Goal: Task Accomplishment & Management: Complete application form

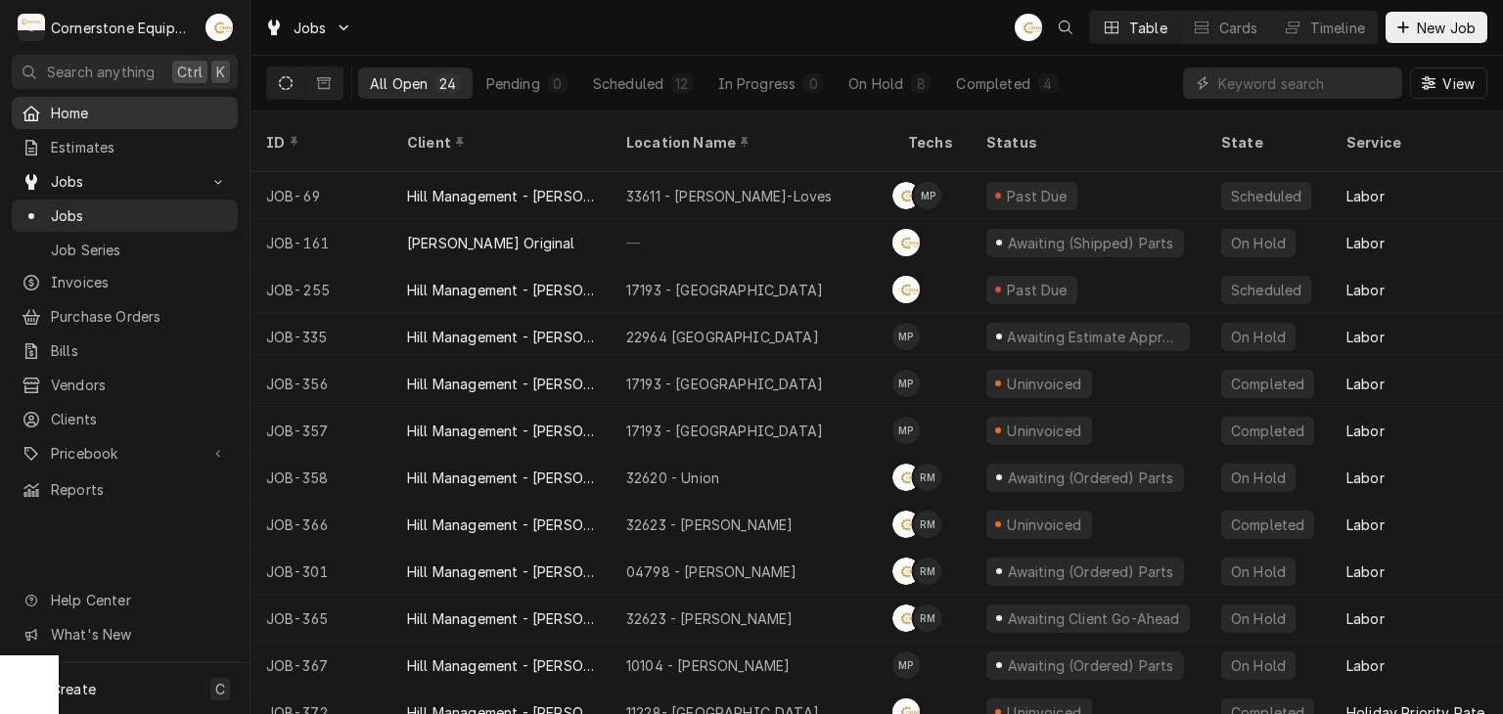
click at [164, 114] on span "Home" at bounding box center [139, 113] width 177 height 21
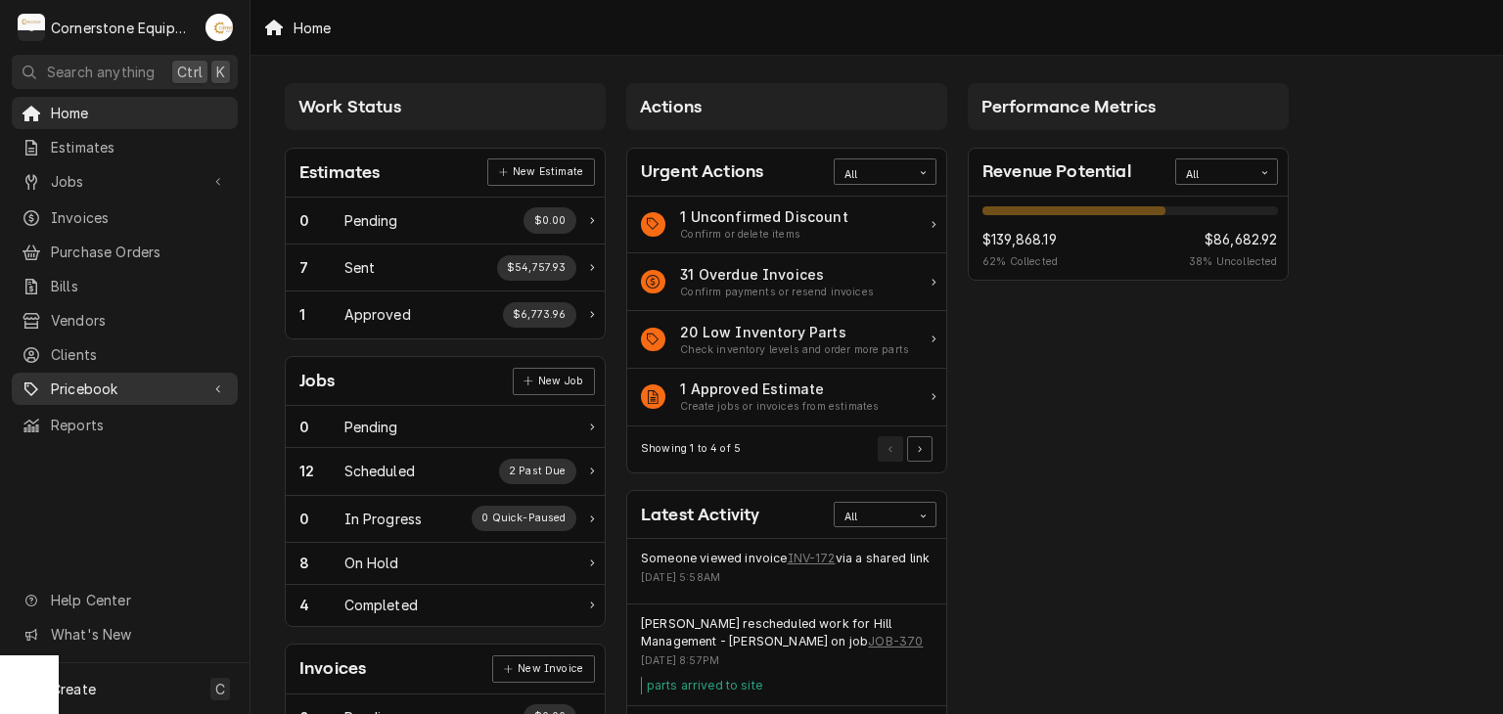
click at [151, 379] on span "Pricebook" at bounding box center [125, 389] width 148 height 21
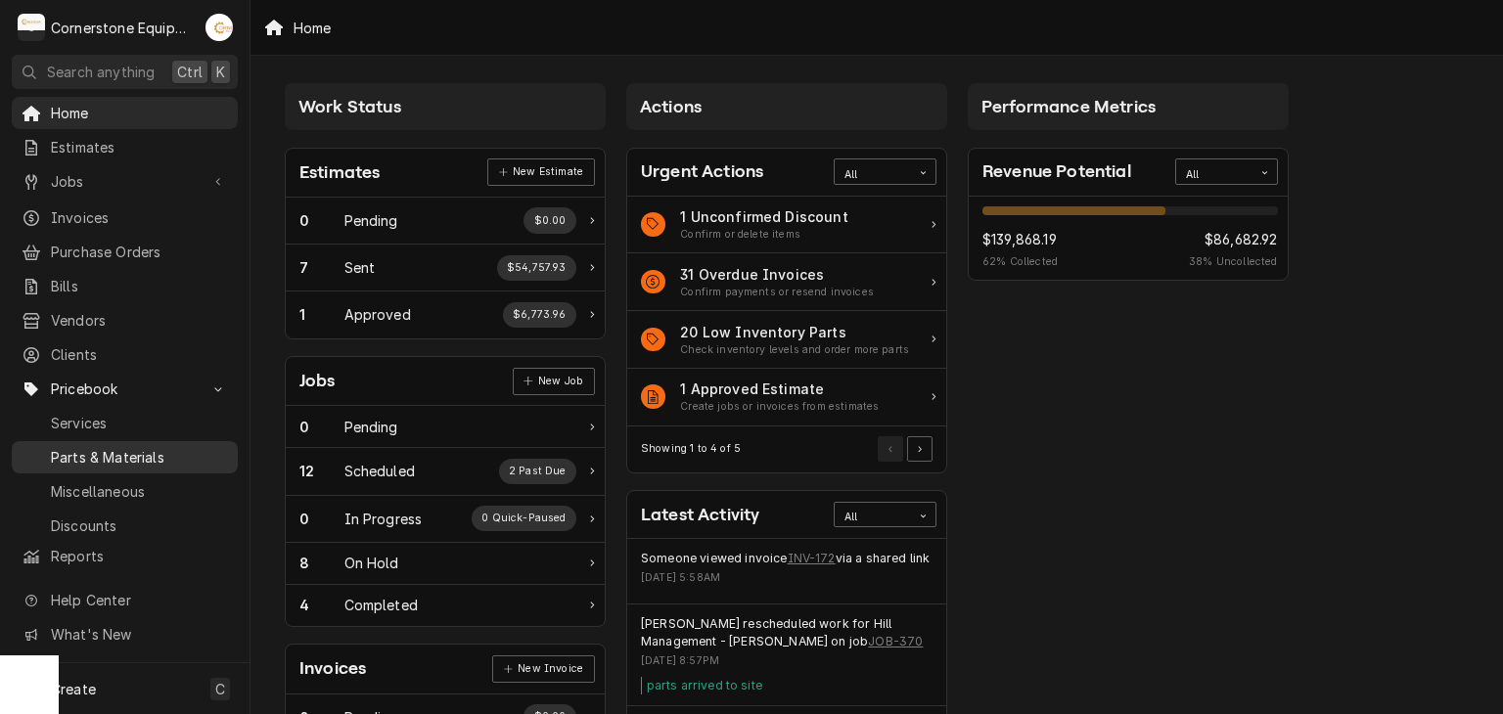
click at [171, 441] on link "Parts & Materials" at bounding box center [125, 457] width 226 height 32
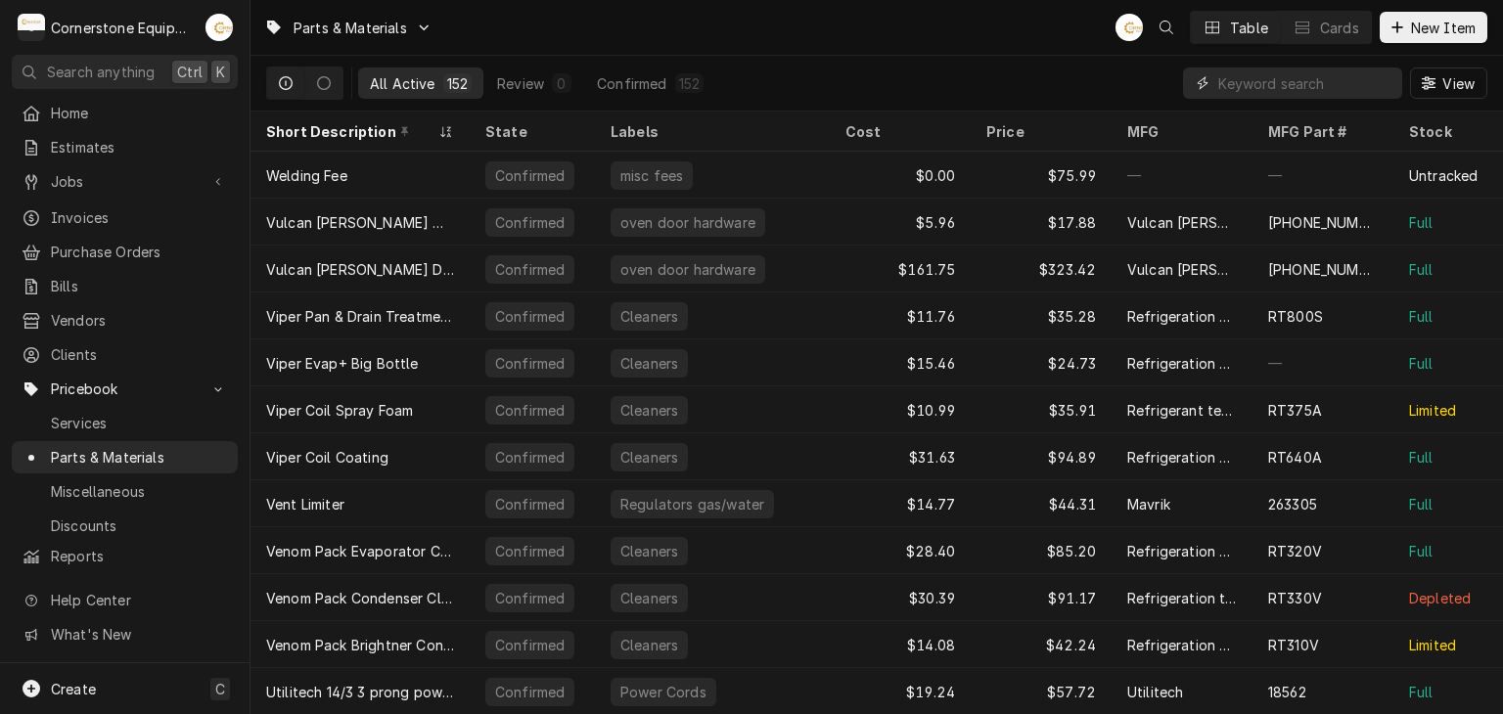
paste input "1781301"
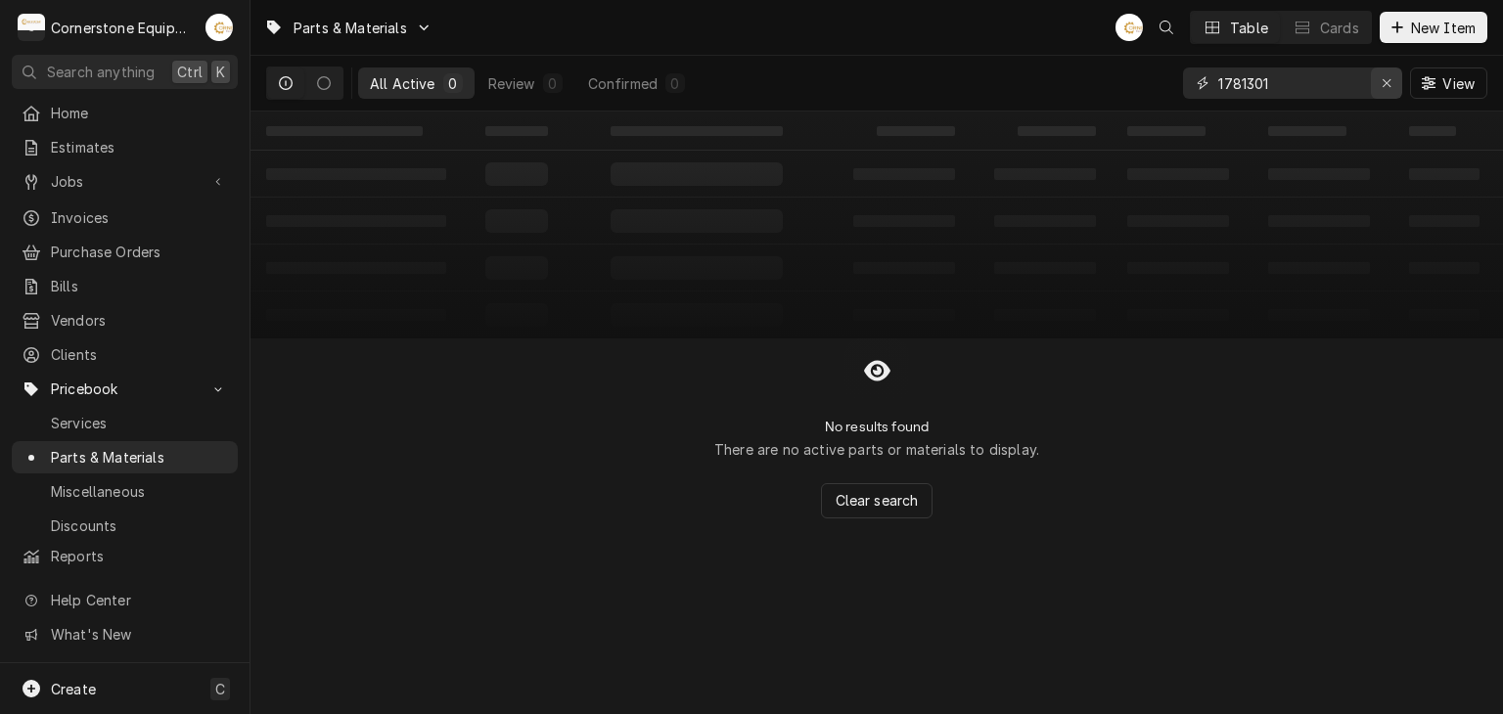
type input "1781301"
click at [1385, 82] on icon "Erase input" at bounding box center [1386, 83] width 8 height 8
click at [1438, 13] on button "New Item" at bounding box center [1433, 27] width 108 height 31
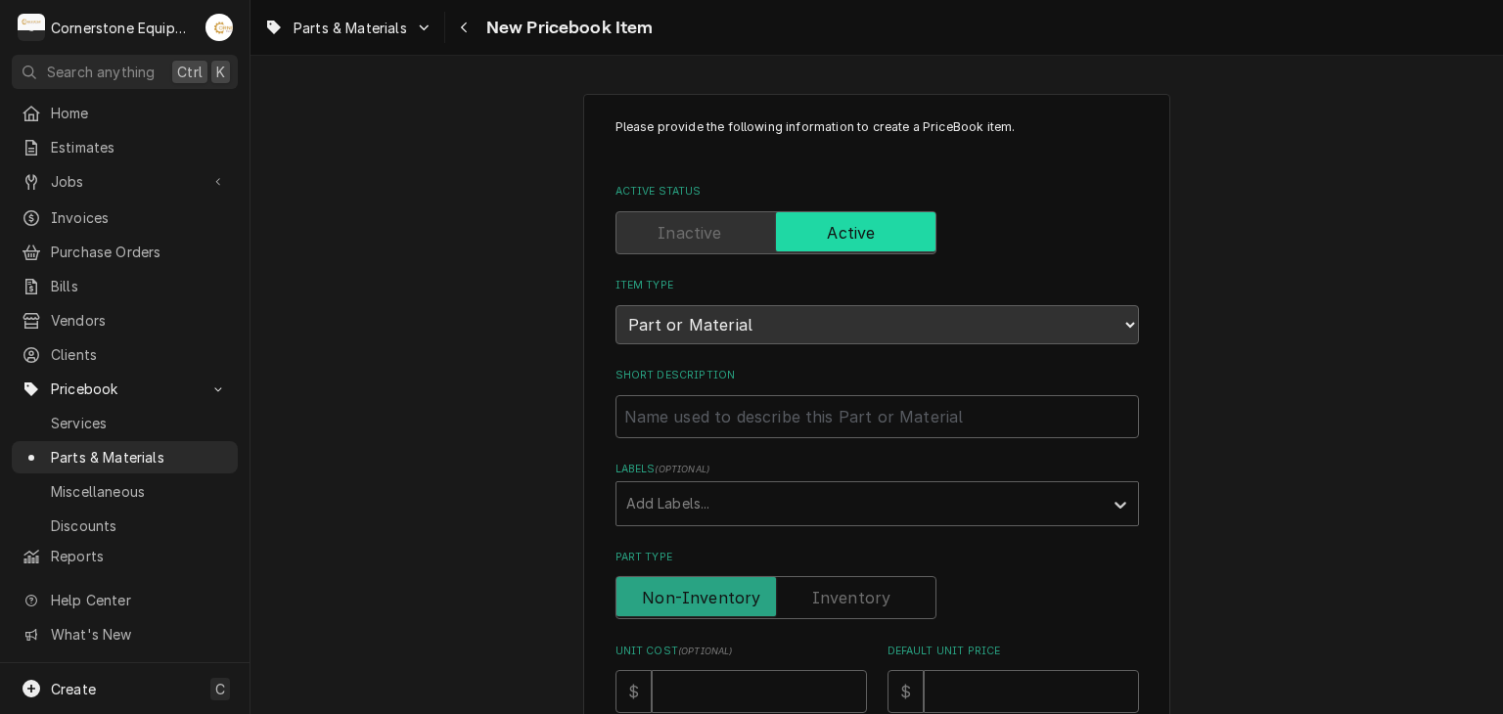
scroll to position [391, 0]
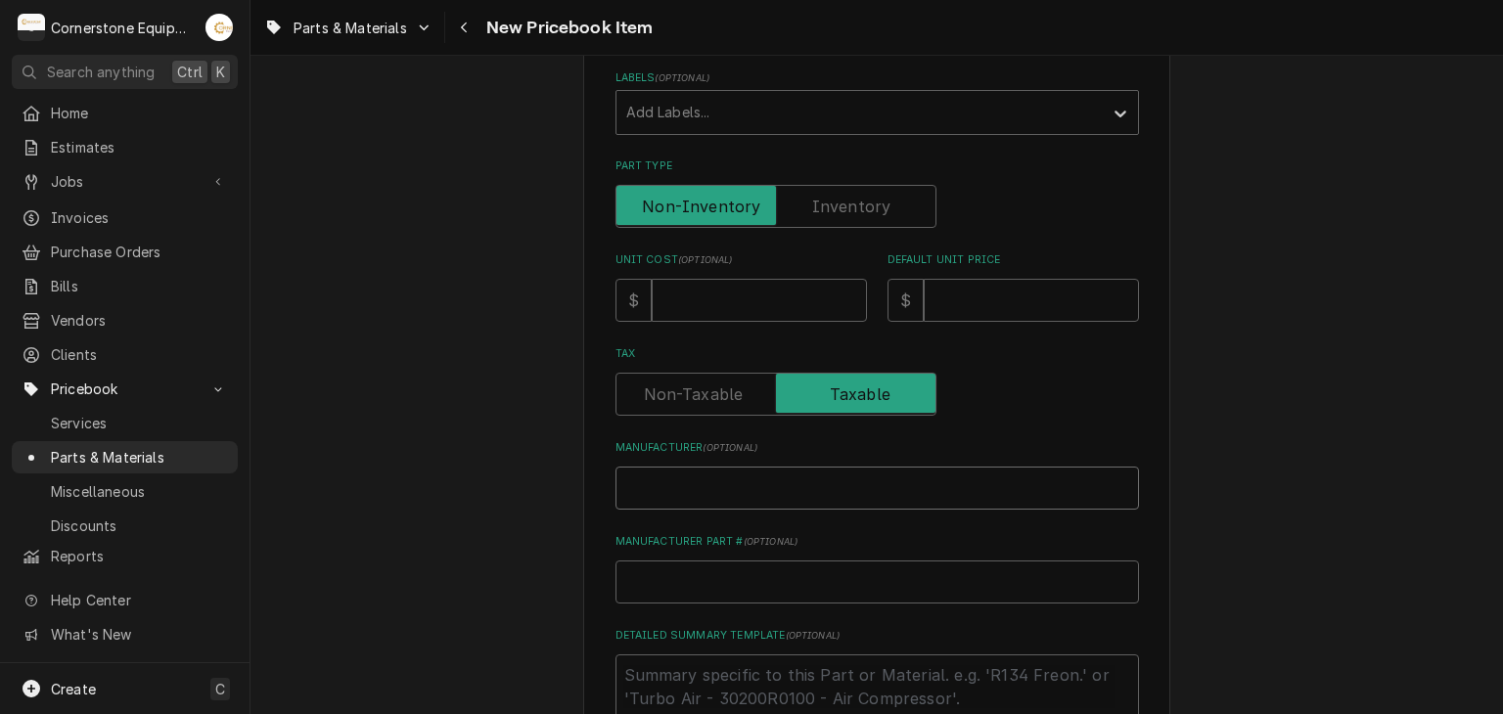
click at [703, 471] on input "Manufacturer ( optional )" at bounding box center [876, 488] width 523 height 43
type textarea "x"
type input "G"
type textarea "x"
type input "Ga"
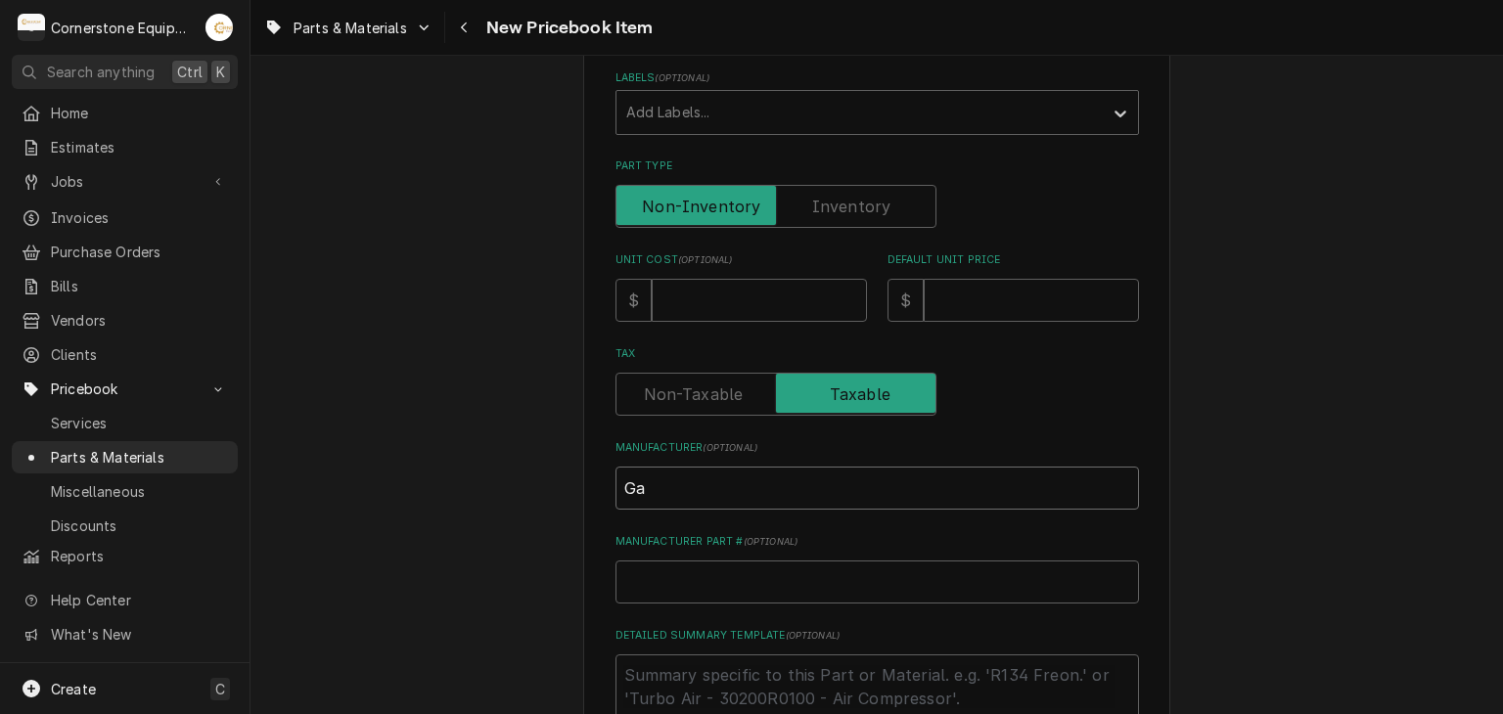
type textarea "x"
type input "Gar"
type textarea "x"
type input "Garl"
type textarea "x"
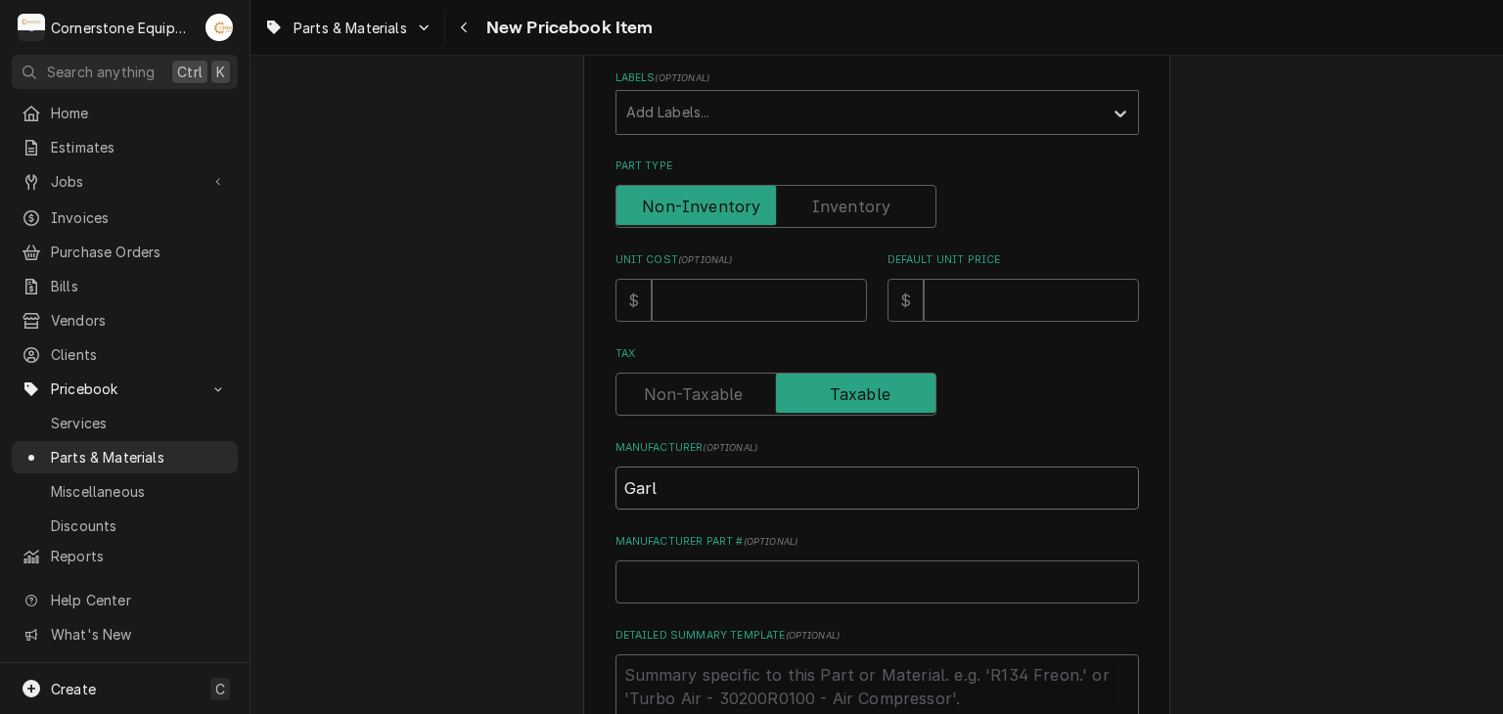
type input "Garla"
type textarea "x"
type input "Garlan"
type textarea "x"
type input "Garland"
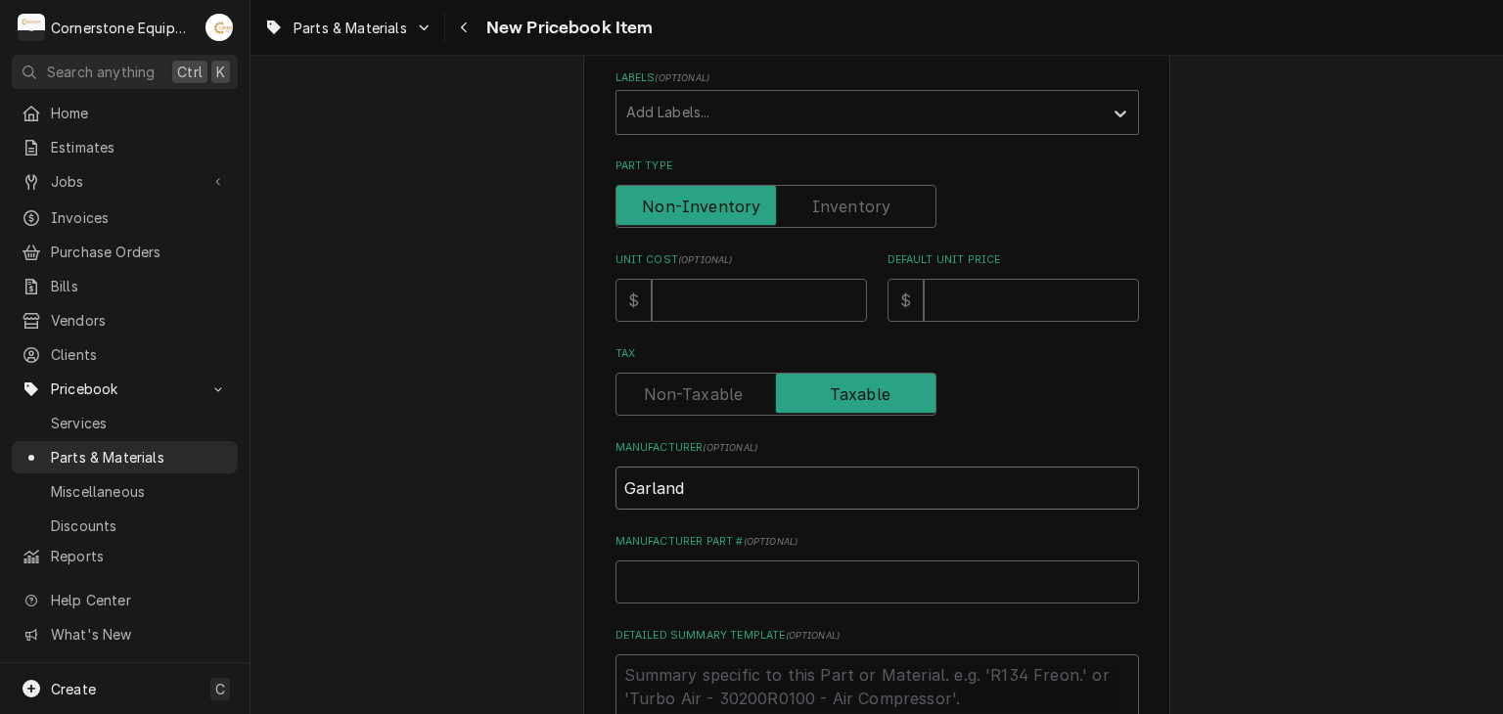
type textarea "x"
type input "Garland"
click at [196, 174] on span "Jobs" at bounding box center [125, 181] width 148 height 21
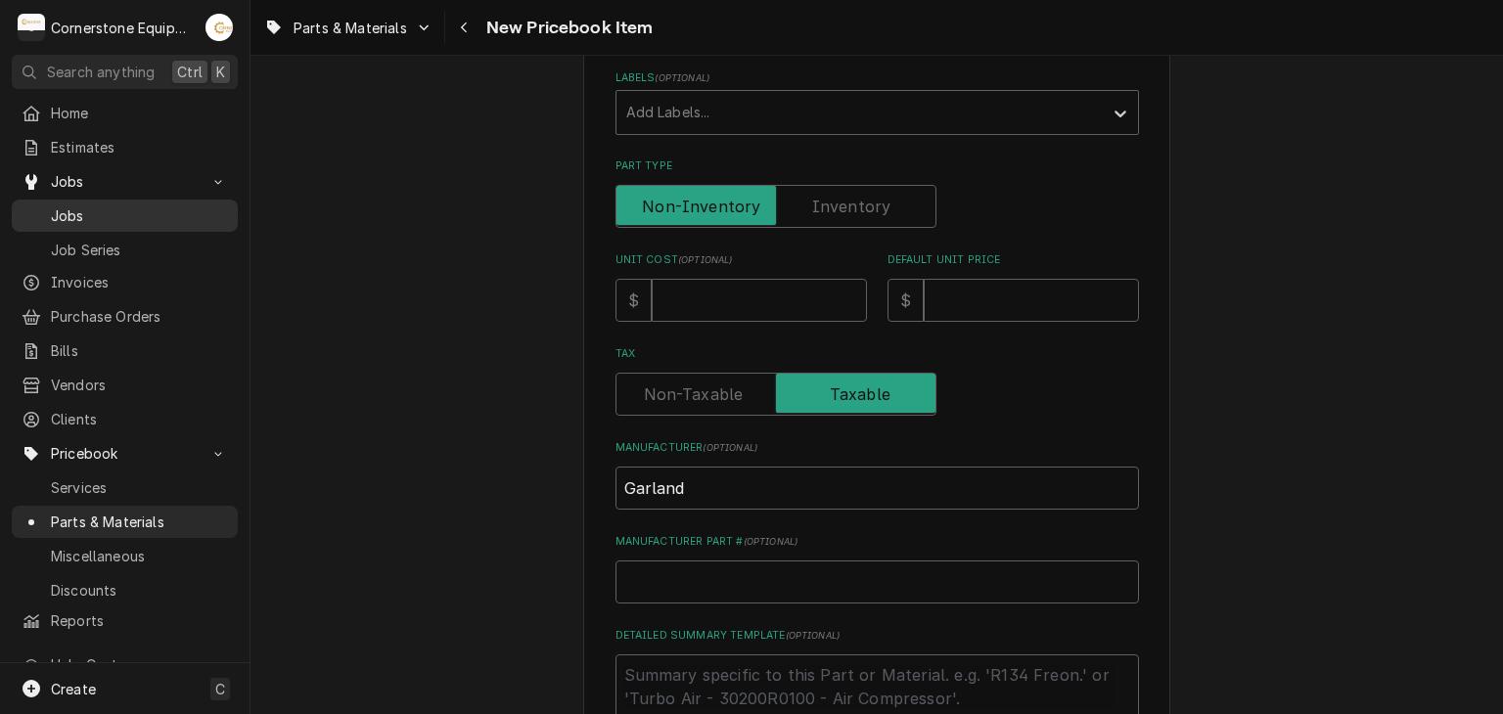
click at [170, 212] on span "Jobs" at bounding box center [139, 215] width 177 height 21
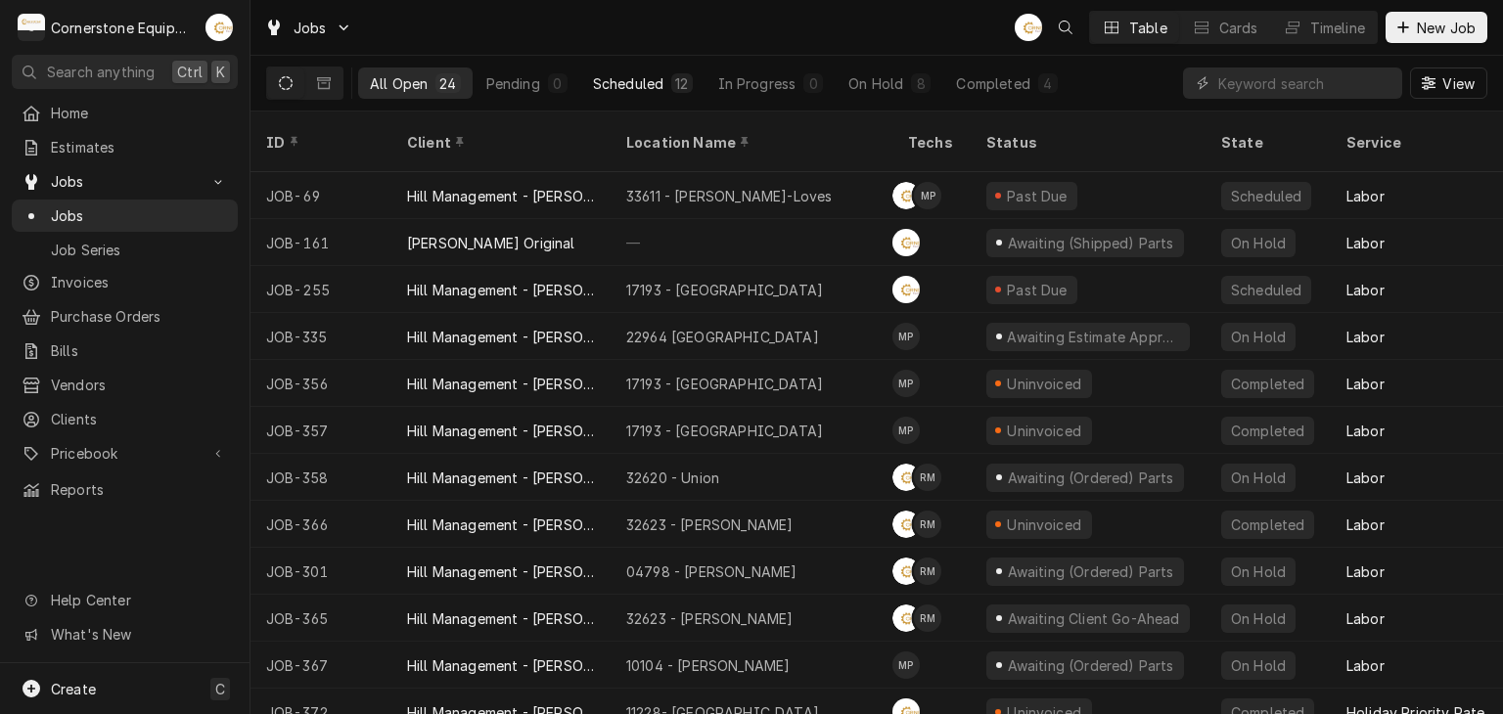
click at [639, 75] on div "Scheduled" at bounding box center [628, 83] width 70 height 21
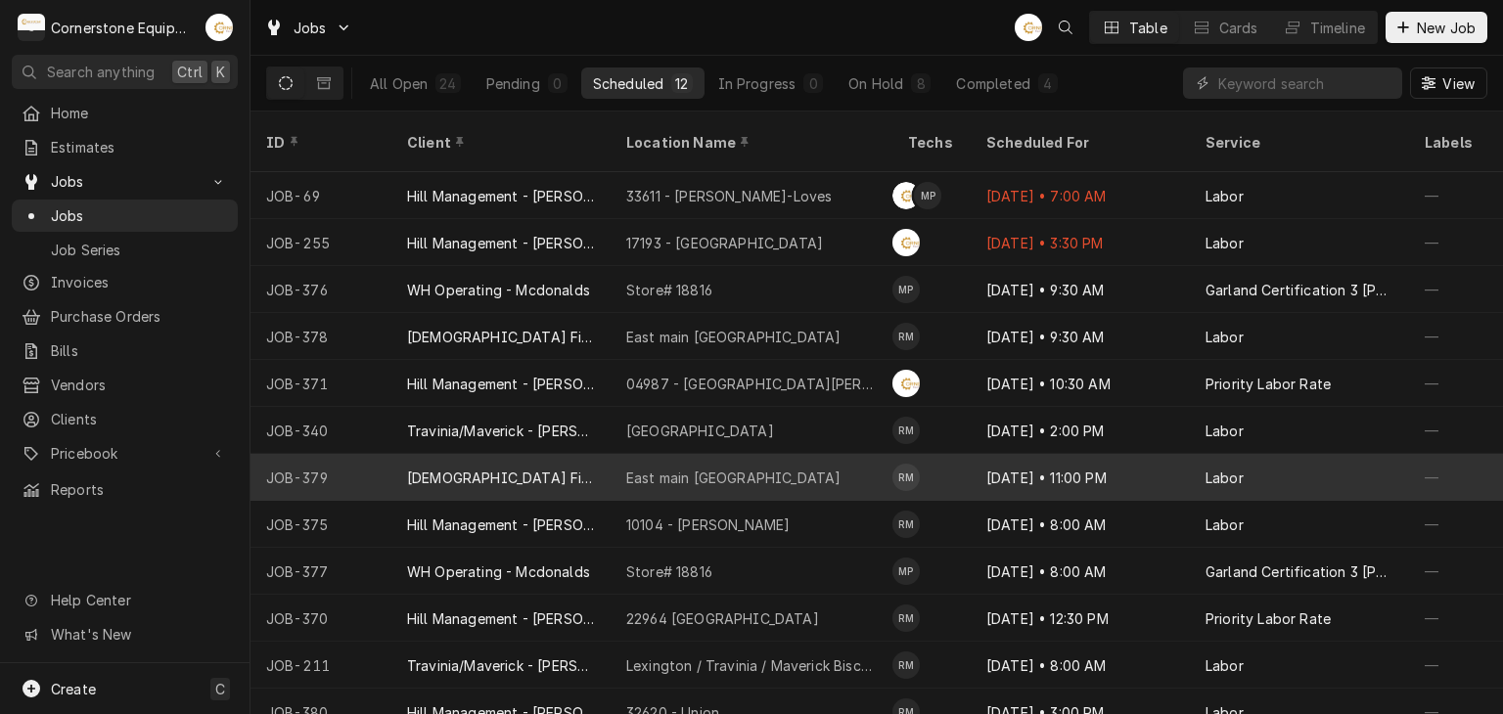
click at [1101, 454] on div "Sep 2 • 11:00 PM" at bounding box center [1079, 477] width 219 height 47
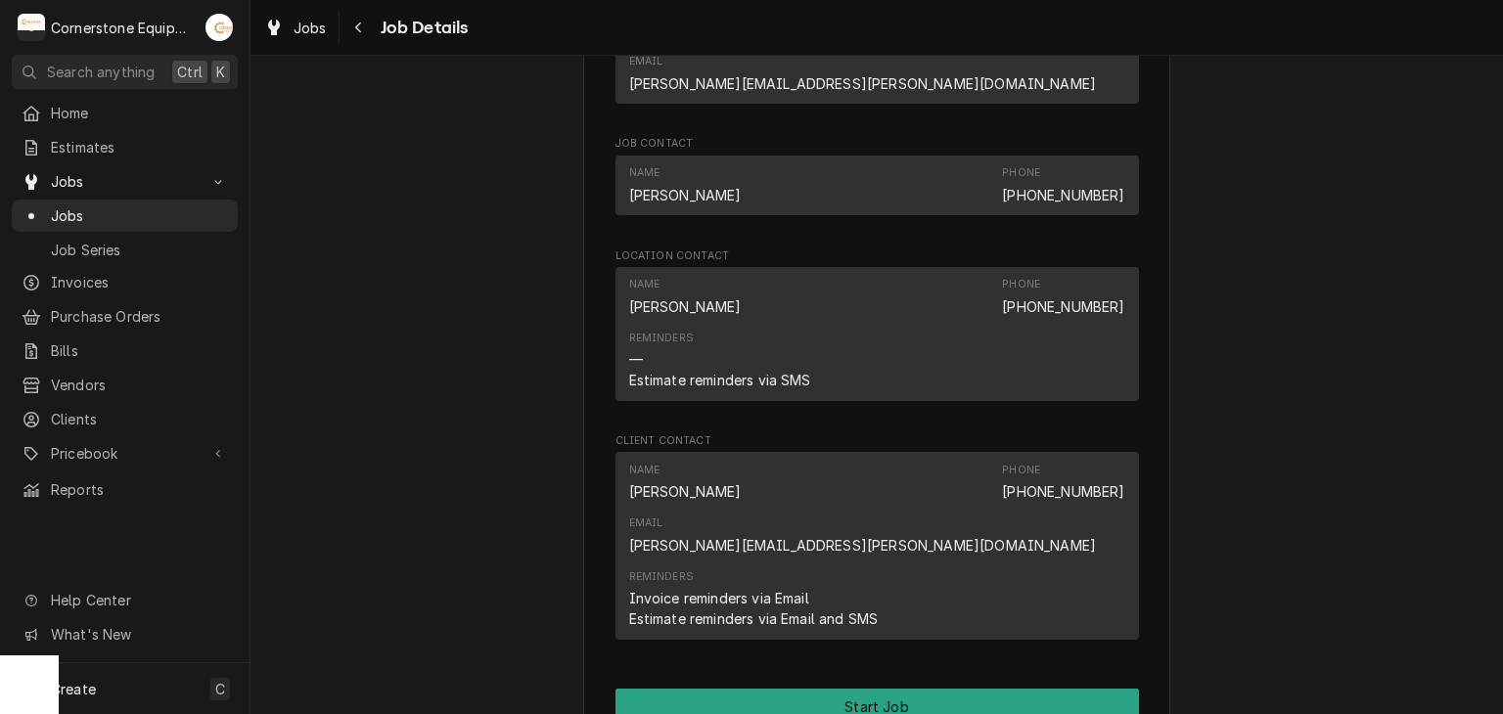
scroll to position [1524, 0]
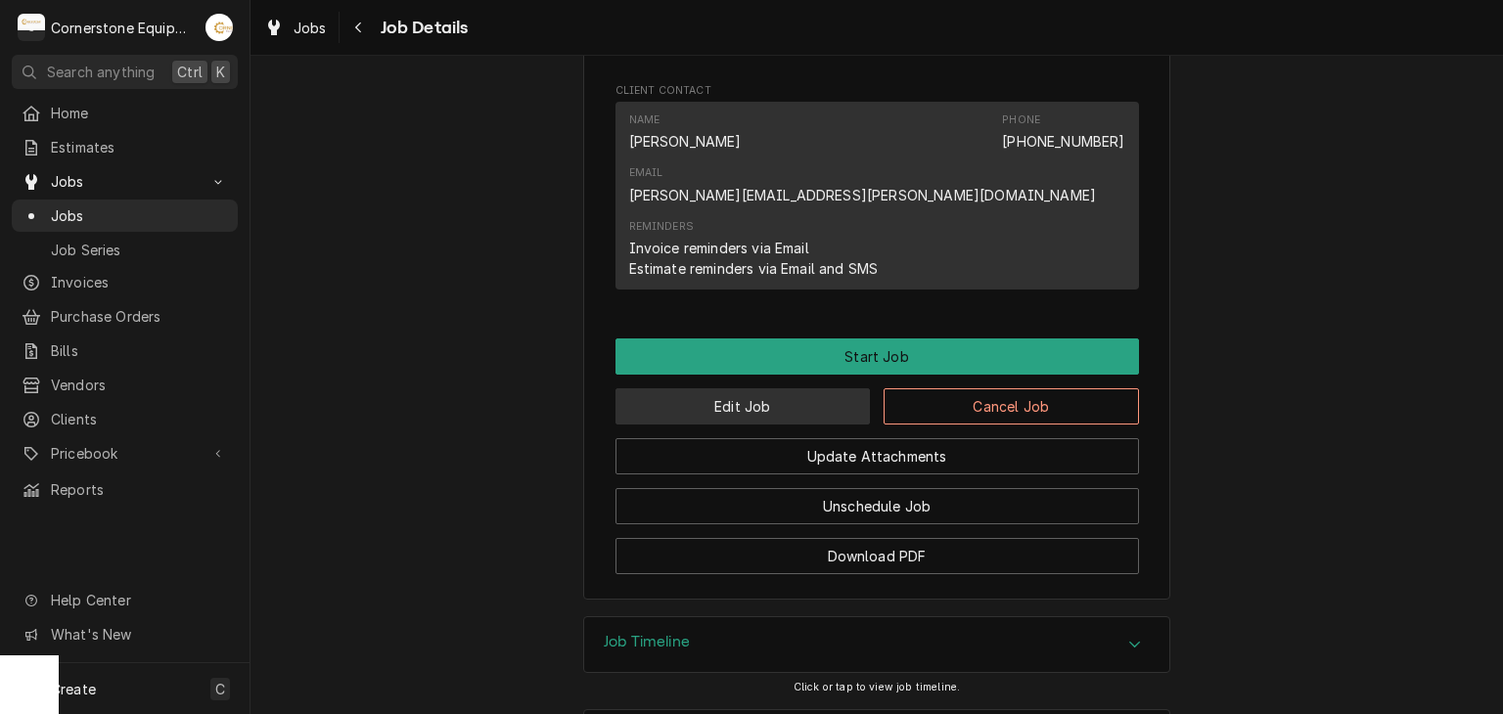
click at [817, 388] on button "Edit Job" at bounding box center [742, 406] width 255 height 36
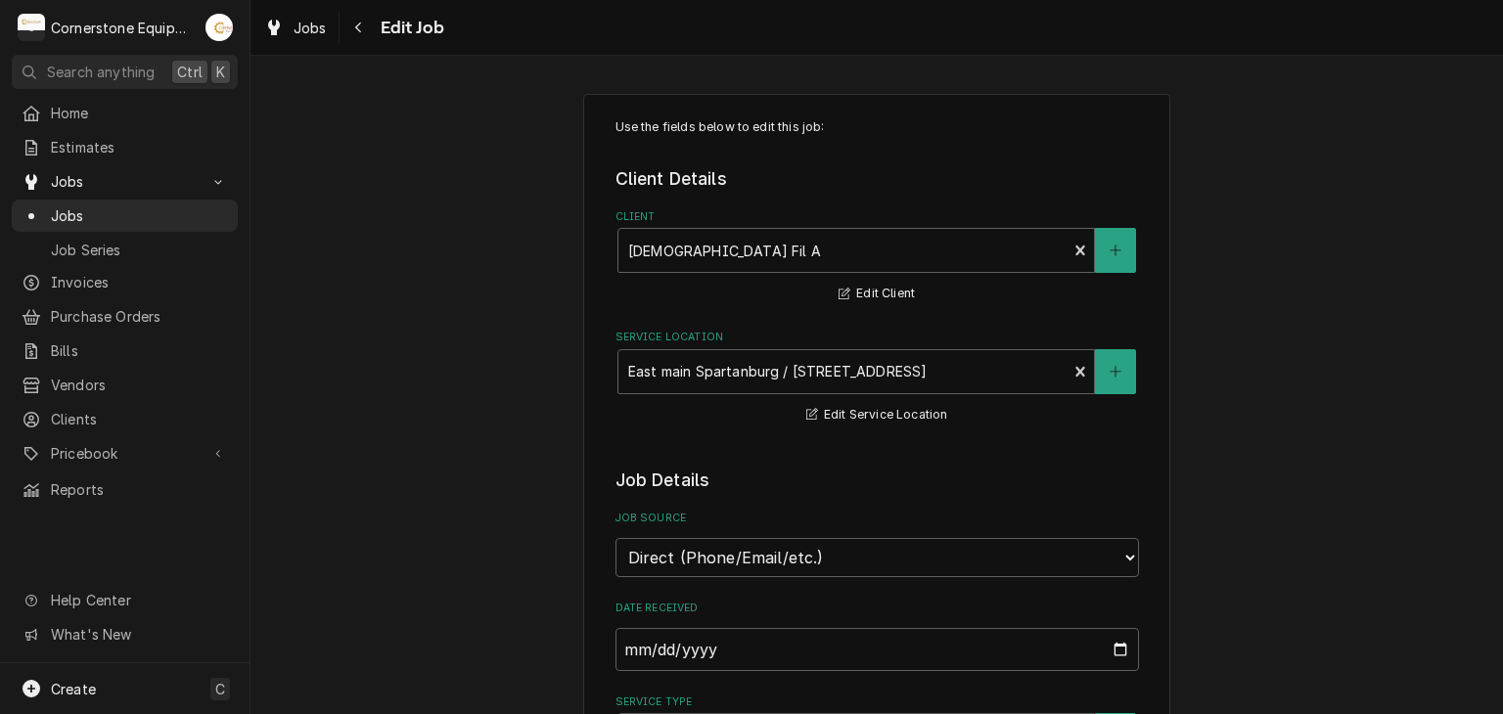
type textarea "x"
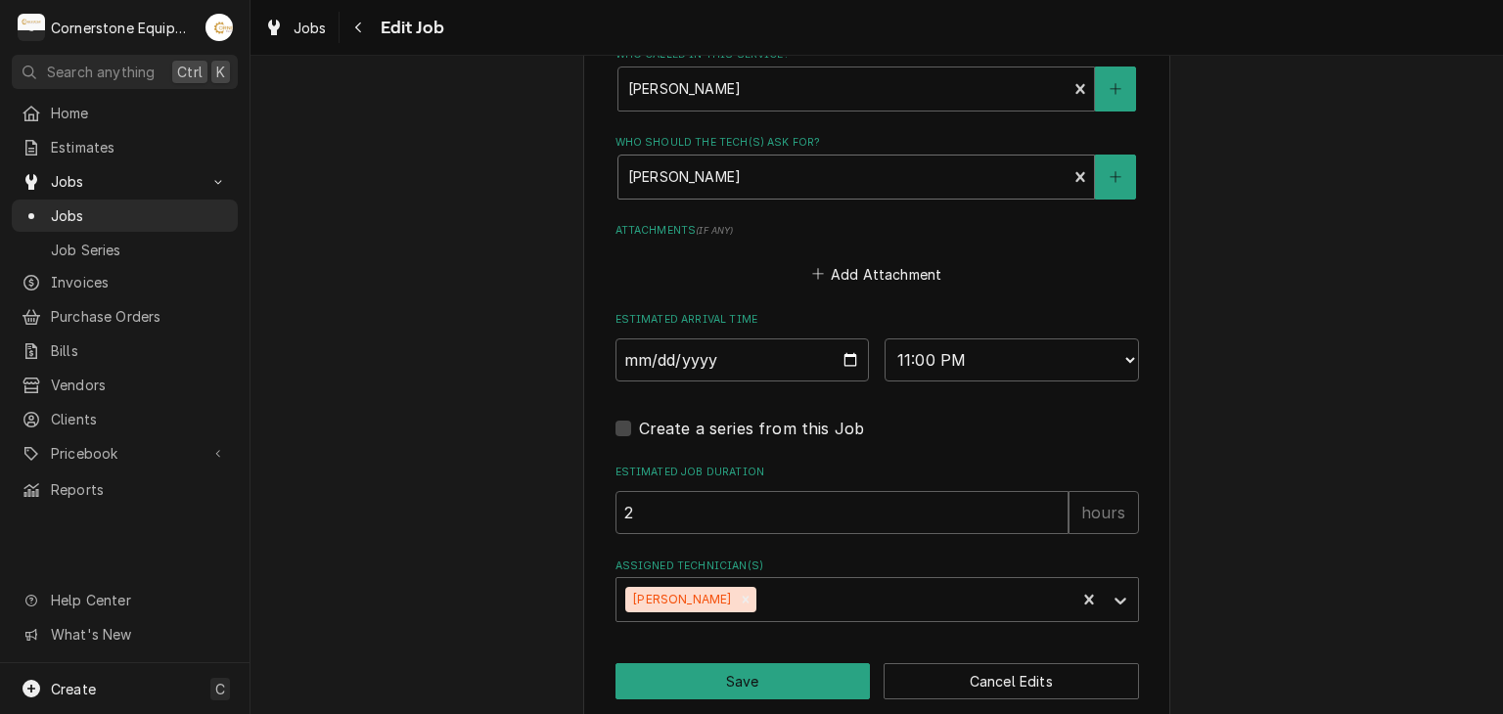
scroll to position [1412, 0]
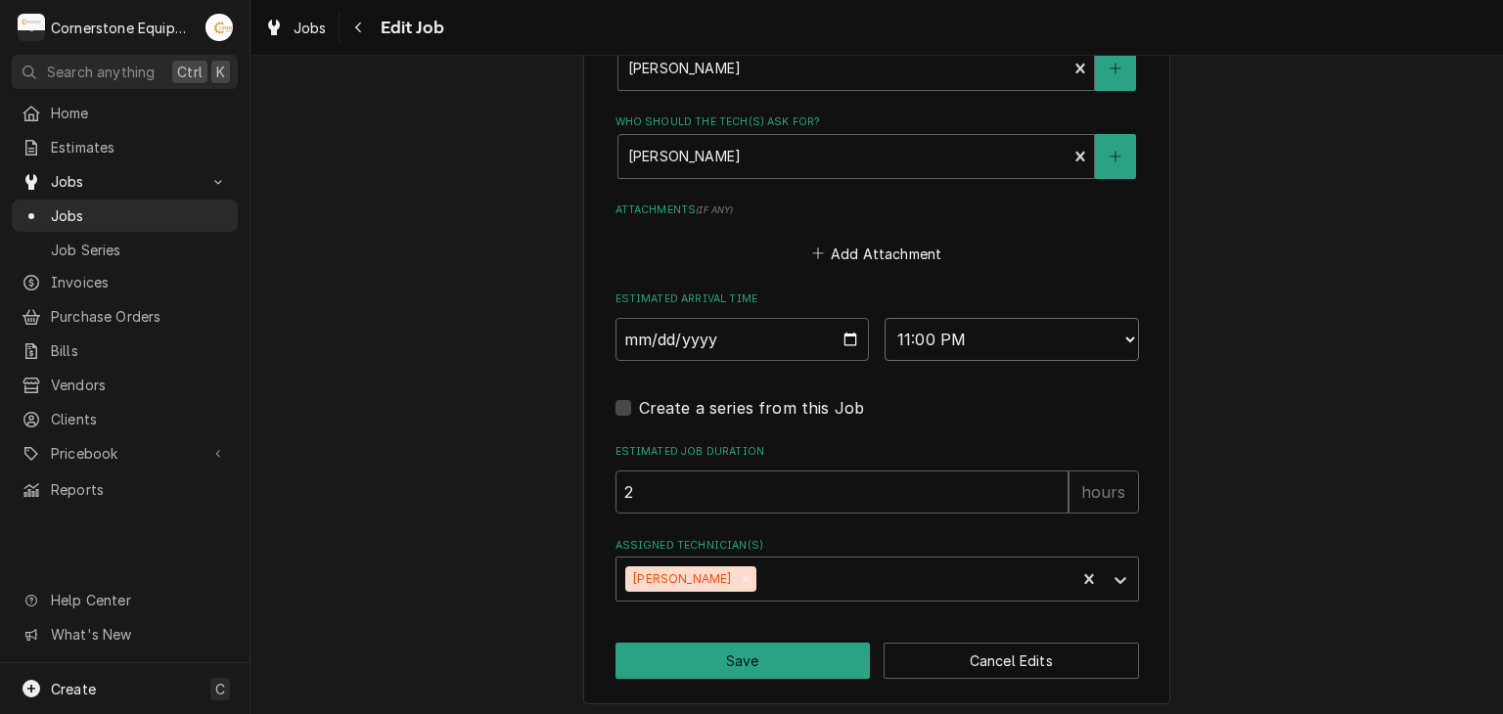
click at [1023, 334] on select "AM / PM 6:00 AM 6:15 AM 6:30 AM 6:45 AM 7:00 AM 7:15 AM 7:30 AM 7:45 AM 8:00 AM…" at bounding box center [1011, 339] width 254 height 43
select select "11:00:00"
click at [884, 318] on select "AM / PM 6:00 AM 6:15 AM 6:30 AM 6:45 AM 7:00 AM 7:15 AM 7:30 AM 7:45 AM 8:00 AM…" at bounding box center [1011, 339] width 254 height 43
click at [761, 651] on button "Save" at bounding box center [742, 661] width 255 height 36
type textarea "x"
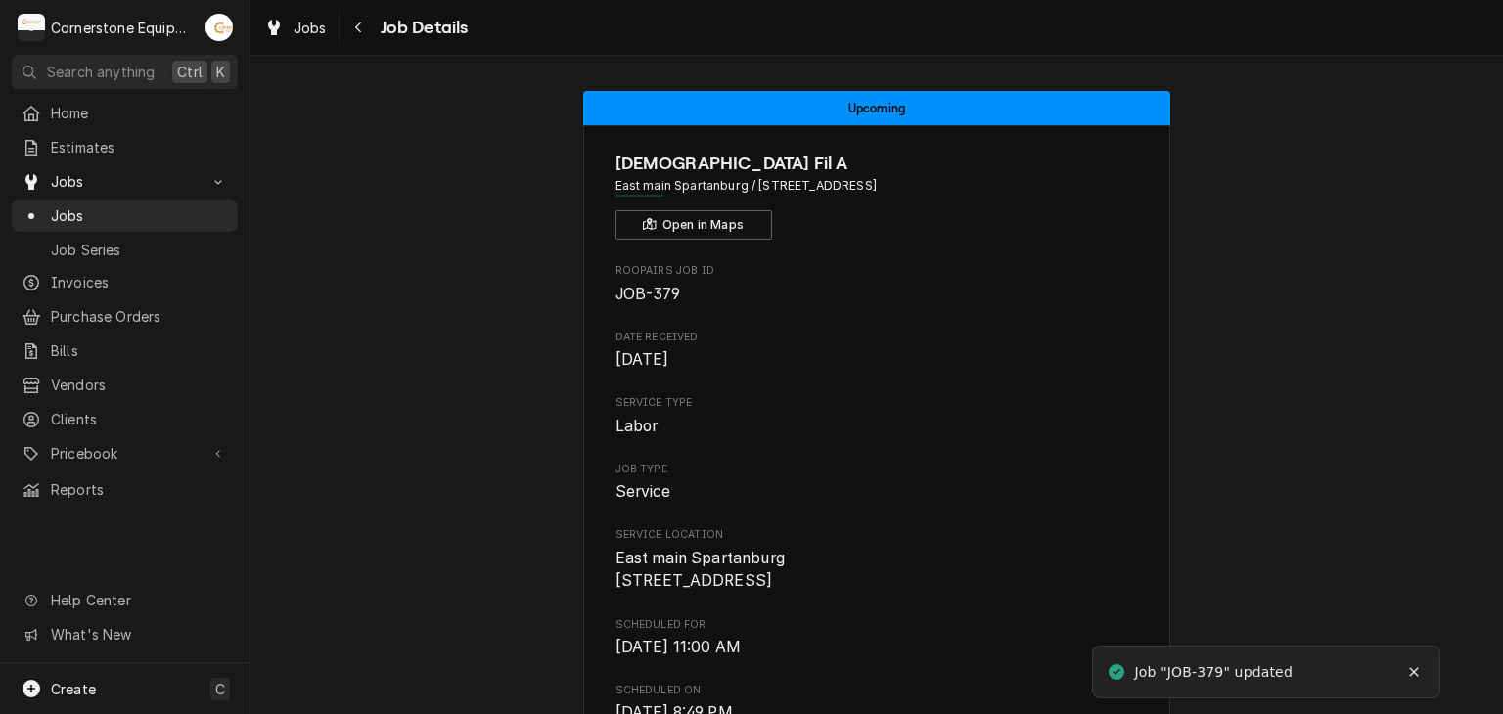
scroll to position [391, 0]
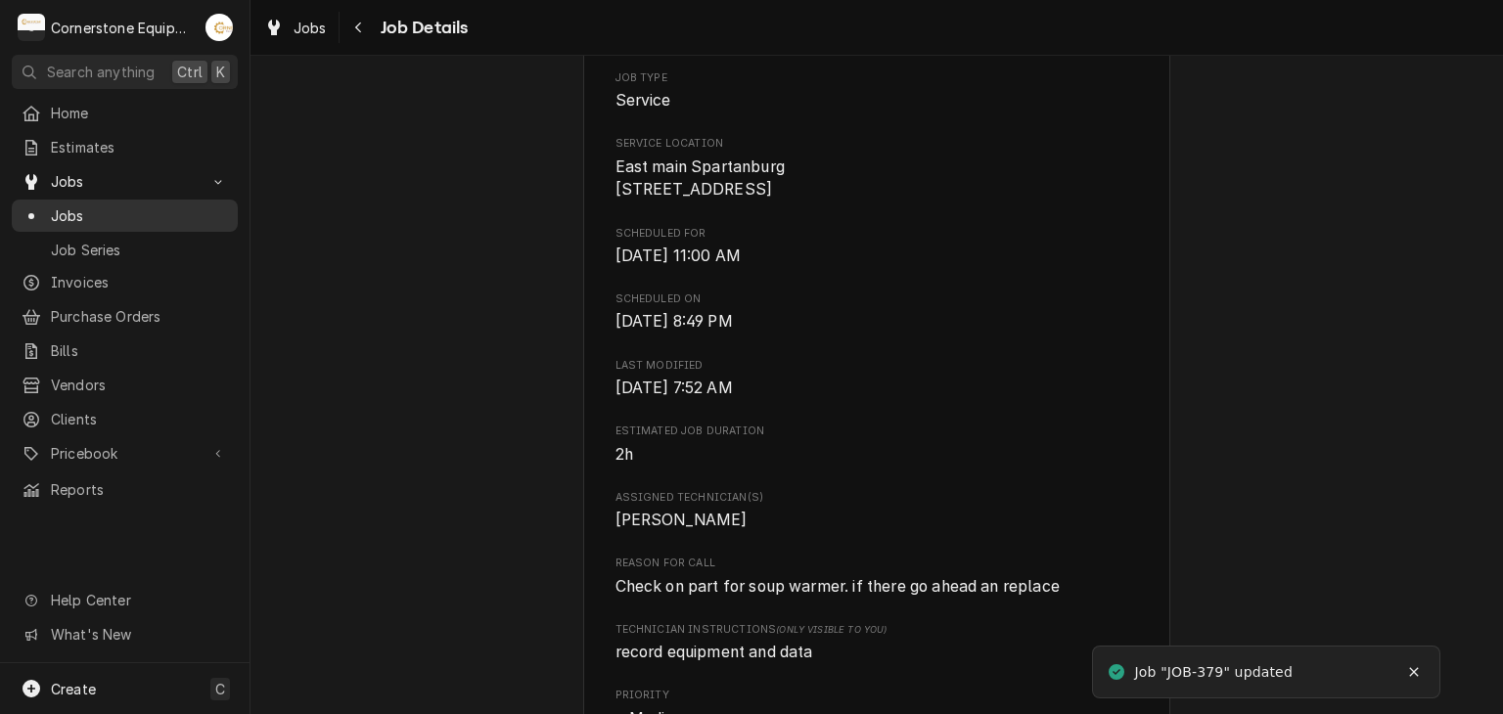
click at [149, 205] on span "Jobs" at bounding box center [139, 215] width 177 height 21
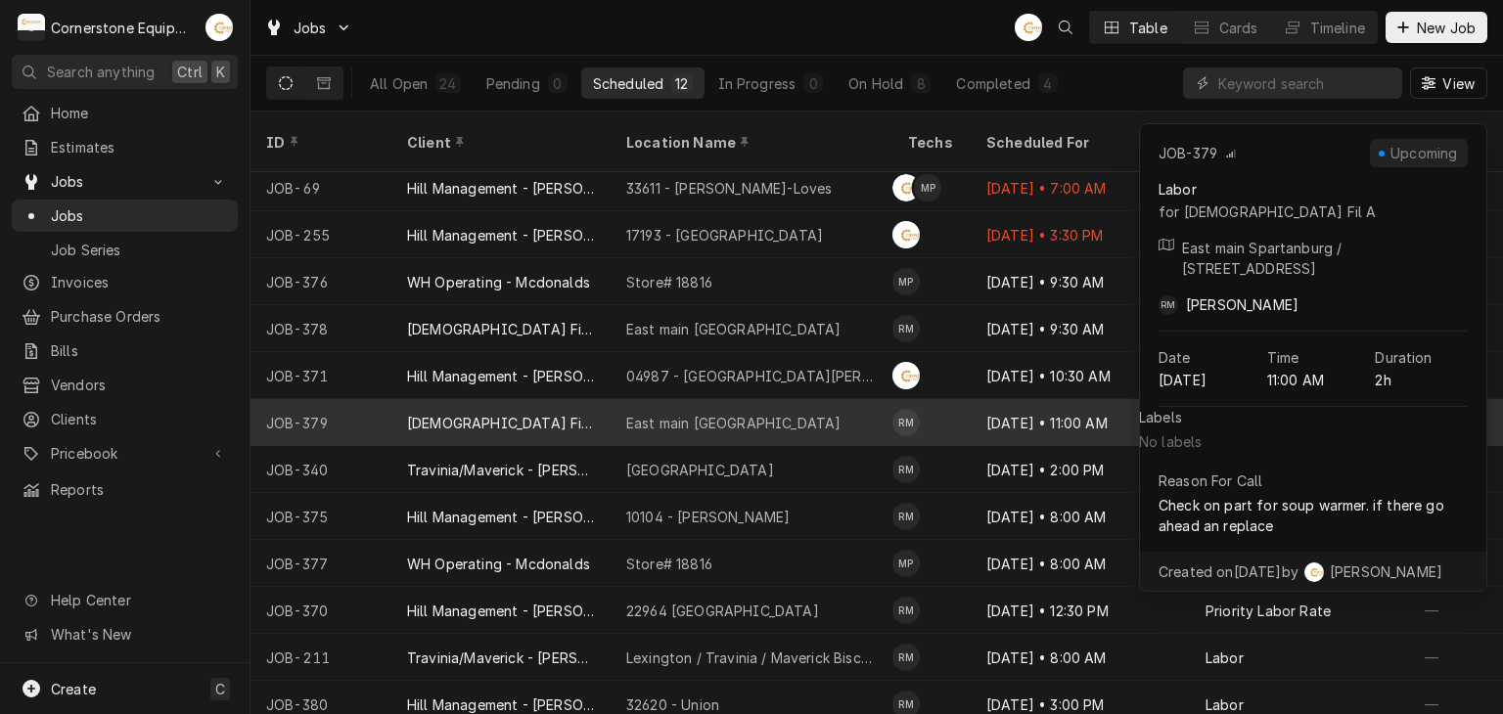
scroll to position [11, 0]
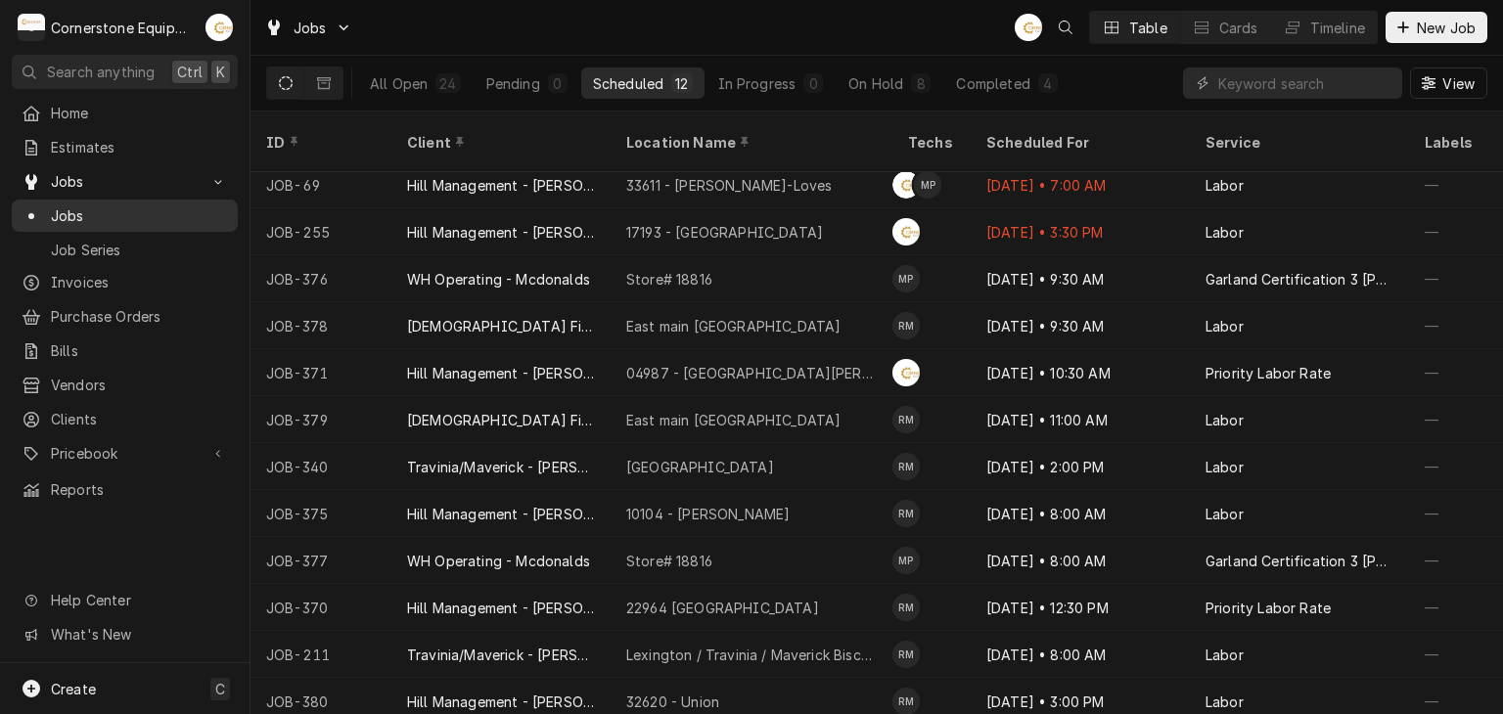
click at [151, 212] on span "Jobs" at bounding box center [139, 215] width 177 height 21
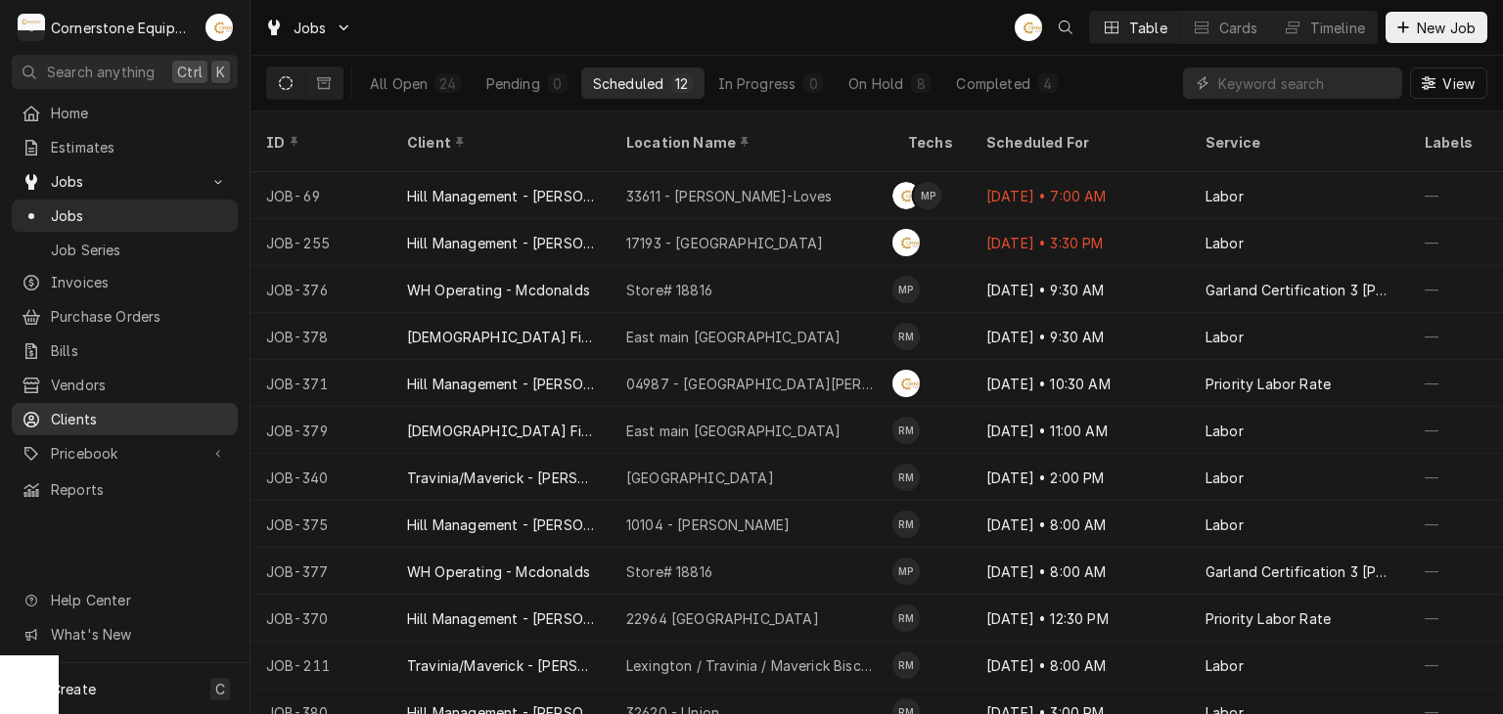
click at [191, 410] on span "Clients" at bounding box center [139, 419] width 177 height 21
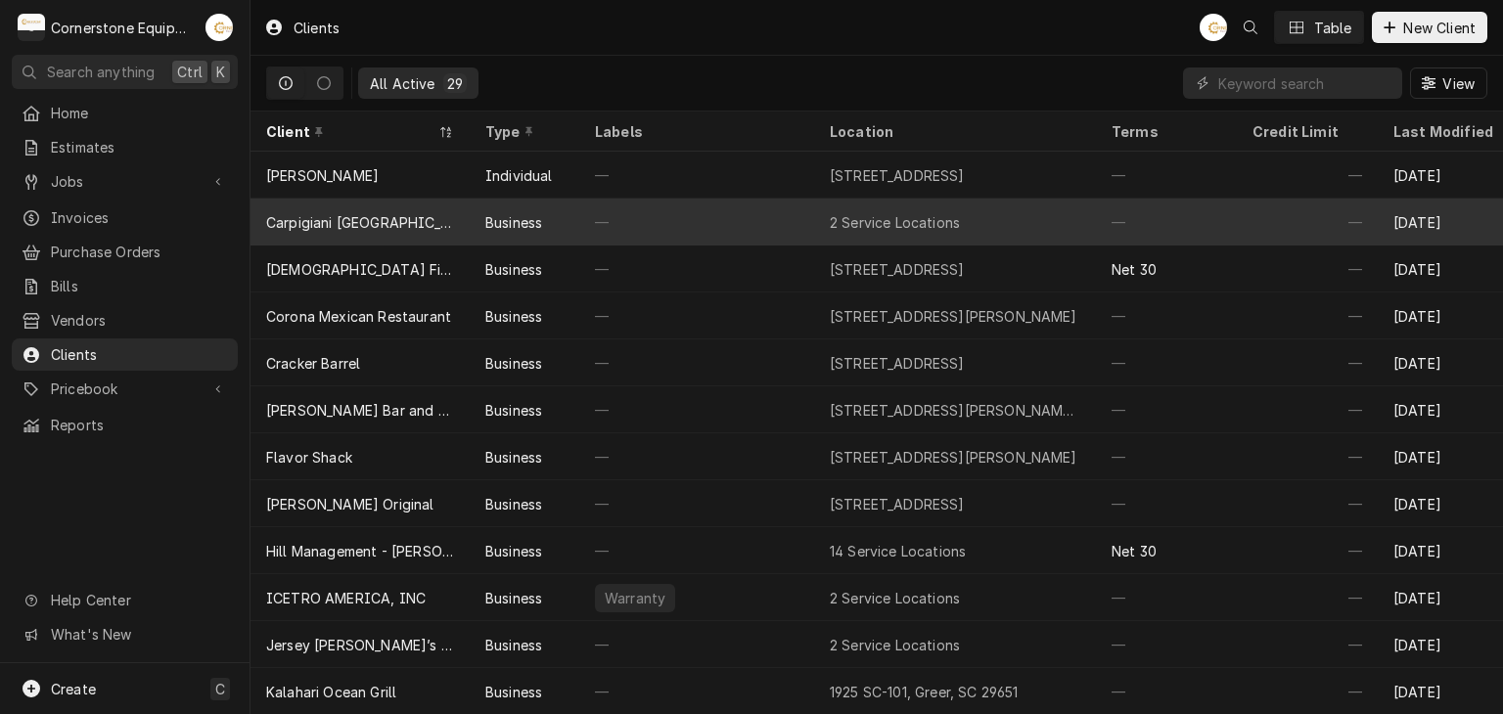
click at [573, 199] on div "Business" at bounding box center [525, 222] width 110 height 47
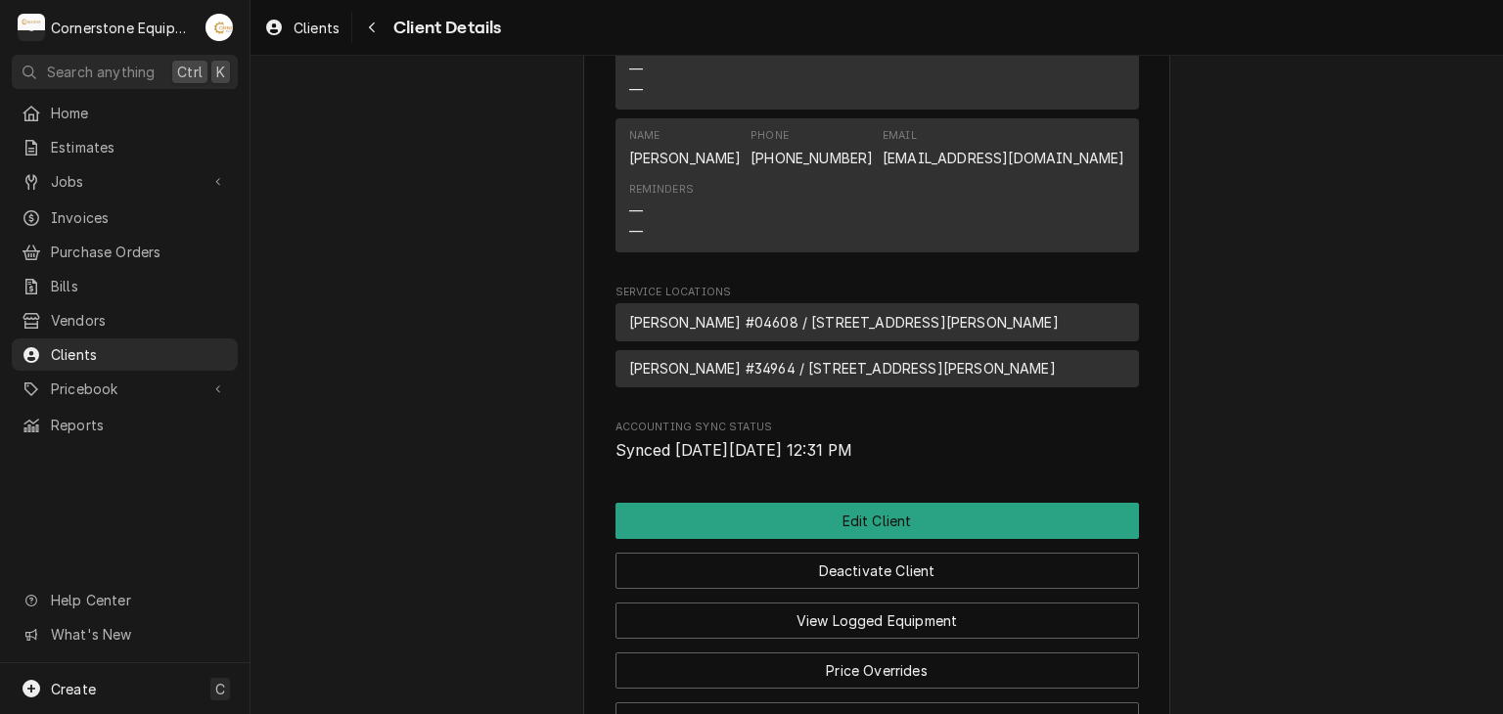
scroll to position [1094, 0]
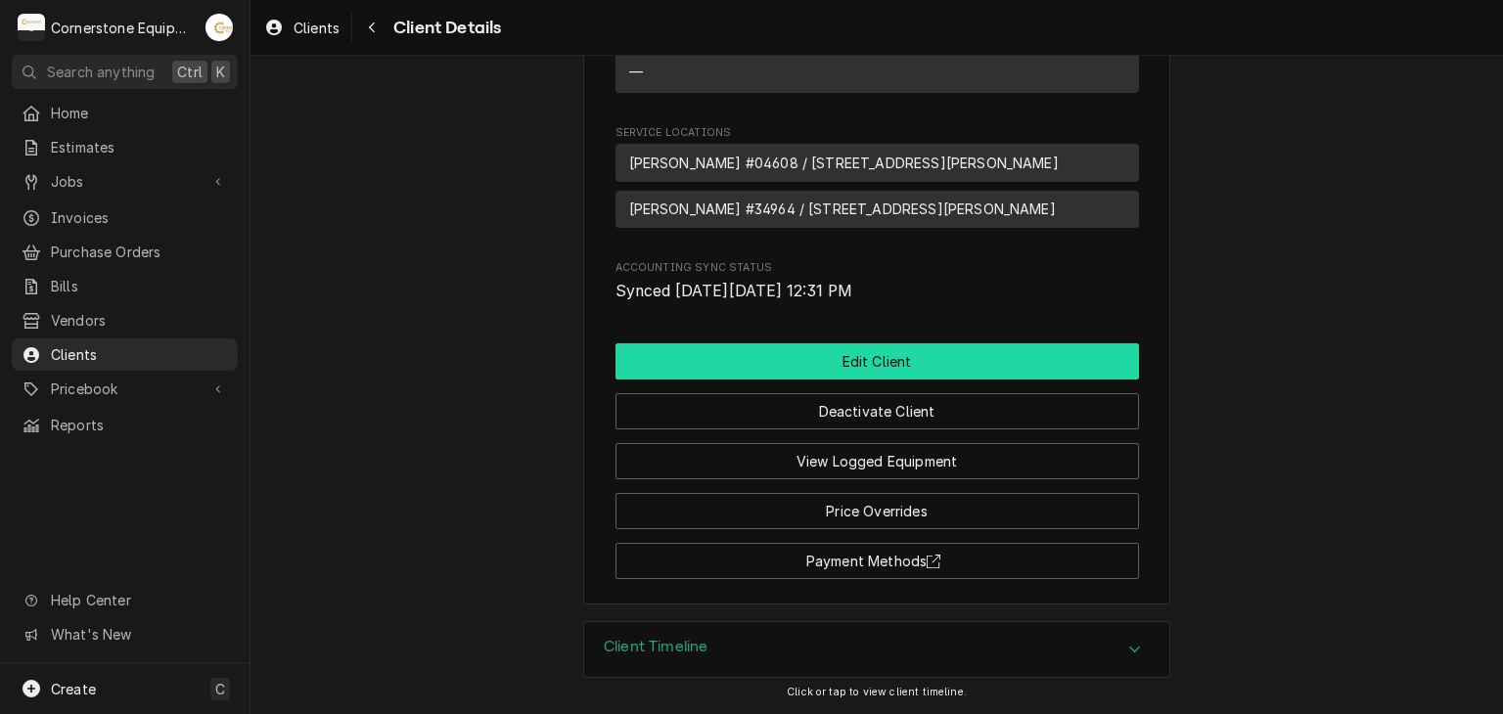
click at [822, 366] on button "Edit Client" at bounding box center [876, 361] width 523 height 36
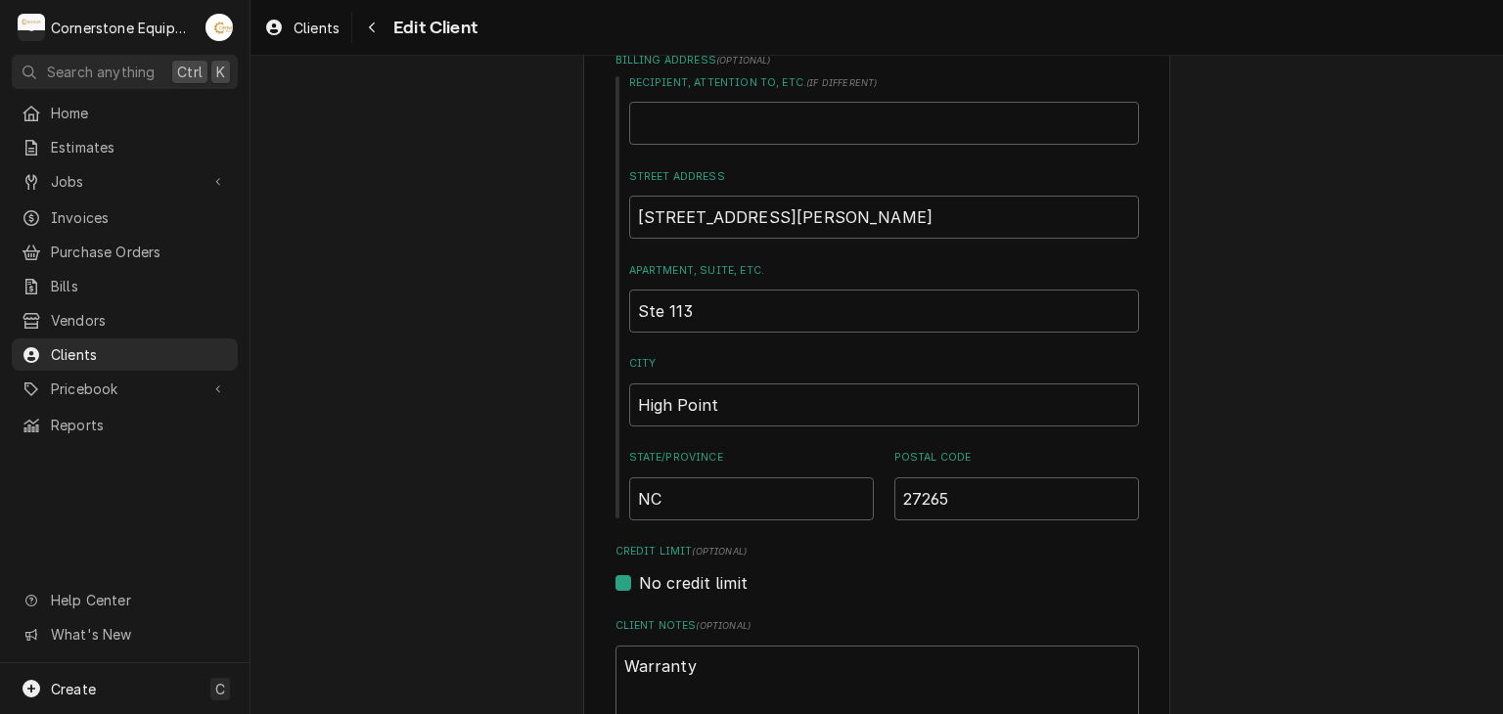
scroll to position [783, 0]
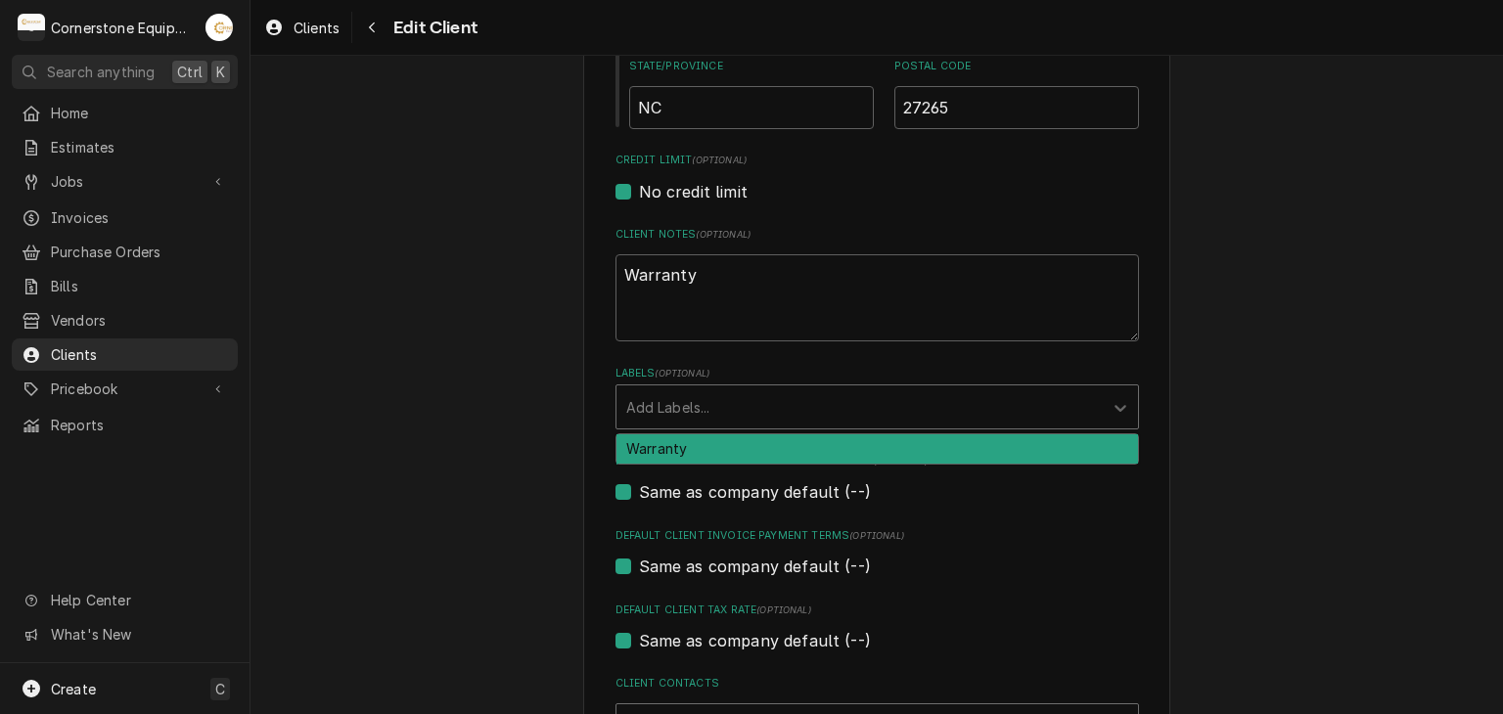
click at [806, 390] on div "Labels" at bounding box center [859, 406] width 467 height 35
click at [700, 434] on div "Warranty" at bounding box center [876, 449] width 521 height 30
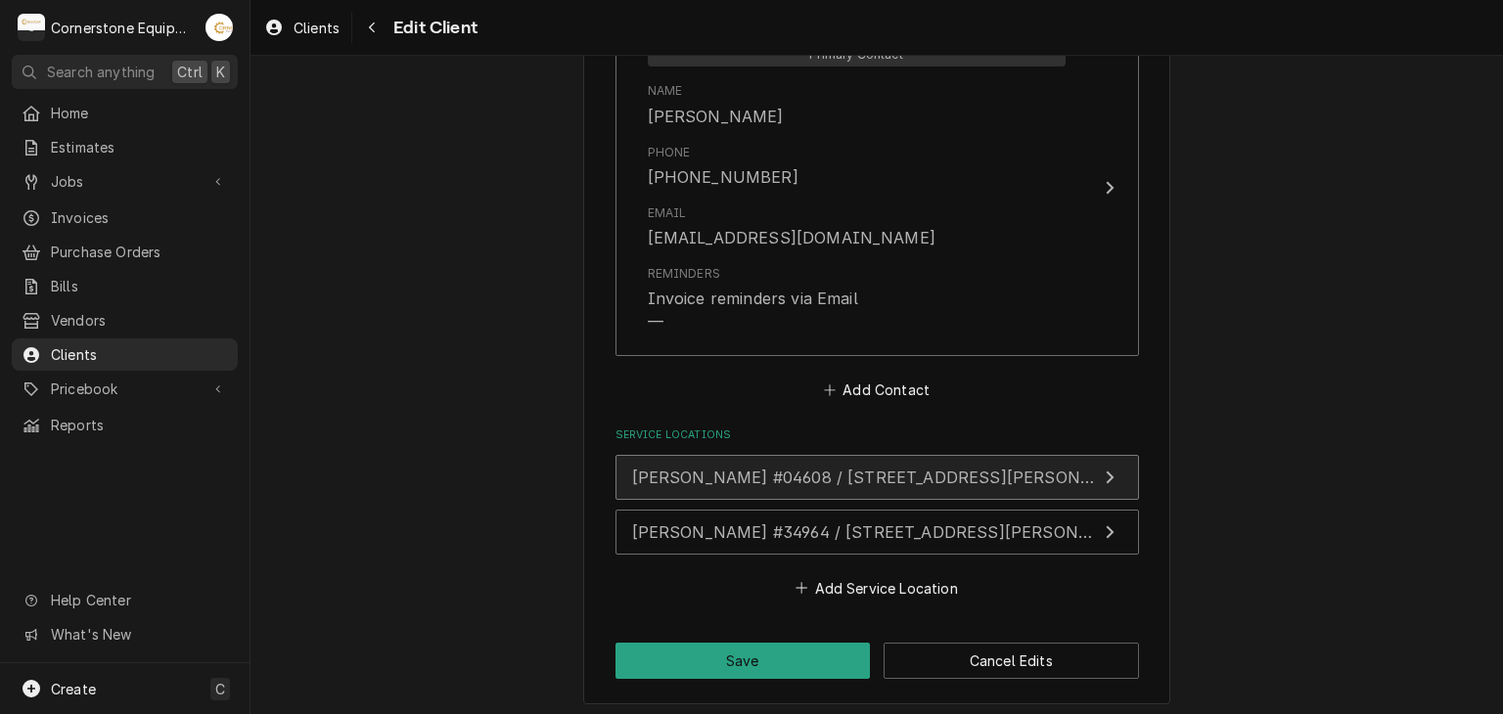
scroll to position [2081, 0]
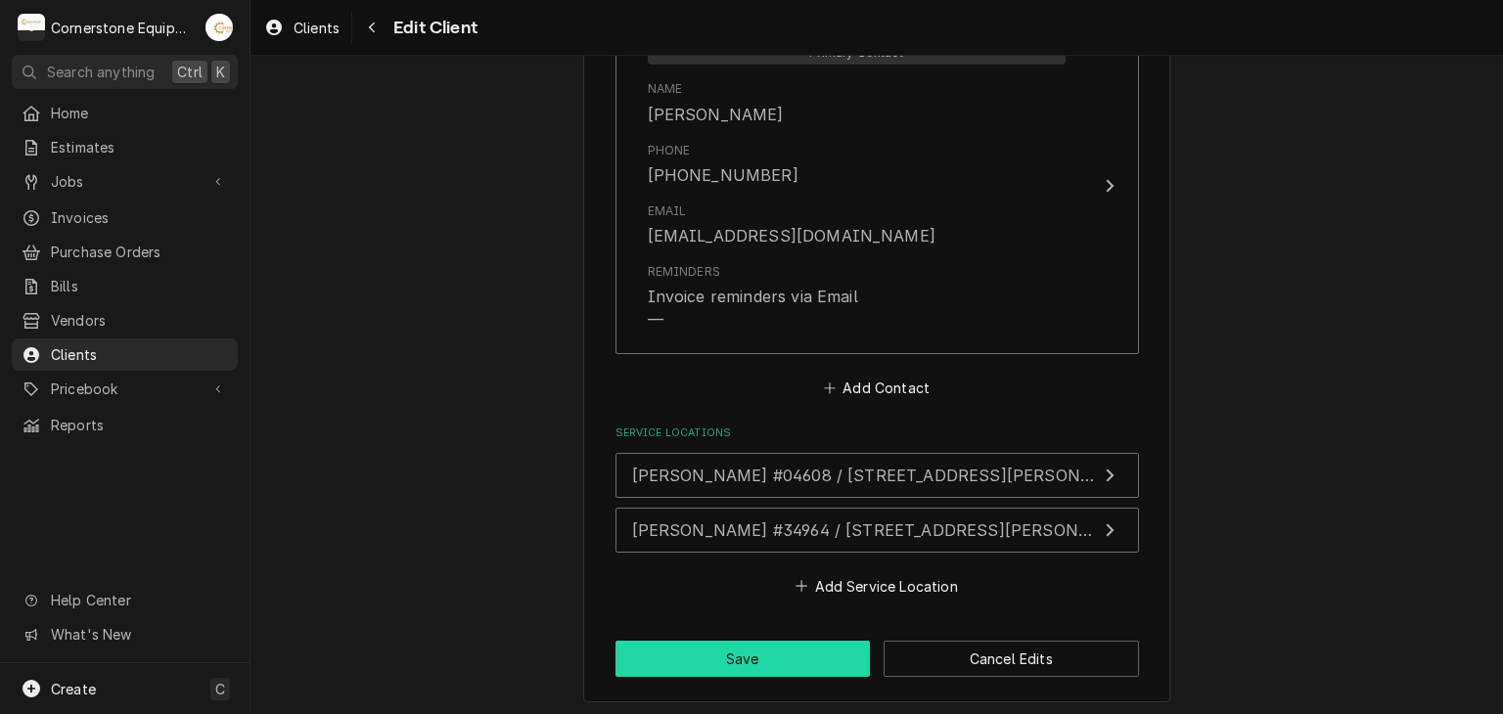
click at [733, 665] on button "Save" at bounding box center [742, 659] width 255 height 36
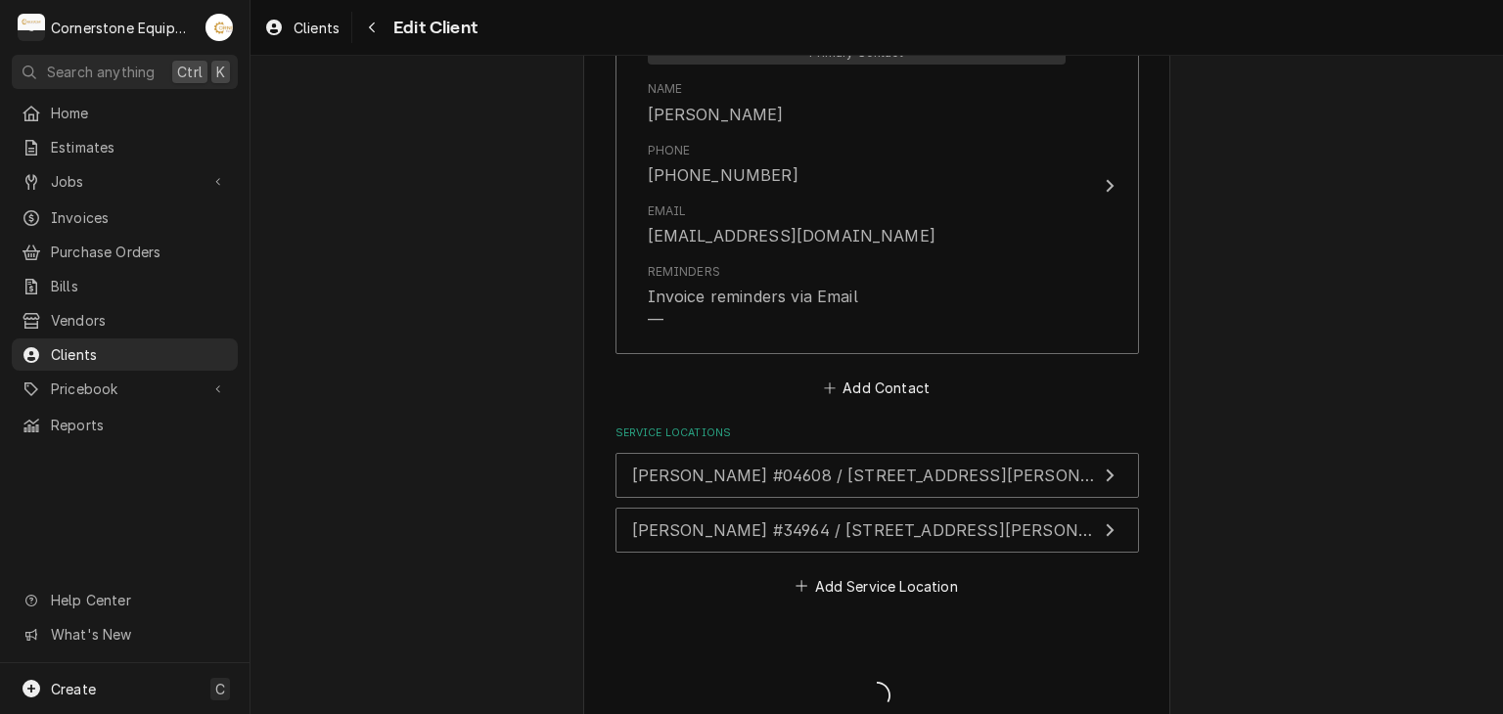
type textarea "x"
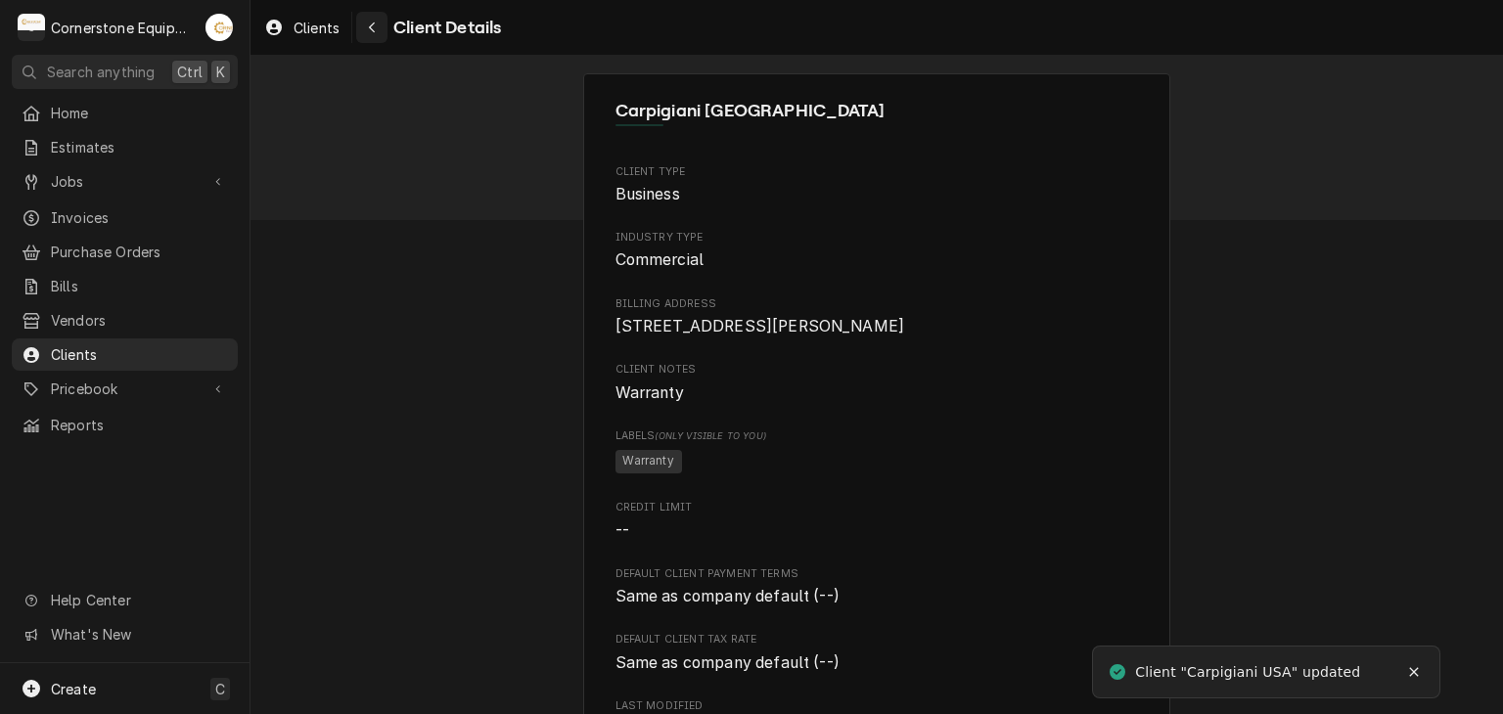
click at [380, 32] on div "Navigate back" at bounding box center [372, 28] width 20 height 20
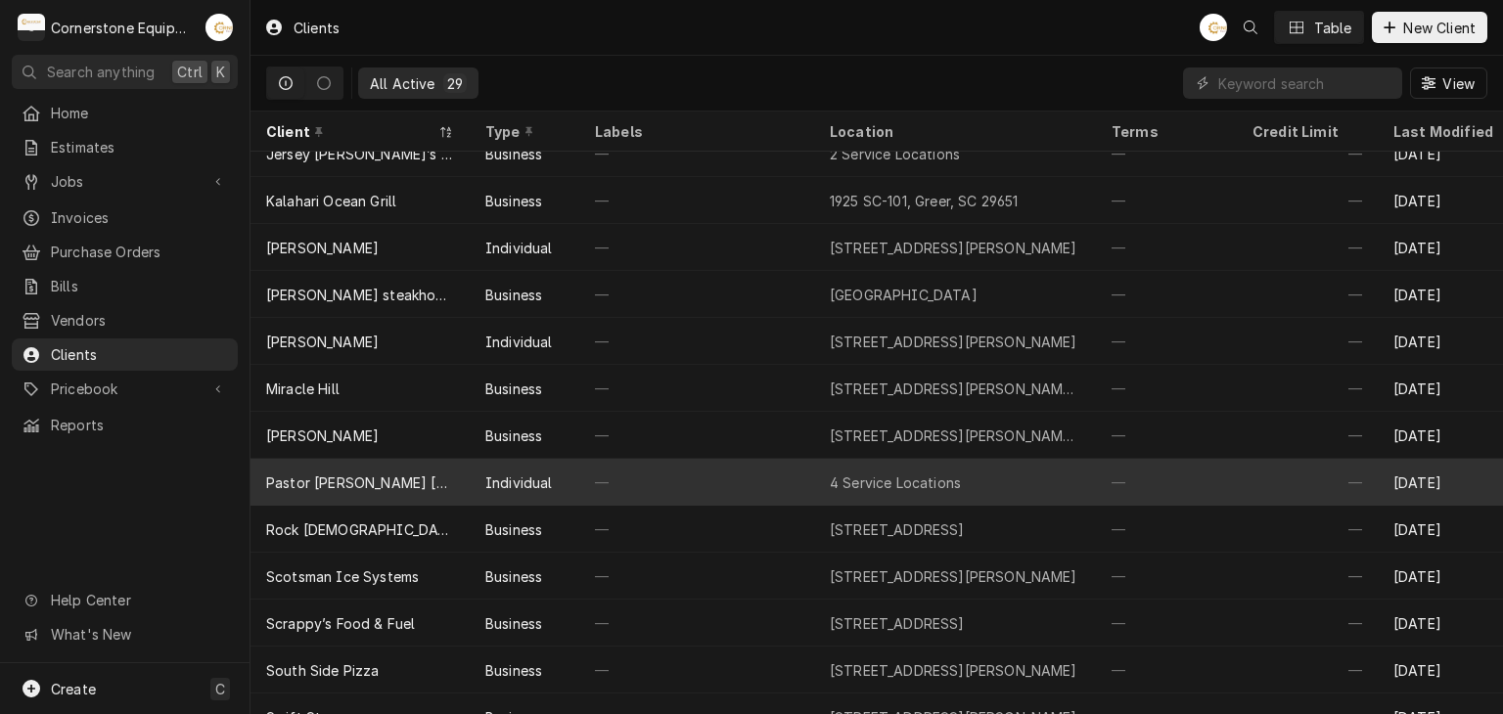
scroll to position [529, 0]
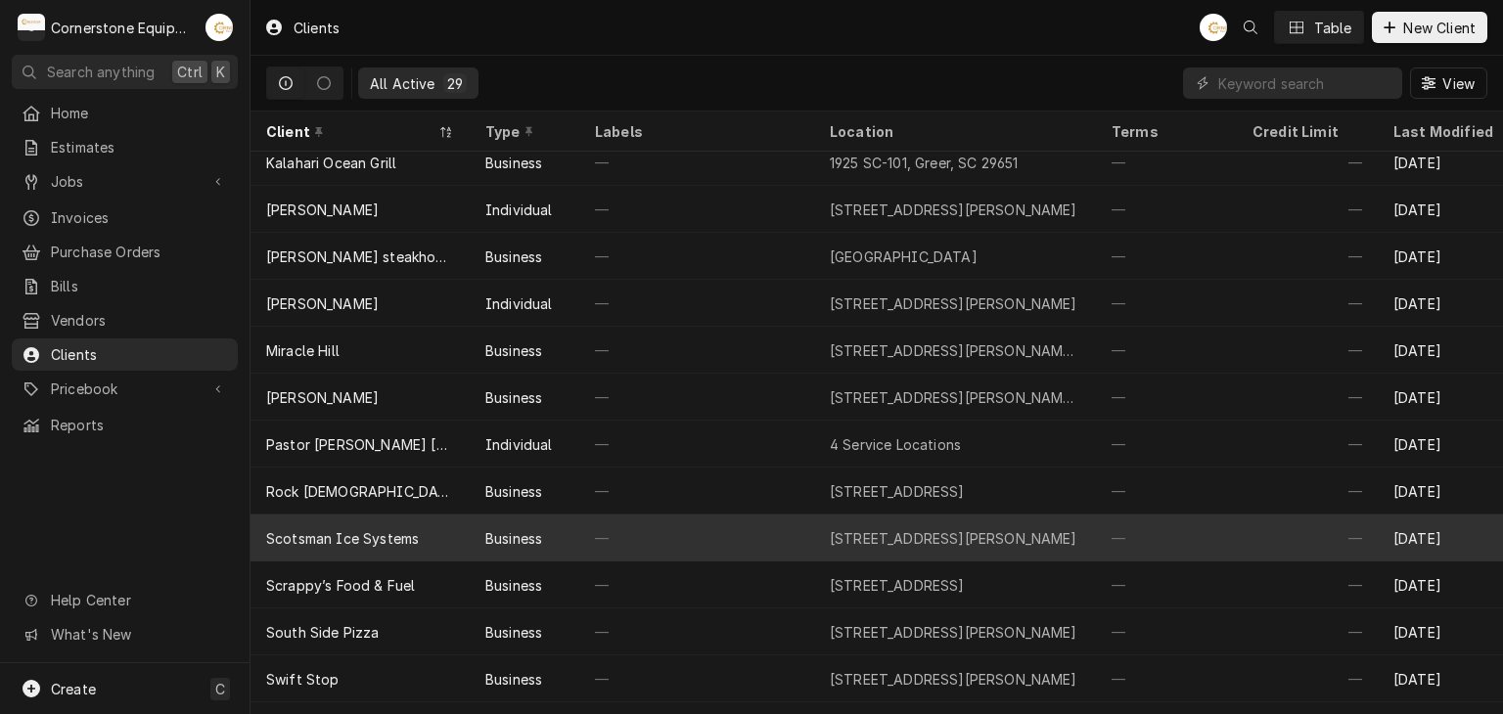
click at [290, 528] on div "Scotsman Ice Systems" at bounding box center [342, 538] width 153 height 21
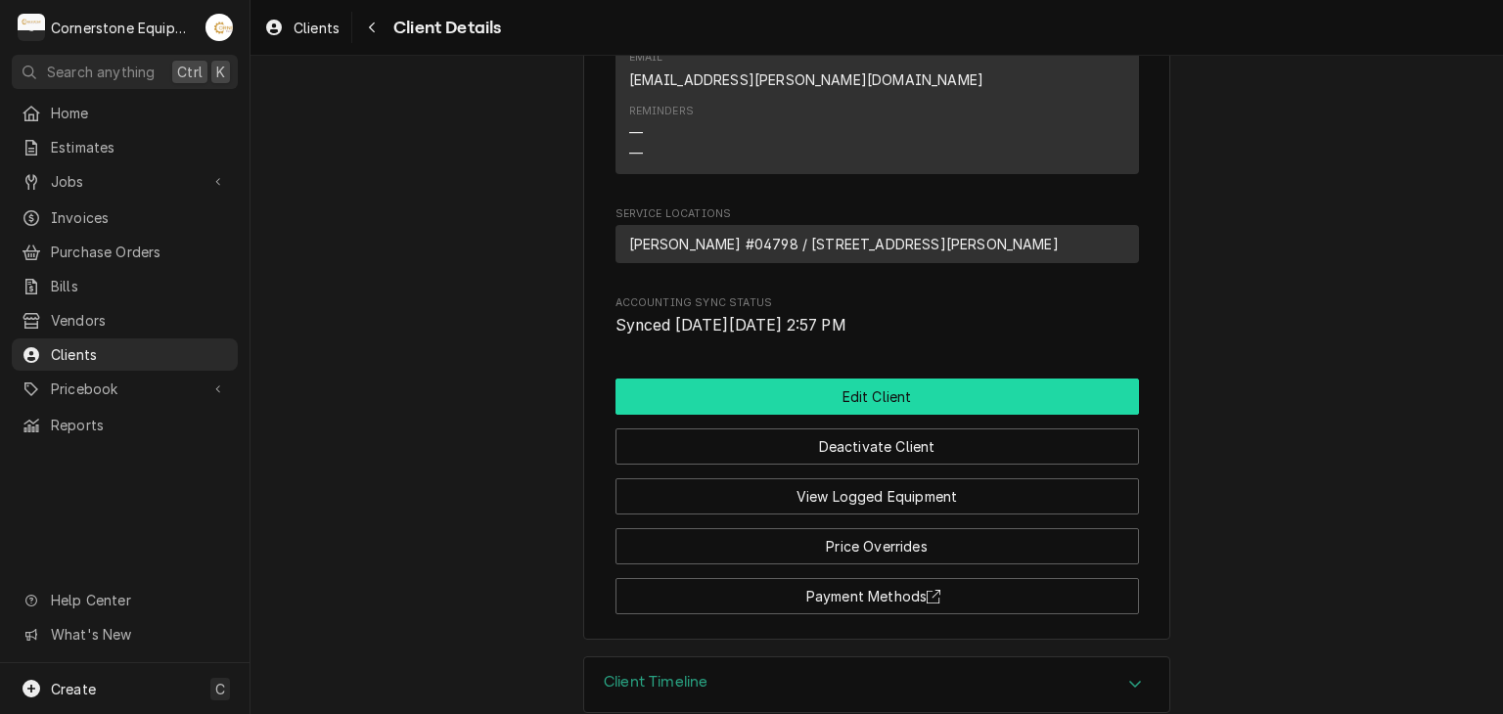
scroll to position [787, 0]
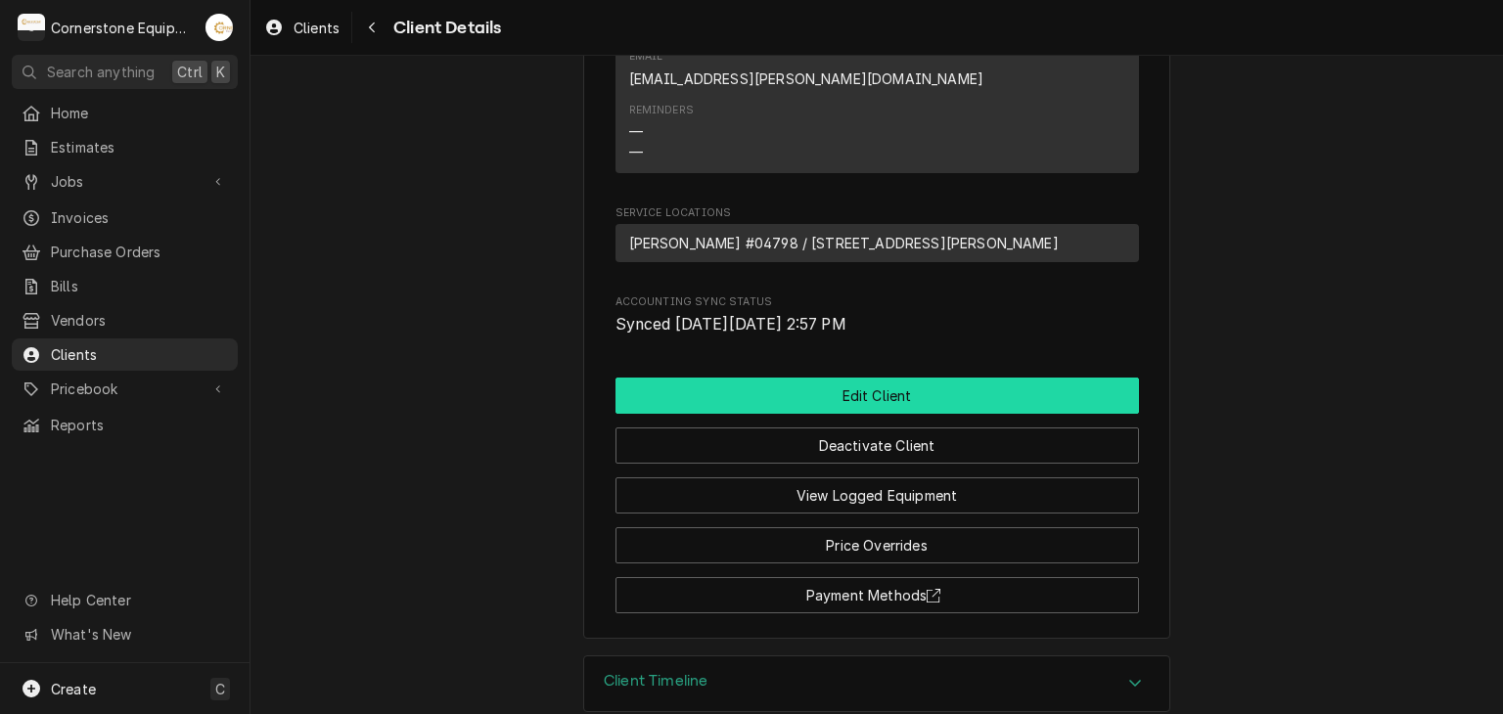
click at [737, 378] on button "Edit Client" at bounding box center [876, 396] width 523 height 36
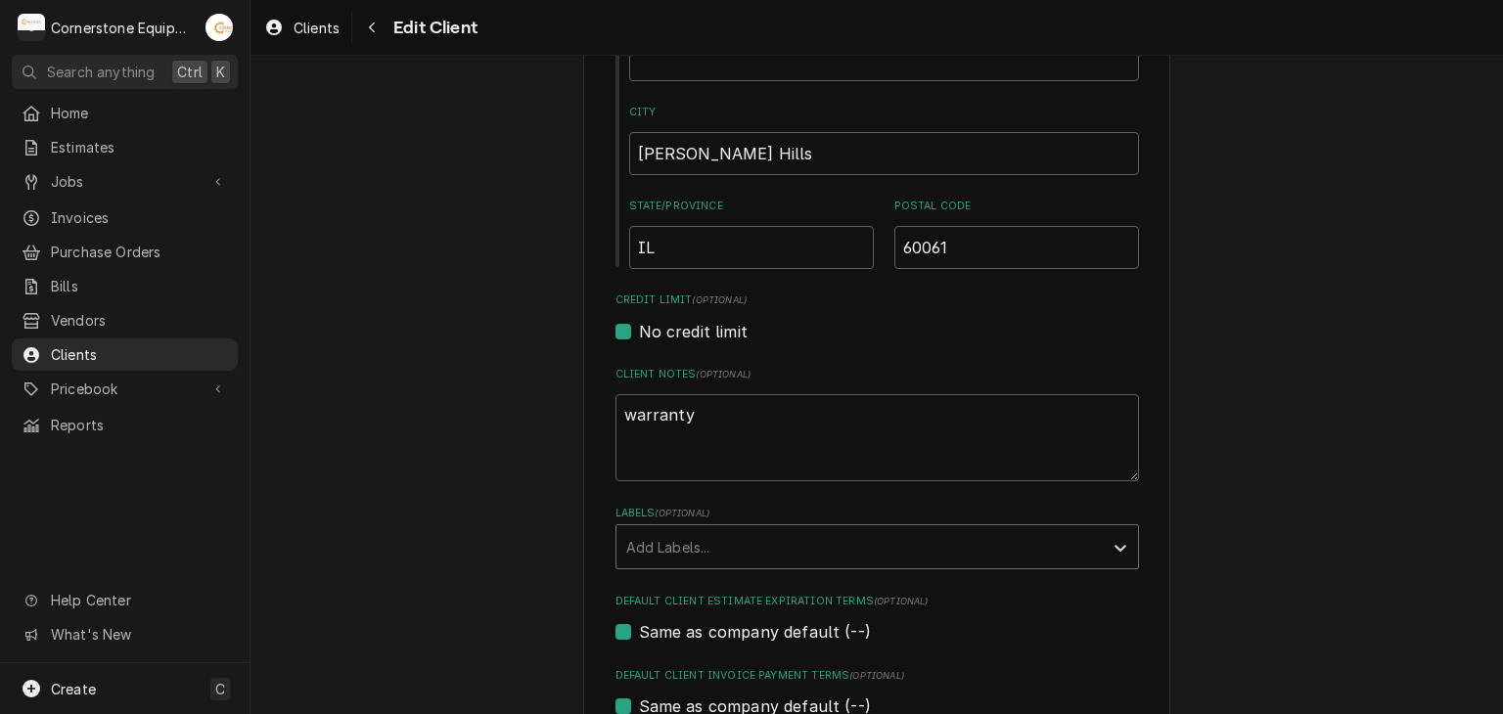
scroll to position [783, 0]
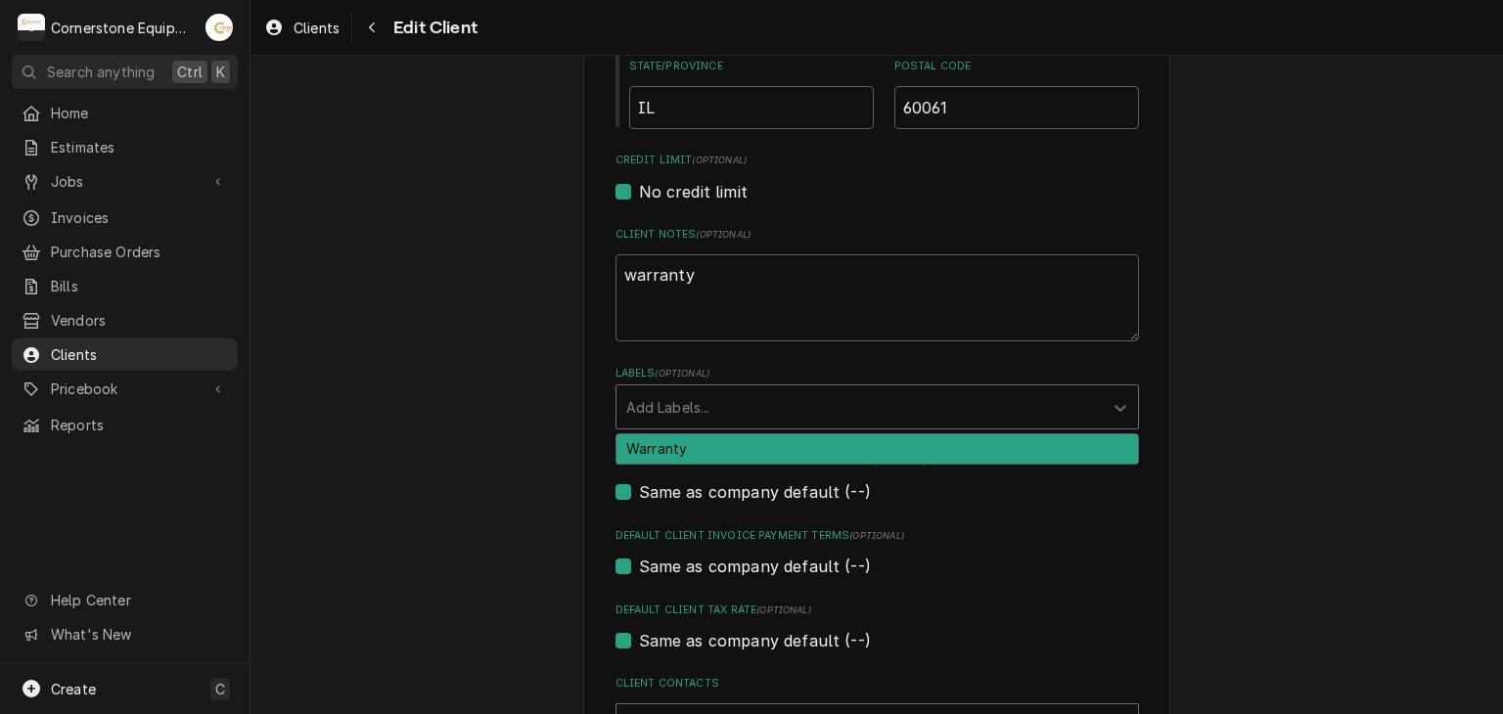
click at [698, 393] on div "Labels" at bounding box center [859, 406] width 467 height 35
click at [700, 444] on div "Warranty" at bounding box center [876, 449] width 521 height 30
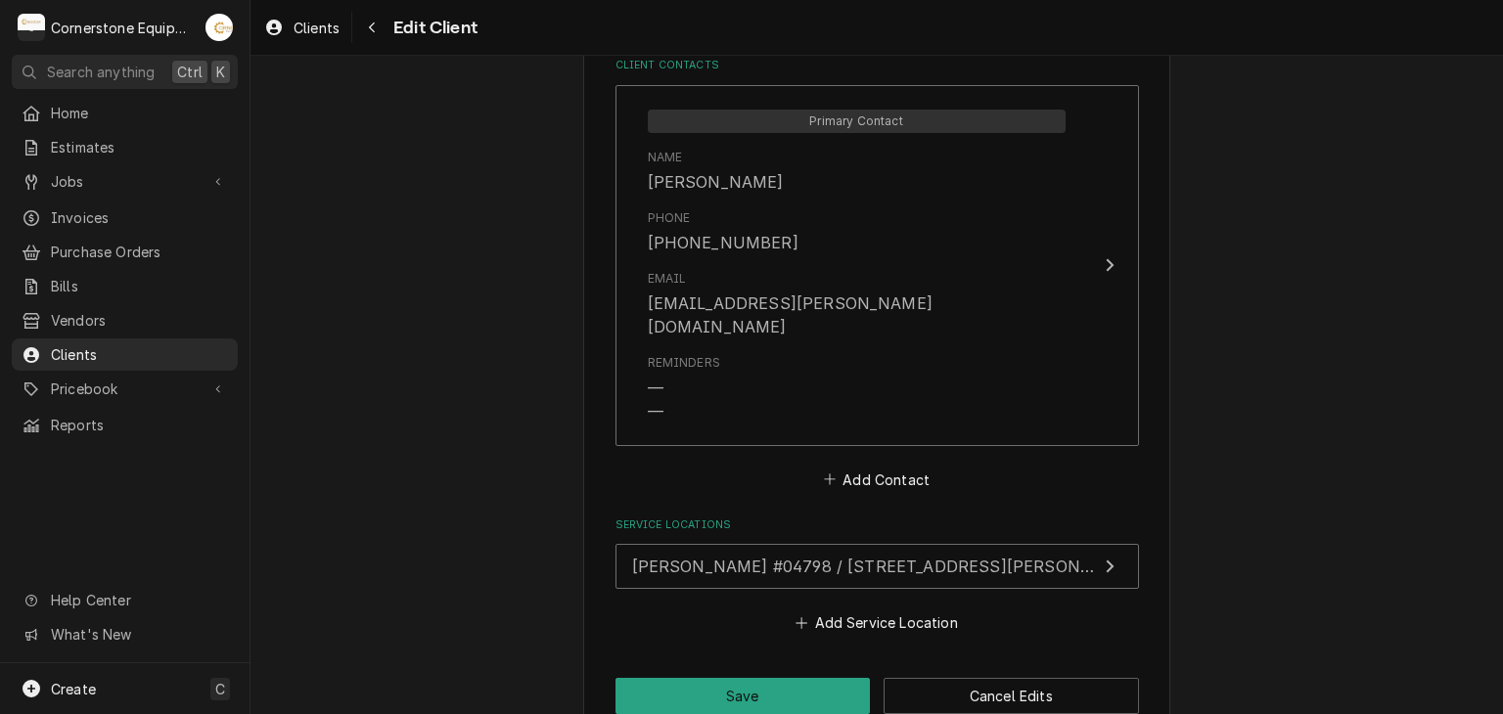
scroll to position [1416, 0]
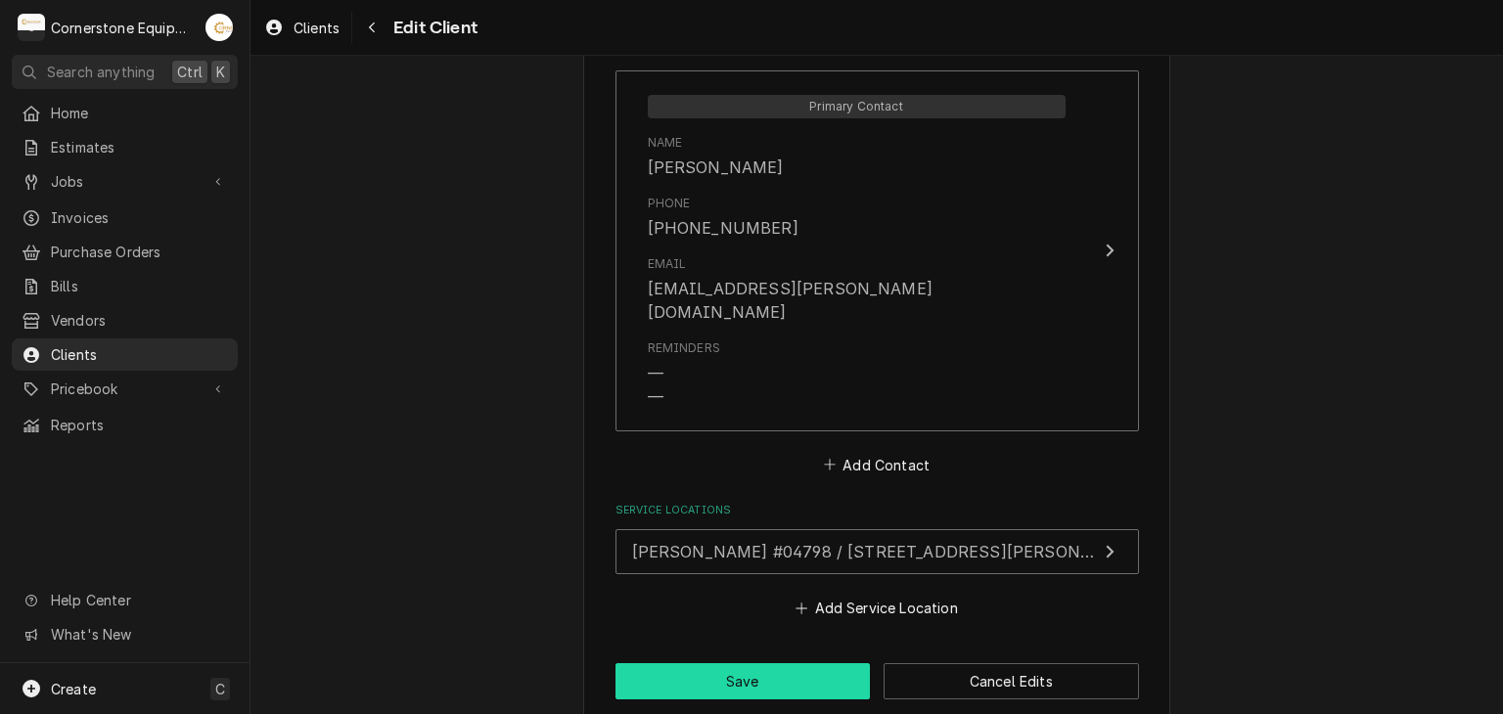
drag, startPoint x: 634, startPoint y: 619, endPoint x: 641, endPoint y: 639, distance: 20.7
click at [641, 663] on button "Save" at bounding box center [742, 681] width 255 height 36
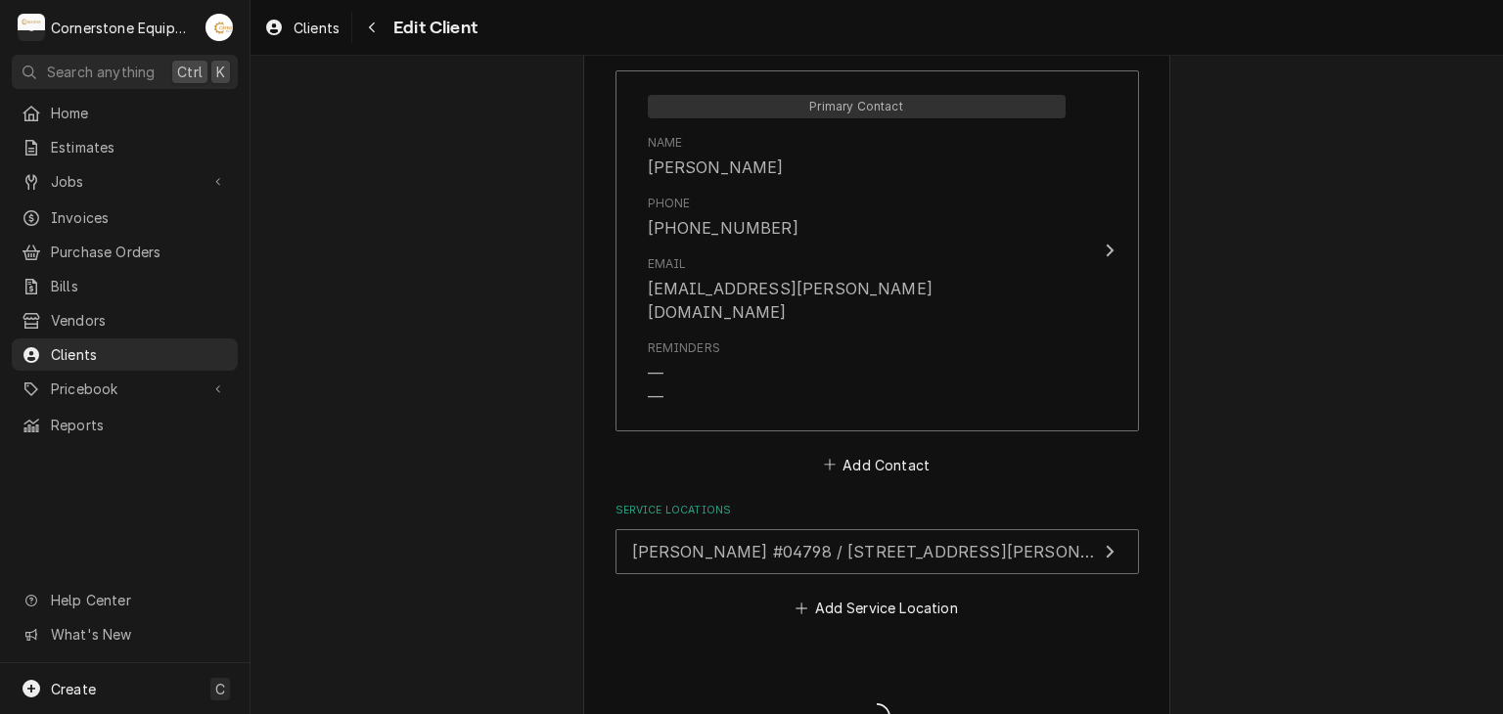
type textarea "x"
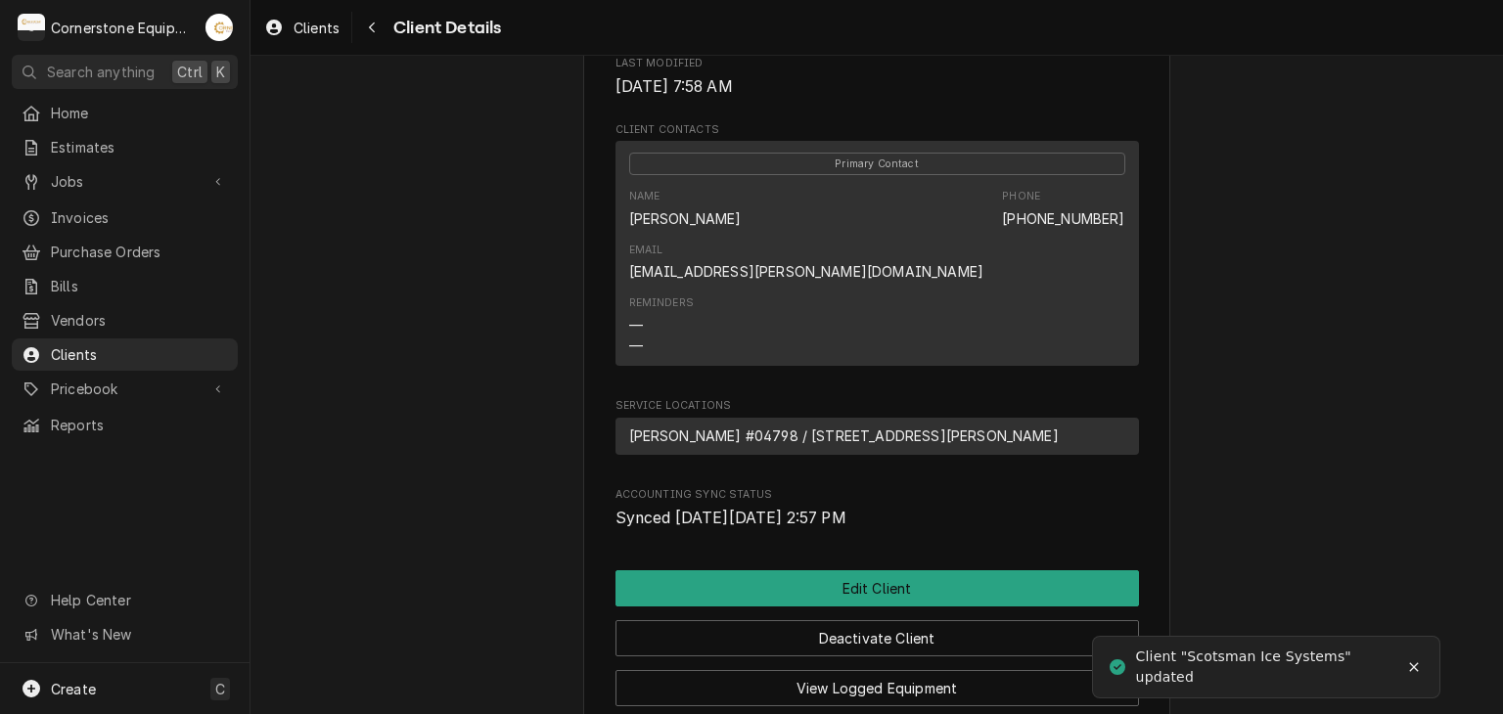
scroll to position [858, 0]
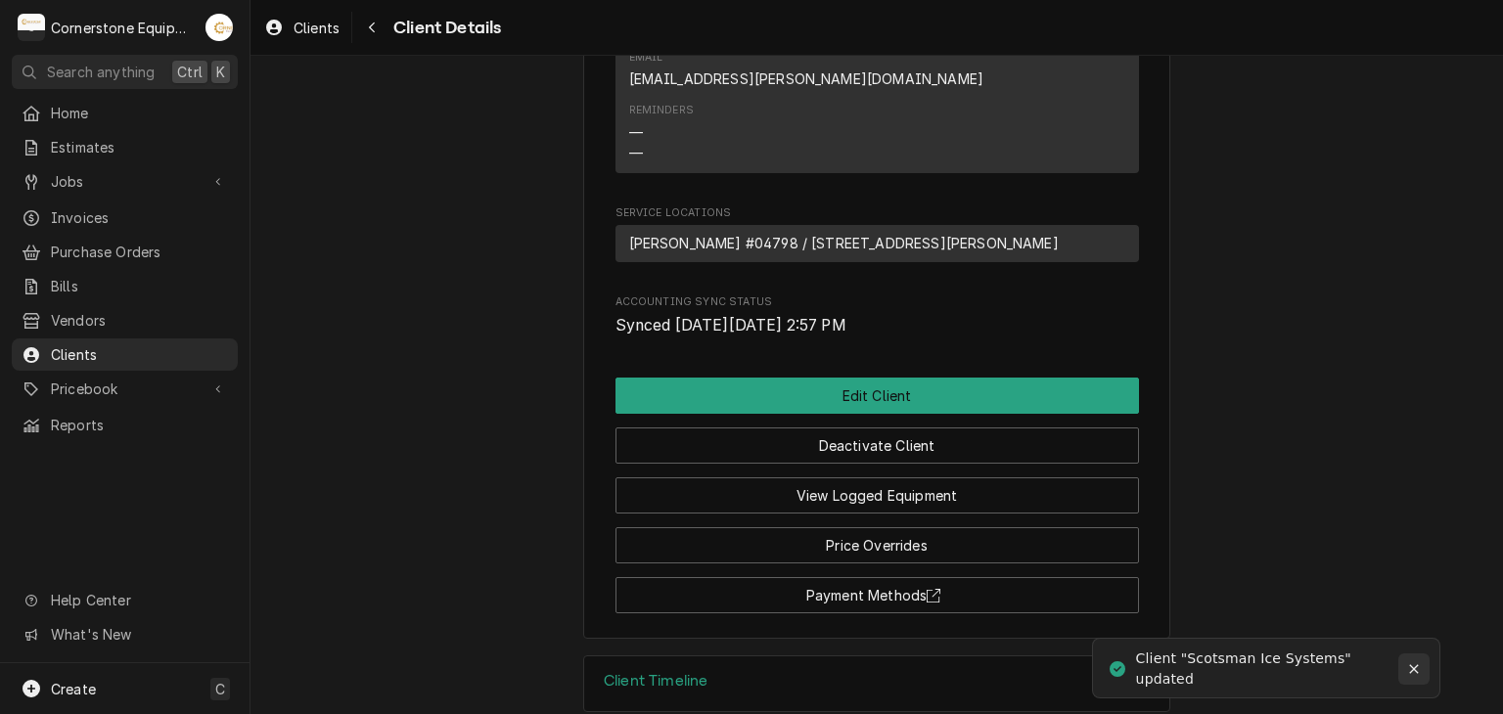
click at [1417, 666] on icon "Notifications alt+T" at bounding box center [1414, 669] width 14 height 14
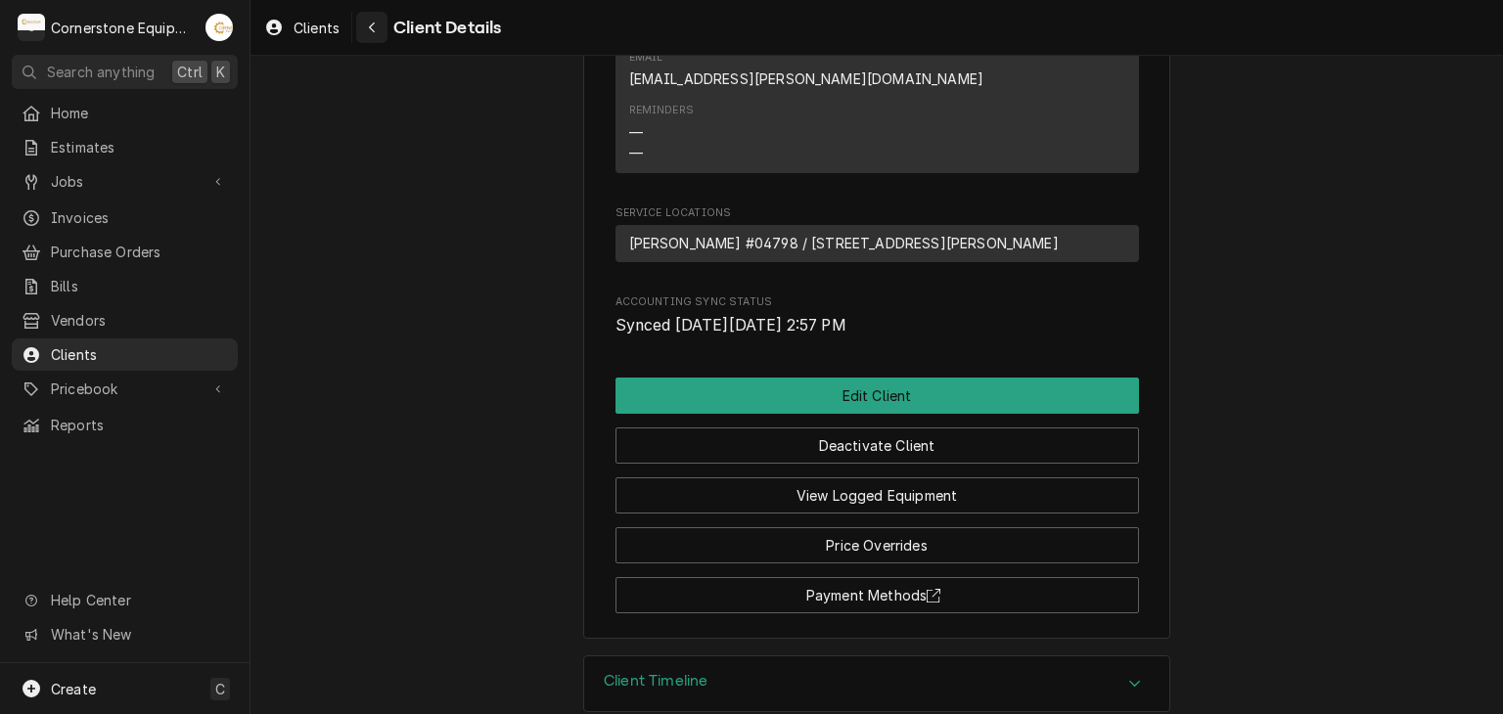
click at [374, 35] on div "Navigate back" at bounding box center [372, 28] width 20 height 20
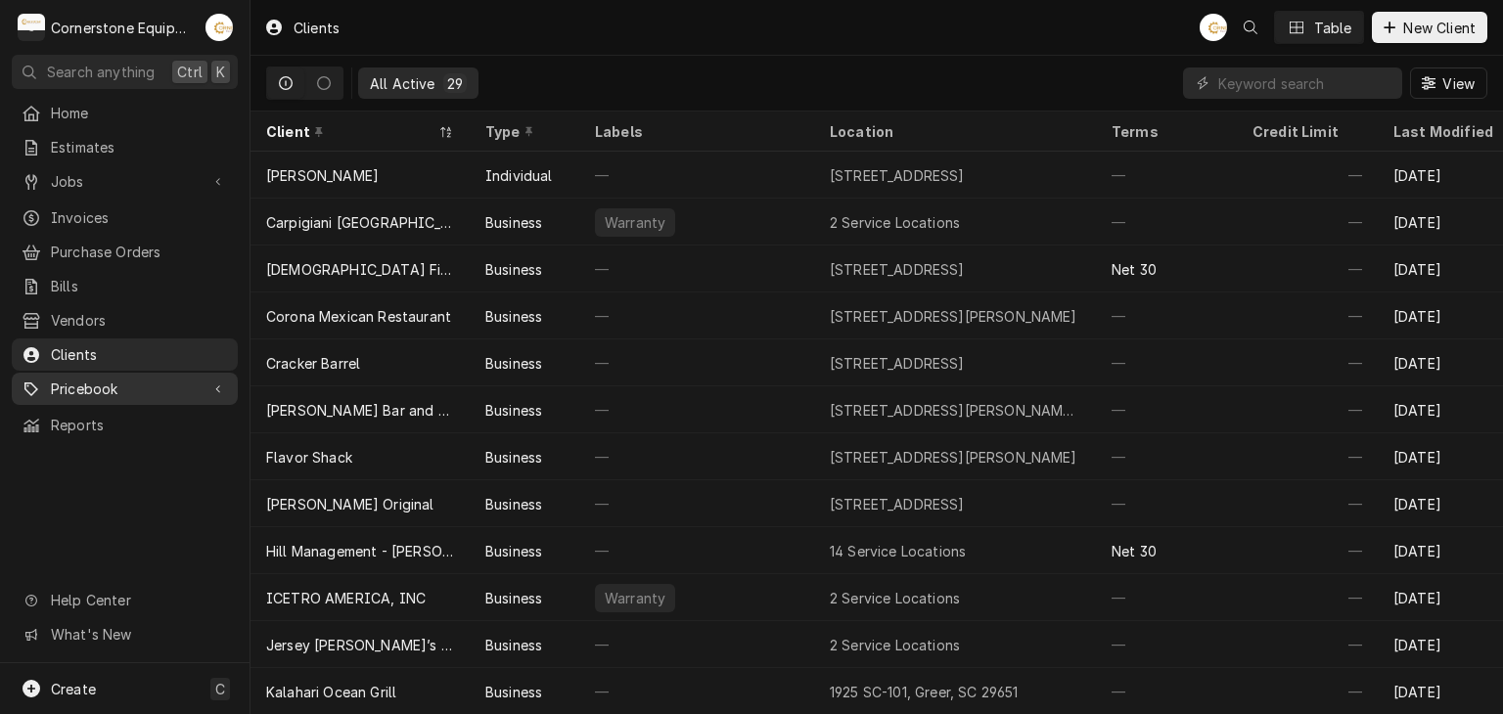
click at [107, 379] on span "Pricebook" at bounding box center [125, 389] width 148 height 21
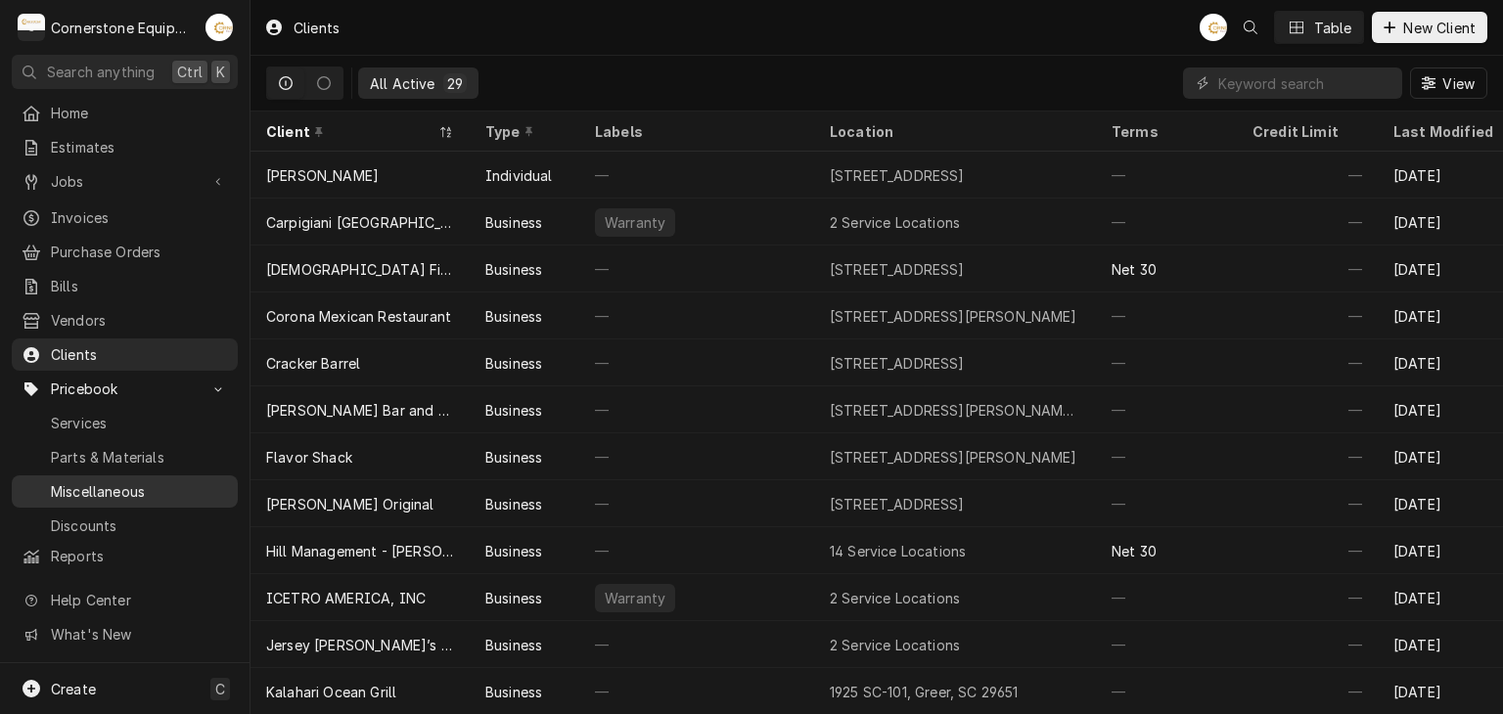
click at [133, 475] on link "Miscellaneous" at bounding box center [125, 491] width 226 height 32
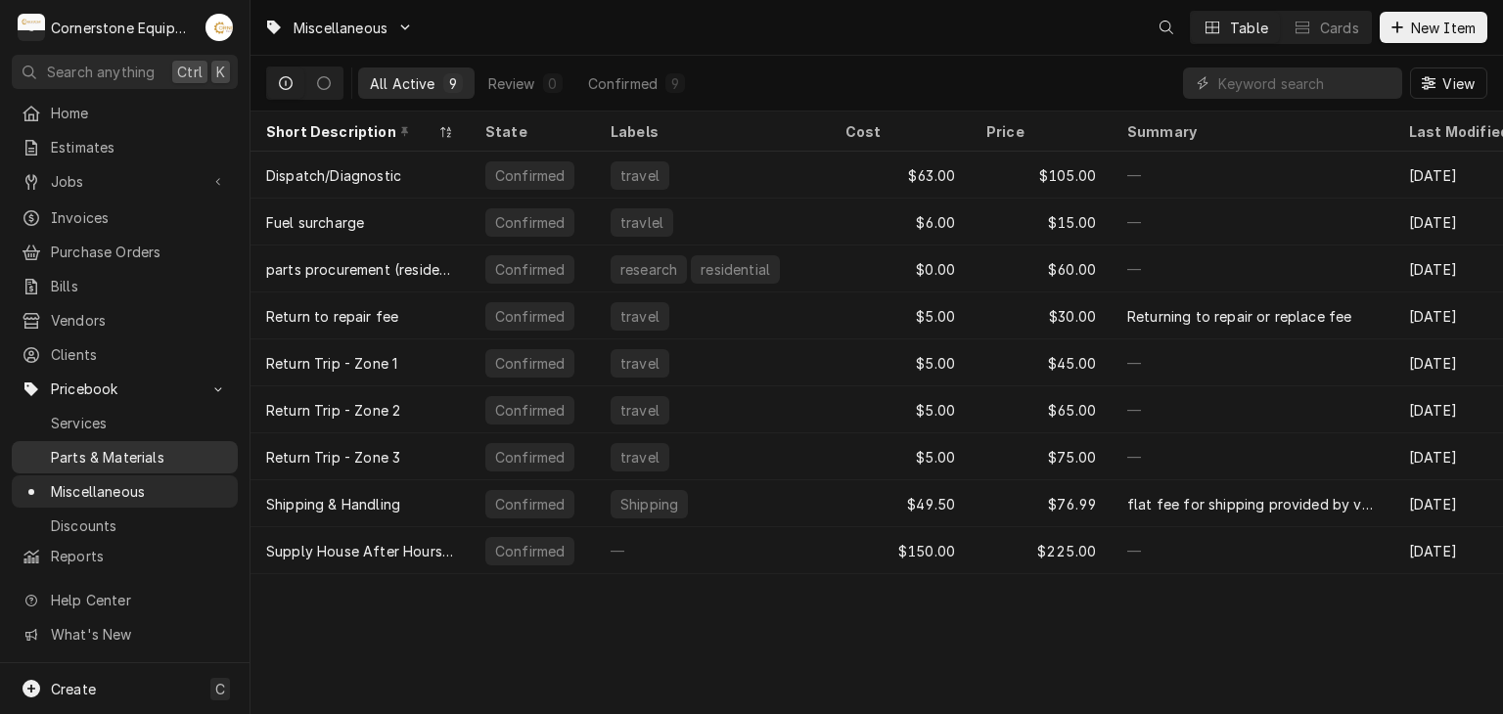
click at [106, 447] on span "Parts & Materials" at bounding box center [139, 457] width 177 height 21
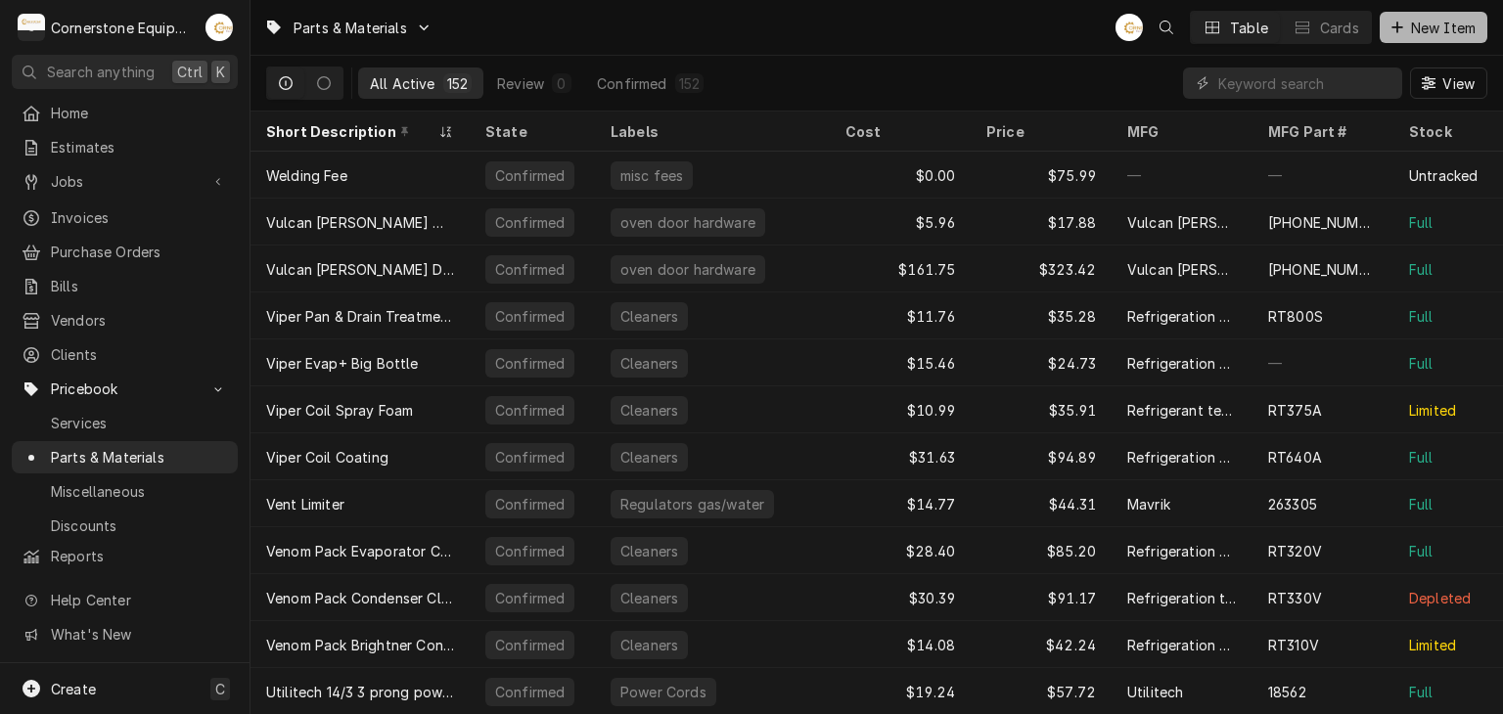
click at [1419, 28] on span "New Item" at bounding box center [1443, 28] width 72 height 21
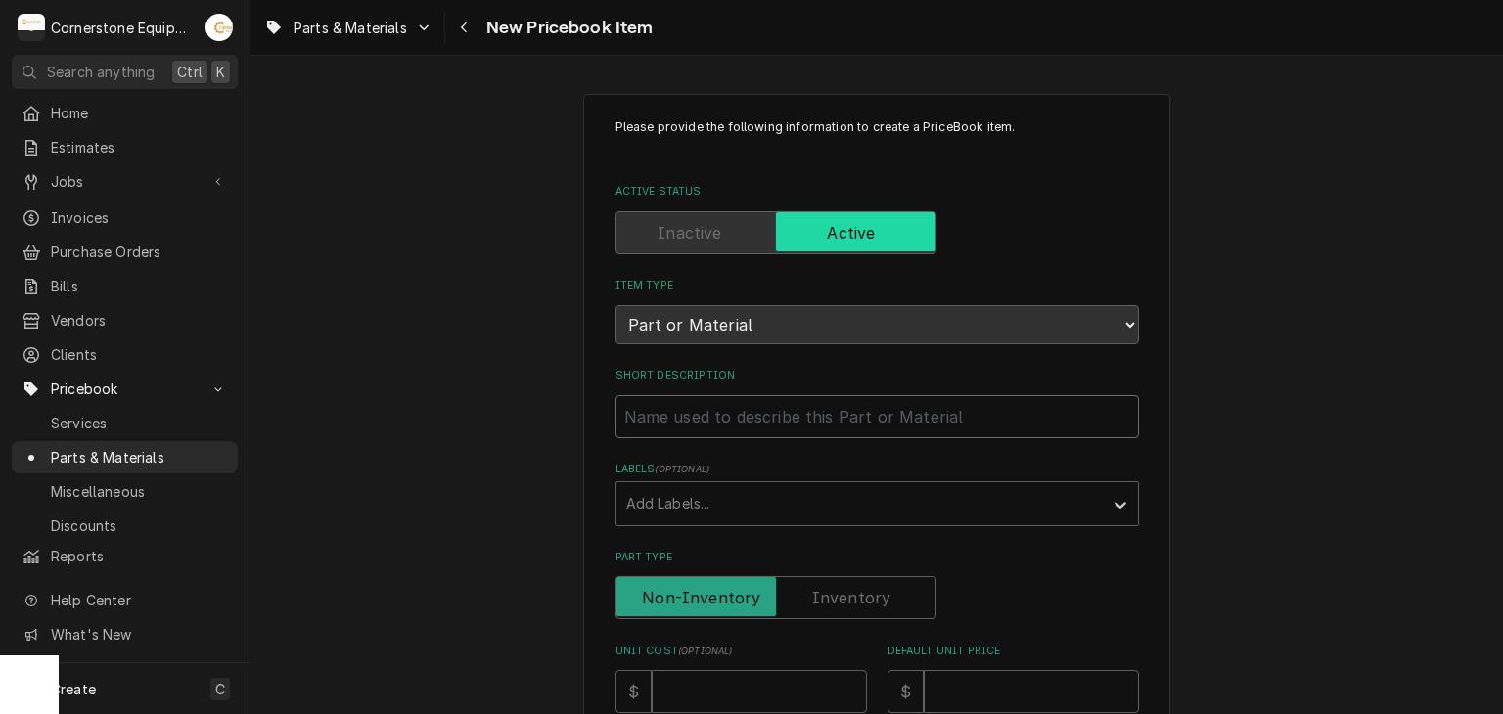
click at [676, 423] on input "Short Description" at bounding box center [876, 416] width 523 height 43
type textarea "x"
type input "h"
type textarea "x"
type input "hi"
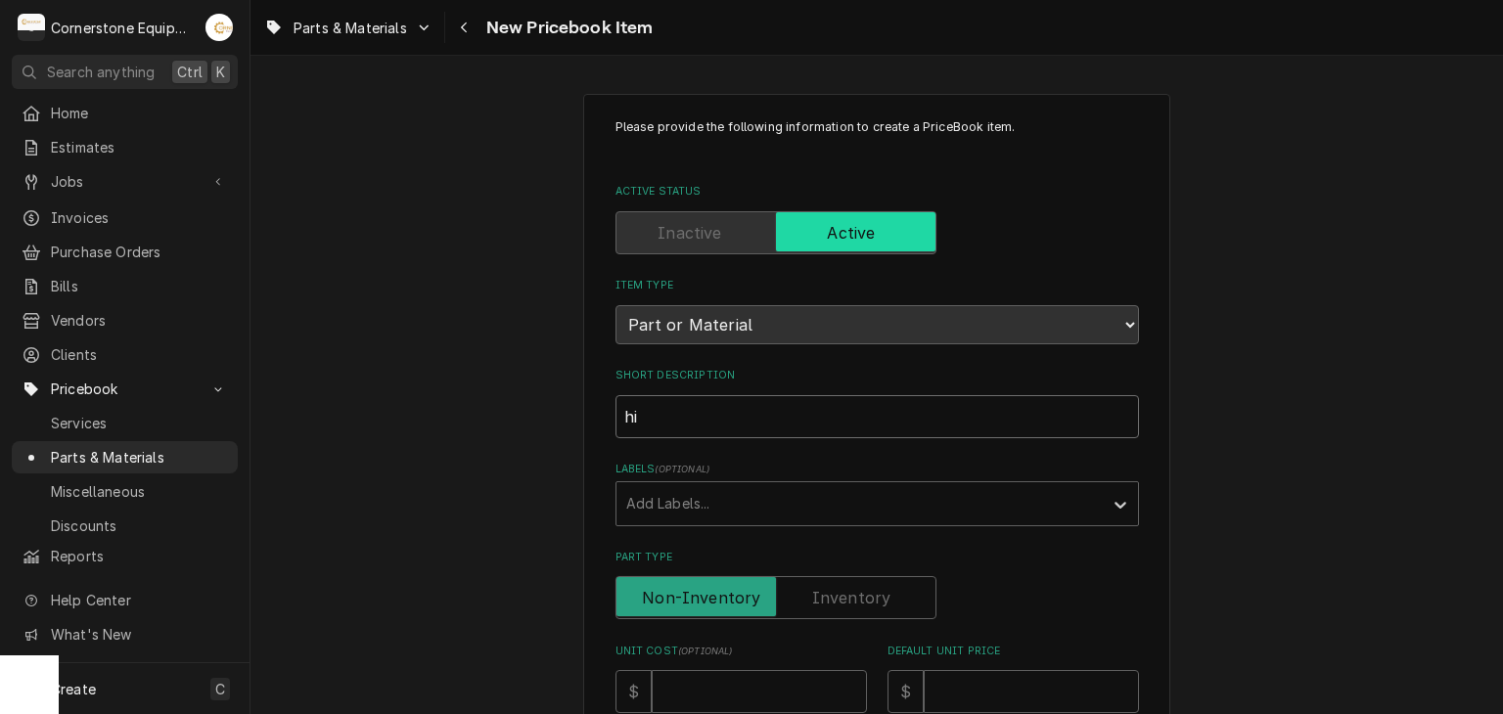
type textarea "x"
type input "h"
type textarea "x"
type input "M"
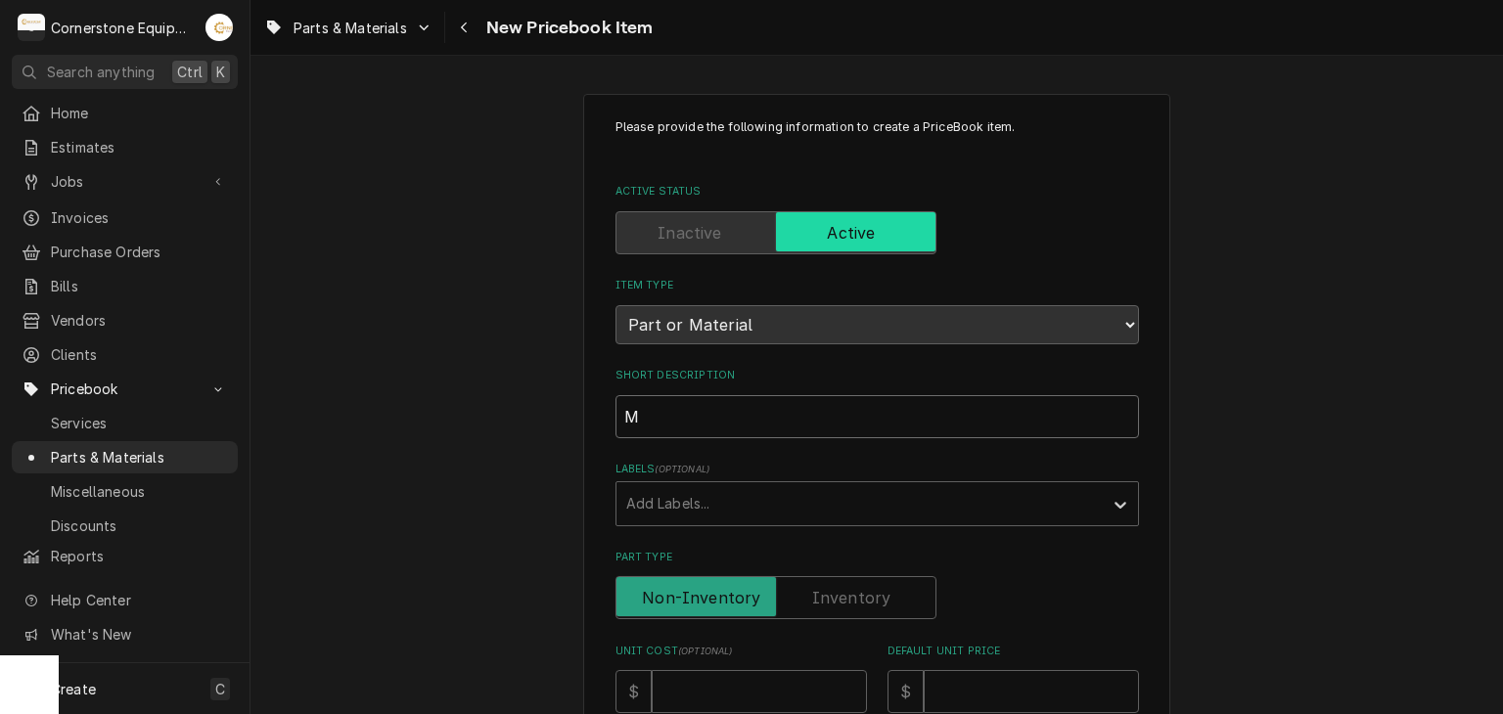
type textarea "x"
type input "MW"
type textarea "x"
type input "MWE"
type textarea "x"
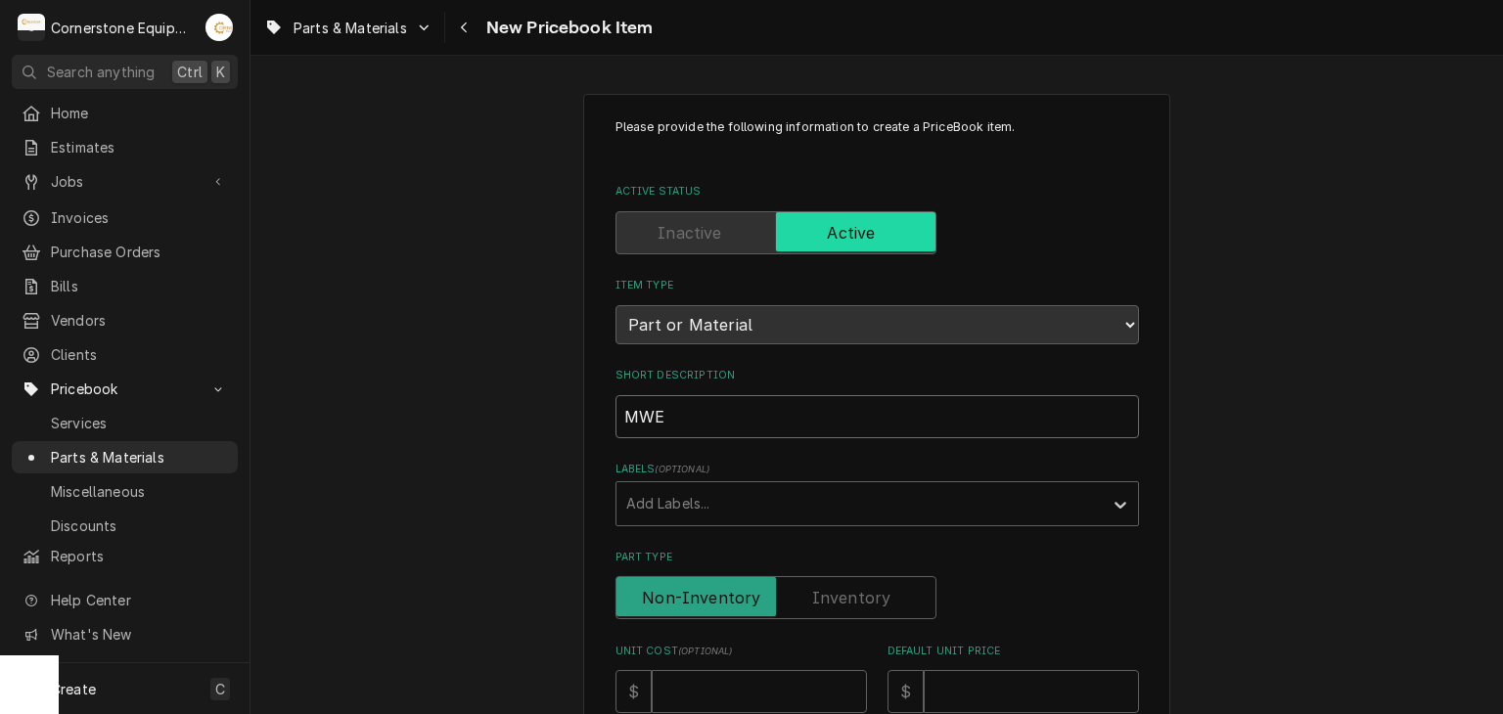
type input "MWE"
type textarea "x"
type input "MWE"
type textarea "x"
type input "MW"
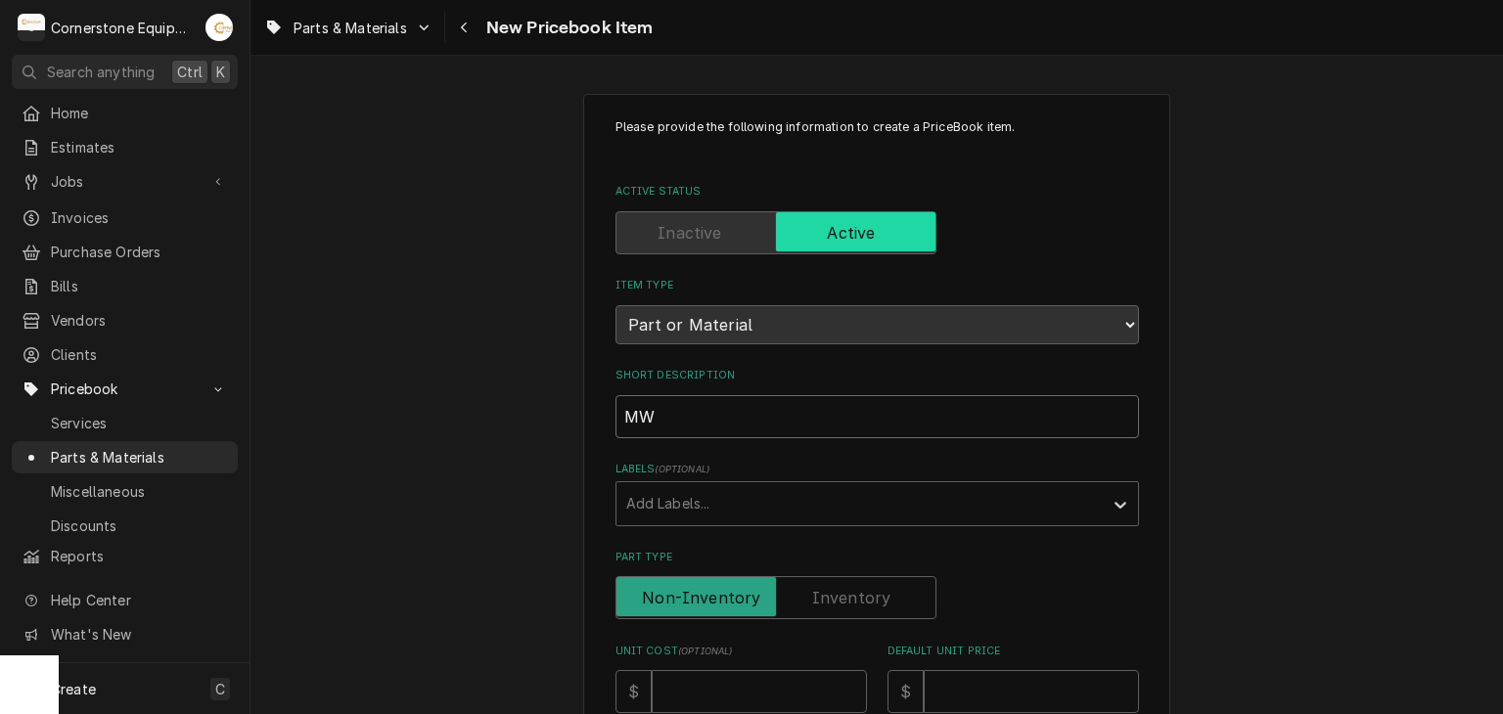
type textarea "x"
type input "M"
type textarea "x"
drag, startPoint x: 1276, startPoint y: 450, endPoint x: 1265, endPoint y: 454, distance: 11.4
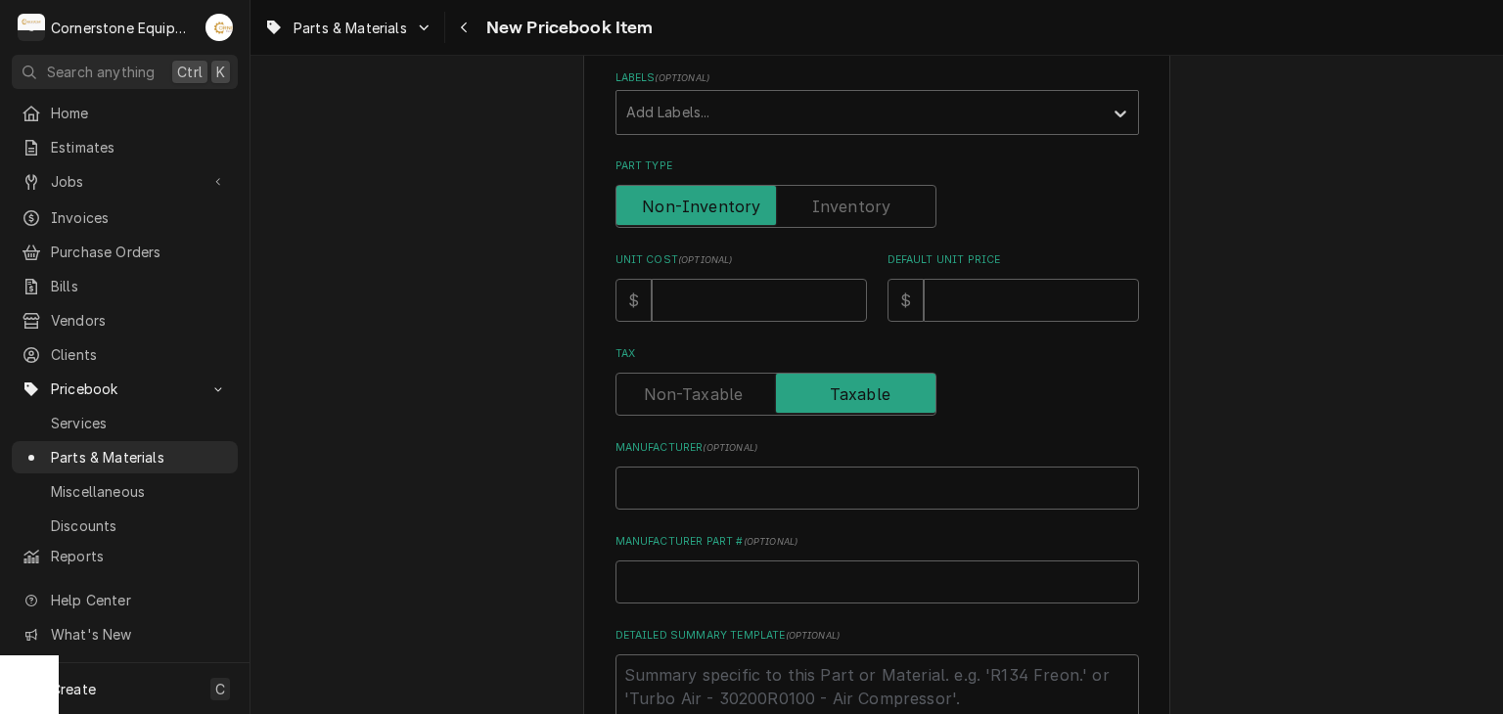
scroll to position [763, 0]
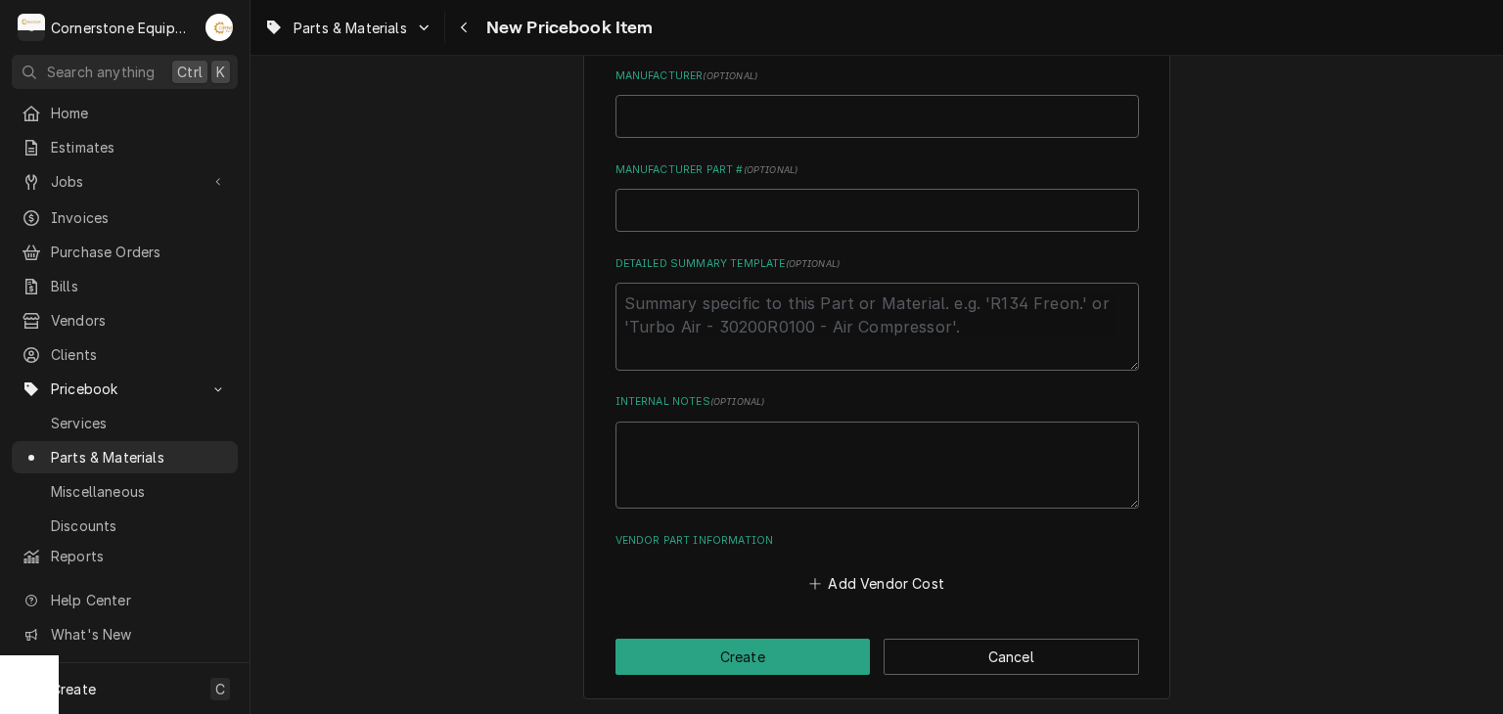
click at [205, 37] on div "Andrew Buigues's Avatar" at bounding box center [218, 27] width 27 height 27
click at [298, 110] on div "Help Center" at bounding box center [313, 113] width 147 height 21
click at [223, 35] on div "Andrew Buigues's Avatar" at bounding box center [218, 27] width 27 height 27
click at [247, 79] on div "Settings" at bounding box center [298, 68] width 184 height 24
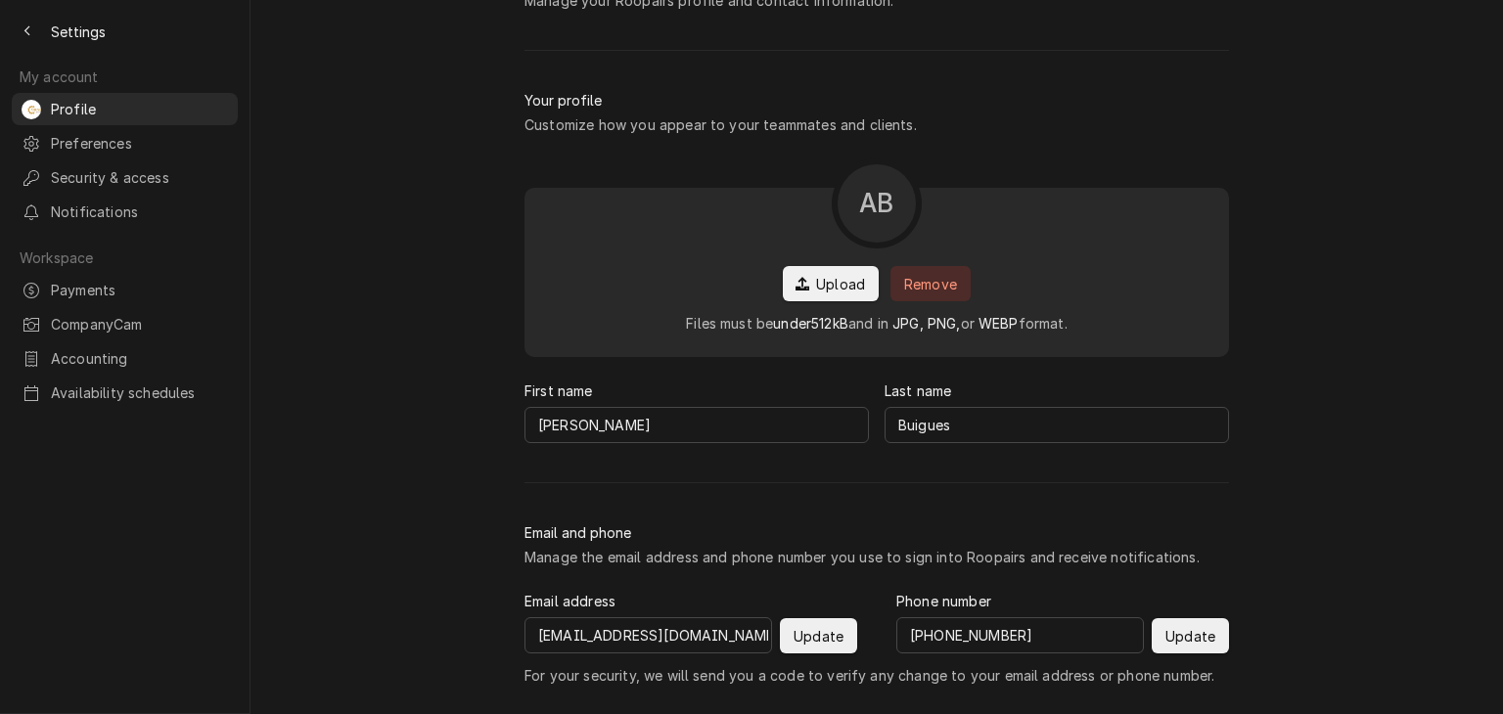
scroll to position [157, 0]
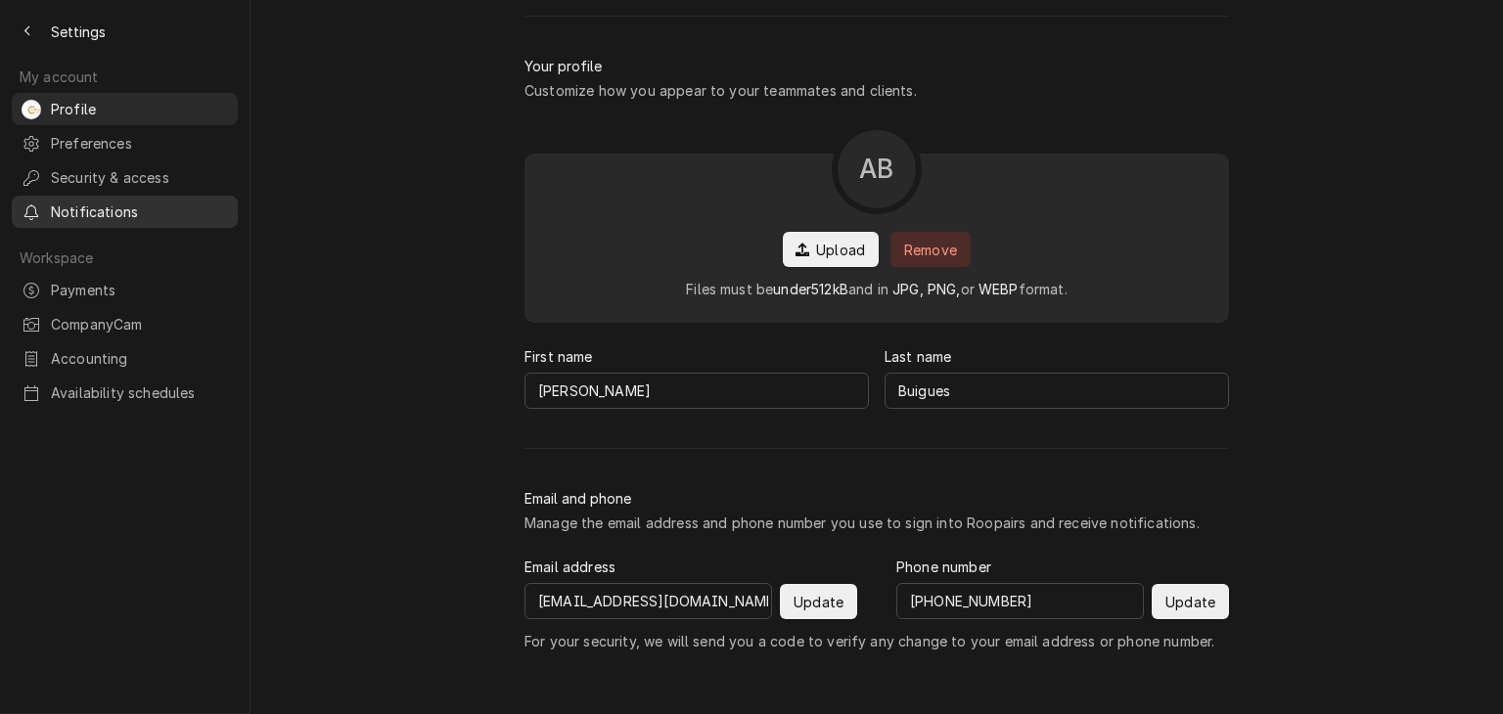
click at [151, 206] on span "Notifications" at bounding box center [139, 212] width 177 height 21
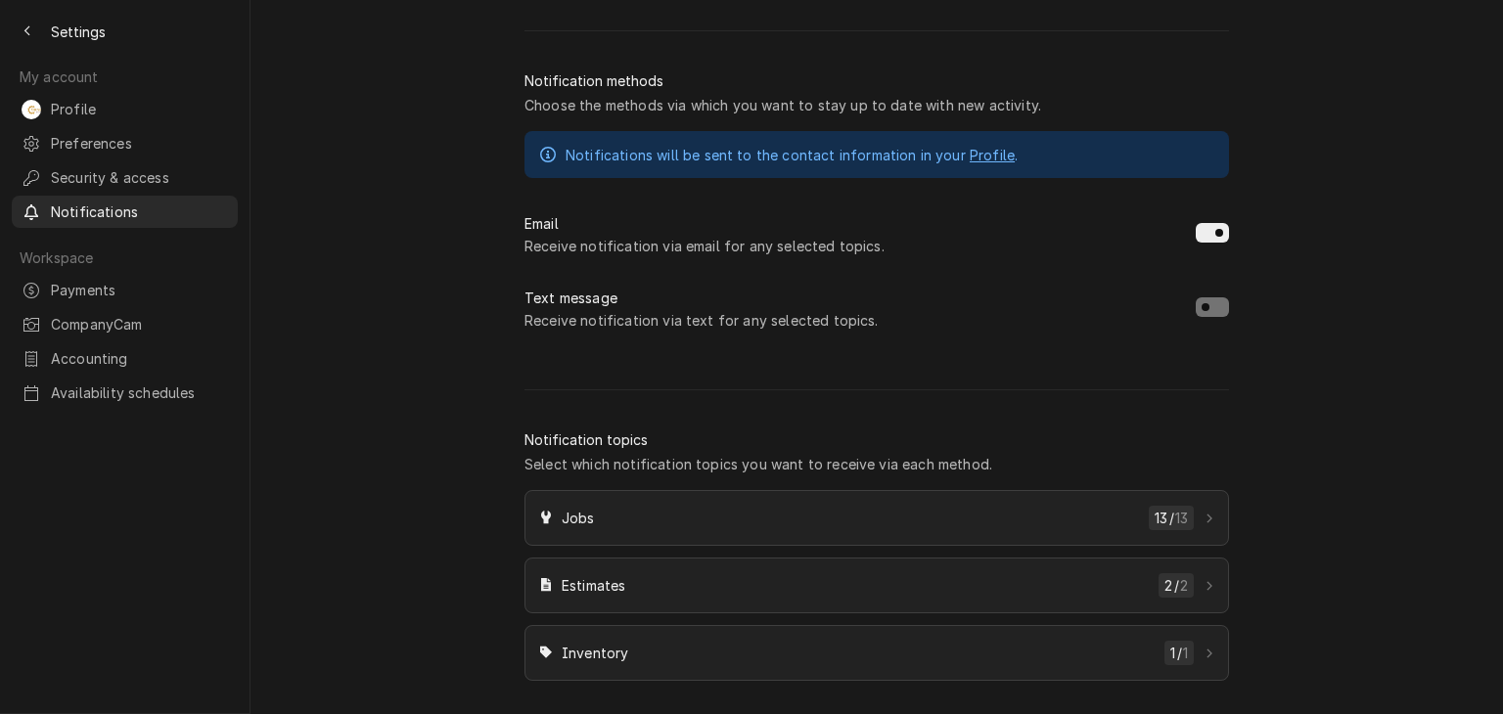
scroll to position [170, 0]
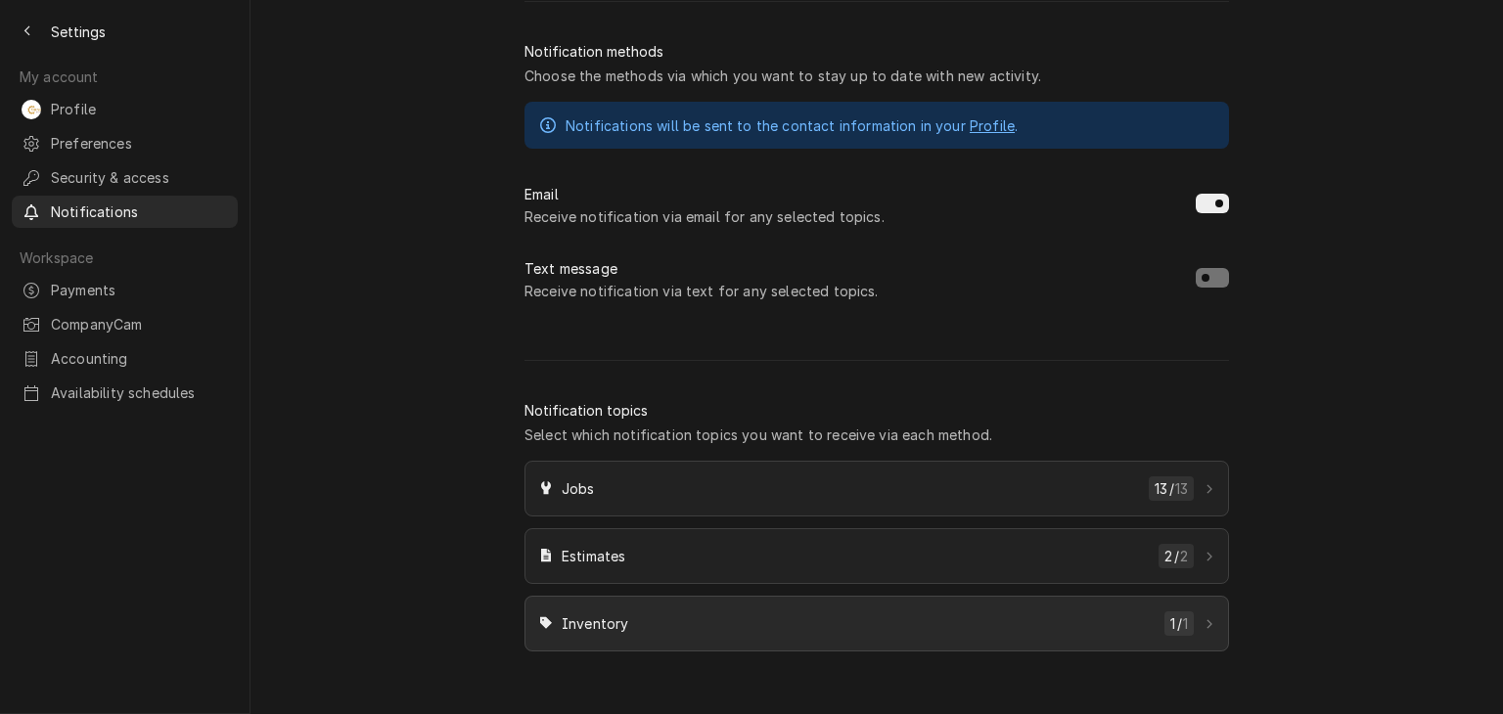
click at [798, 632] on span "Inventory" at bounding box center [859, 623] width 595 height 21
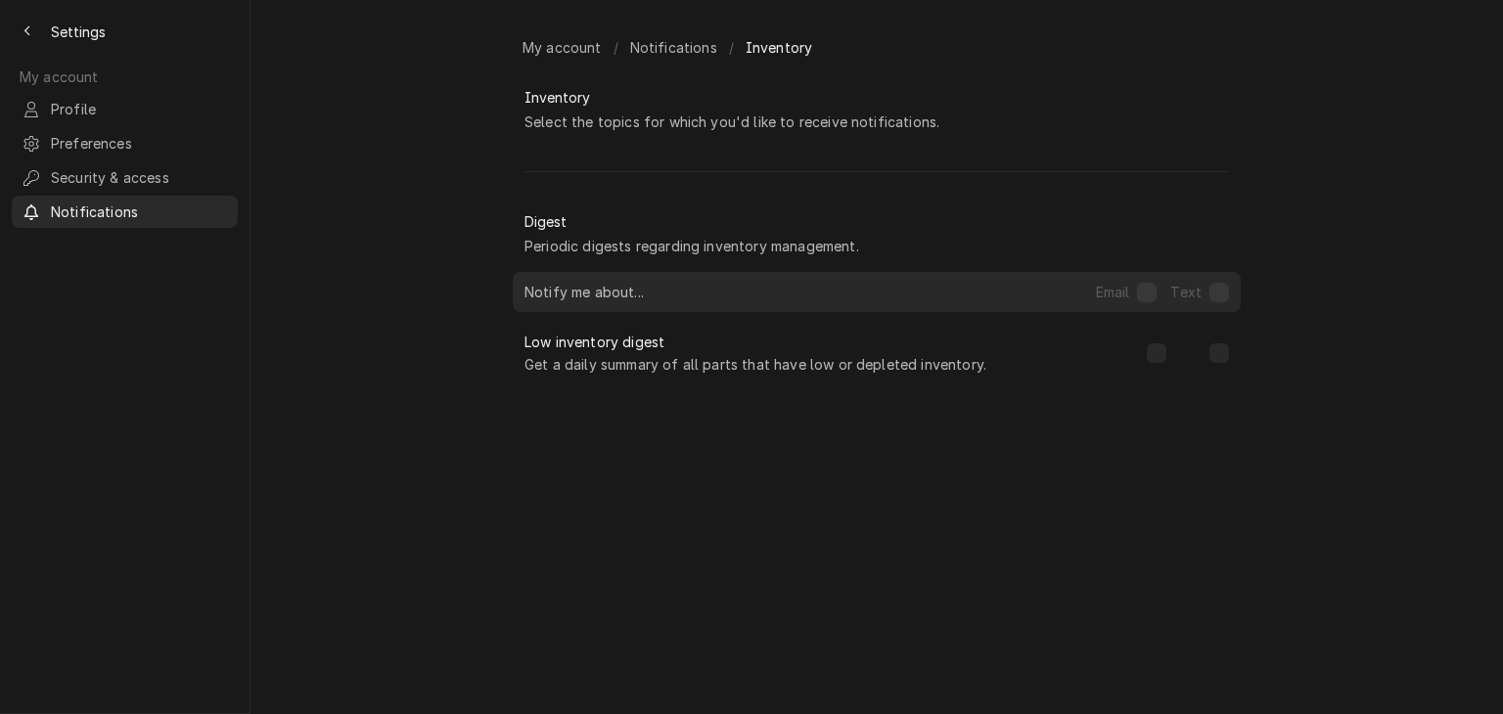
checkbox input "false"
checkbox input "true"
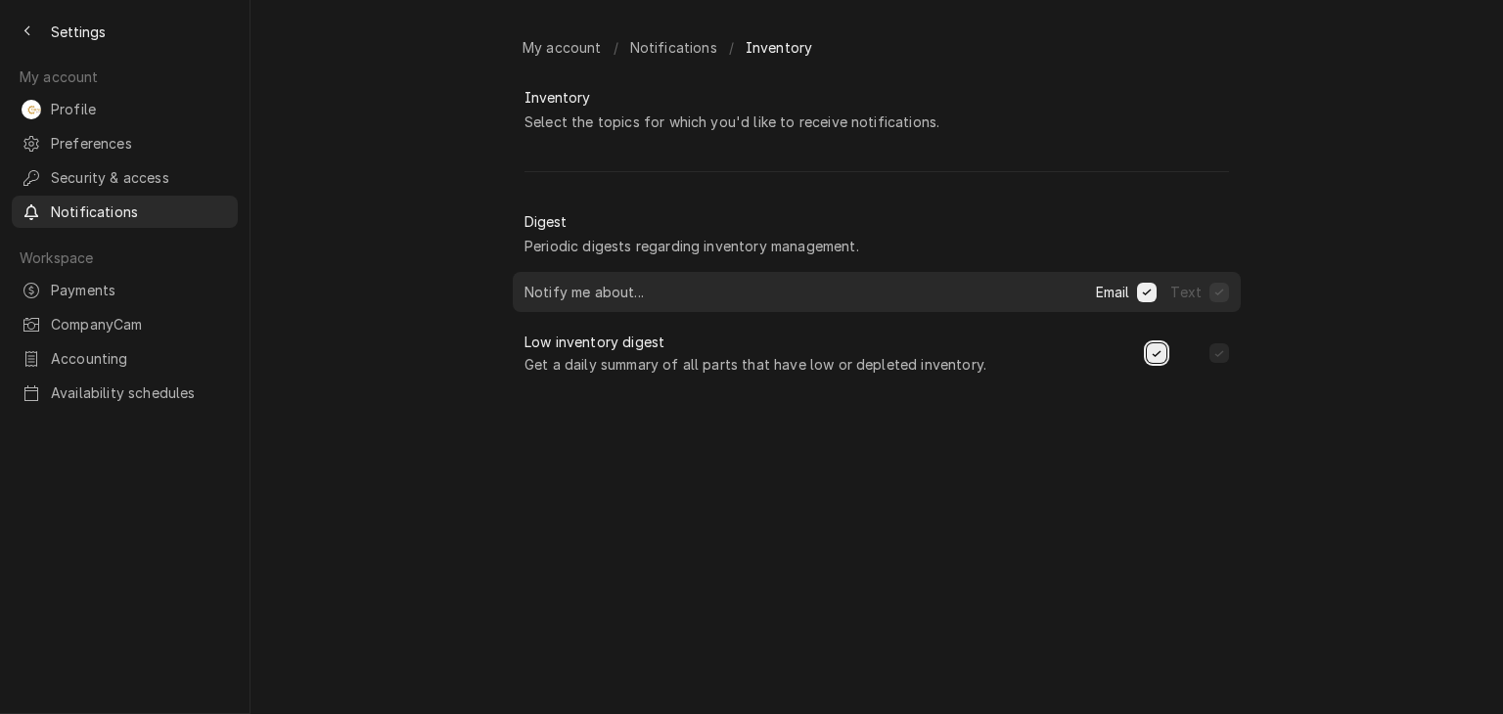
click at [1155, 363] on button "Dynamic Content Wrapper" at bounding box center [1156, 353] width 20 height 20
checkbox input "false"
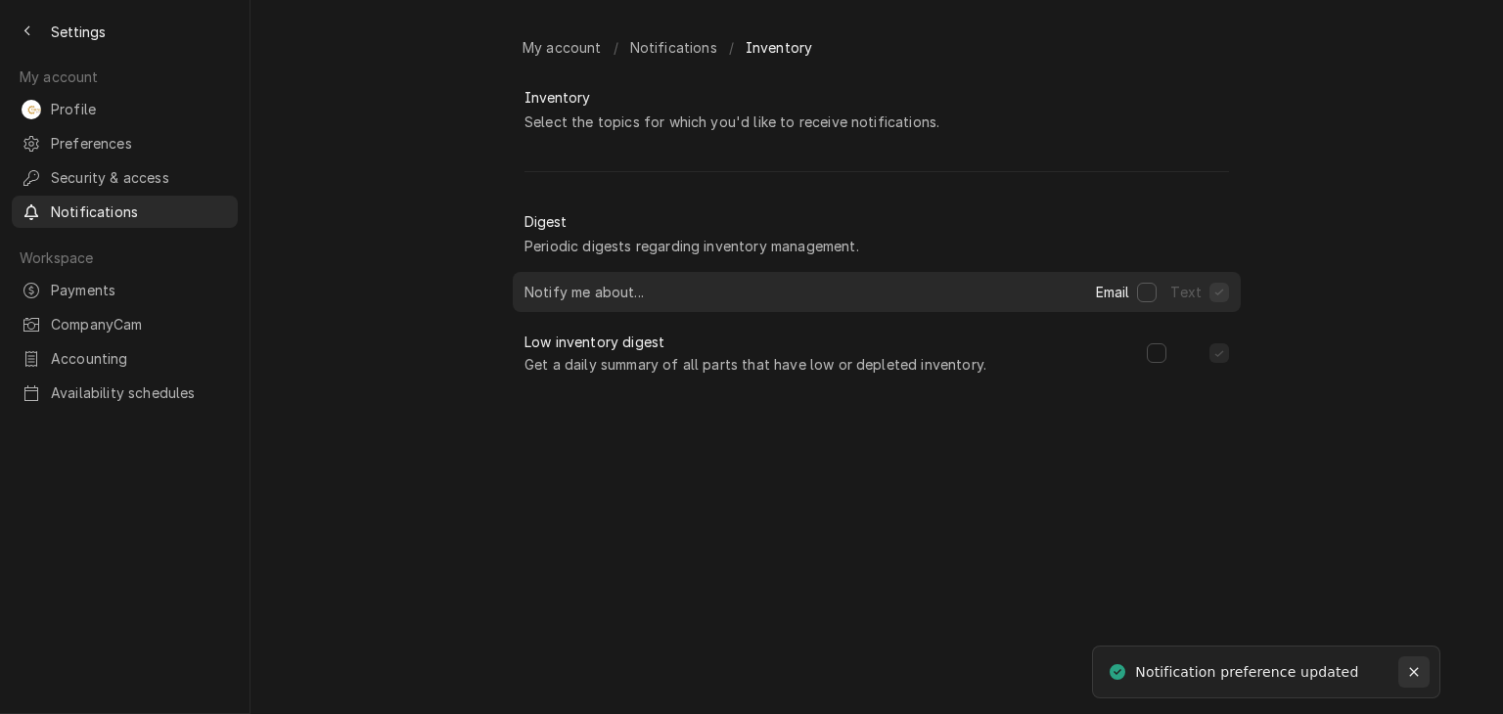
click at [1405, 666] on button "Notifications alt+T" at bounding box center [1413, 671] width 31 height 31
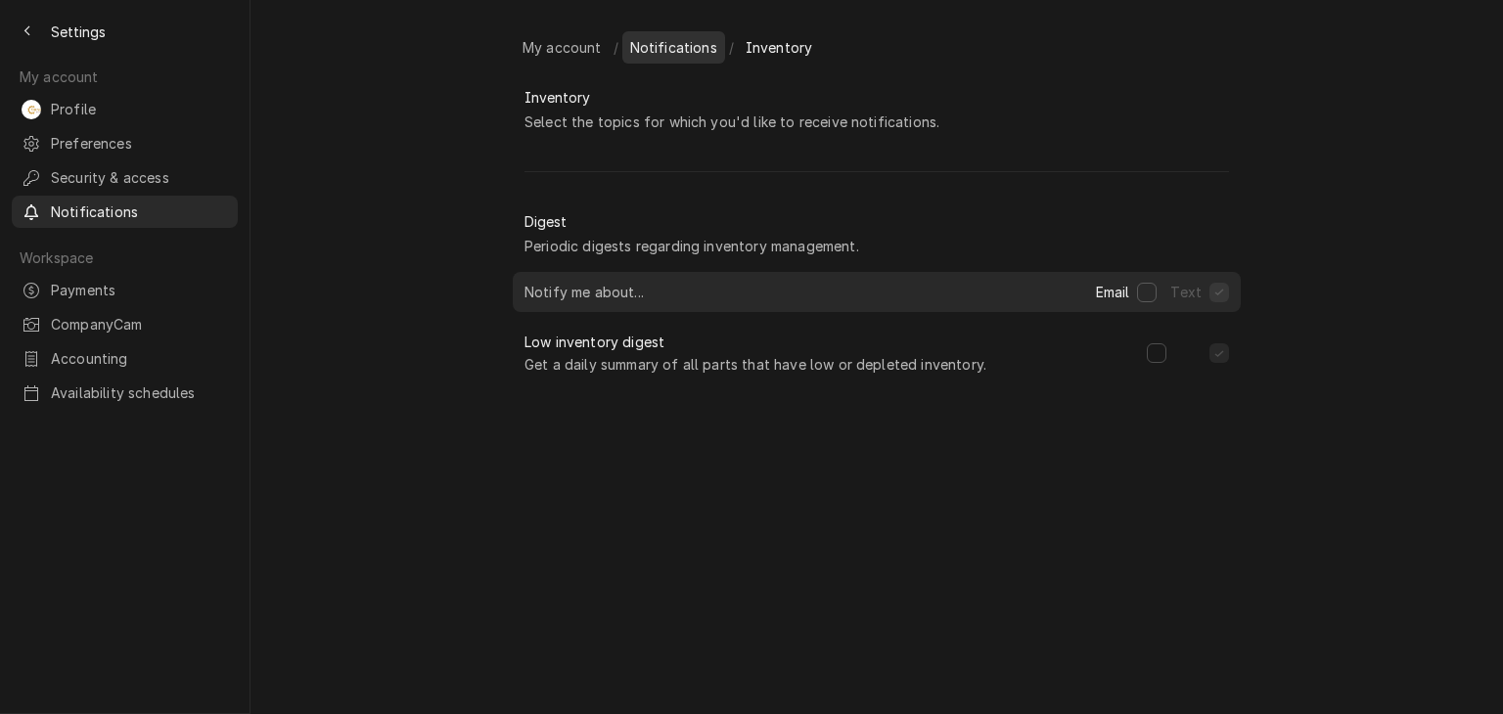
click at [642, 56] on span "Notifications" at bounding box center [673, 47] width 87 height 21
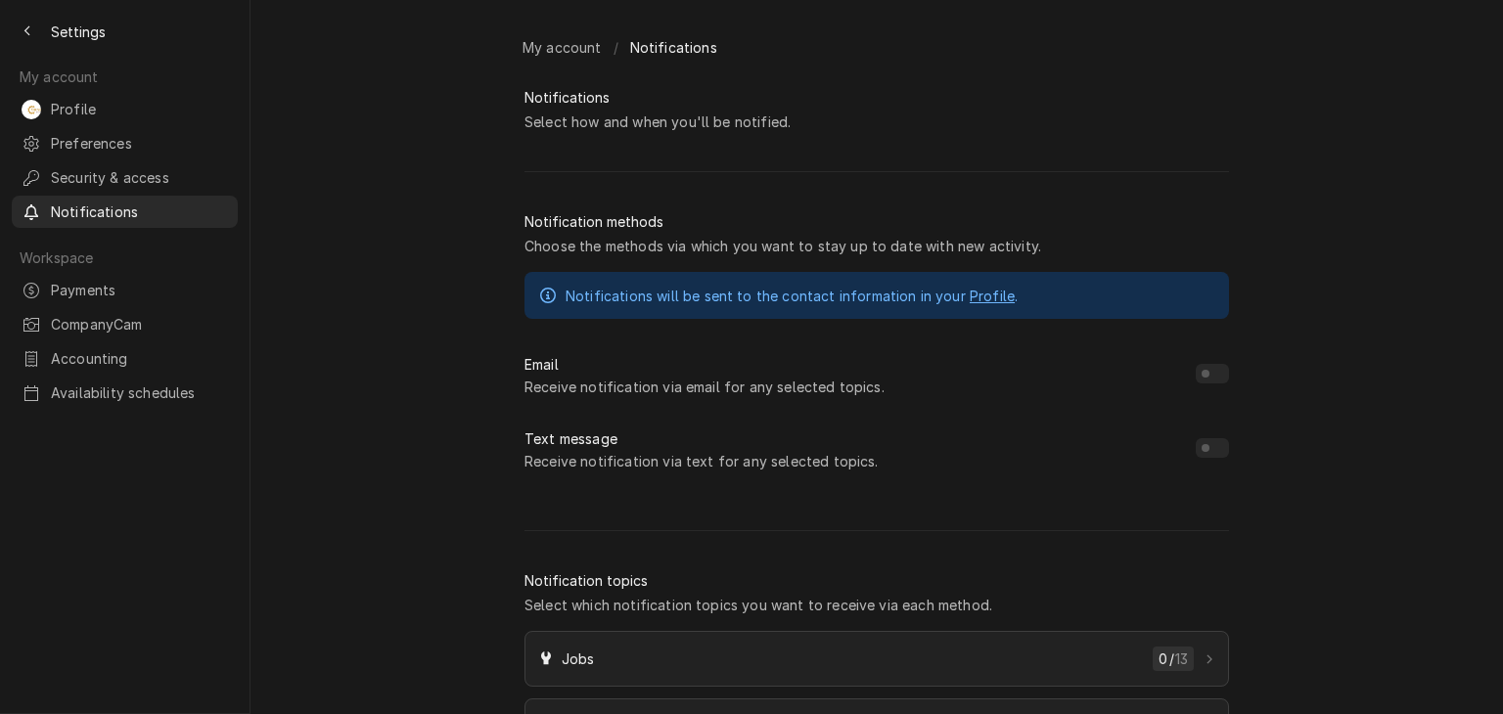
checkbox input "true"
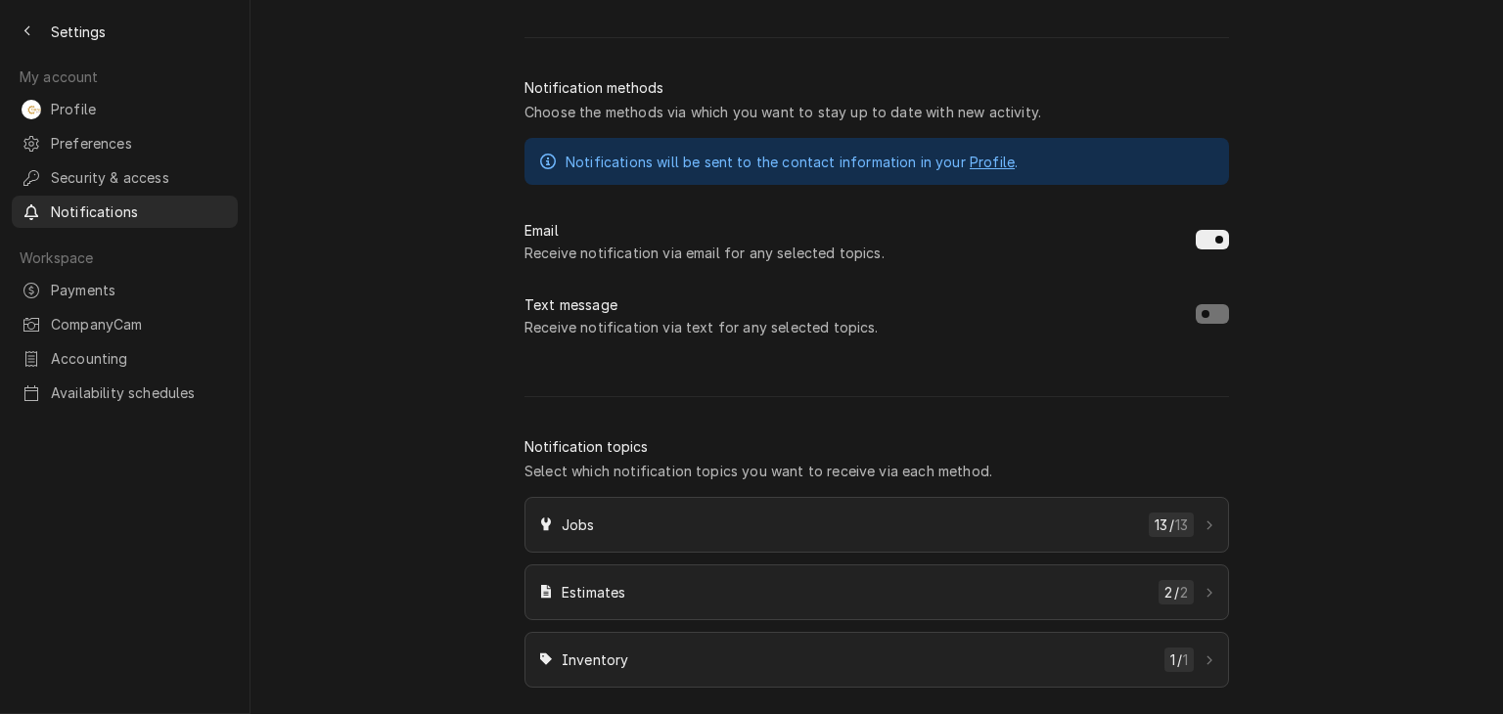
scroll to position [170, 0]
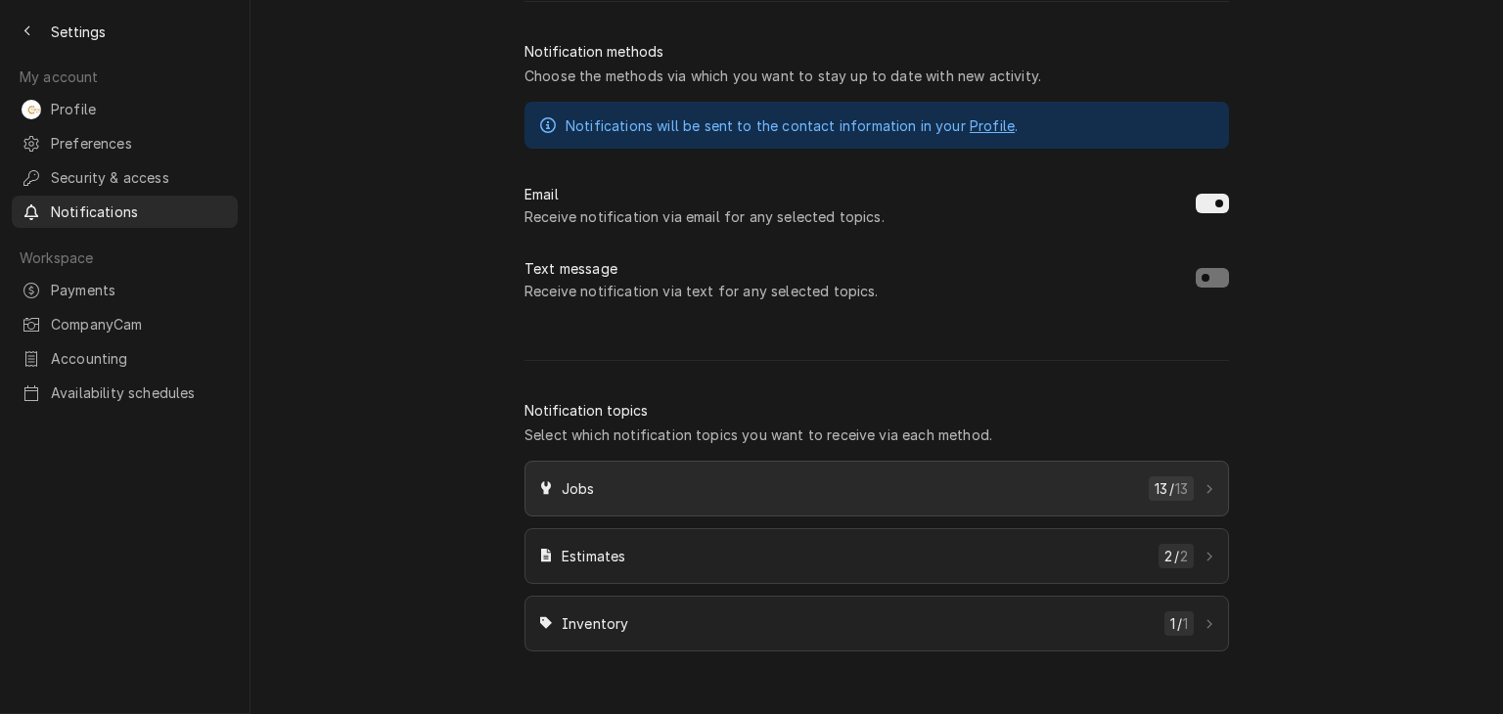
click at [1029, 514] on link "Jobs 13 / 13" at bounding box center [876, 489] width 704 height 56
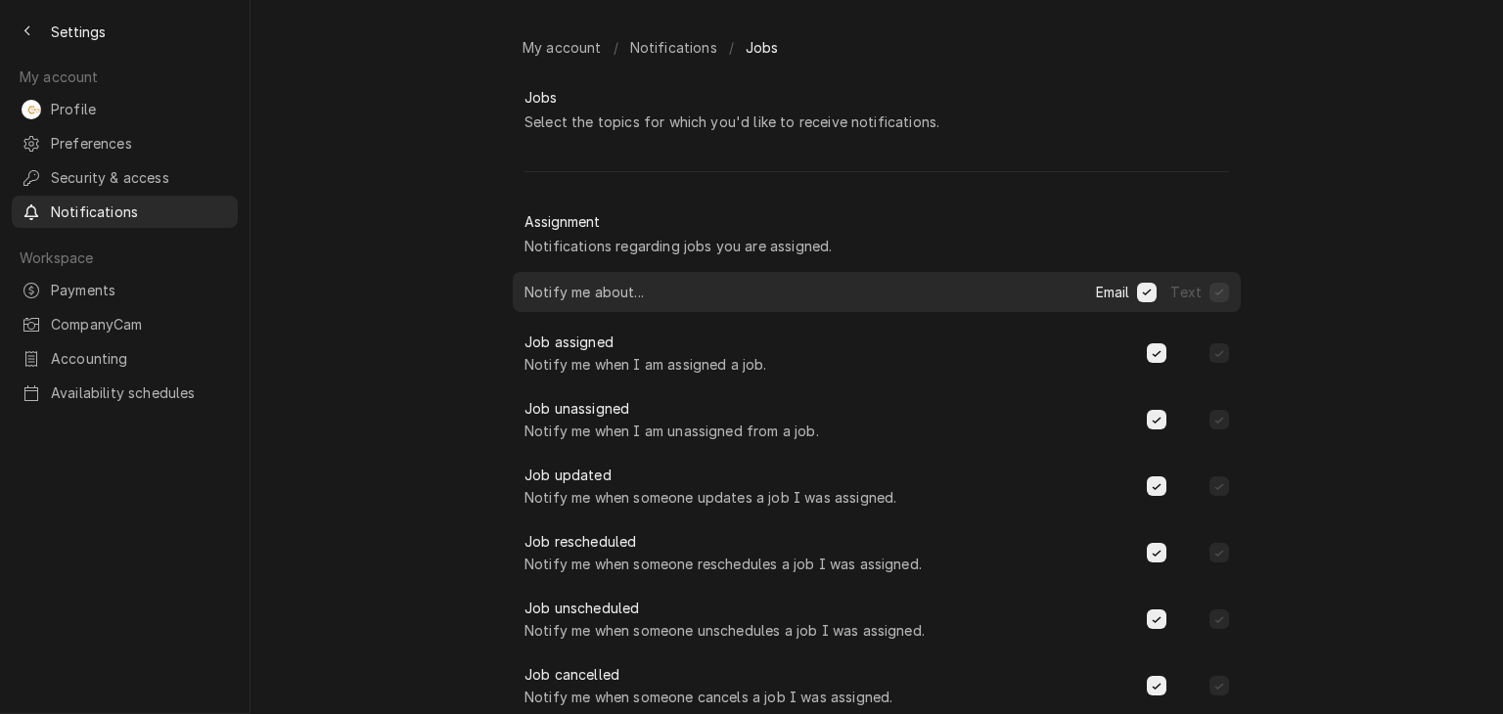
scroll to position [720, 0]
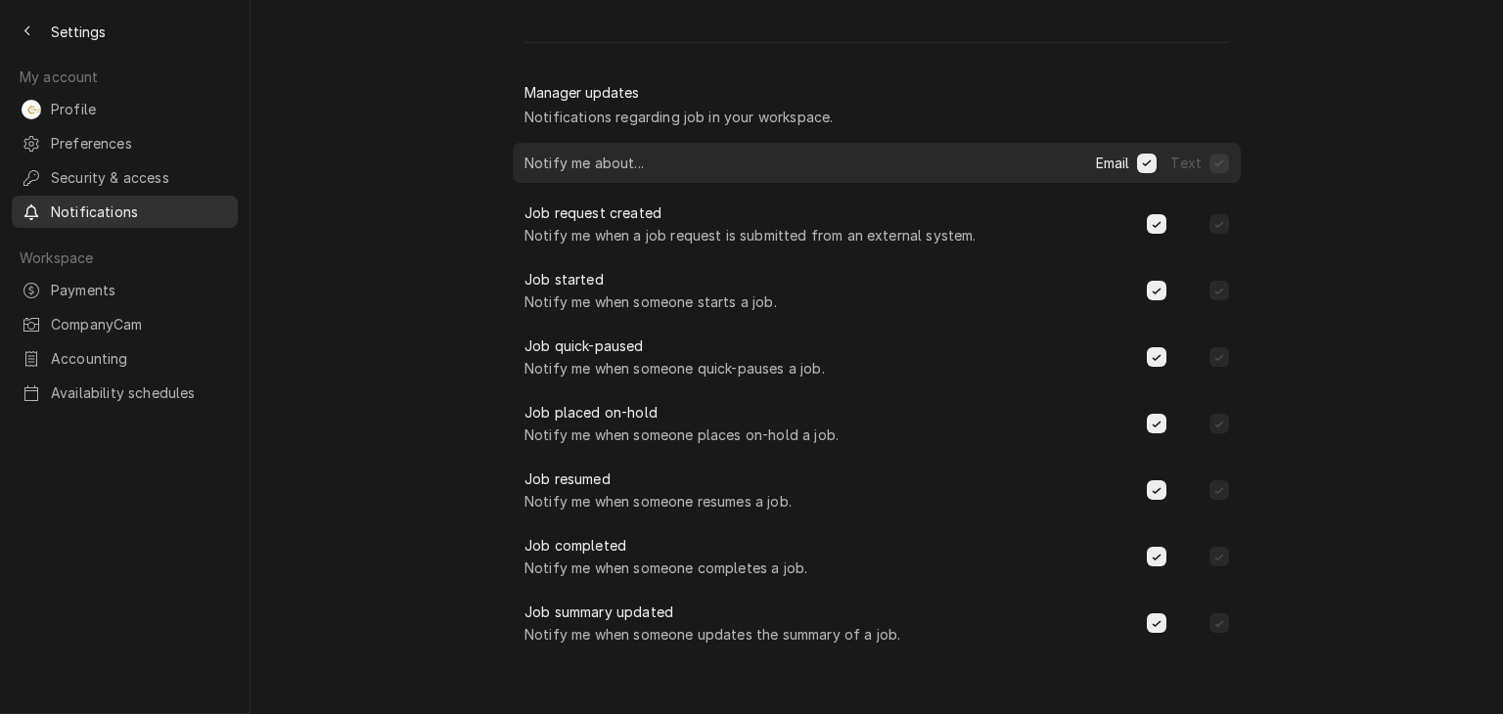
click at [57, 202] on span "Notifications" at bounding box center [139, 212] width 177 height 21
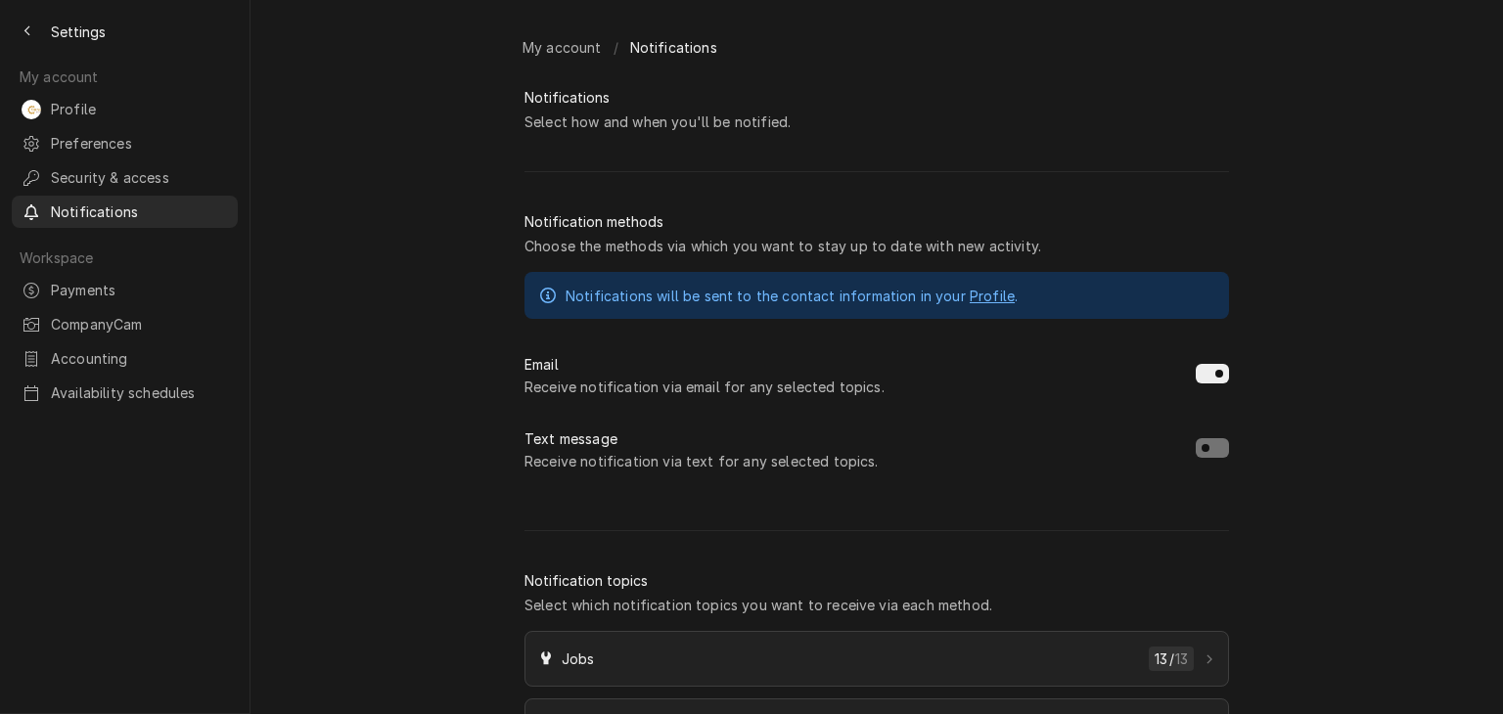
scroll to position [170, 0]
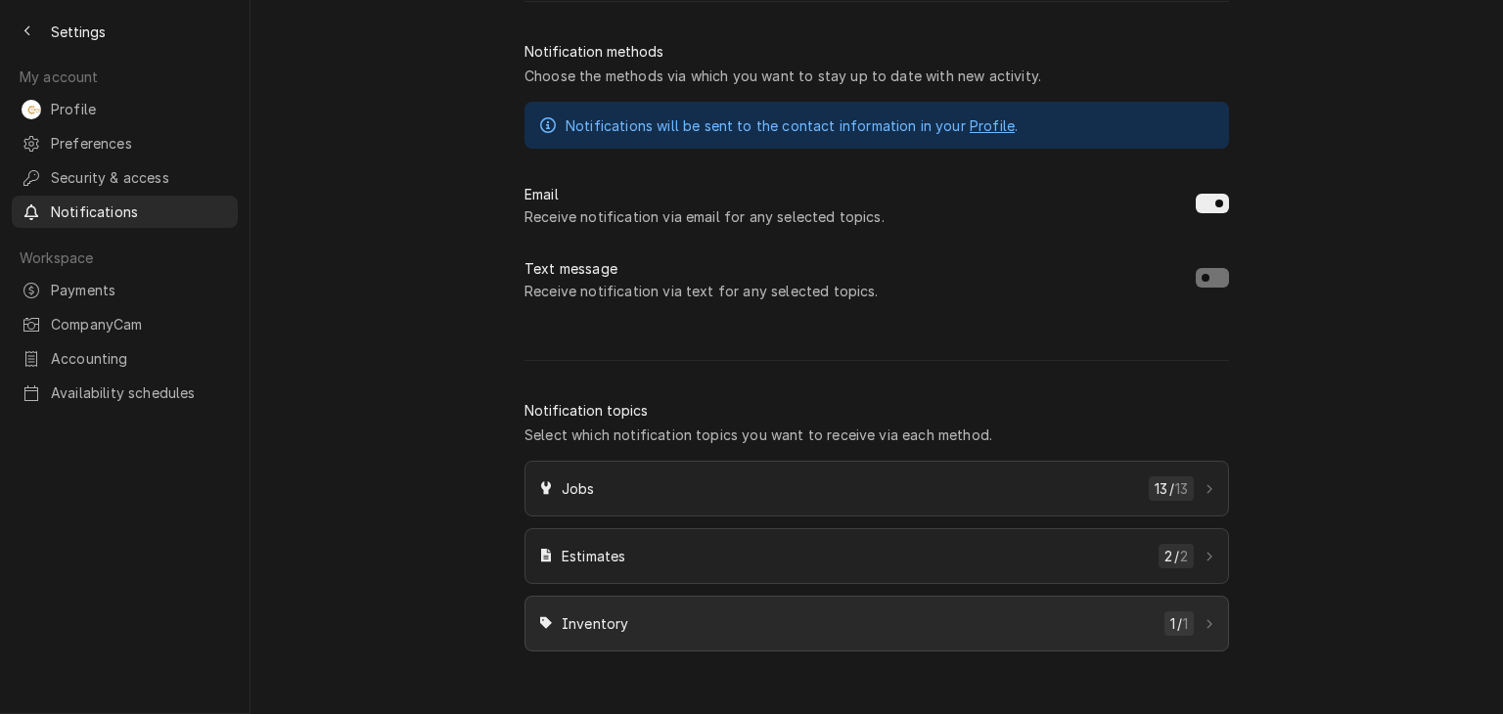
click at [873, 618] on span "Inventory" at bounding box center [859, 623] width 595 height 21
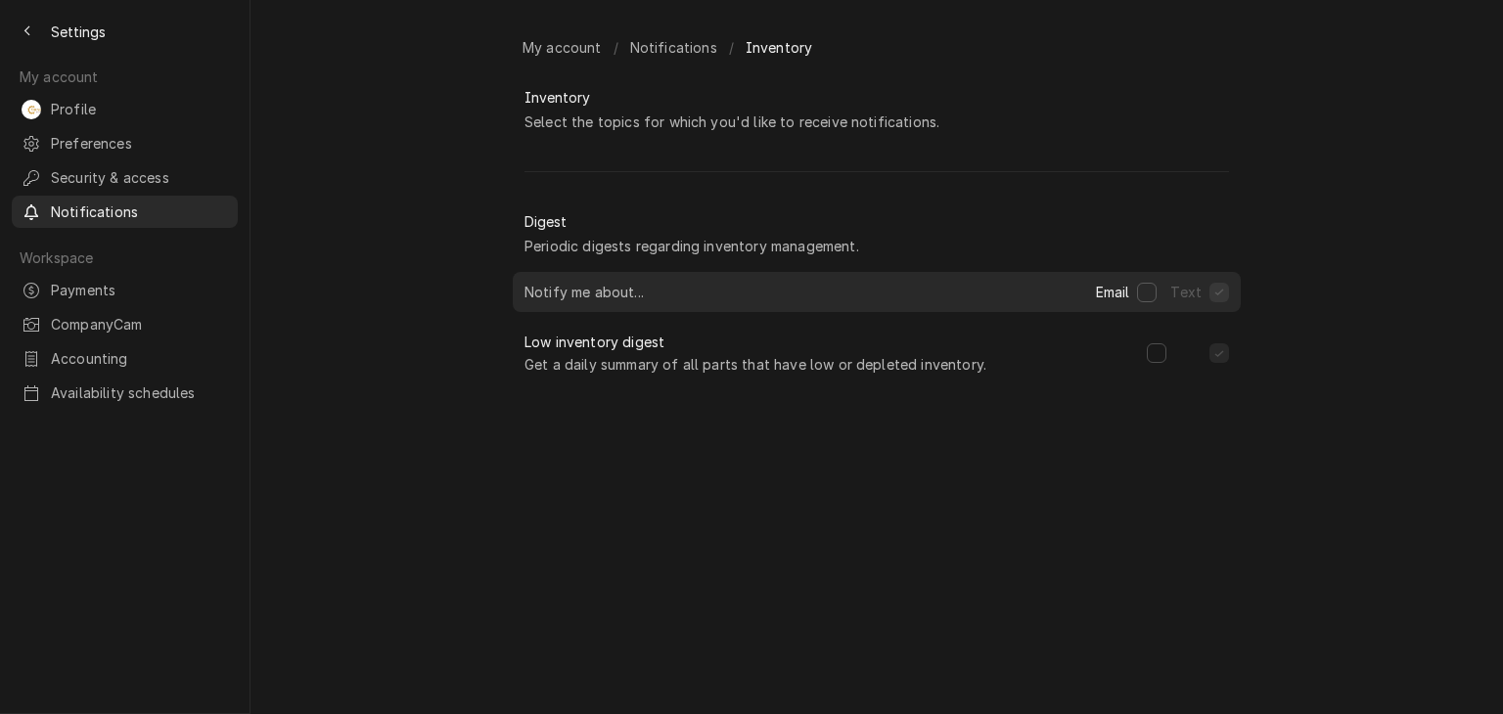
click at [1169, 355] on div "Dynamic Content Wrapper" at bounding box center [1187, 353] width 82 height 20
click at [1167, 357] on div "Dynamic Content Wrapper" at bounding box center [1187, 353] width 82 height 20
click at [1162, 363] on button "Dynamic Content Wrapper" at bounding box center [1156, 353] width 20 height 20
checkbox input "true"
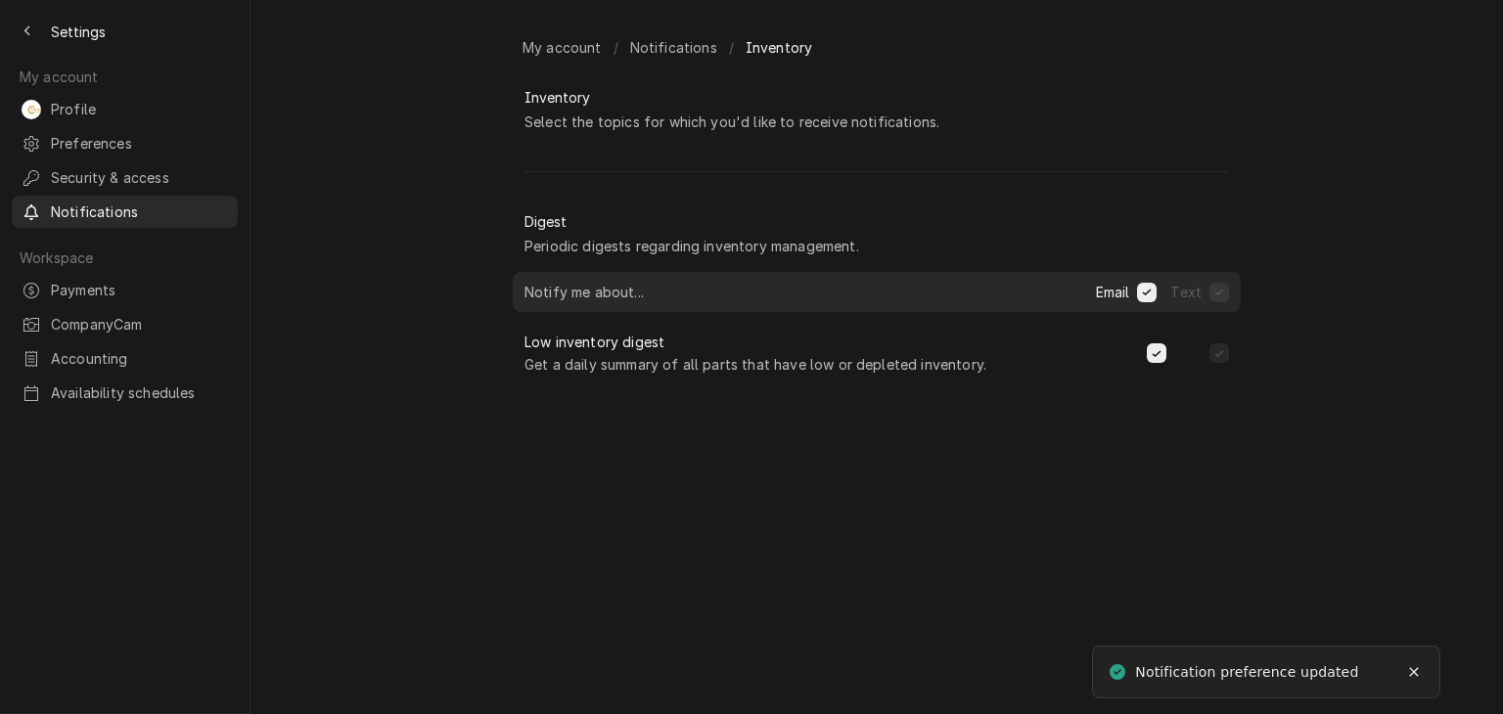
click at [472, 486] on div "My account / Notifications / Inventory Inventory Select the topics for which yo…" at bounding box center [876, 357] width 1252 height 714
click at [20, 32] on div "Back to previous page" at bounding box center [28, 32] width 20 height 20
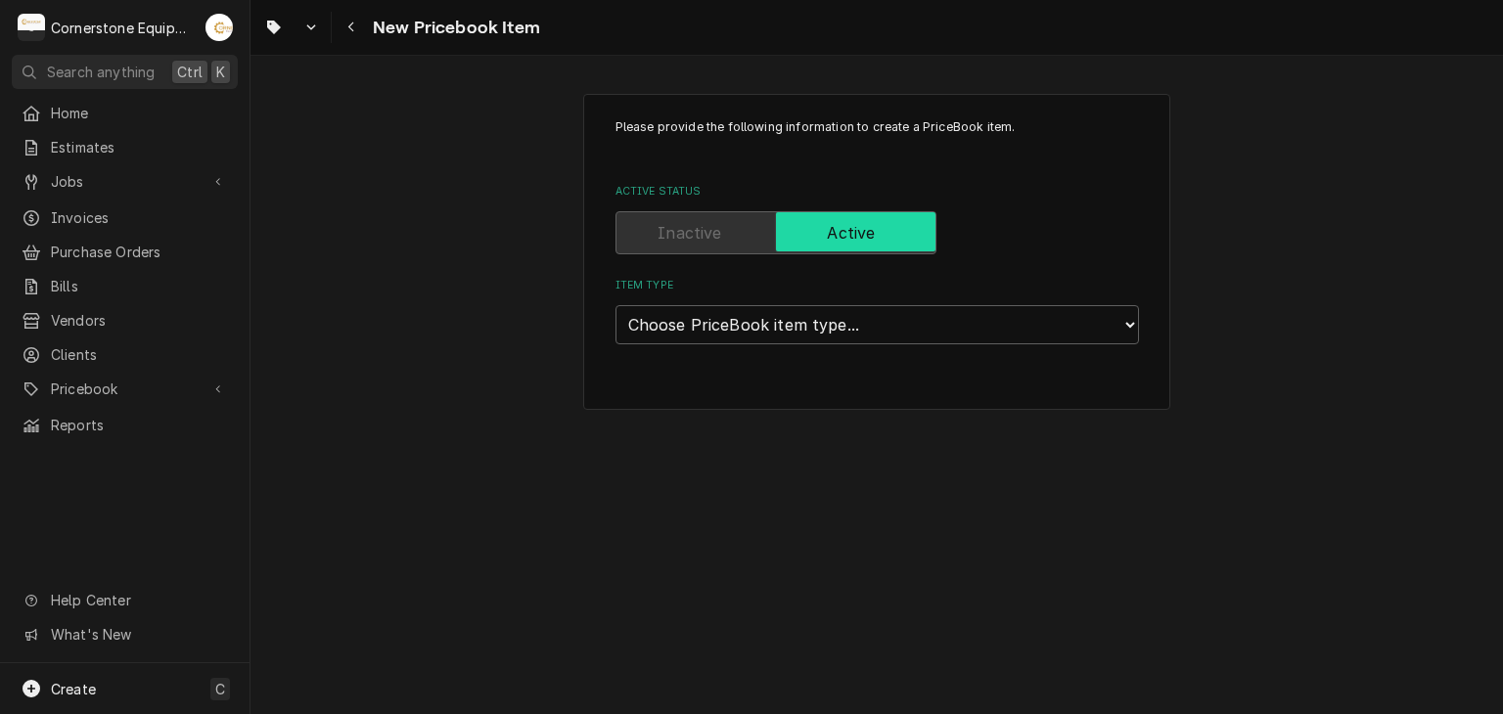
click at [361, 386] on div "Please provide the following information to create a PriceBook item. Active Sta…" at bounding box center [876, 251] width 1252 height 351
click at [93, 173] on span "Jobs" at bounding box center [125, 181] width 148 height 21
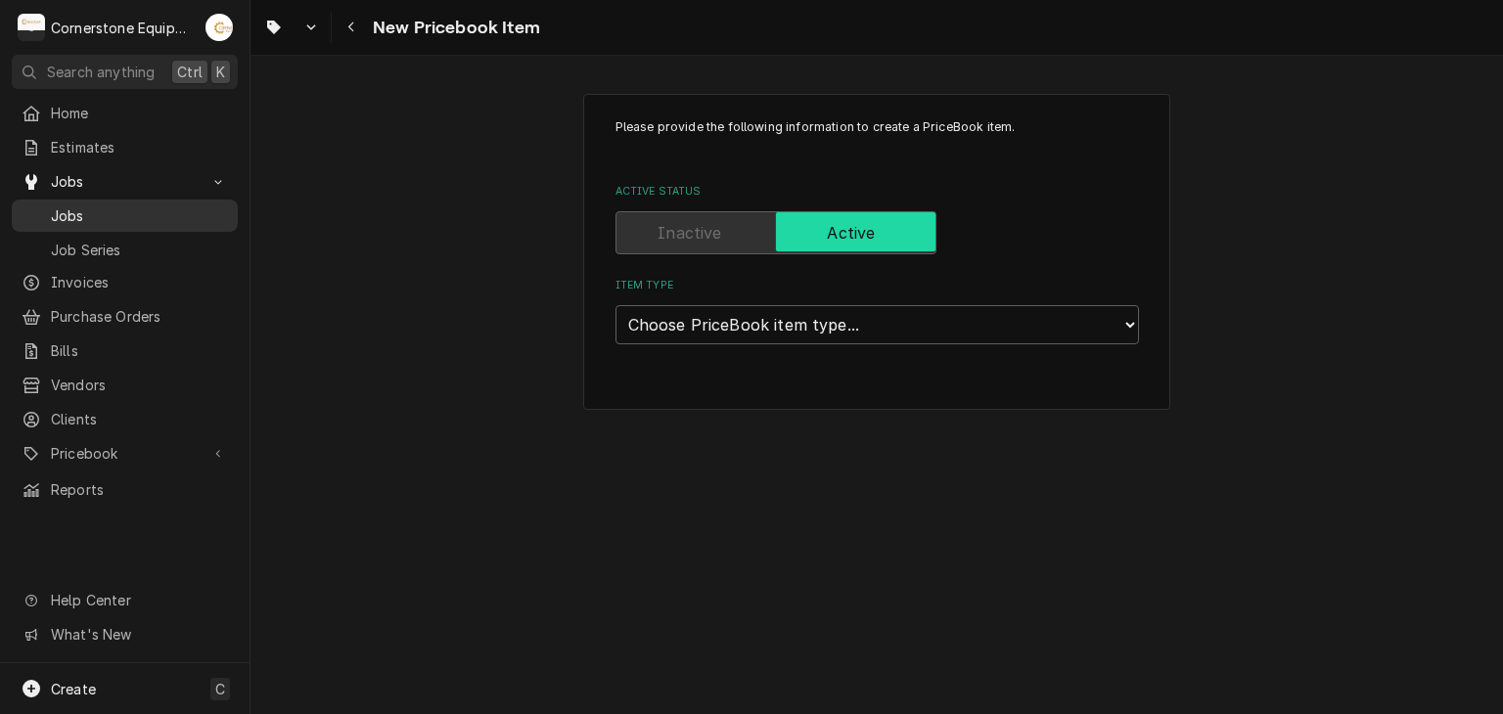
click at [114, 209] on span "Jobs" at bounding box center [139, 215] width 177 height 21
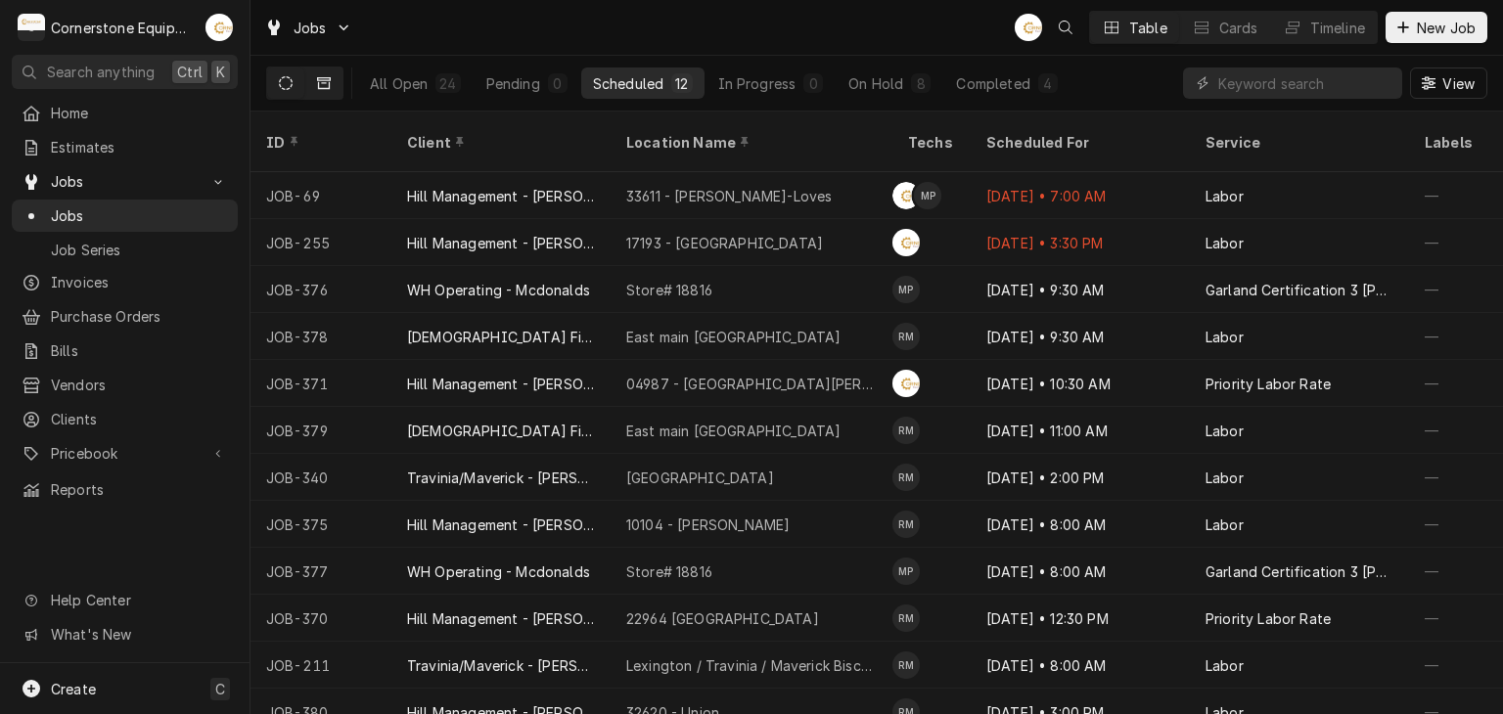
click at [333, 75] on button "Dynamic Content Wrapper" at bounding box center [323, 82] width 37 height 31
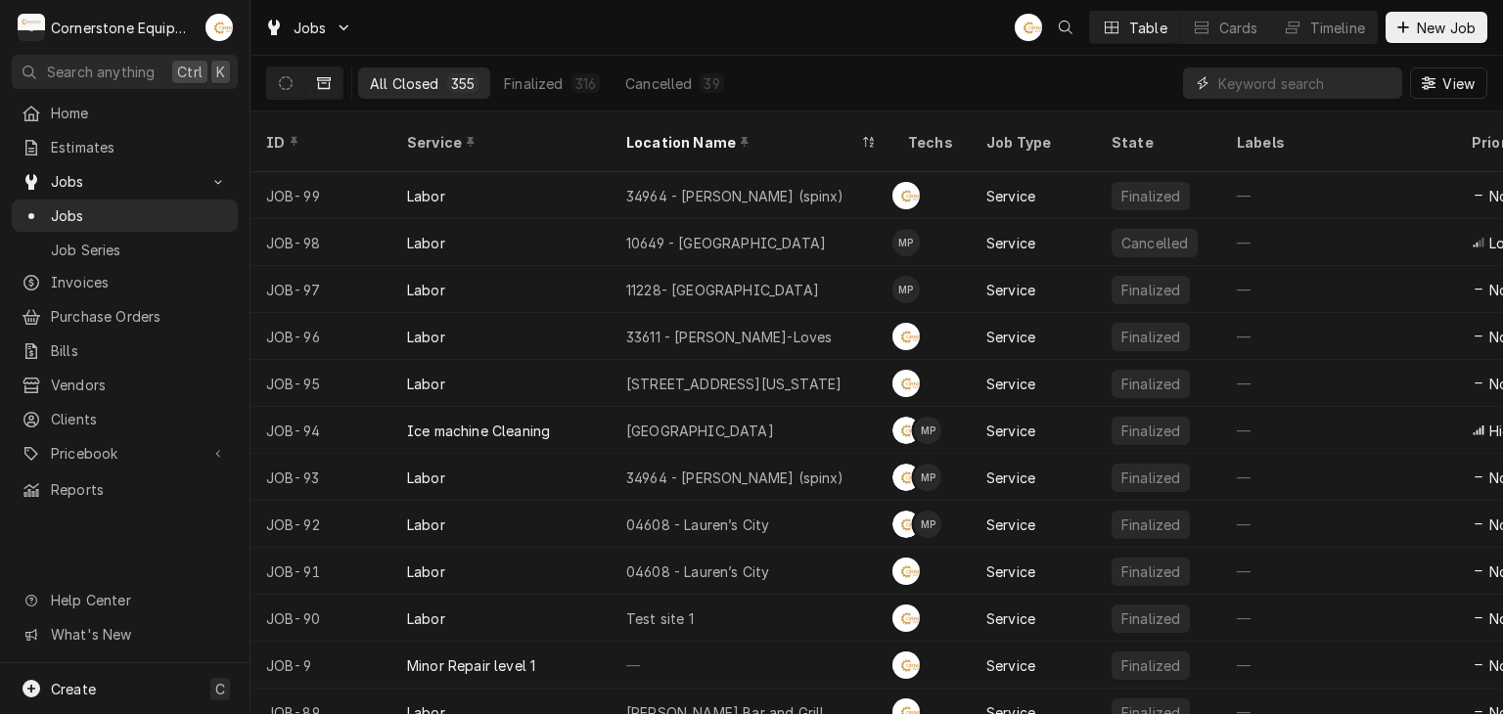
click at [1338, 81] on input "Dynamic Content Wrapper" at bounding box center [1305, 82] width 174 height 31
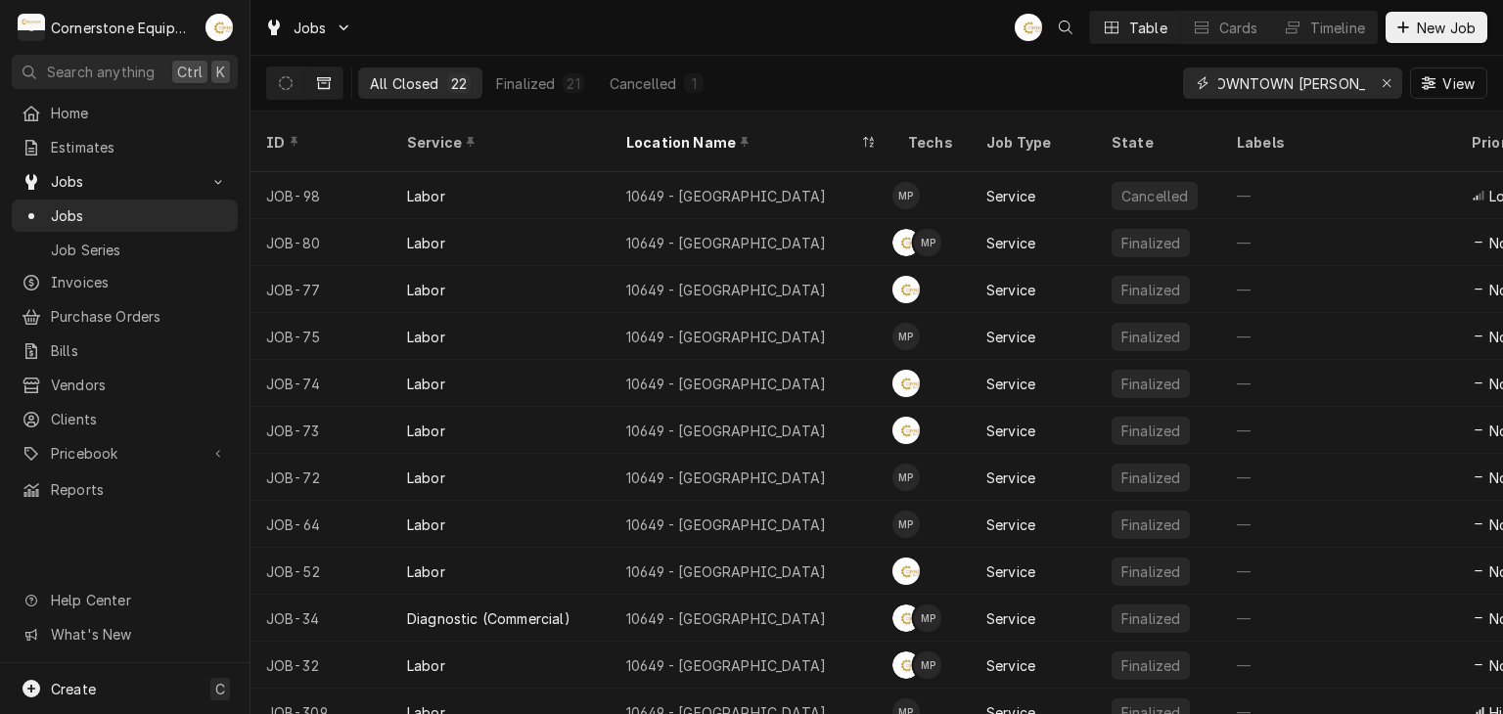
scroll to position [0, 23]
type input "DOWNTOWN CLINTON H"
click at [960, 70] on div "All Closed 22 Finalized 21 Cancelled 1 DOWNTOWN CLINTON H View" at bounding box center [876, 83] width 1221 height 55
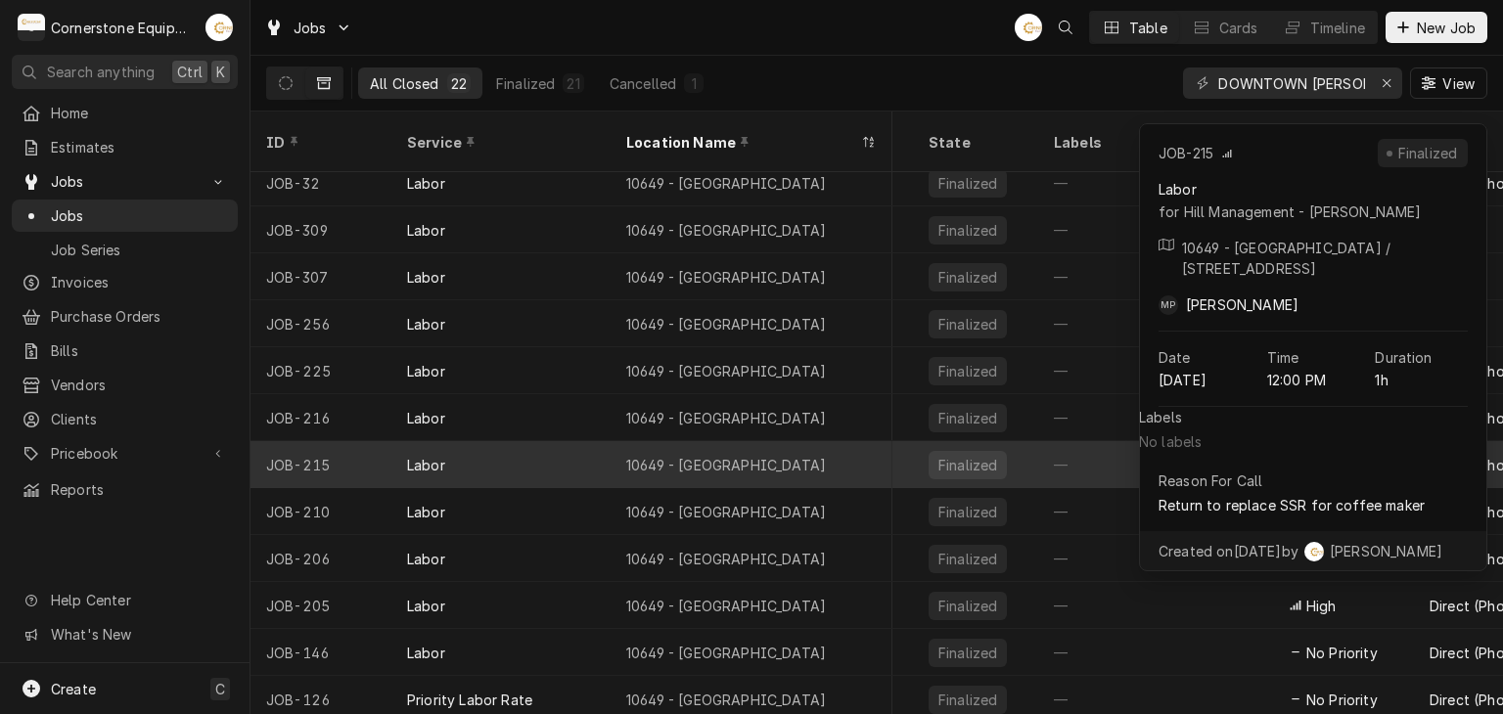
scroll to position [0, 183]
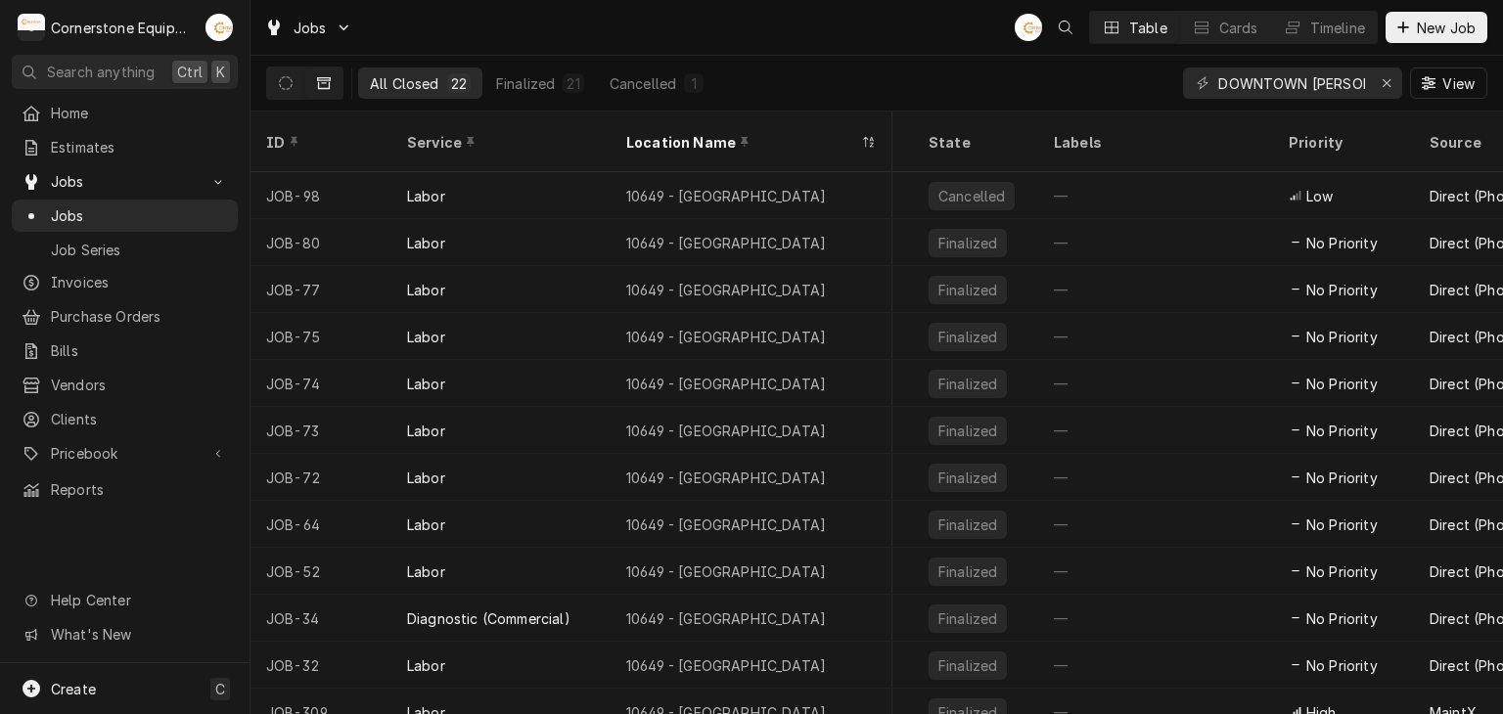
click at [877, 13] on div "Jobs AB Table Cards Timeline New Job" at bounding box center [876, 27] width 1252 height 55
click at [1386, 75] on div "Erase input" at bounding box center [1386, 83] width 20 height 20
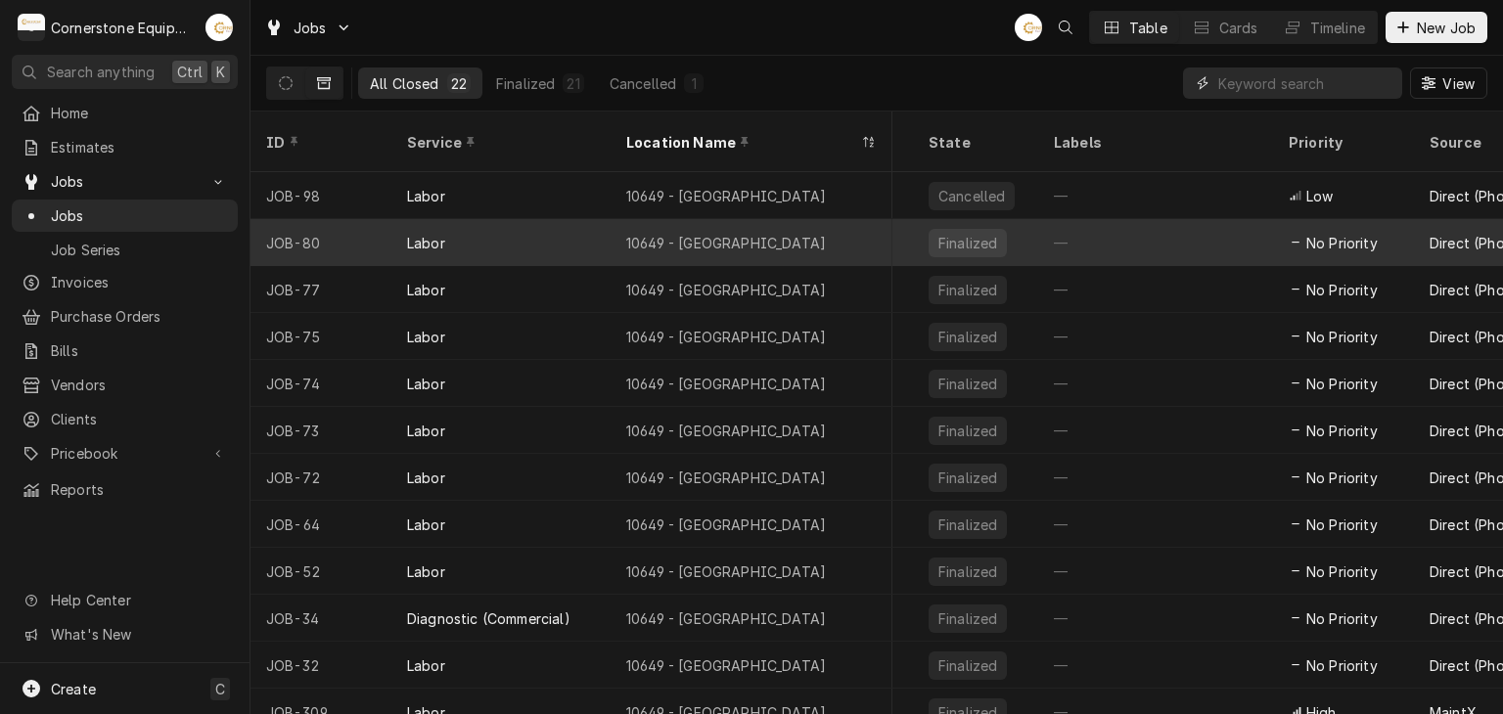
scroll to position [0, 0]
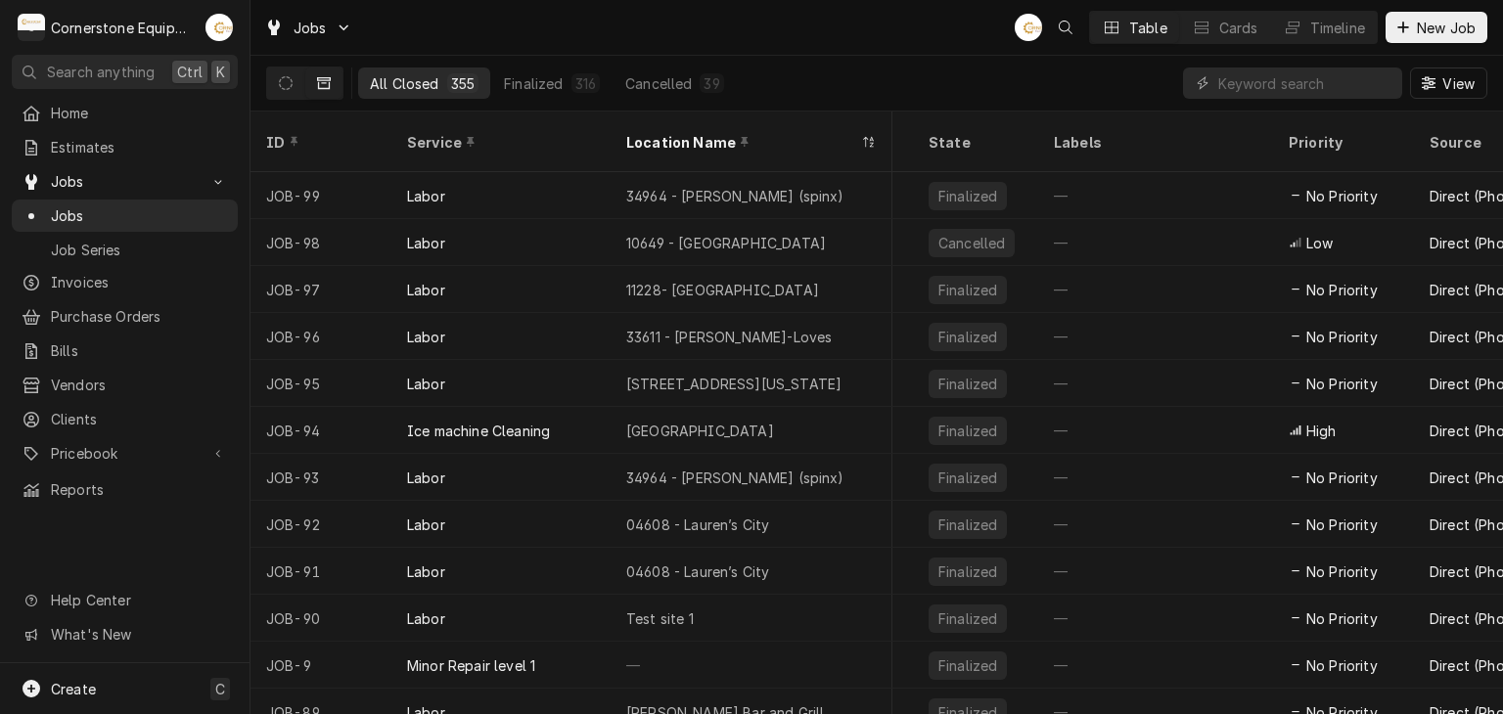
click at [395, 24] on div "Jobs AB Table Cards Timeline New Job" at bounding box center [876, 27] width 1252 height 55
click at [112, 443] on span "Pricebook" at bounding box center [125, 453] width 148 height 21
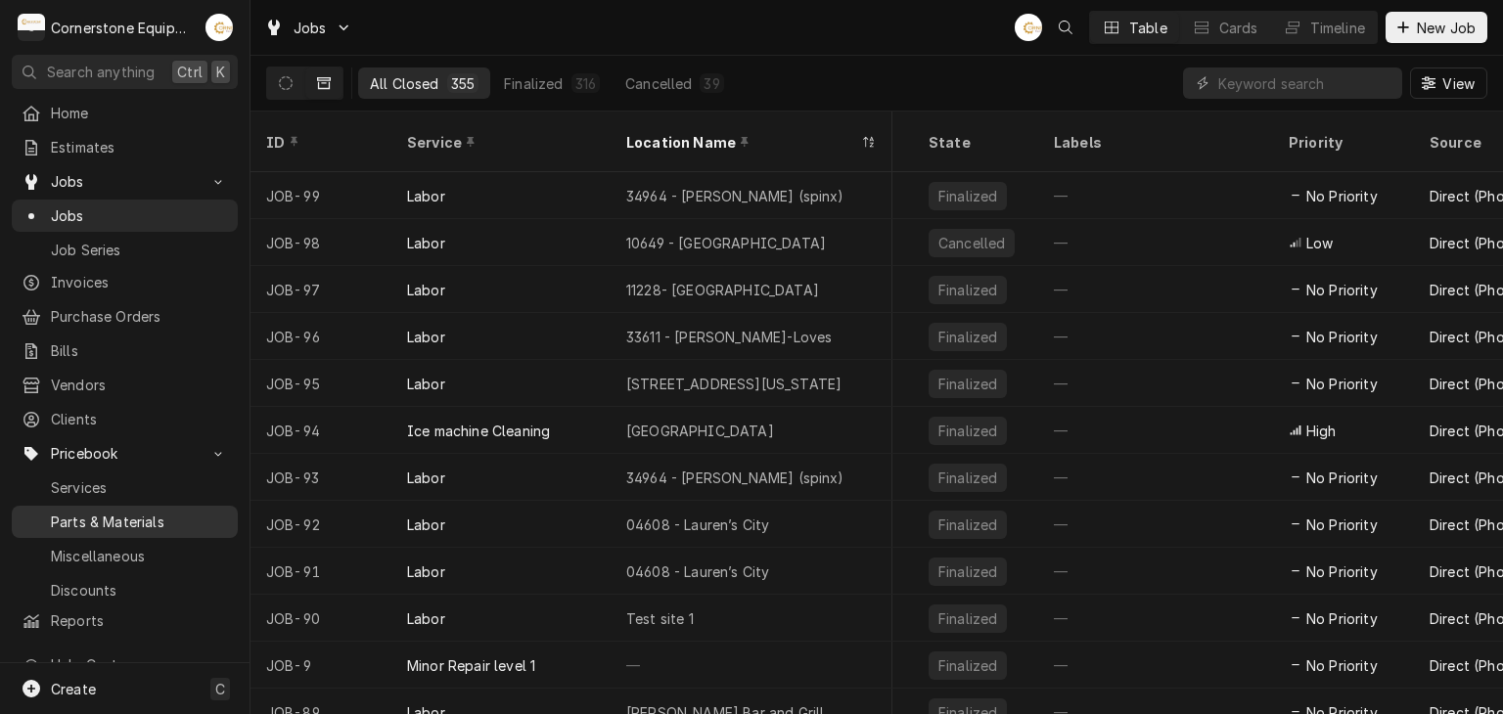
click at [141, 512] on span "Parts & Materials" at bounding box center [139, 522] width 177 height 21
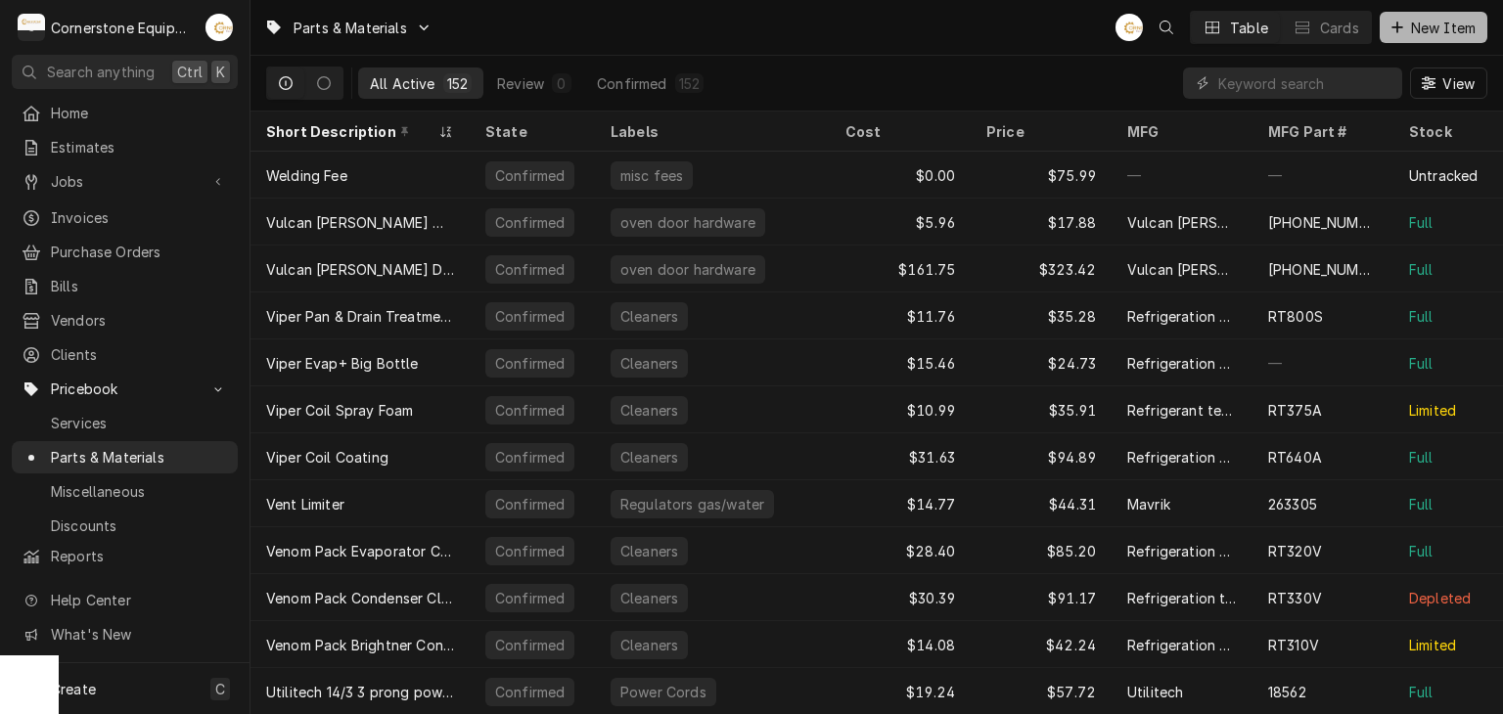
click at [1458, 30] on span "New Item" at bounding box center [1443, 28] width 72 height 21
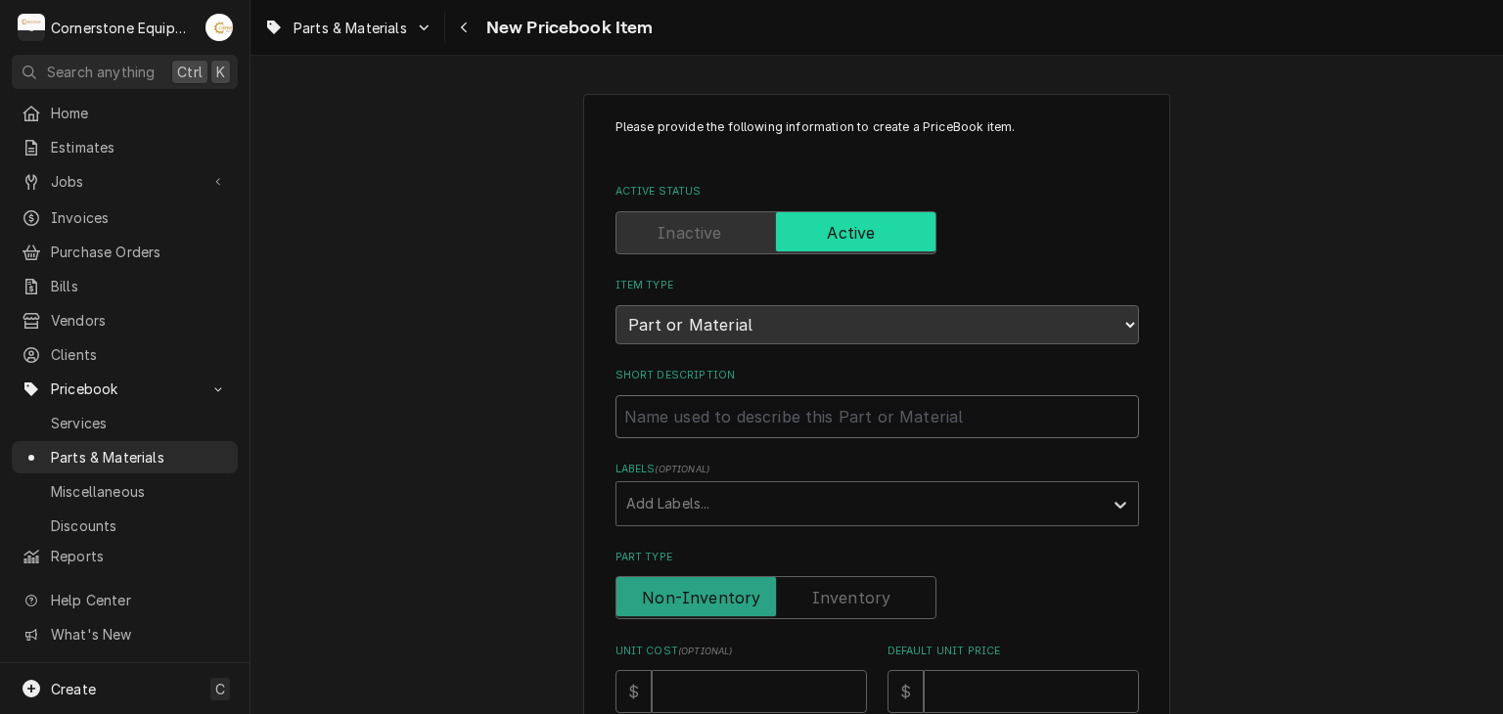
click at [720, 425] on input "Short Description" at bounding box center [876, 416] width 523 height 43
drag, startPoint x: 720, startPoint y: 426, endPoint x: 91, endPoint y: 198, distance: 669.0
click at [91, 202] on link "Invoices" at bounding box center [125, 218] width 226 height 32
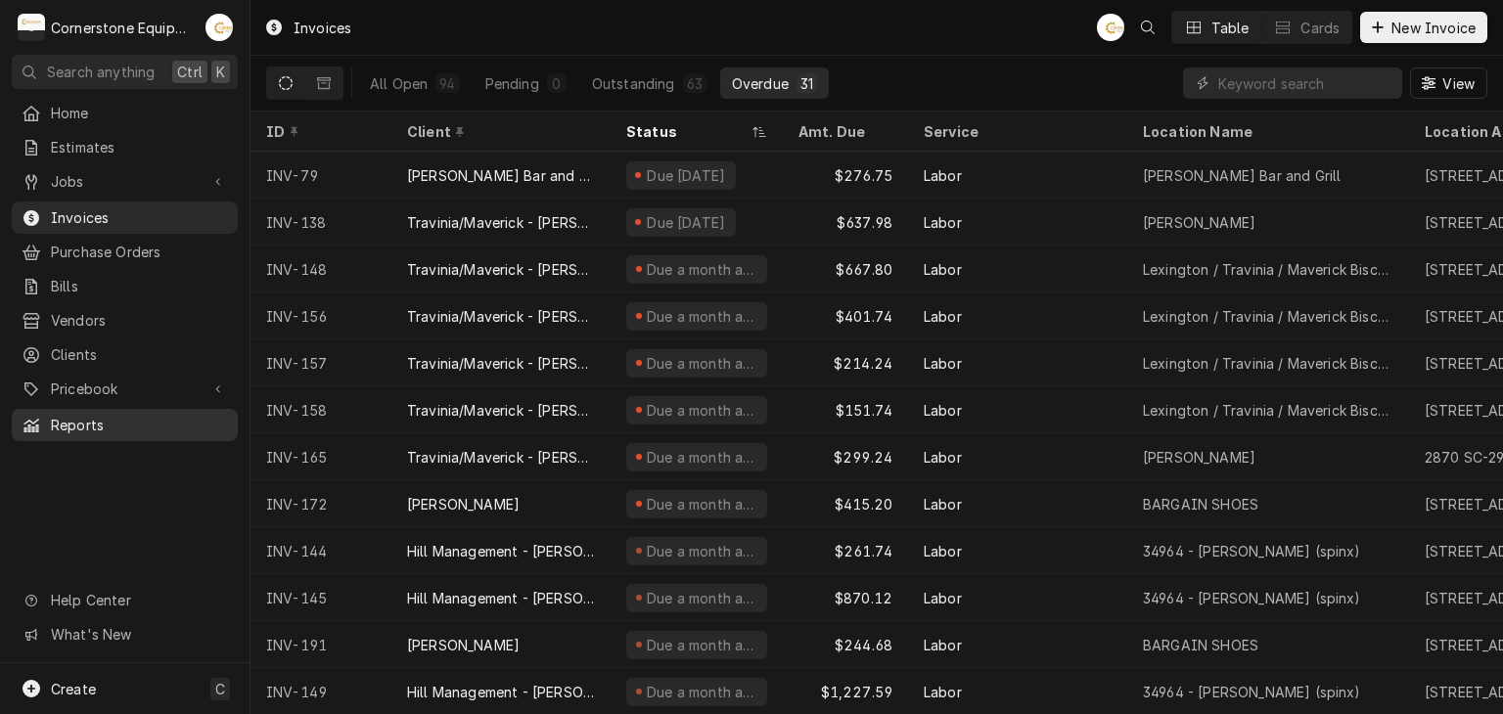
click at [59, 409] on link "Reports" at bounding box center [125, 425] width 226 height 32
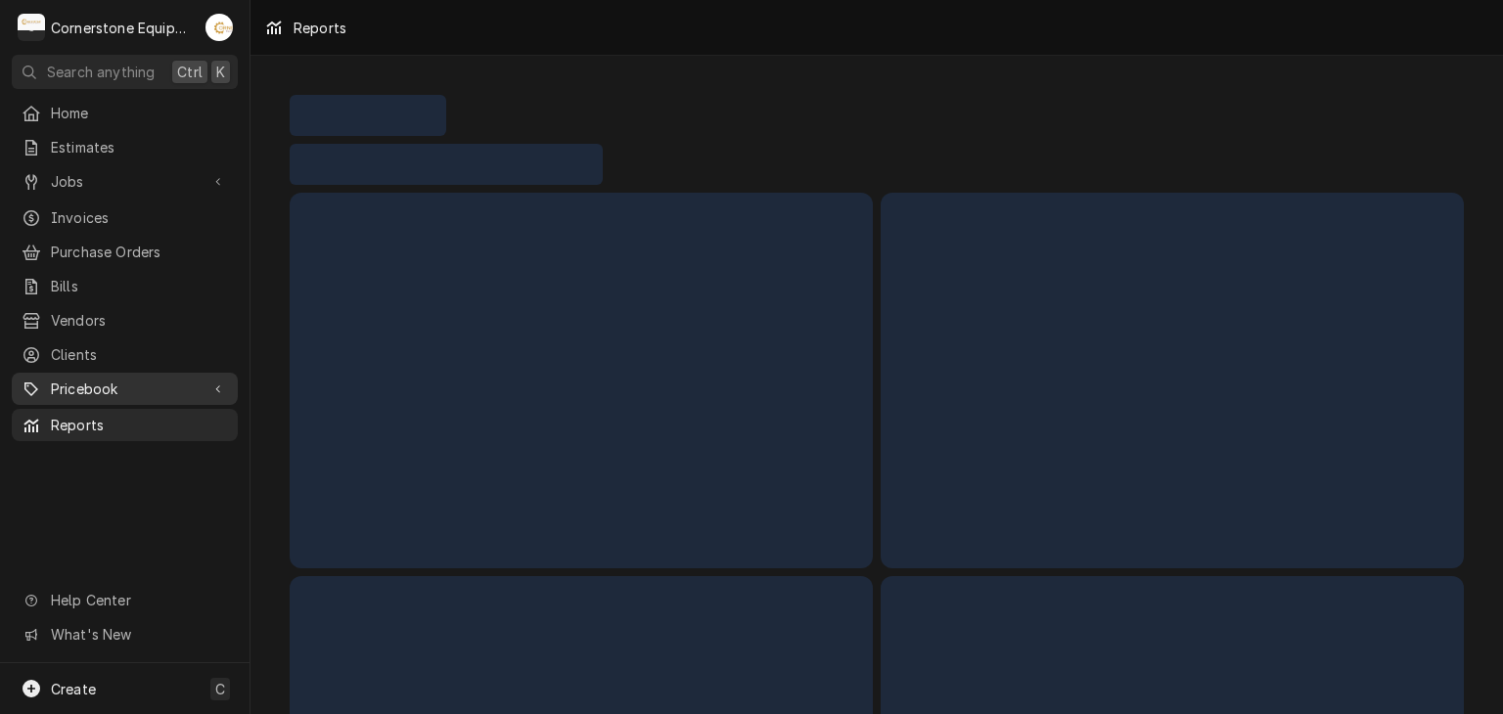
click at [70, 379] on span "Pricebook" at bounding box center [125, 389] width 148 height 21
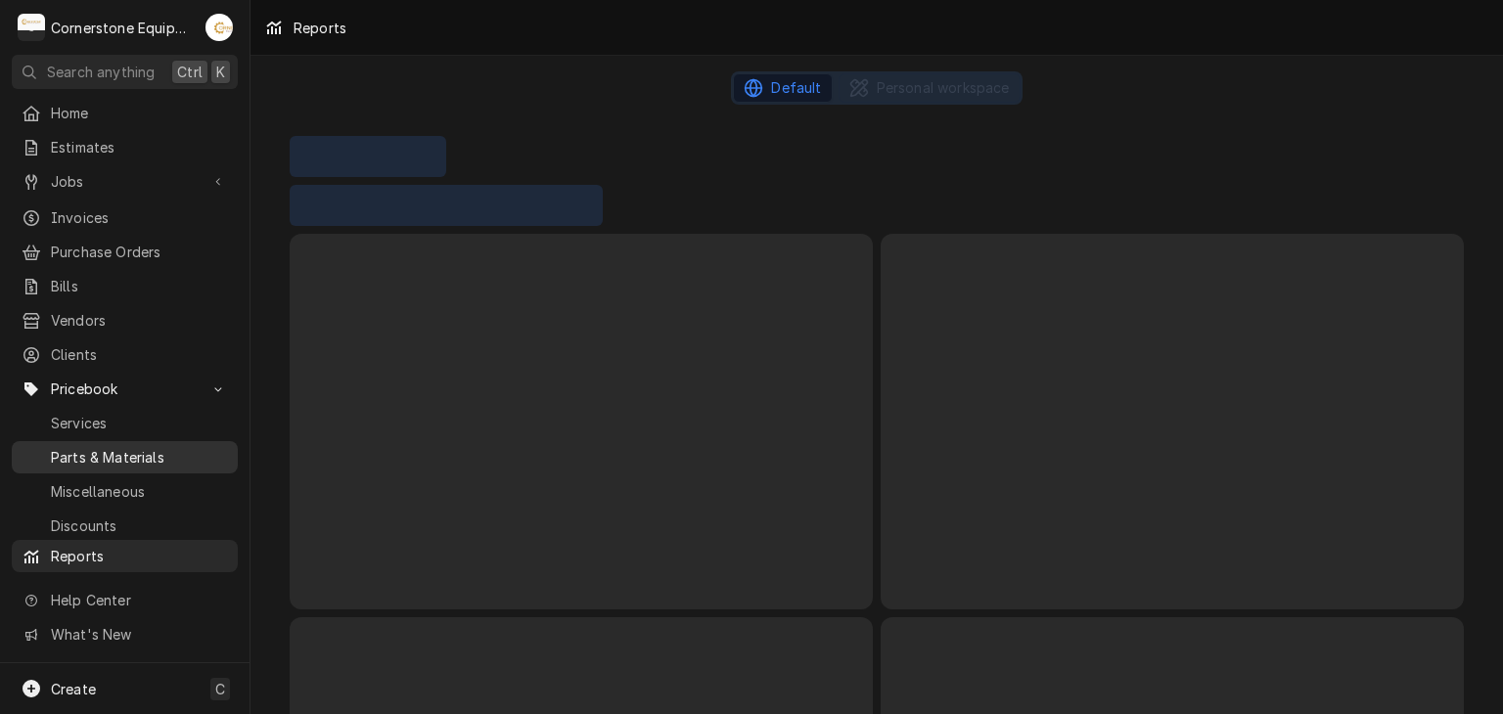
click at [66, 450] on span "Parts & Materials" at bounding box center [139, 457] width 177 height 21
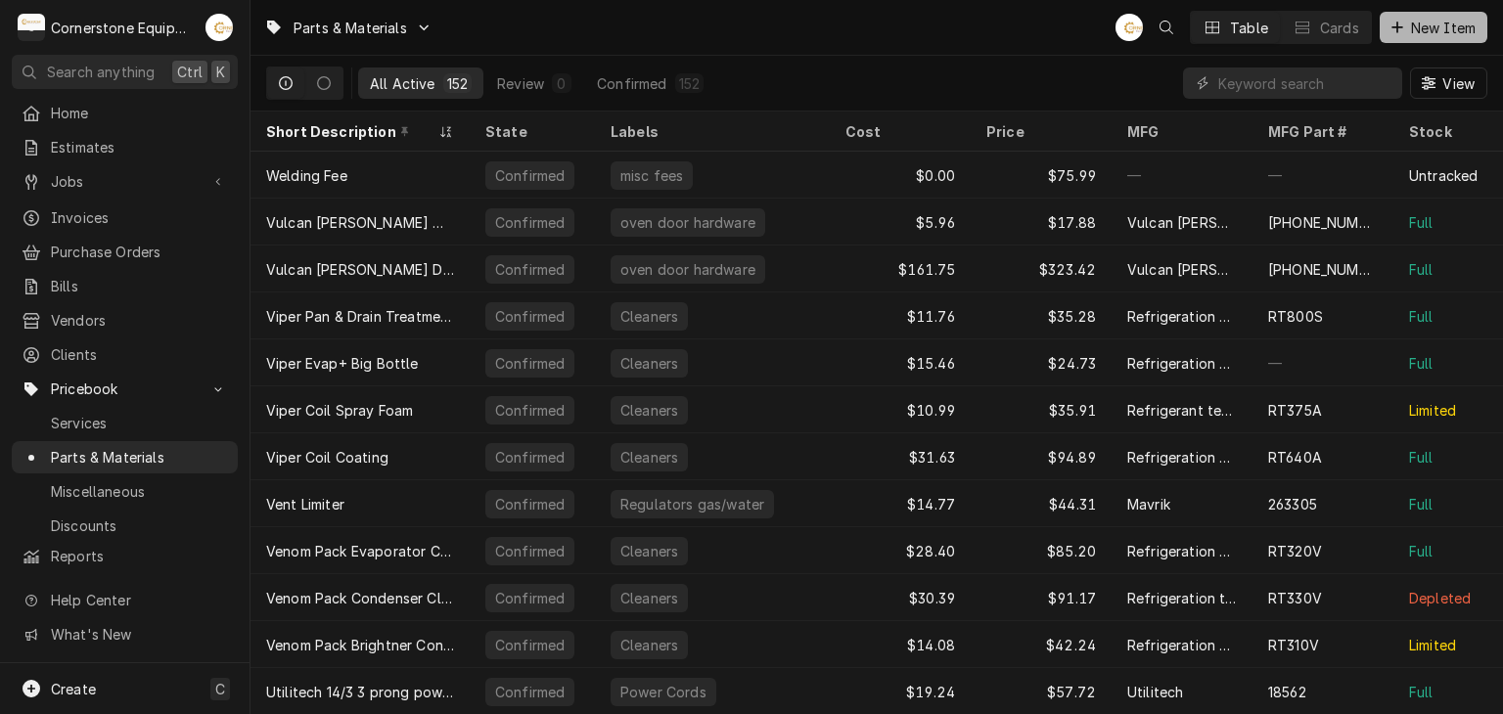
click at [1418, 23] on span "New Item" at bounding box center [1443, 28] width 72 height 21
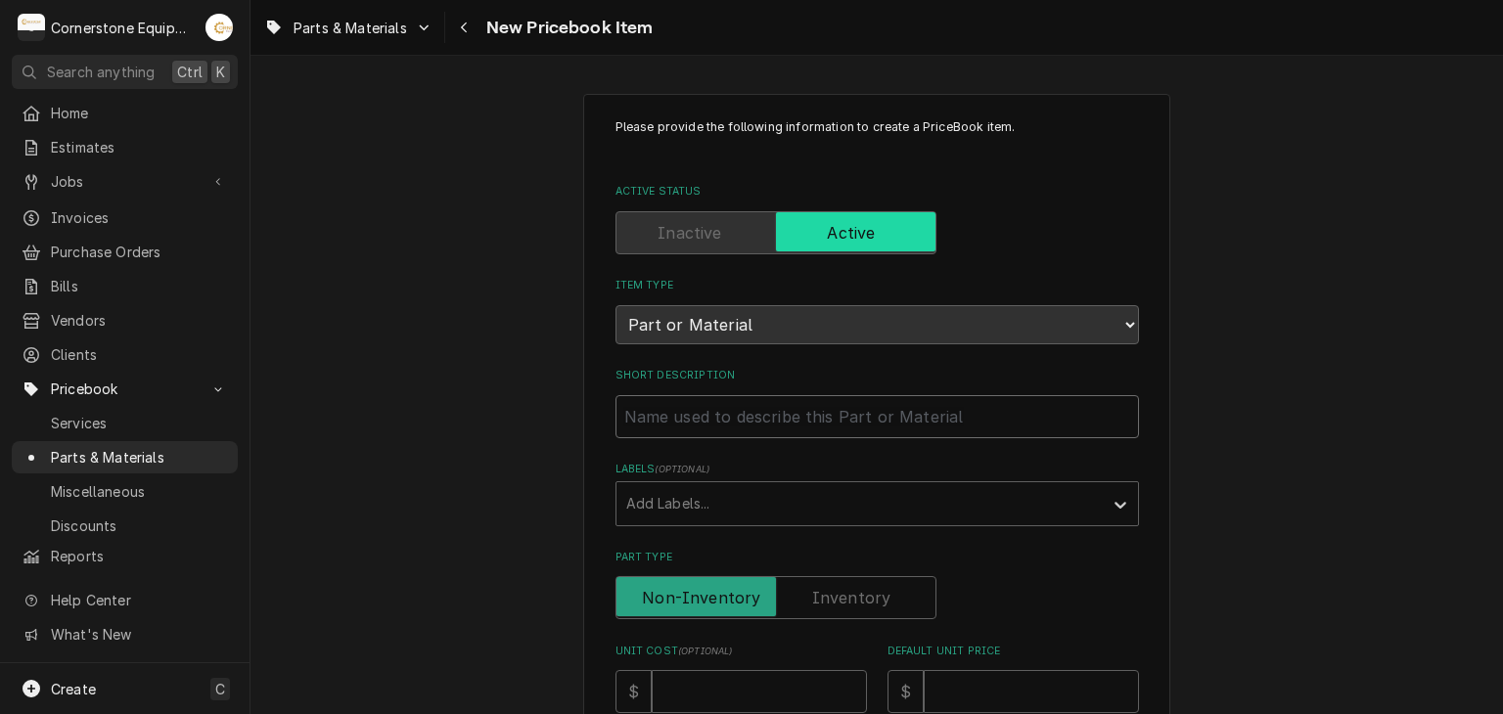
click at [830, 404] on input "Short Description" at bounding box center [876, 416] width 523 height 43
type textarea "x"
type input "m"
type textarea "x"
type input "mw"
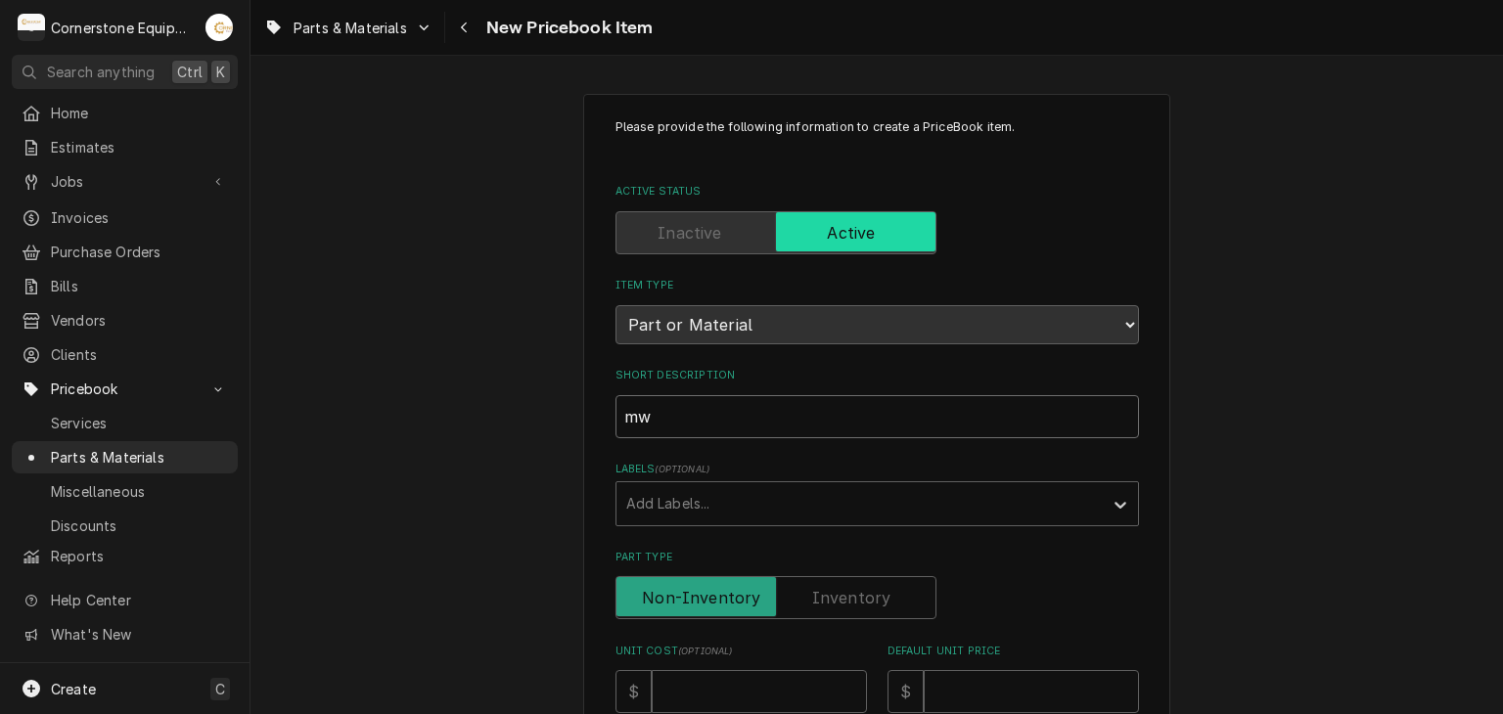
type textarea "x"
type input "mwe"
type textarea "x"
type input "mwe"
type textarea "x"
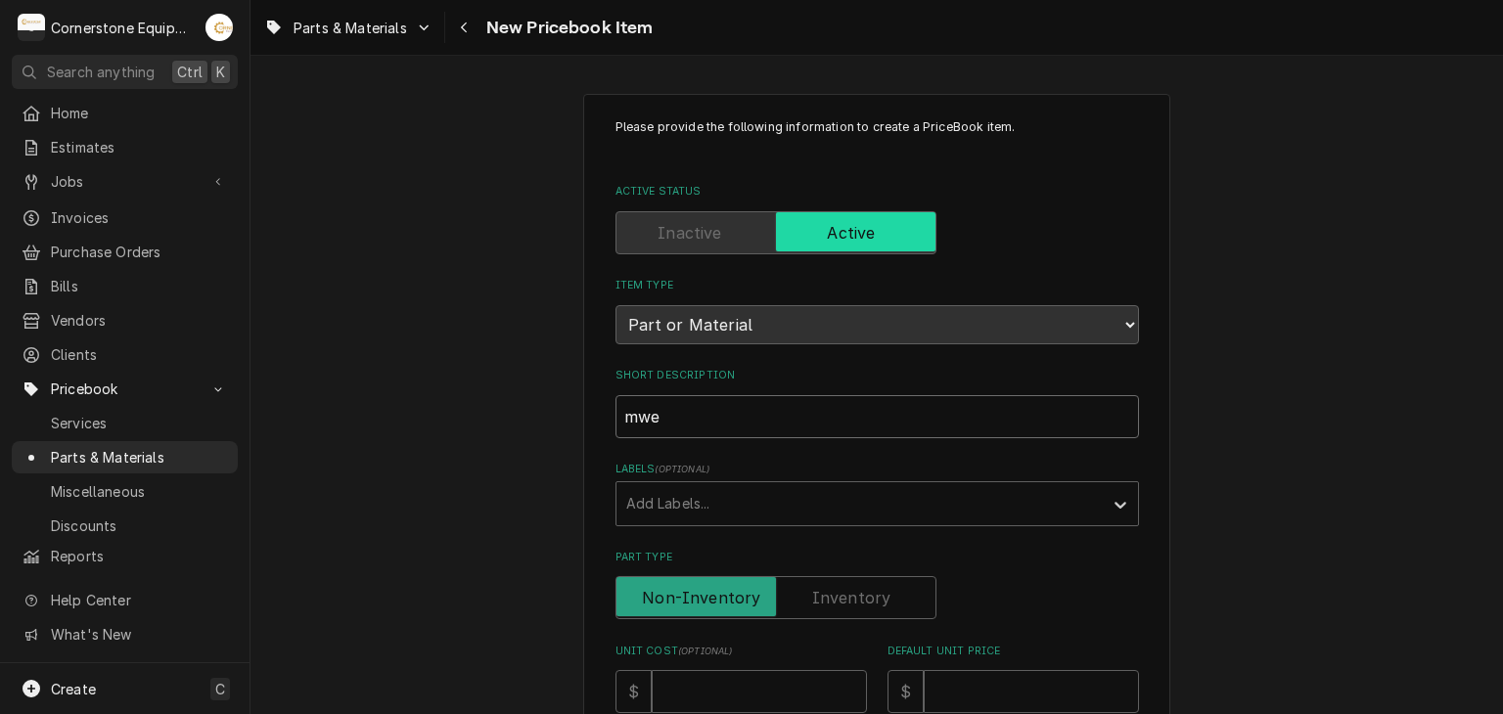
type input "mwe H"
type textarea "x"
type input "mwe HI"
type textarea "x"
type input "mwe HI"
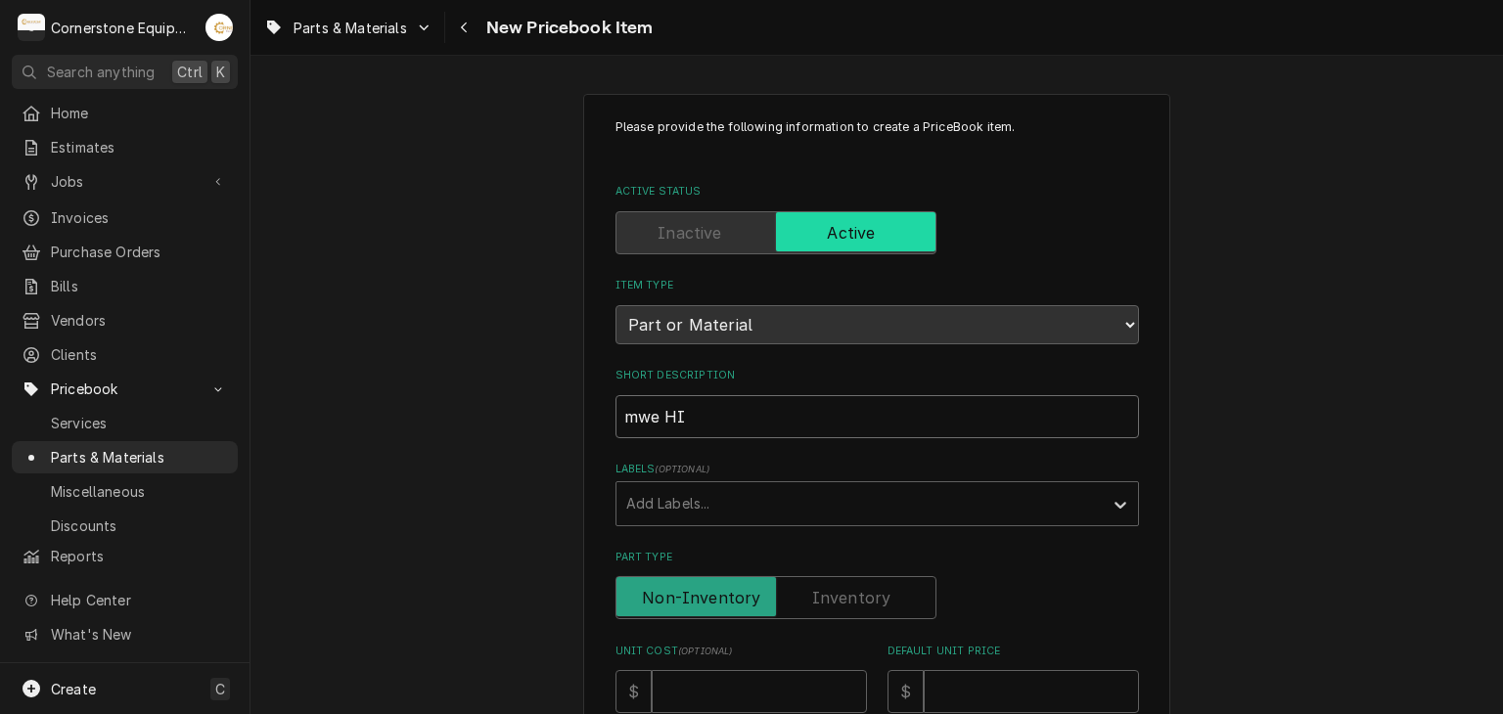
type textarea "x"
type input "mwe HI l"
type textarea "x"
type input "mwe HI lI"
type textarea "x"
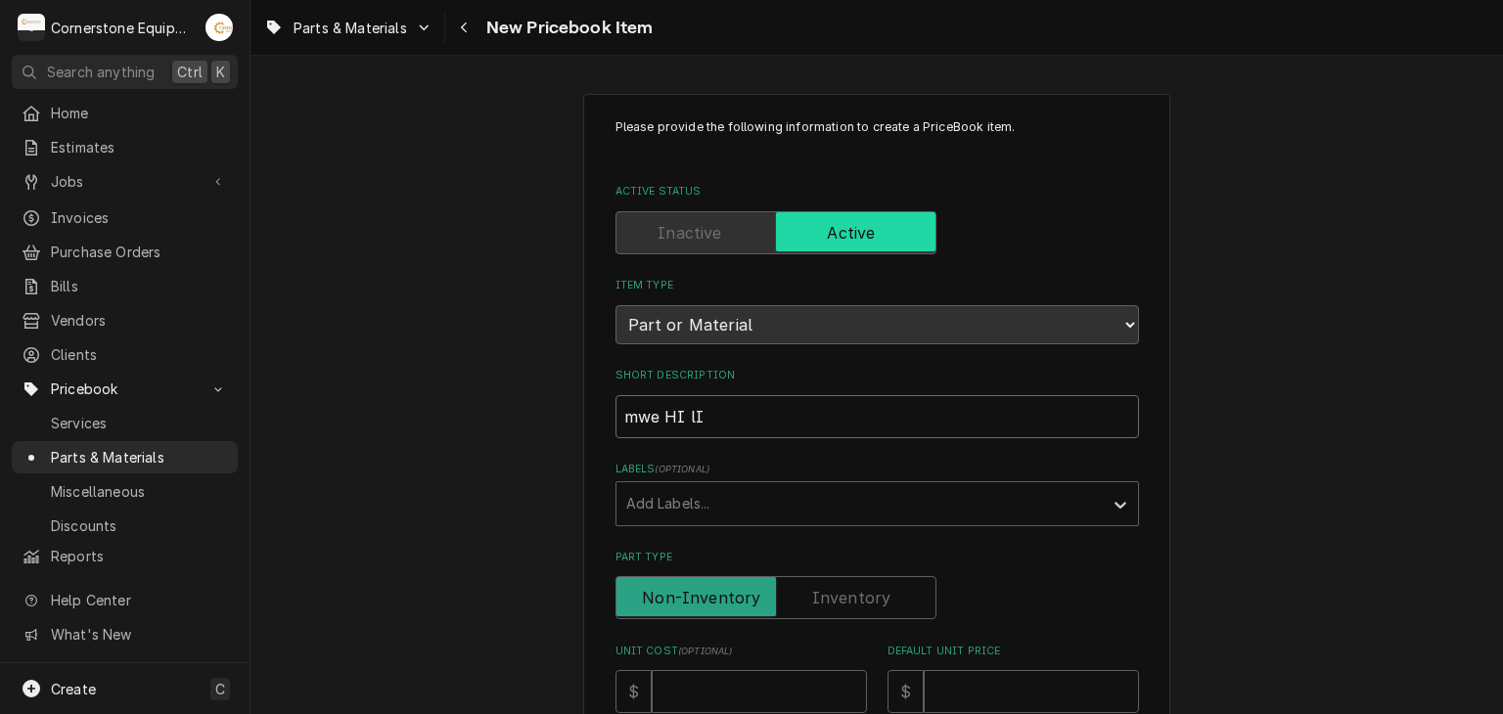
type input "mwe HI lIM"
type textarea "x"
type input "mwe HI lIMI"
type textarea "x"
type input "mwe HI lIMIT"
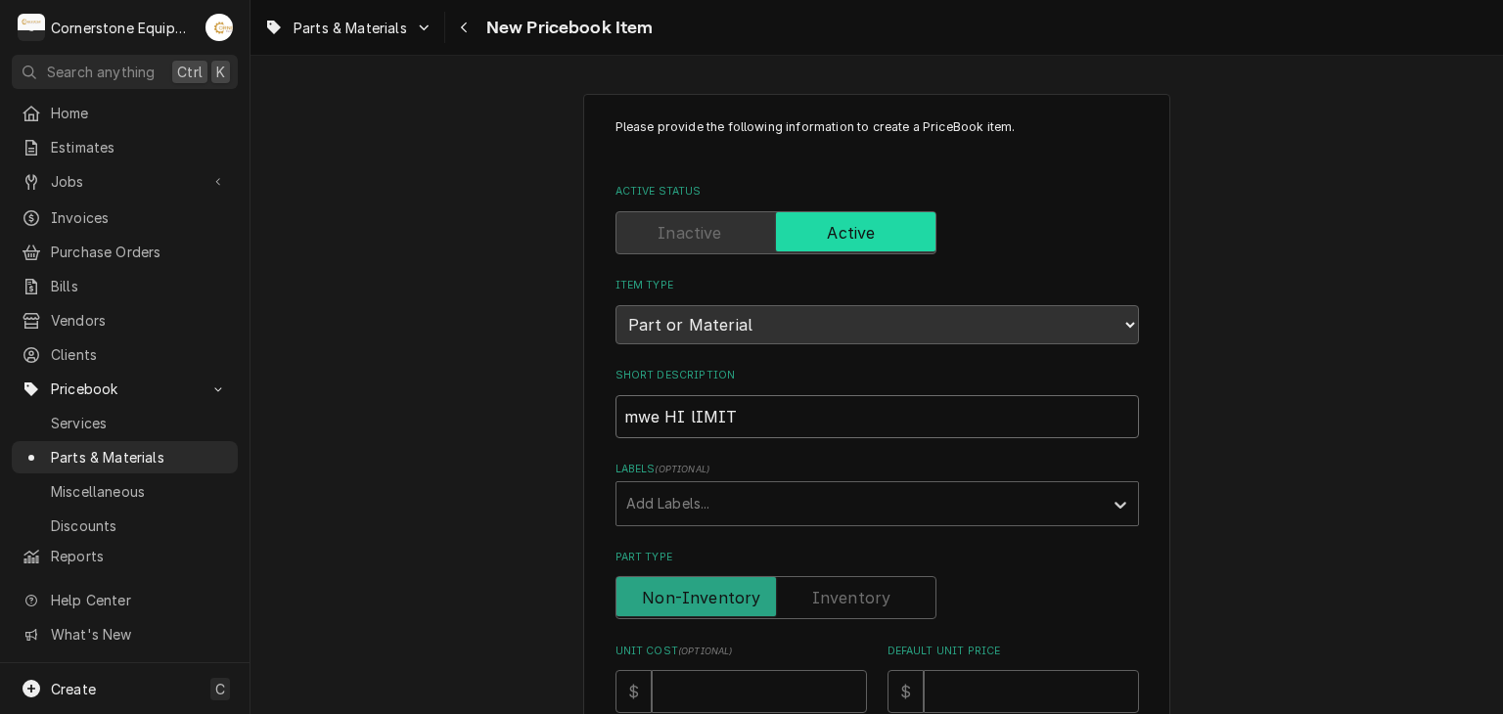
type textarea "x"
type input "mwe HI lIMIT"
type textarea "x"
type input "mwe HI lIMI"
type textarea "x"
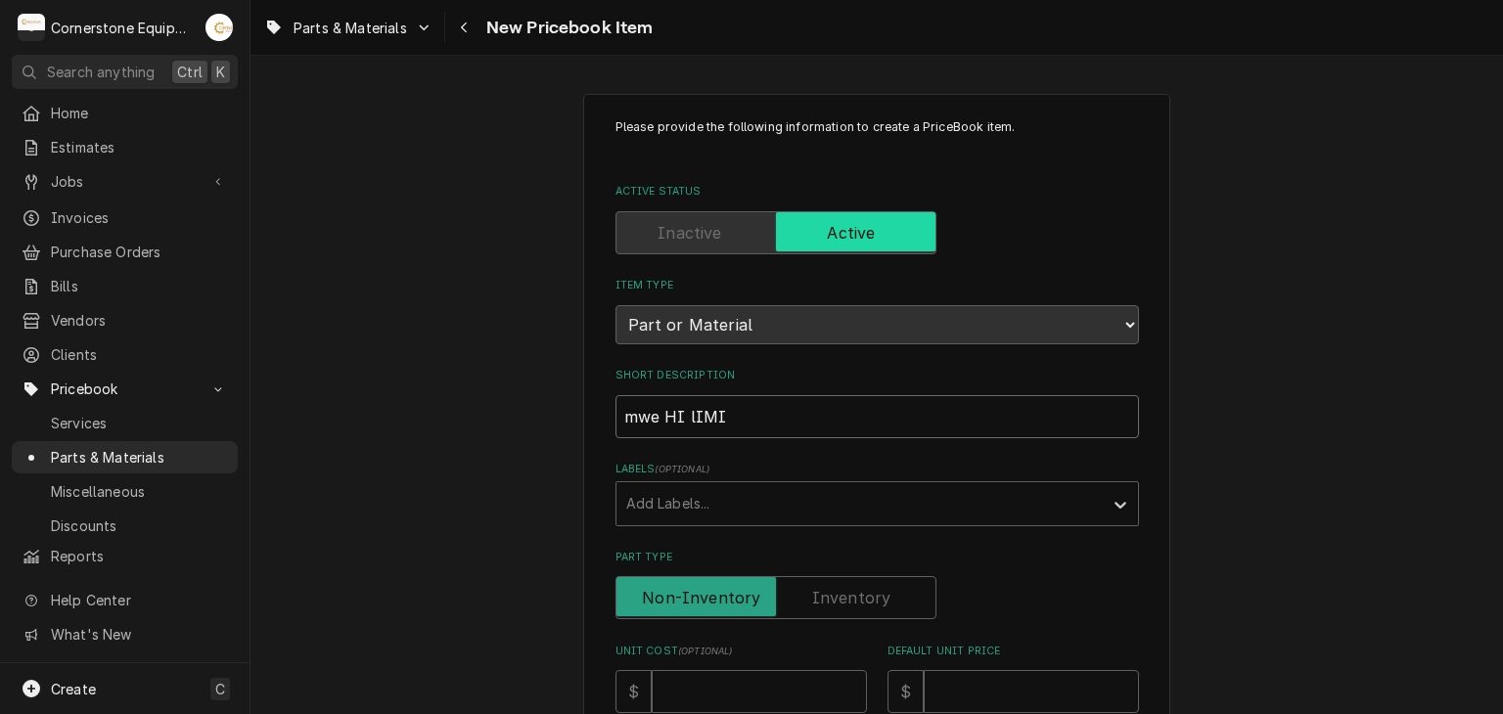
type input "mwe HI lIM"
type textarea "x"
type input "mwe HI lI"
type textarea "x"
type input "mwe HI l"
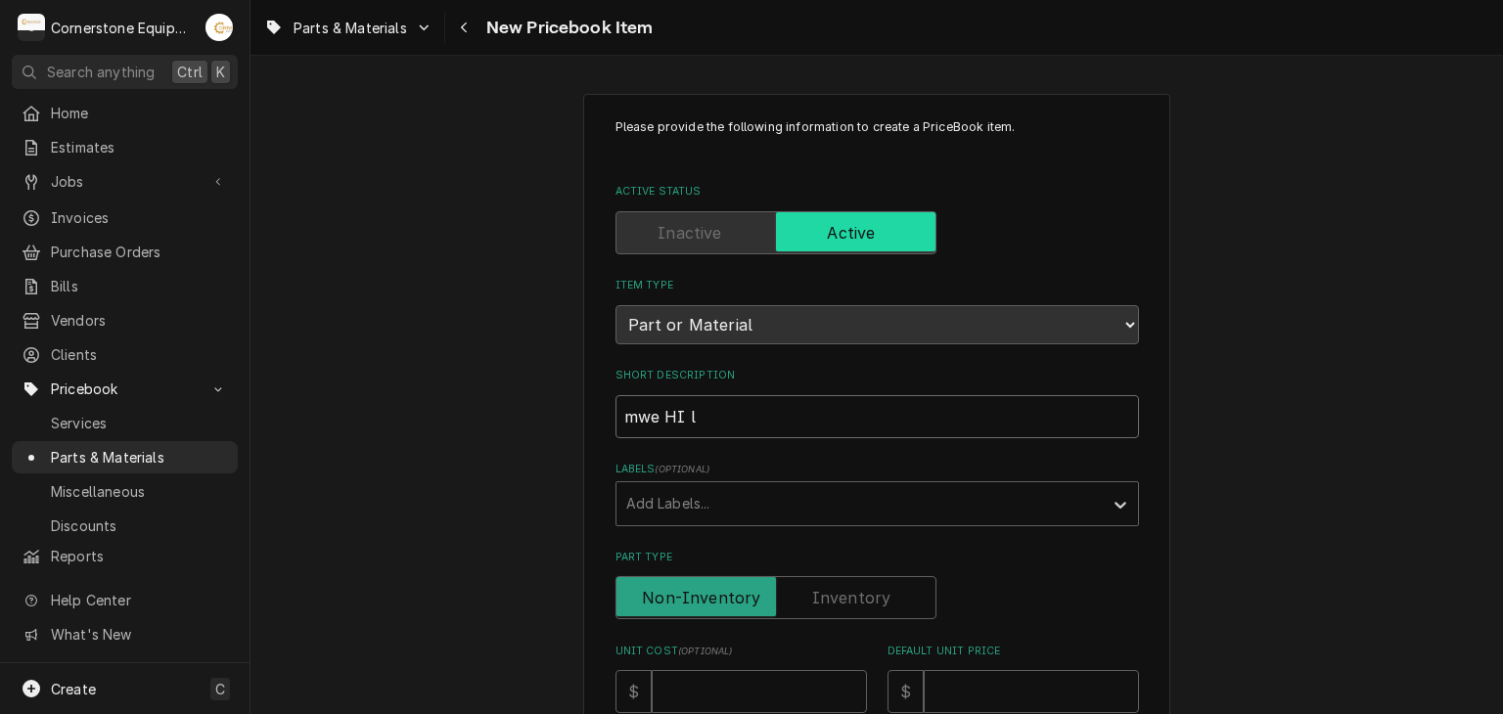
type textarea "x"
type input "mwe HI"
type textarea "x"
type input "mwe HI"
type textarea "x"
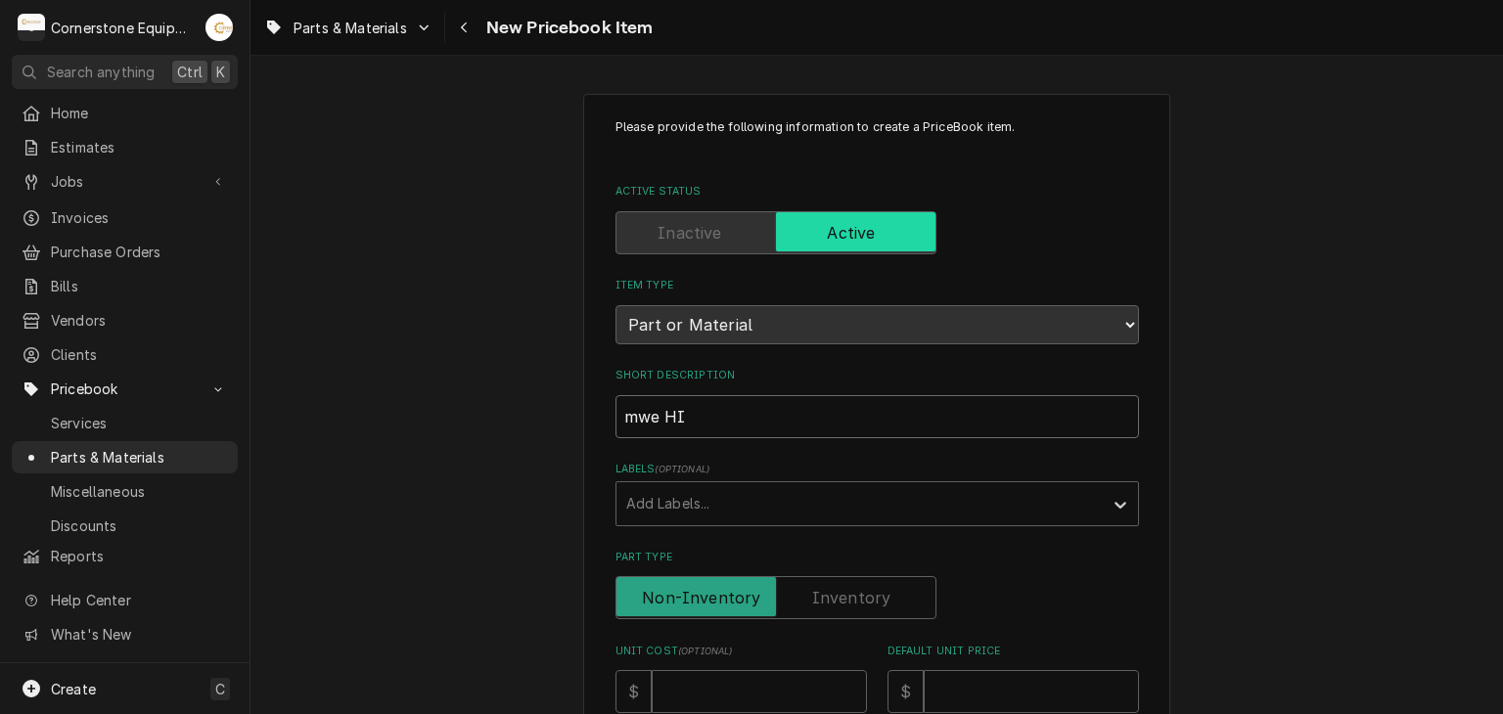
type input "mwe H"
type textarea "x"
type input "mwe"
type textarea "x"
type input "mwe"
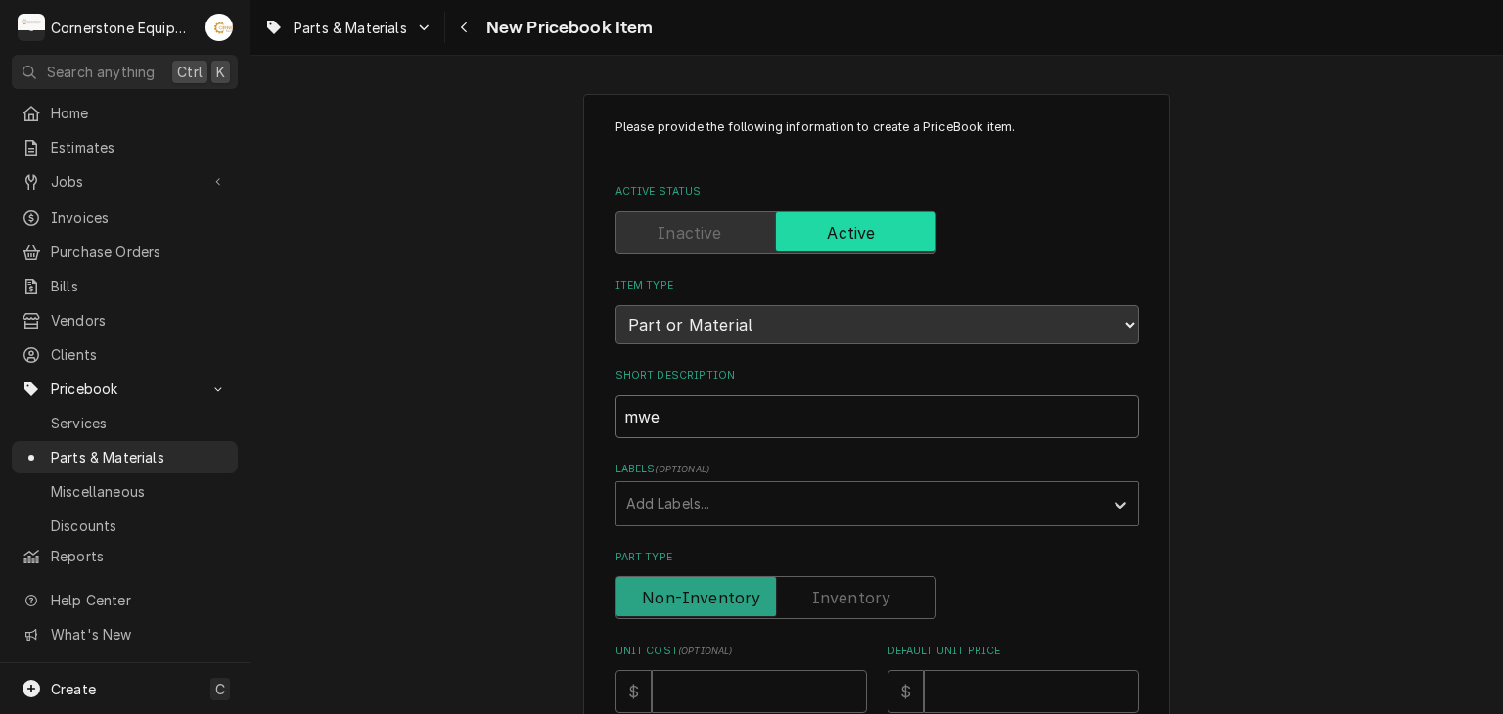
type textarea "x"
type input "mw"
type textarea "x"
type input "m"
type textarea "x"
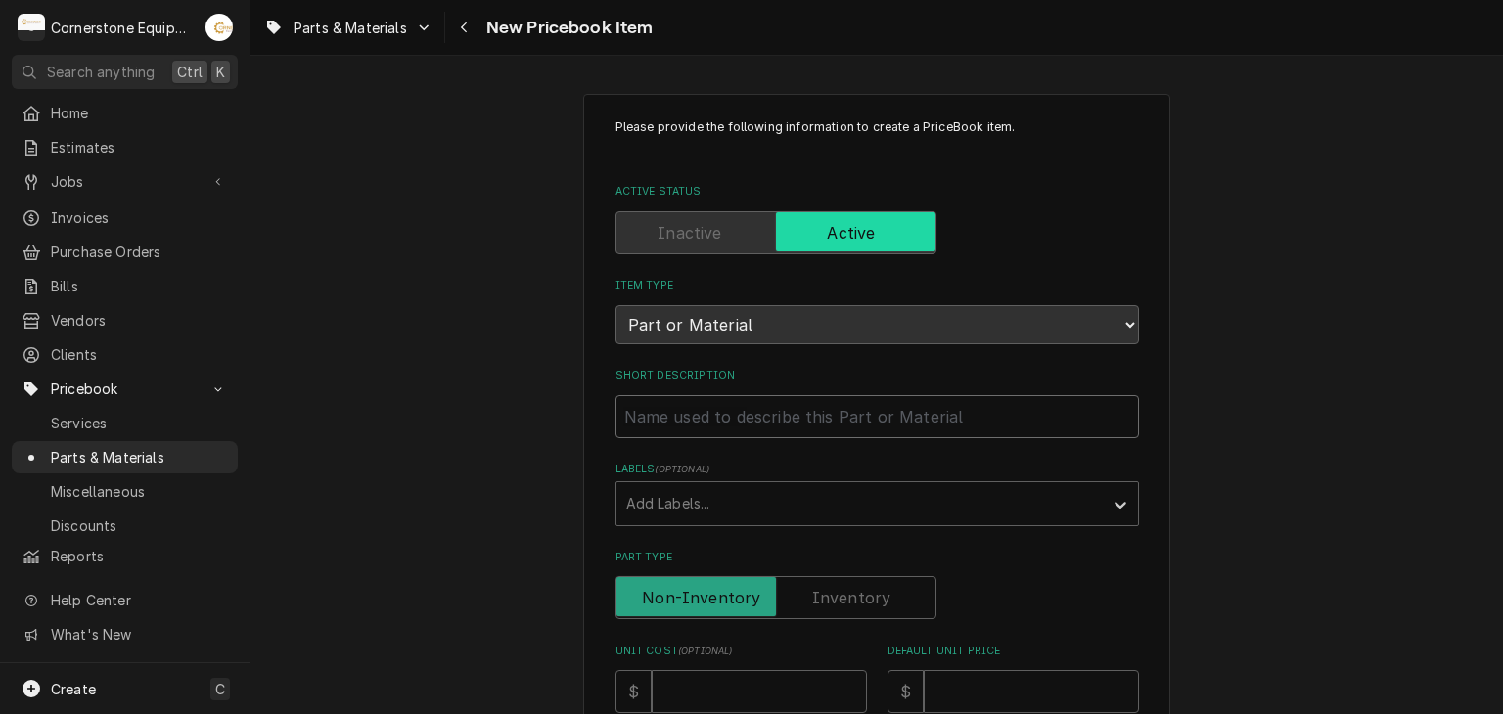
type textarea "x"
type input "m"
type textarea "x"
type input "mW"
type textarea "x"
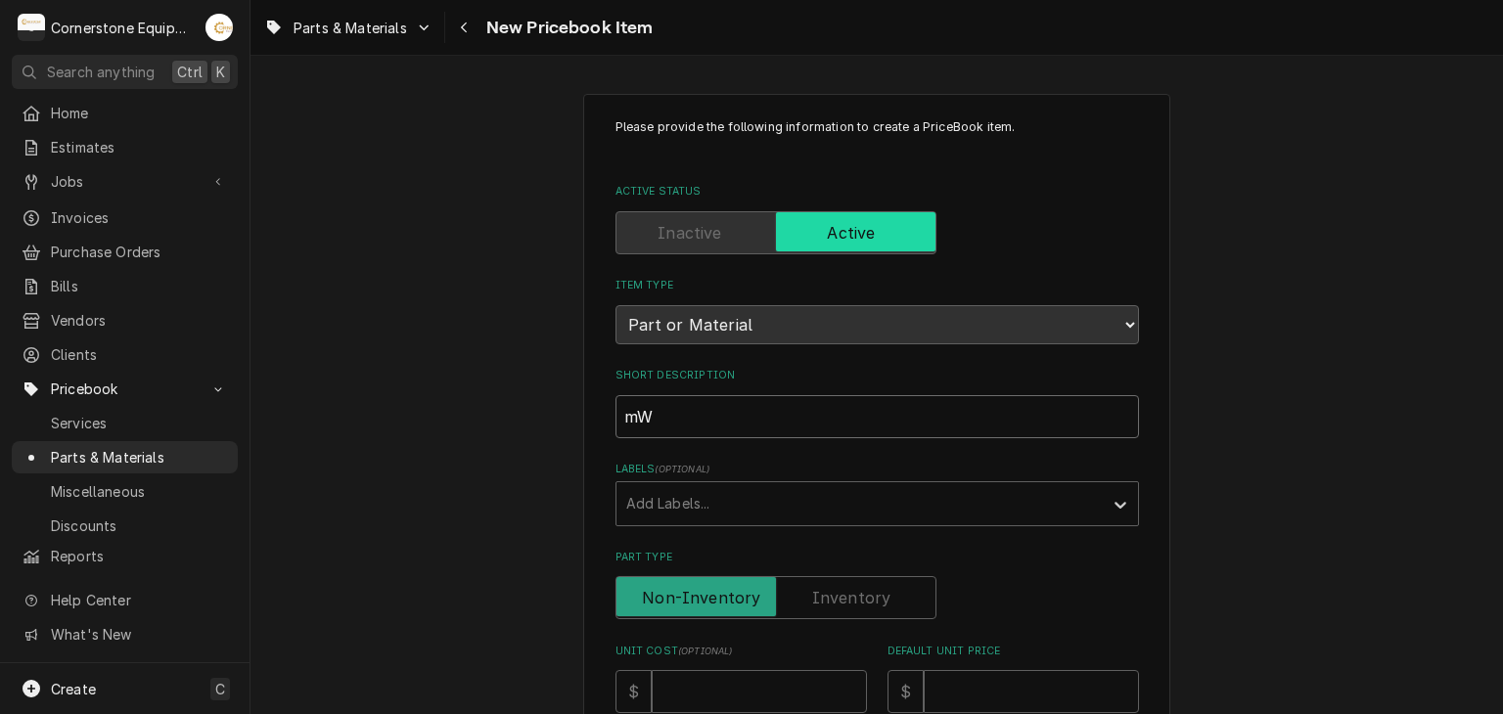
type input "mWE"
type textarea "x"
type input "mWE"
type textarea "x"
type input "mWE"
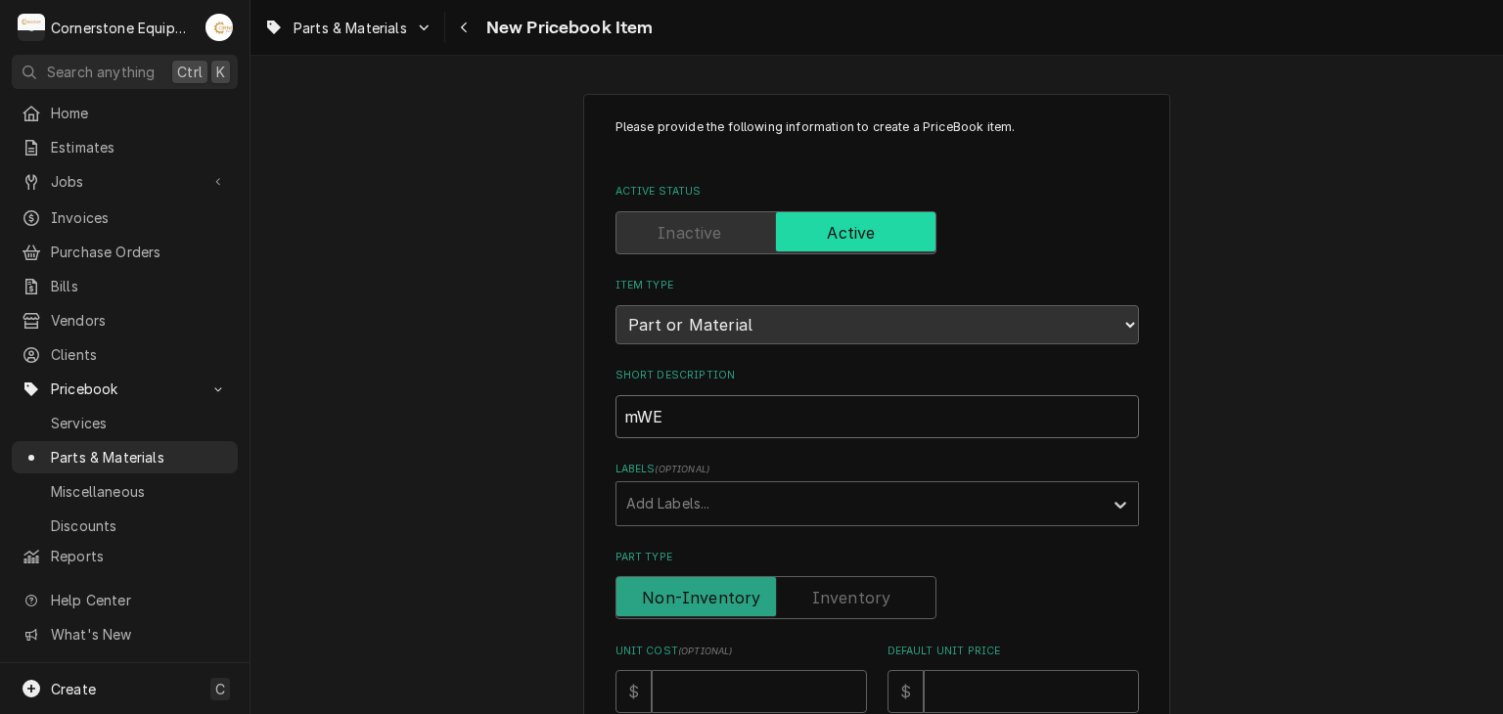
type textarea "x"
type input "mW"
type textarea "x"
type input "m"
type textarea "x"
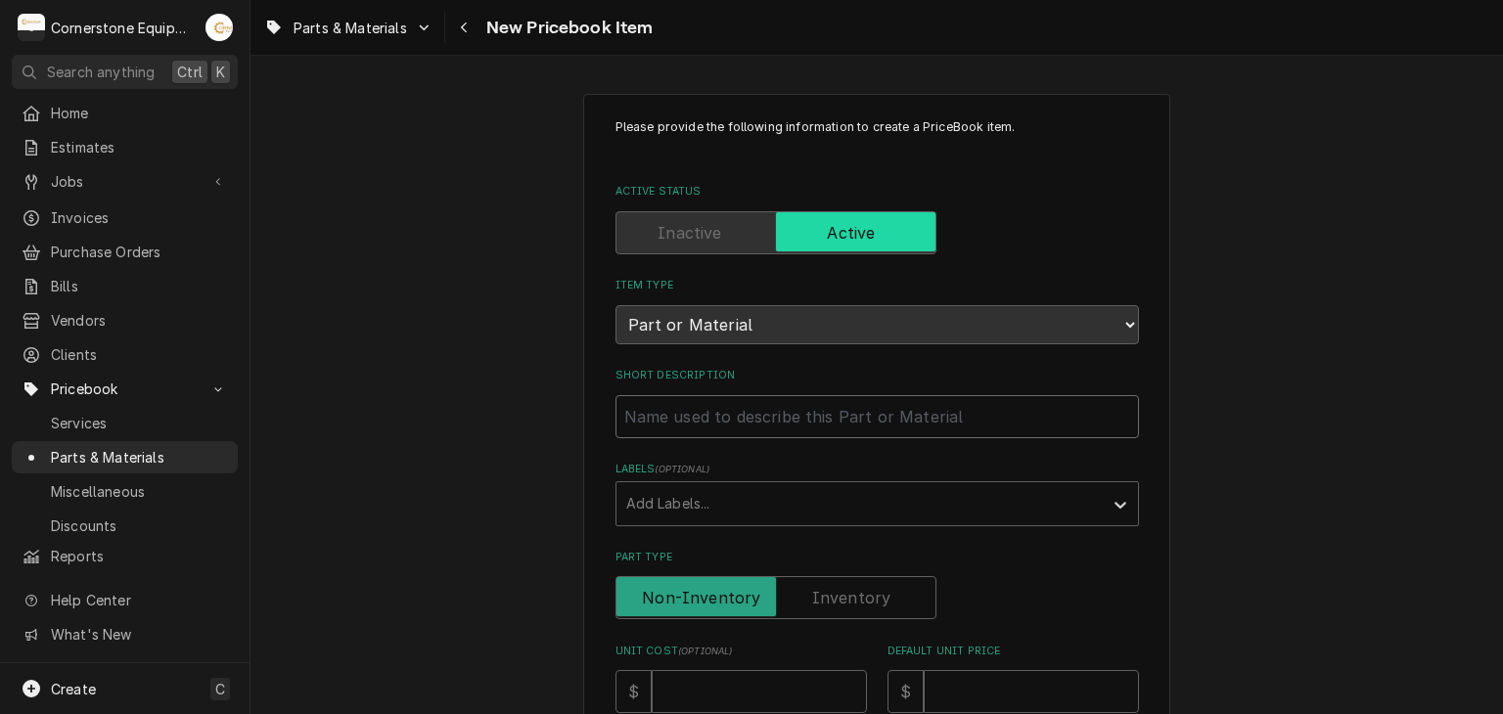
type textarea "x"
type input "M"
type textarea "x"
type input "Mwe"
type textarea "x"
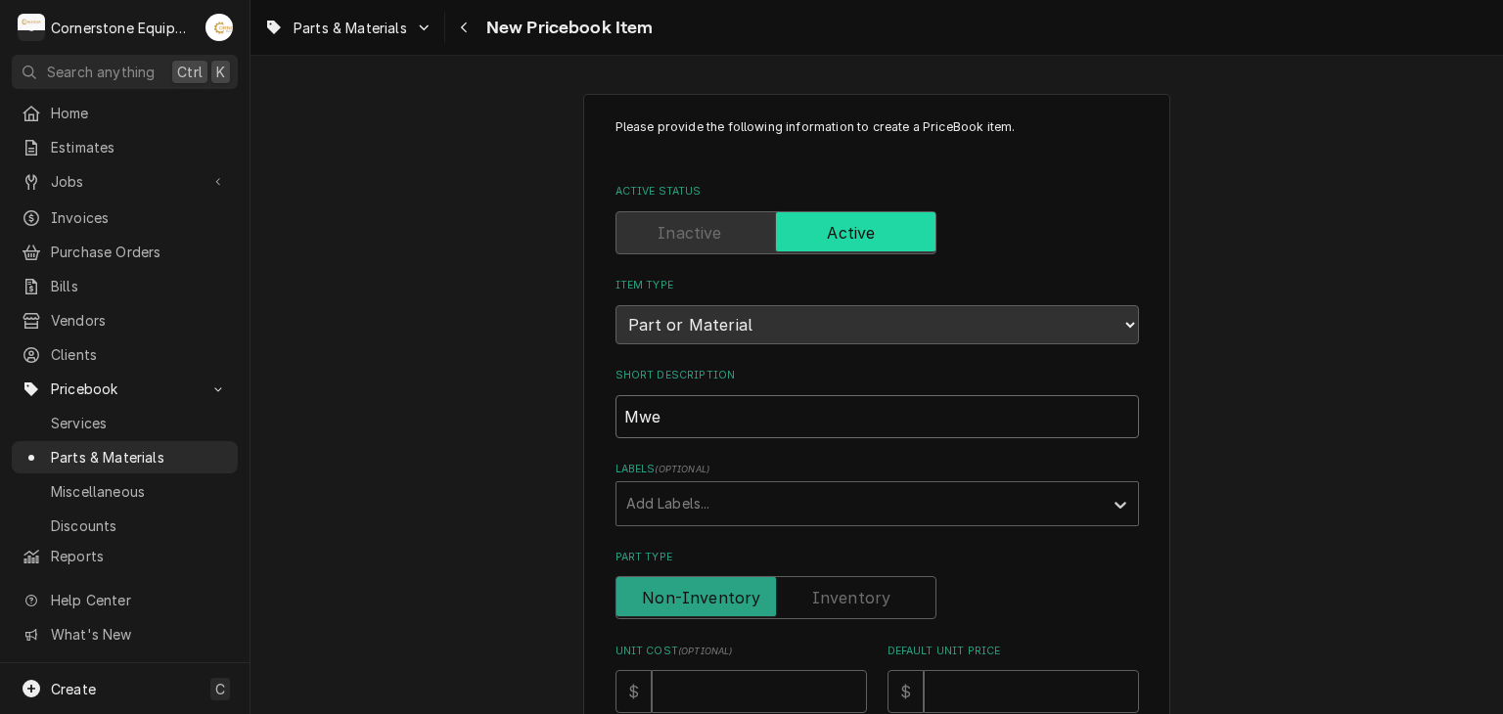
type input "Mwe"
type textarea "x"
type input "Mwe"
type textarea "x"
type input "Mw"
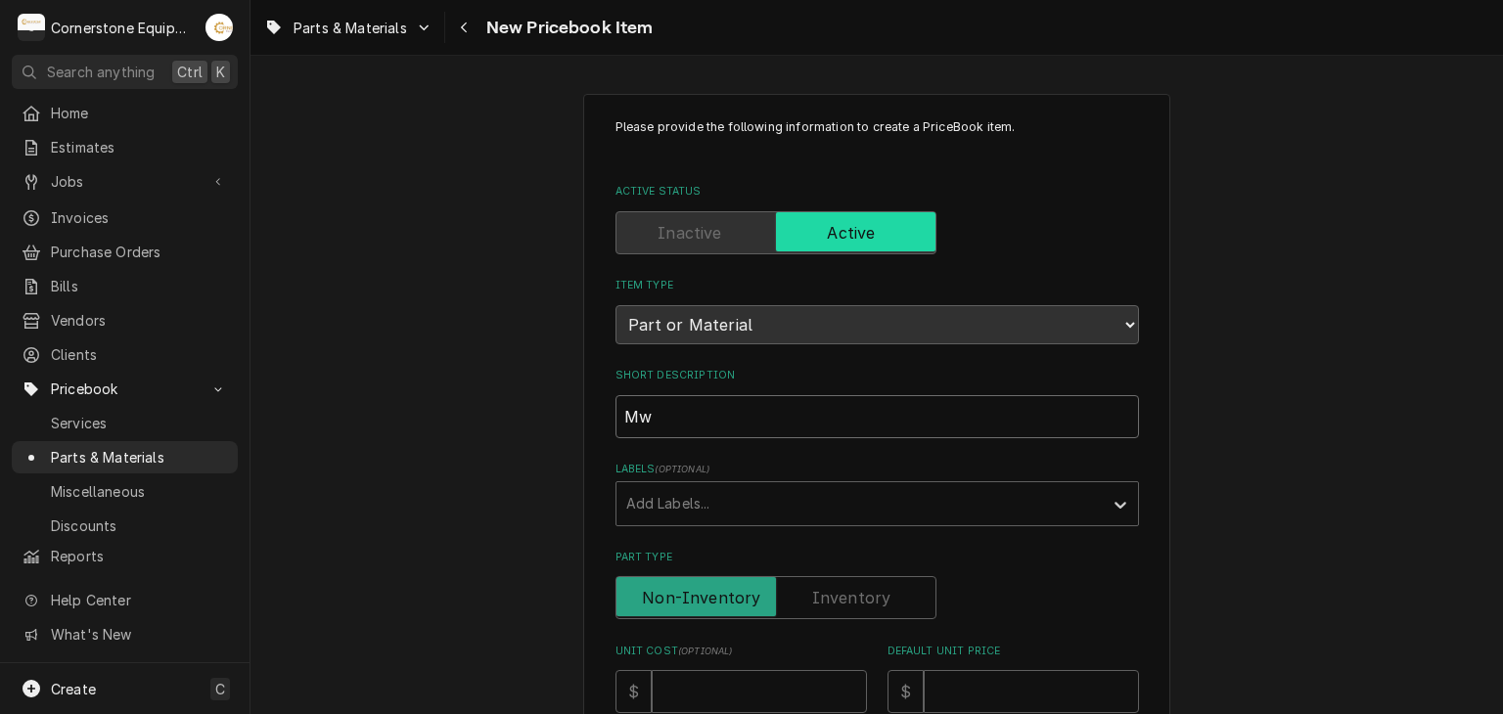
type textarea "x"
type input "M"
type textarea "x"
type input "MW"
type textarea "x"
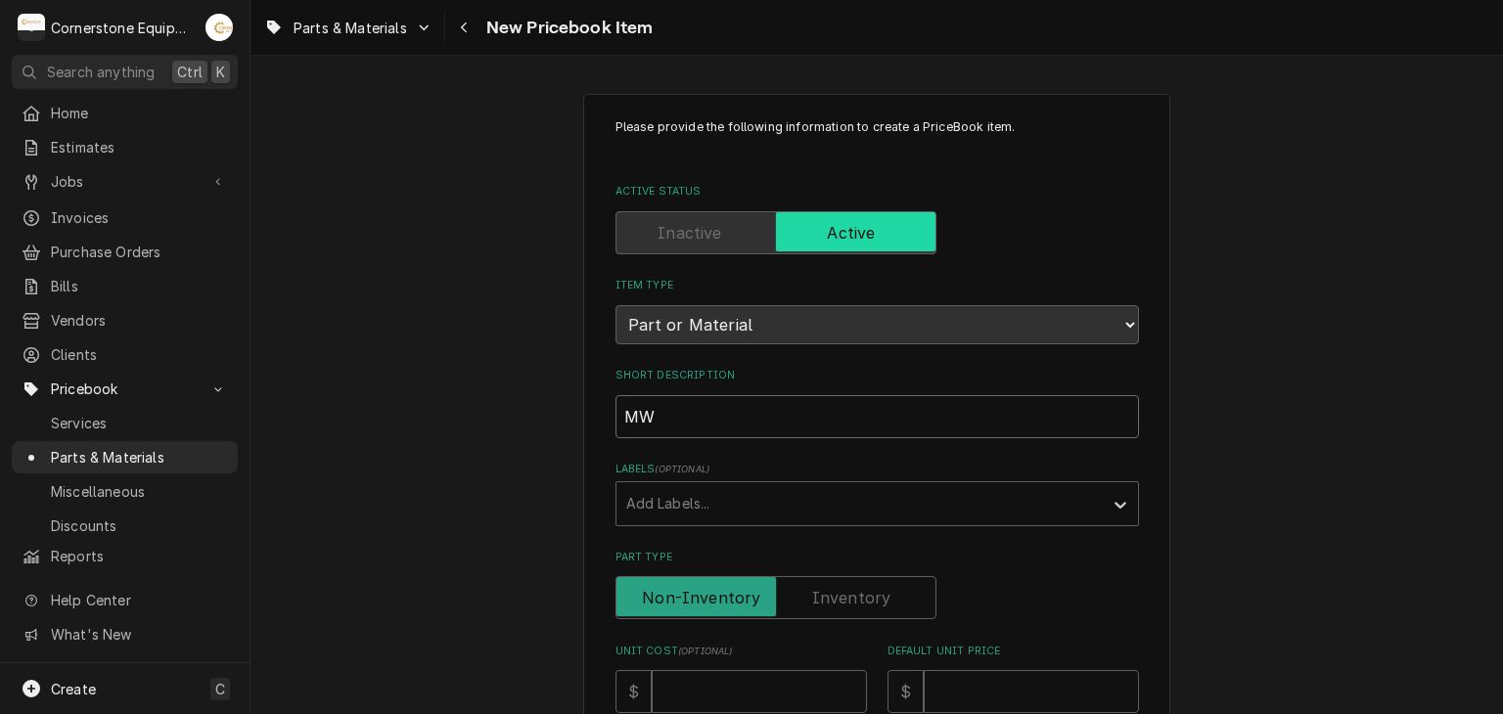
type input "MWE"
type textarea "x"
type input "MWE"
type textarea "x"
type input "MWE H"
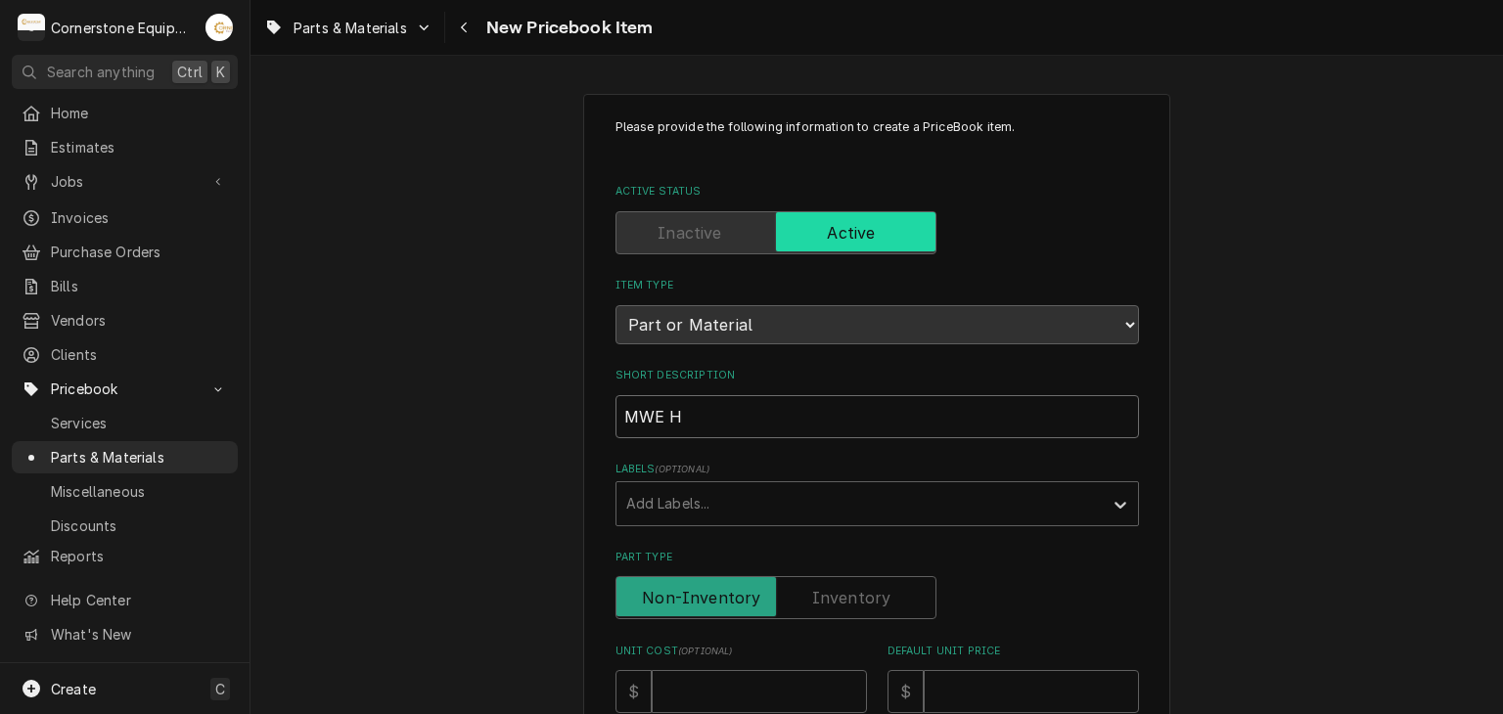
type textarea "x"
type input "MWE Hi"
type textarea "x"
type input "MWE Hi"
type textarea "x"
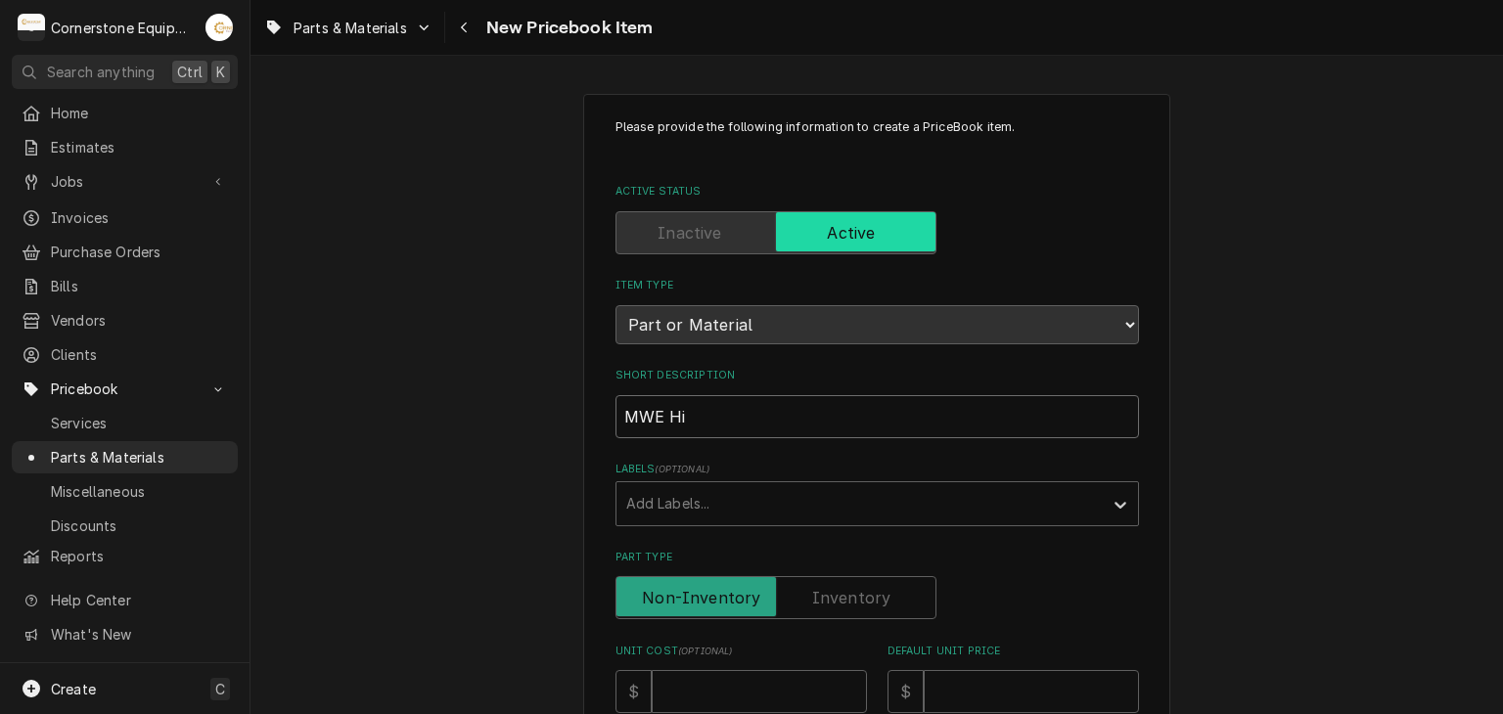
type input "MWE Hi I"
type textarea "x"
type input "MWE Hi Im"
type textarea "x"
type input "MWE Hi Imi"
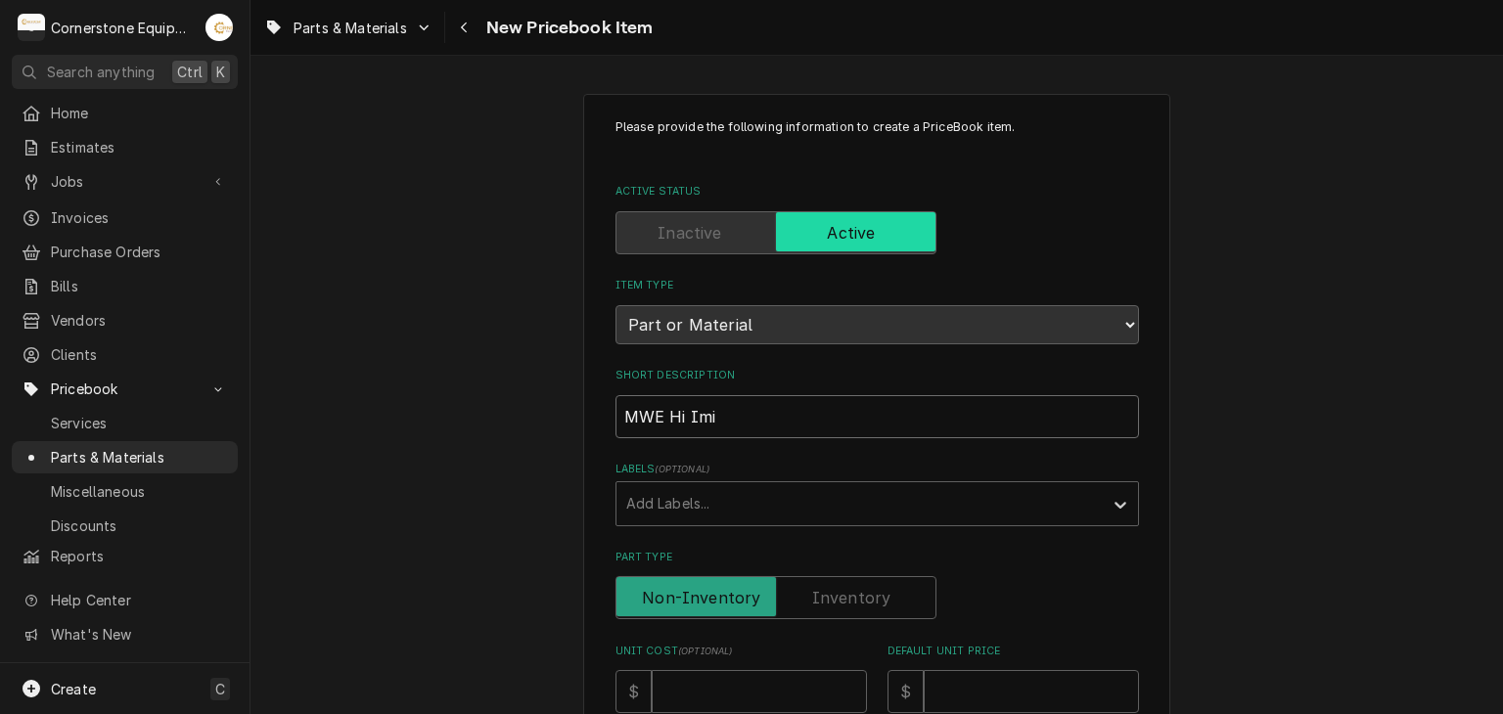
type textarea "x"
type input "MWE Hi Imit"
type textarea "x"
type input "MWE Hi Imit"
drag, startPoint x: 689, startPoint y: 414, endPoint x: 754, endPoint y: 435, distance: 69.0
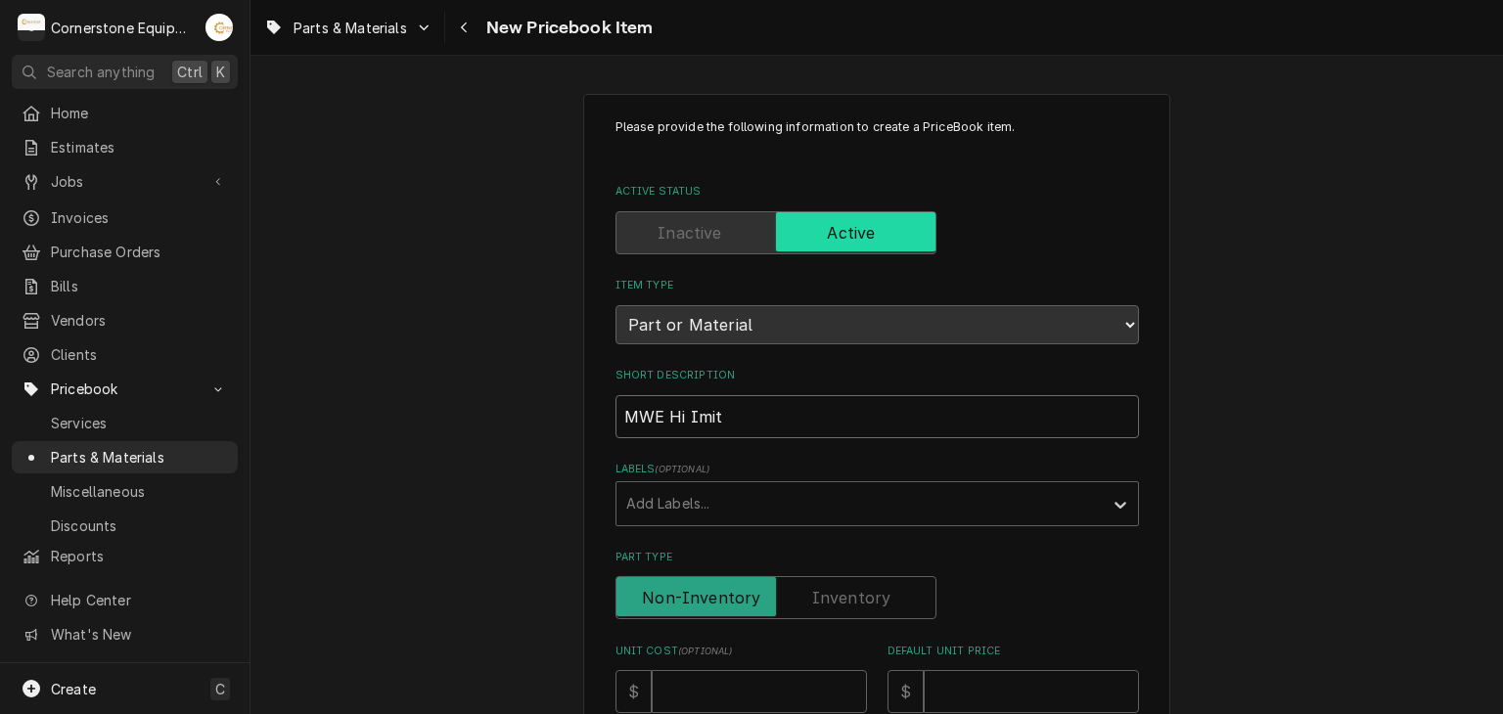
click at [689, 414] on input "MWE Hi Imit" at bounding box center [876, 416] width 523 height 43
type textarea "x"
type input "MWE Hi mit"
type textarea "x"
type input "MWE Hi lmit"
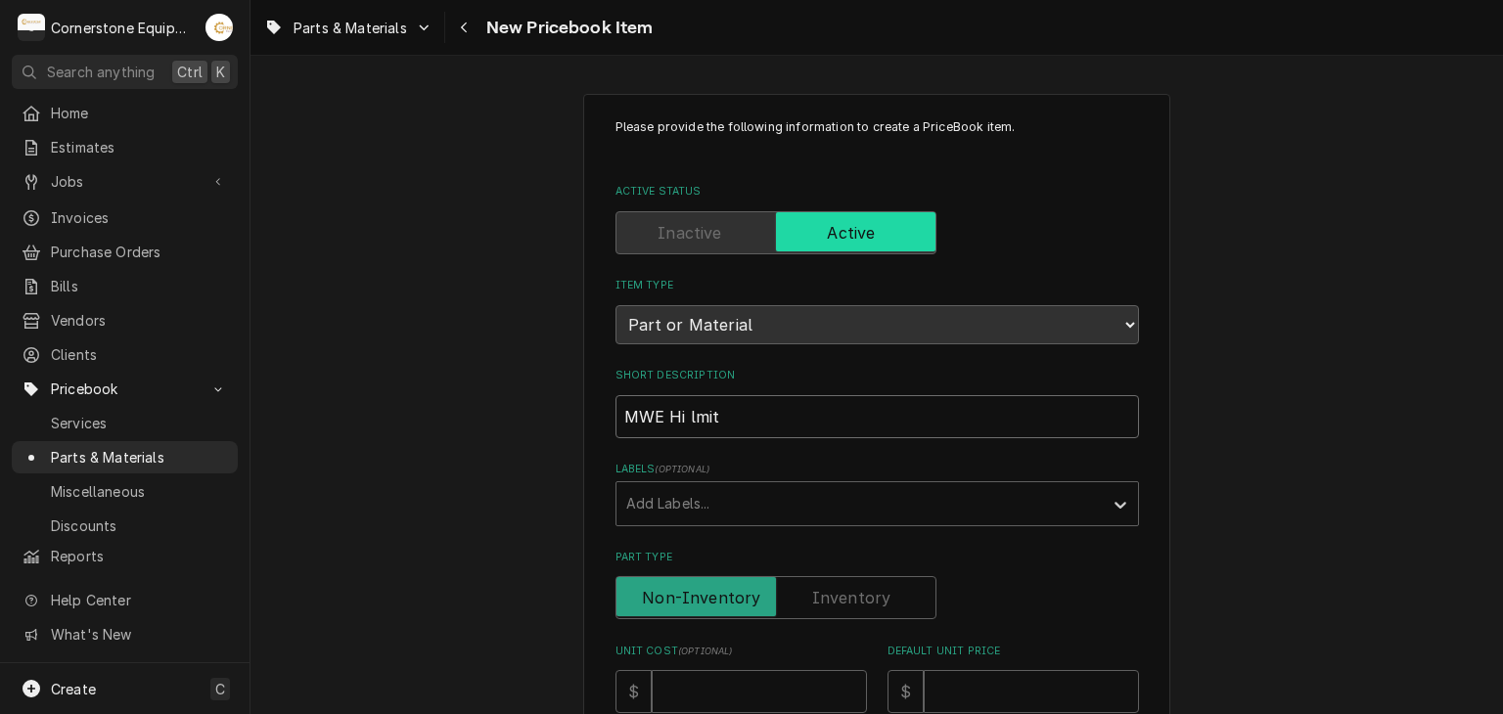
type textarea "x"
type input "MWE Hi mit"
type textarea "x"
type input "MWE Hi Lmit"
type textarea "x"
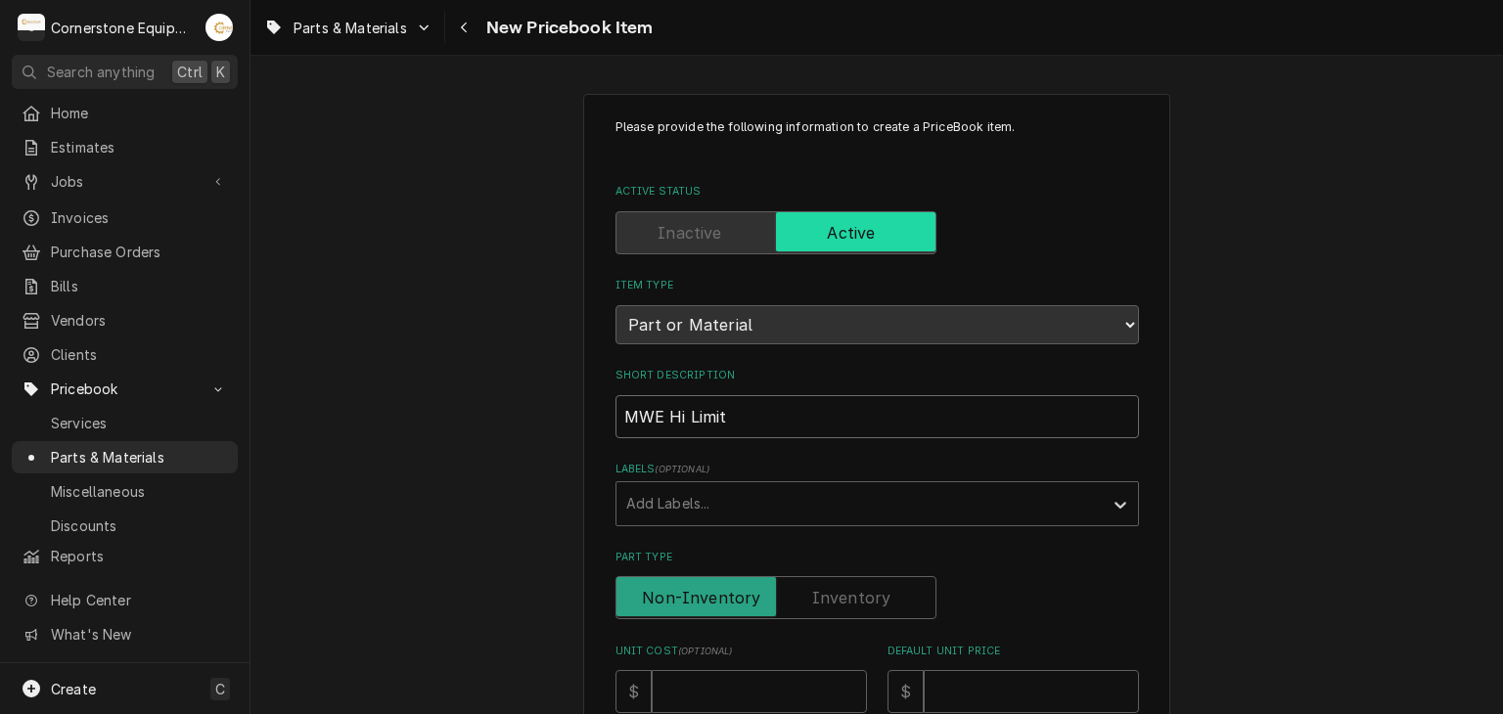
type input "MWE Hi Limit"
drag, startPoint x: 697, startPoint y: 545, endPoint x: 704, endPoint y: 510, distance: 35.9
click at [704, 510] on div "Labels" at bounding box center [859, 503] width 467 height 35
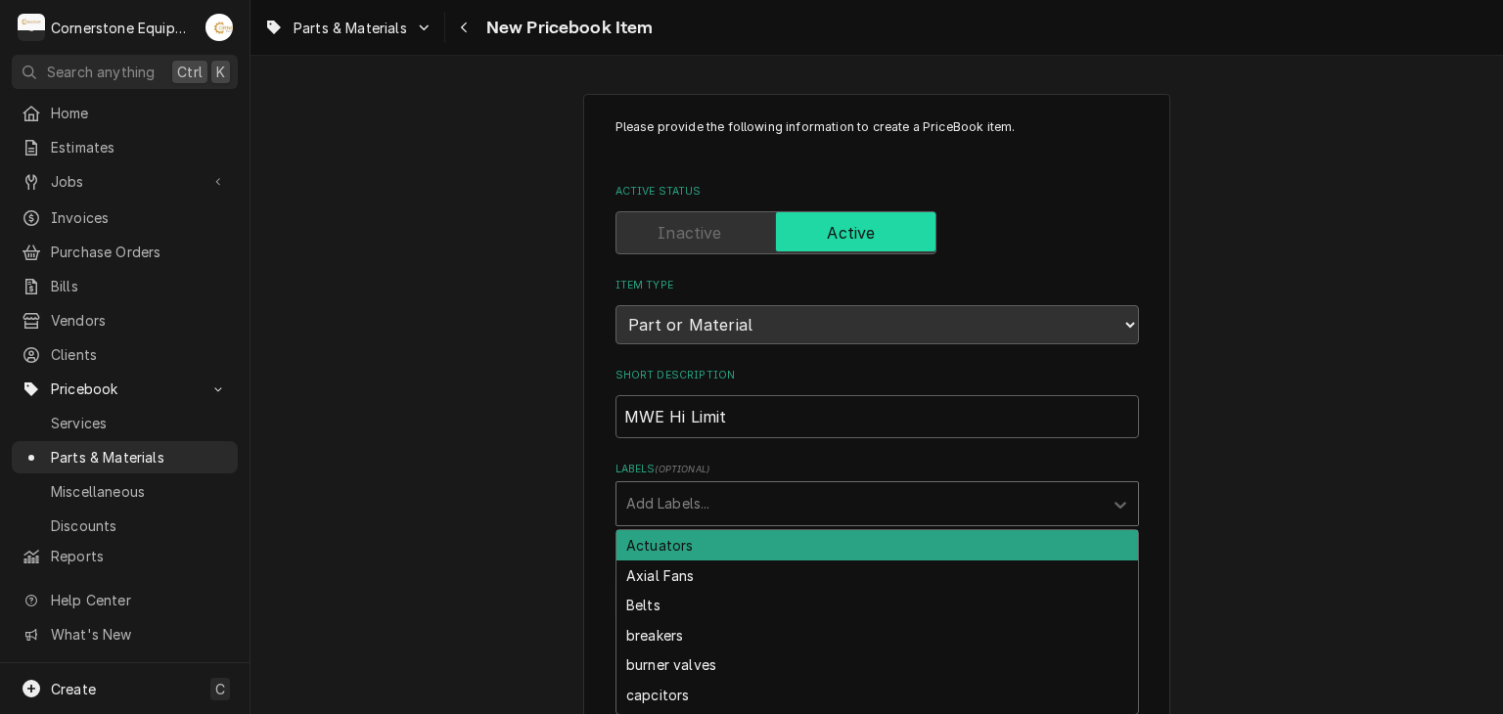
scroll to position [391, 0]
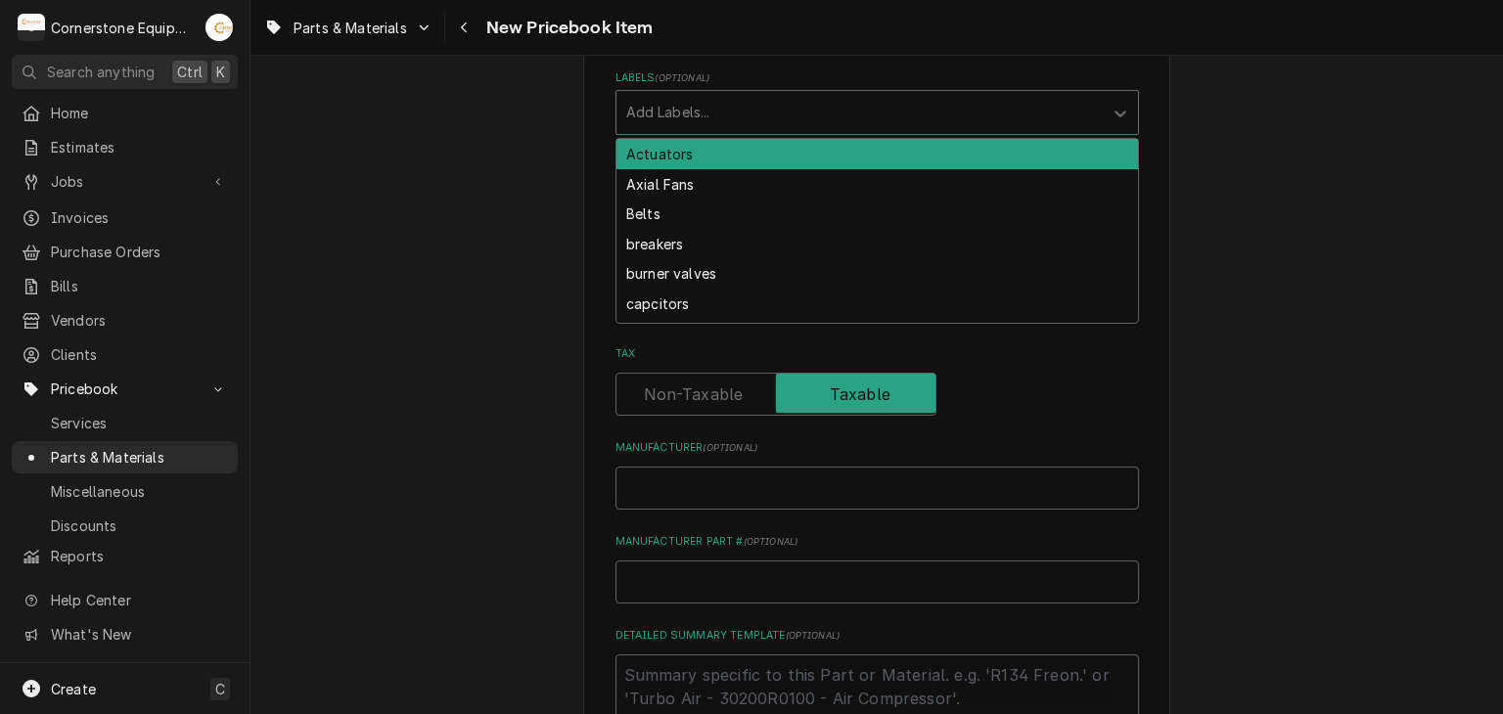
click at [822, 114] on div "Labels" at bounding box center [859, 112] width 467 height 35
type input "hi"
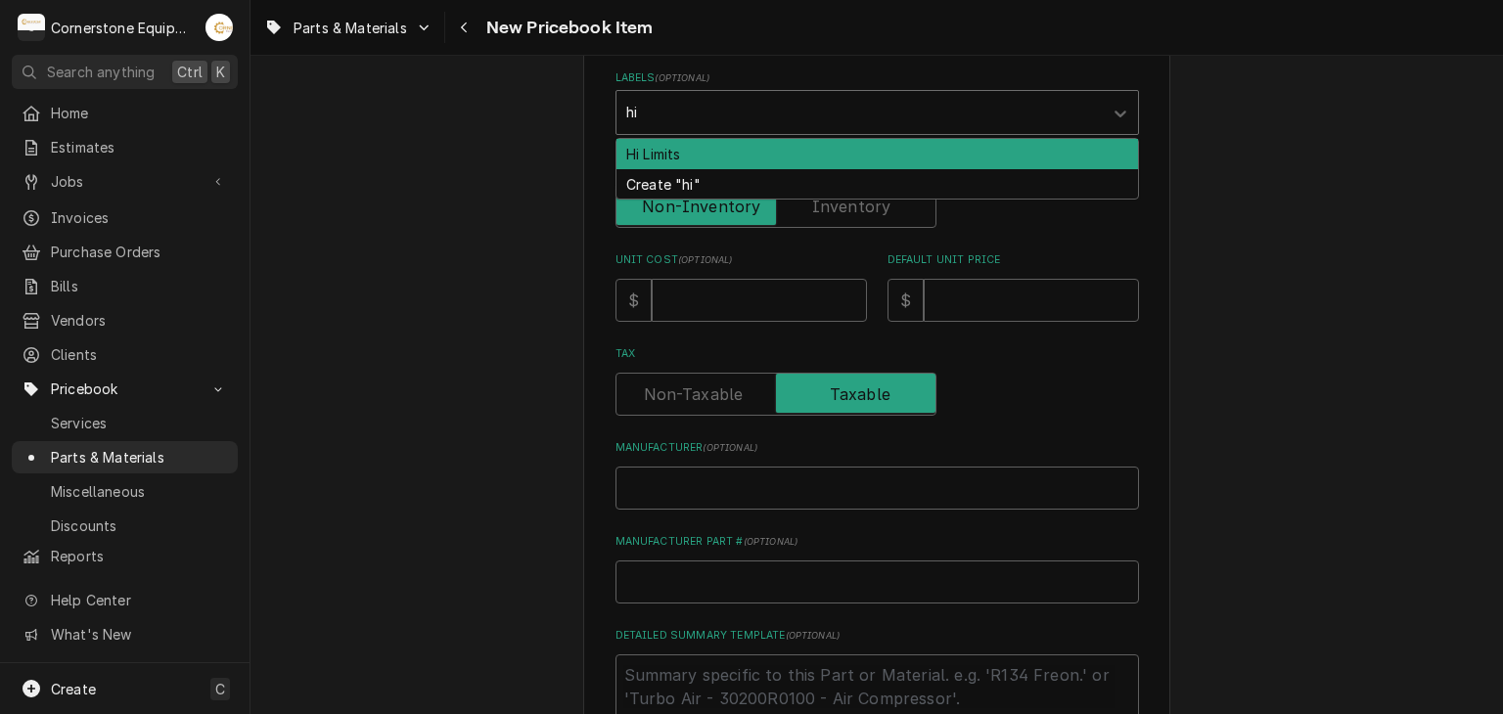
click at [743, 150] on div "Hi Limits" at bounding box center [876, 154] width 521 height 30
type textarea "x"
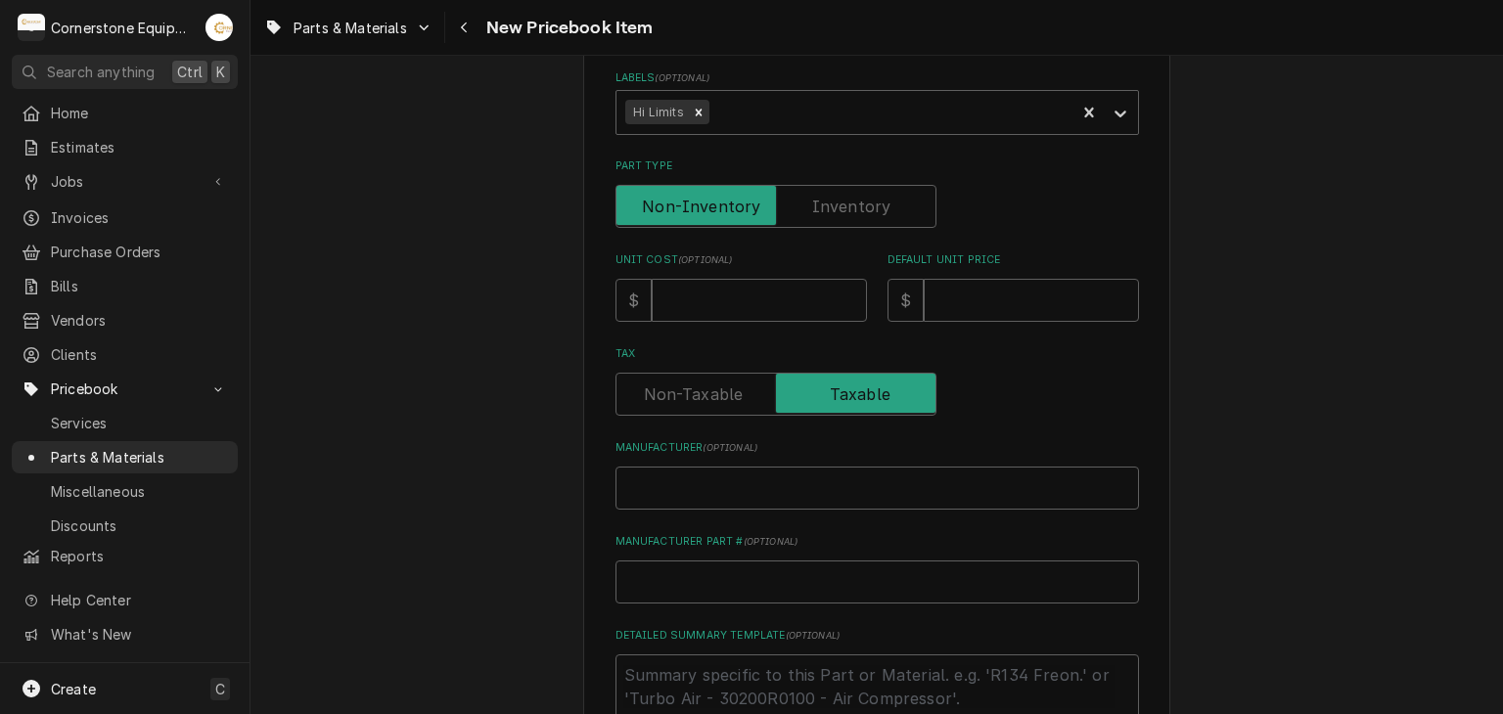
click at [595, 208] on div "Please provide the following information to create a PriceBook item. Active Sta…" at bounding box center [876, 388] width 587 height 1370
click at [802, 306] on input "Unit Cost ( optional )" at bounding box center [759, 300] width 215 height 43
click at [740, 294] on input "Unit Cost ( optional )" at bounding box center [759, 300] width 215 height 43
type textarea "x"
type input "5"
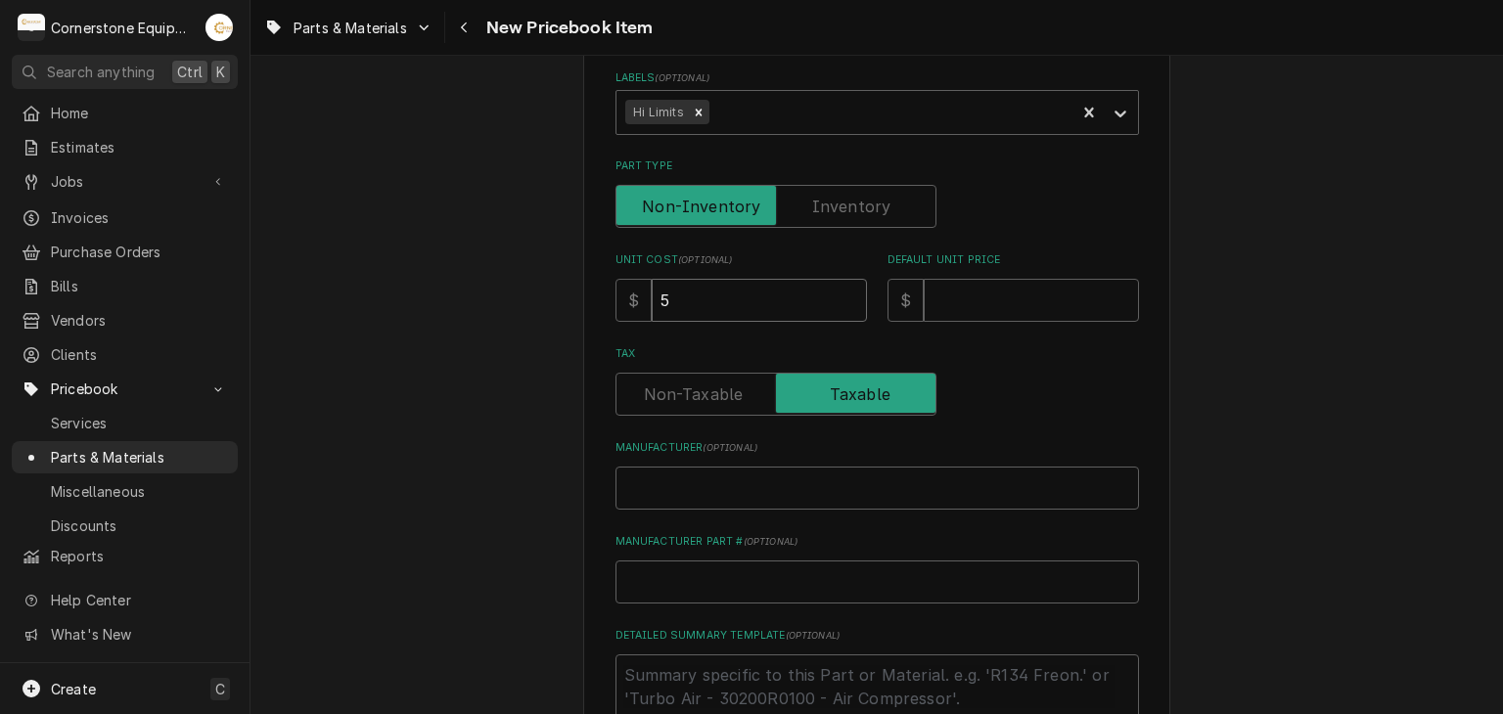
type textarea "x"
type input "58"
type textarea "x"
type input "58.2"
type textarea "x"
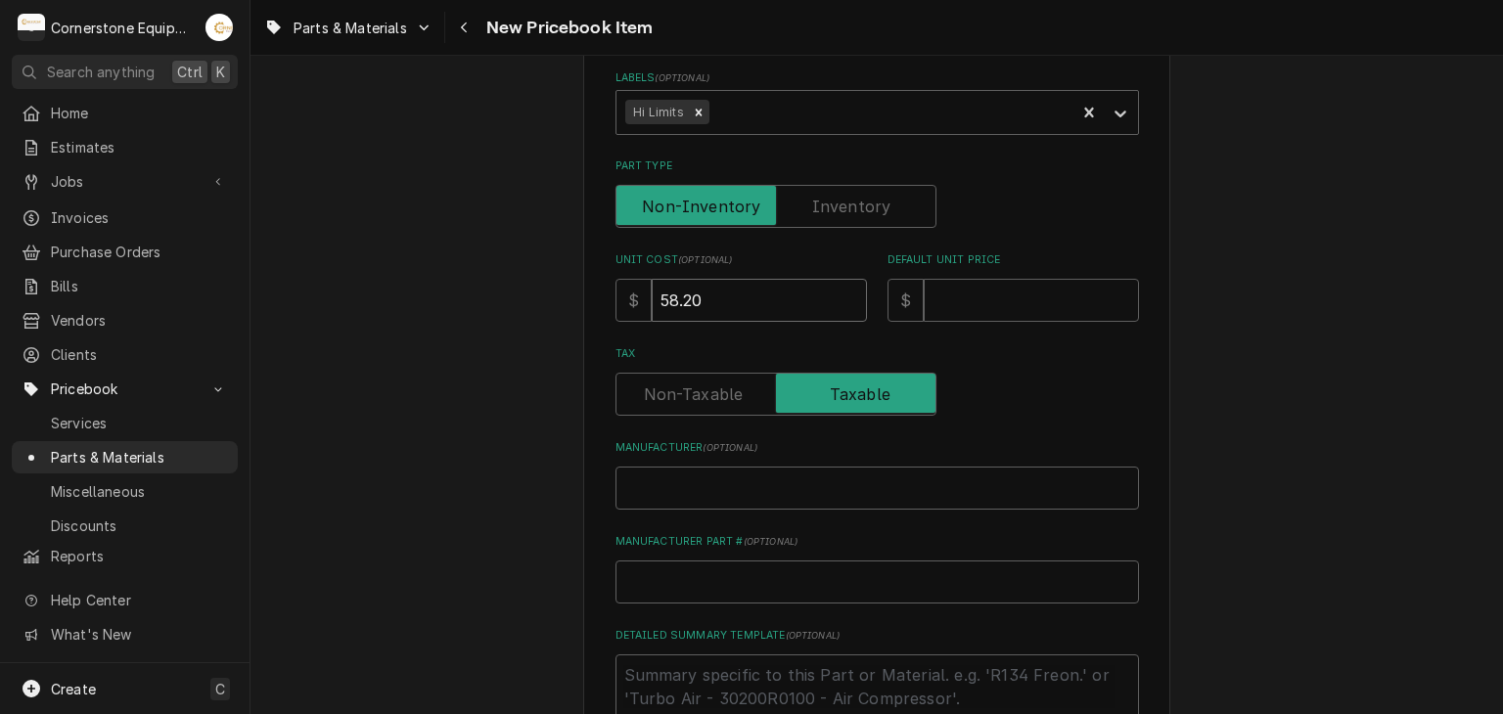
type input "58.20"
click at [324, 288] on div "Please provide the following information to create a PriceBook item. Active Sta…" at bounding box center [876, 387] width 1252 height 1404
click at [1046, 314] on input "Default Unit Price" at bounding box center [1030, 300] width 215 height 43
type textarea "x"
type input "1"
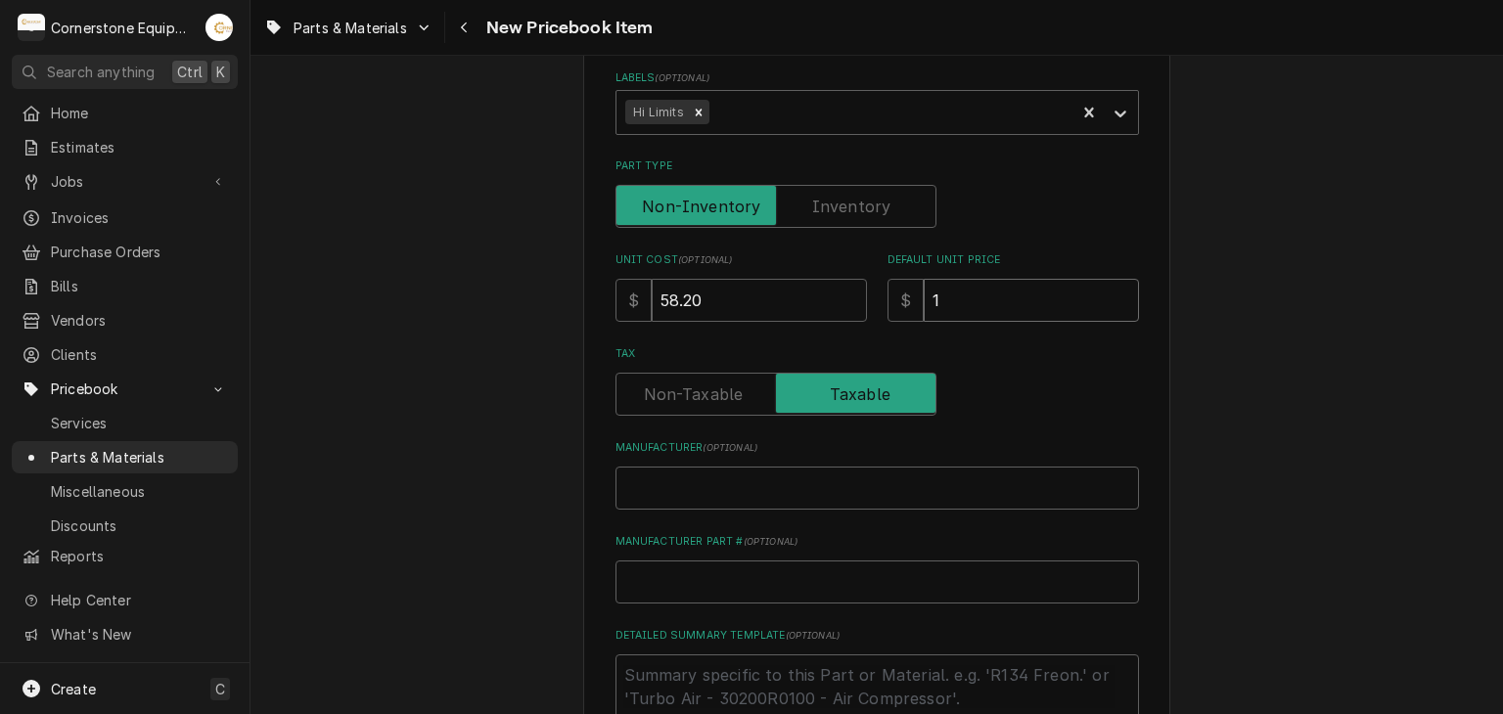
type textarea "x"
type input "14"
type textarea "x"
type input "145"
type textarea "x"
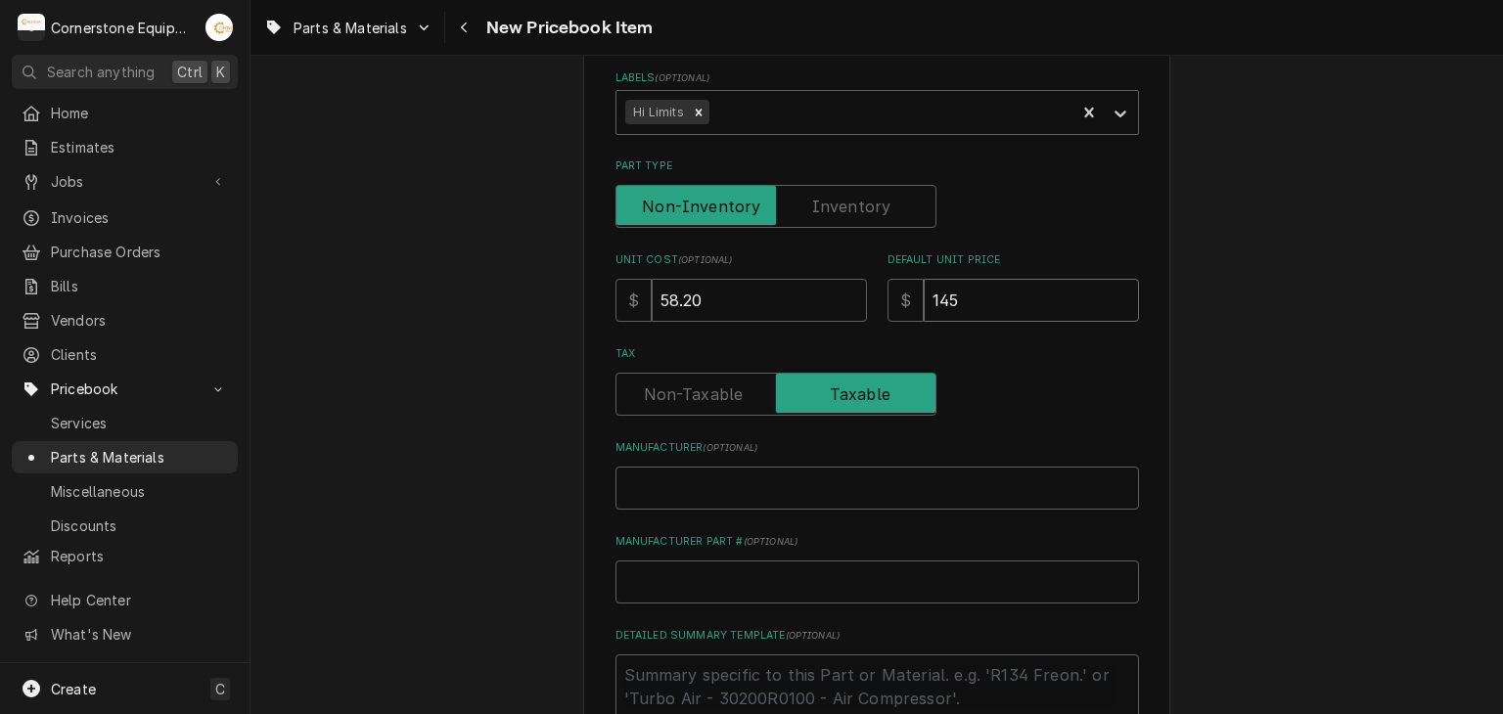
type input "145.5"
type textarea "x"
type input "145.50"
click at [665, 507] on input "Manufacturer ( optional )" at bounding box center [876, 488] width 523 height 43
type textarea "x"
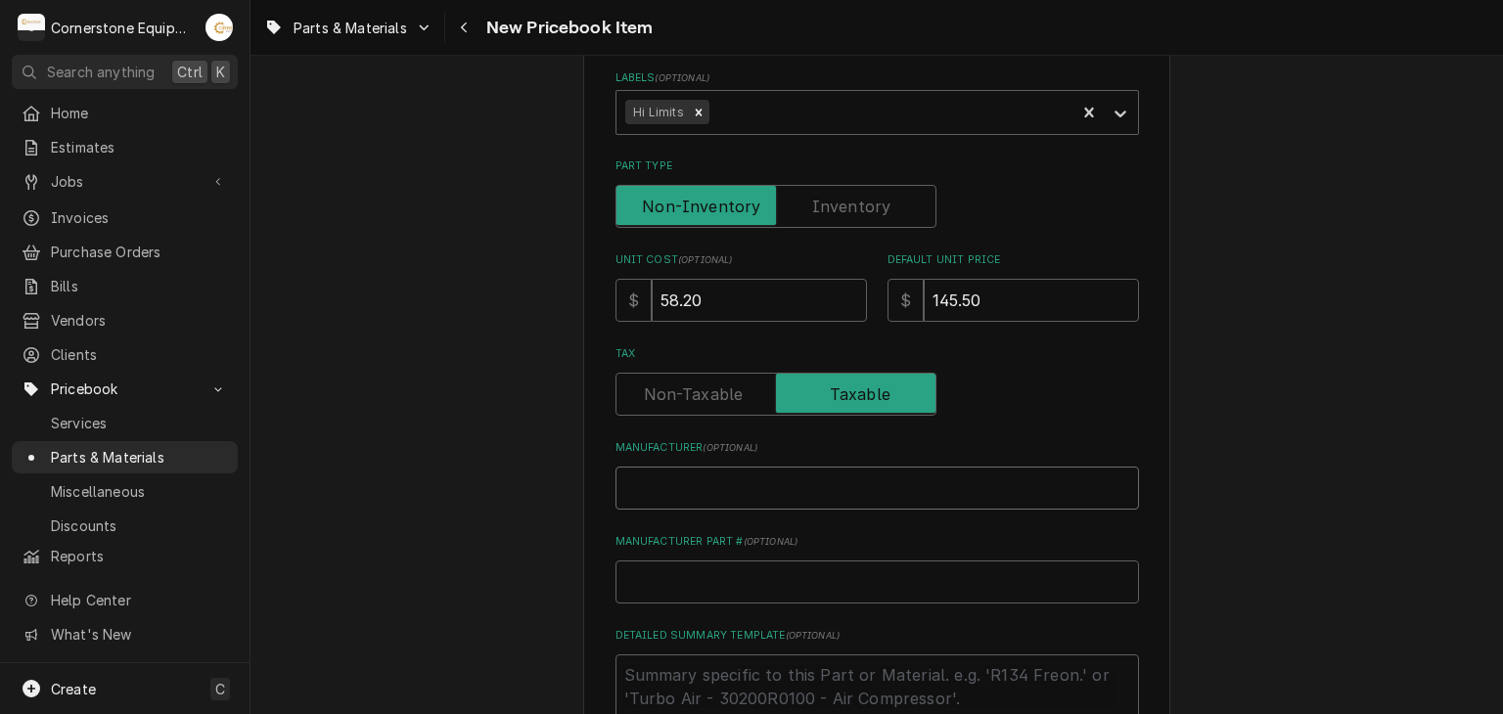
type input "G"
type textarea "x"
type input "Ga"
type textarea "x"
type input "Gar"
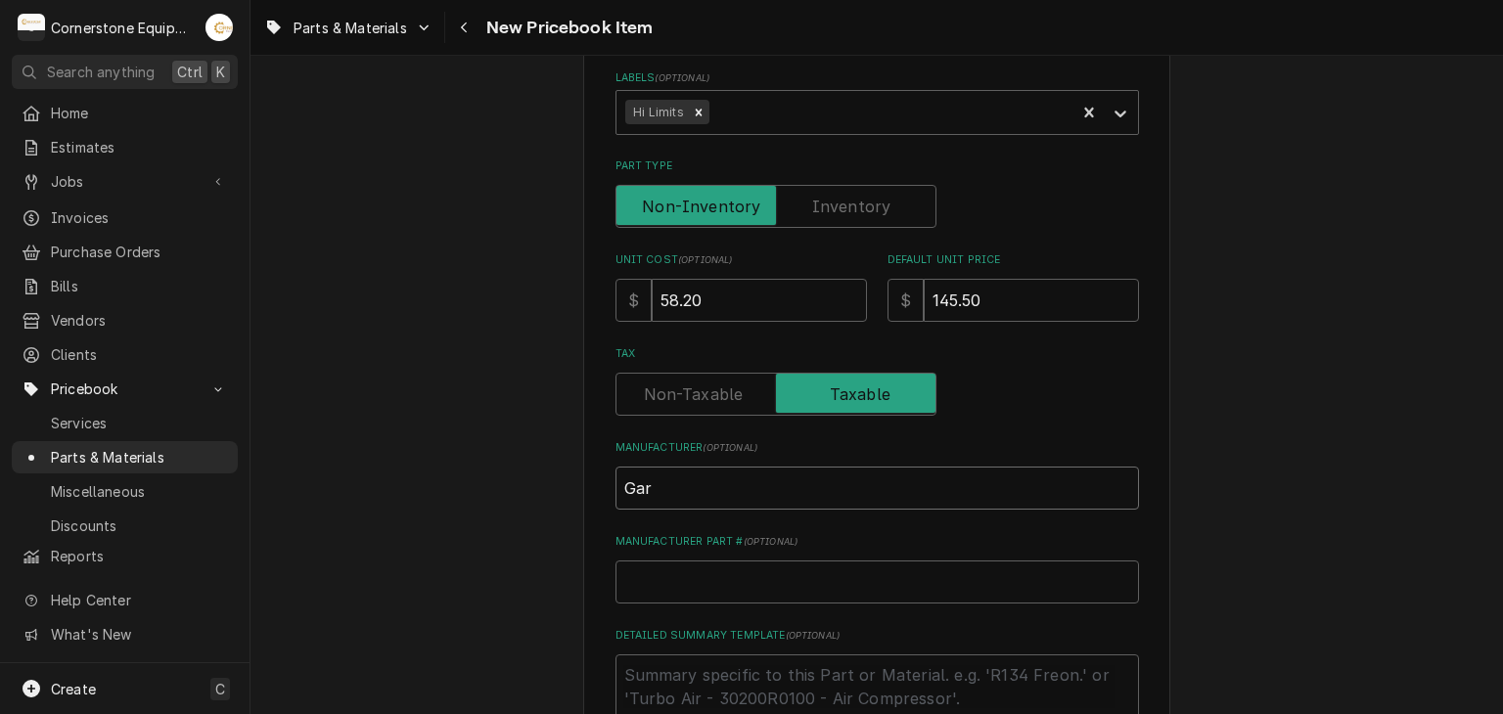
type textarea "x"
type input "Gark"
type textarea "x"
type input "Garka"
type textarea "x"
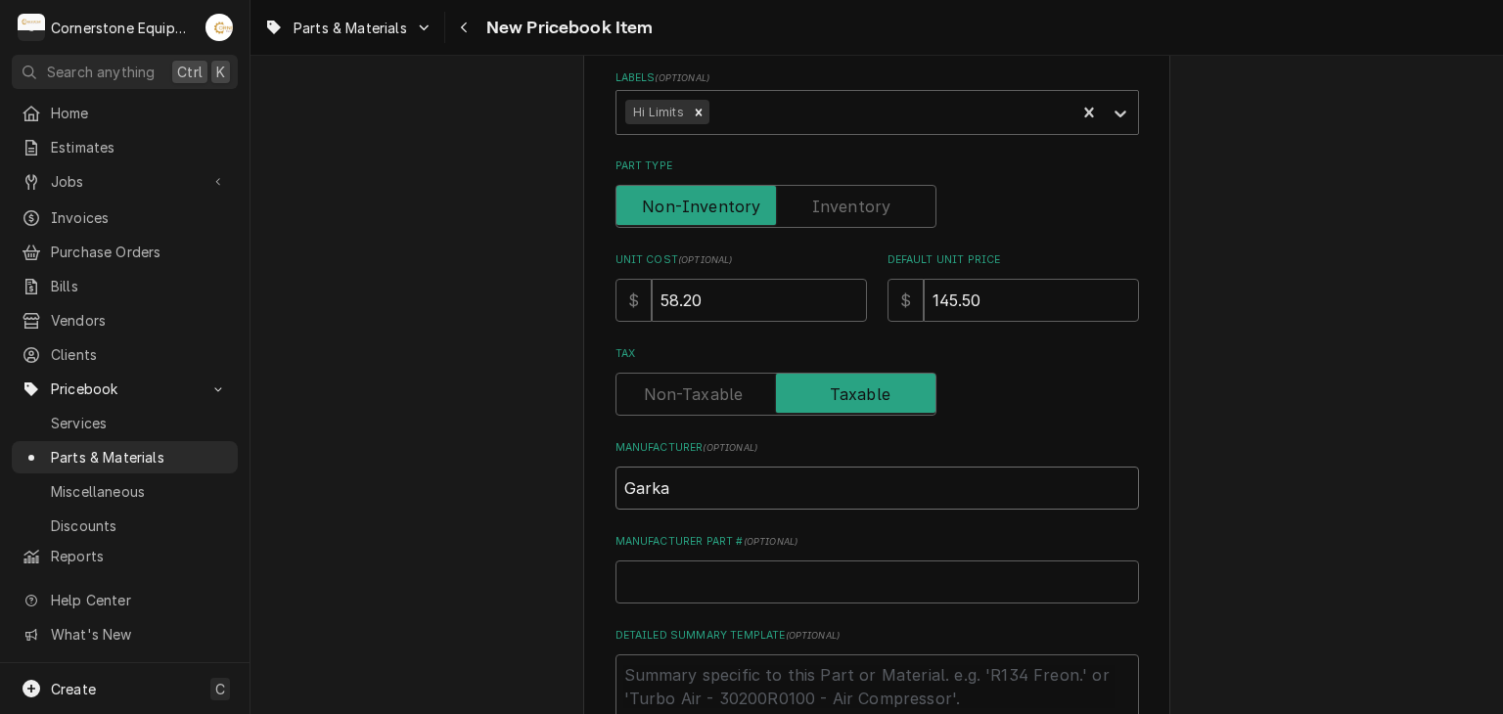
type input "Gark"
type textarea "x"
type input "Gar"
type textarea "x"
type input "Garl"
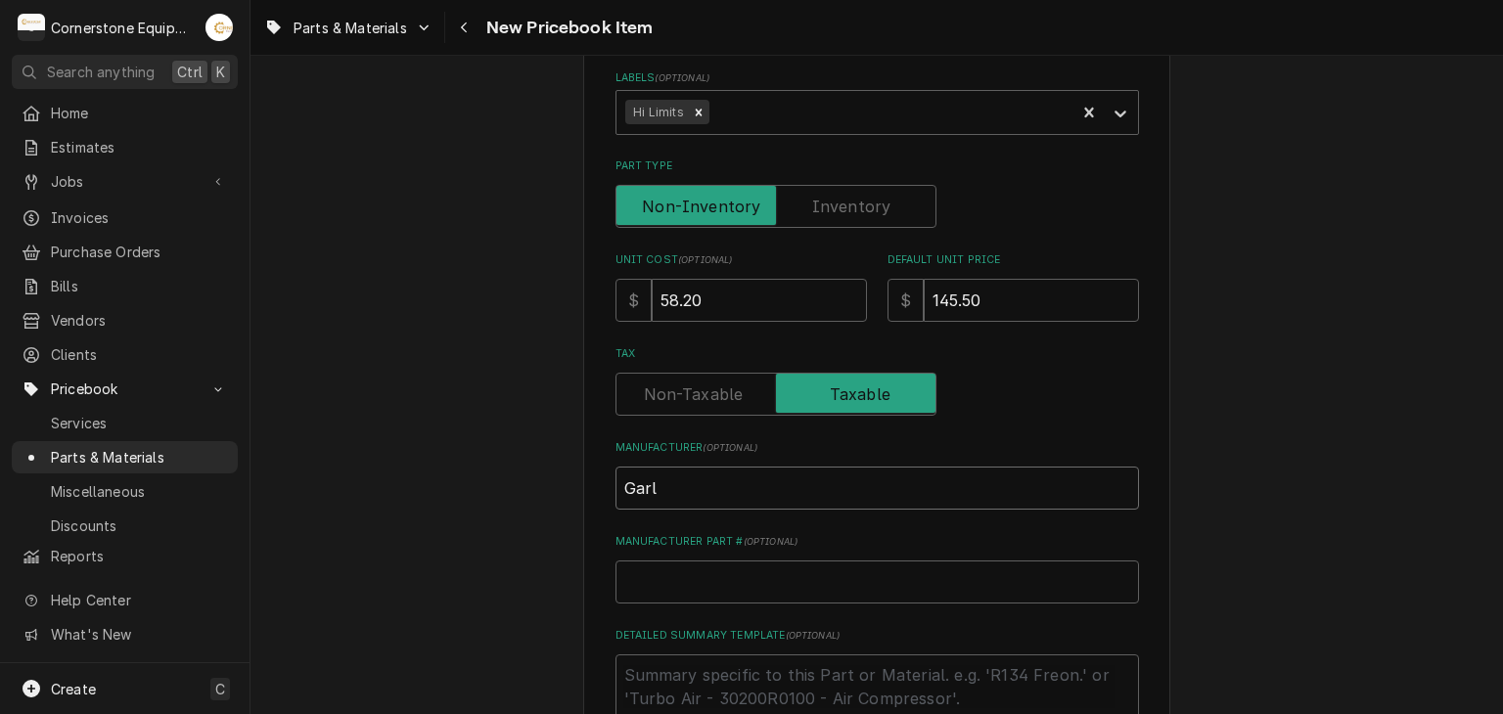
type textarea "x"
type input "[PERSON_NAME]"
type textarea "x"
type input "[PERSON_NAME]"
type textarea "x"
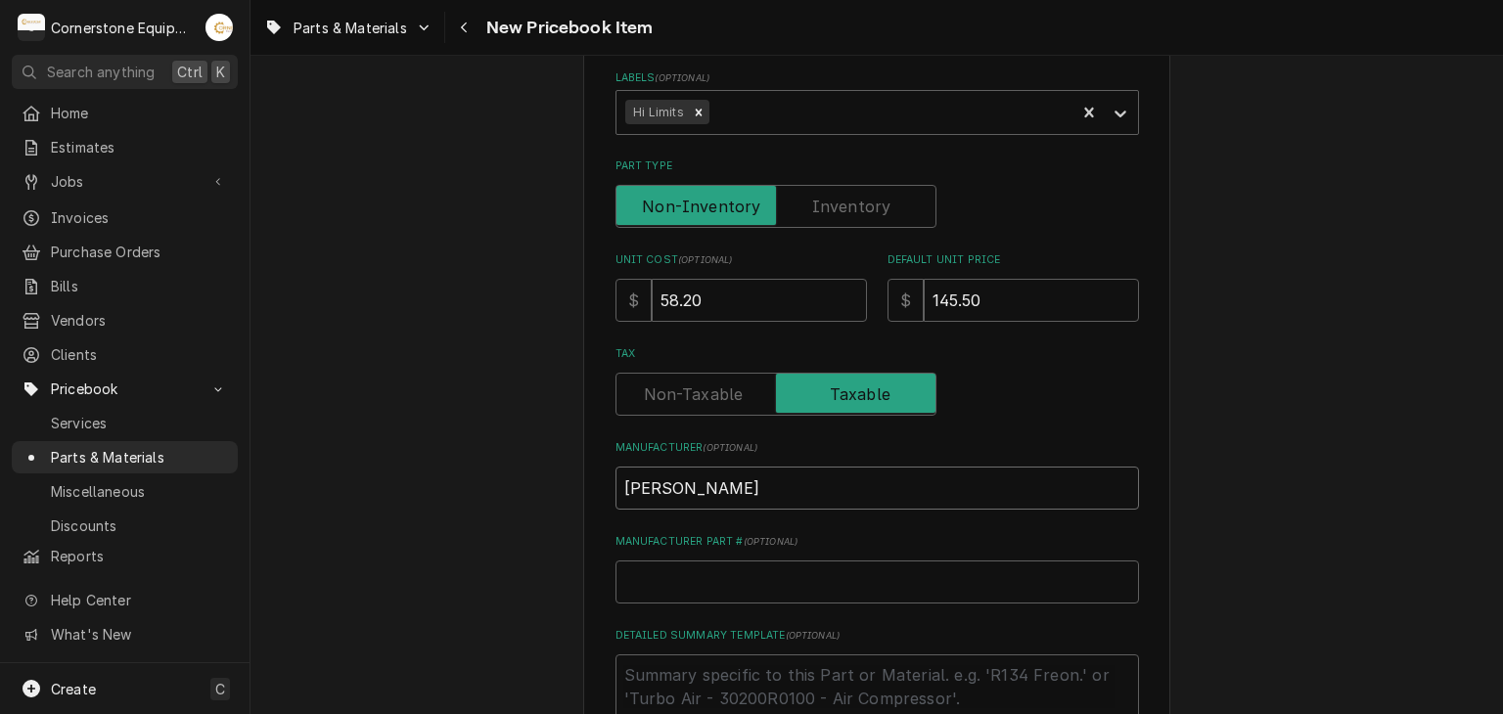
type input "Garland"
type textarea "x"
type input "Garland"
click at [722, 623] on div "Please provide the following information to create a PriceBook item. Active Sta…" at bounding box center [876, 348] width 523 height 1242
click at [728, 570] on input "Manufacturer Part # ( optional )" at bounding box center [876, 582] width 523 height 43
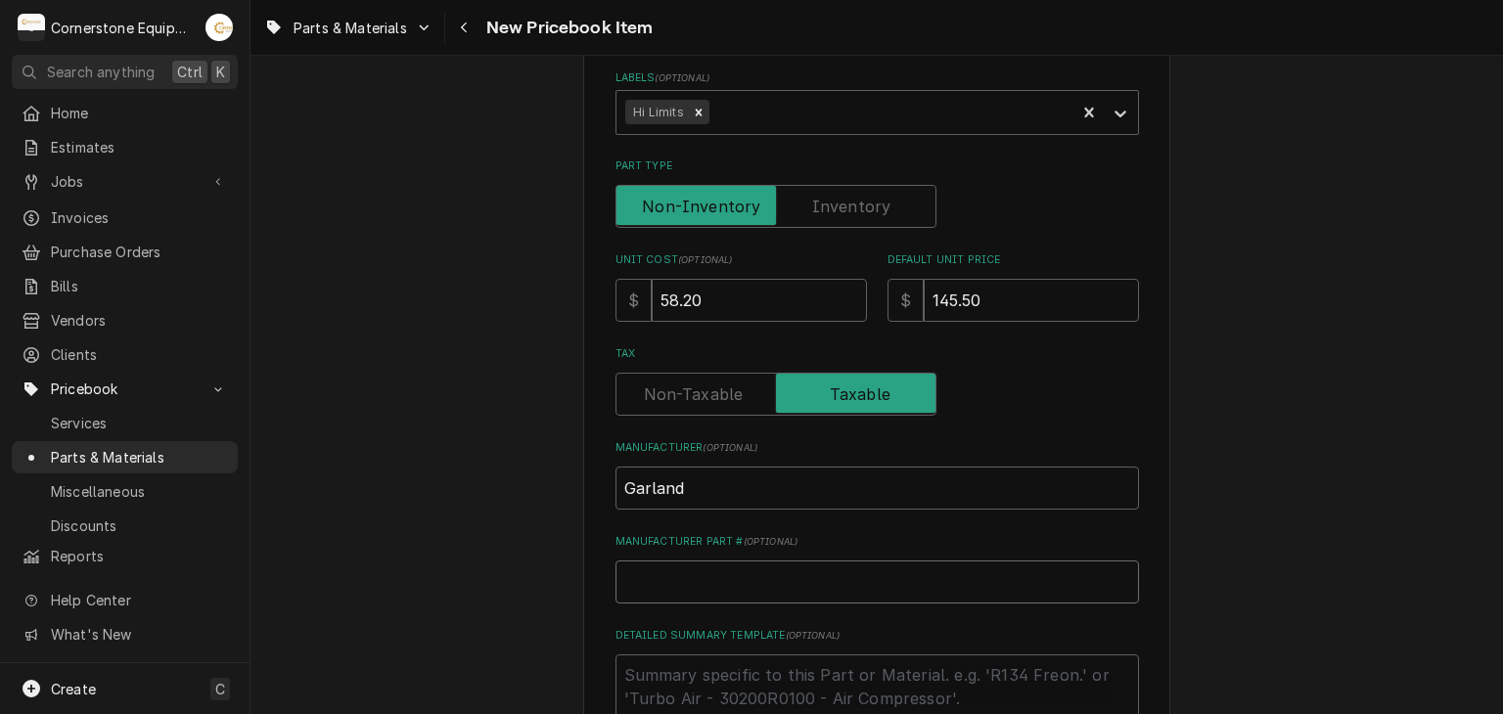
click at [713, 570] on input "Manufacturer Part # ( optional )" at bounding box center [876, 582] width 523 height 43
paste input "1781301"
type textarea "x"
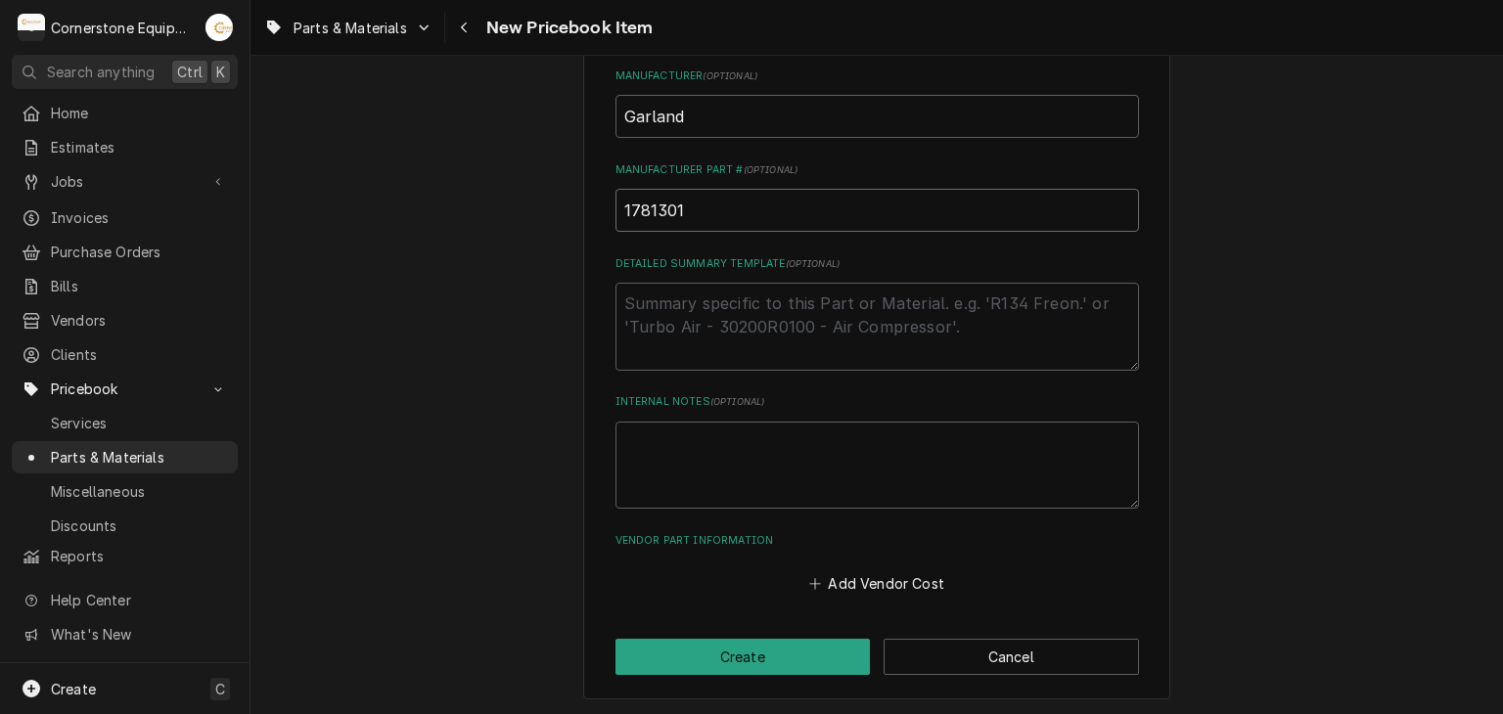
type input "1781301"
click at [689, 320] on textarea "Detailed Summary Template ( optional )" at bounding box center [876, 327] width 523 height 88
paste textarea "Garland - Hi-Limit Switch"
type textarea "x"
type textarea "Garland - Hi-Limit Switch"
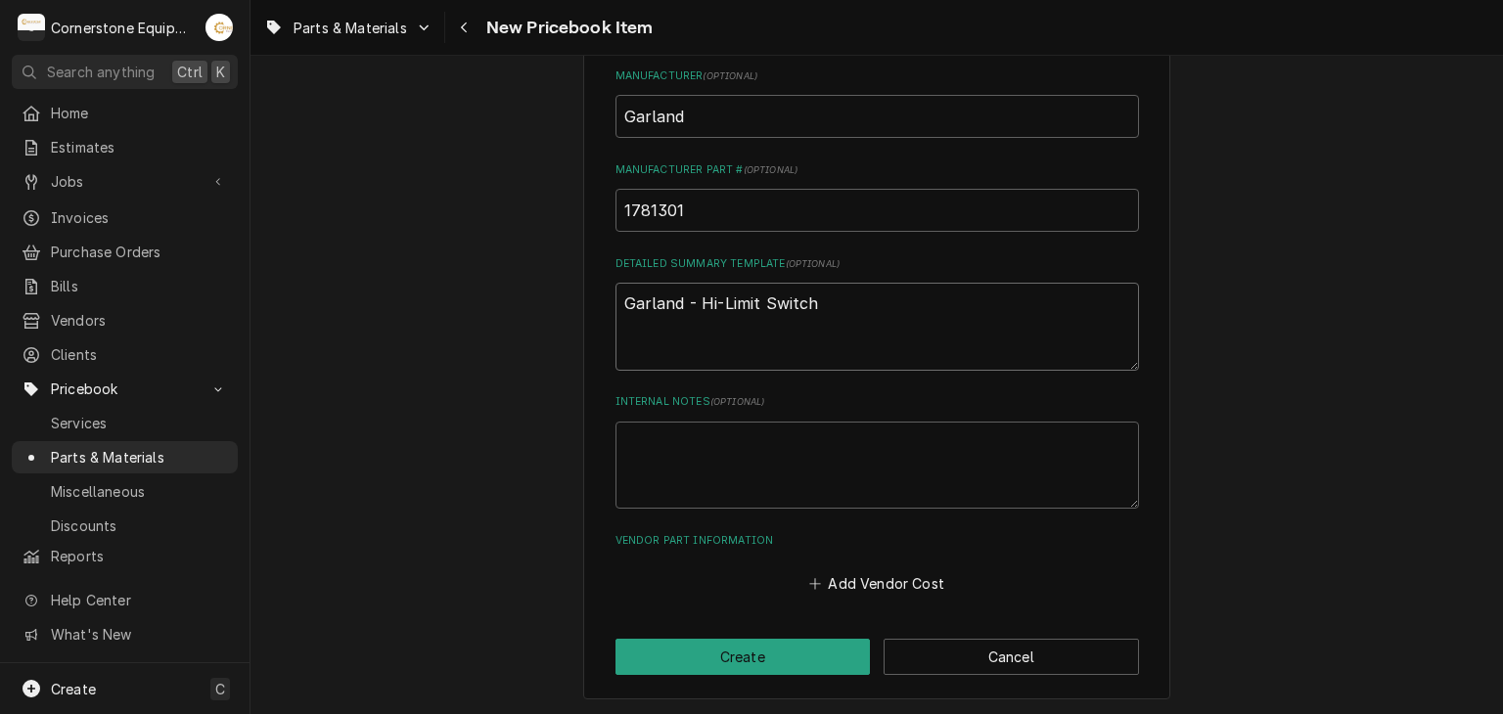
type textarea "x"
type textarea "Garland - Hi-Limit Switch"
type textarea "x"
type textarea "Garland - Hi-Limit Switch M"
type textarea "x"
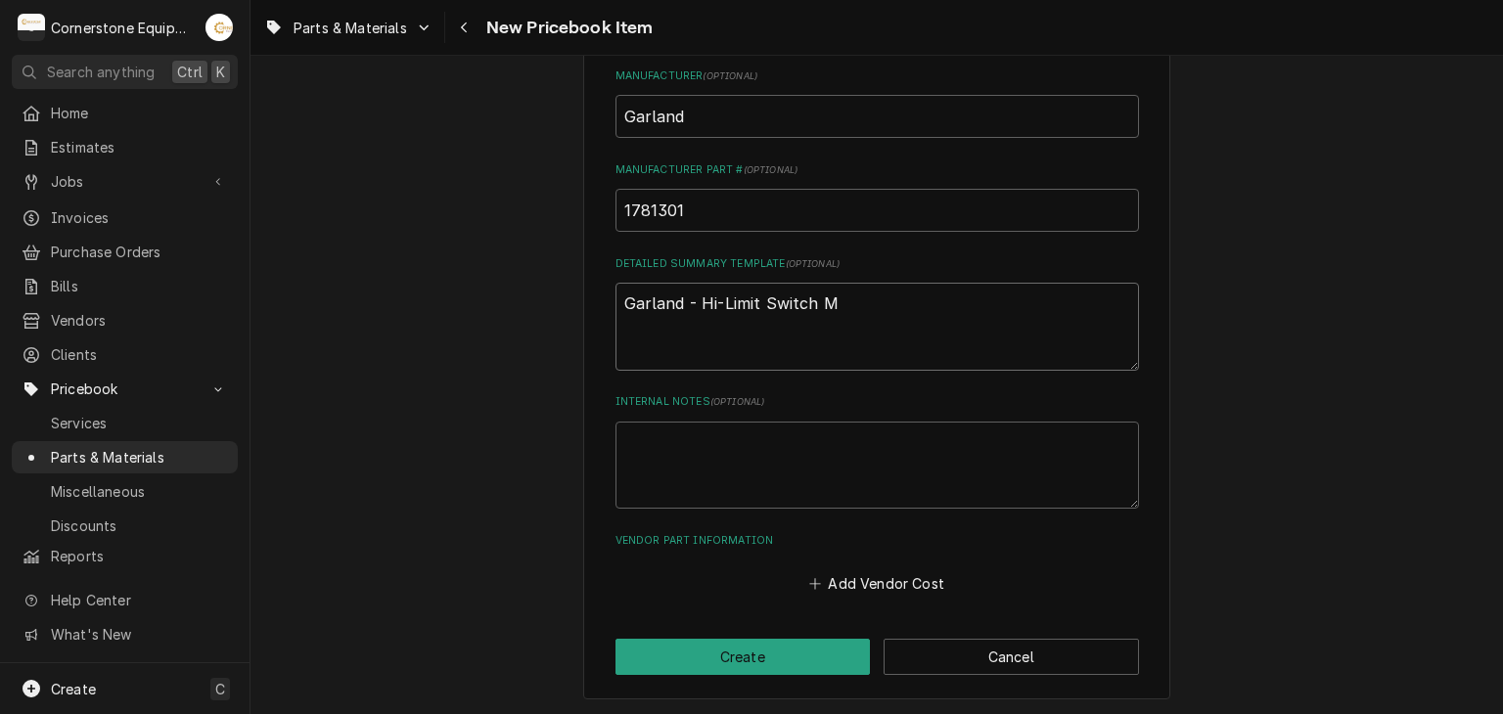
type textarea "Garland - Hi-Limit Switch MW"
type textarea "x"
type textarea "Garland - Hi-Limit Switch MWE"
type textarea "x"
type textarea "Garland - Hi-Limit Switch MWE"
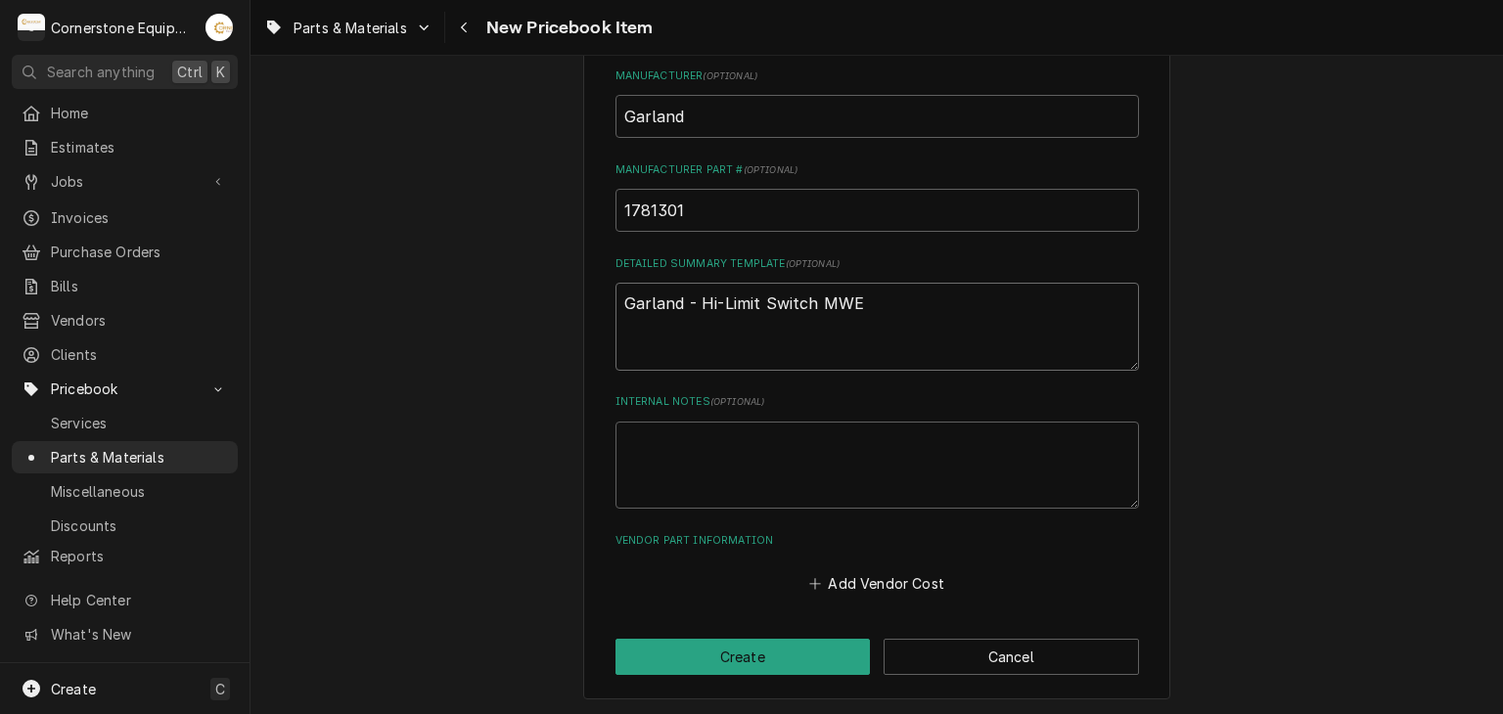
type textarea "x"
type textarea "Garland - Hi-Limit Switch MWE"
type textarea "x"
type textarea "Garland - Hi-Limit Switch MWEm"
type textarea "x"
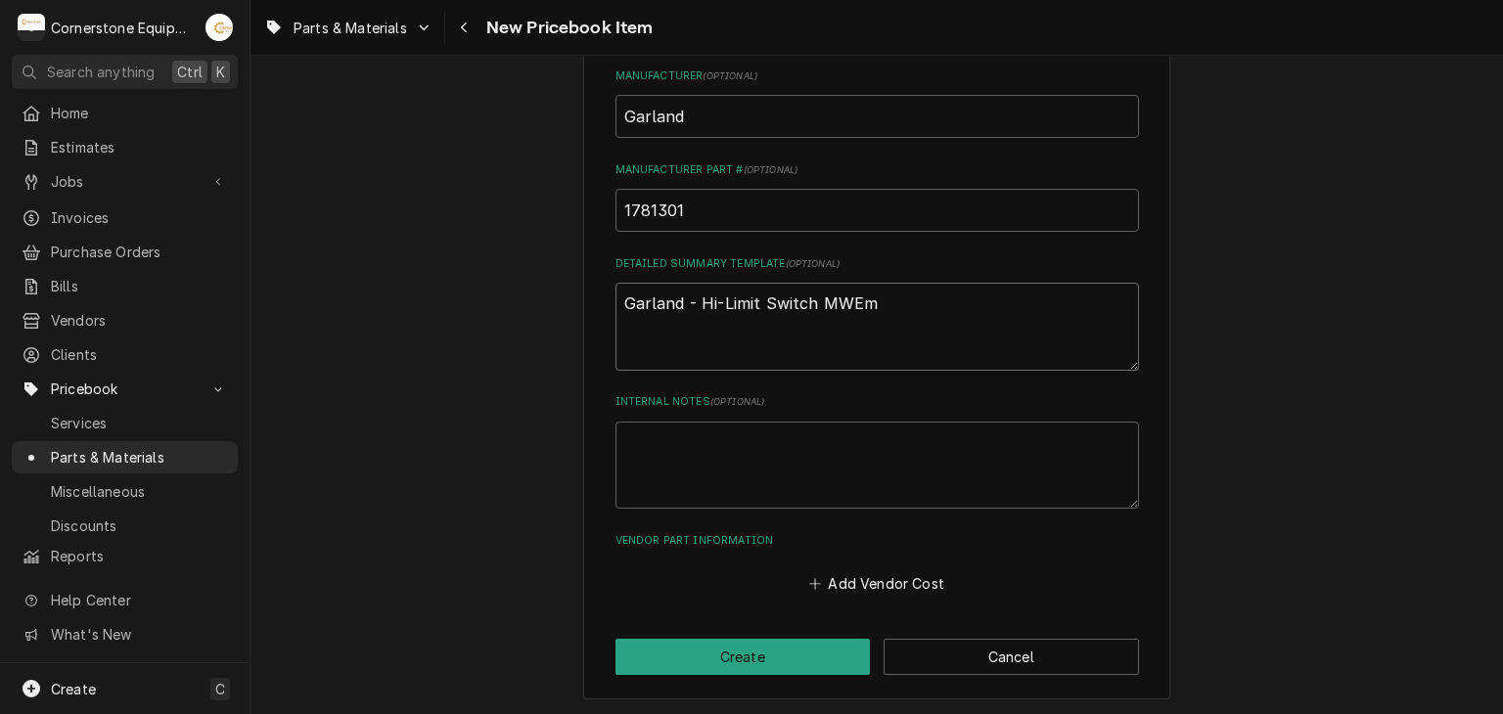
type textarea "Garland - Hi-Limit Switch MWE"
type textarea "x"
type textarea "Garland - Hi-Limit Switch MWE"
type textarea "x"
type textarea "Garland - Hi-Limit Switch MWE m"
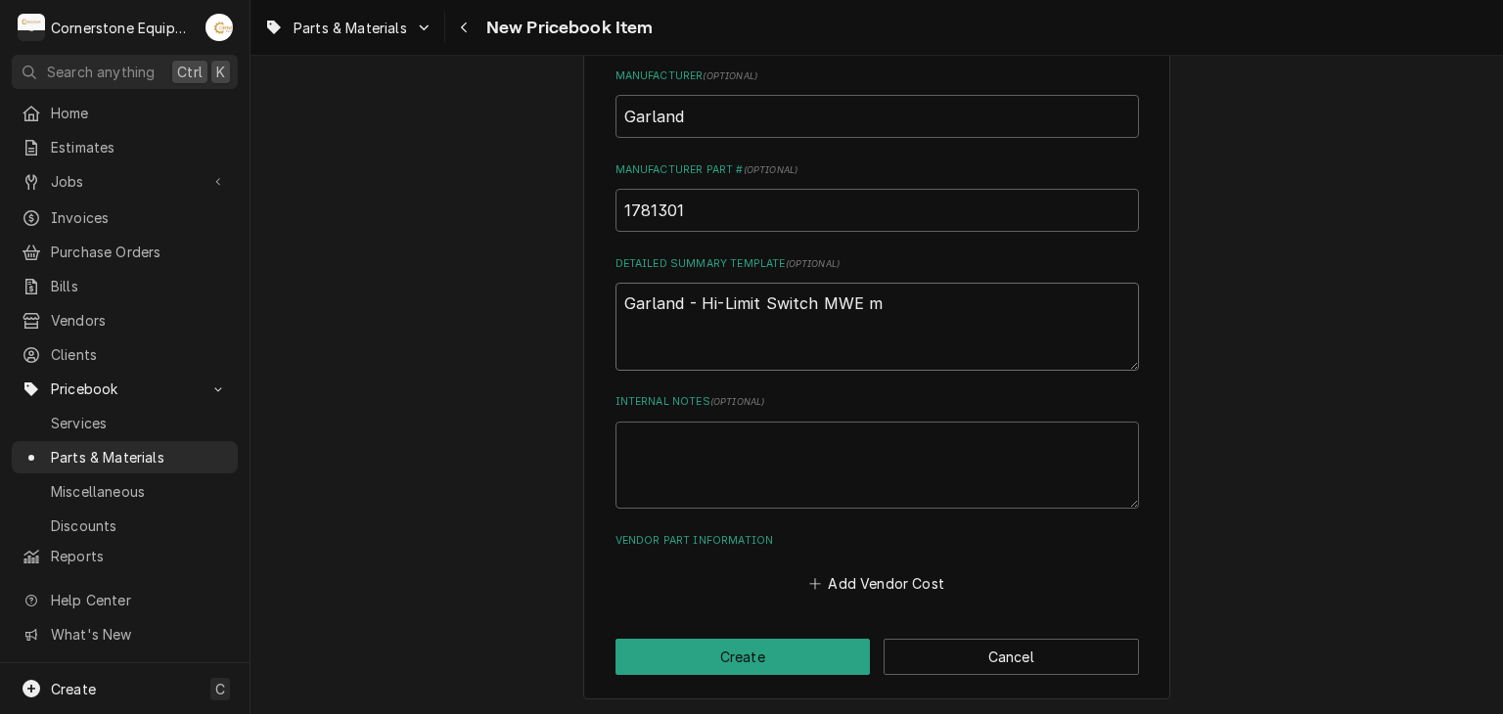
type textarea "x"
type textarea "Garland - Hi-Limit Switch MWE mo"
type textarea "x"
type textarea "Garland - Hi-Limit Switch MWE mod"
type textarea "x"
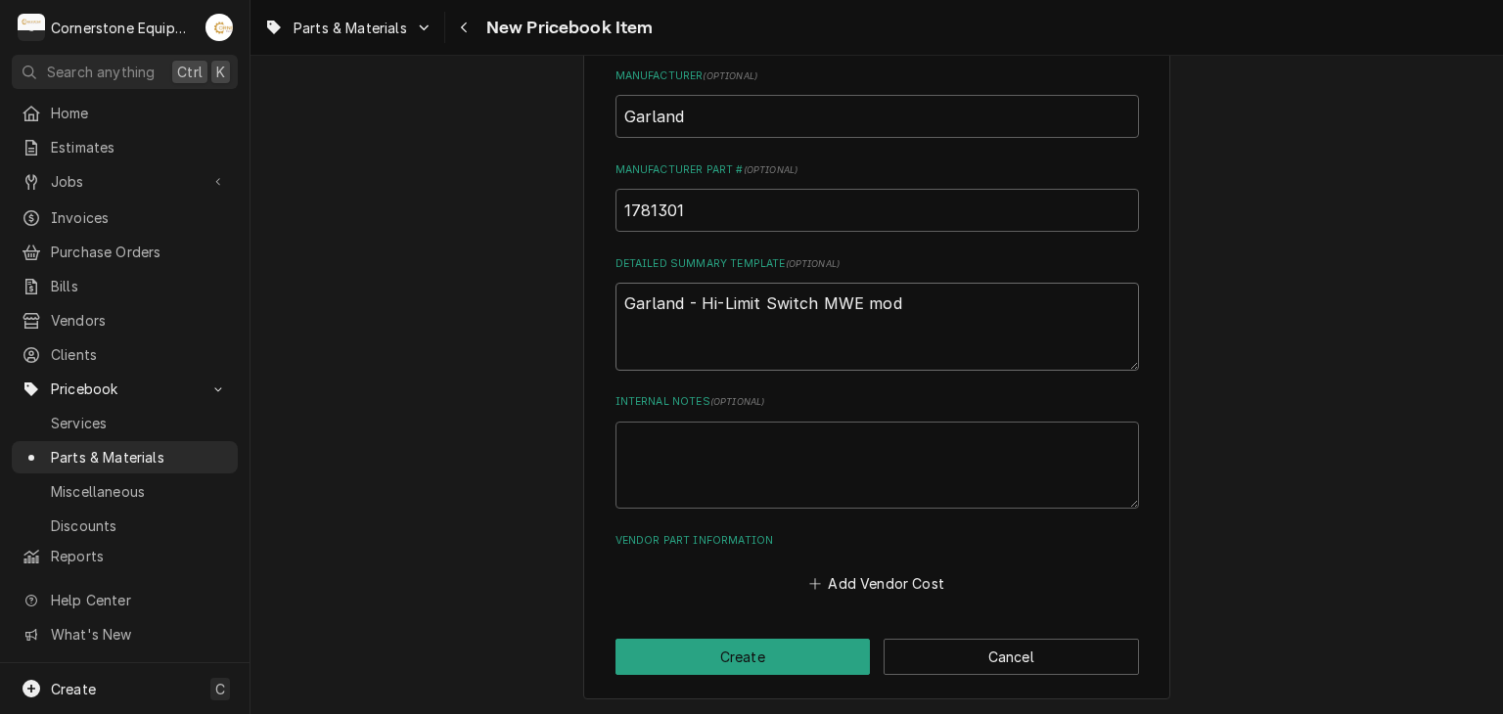
type textarea "Garland - Hi-Limit Switch MWE mode"
type textarea "x"
type textarea "Garland - Hi-Limit Switch MWE model"
type textarea "x"
type textarea "Garland - Hi-Limit Switch MWE models"
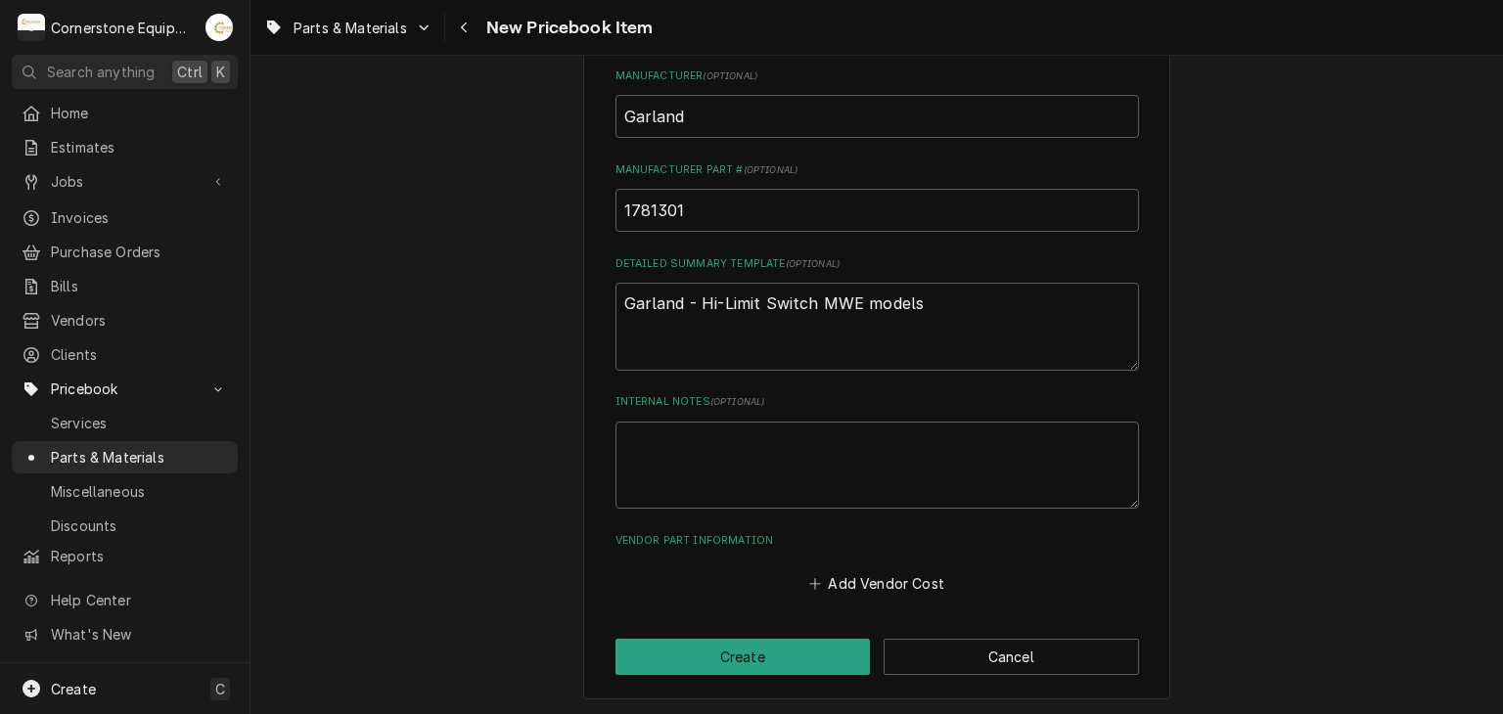
click at [499, 267] on div "Please provide the following information to create a PriceBook item. Active Sta…" at bounding box center [876, 15] width 1252 height 1404
click at [815, 571] on button "Add Vendor Cost" at bounding box center [877, 583] width 142 height 27
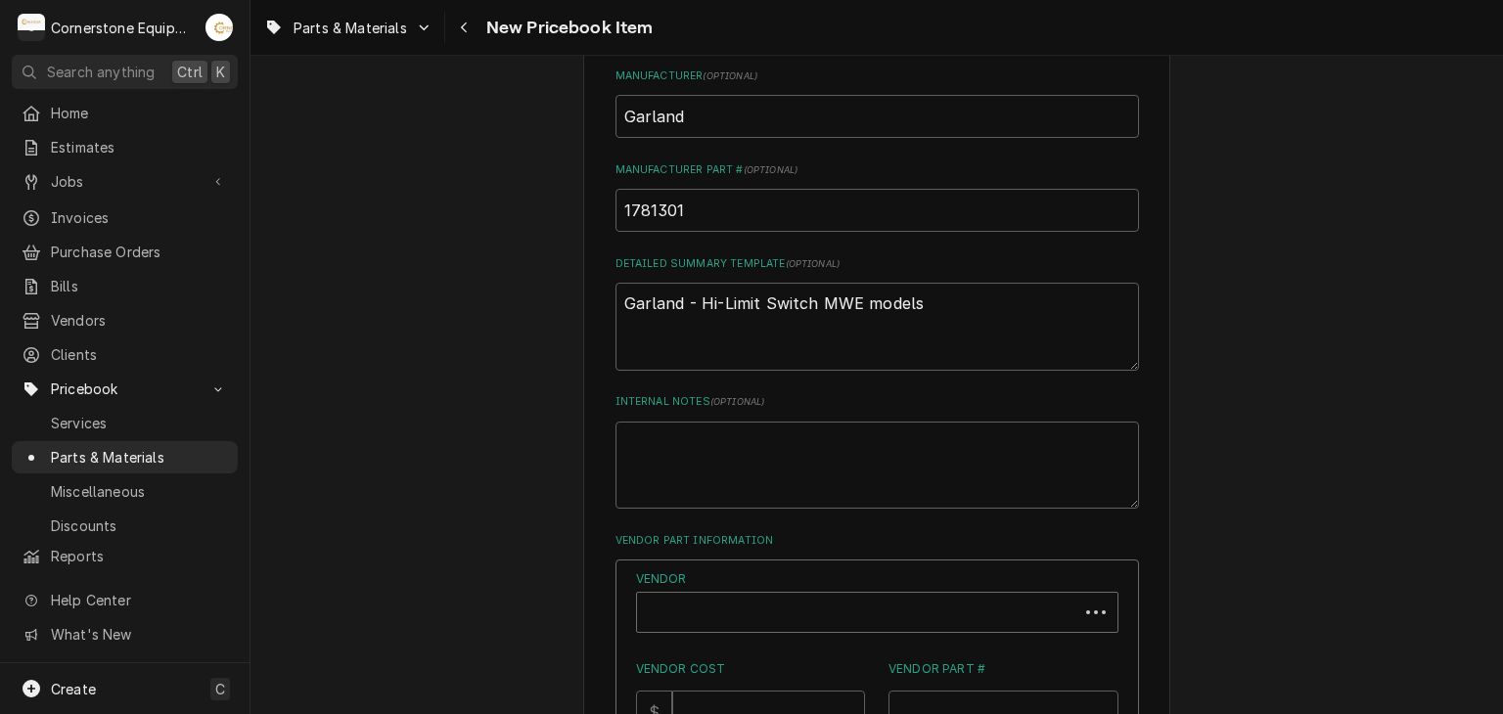
type textarea "x"
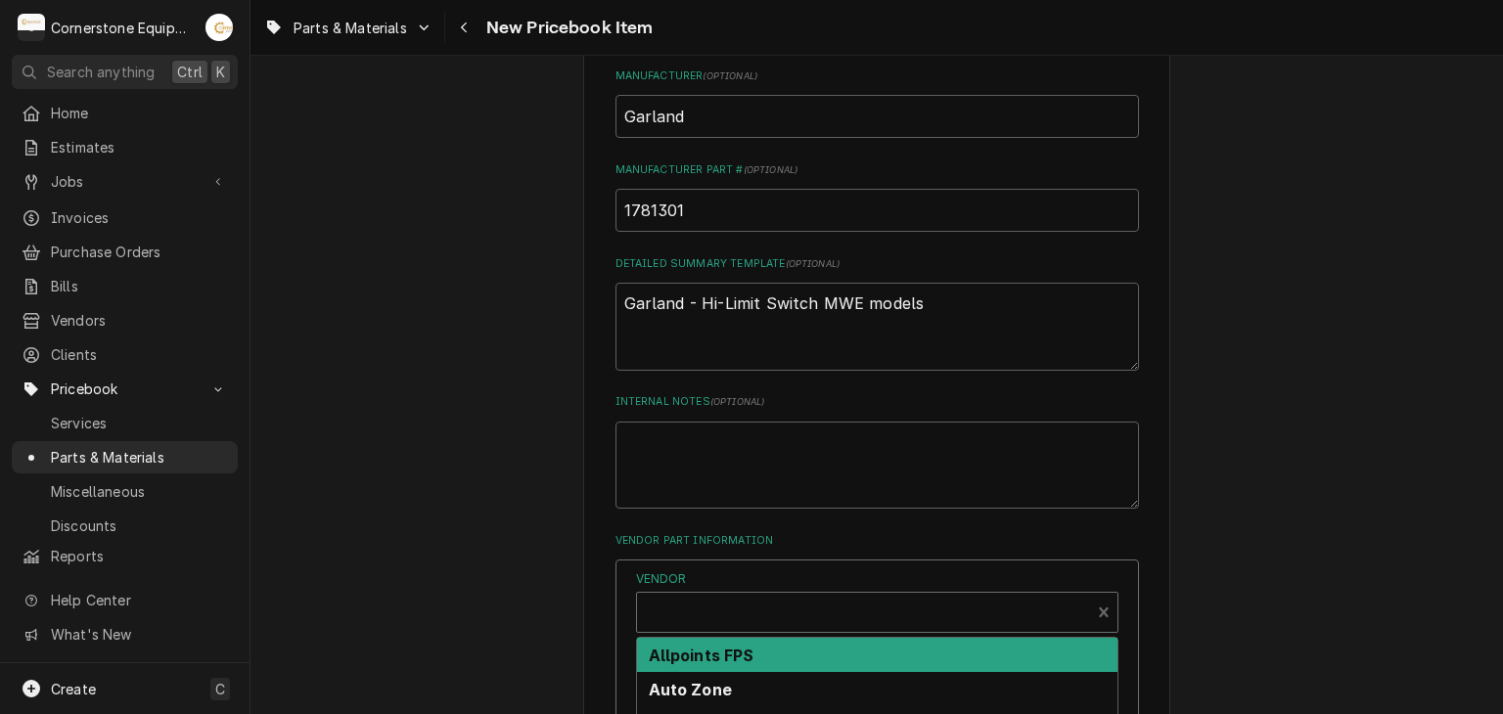
click at [792, 609] on div "Vendor" at bounding box center [863, 614] width 433 height 47
click at [767, 653] on div "Allpoints FPS" at bounding box center [877, 655] width 480 height 34
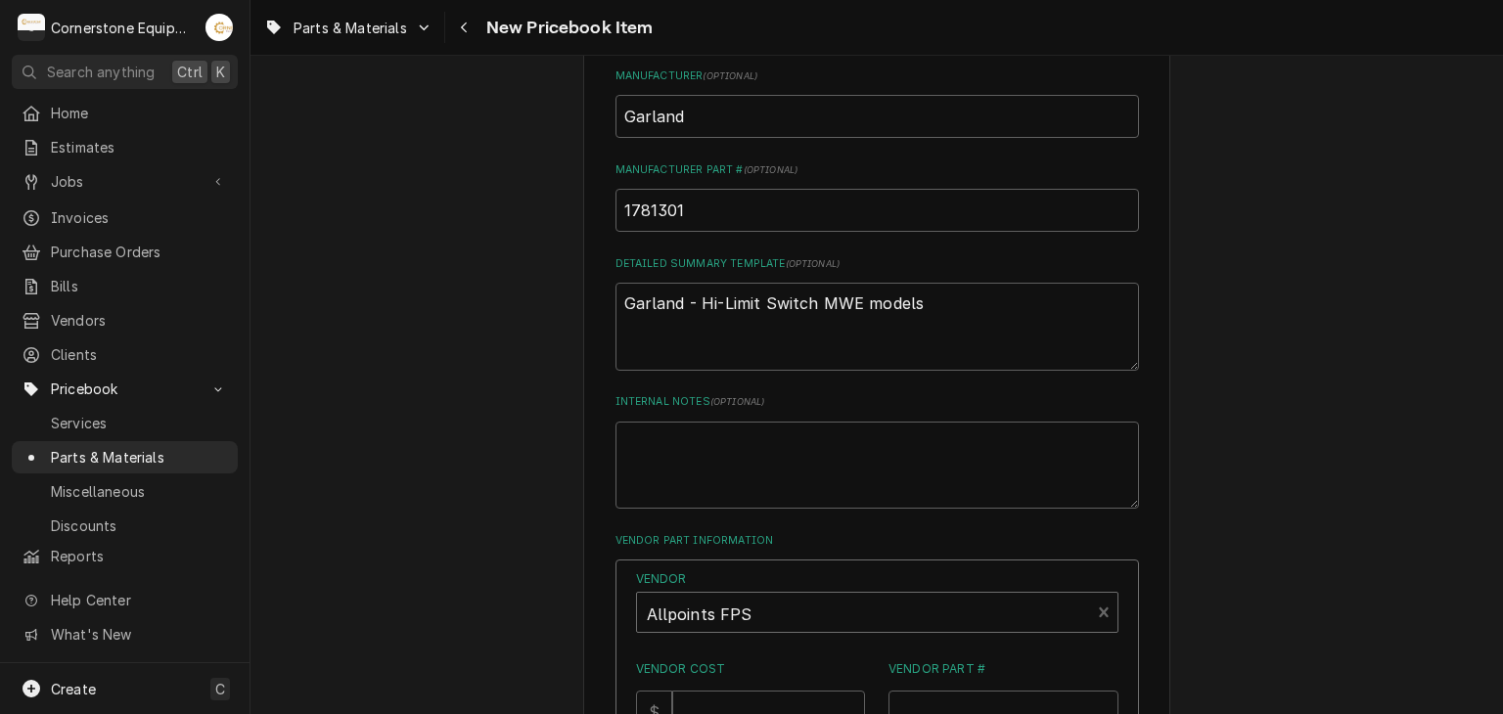
scroll to position [1119, 0]
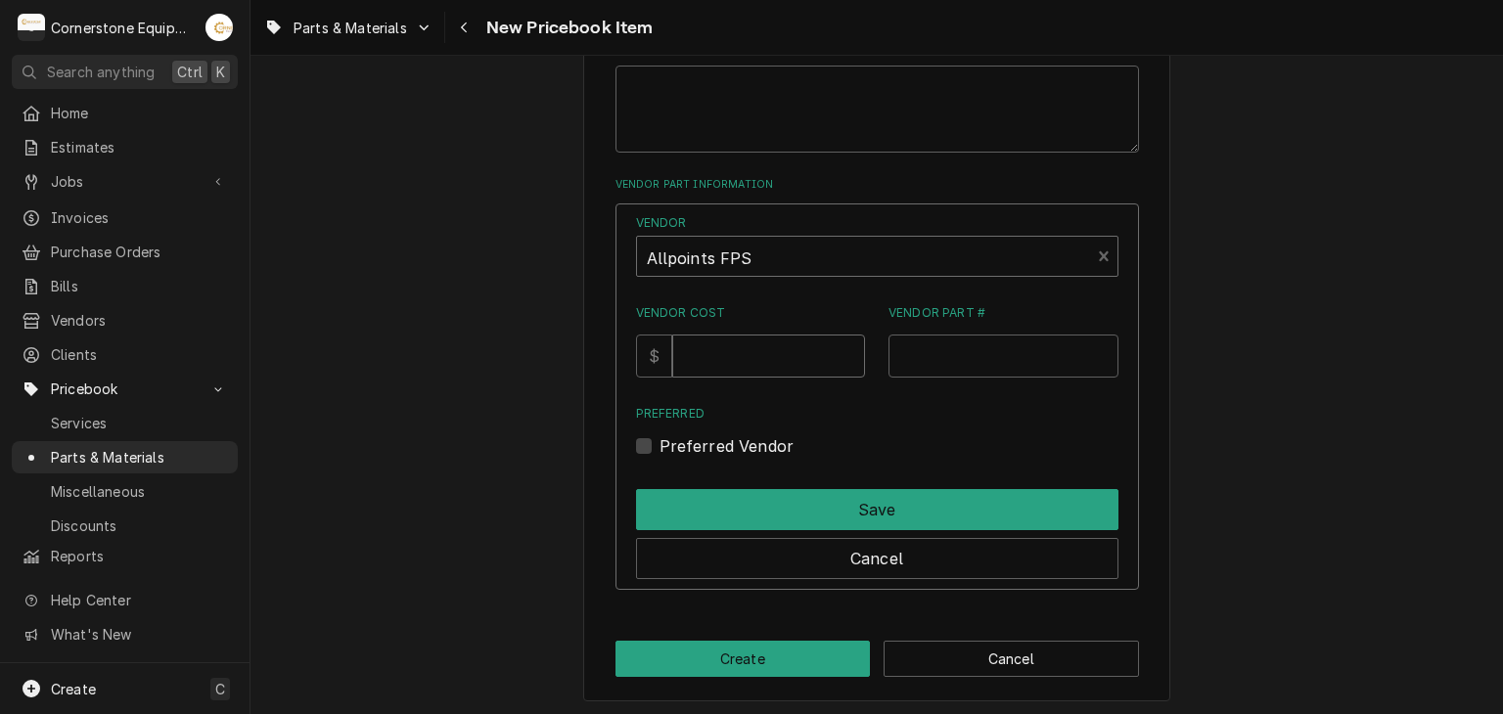
click at [814, 347] on input "Vendor Cost" at bounding box center [768, 356] width 193 height 43
click at [798, 361] on input "Vendor Cost" at bounding box center [768, 356] width 193 height 43
type input "58.20"
click at [955, 363] on input "Vendor Part #" at bounding box center [1003, 356] width 230 height 43
click at [701, 451] on label "Preferred Vendor" at bounding box center [726, 445] width 135 height 23
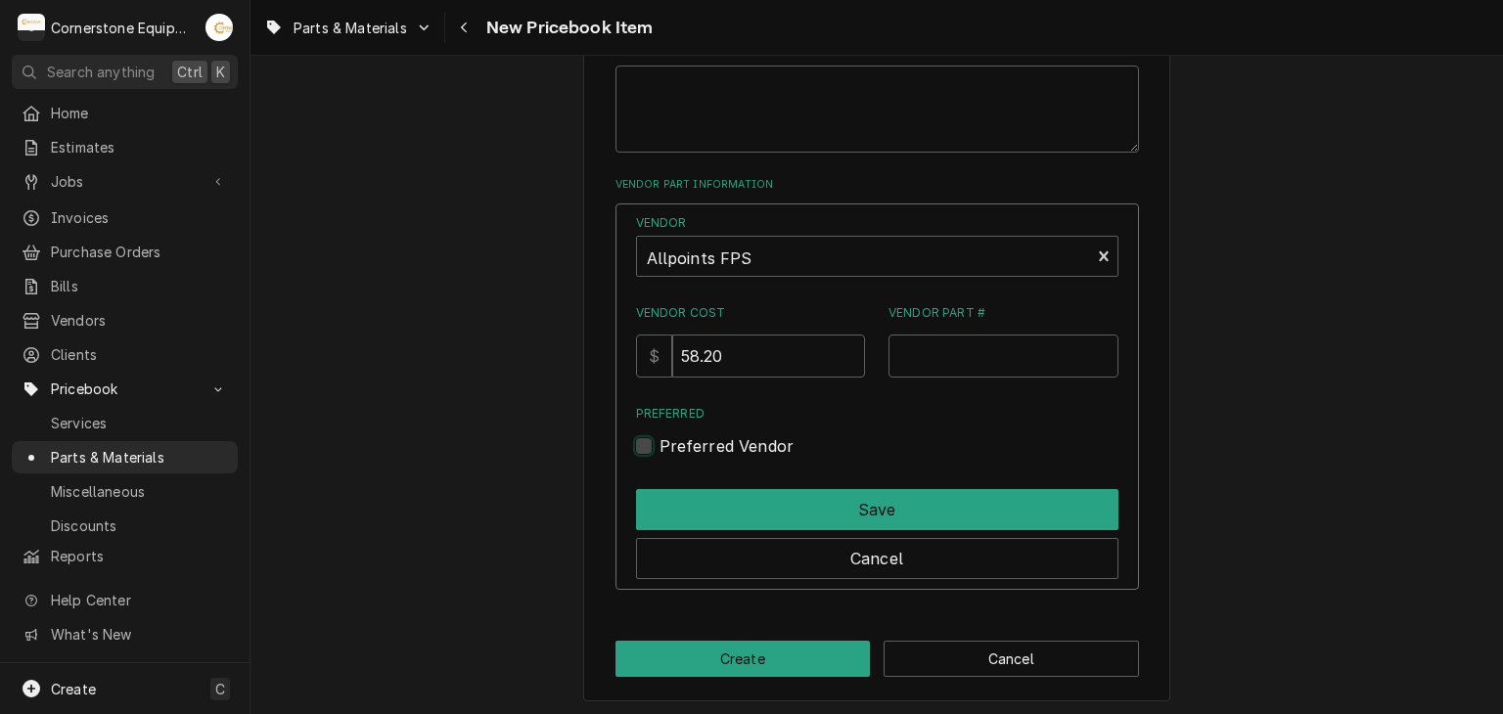
click at [701, 451] on input "Preferred" at bounding box center [900, 455] width 482 height 43
checkbox input "true"
click at [985, 348] on input "Vendor Part #" at bounding box center [1003, 356] width 230 height 43
click at [1088, 326] on div "Vendor Part #" at bounding box center [1003, 340] width 230 height 72
type input "58.23"
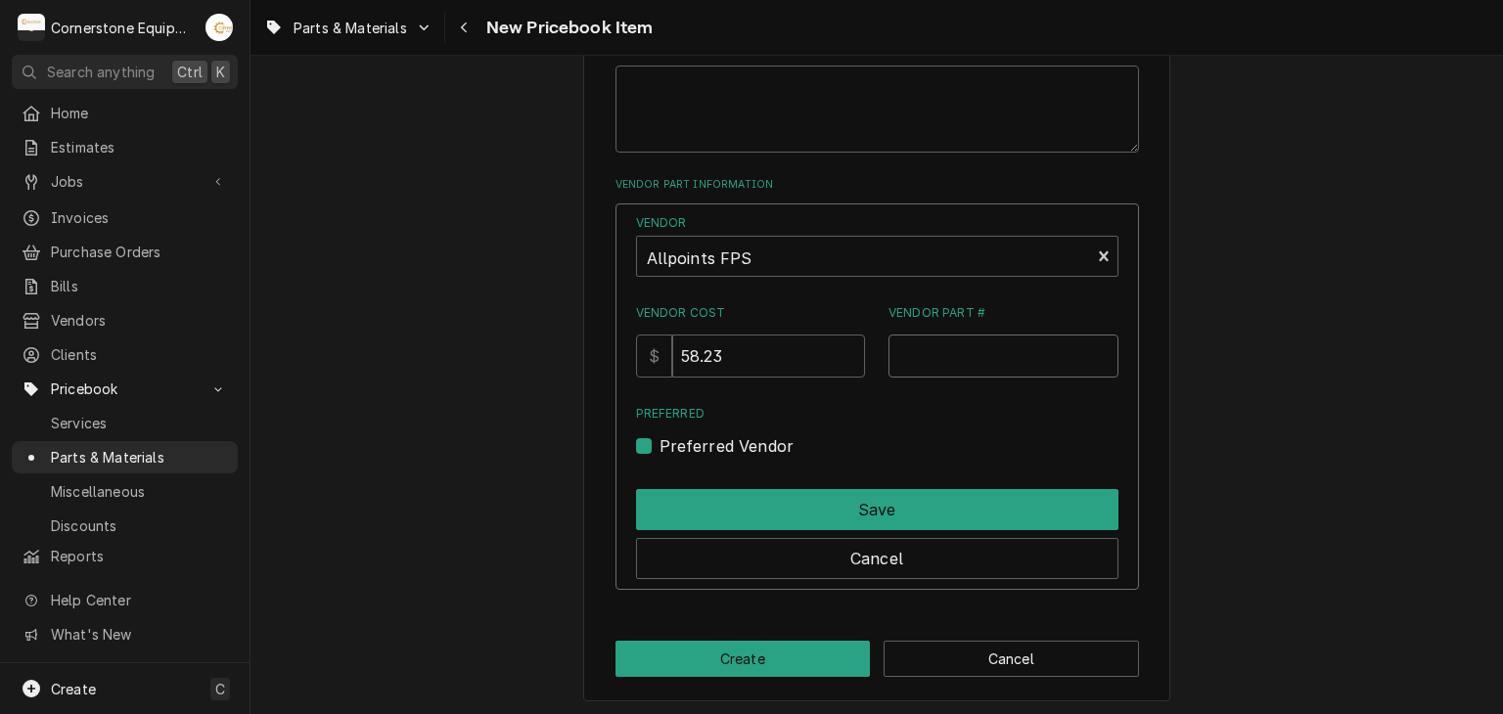
click at [912, 353] on input "Vendor Part #" at bounding box center [1003, 356] width 230 height 43
paste input "481181"
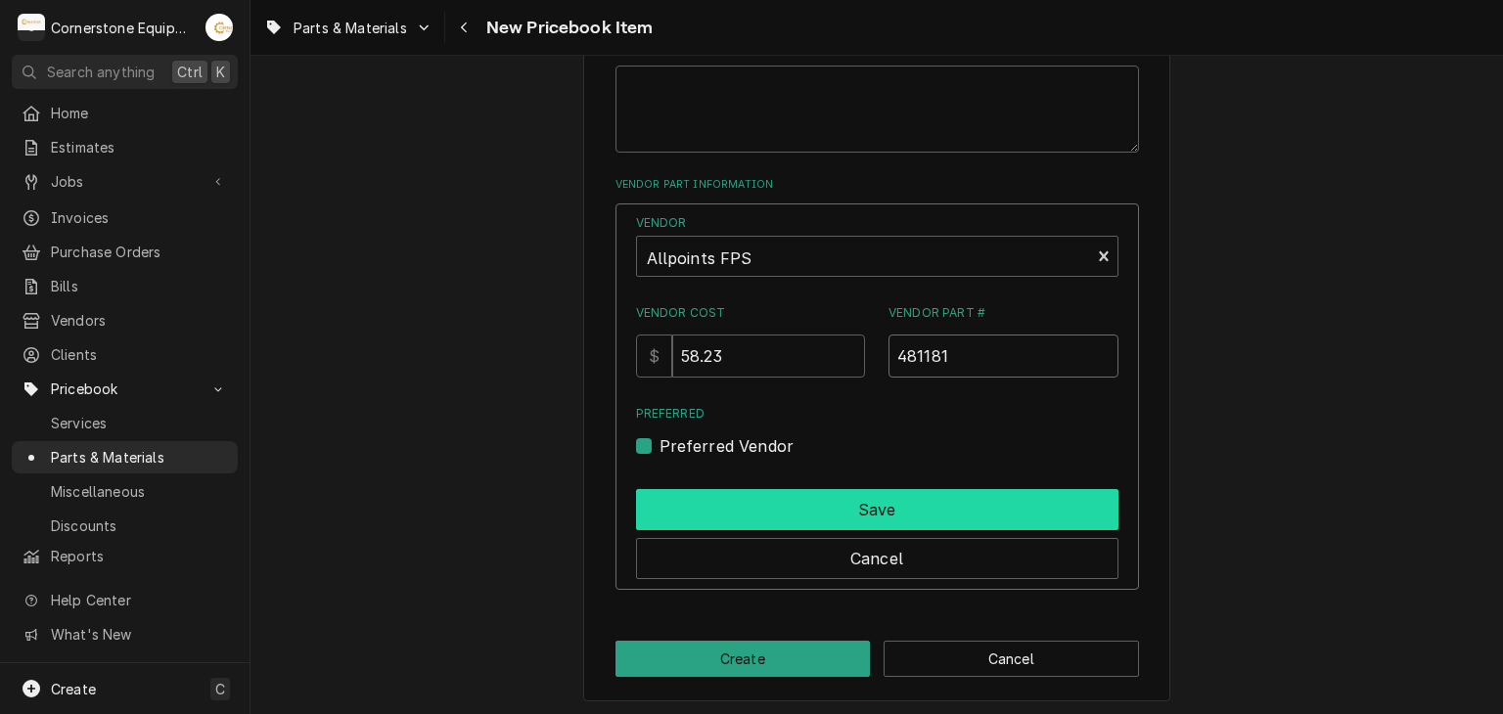
type input "481181"
click at [864, 508] on button "Save" at bounding box center [877, 509] width 482 height 41
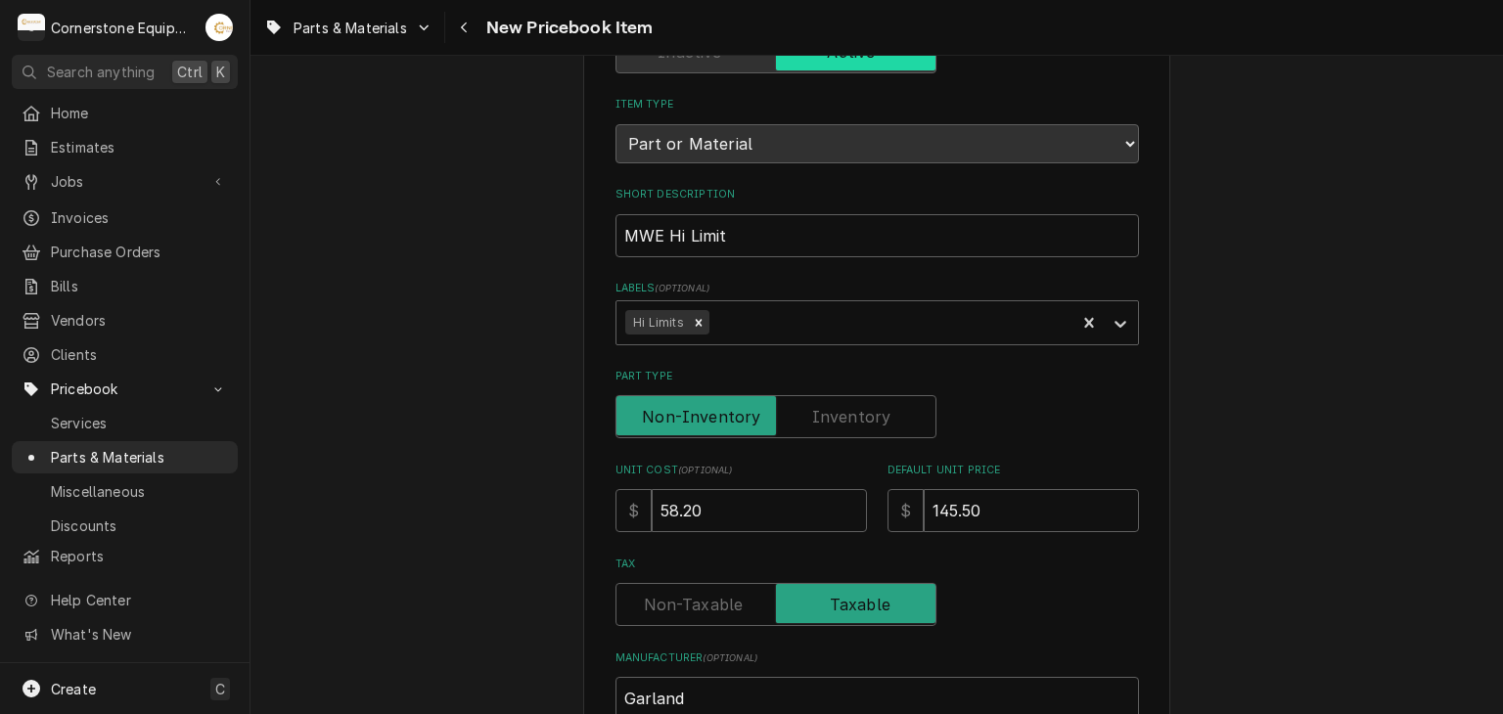
scroll to position [572, 0]
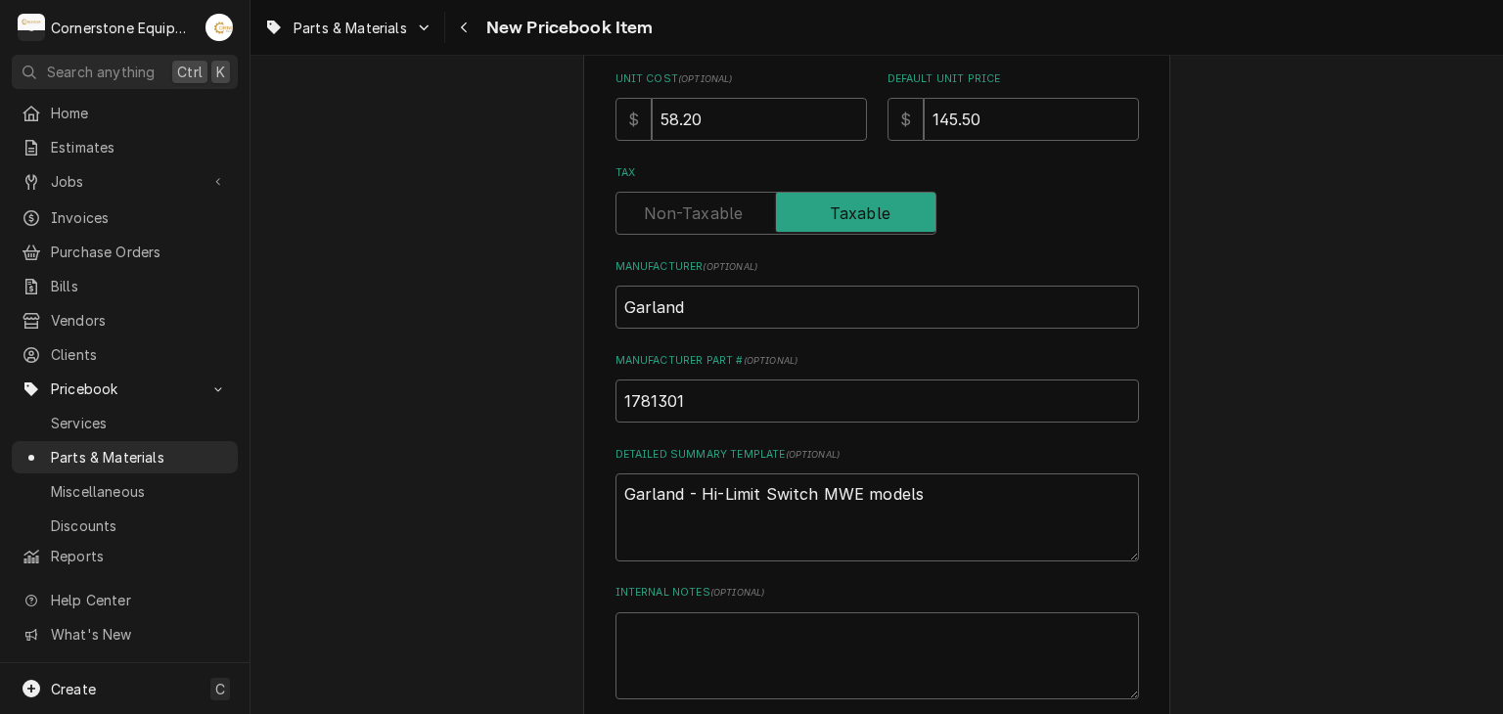
click at [522, 235] on div "Please provide the following information to create a PriceBook item. Active Sta…" at bounding box center [876, 306] width 1252 height 1605
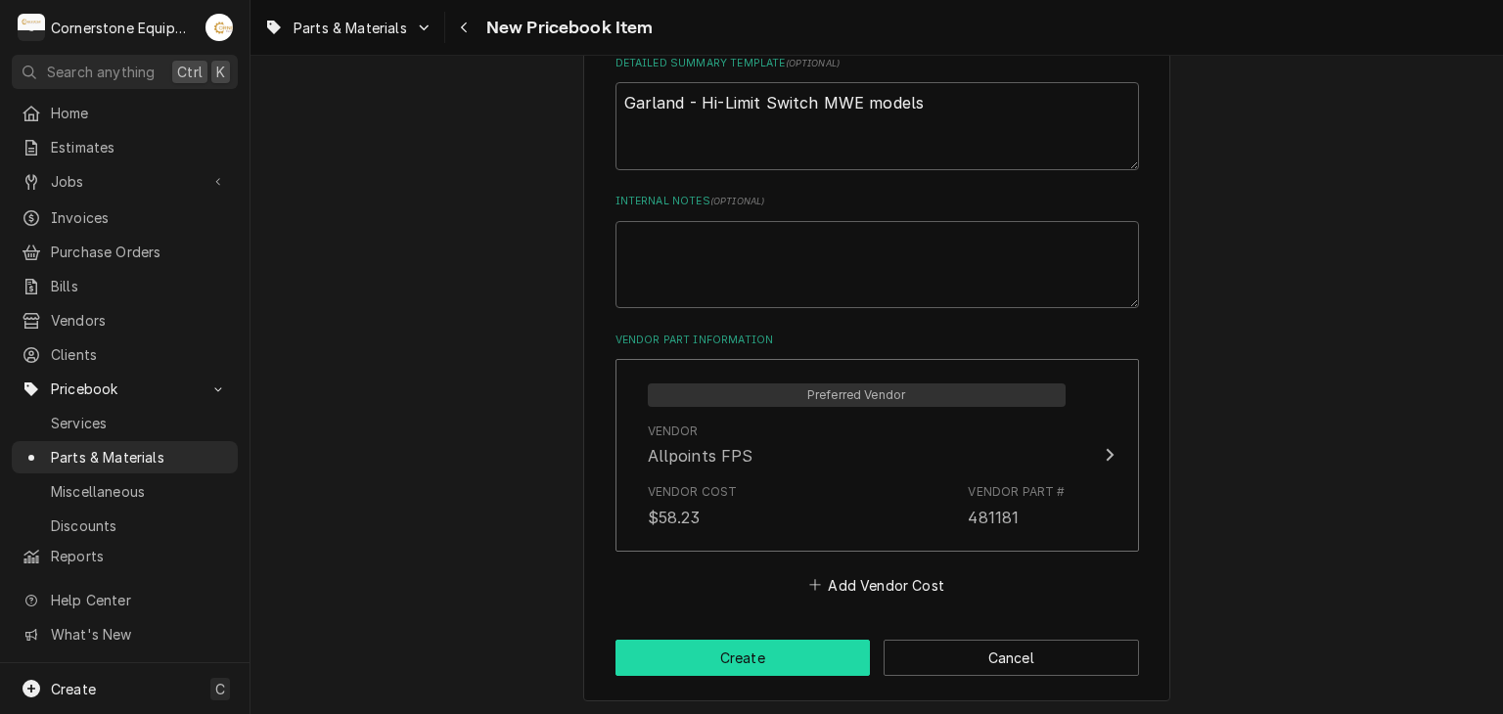
click at [697, 647] on button "Create" at bounding box center [742, 658] width 255 height 36
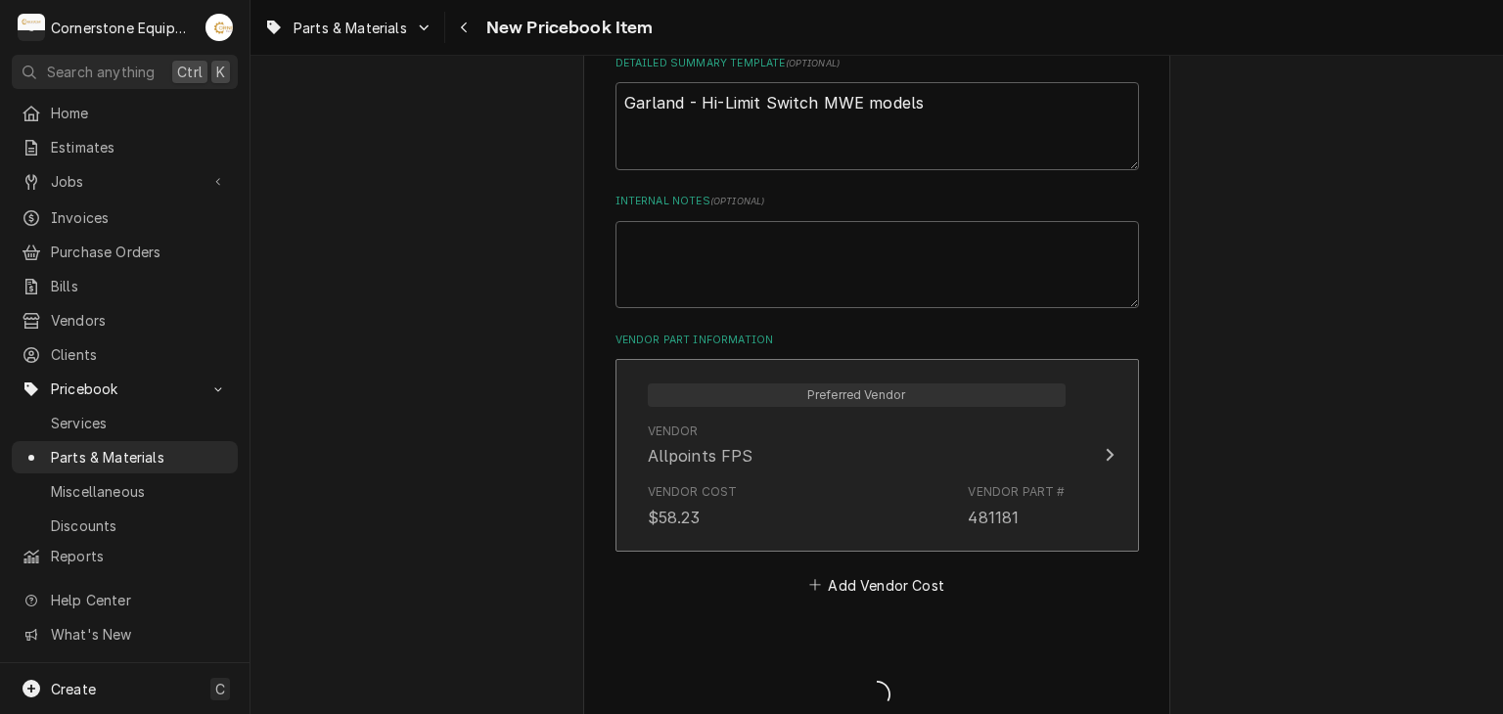
type textarea "x"
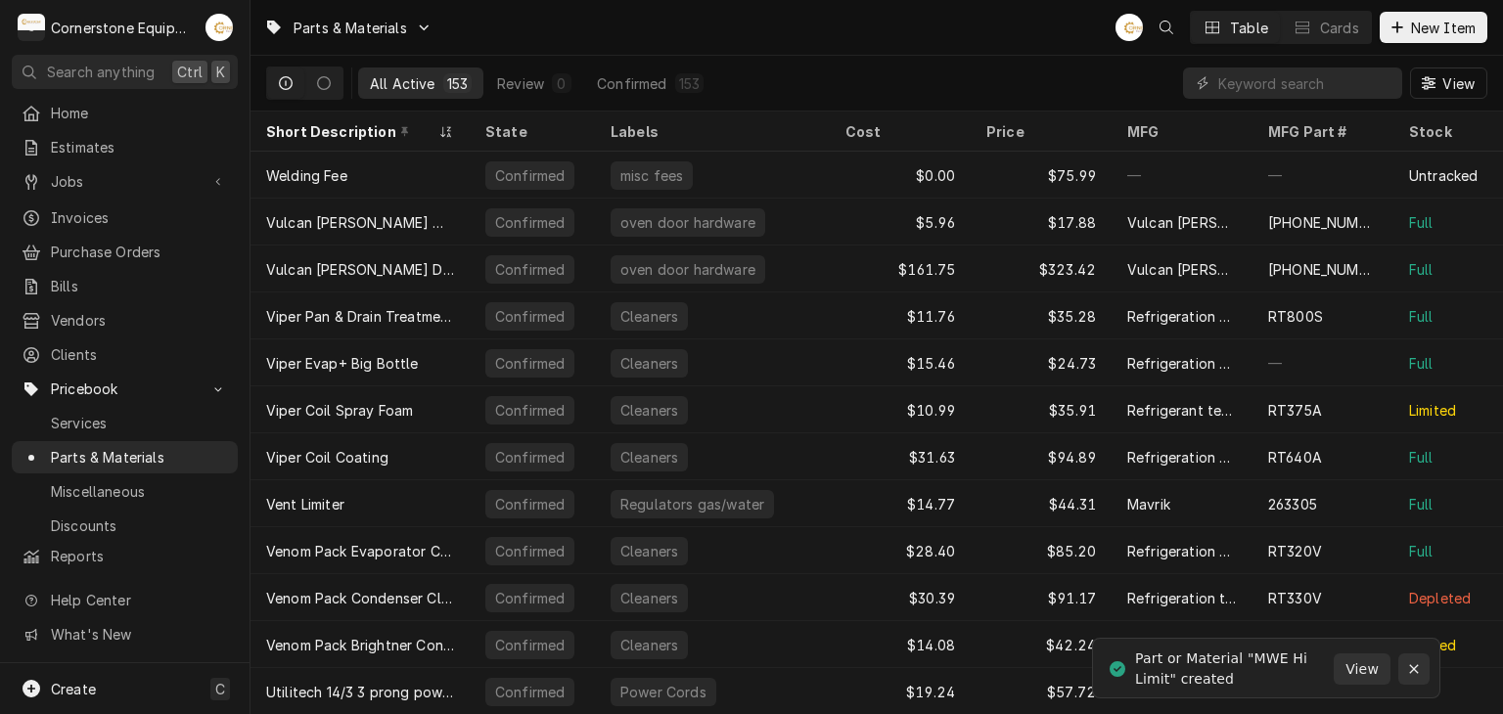
click at [1409, 678] on button "Notifications alt+T" at bounding box center [1413, 668] width 31 height 31
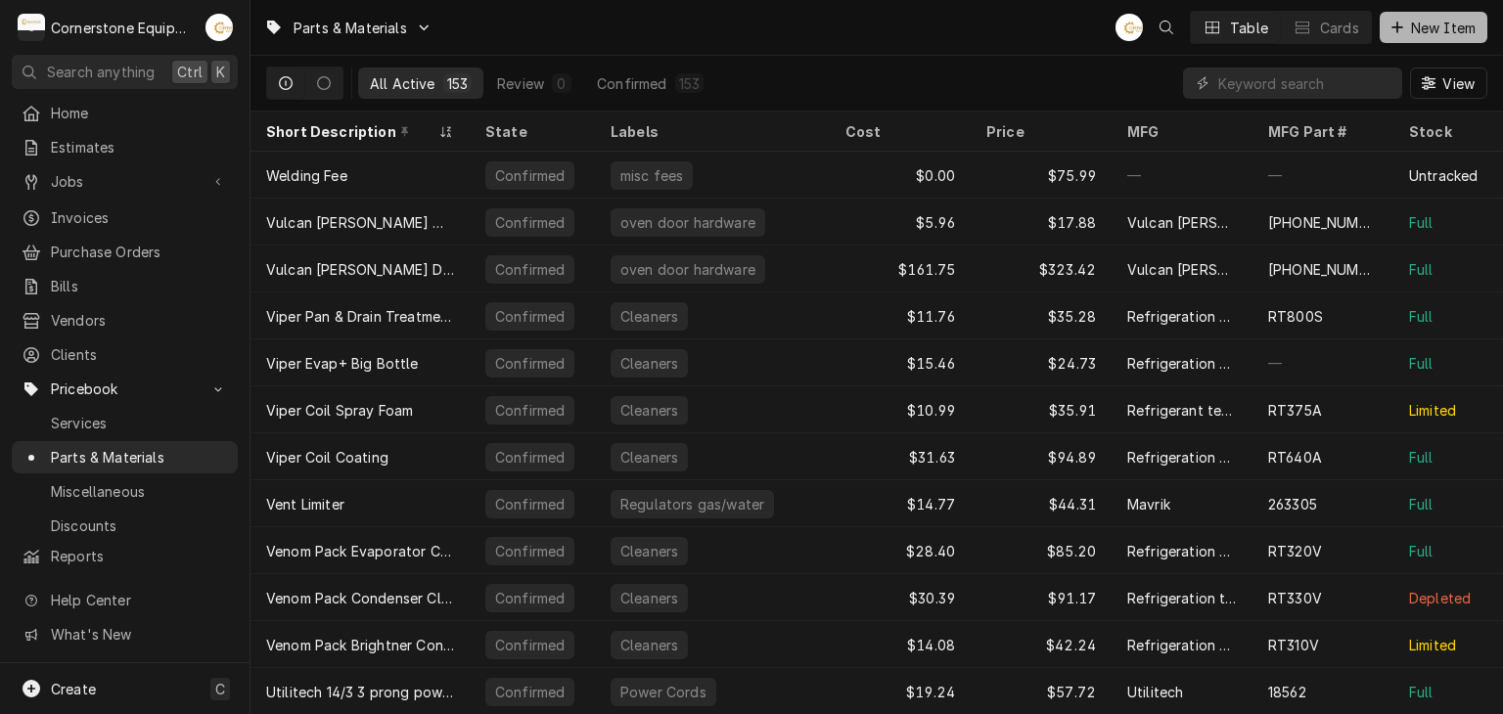
click at [1422, 32] on span "New Item" at bounding box center [1443, 28] width 72 height 21
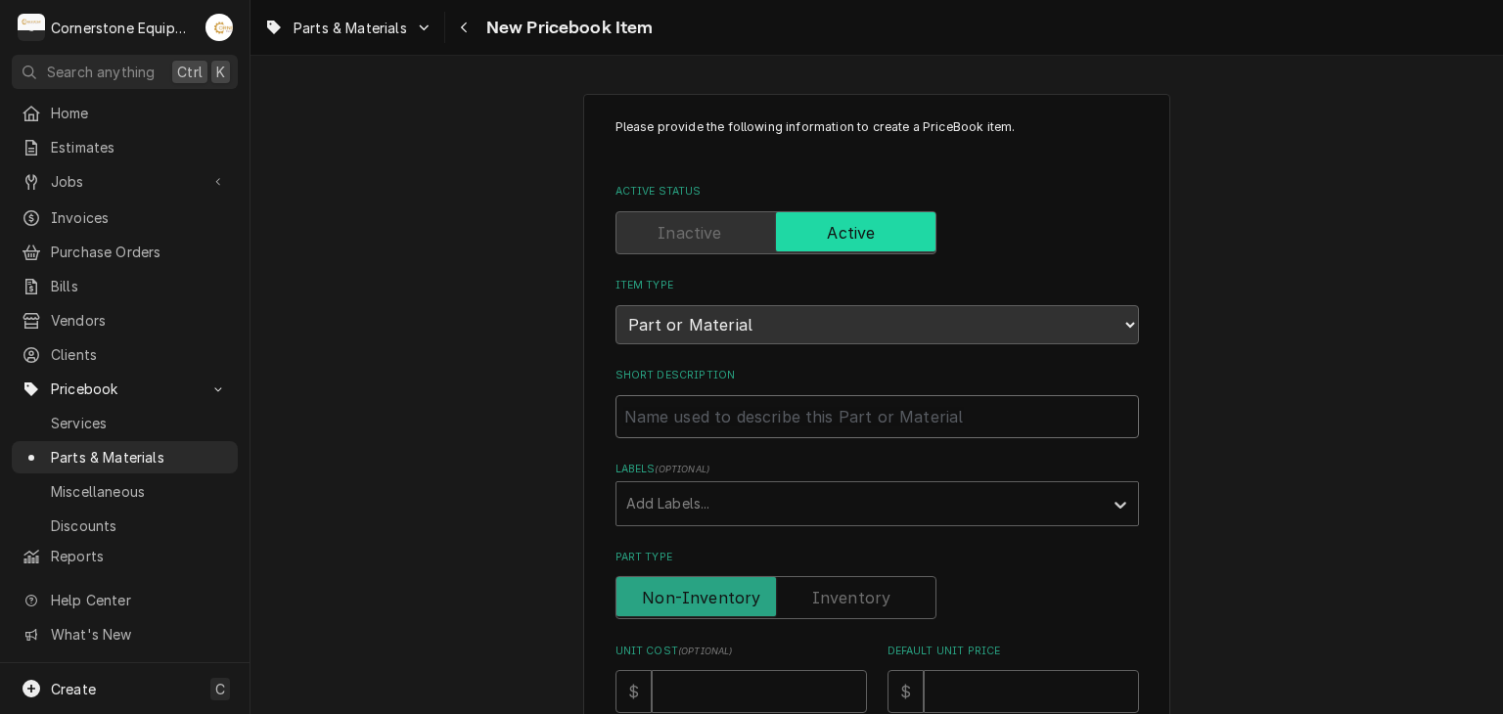
click at [757, 419] on input "Short Description" at bounding box center [876, 416] width 523 height 43
drag, startPoint x: 757, startPoint y: 419, endPoint x: 655, endPoint y: 408, distance: 102.3
click at [655, 408] on input "Short Description" at bounding box center [876, 416] width 523 height 43
paste input "Atx Conduit"
type textarea "x"
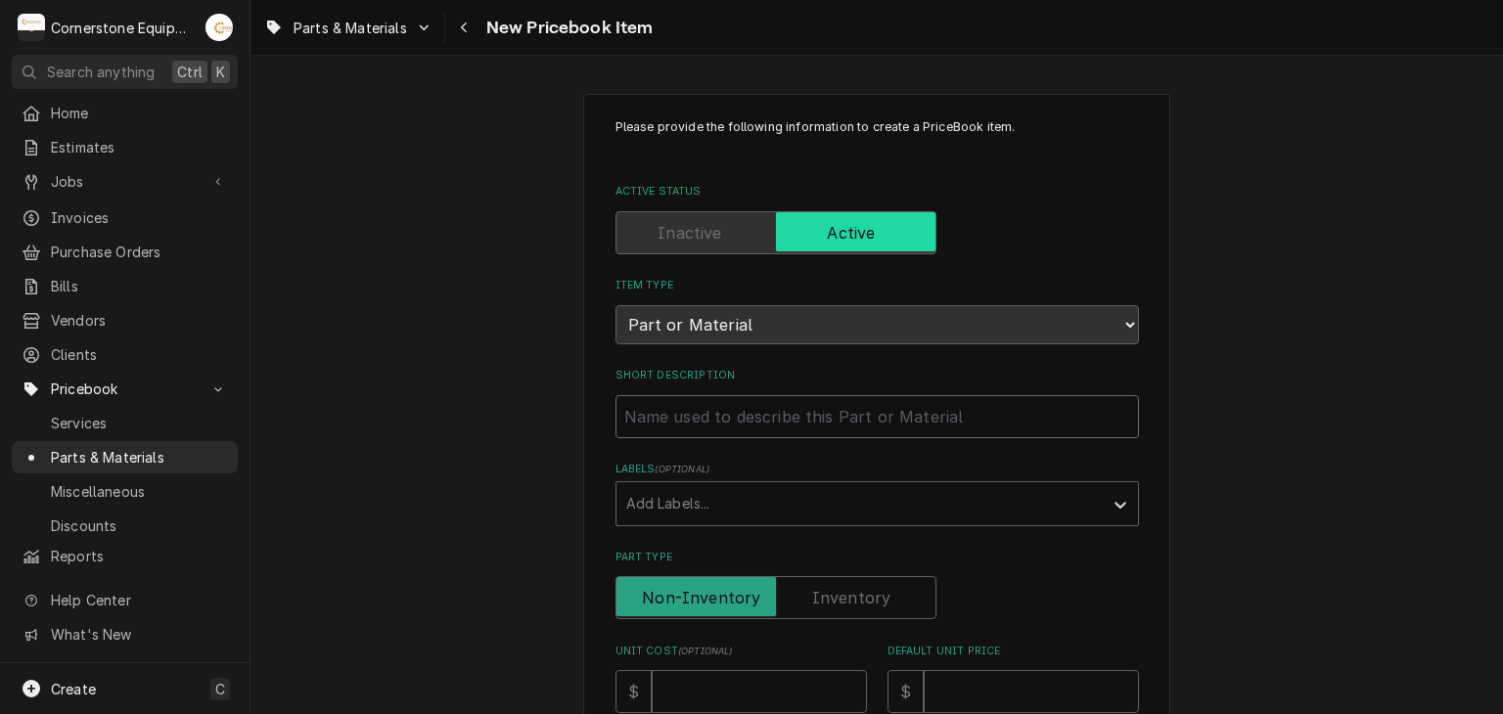
type input "Atx Conduit"
type textarea "x"
type input "Atx Conduit"
type textarea "x"
type input "Atx Conduit M"
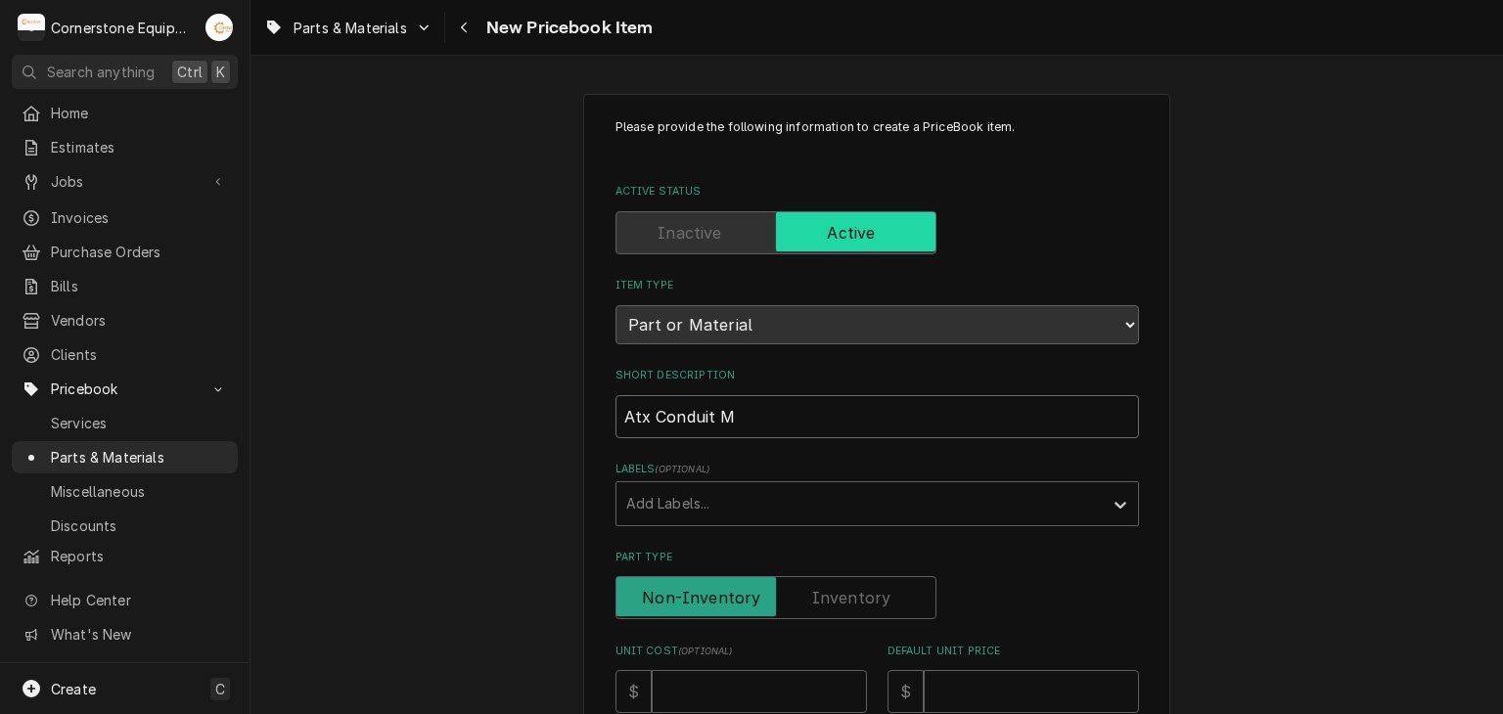
type textarea "x"
type input "Atx Conduit Mw"
type textarea "x"
type input "Atx Conduit M"
type textarea "x"
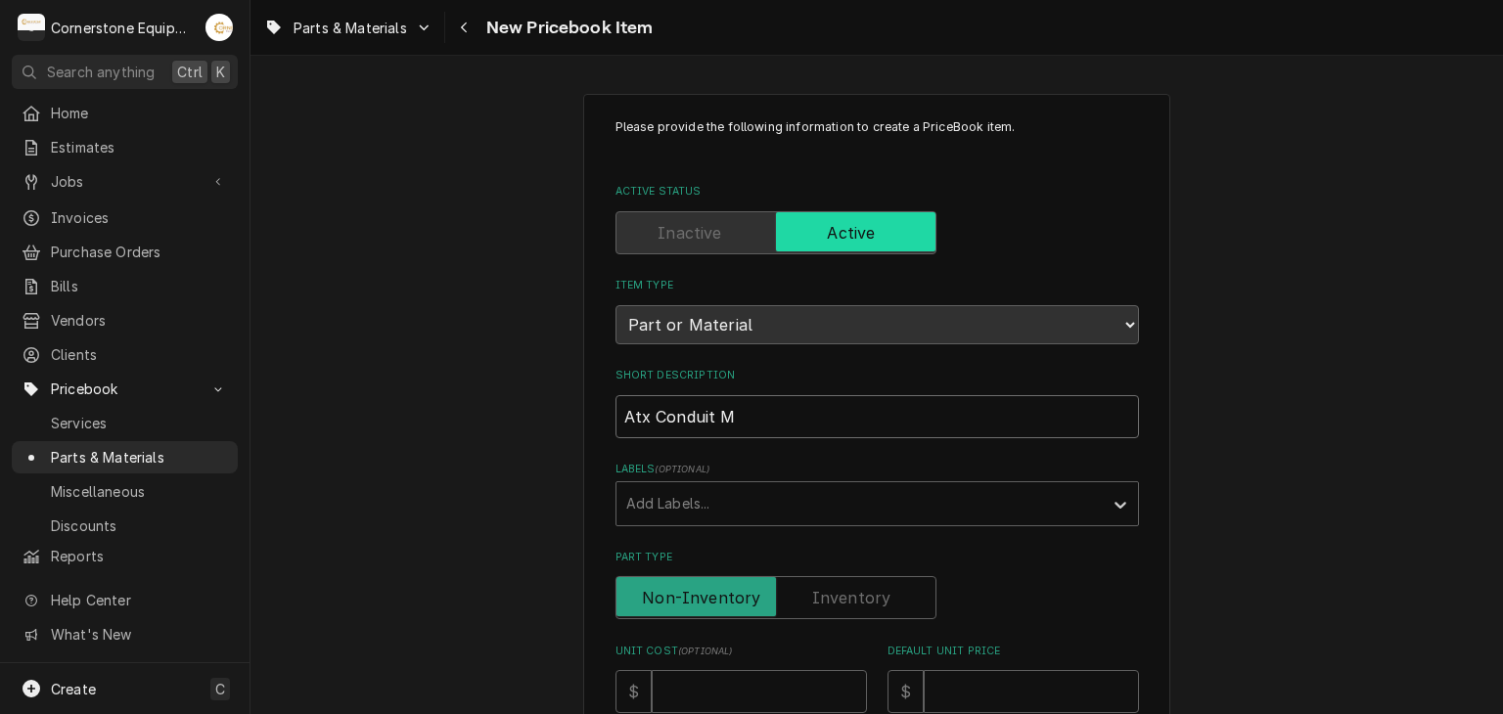
type input "Atx Conduit MW"
type textarea "x"
type input "Atx Conduit MWE"
type textarea "x"
type input "Atx Conduit MWE"
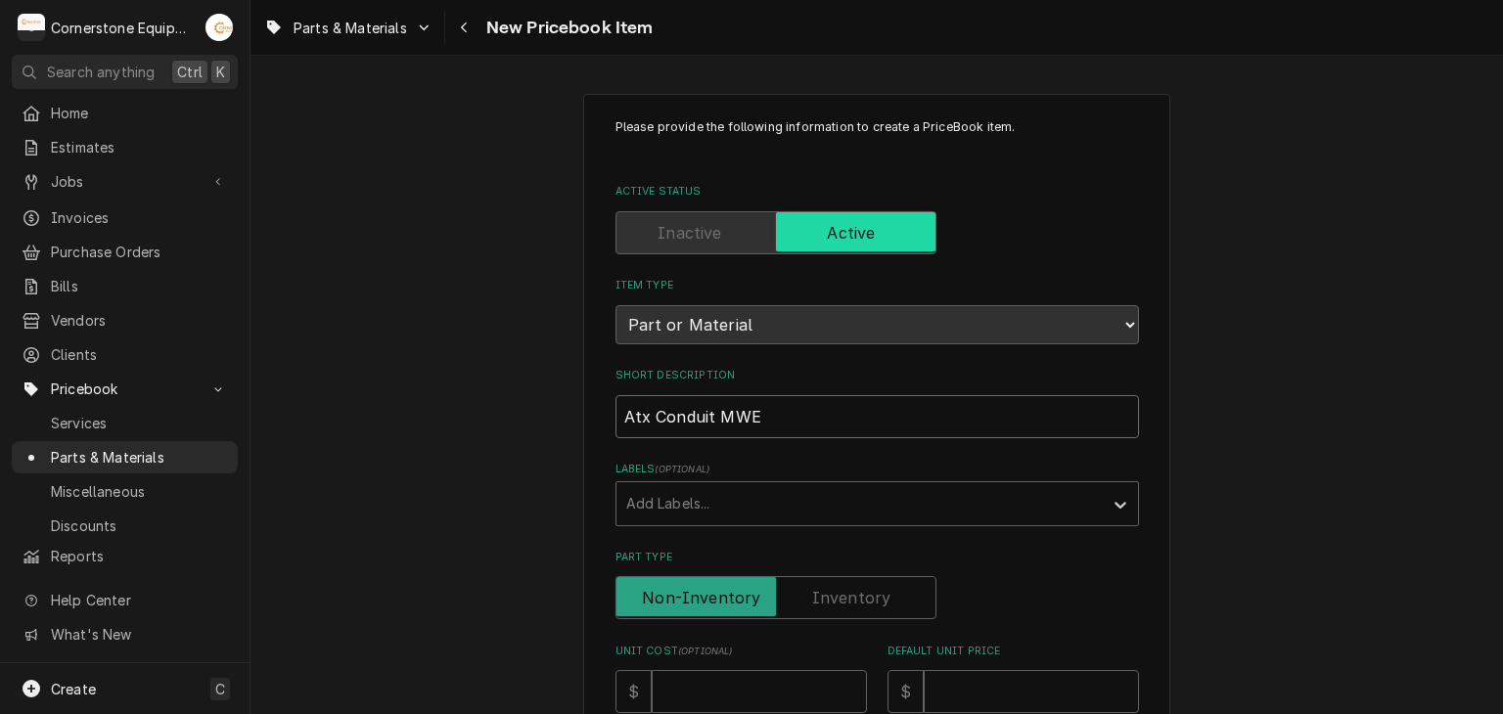
type textarea "x"
type input "Atx Conduit MWE W"
type textarea "x"
type input "Atx Conduit MWE W"
type textarea "x"
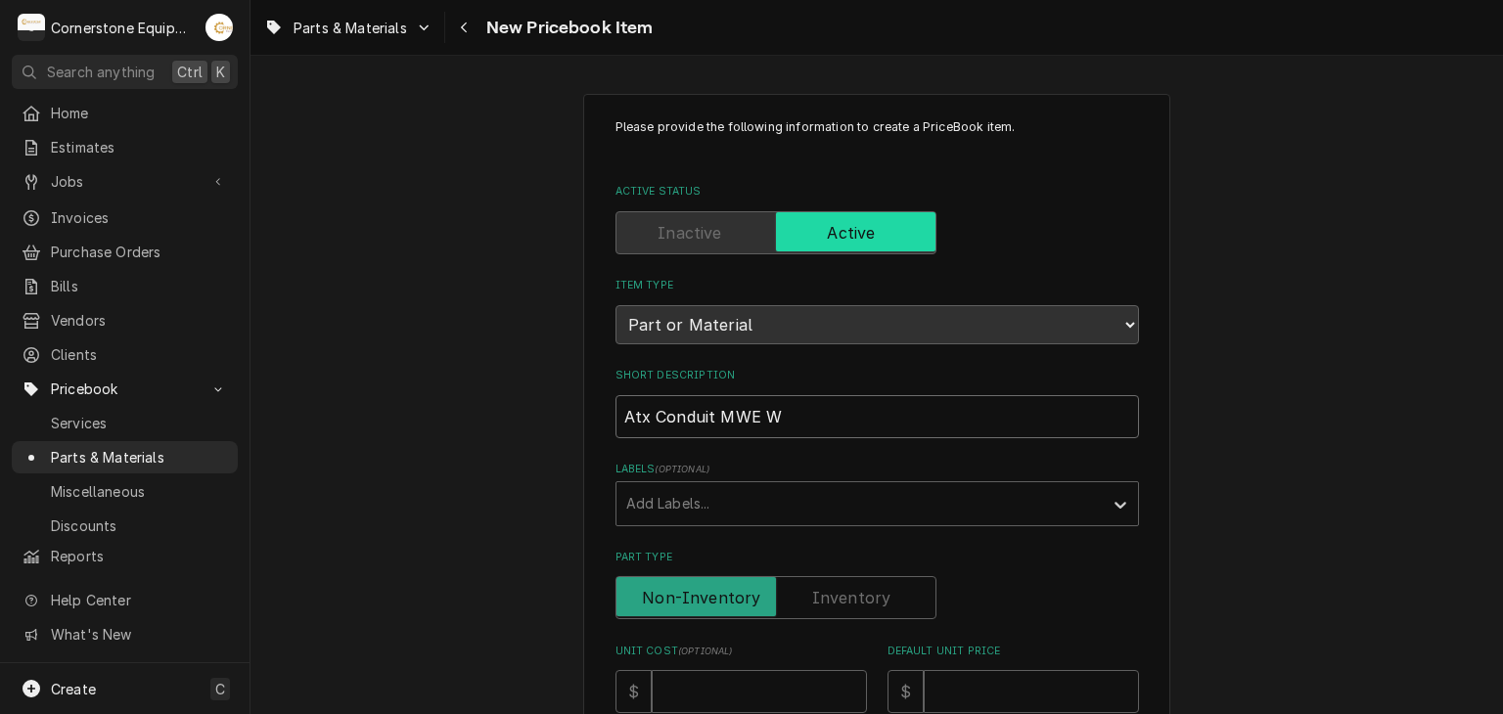
type input "Atx Conduit MWE W m"
type textarea "x"
type input "Atx Conduit MWE W mo"
type textarea "x"
type input "Atx Conduit MWE W mod"
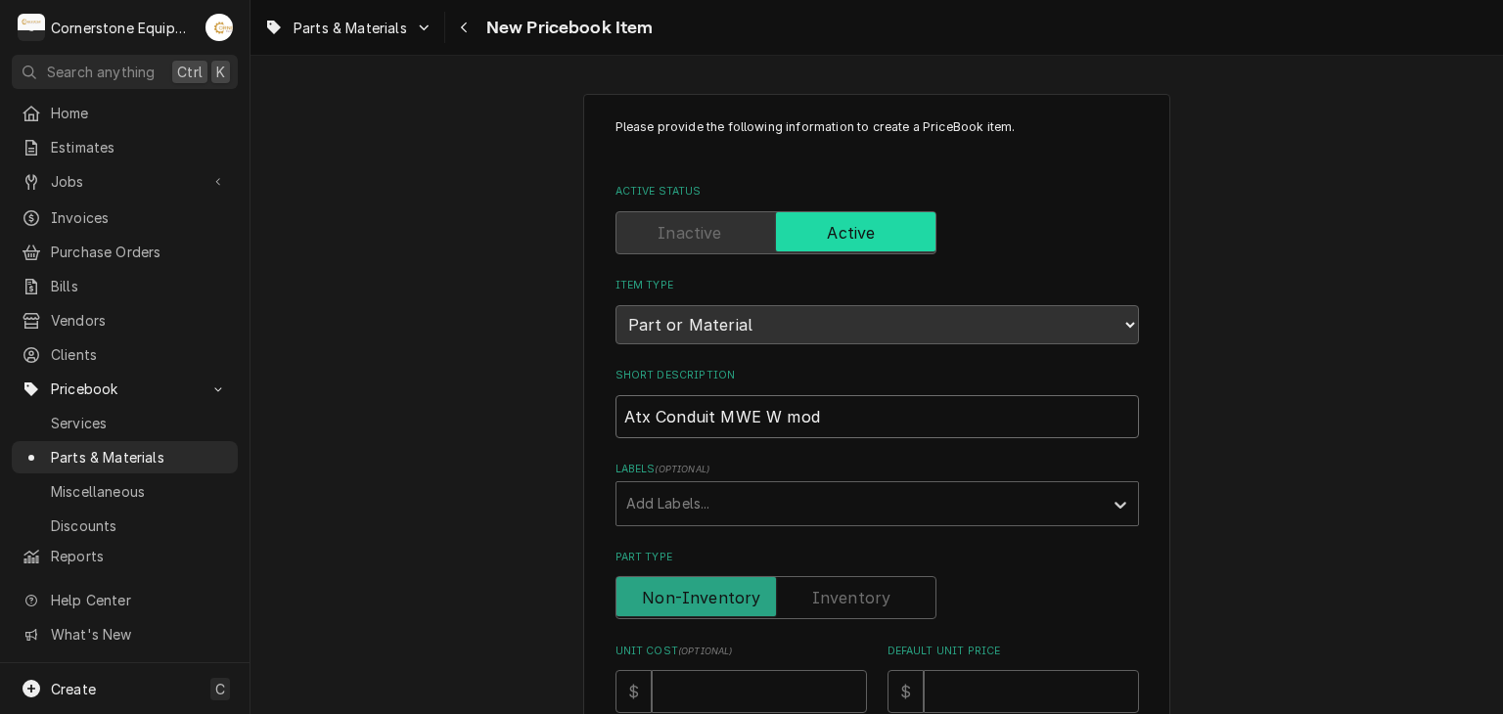
type textarea "x"
type input "Atx Conduit MWE W mode"
type textarea "x"
type input "Atx Conduit MWE W model"
type textarea "x"
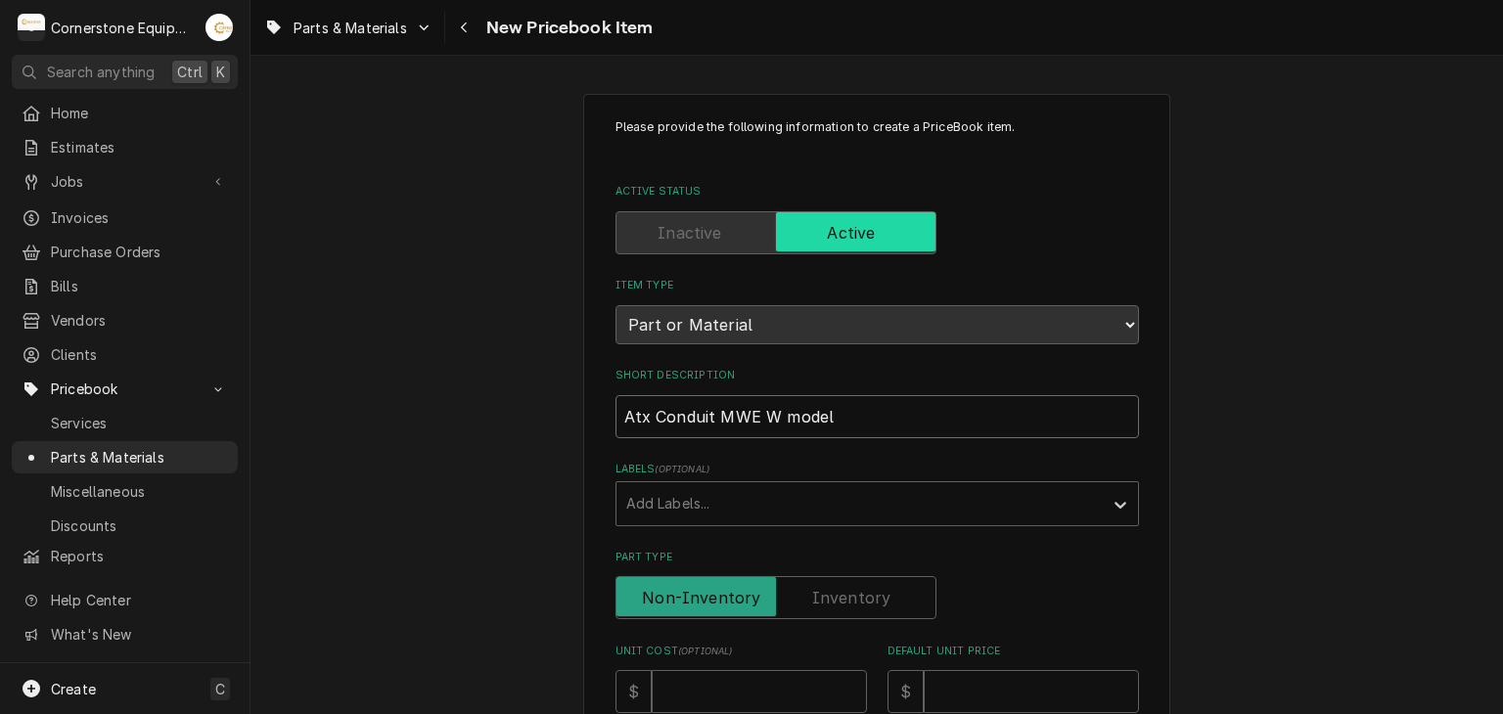
type input "Atx Conduit MWE W models"
type textarea "x"
type input "Atx Conduit MWE W models"
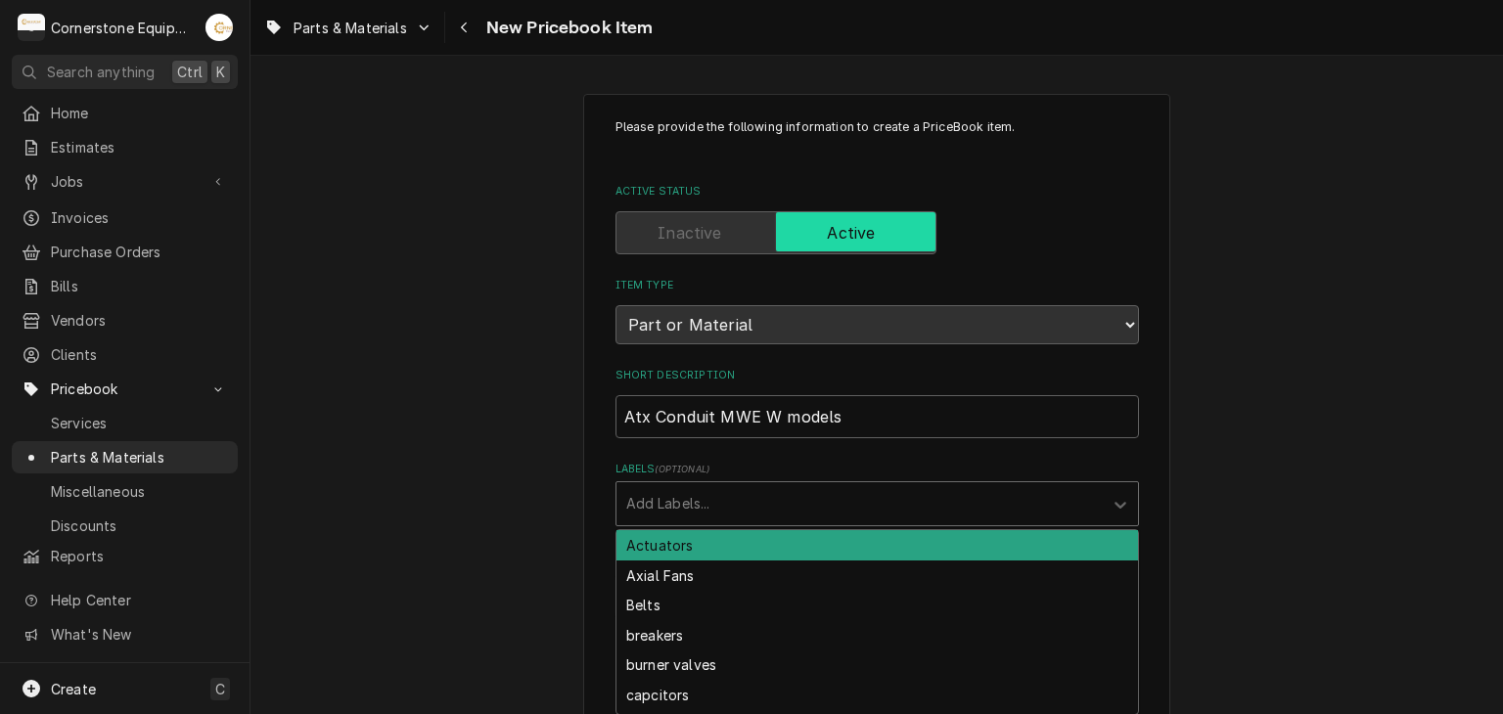
click at [783, 503] on div "Labels" at bounding box center [859, 503] width 467 height 35
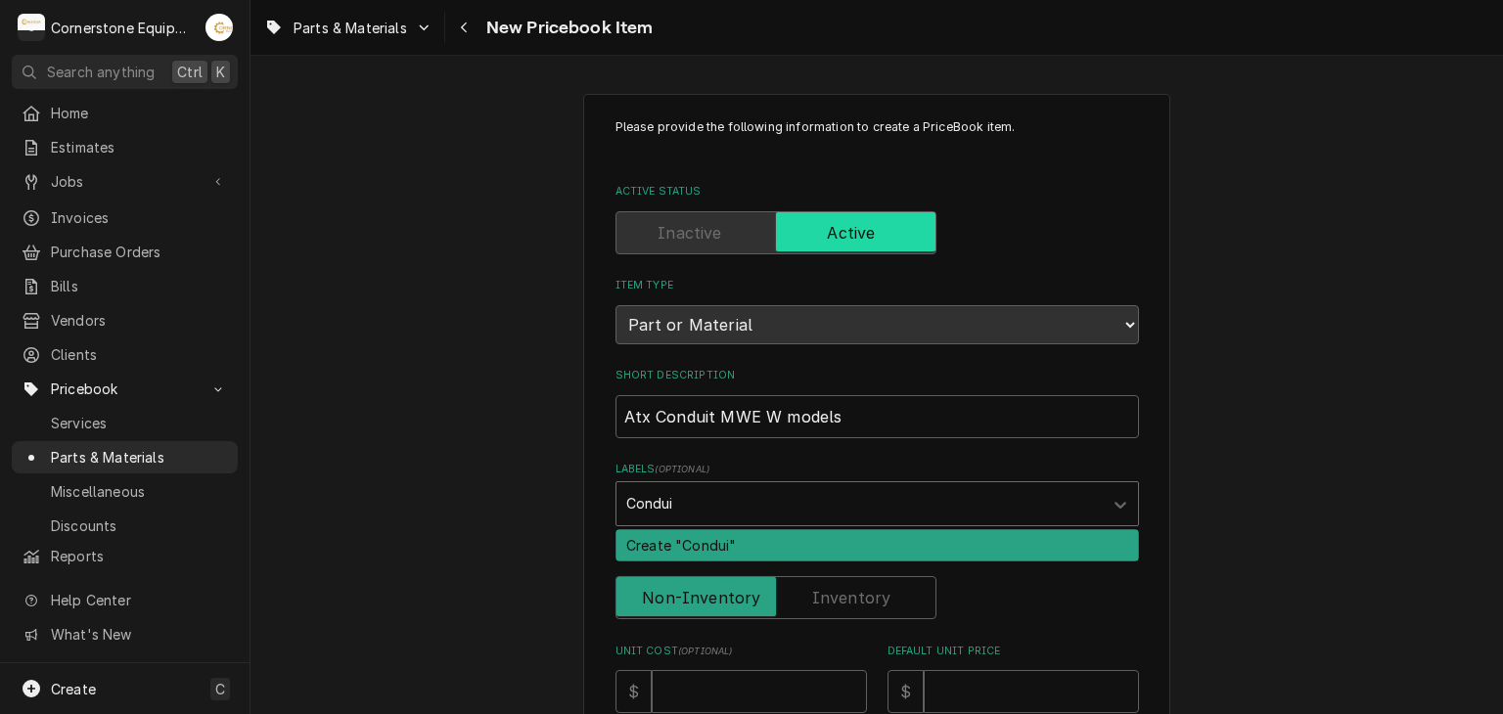
type input "Conduit"
click at [783, 541] on div "Create "Conduit"" at bounding box center [876, 545] width 521 height 30
type textarea "x"
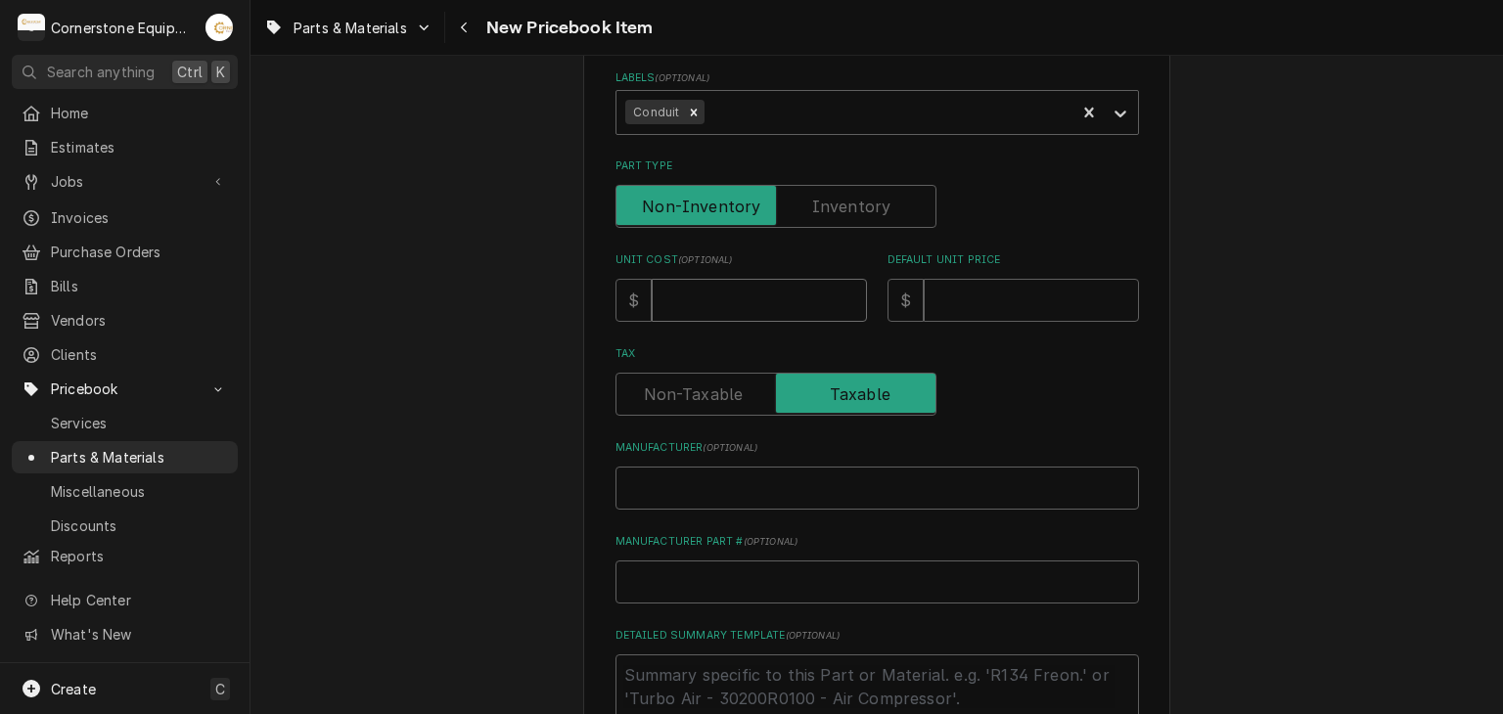
click at [653, 282] on input "Unit Cost ( optional )" at bounding box center [759, 300] width 215 height 43
click at [749, 289] on input "Unit Cost ( optional )" at bounding box center [759, 300] width 215 height 43
type textarea "x"
type input "4"
type textarea "x"
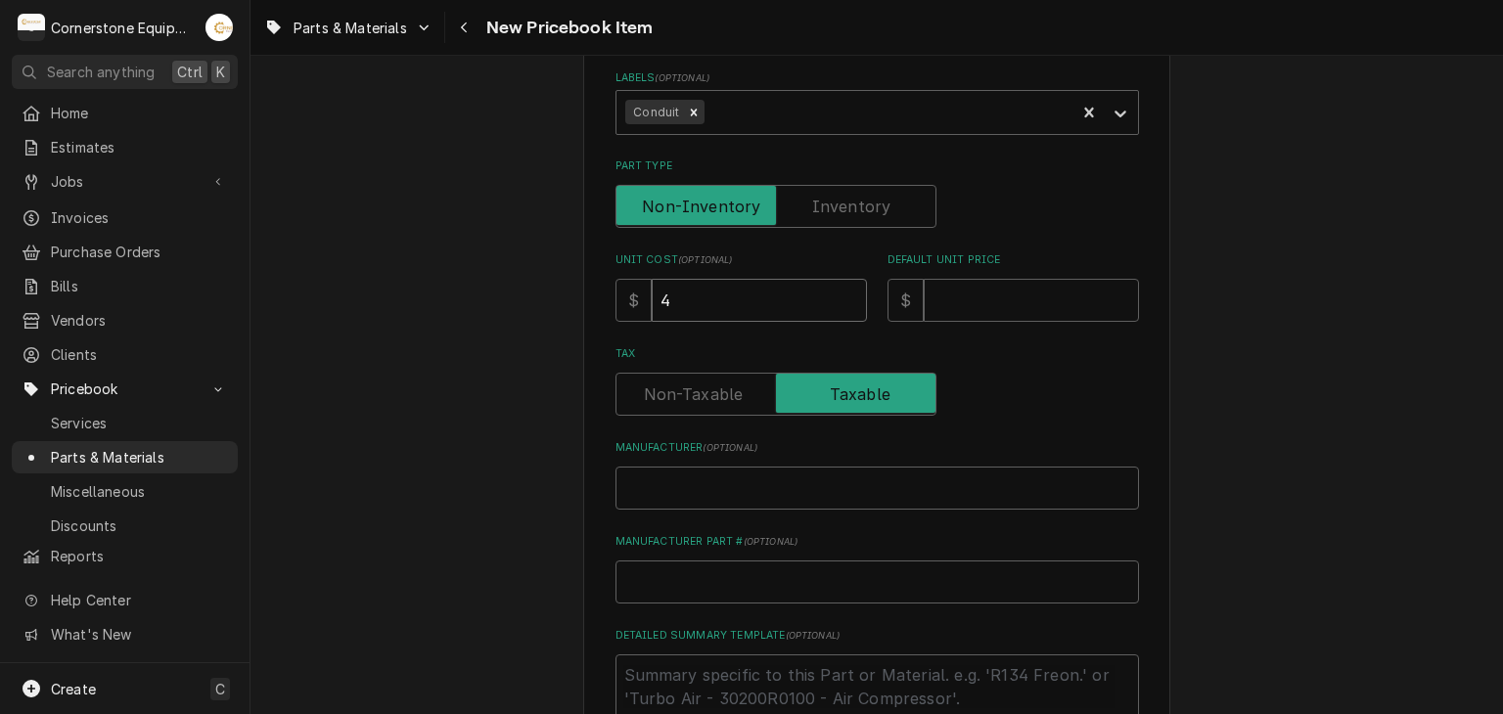
type input "48"
type textarea "x"
type input "48.8"
type textarea "x"
type input "48"
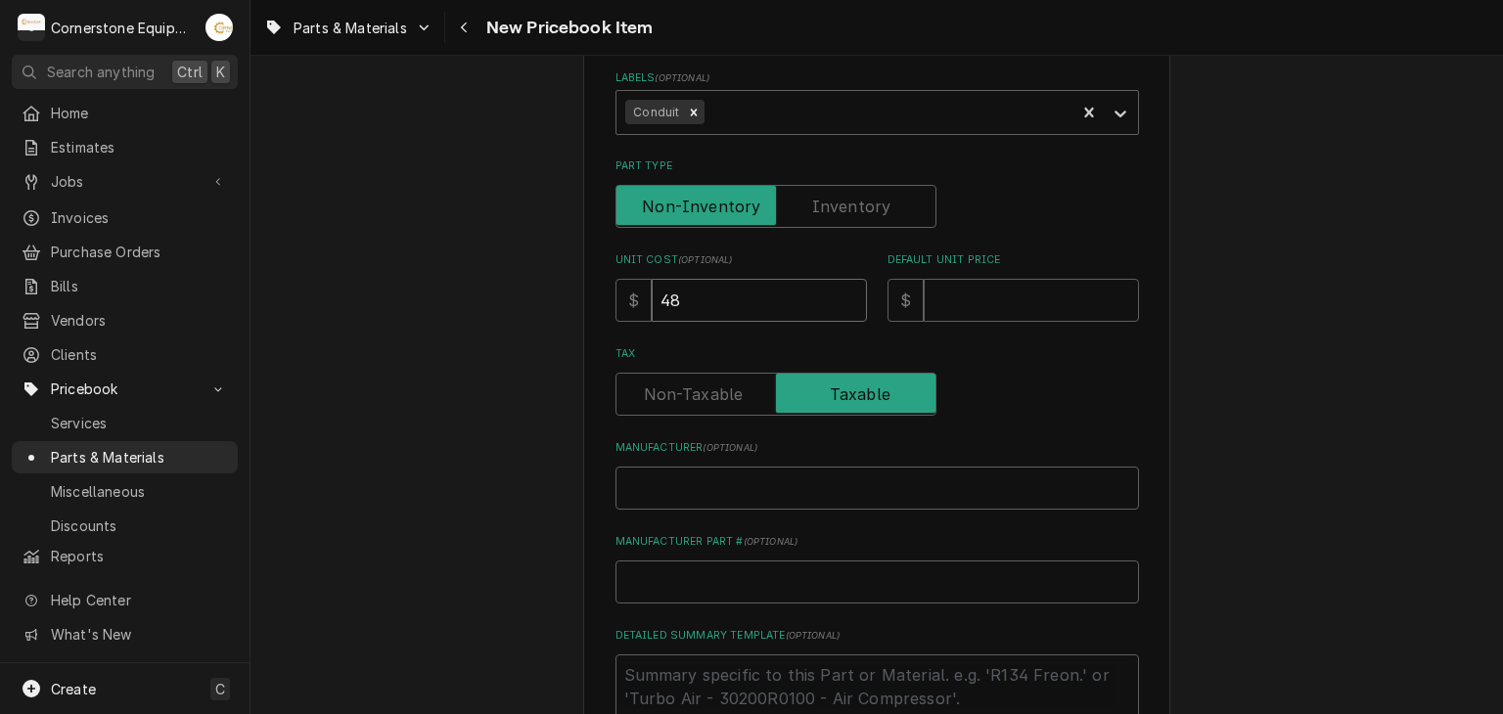
type textarea "x"
type input "48.4"
type textarea "x"
type input "48.48"
click at [983, 324] on div "Please provide the following information to create a PriceBook item. Active Sta…" at bounding box center [876, 348] width 523 height 1242
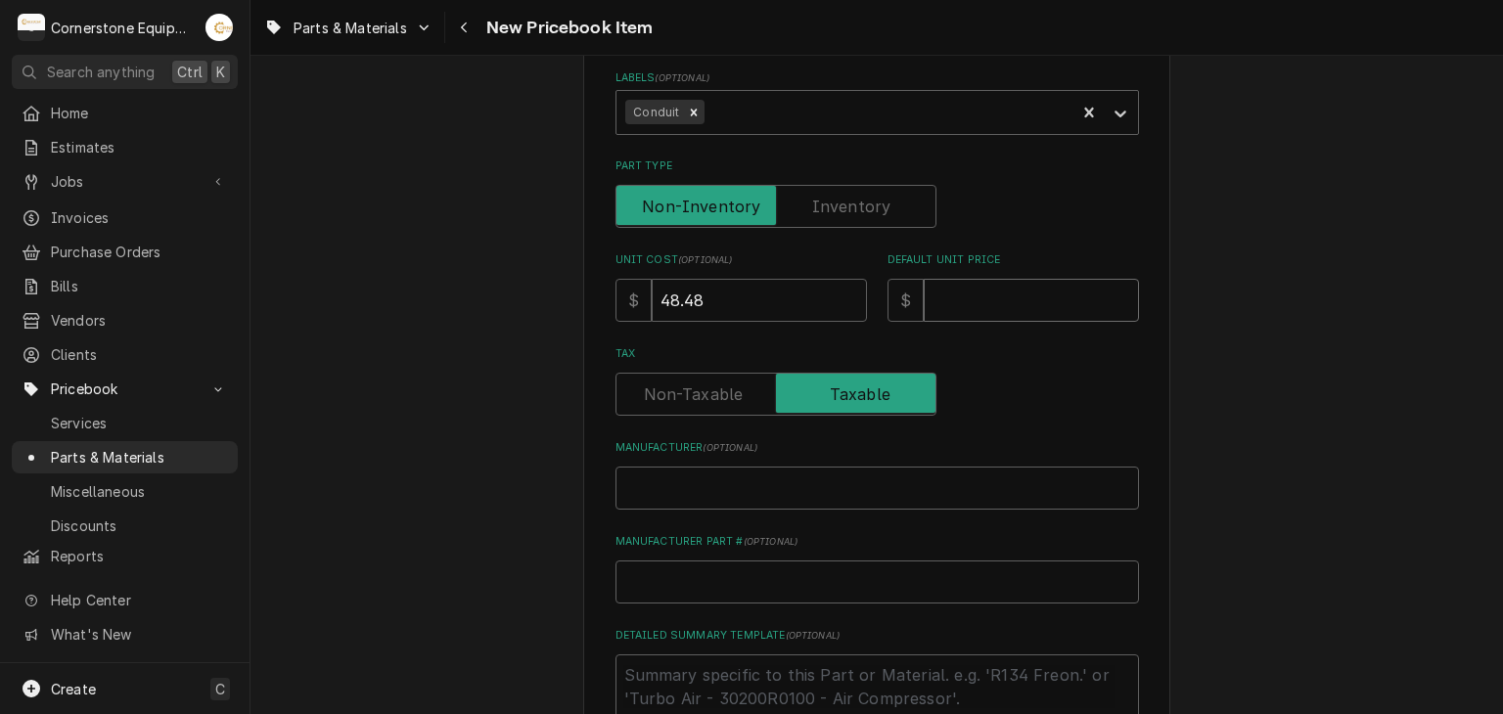
click at [986, 301] on input "Default Unit Price" at bounding box center [1030, 300] width 215 height 43
type textarea "x"
type input "1"
type textarea "x"
type input "14"
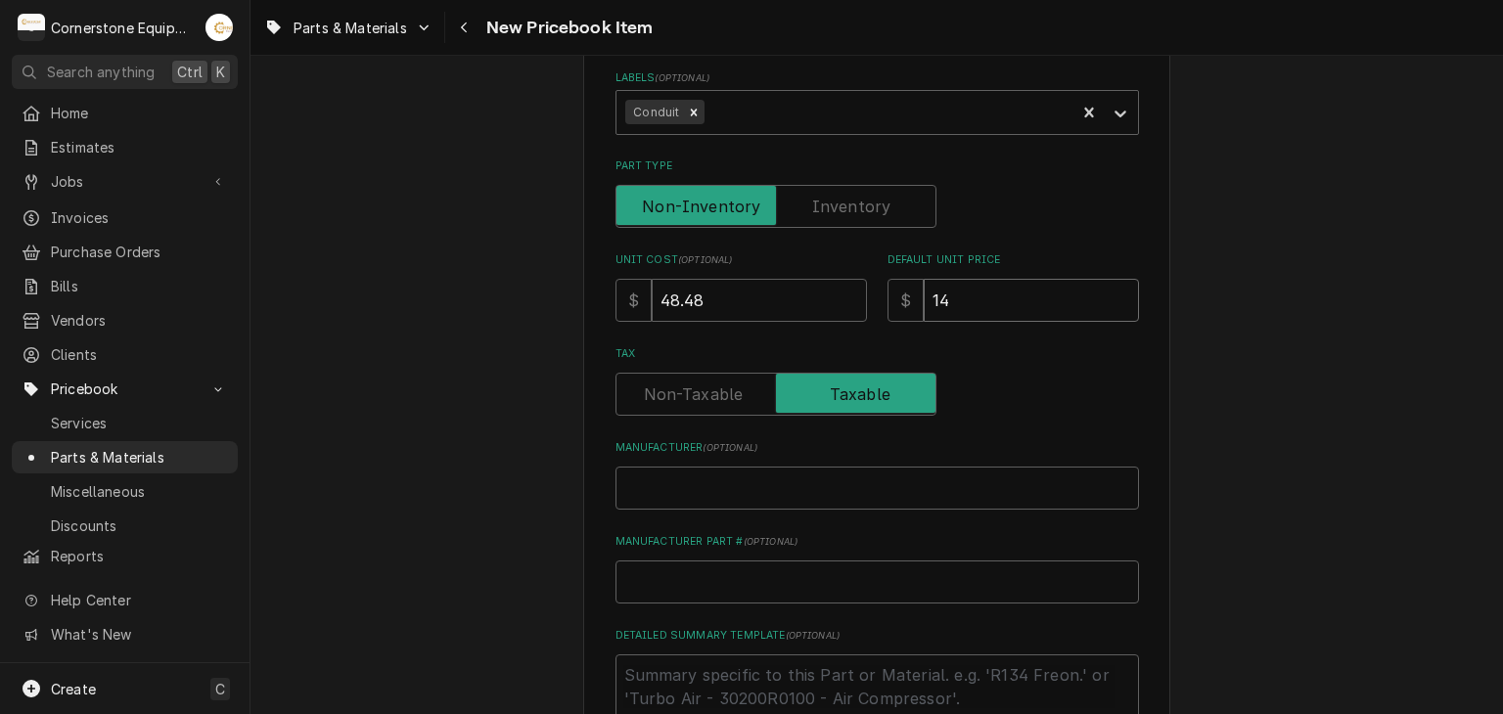
type textarea "x"
type input "145"
type textarea "x"
type input "145.4"
type textarea "x"
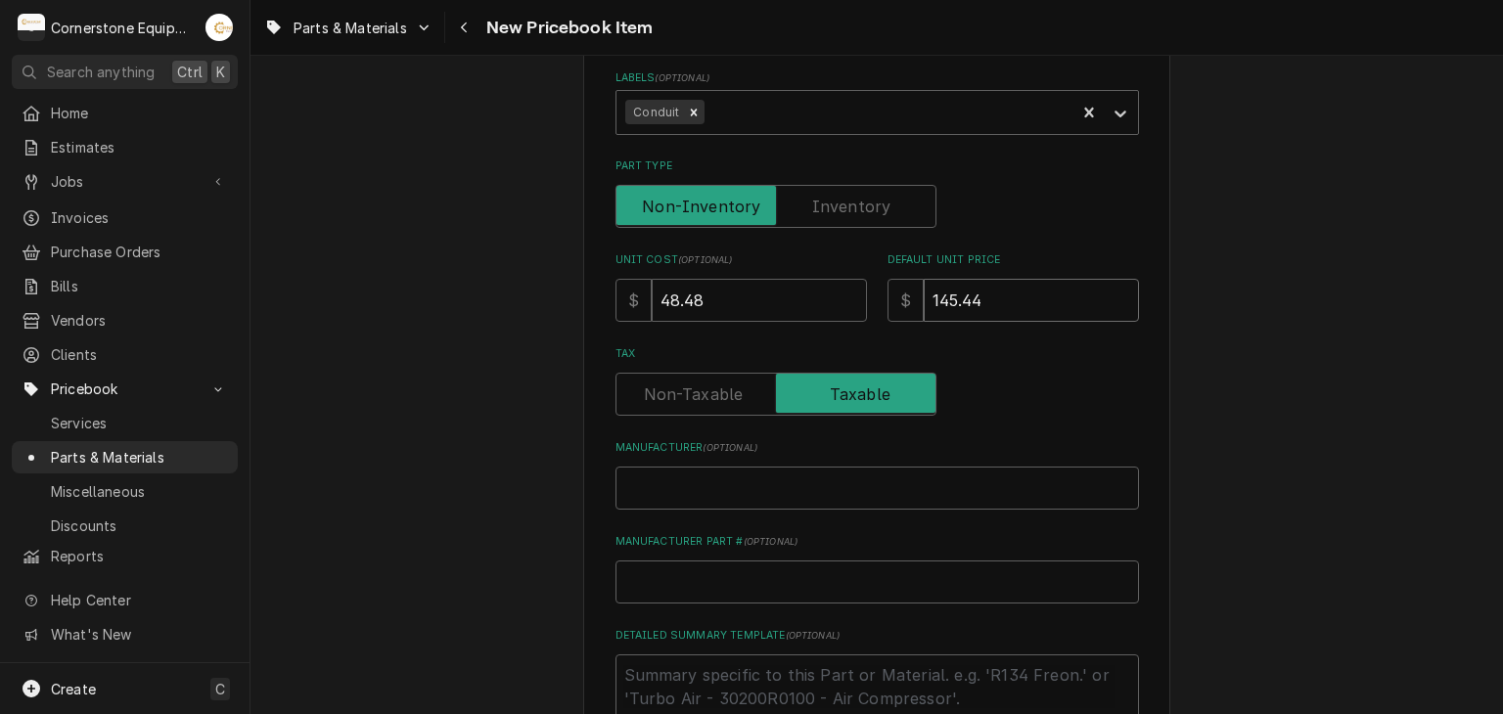
type input "145.44"
click at [1474, 218] on div "Please provide the following information to create a PriceBook item. Active Sta…" at bounding box center [876, 387] width 1252 height 1404
click at [818, 502] on input "Manufacturer ( optional )" at bounding box center [876, 488] width 523 height 43
type textarea "x"
type input "G"
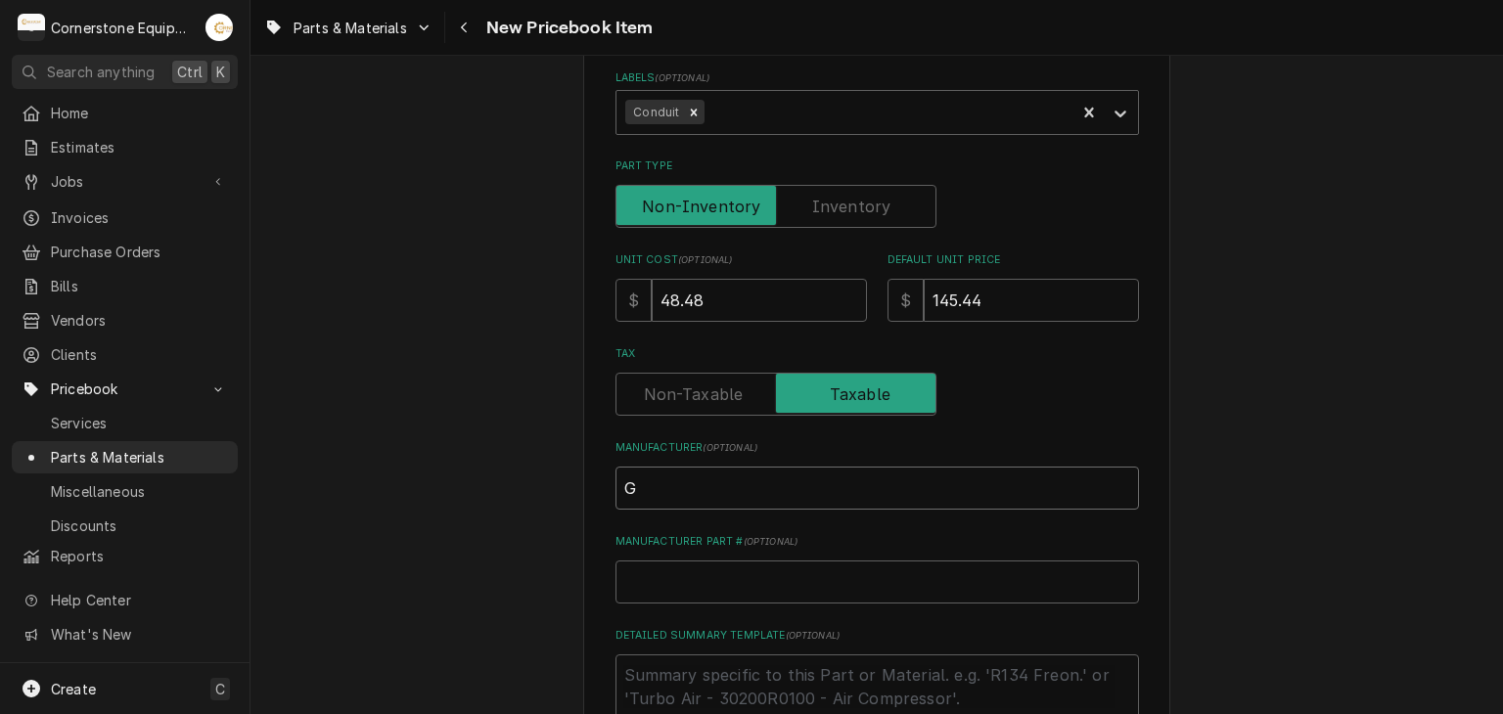
type textarea "x"
type input "Ga"
type textarea "x"
type input "Gar"
type textarea "x"
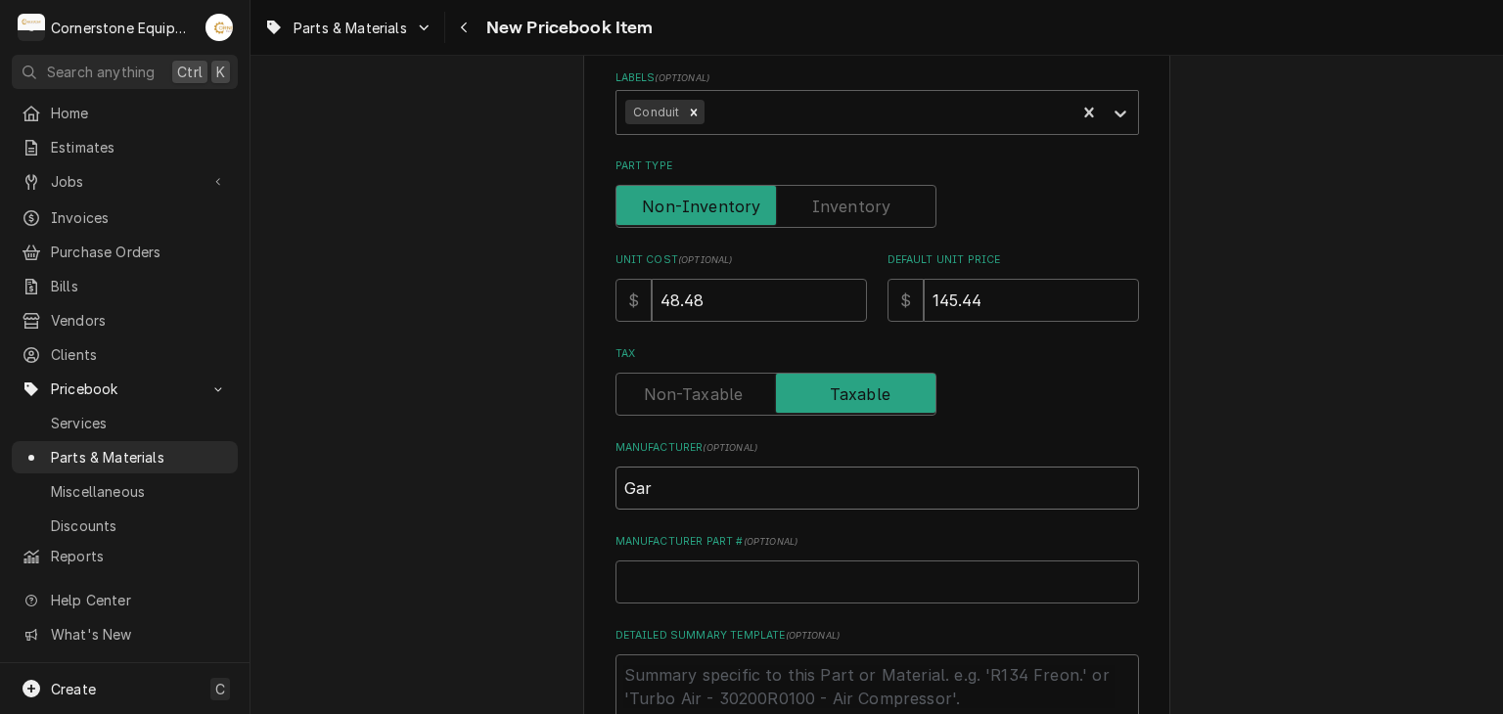
type input "Garl"
type textarea "x"
type input "[PERSON_NAME]"
type textarea "x"
type input "[PERSON_NAME]"
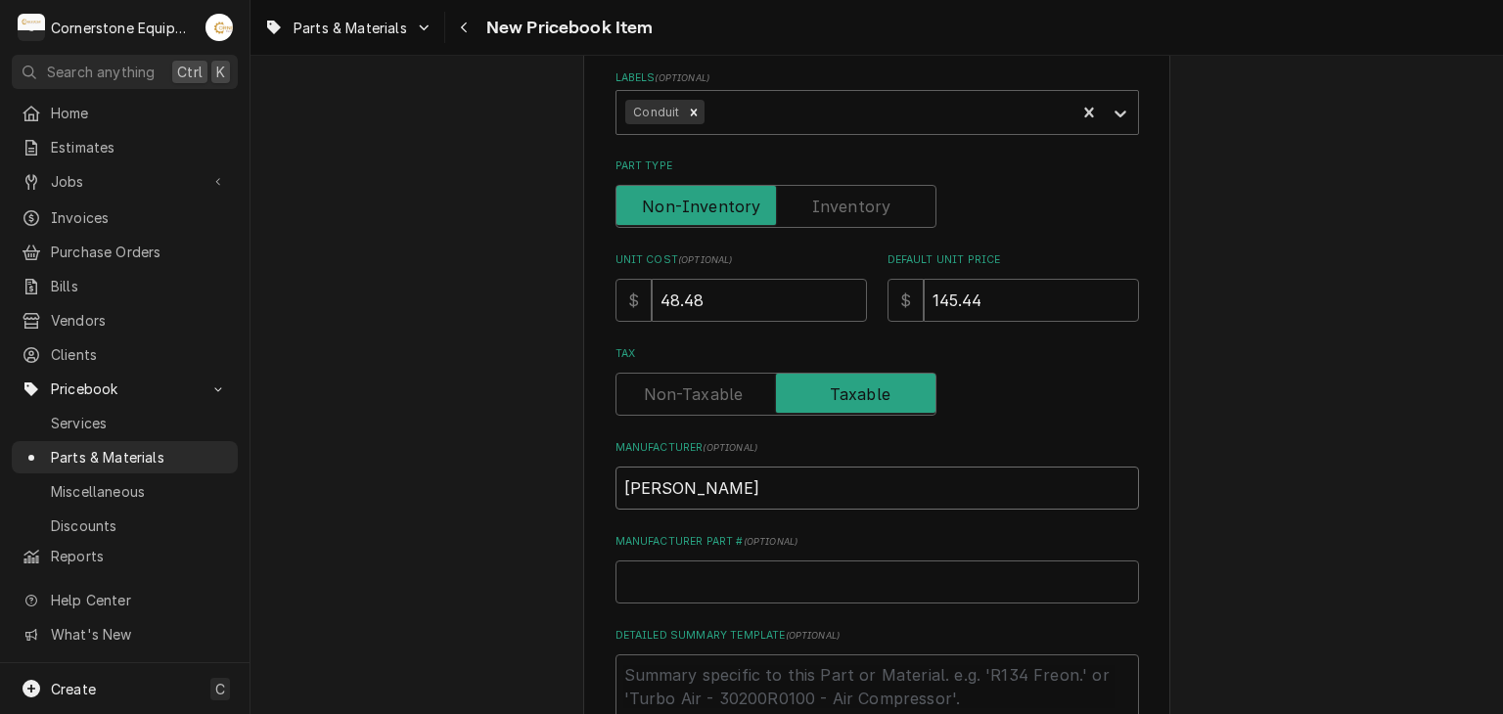
type textarea "x"
type input "[PERSON_NAME]"
type textarea "x"
type input "Garlan d"
type textarea "x"
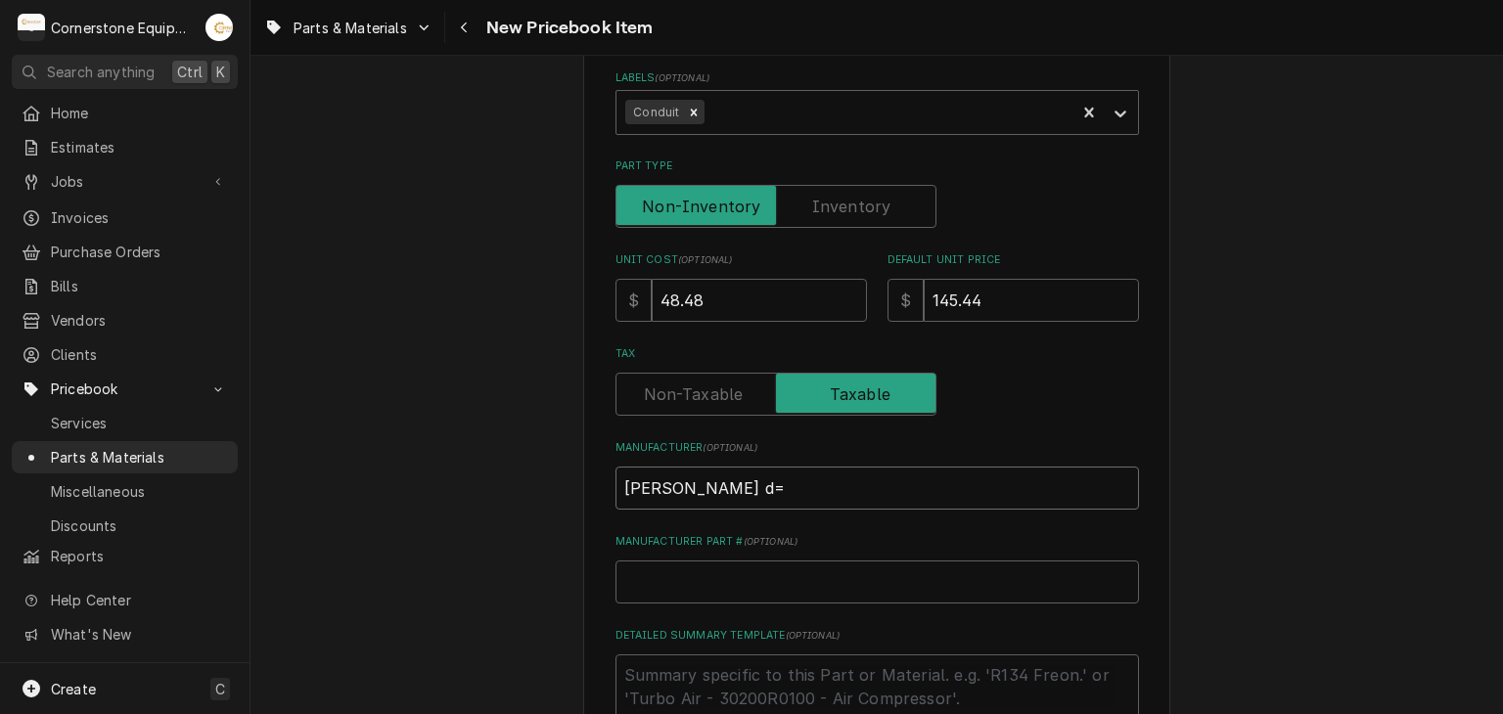
type input "Garlan d=="
type textarea "x"
type input "Garlan d="
type textarea "x"
type input "Garlan d"
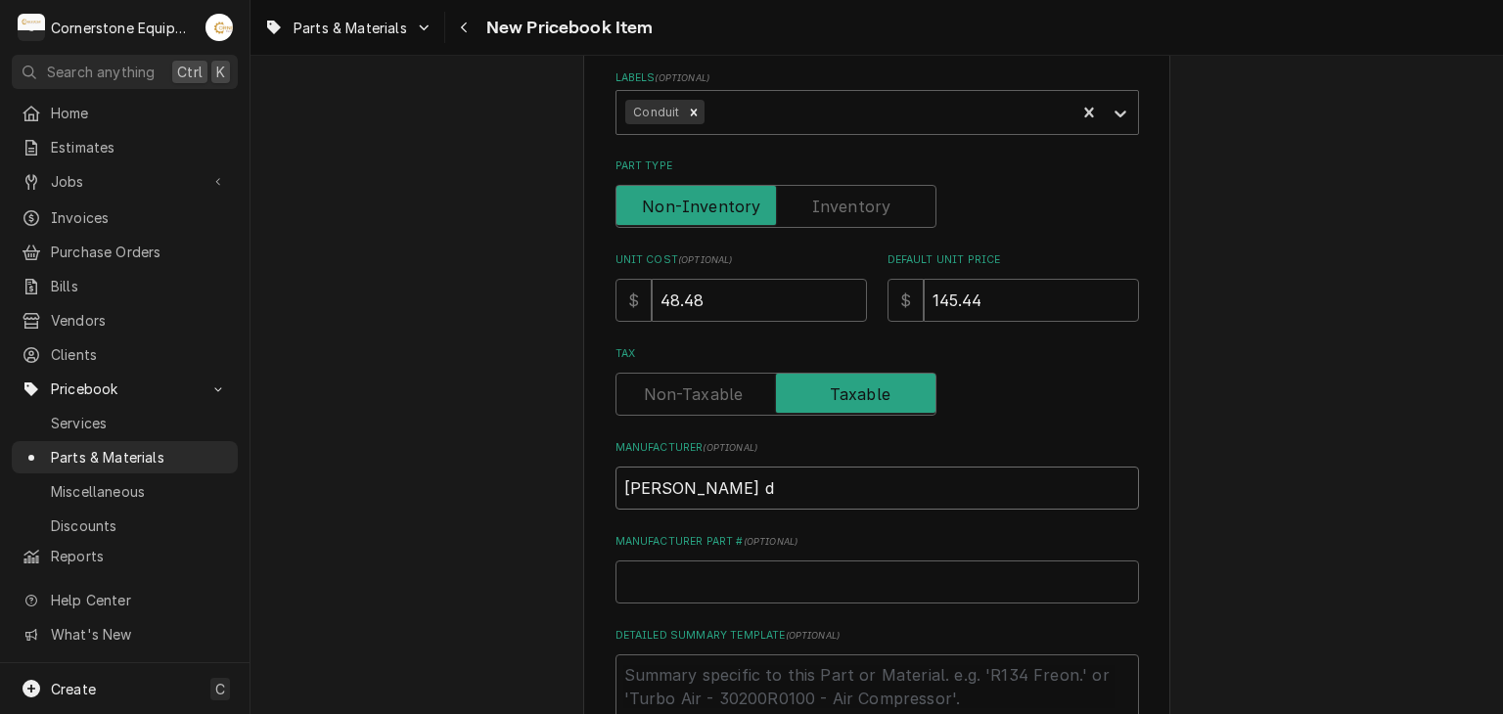
type textarea "x"
type input "[PERSON_NAME]"
type textarea "x"
type input "[PERSON_NAME]"
type textarea "x"
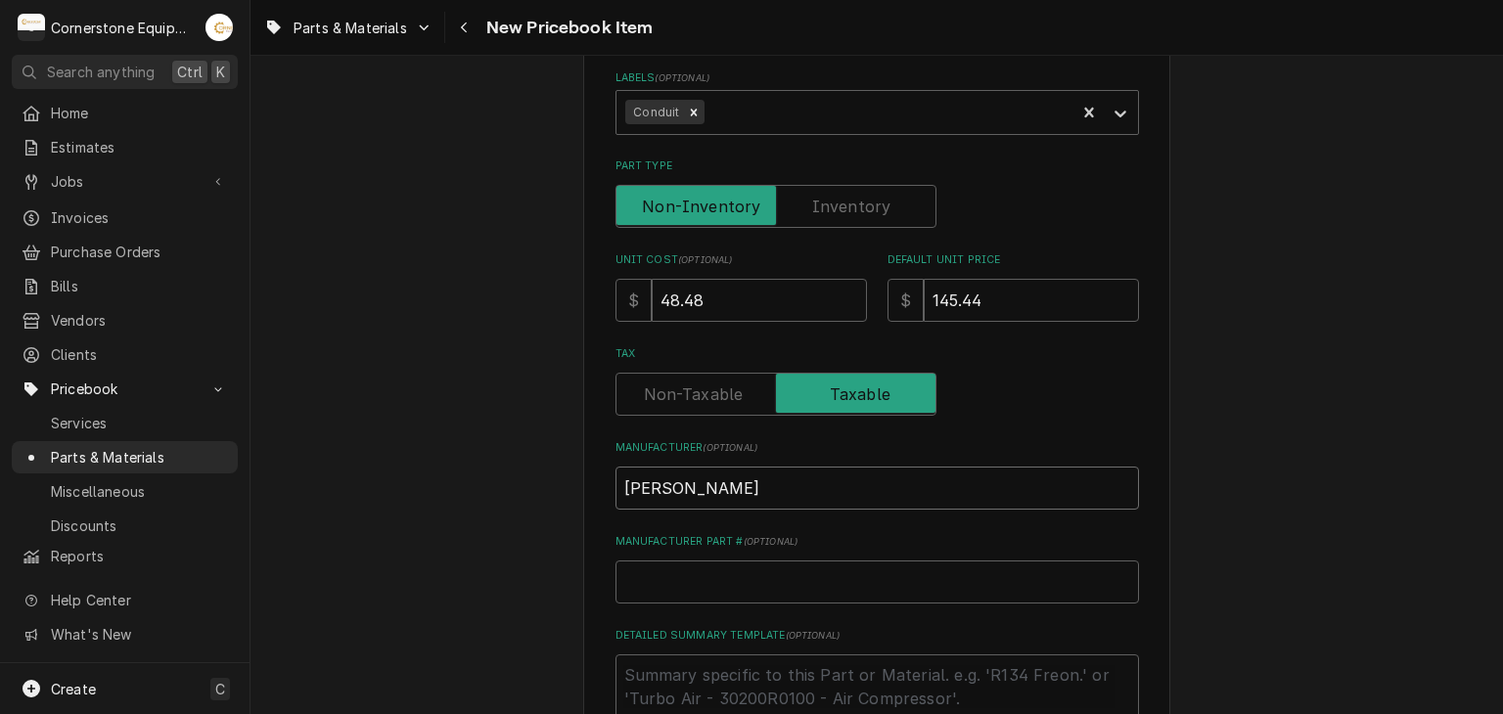
type input "Garlann"
type textarea "x"
type input "[PERSON_NAME]"
type textarea "x"
type input "Garland"
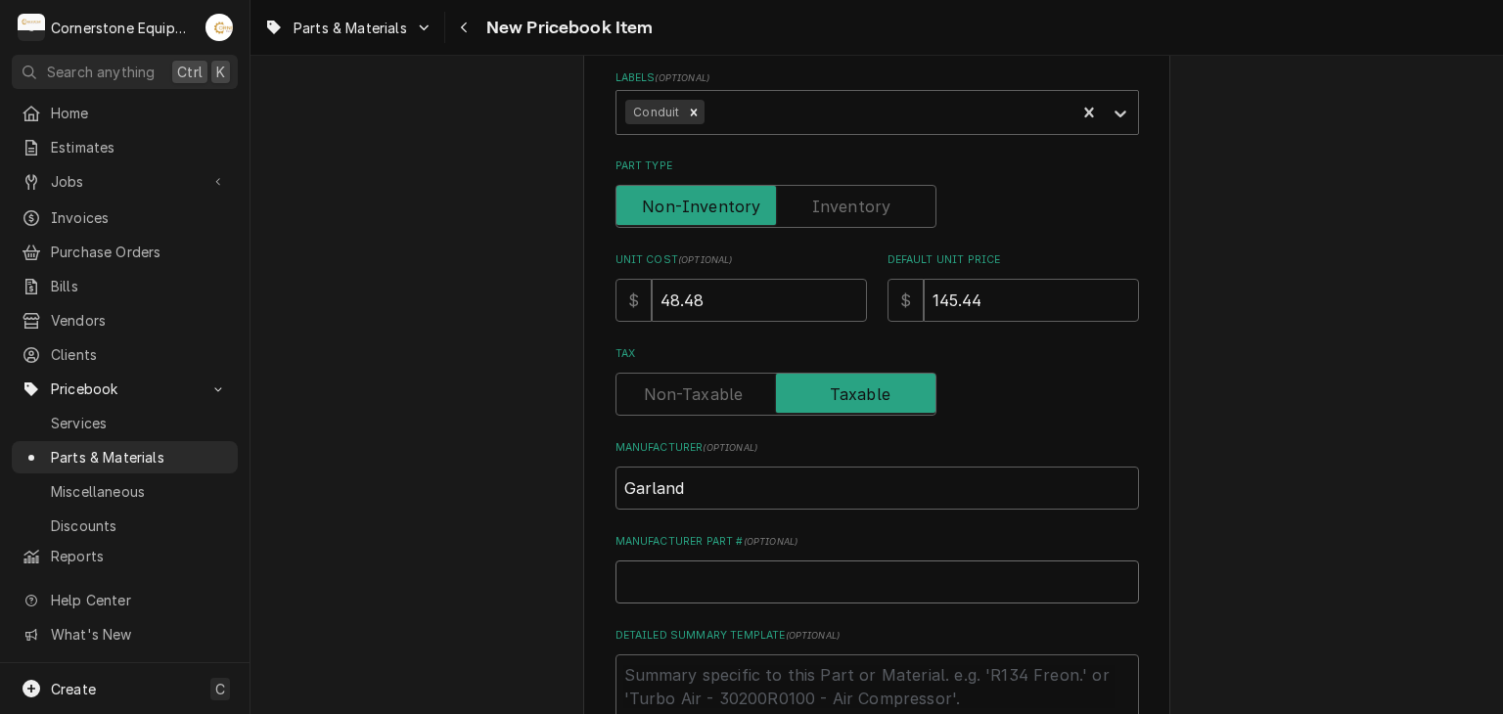
click at [831, 577] on input "Manufacturer Part # ( optional )" at bounding box center [876, 582] width 523 height 43
paste input "Atx Conduit"
type textarea "x"
type input "Atx Conduit"
drag, startPoint x: 723, startPoint y: 579, endPoint x: 540, endPoint y: 576, distance: 183.0
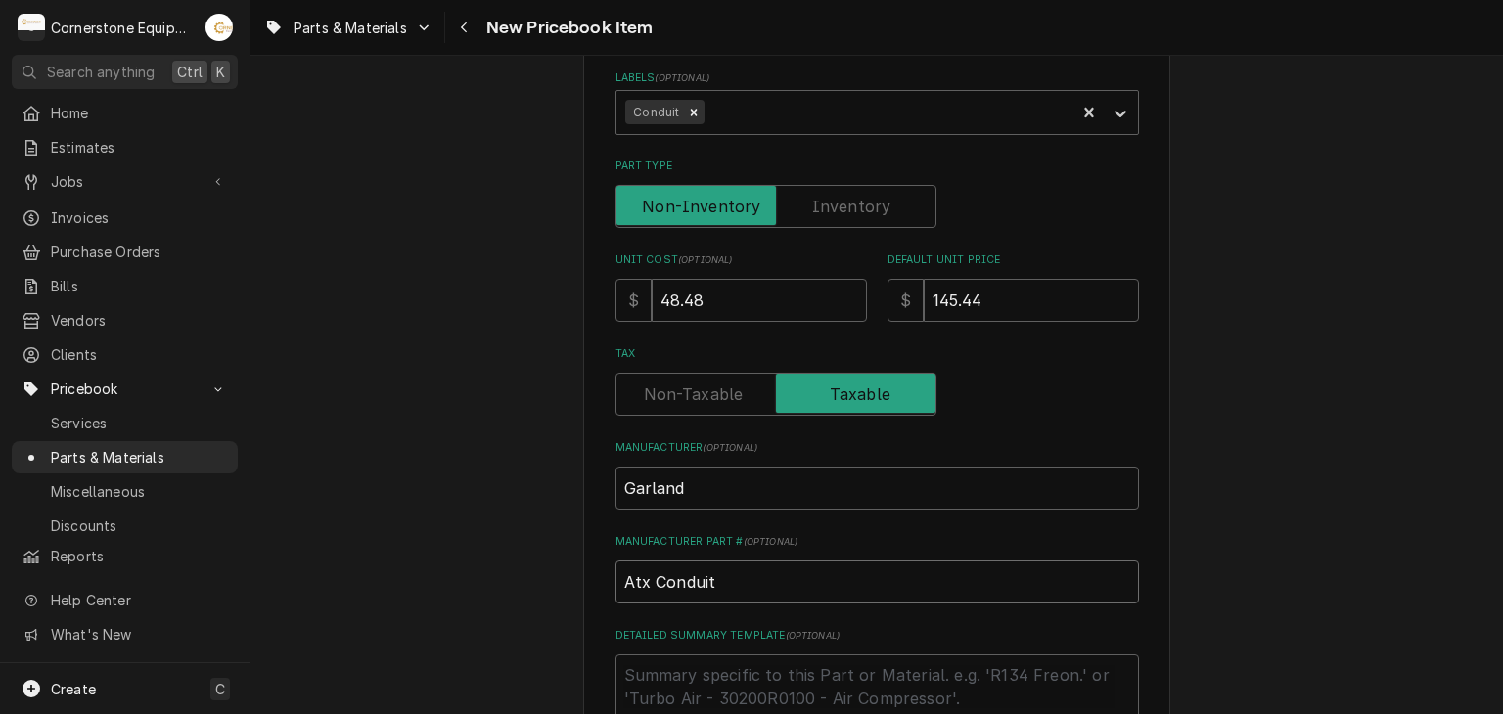
click at [542, 577] on div "Please provide the following information to create a PriceBook item. Active Sta…" at bounding box center [876, 387] width 1252 height 1404
type textarea "x"
paste input "264768"
type textarea "x"
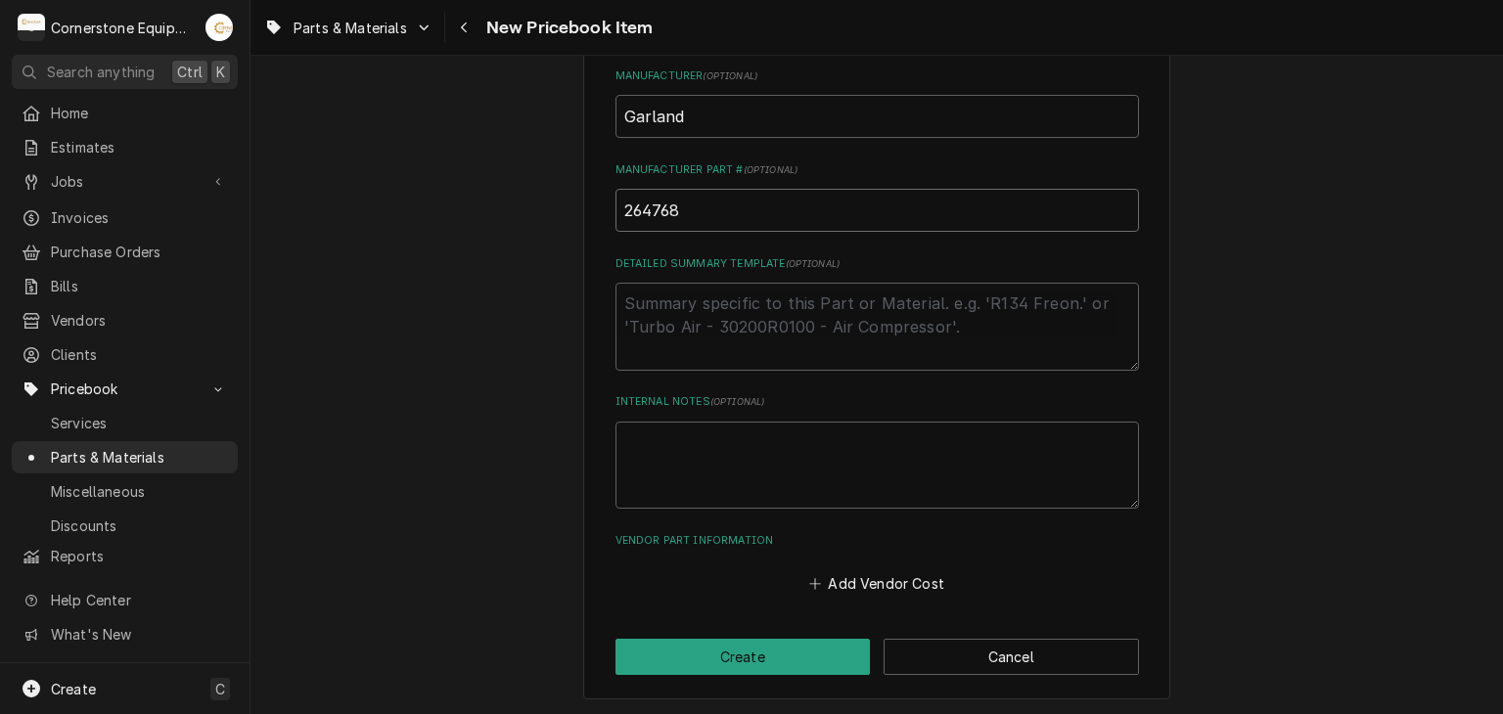
type input "264768"
click at [758, 356] on textarea "Detailed Summary Template ( optional )" at bounding box center [876, 327] width 523 height 88
type textarea "x"
type textarea "A"
type textarea "x"
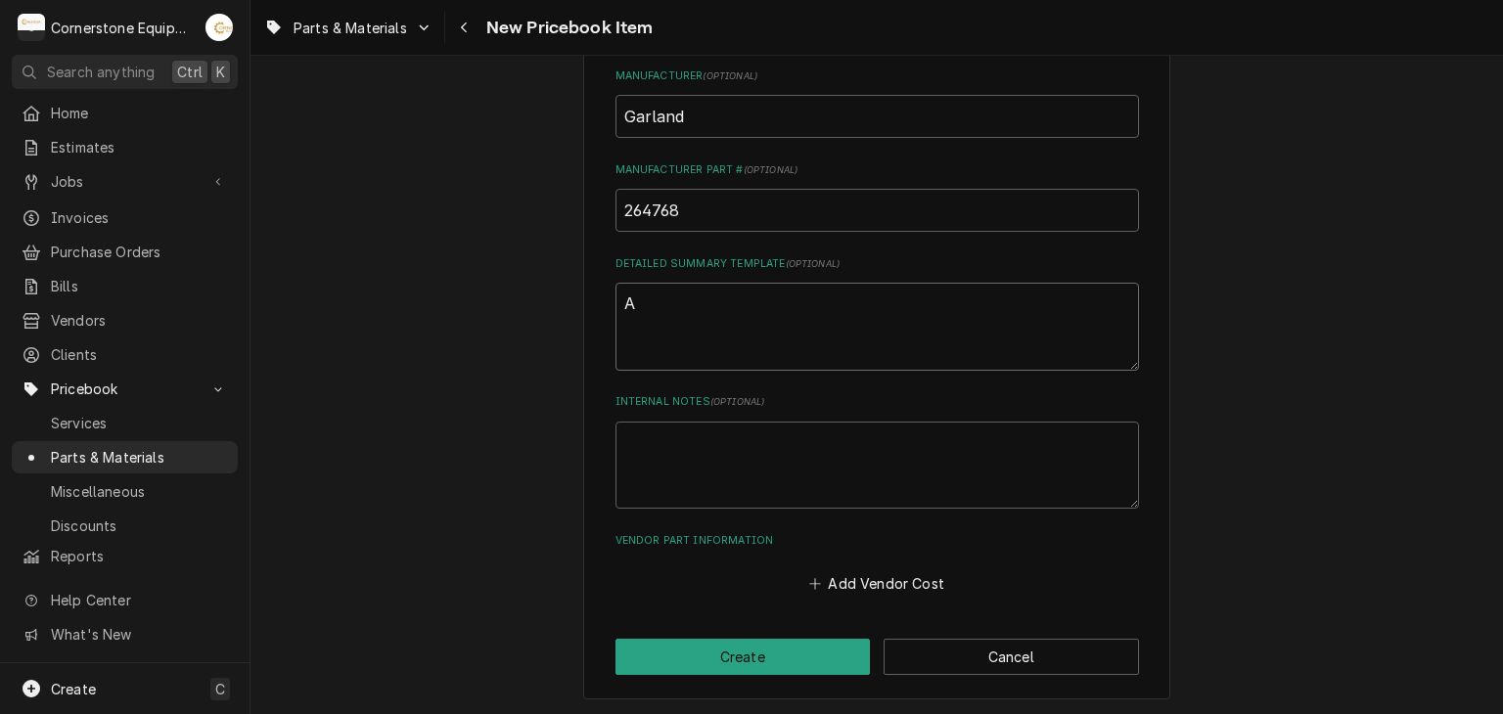
type textarea "AT"
type textarea "x"
type textarea "ATC"
type textarea "x"
type textarea "AT"
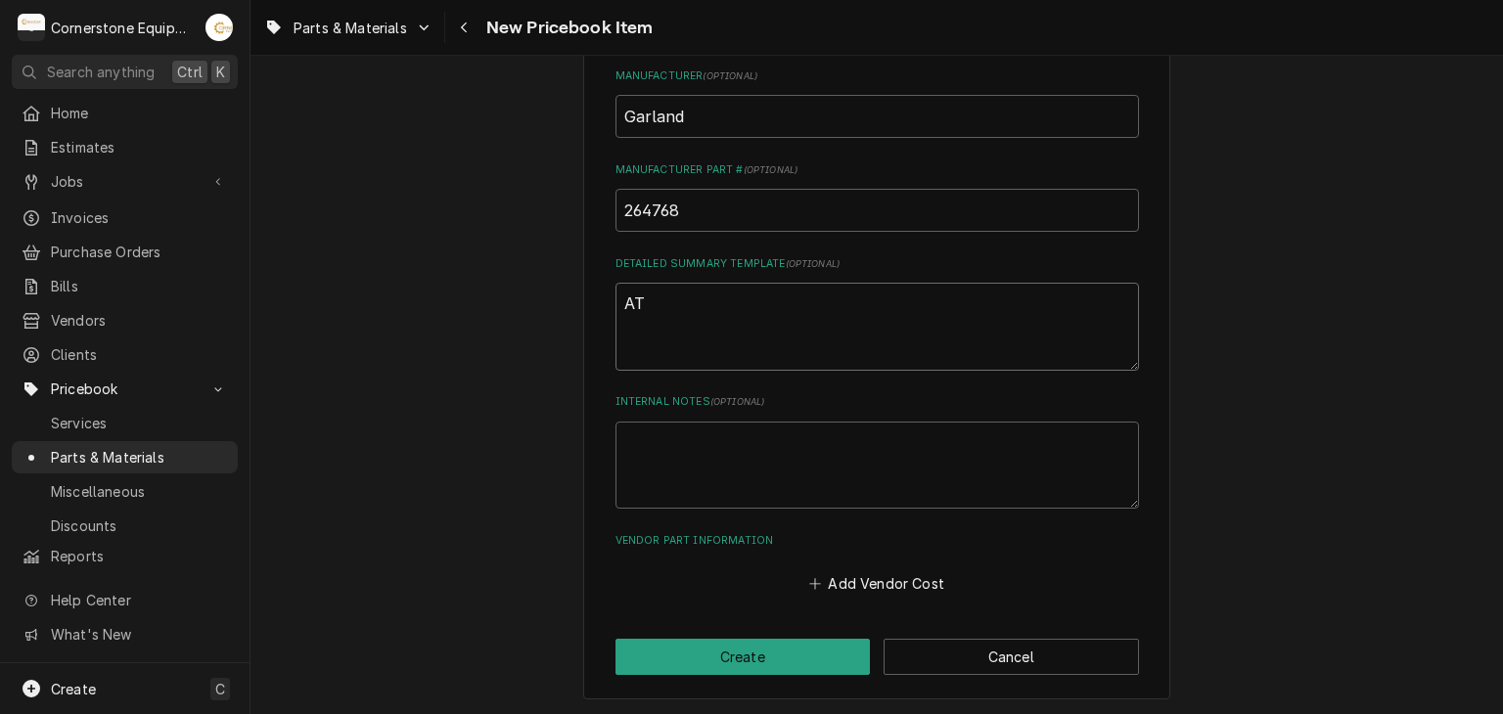
type textarea "x"
type textarea "ATX"
type textarea "x"
type textarea "ATX"
type textarea "x"
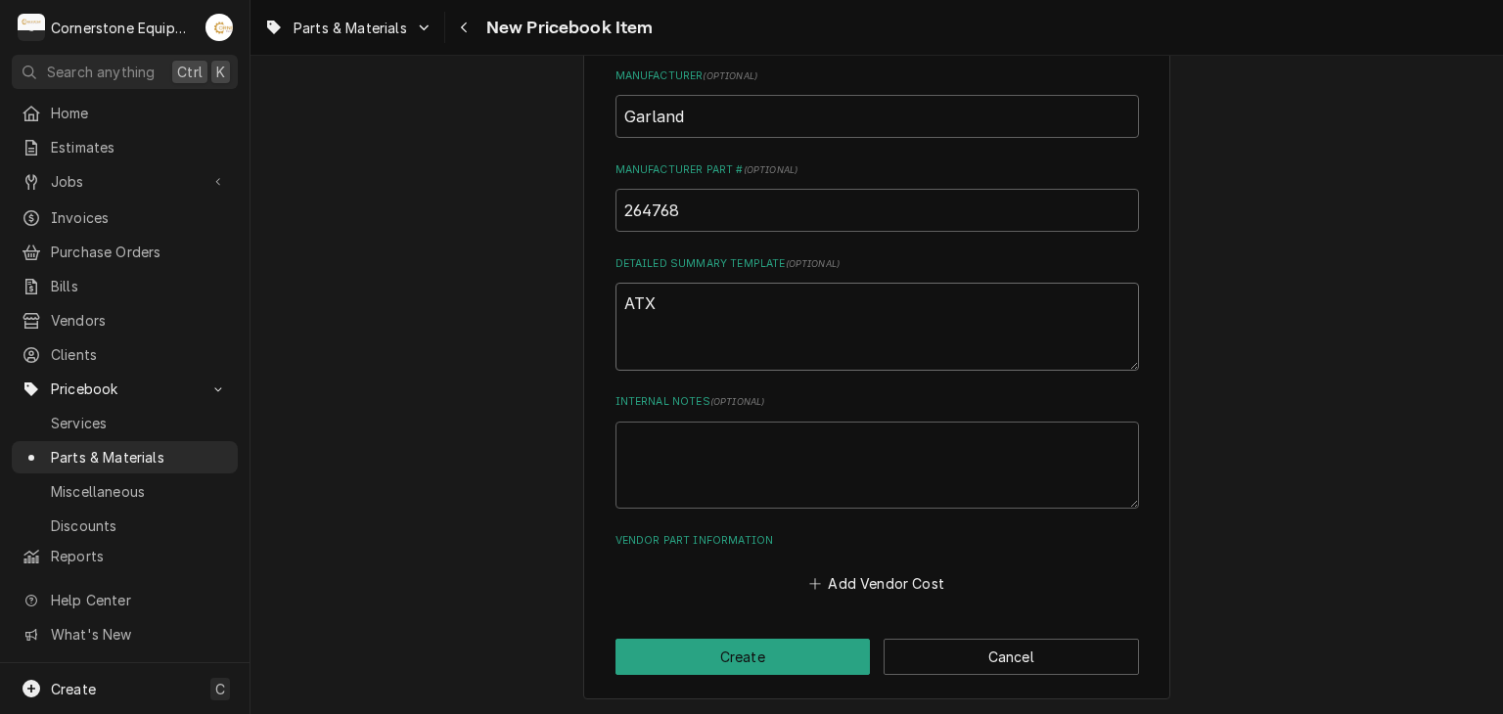
type textarea "ATX C"
type textarea "x"
type textarea "ATX Co"
type textarea "x"
type textarea "ATX Con"
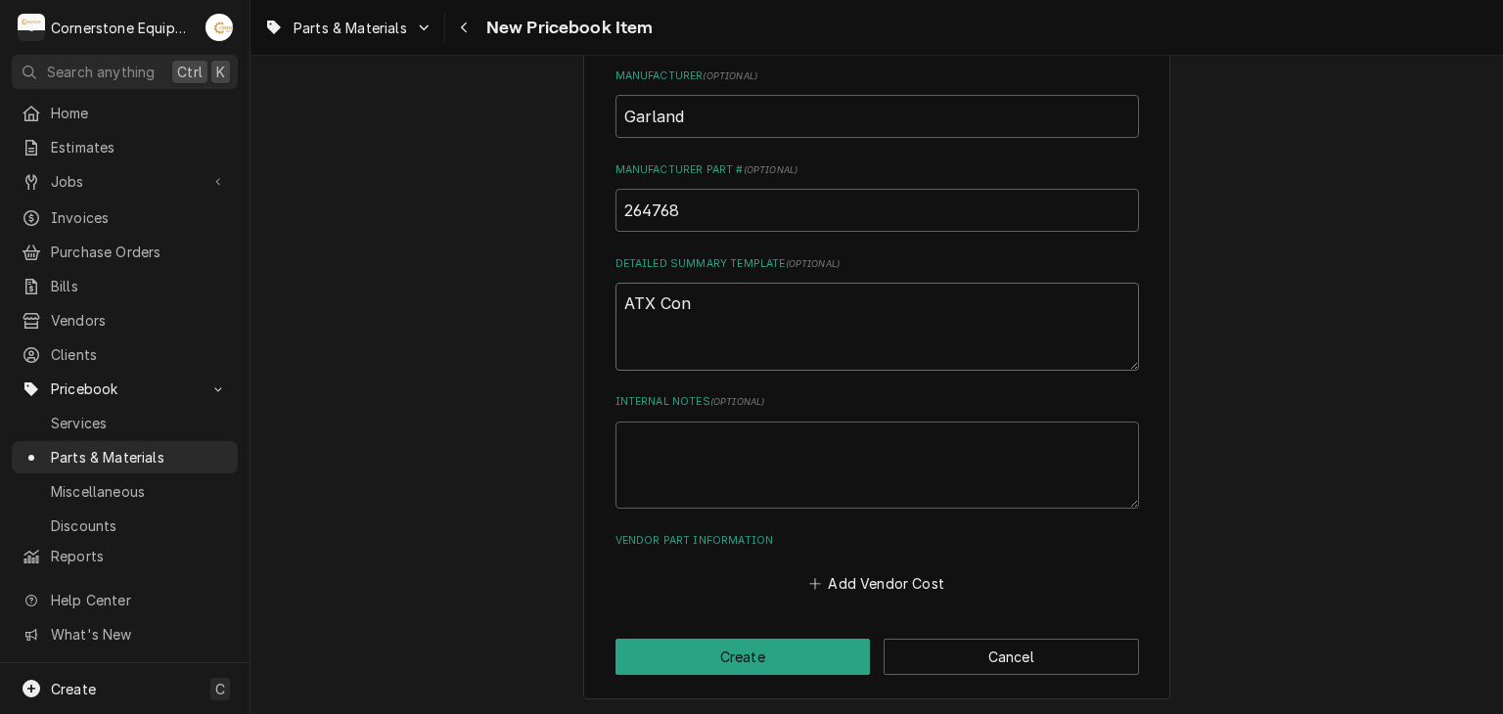
type textarea "x"
type textarea "ATX Cond"
type textarea "x"
type textarea "ATX Condu"
type textarea "x"
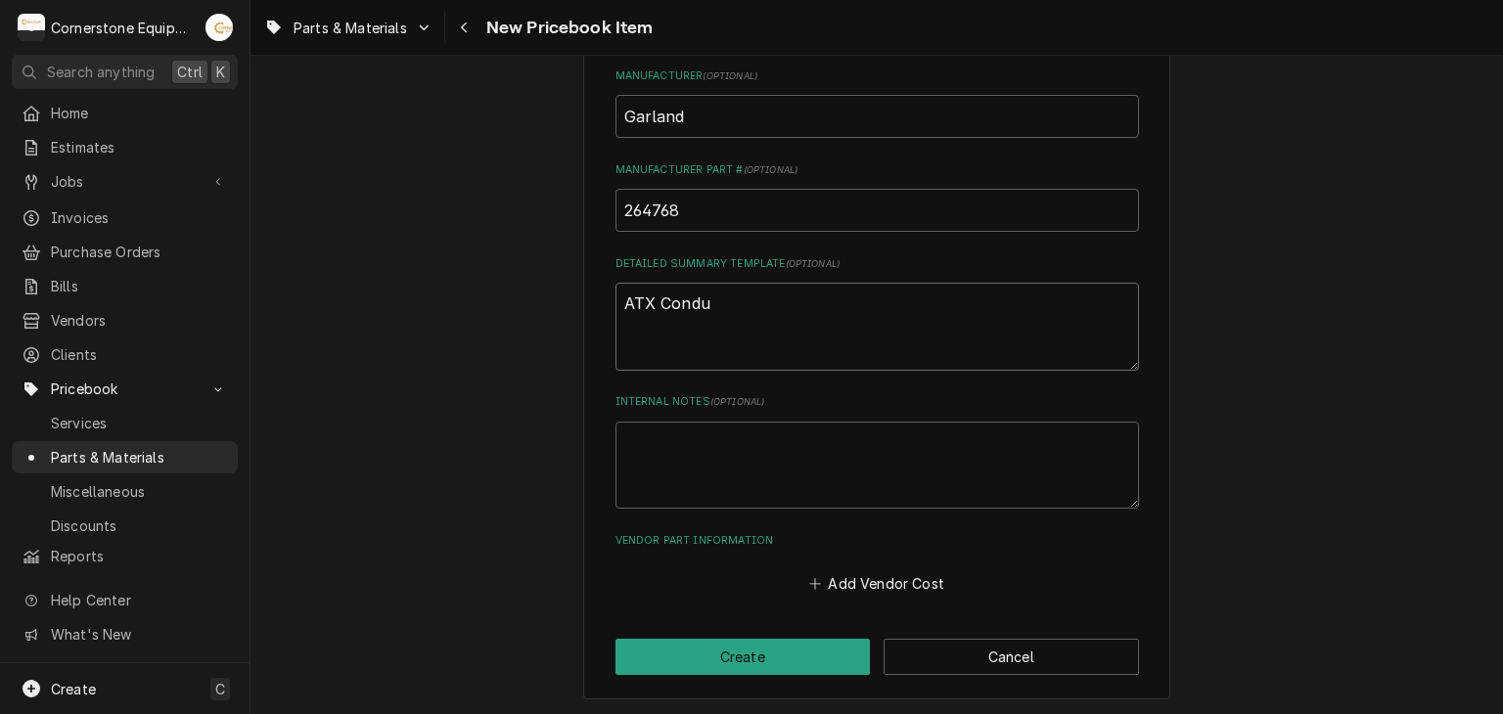
type textarea "ATX Condui"
type textarea "x"
type textarea "ATX Conduit"
type textarea "x"
type textarea "ATX Conduit"
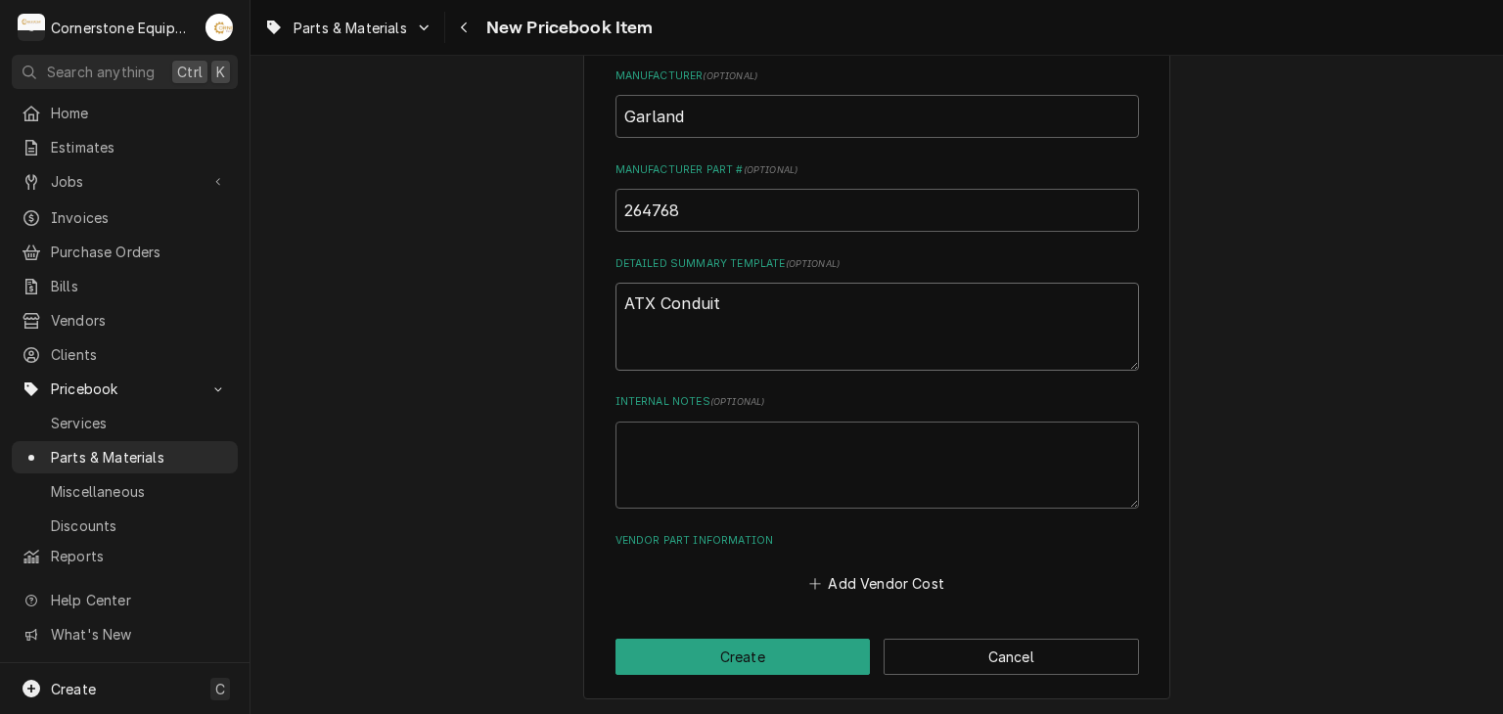
type textarea "x"
type textarea "ATX Conduit U"
type textarea "x"
type textarea "ATX Conduit Up"
type textarea "x"
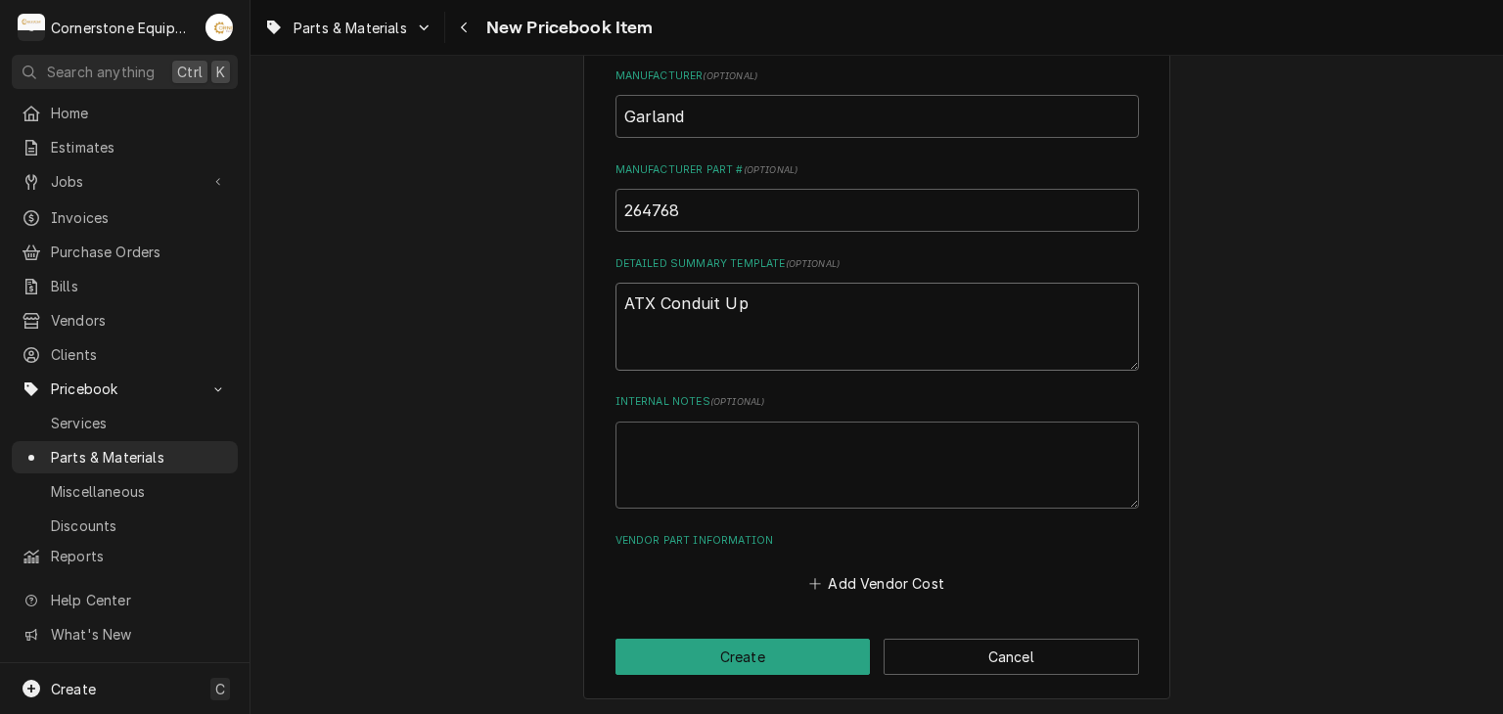
type textarea "ATX Conduit Upp"
type textarea "x"
type textarea "ATX Conduit Uppe"
type textarea "x"
type textarea "ATX Conduit Upper"
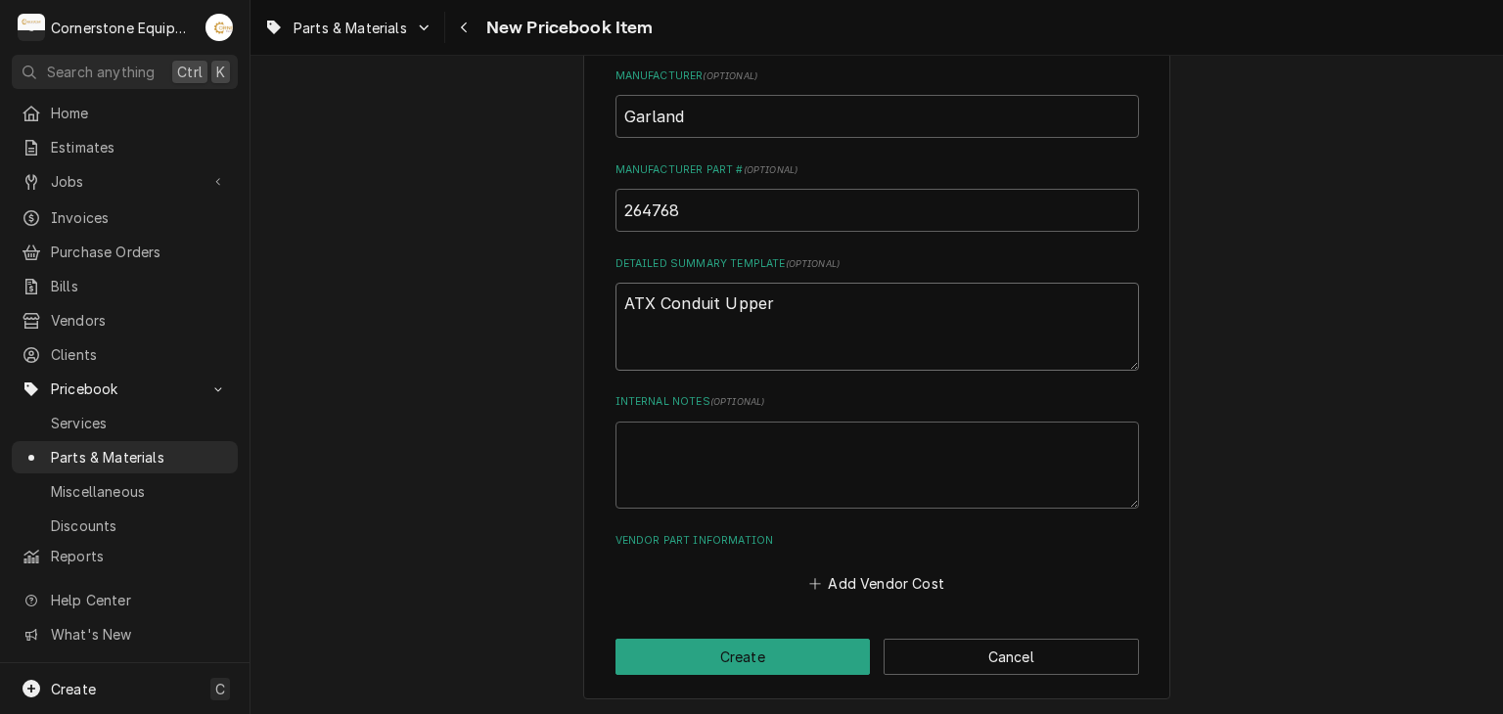
type textarea "x"
type textarea "ATX Conduit Upper"
type textarea "x"
type textarea "ATX Conduit Upper P"
type textarea "x"
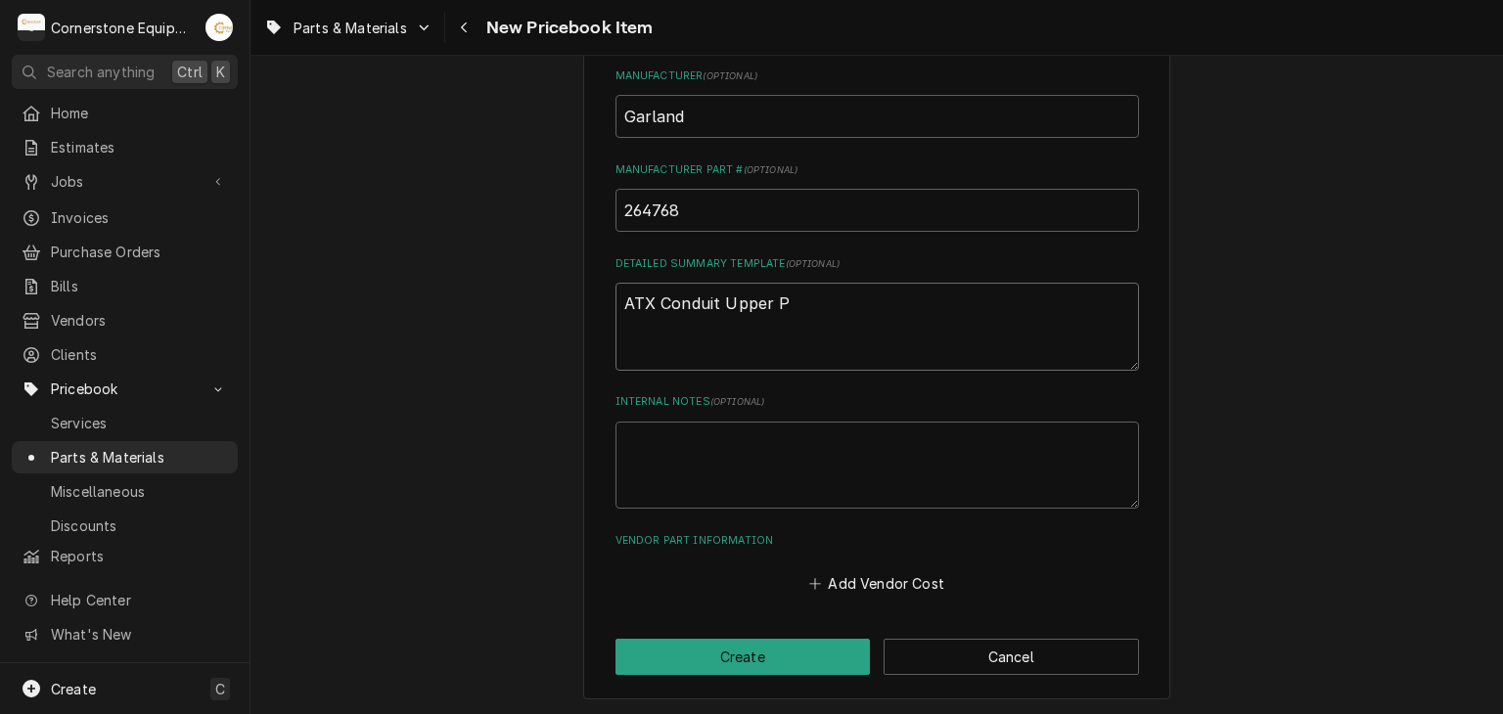
type textarea "ATX Conduit Upper Pl"
type textarea "x"
type textarea "ATX Conduit Upper Pla"
type textarea "x"
type textarea "ATX Conduit Upper Plat"
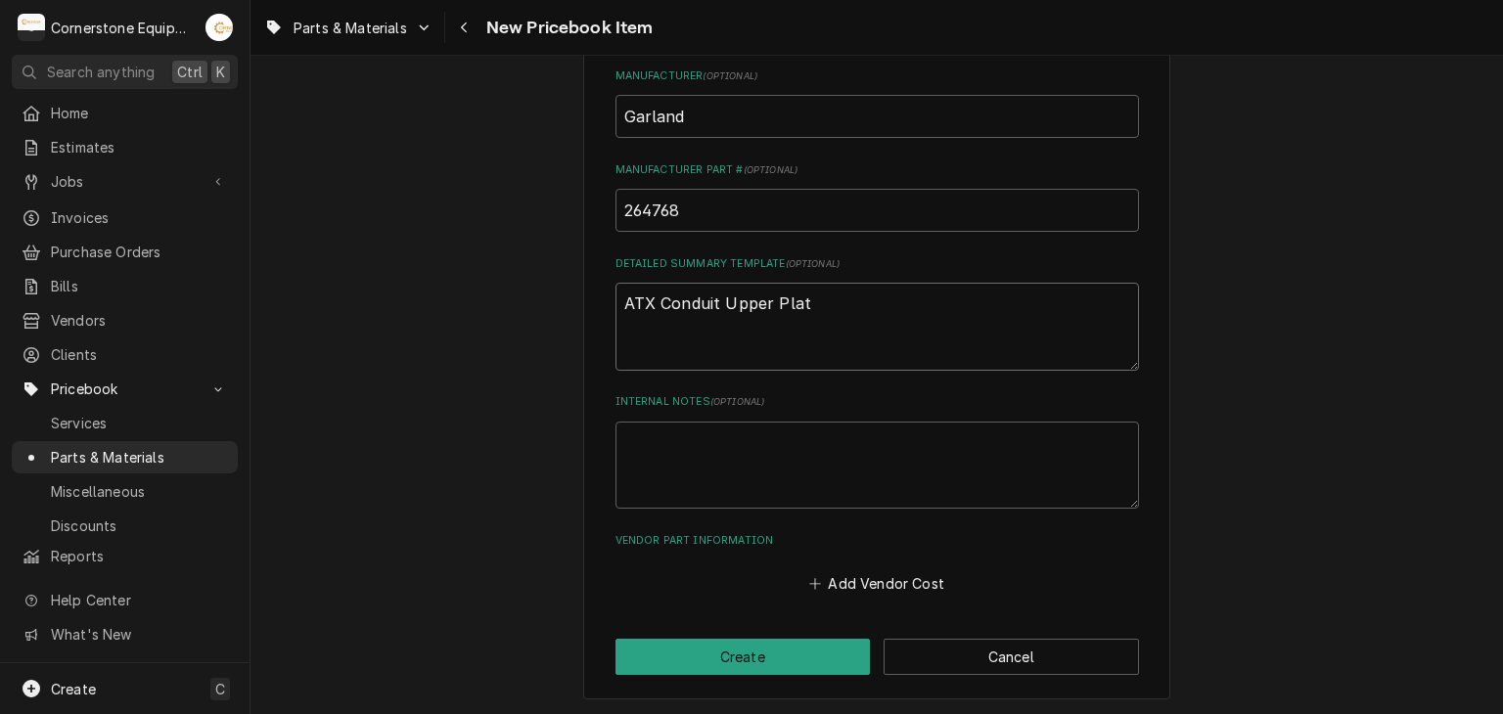
type textarea "x"
type textarea "ATX Conduit Upper Plate"
type textarea "x"
type textarea "ATX Conduit Upper Plateb"
type textarea "x"
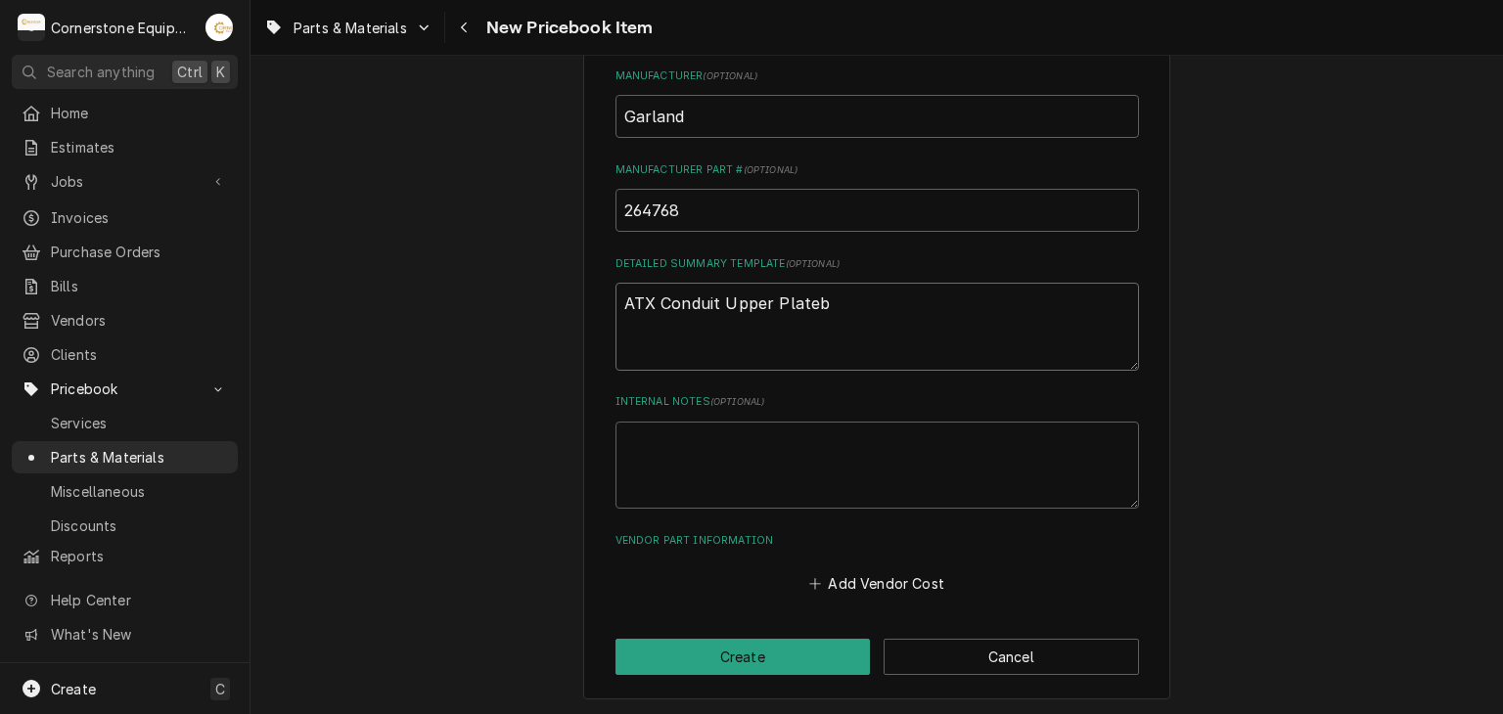
type textarea "ATX Conduit Upper Plateb"
type textarea "x"
type textarea "ATX Conduit Upper Plateb"
type textarea "x"
type textarea "ATX Conduit Upper Plate"
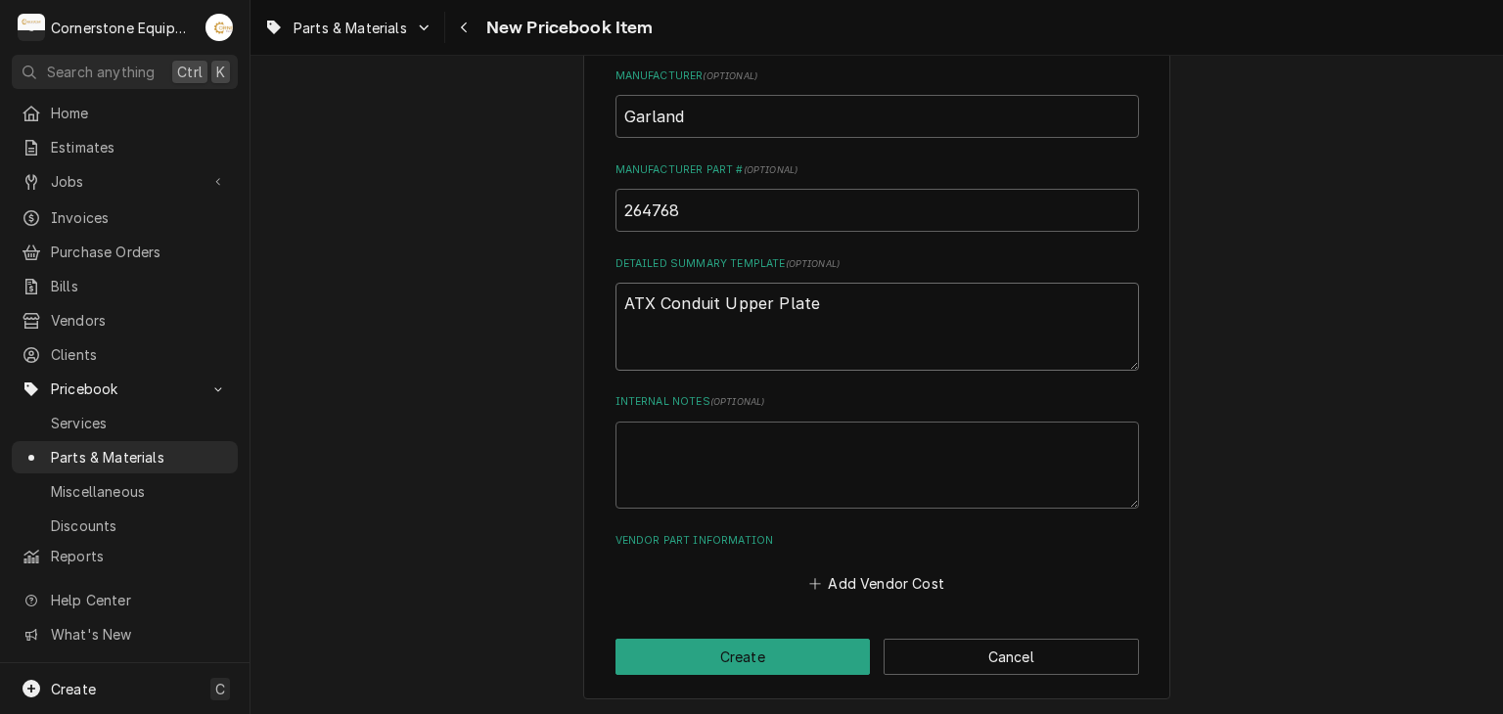
type textarea "x"
type textarea "ATX Conduit Upper Platen"
click at [430, 422] on div "Please provide the following information to create a PriceBook item. Active Sta…" at bounding box center [876, 15] width 1252 height 1404
click at [791, 580] on div "Add Vendor Cost" at bounding box center [876, 579] width 523 height 38
click at [806, 576] on button "Add Vendor Cost" at bounding box center [877, 583] width 142 height 27
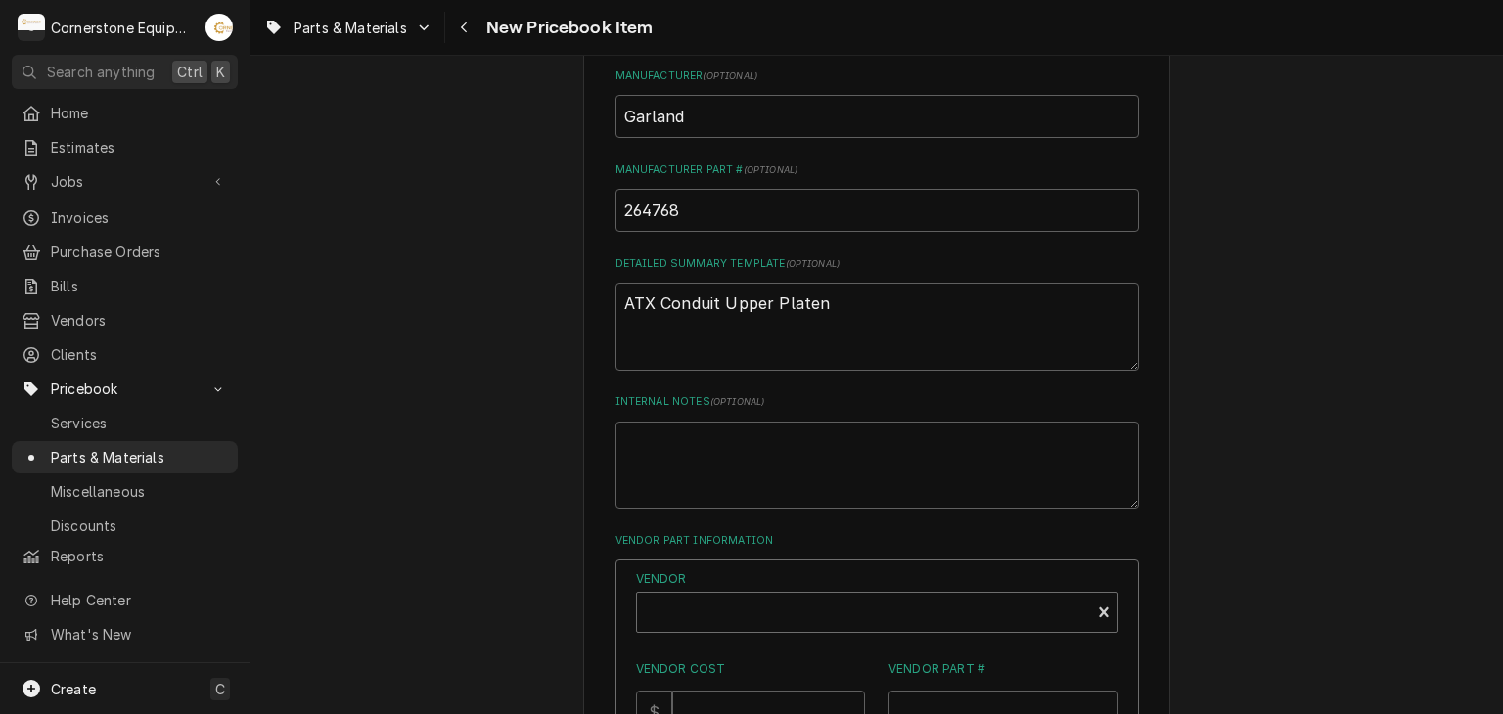
type textarea "x"
click at [841, 619] on div "Vendor" at bounding box center [863, 620] width 433 height 47
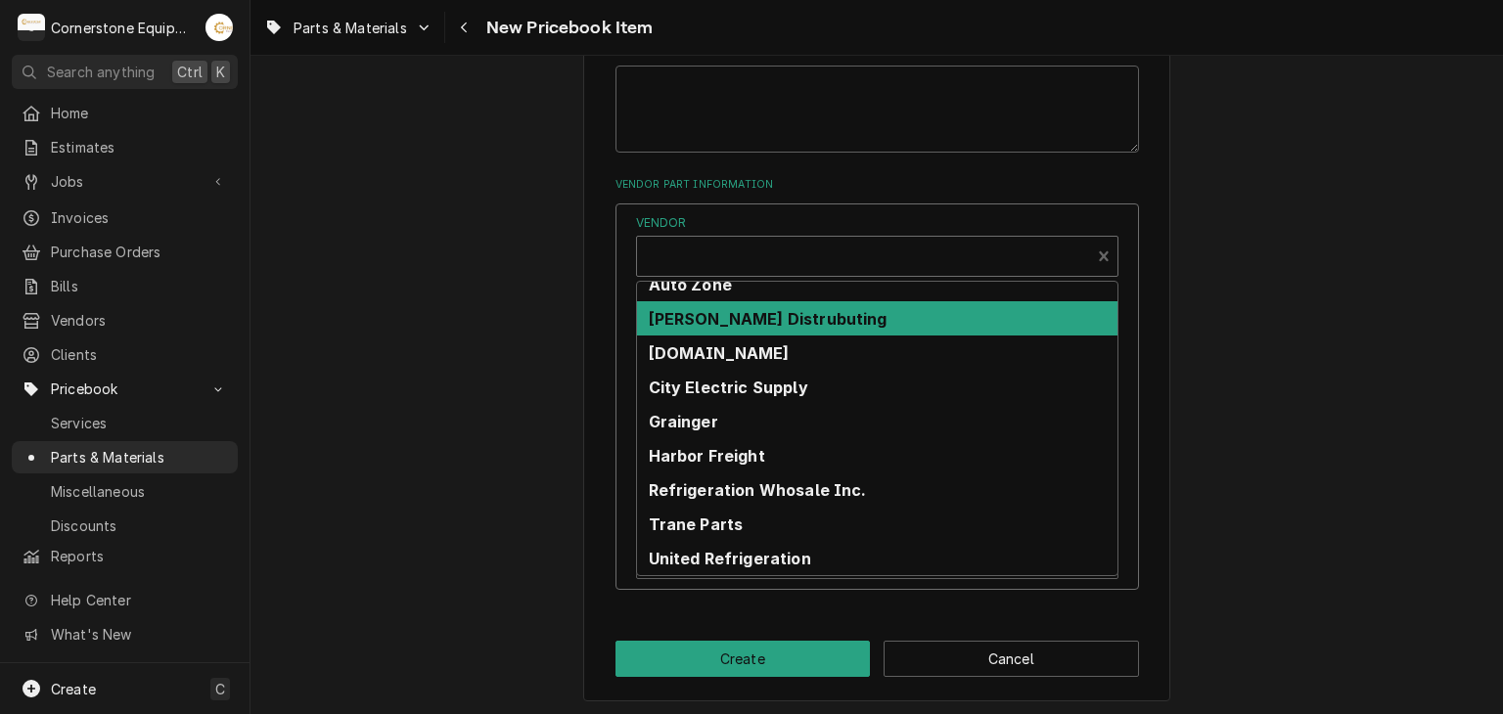
scroll to position [0, 0]
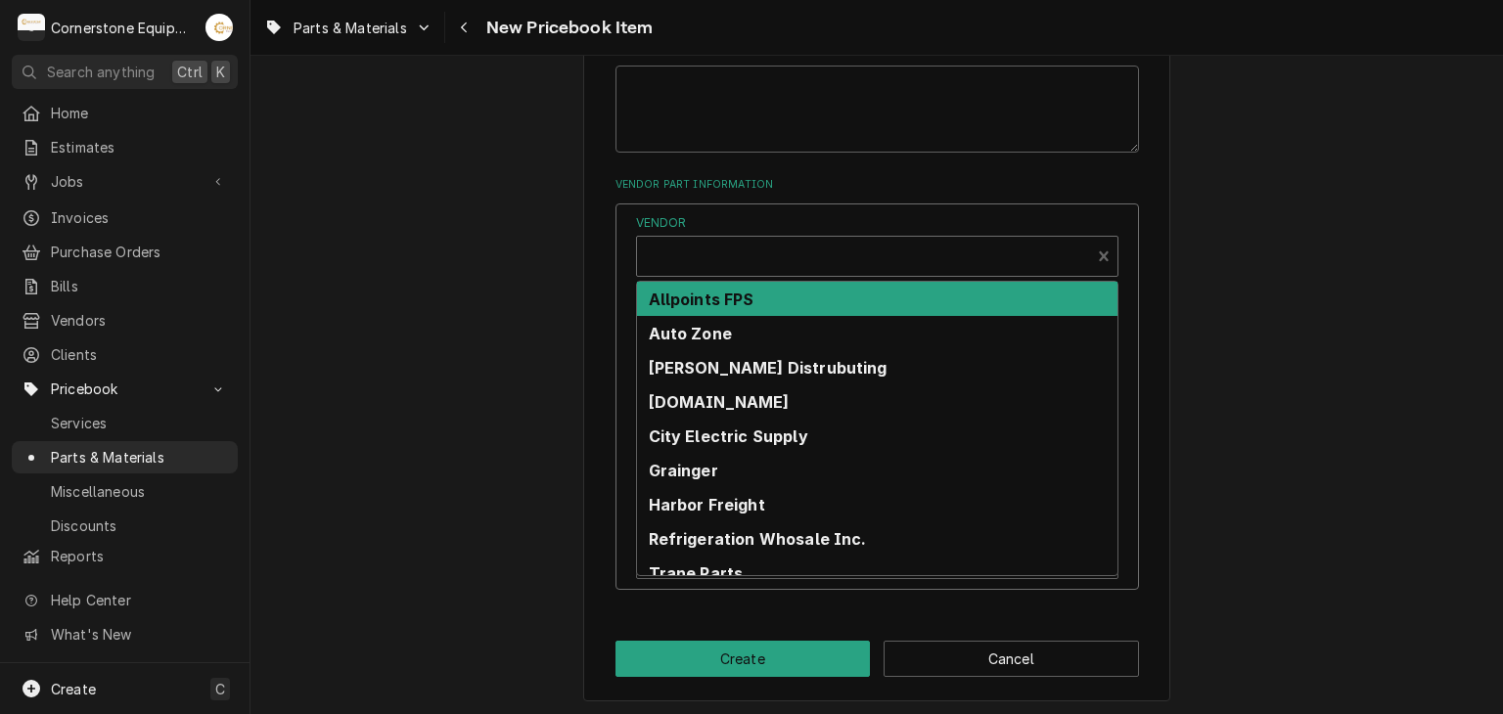
click at [724, 290] on strong "Allpoints FPS" at bounding box center [702, 300] width 106 height 20
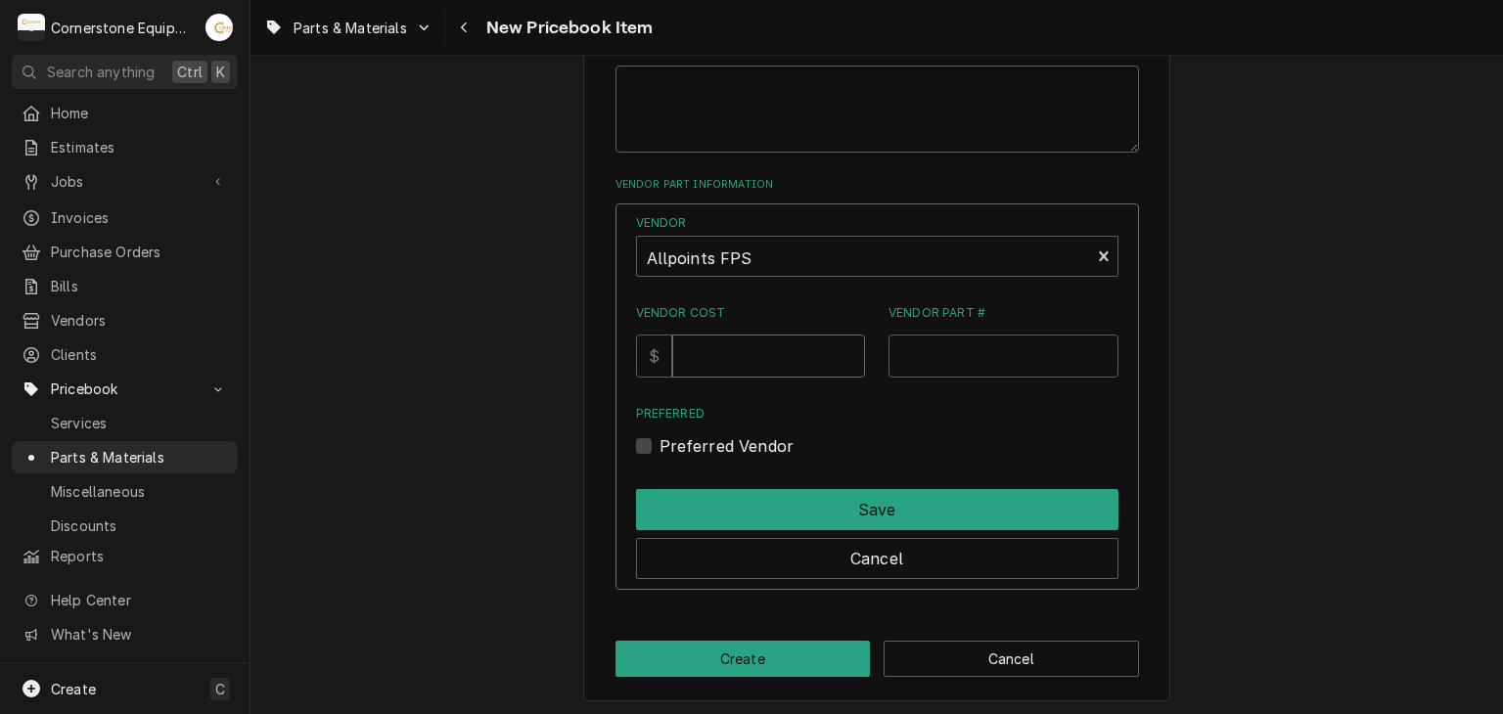
click at [734, 366] on input "Vendor Cost" at bounding box center [768, 356] width 193 height 43
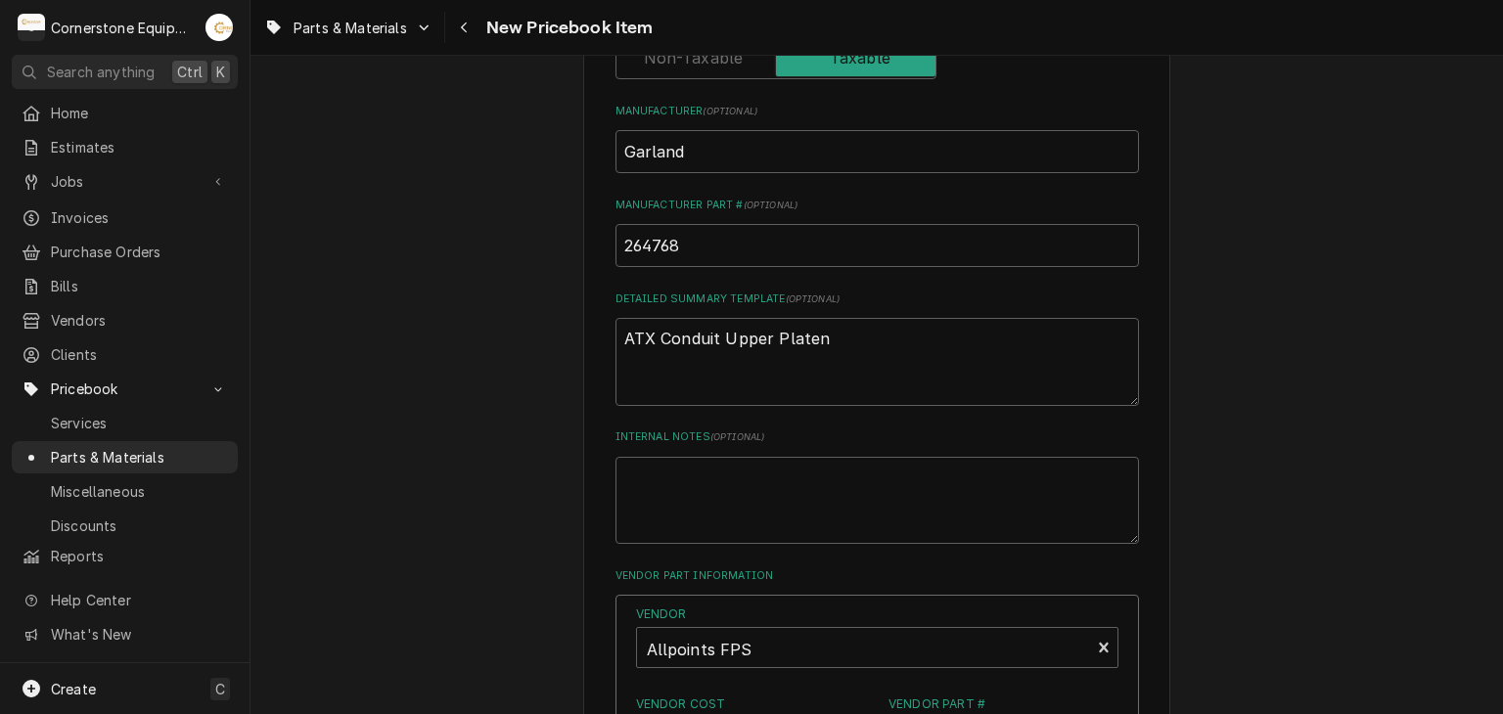
scroll to position [1119, 0]
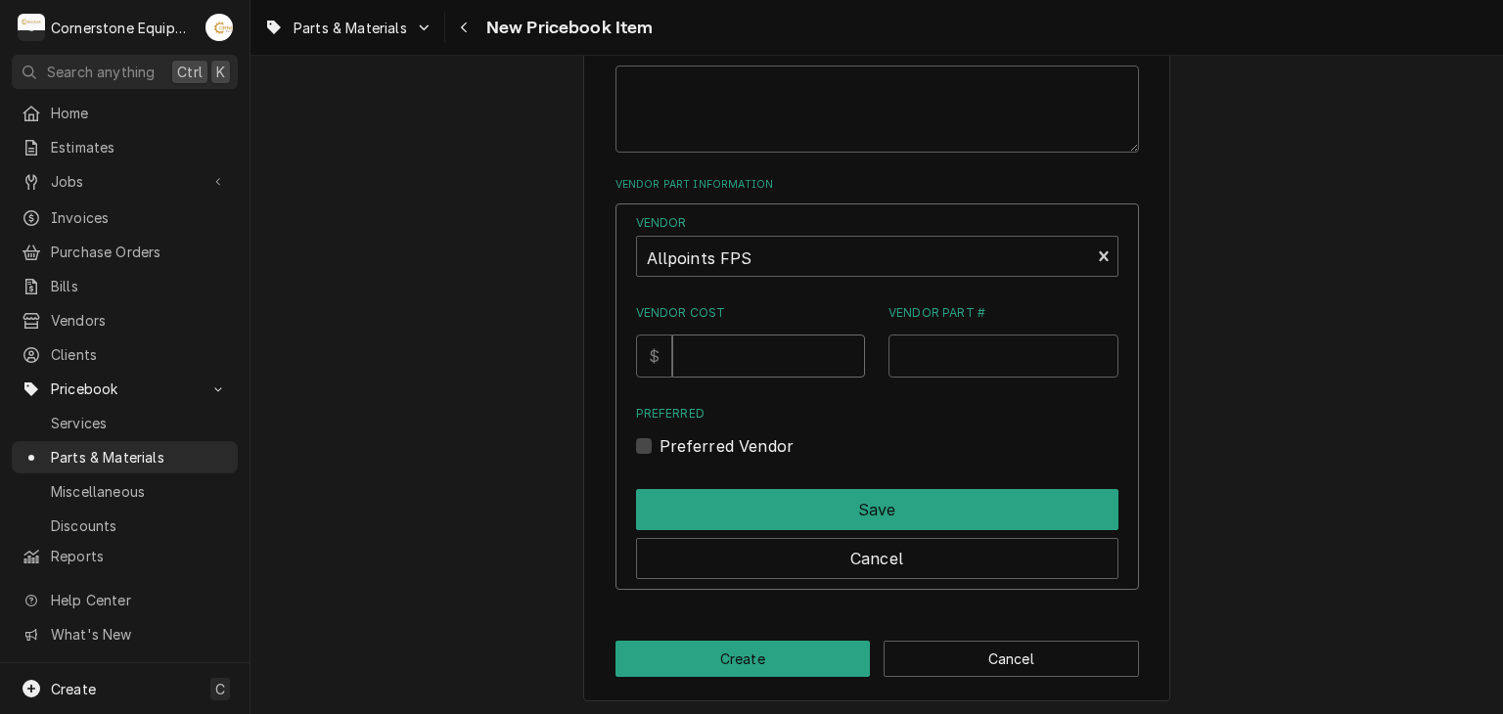
click at [743, 350] on input "Vendor Cost" at bounding box center [768, 356] width 193 height 43
type input "38.30"
click at [1032, 362] on input "Vendor Part #" at bounding box center [1003, 356] width 230 height 43
paste input "264768"
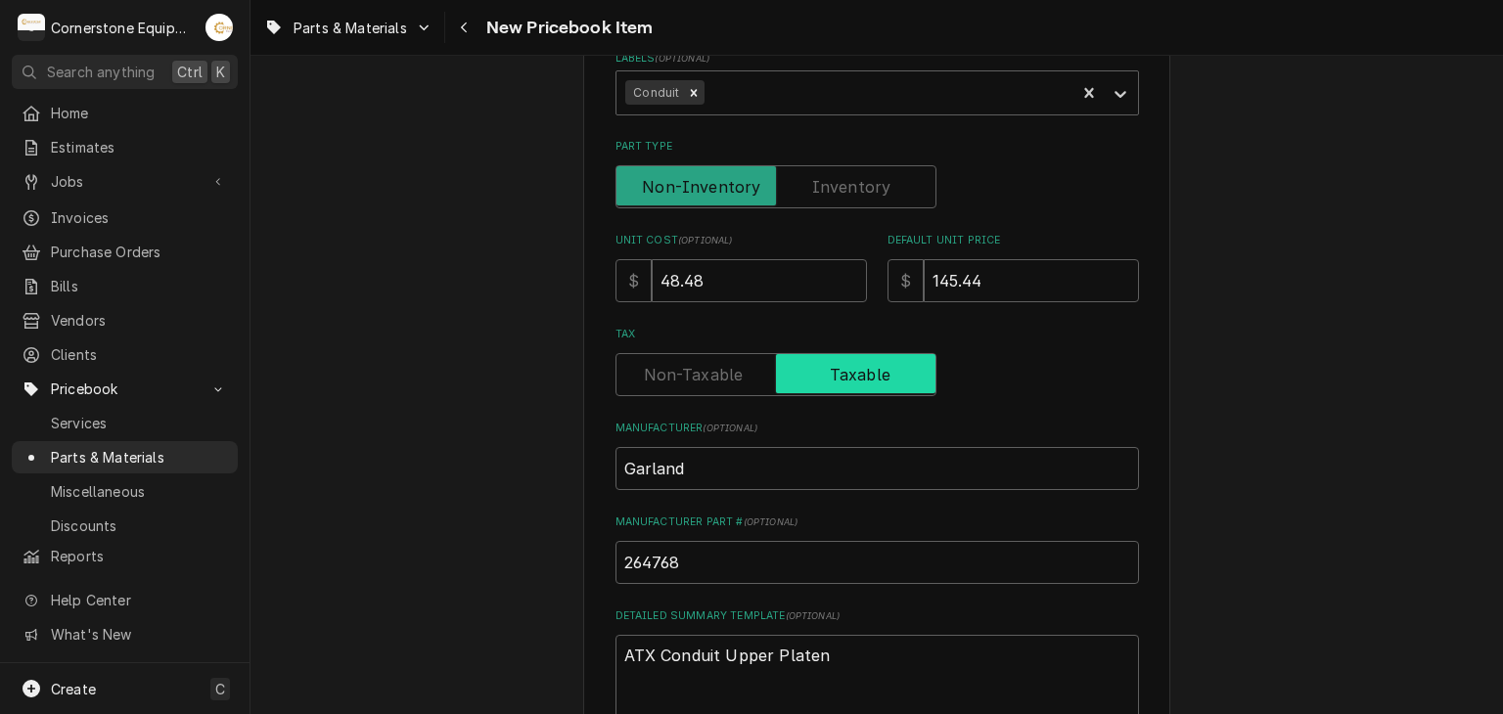
scroll to position [337, 0]
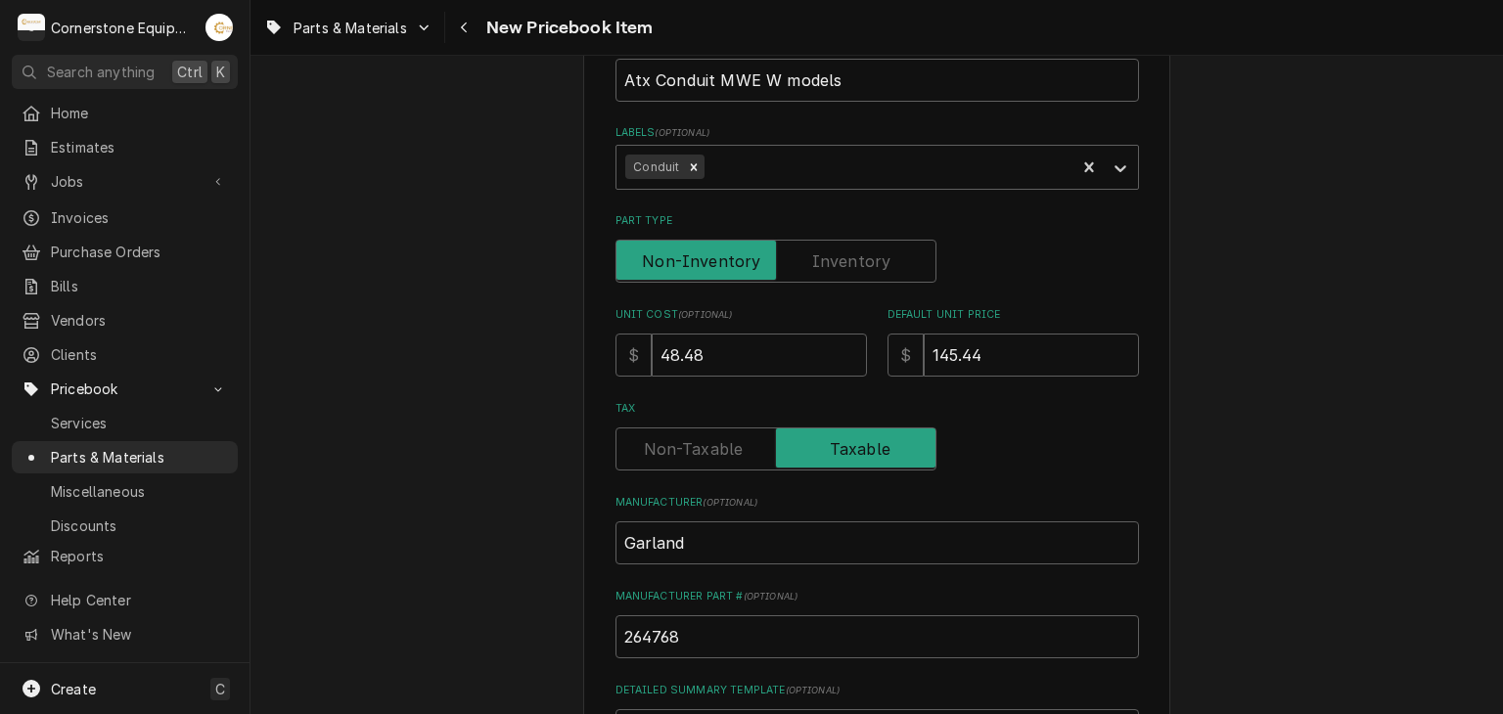
type input "264768"
drag, startPoint x: 657, startPoint y: 610, endPoint x: 570, endPoint y: 603, distance: 87.4
click at [573, 604] on div "Please provide the following information to create a PriceBook item. Active Sta…" at bounding box center [876, 621] width 1252 height 1762
drag, startPoint x: 681, startPoint y: 638, endPoint x: 399, endPoint y: 581, distance: 287.4
click at [399, 581] on div "Please provide the following information to create a PriceBook item. Active Sta…" at bounding box center [876, 621] width 1252 height 1762
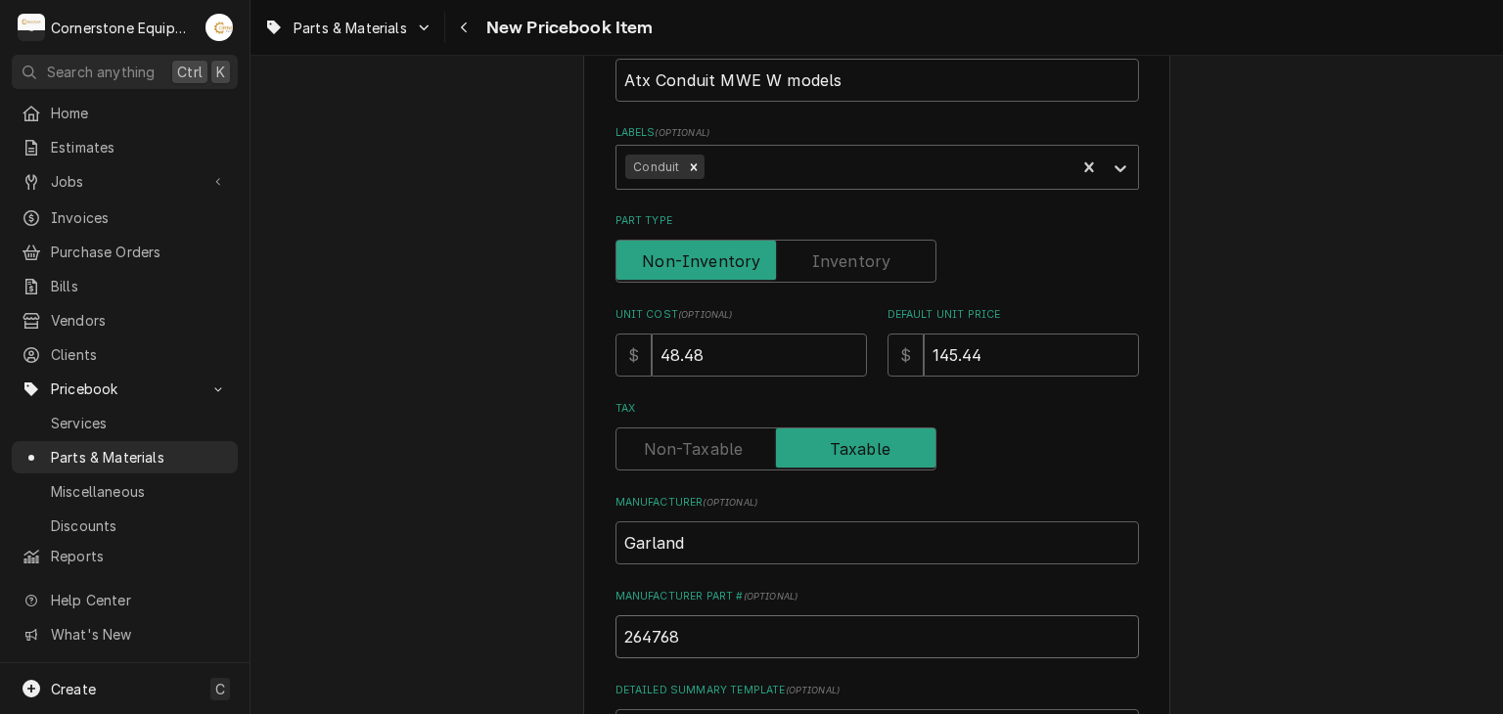
type textarea "x"
type input "C"
type textarea "x"
type input "CK"
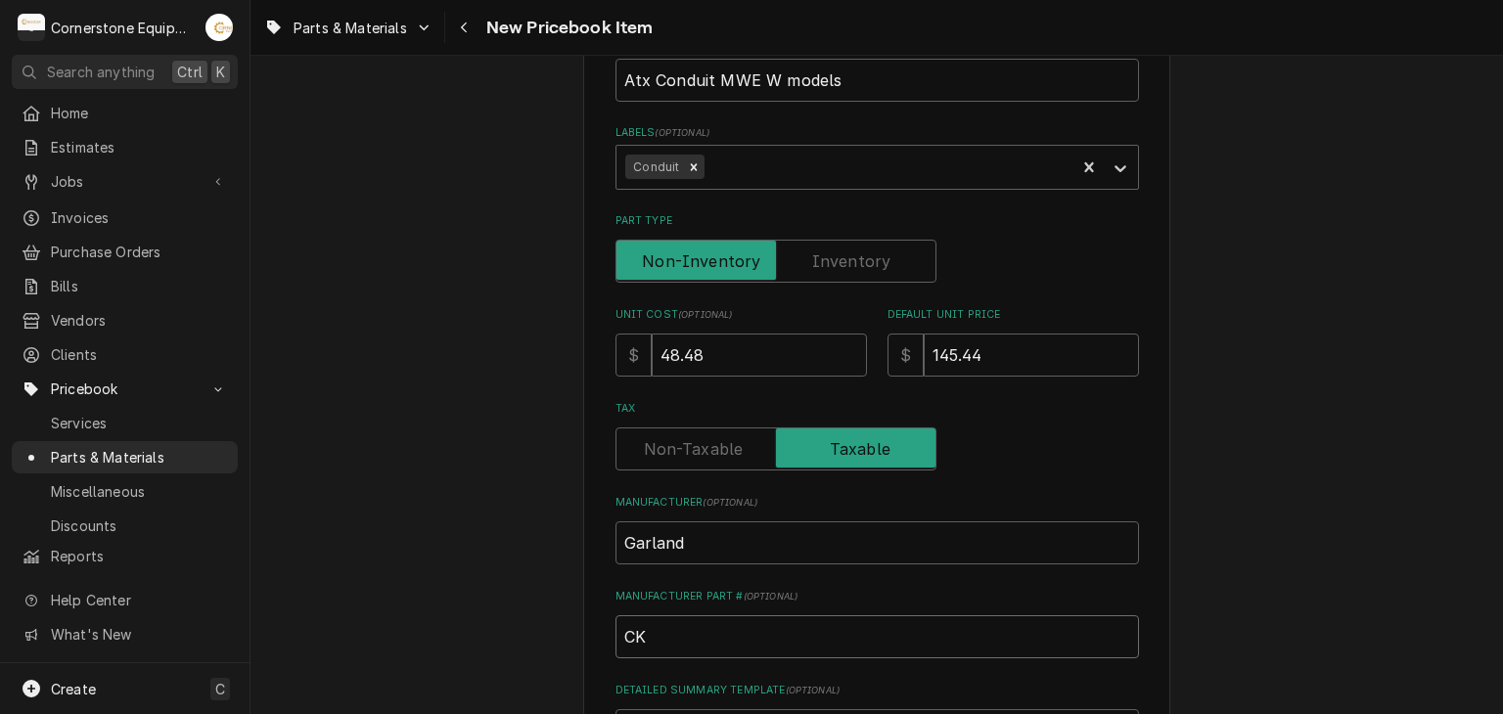
type textarea "x"
type input "CK1"
type textarea "x"
type input "CK18"
type textarea "x"
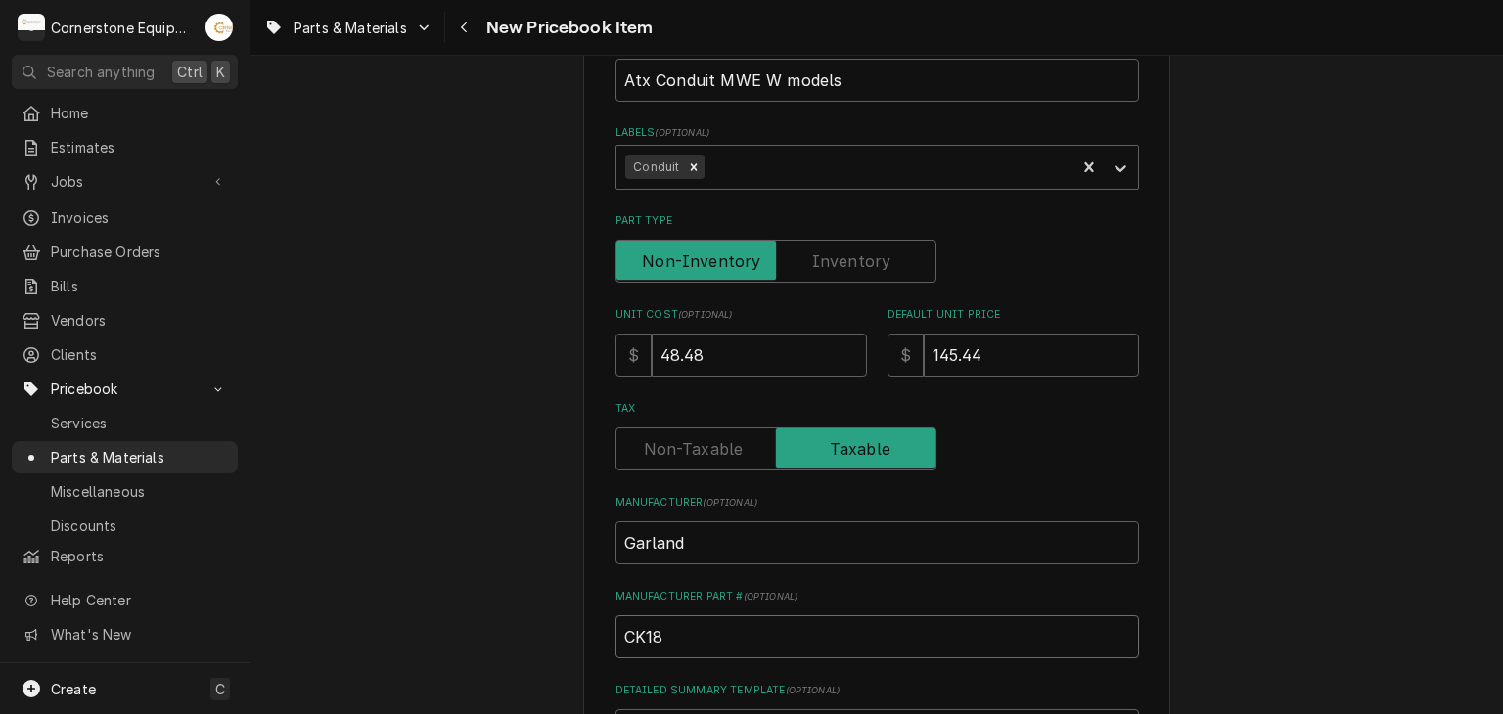
type input "CK185"
type textarea "x"
type input "CK1854"
type textarea "x"
type input "CK18544"
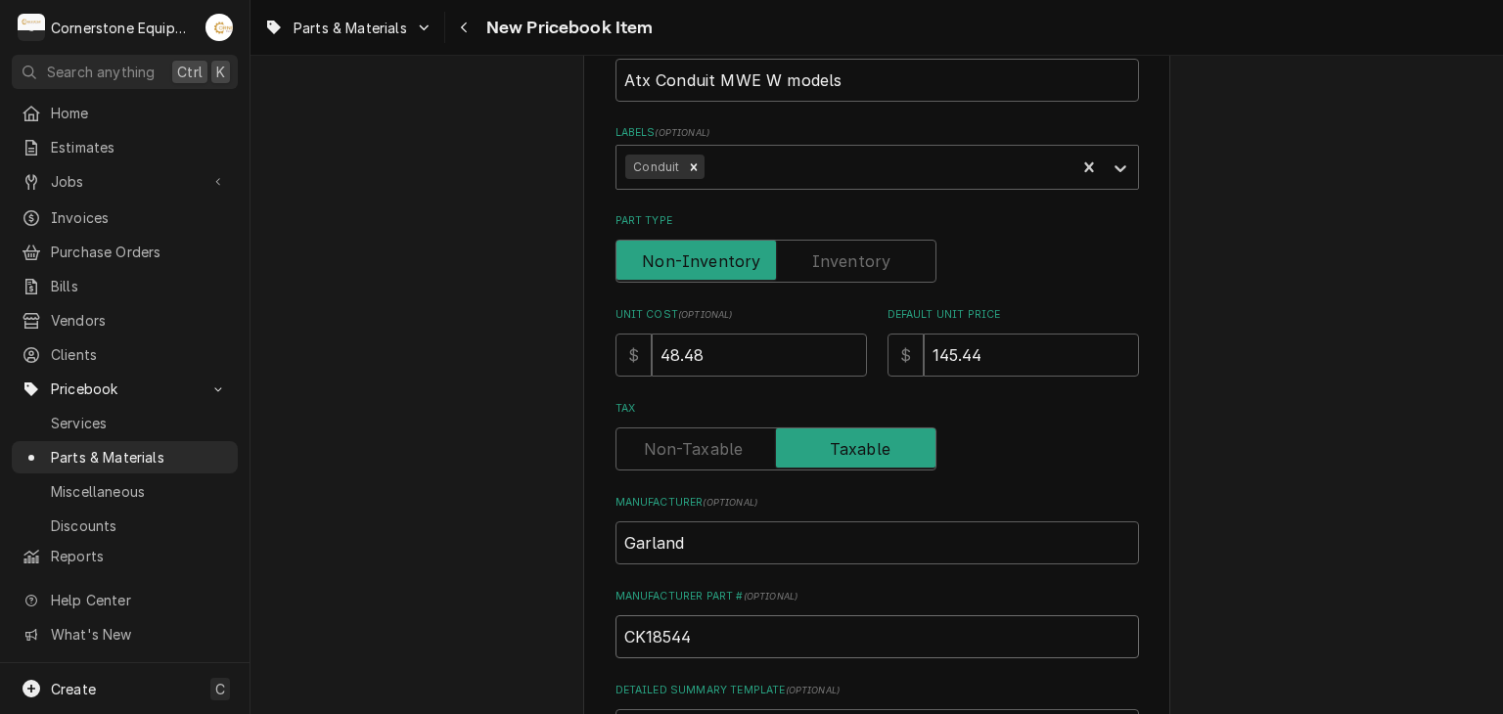
type textarea "x"
type input "CK185440"
type textarea "x"
type input "CK1854403"
click at [428, 427] on div "Please provide the following information to create a PriceBook item. Active Sta…" at bounding box center [876, 621] width 1252 height 1762
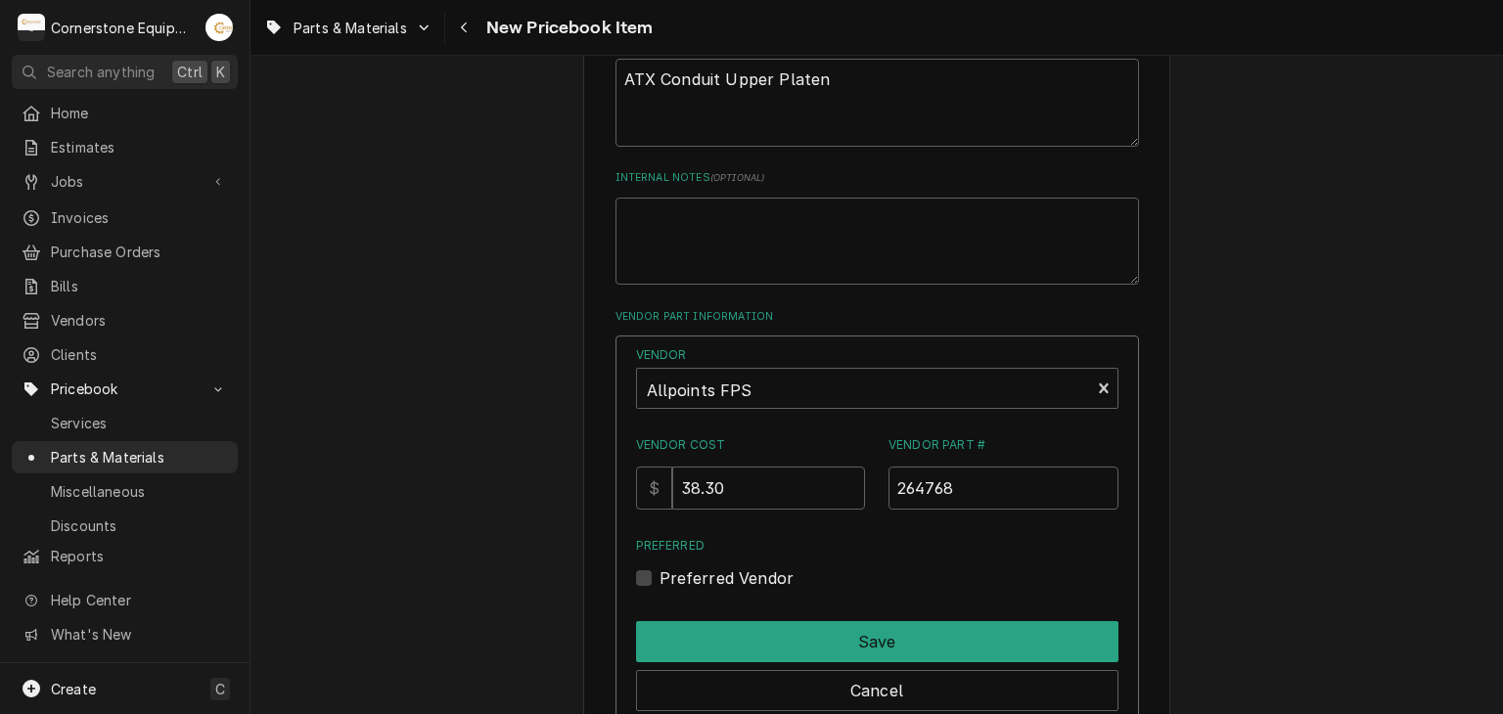
scroll to position [1119, 0]
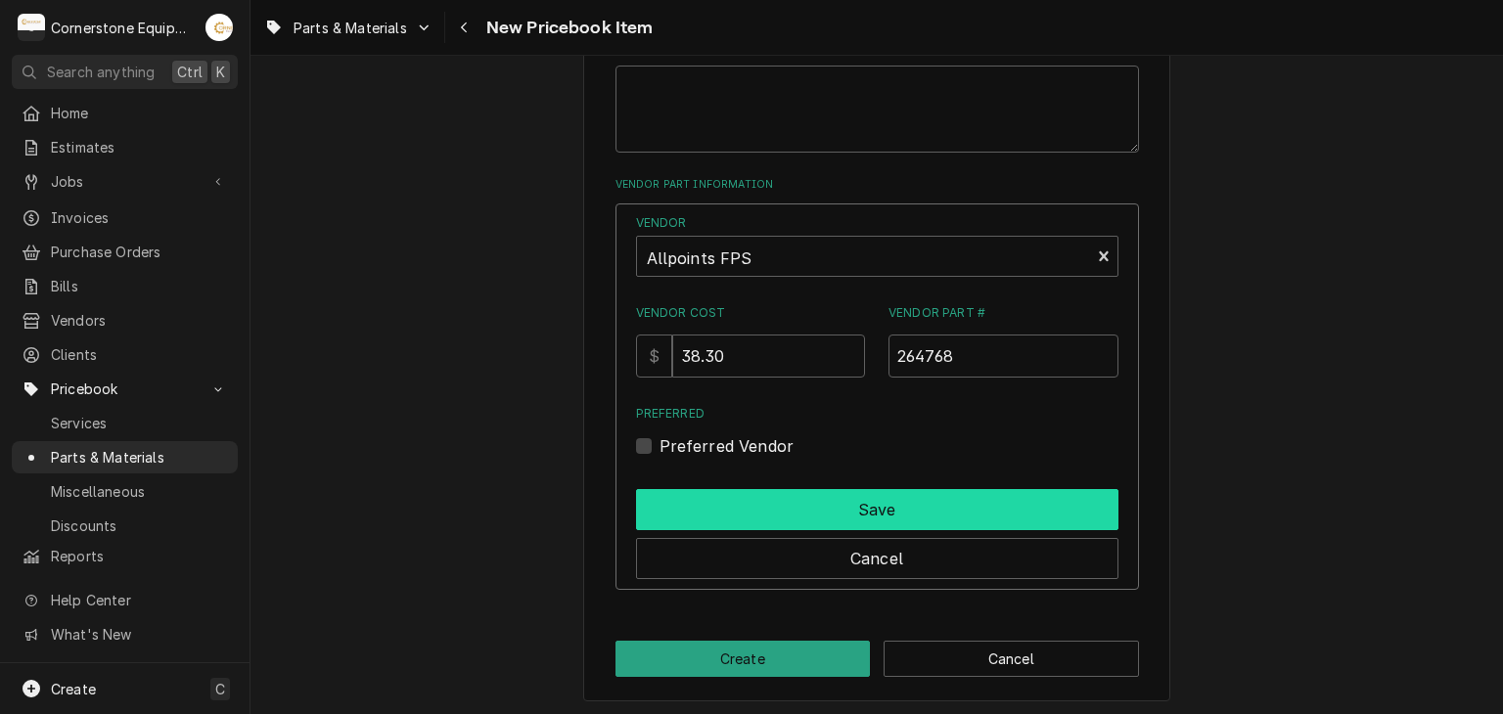
click at [720, 506] on button "Save" at bounding box center [877, 509] width 482 height 41
type textarea "x"
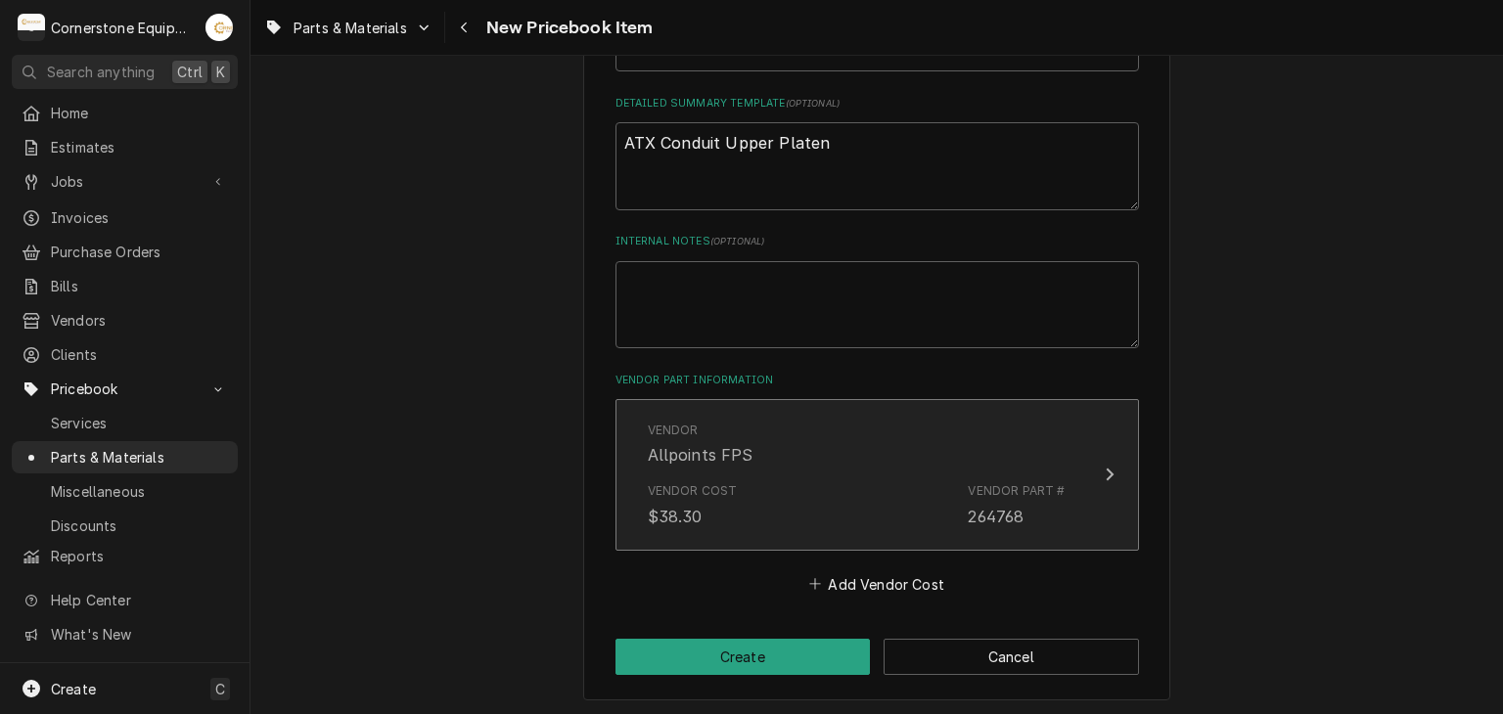
click at [742, 506] on div "Vendor Cost $38.30 Vendor Part # 264768" at bounding box center [857, 504] width 418 height 61
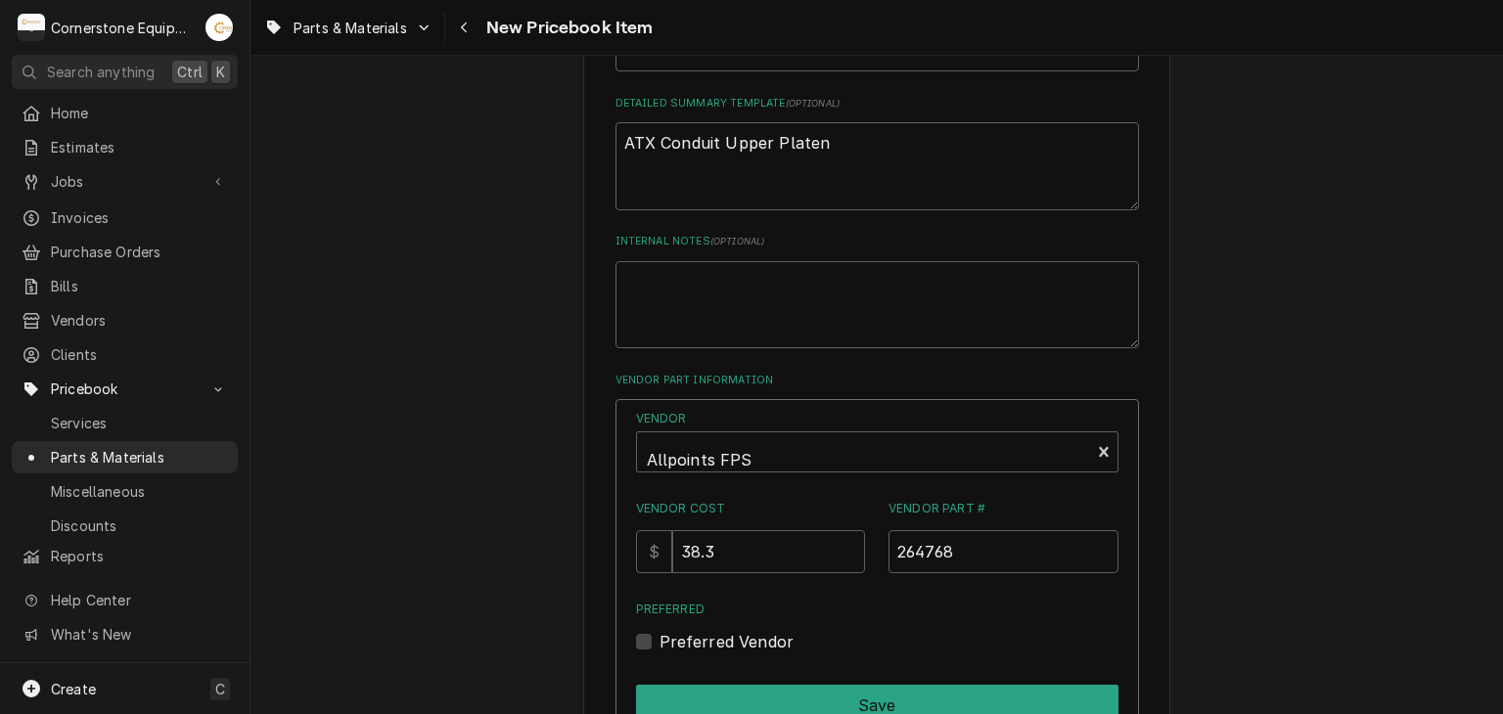
click at [671, 630] on label "Preferred Vendor" at bounding box center [726, 641] width 135 height 23
click at [671, 630] on input "Preferred" at bounding box center [900, 651] width 482 height 43
checkbox input "true"
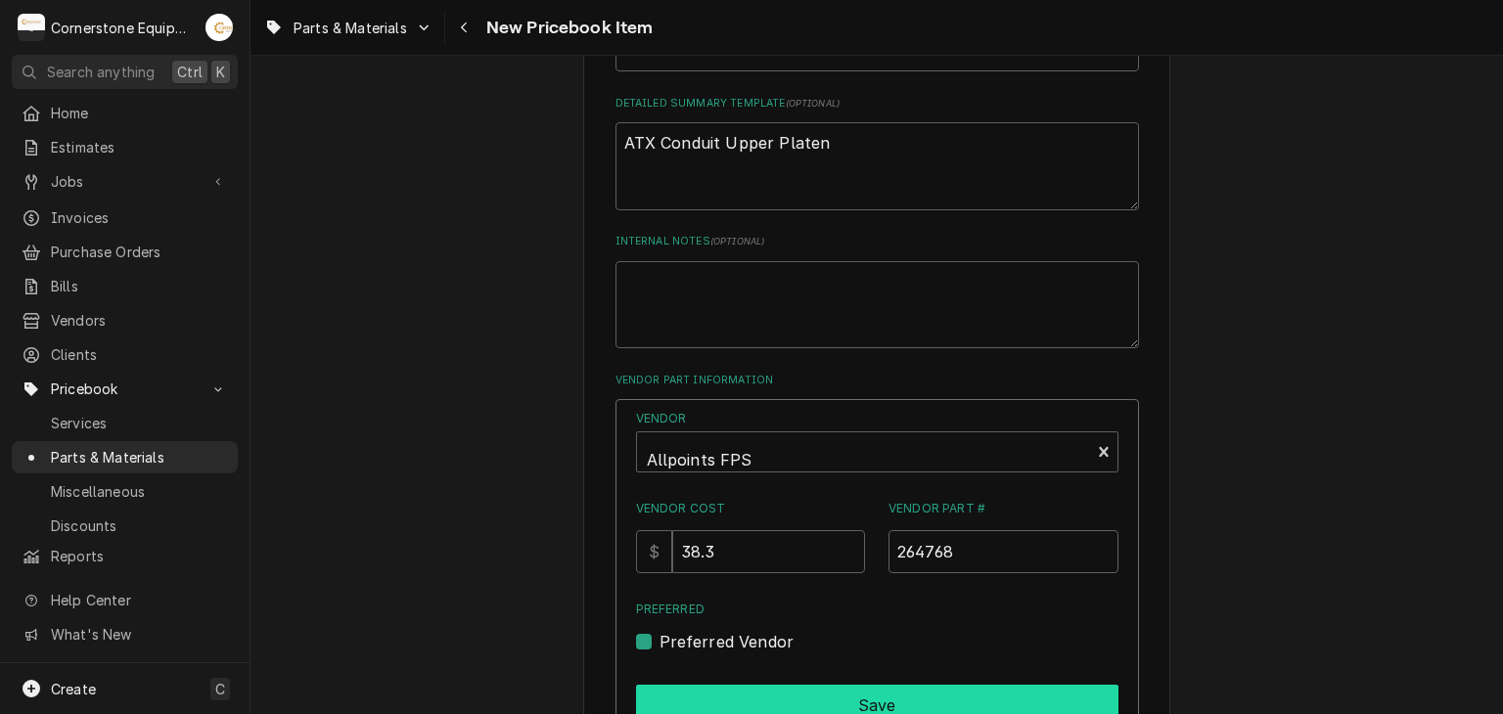
click at [740, 685] on button "Save" at bounding box center [877, 705] width 482 height 41
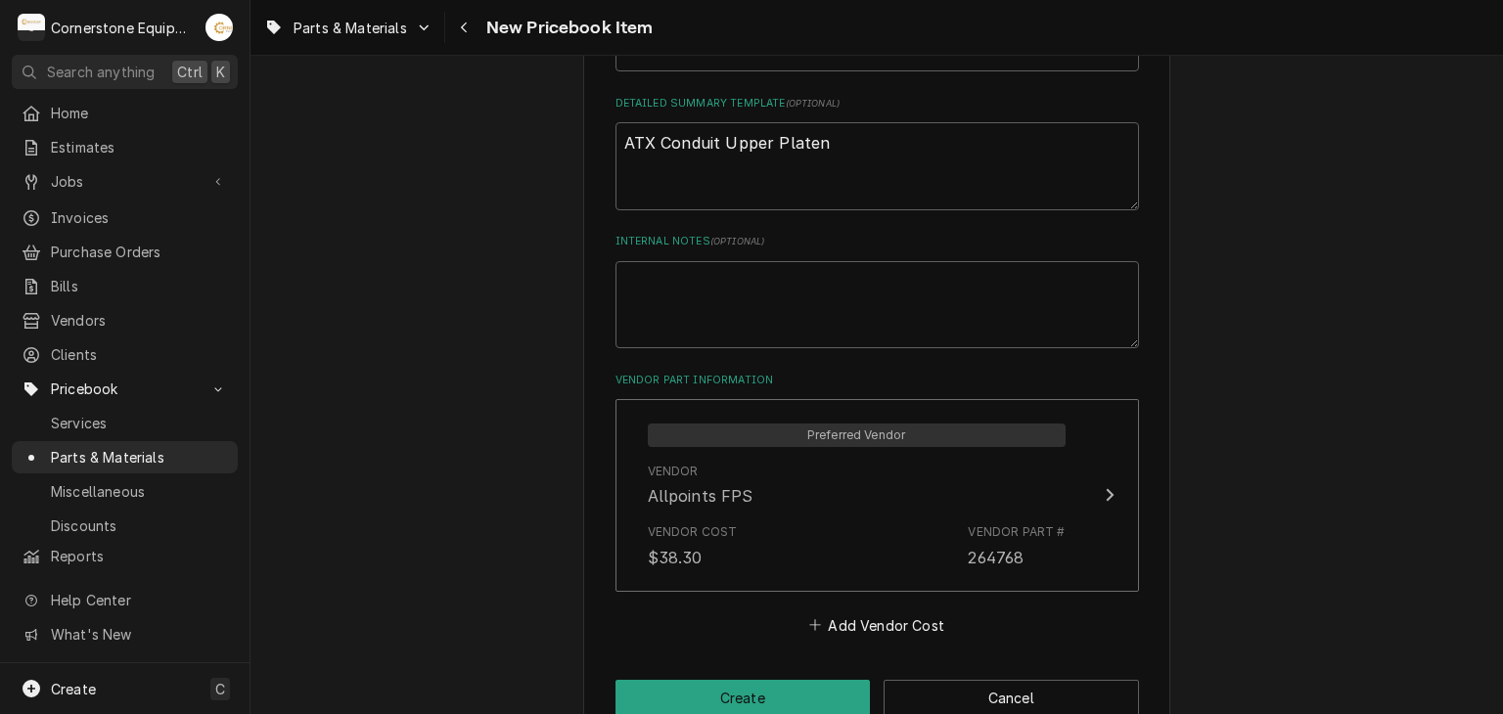
click at [681, 686] on button "Create" at bounding box center [742, 698] width 255 height 36
type textarea "x"
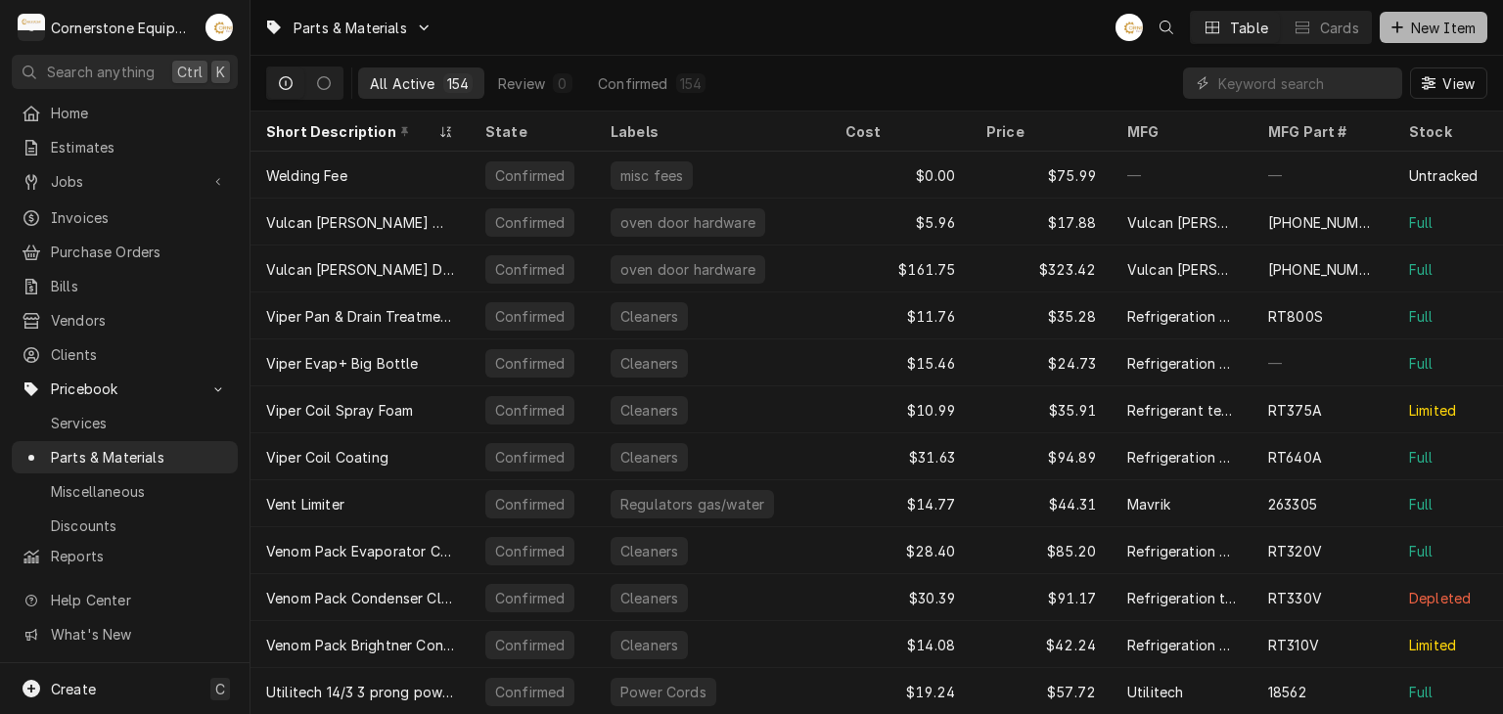
click at [1448, 32] on span "New Item" at bounding box center [1443, 28] width 72 height 21
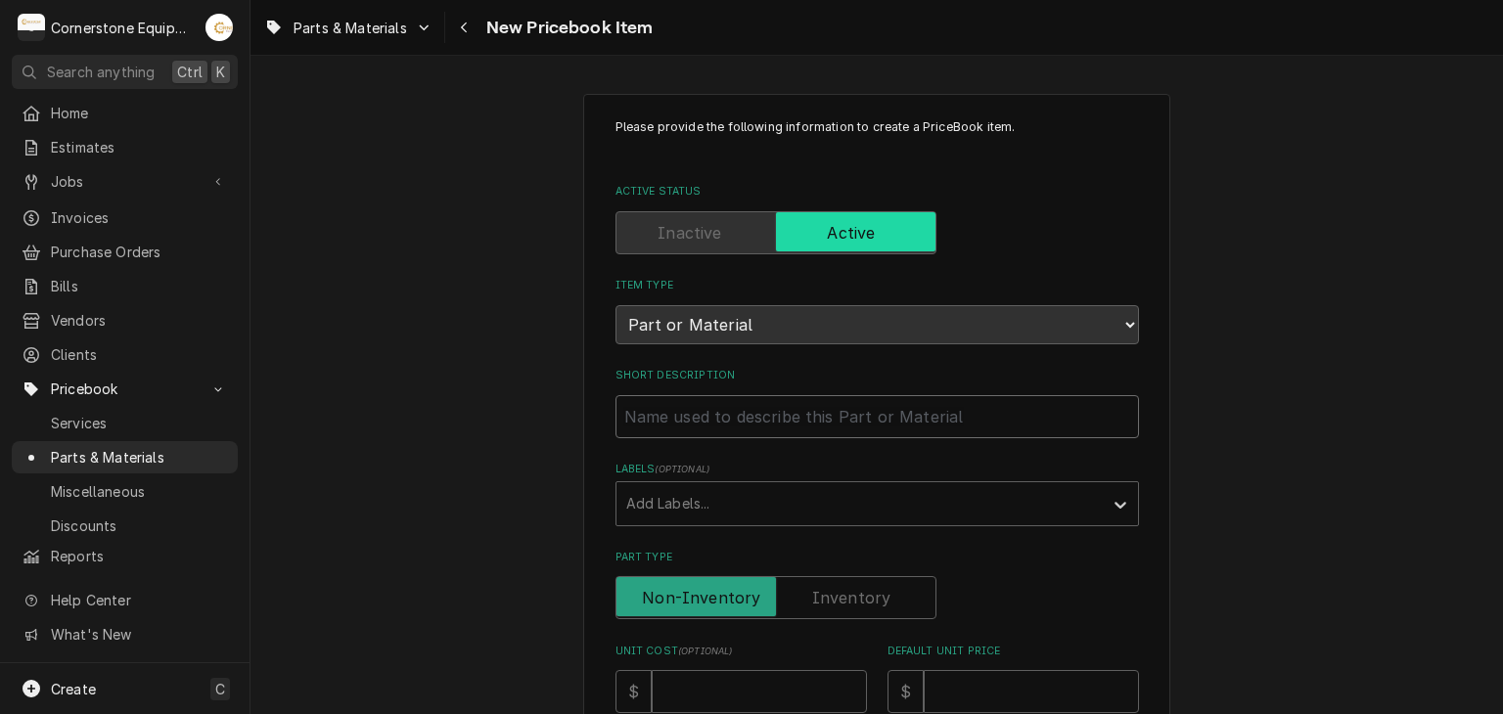
click at [702, 427] on input "Short Description" at bounding box center [876, 416] width 523 height 43
click at [642, 415] on input "Short Description" at bounding box center [876, 416] width 523 height 43
type textarea "x"
type input "A"
type textarea "x"
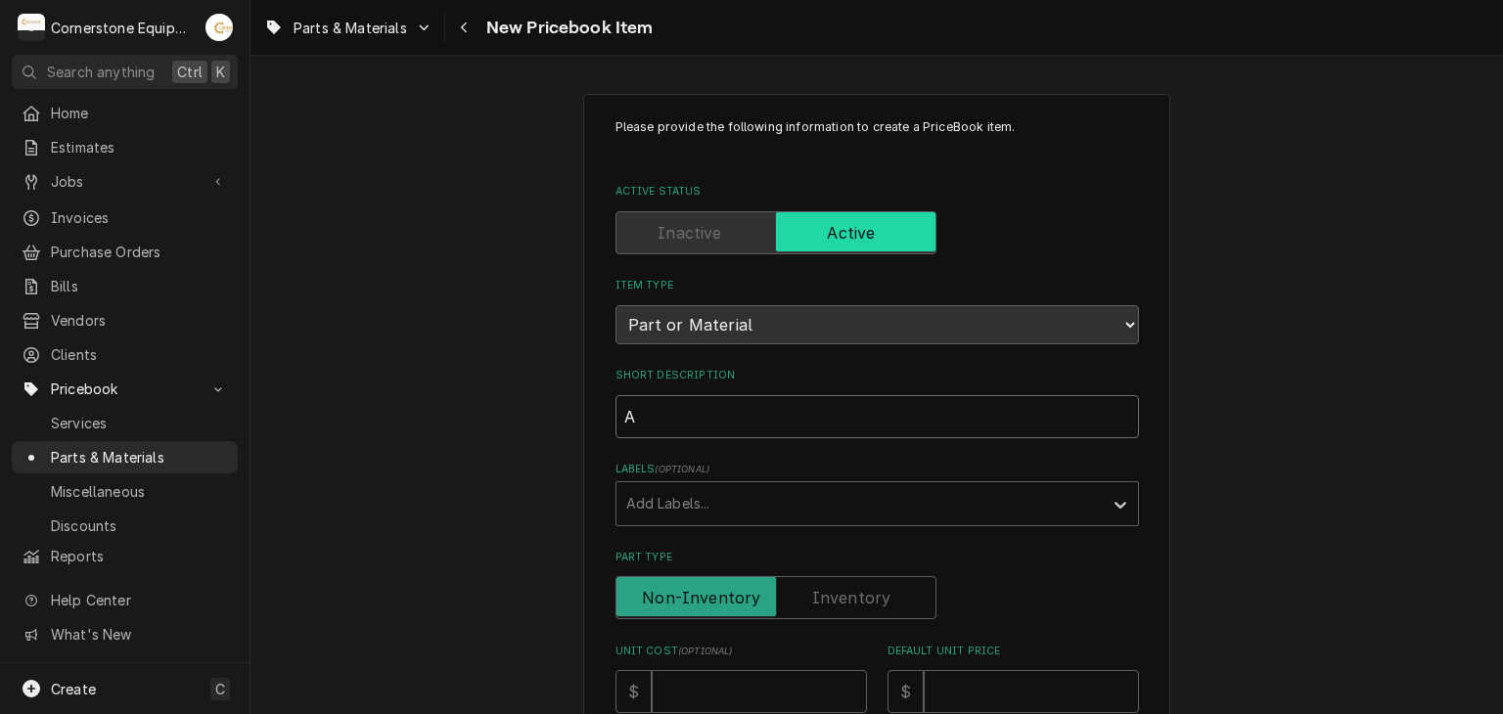
type input "AT"
type textarea "x"
type input "ATX"
type textarea "x"
type input "ATX"
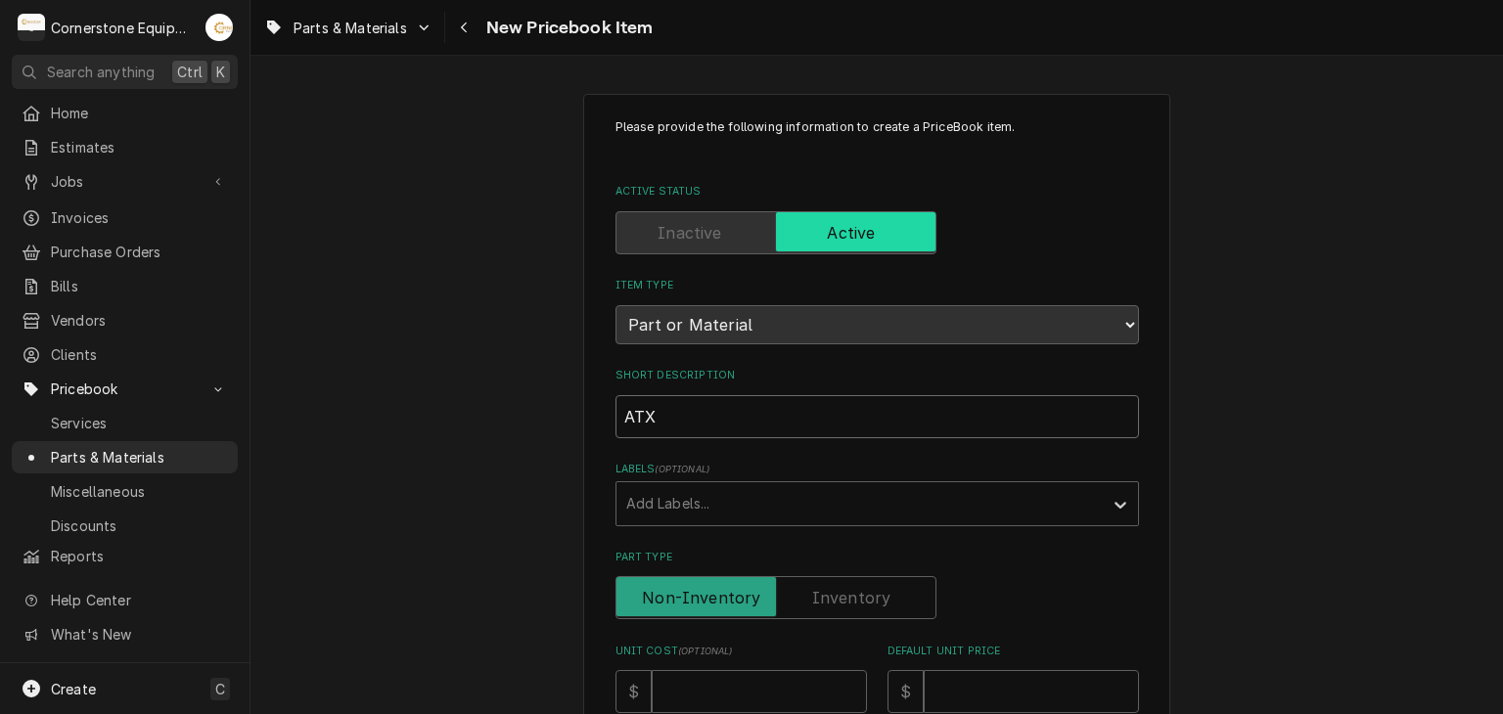
type textarea "x"
type input "ATX f"
type textarea "x"
type input "ATX"
type textarea "x"
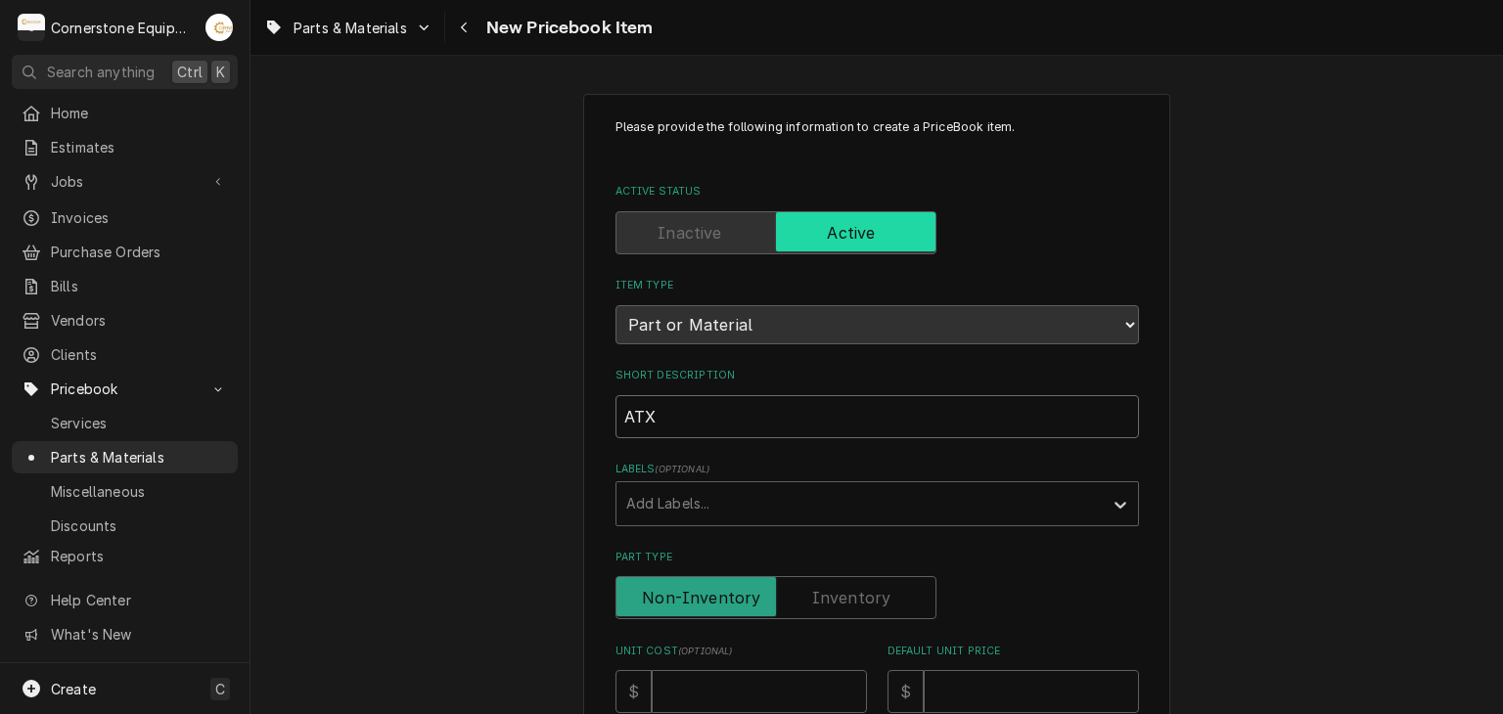
type input "ATX F"
type textarea "x"
type input "ATX Fi"
type textarea "x"
type input "ATX Fit"
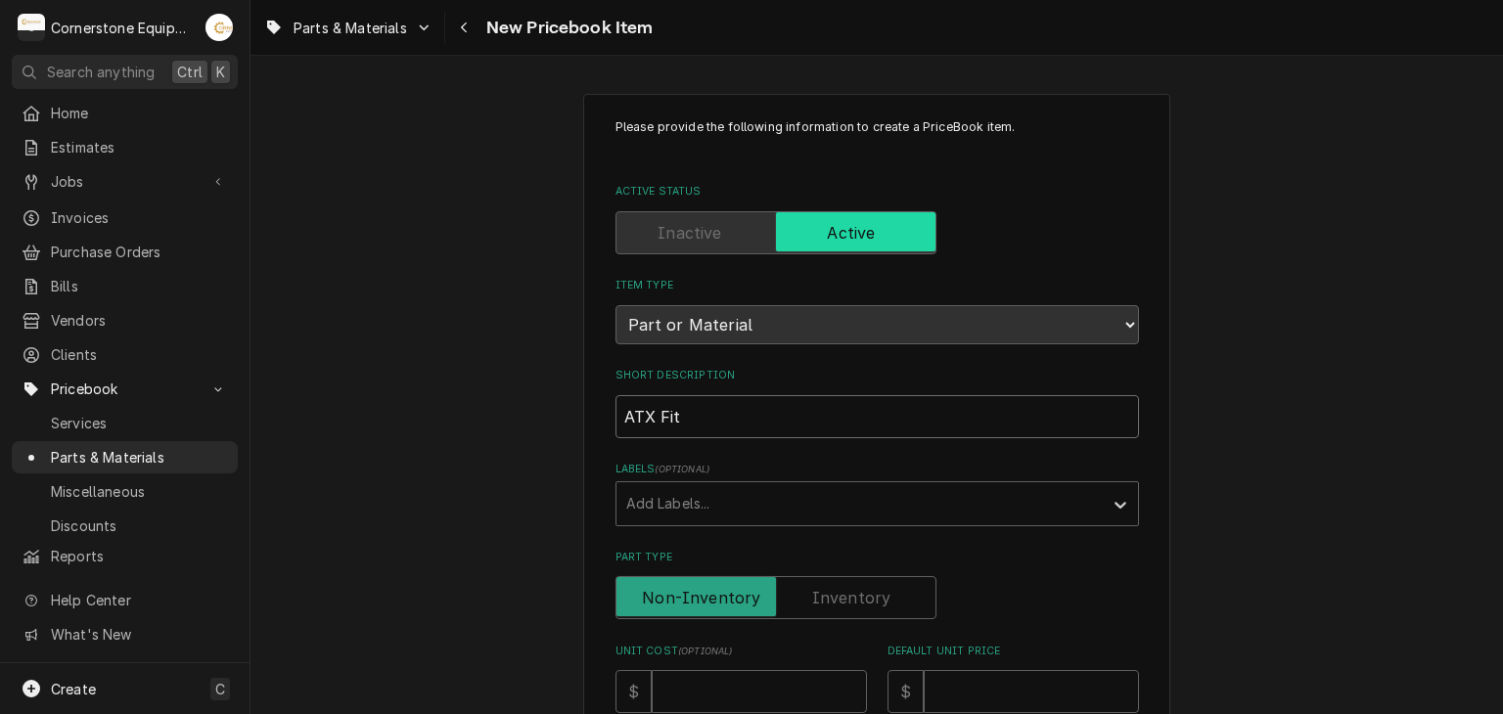
type textarea "x"
type input "ATX Fitt"
type textarea "x"
type input "ATX Fitti"
type textarea "x"
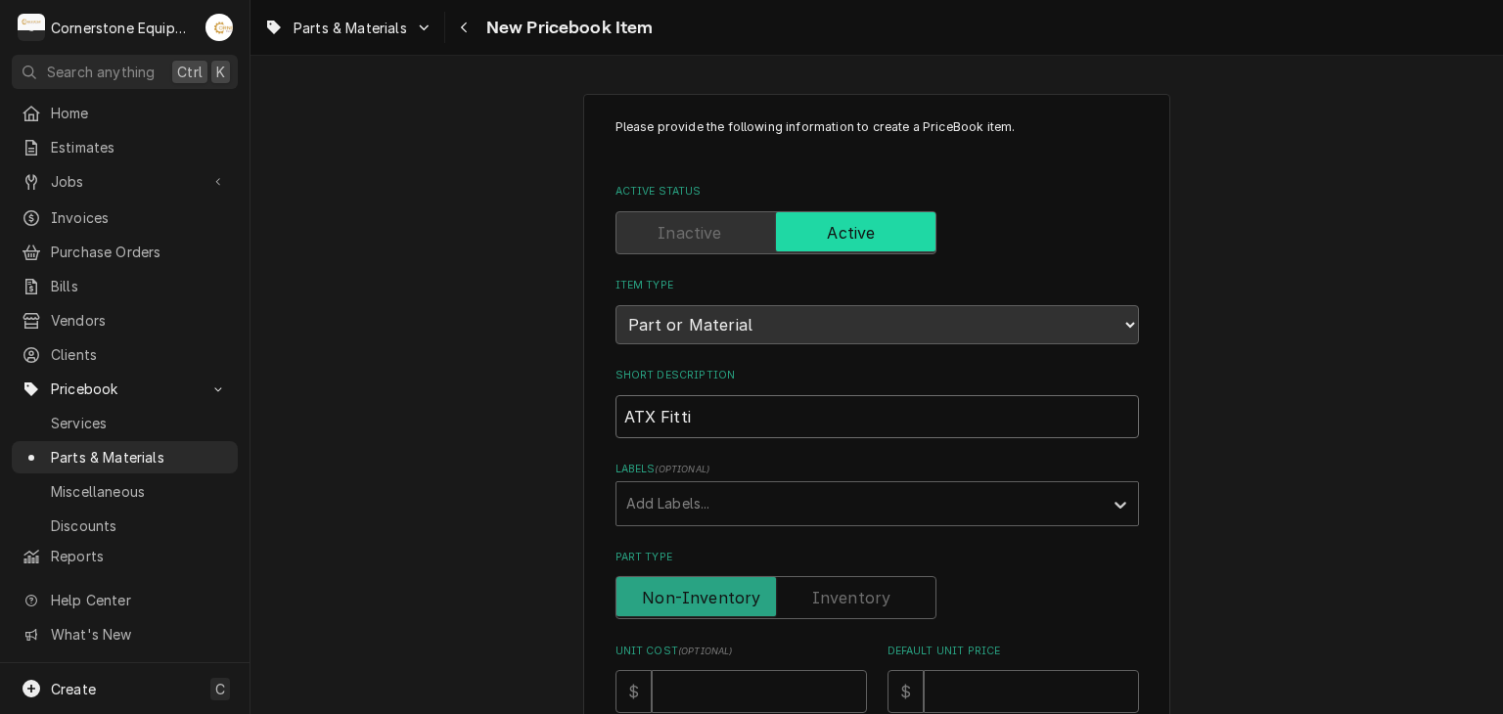
type input "ATX Fittin"
type textarea "x"
type input "ATX Fitting"
type textarea "x"
type input "ATX Fitting"
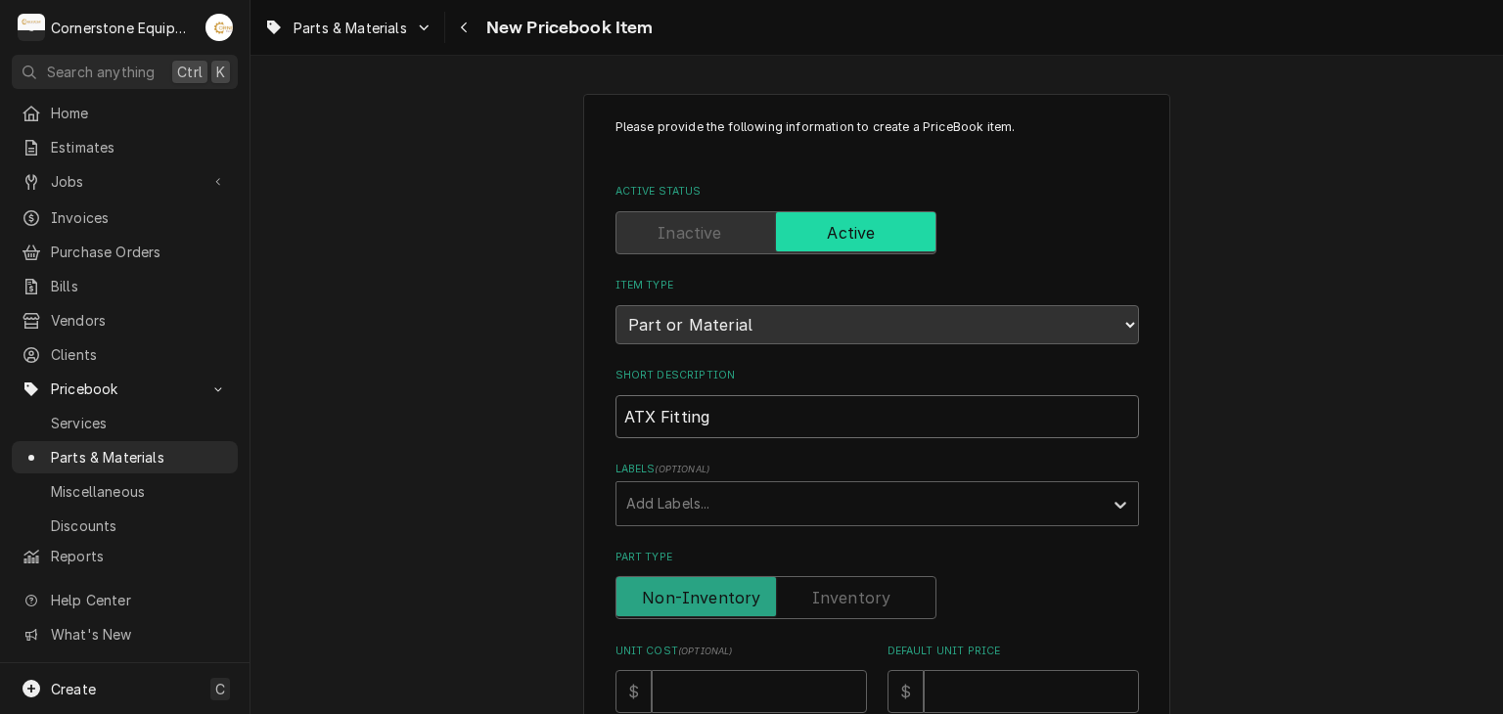
type textarea "x"
type input "ATX Fitting 4"
type textarea "x"
type input "ATX Fitting 45"
type textarea "x"
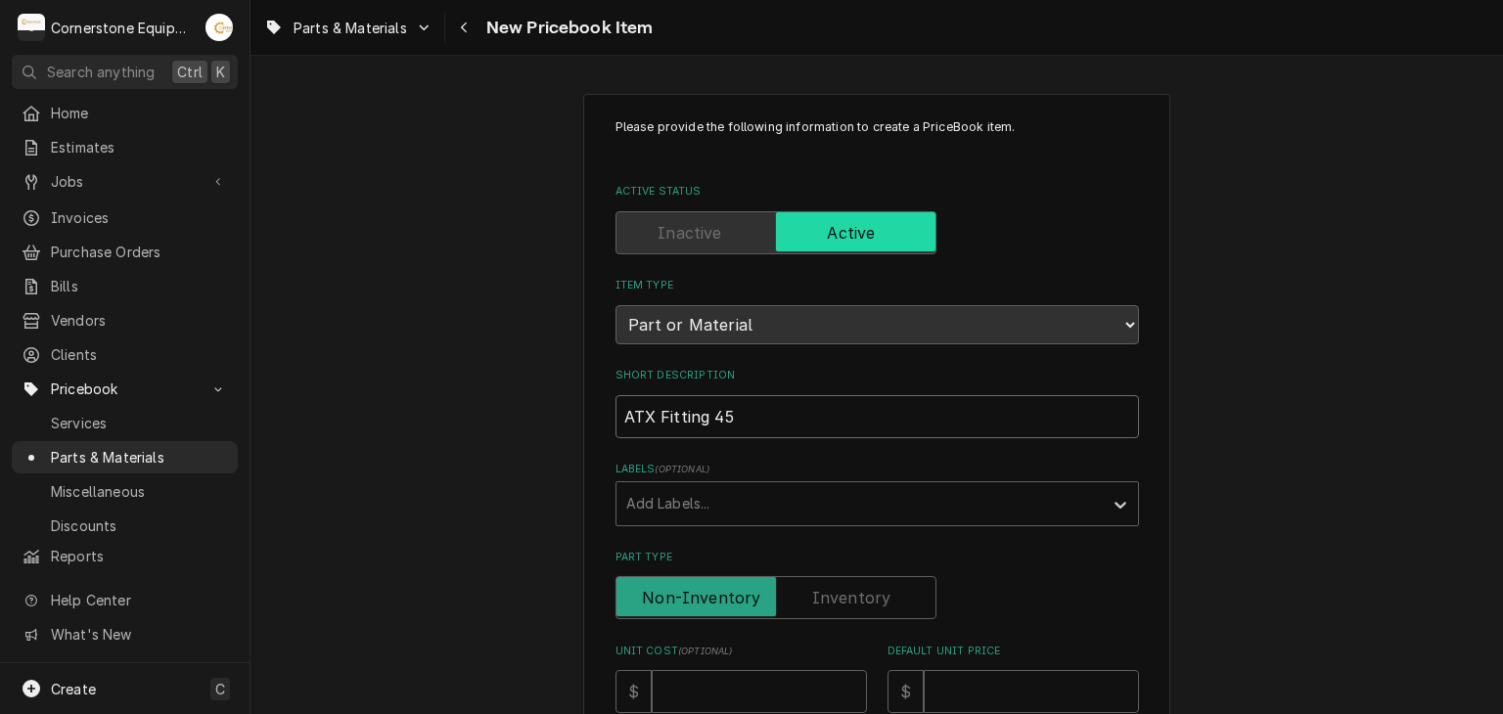
type input "ATX Fitting 45"
type textarea "x"
type input "ATX Fitting 45 d"
type textarea "x"
type input "ATX Fitting 45 de"
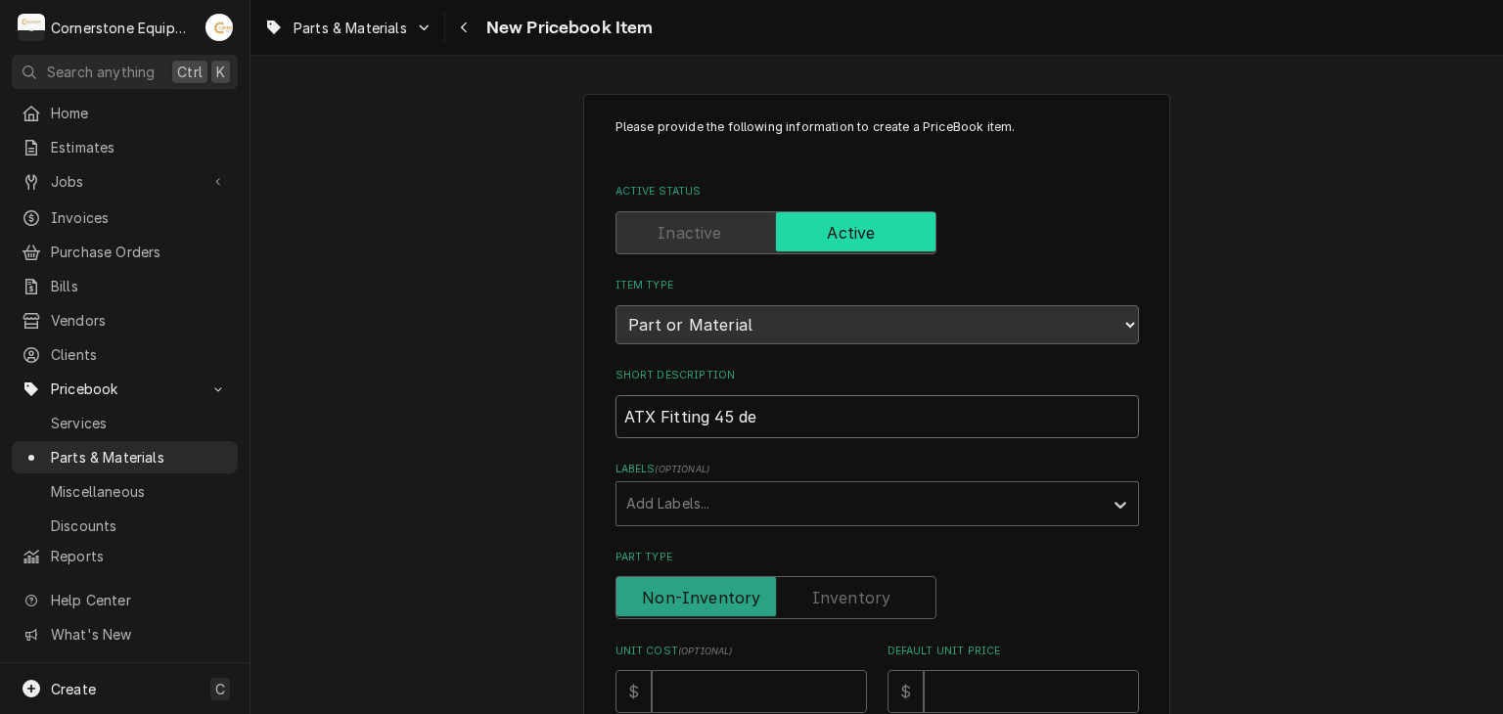
type textarea "x"
type input "ATX Fitting 45 deg"
type textarea "x"
type input "ATX Fitting 45 degr"
type textarea "x"
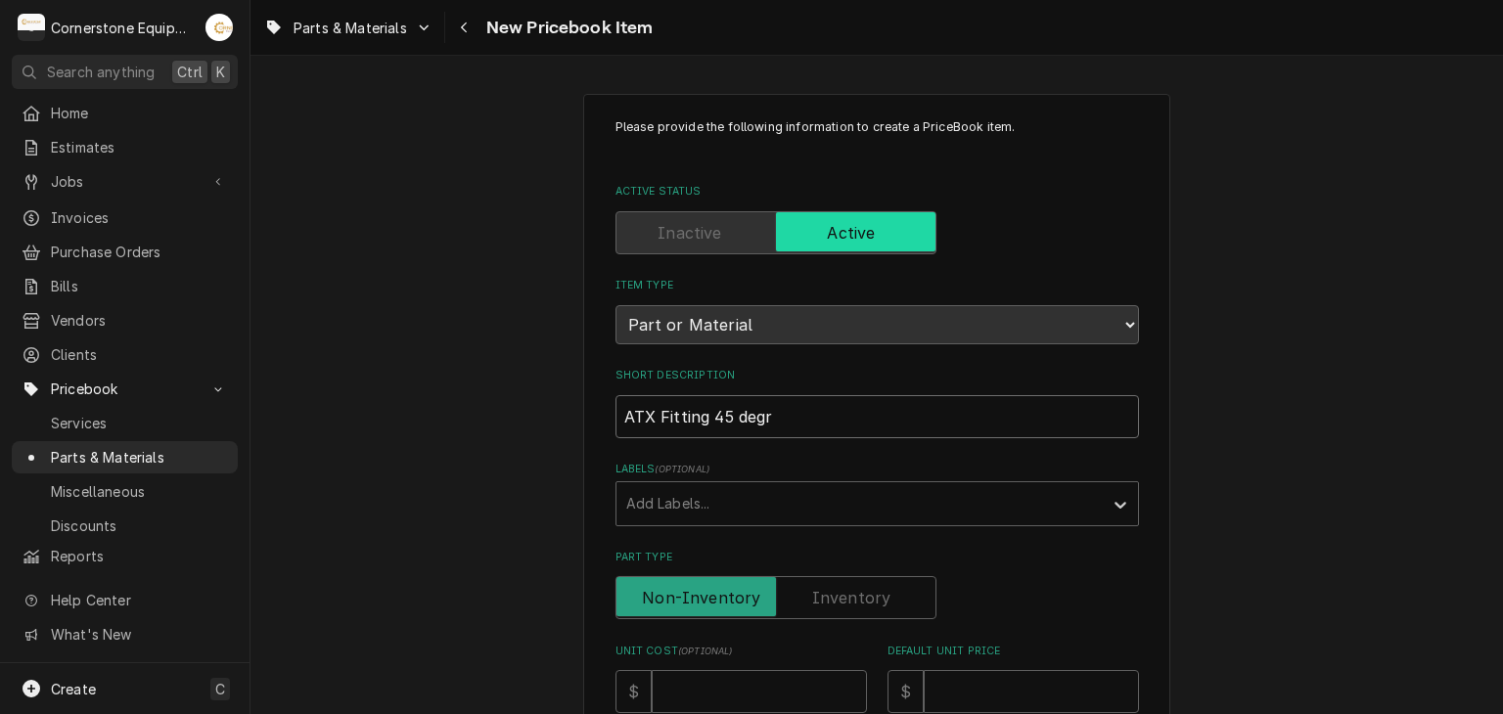
type input "ATX Fitting 45 degre"
type textarea "x"
type input "ATX Fitting 45 degree"
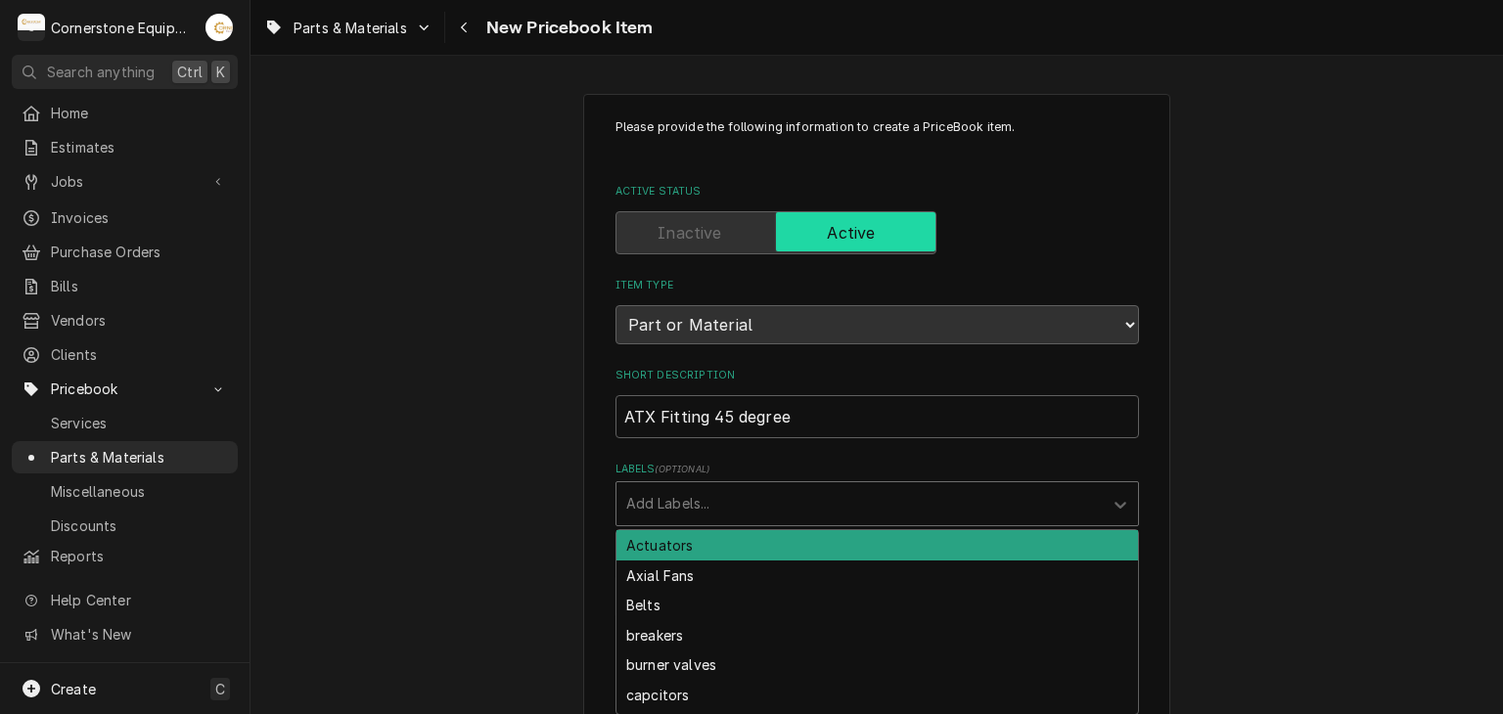
click at [692, 493] on div "Labels" at bounding box center [859, 503] width 467 height 35
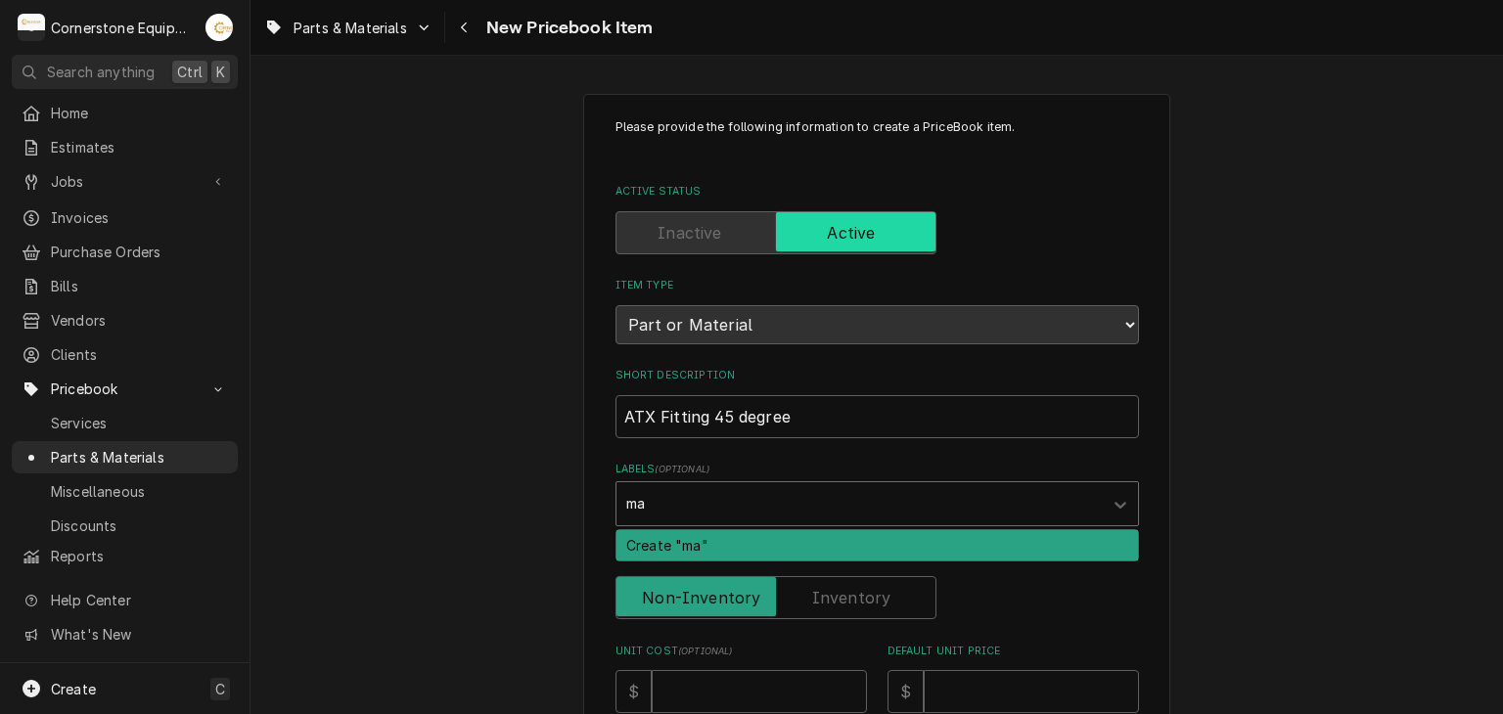
type input "m"
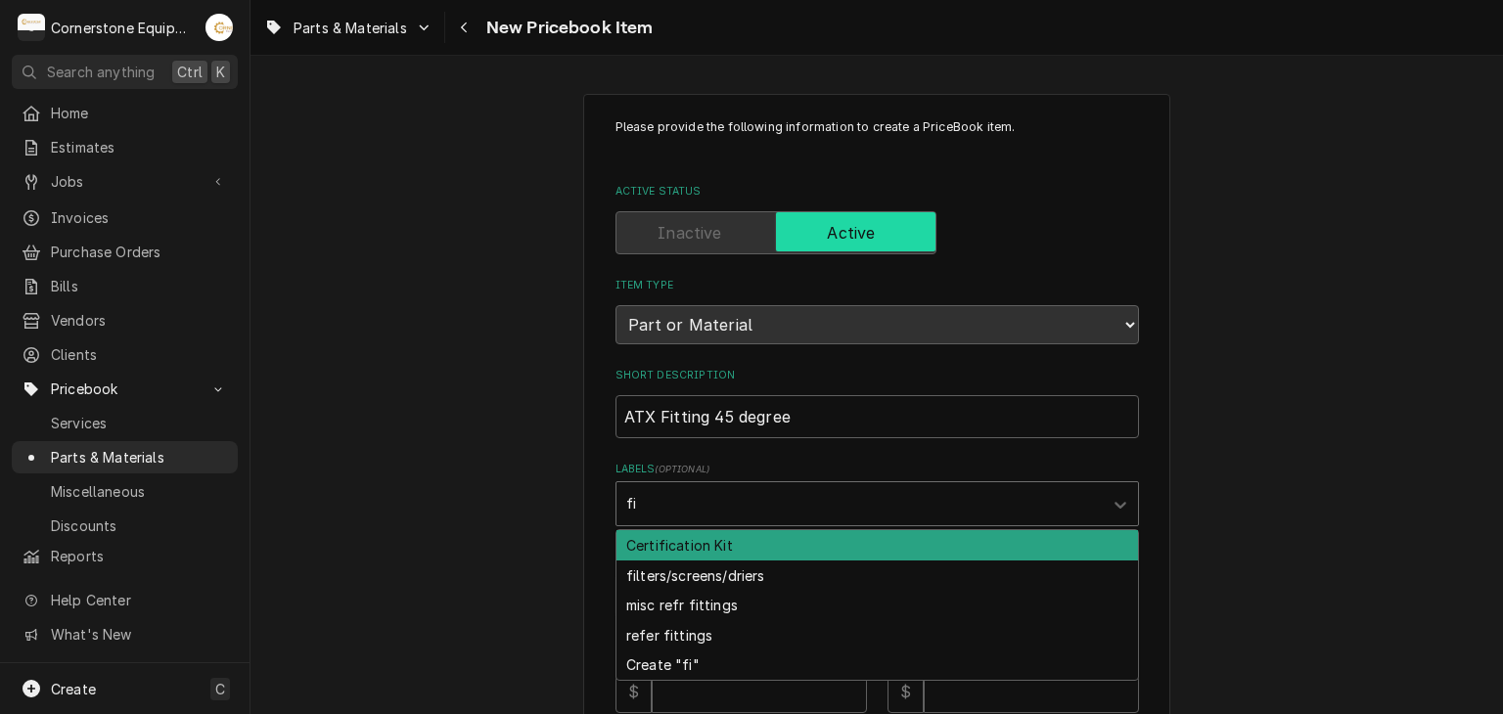
type input "f"
type input "F"
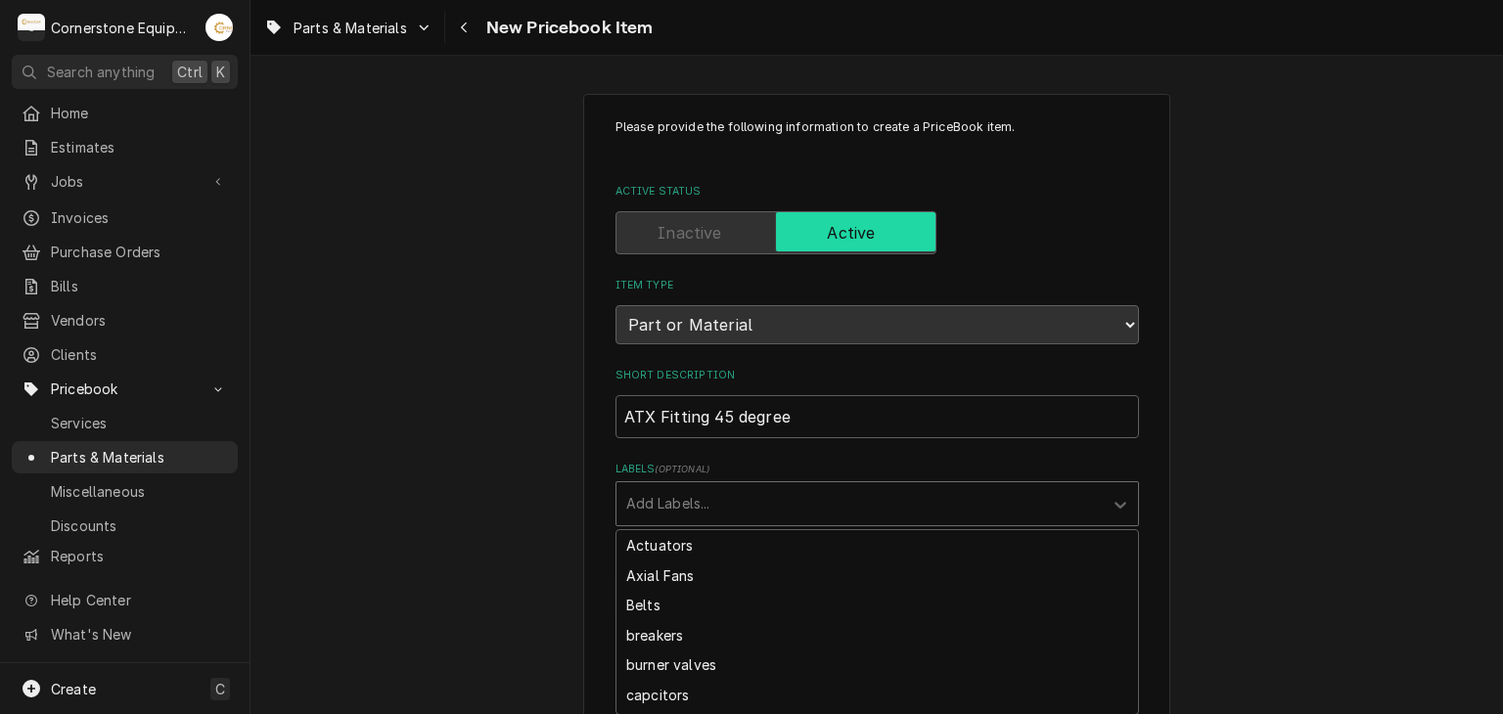
type textarea "x"
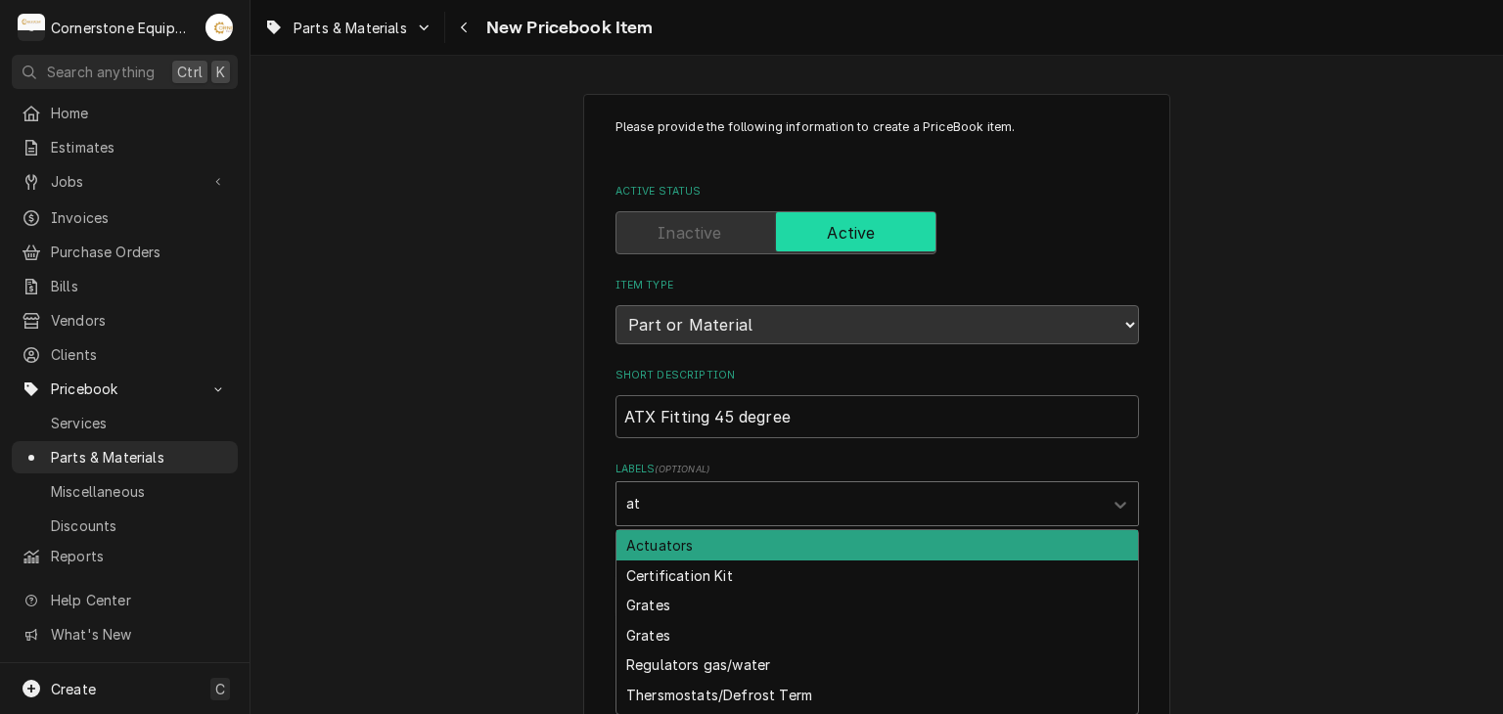
type input "a"
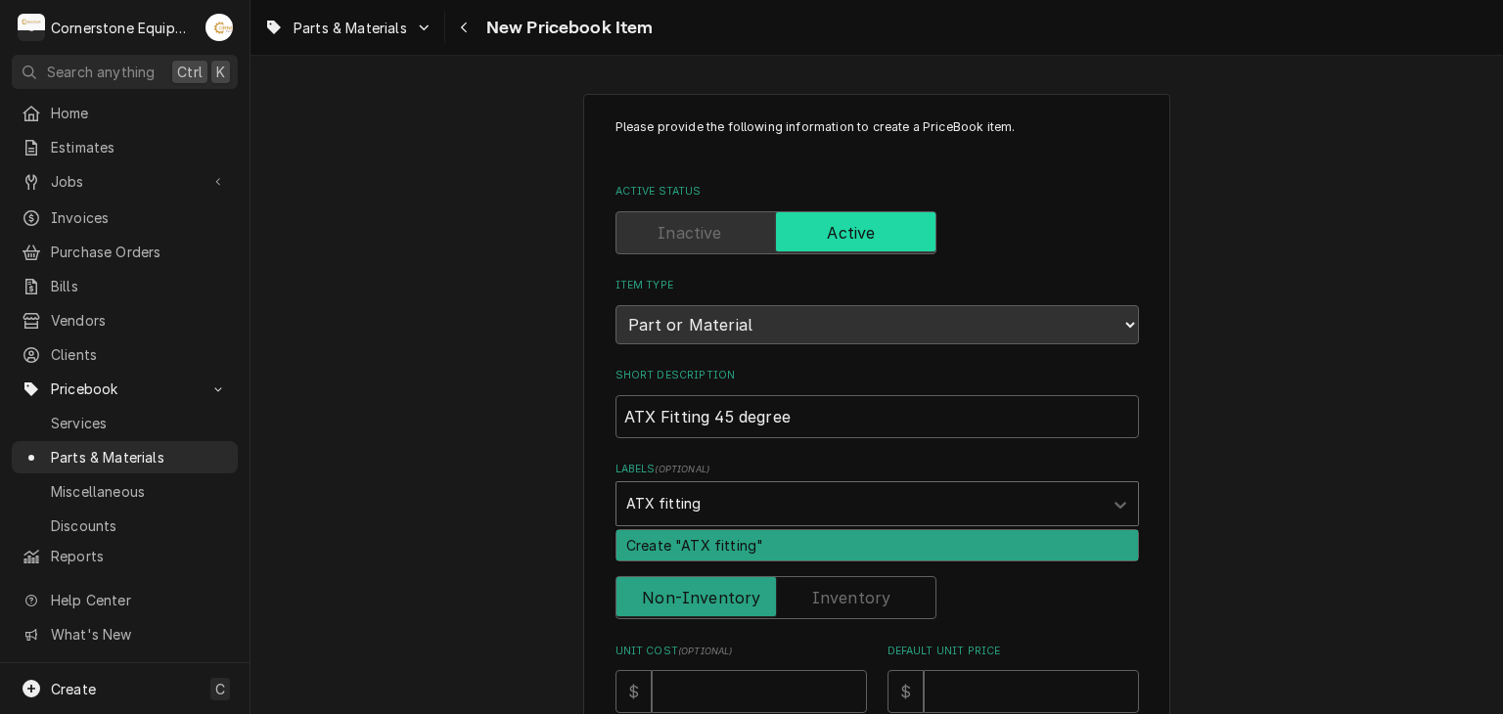
type input "ATX fittings"
click at [660, 550] on div "Create "ATX fittings"" at bounding box center [876, 545] width 521 height 30
type textarea "x"
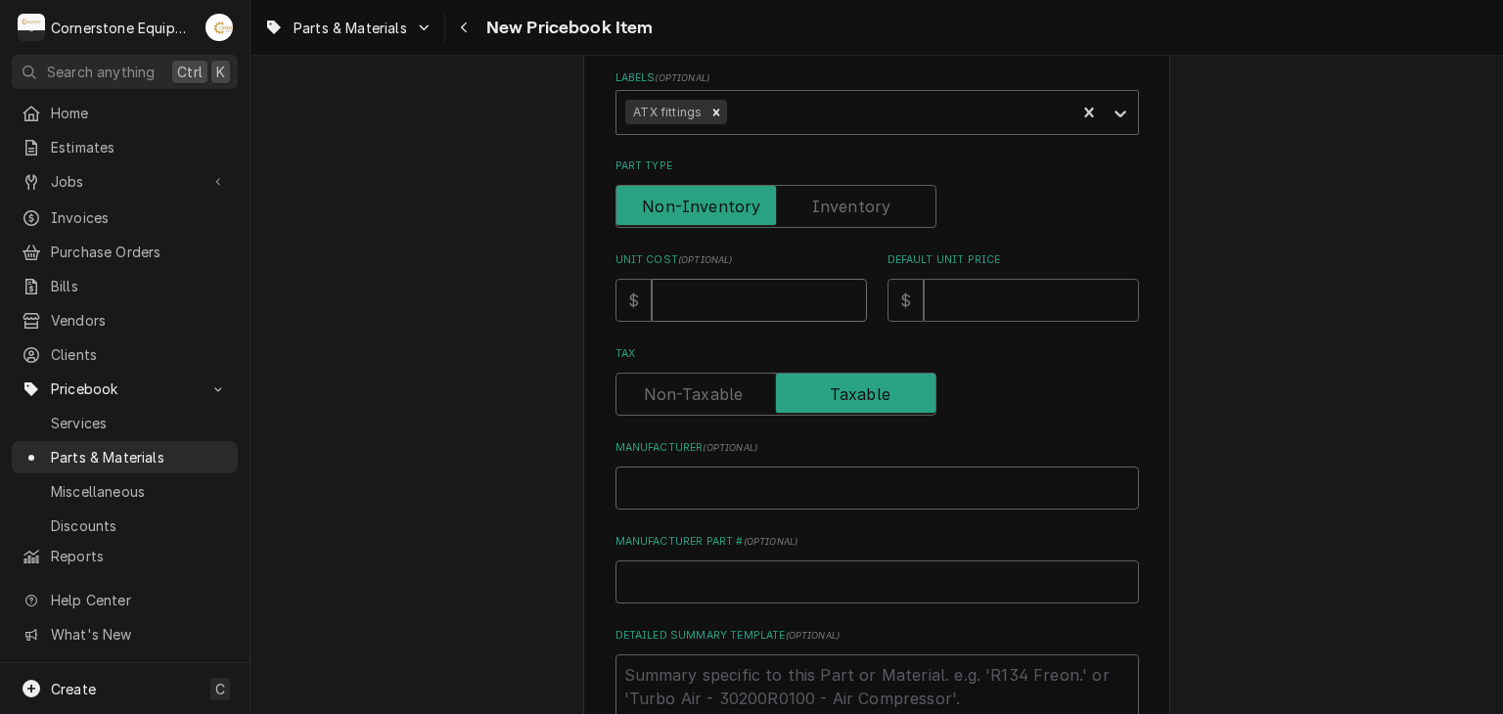
click at [665, 294] on input "Unit Cost ( optional )" at bounding box center [759, 300] width 215 height 43
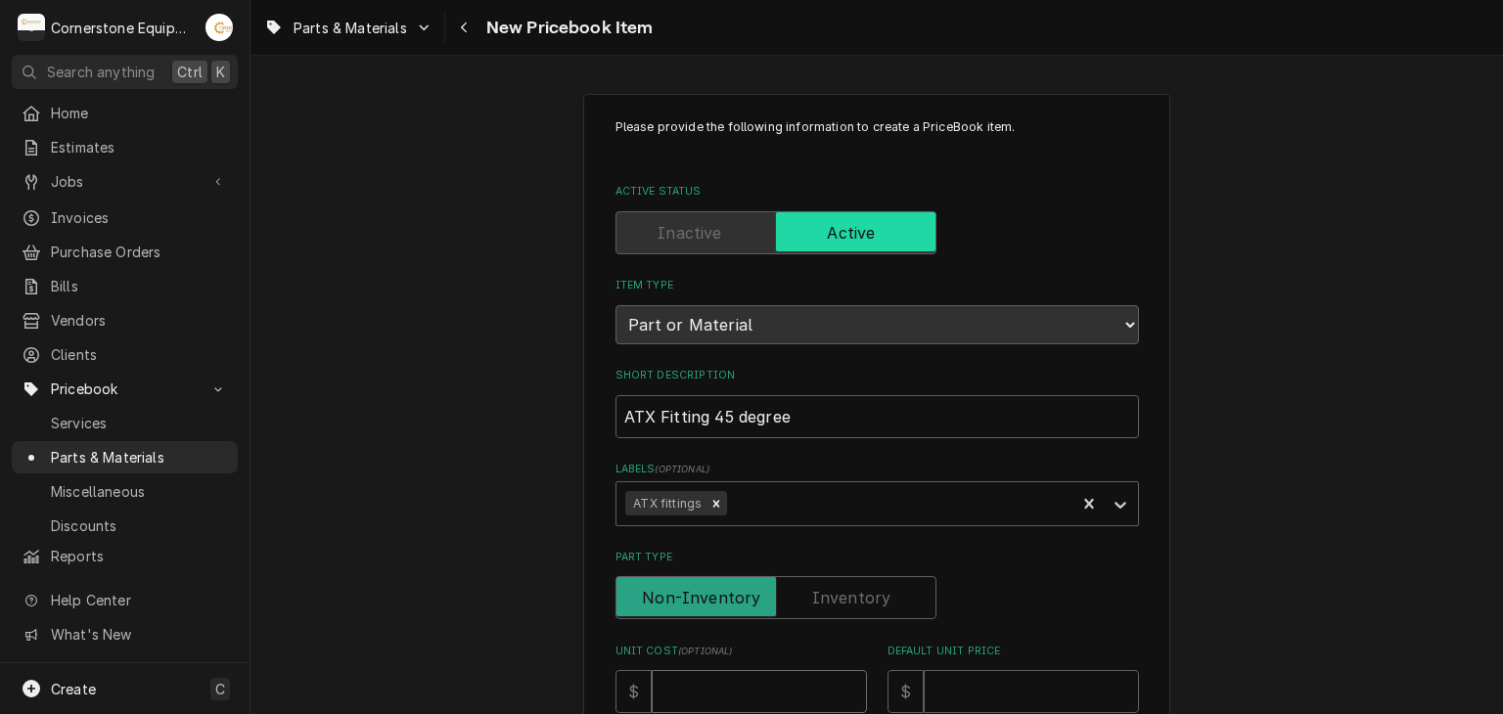
click at [701, 688] on input "Unit Cost ( optional )" at bounding box center [759, 691] width 215 height 43
type textarea "x"
type input "1"
type textarea "x"
type input "16"
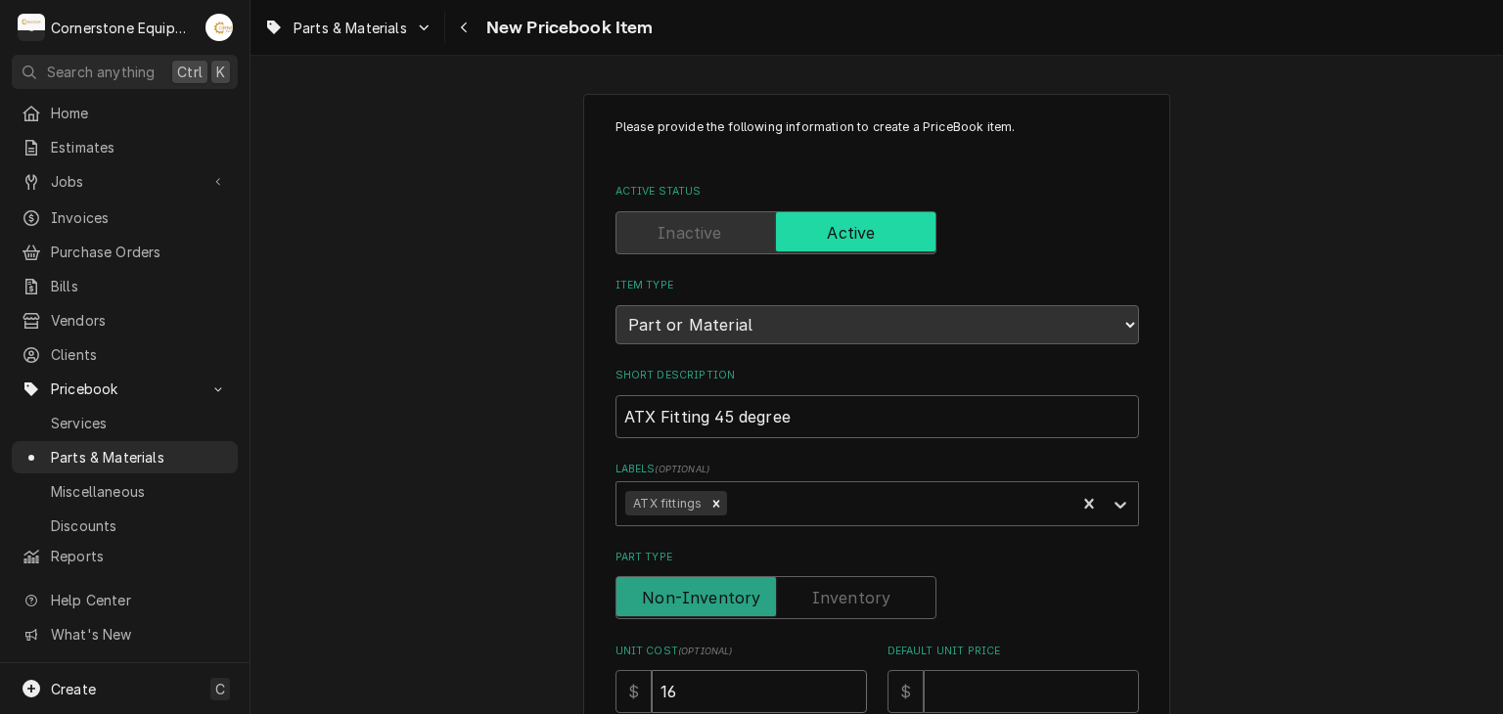
type textarea "x"
type input "16.1"
type textarea "x"
type input "16.10"
click at [984, 689] on input "Default Unit Price" at bounding box center [1030, 691] width 215 height 43
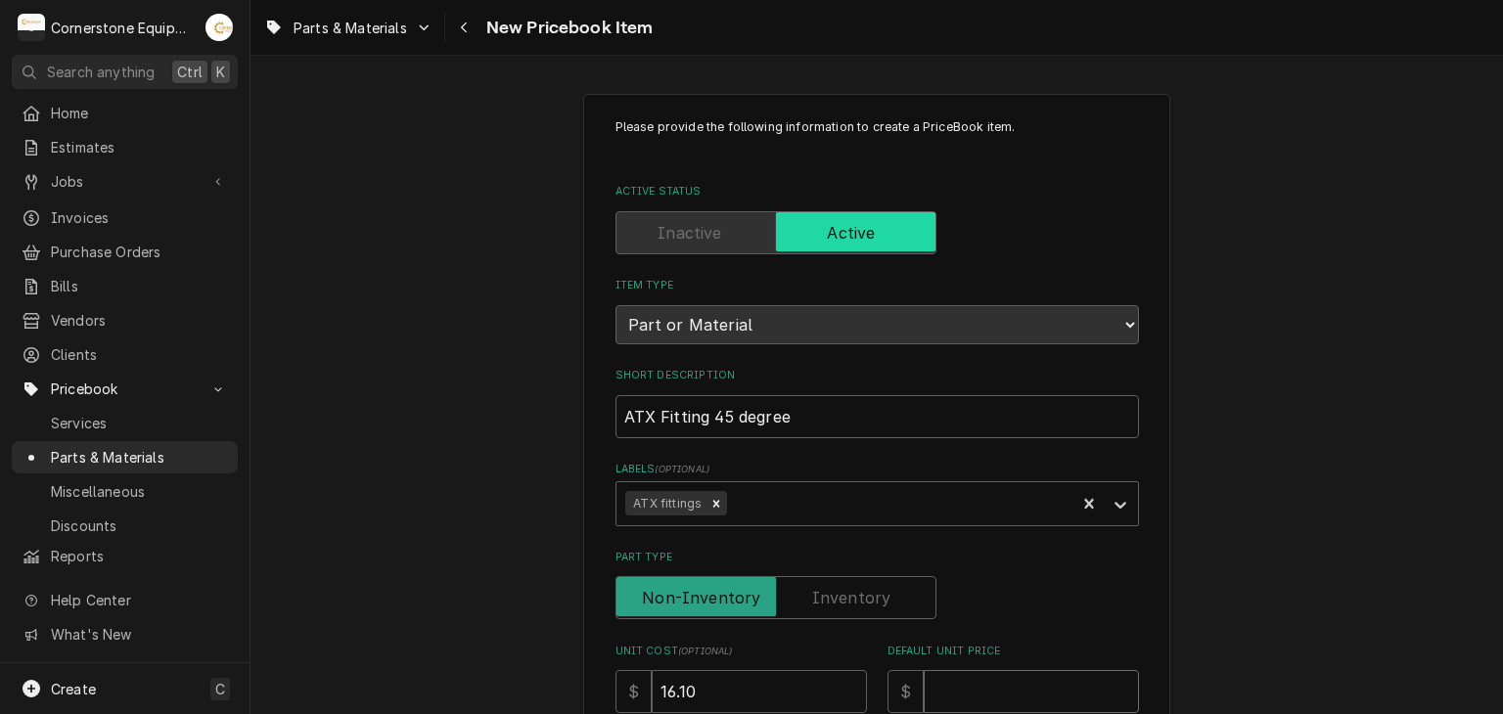
type textarea "x"
type input "4"
type textarea "x"
type input "48"
type textarea "x"
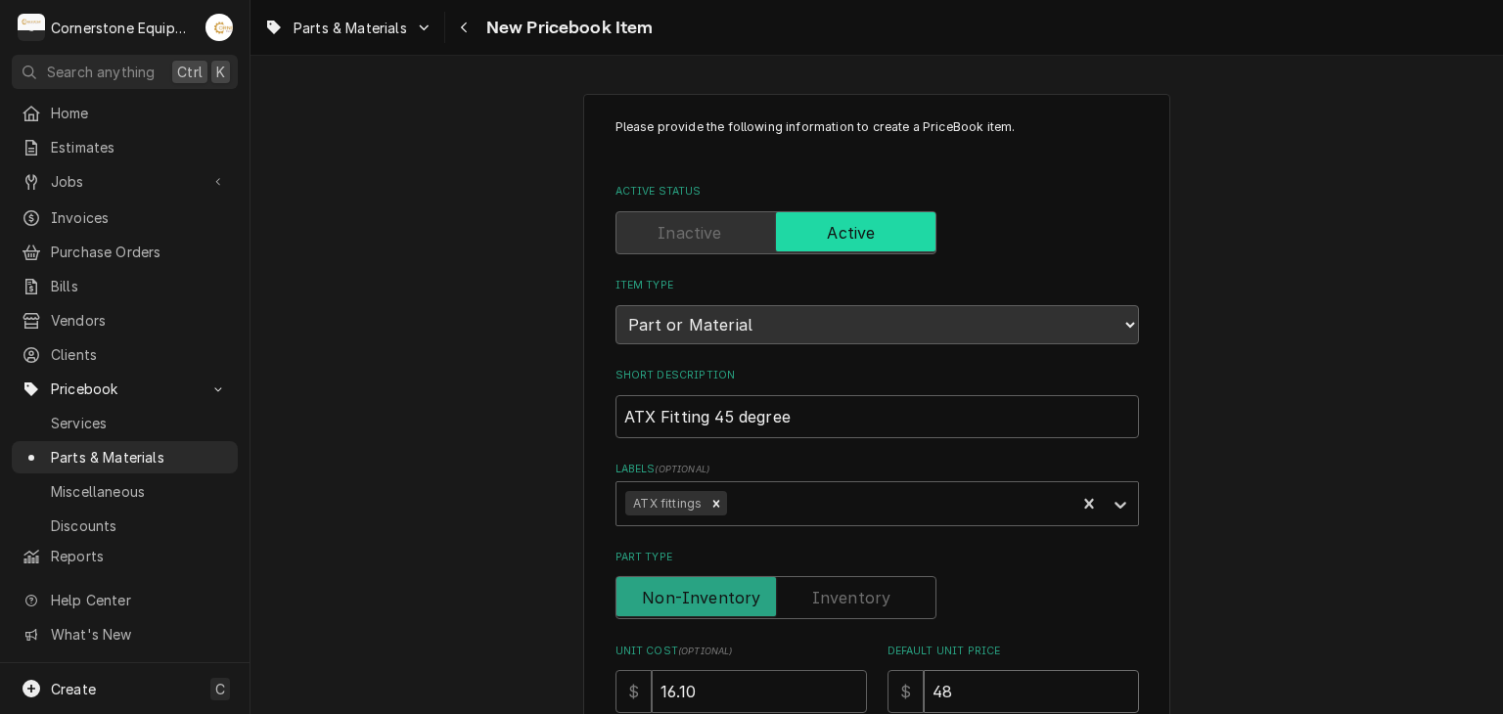
type input "48.3"
type textarea "x"
type input "48.30"
drag, startPoint x: 395, startPoint y: 446, endPoint x: 417, endPoint y: 450, distance: 21.9
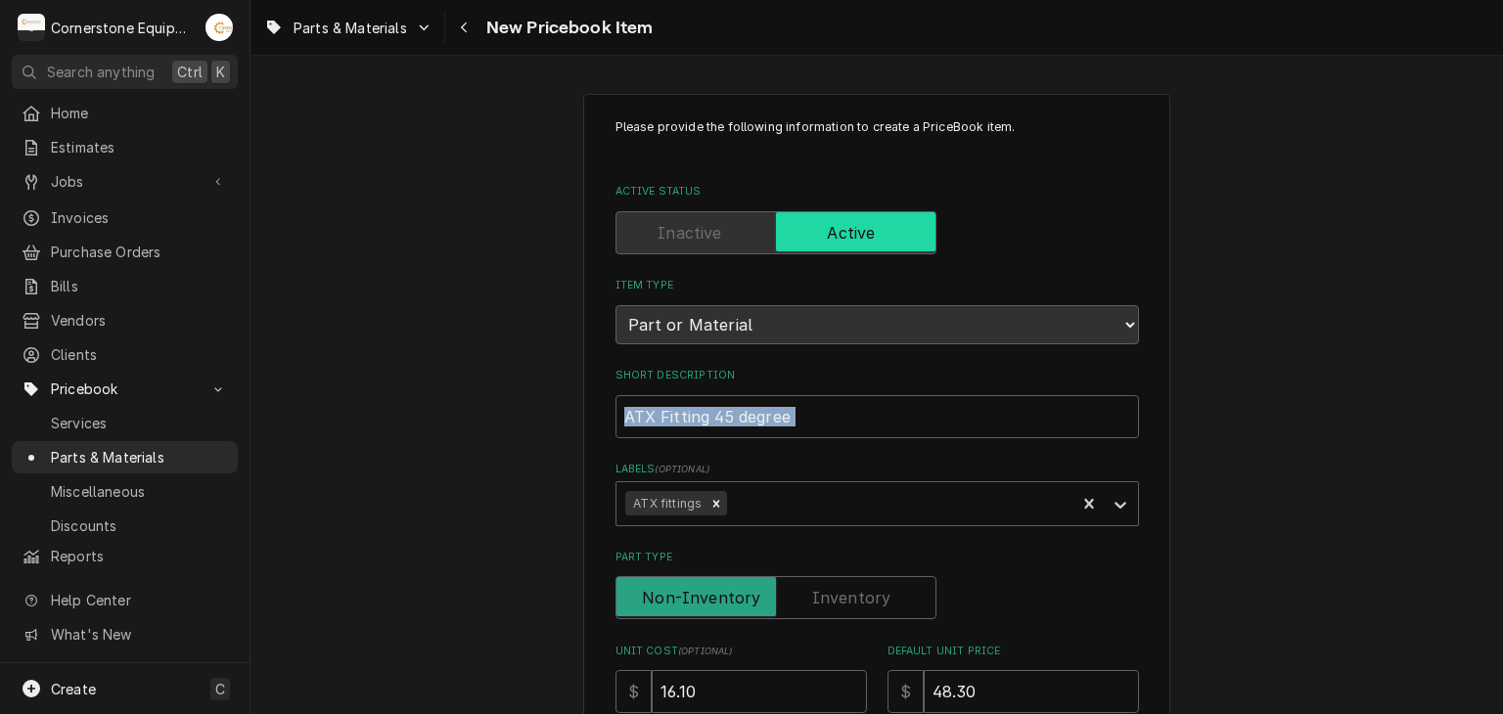
scroll to position [391, 0]
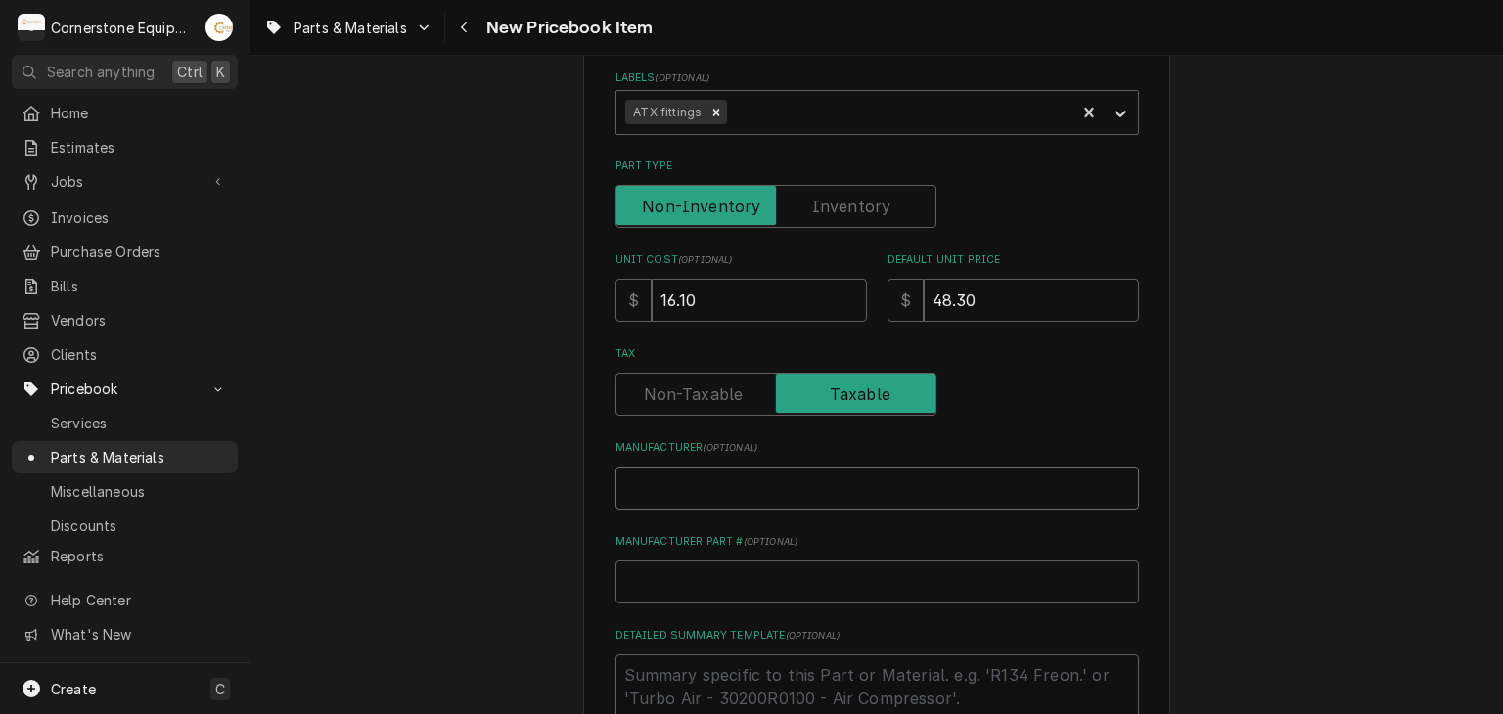
click at [665, 475] on input "Manufacturer ( optional )" at bounding box center [876, 488] width 523 height 43
type textarea "x"
type input "G"
type textarea "x"
type input "Ga"
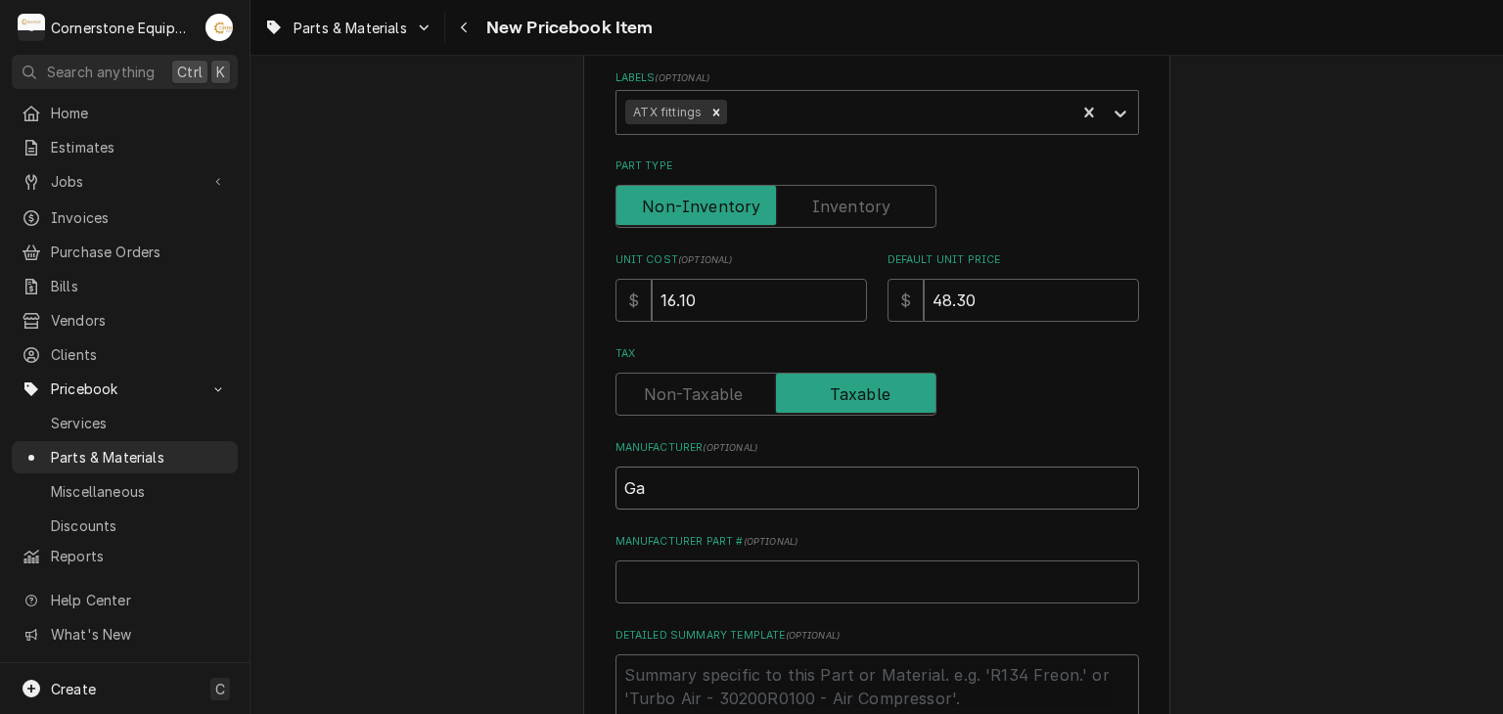
type textarea "x"
type input "Gar"
type textarea "x"
type input "Garl"
type textarea "x"
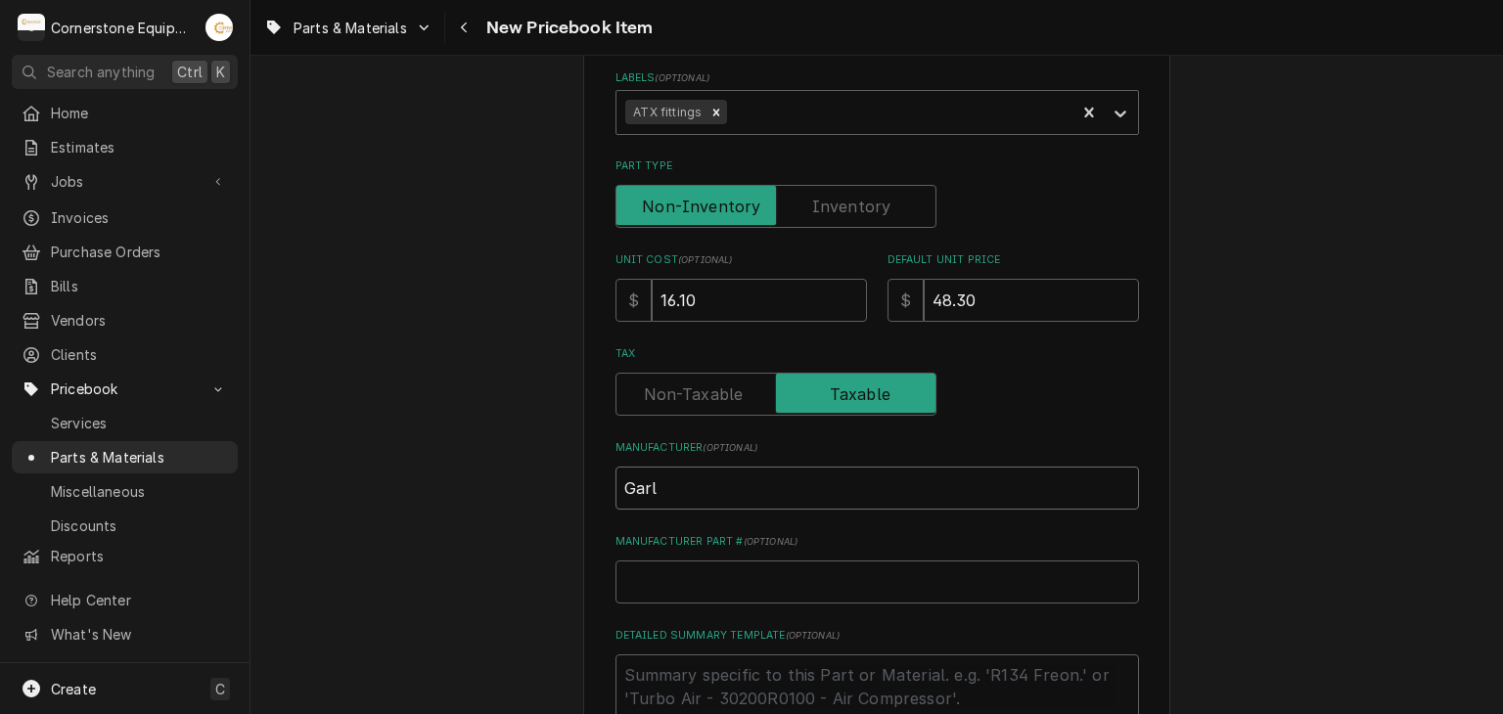
type input "[PERSON_NAME]"
type textarea "x"
type input "[PERSON_NAME]"
type textarea "x"
type input "Garland"
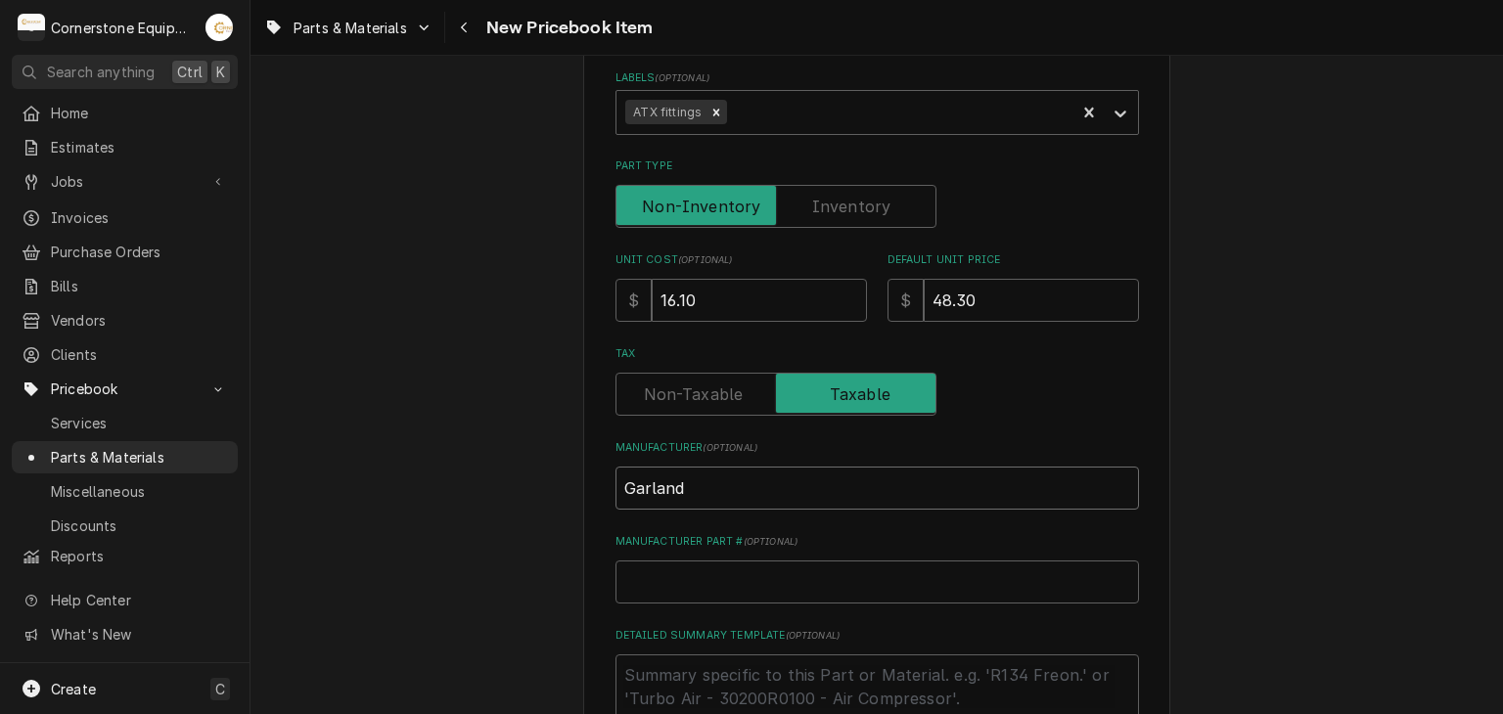
type textarea "x"
type input "Garland"
click at [723, 592] on input "Manufacturer Part # ( optional )" at bounding box center [876, 582] width 523 height 43
click at [687, 557] on div "Manufacturer Part # ( optional )" at bounding box center [876, 568] width 523 height 69
click at [686, 561] on input "Manufacturer Part # ( optional )" at bounding box center [876, 582] width 523 height 43
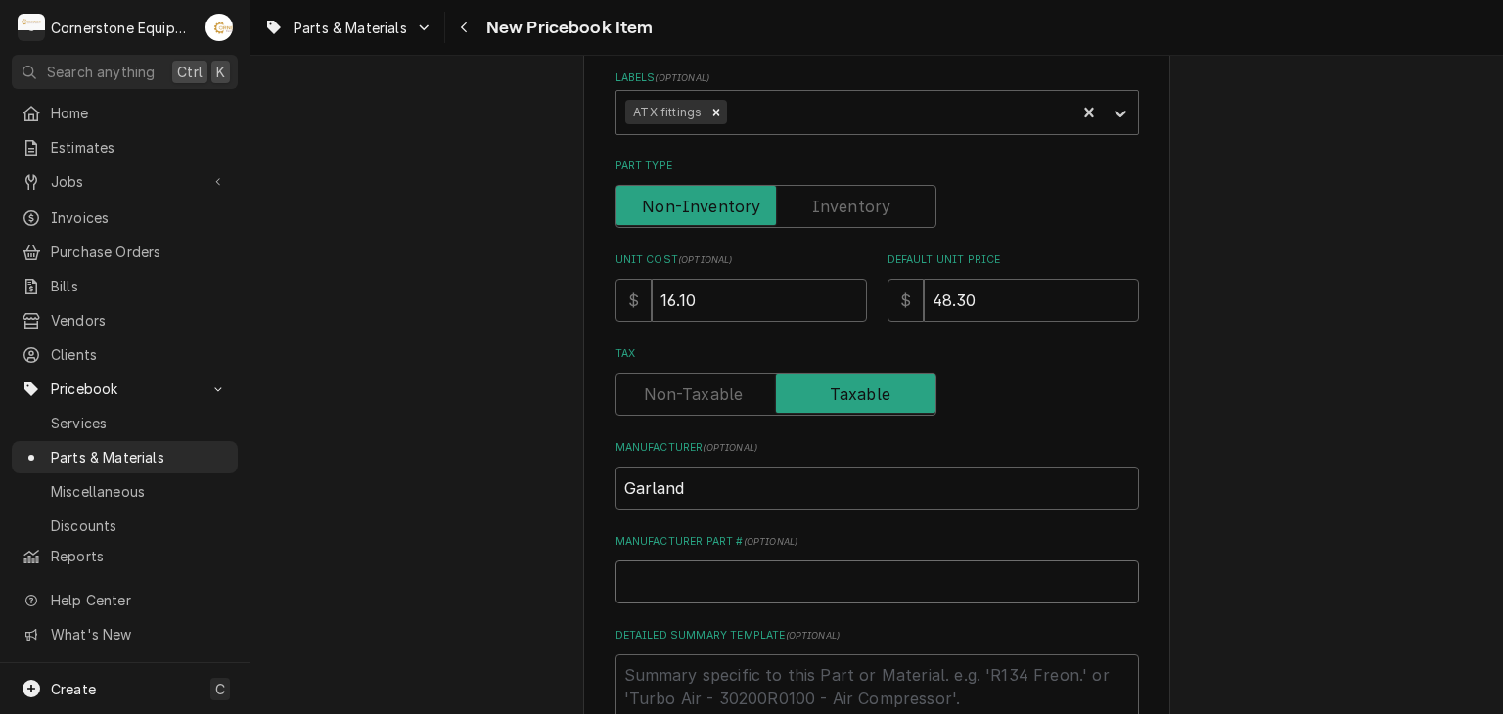
paste input "1854504"
type textarea "x"
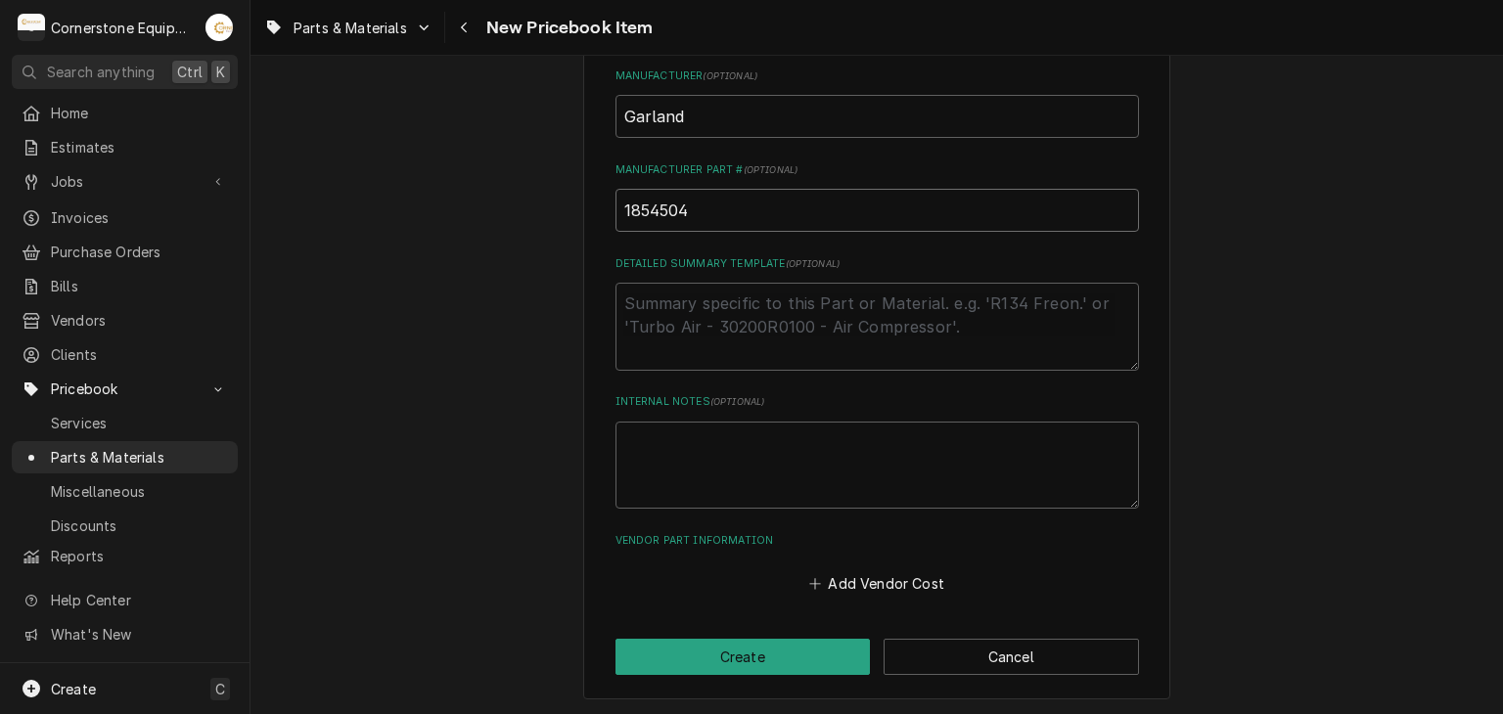
type input "1854504"
click at [677, 360] on textarea "Detailed Summary Template ( optional )" at bounding box center [876, 327] width 523 height 88
paste textarea "Atx Fitting, 45 Degree"
type textarea "x"
type textarea "Atx Fitting, 45 Degree"
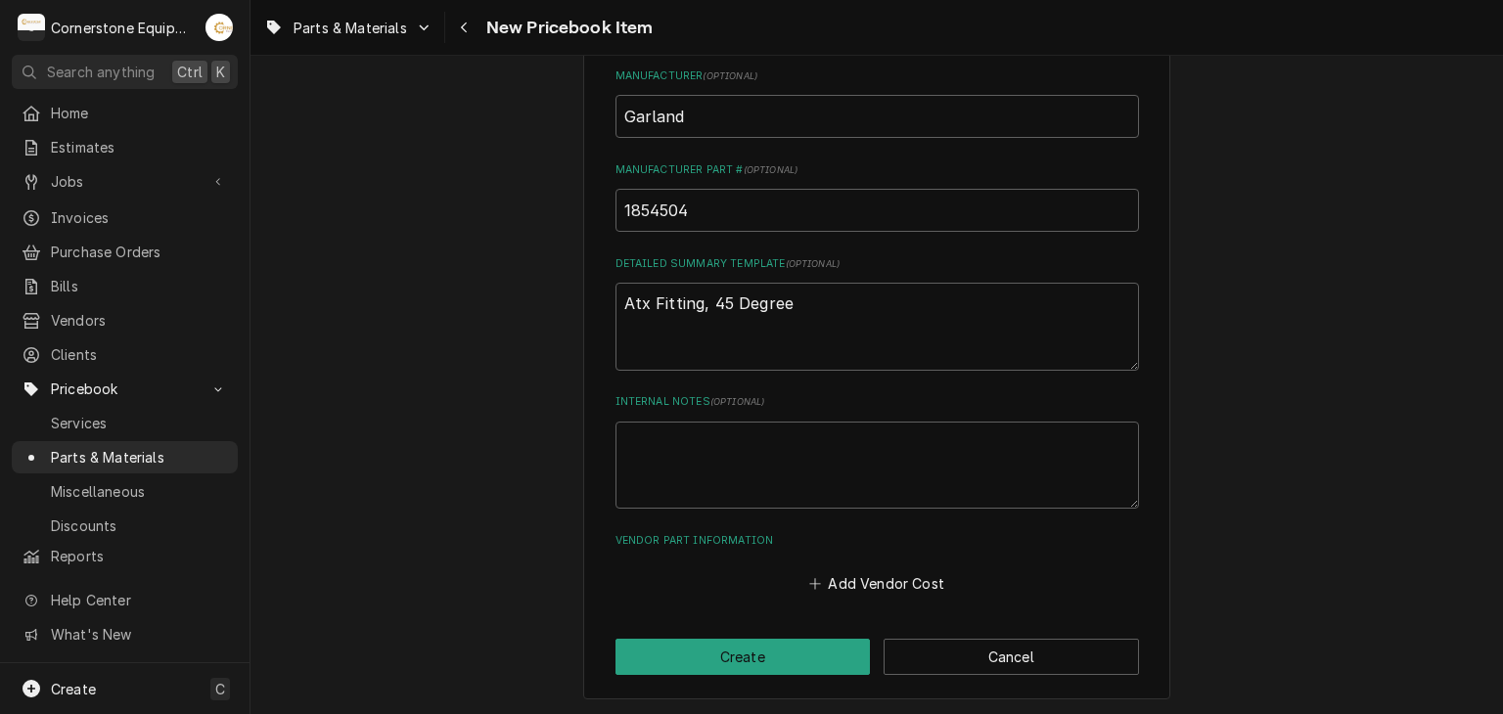
click at [599, 443] on div "Please provide the following information to create a PriceBook item. Active Sta…" at bounding box center [876, 16] width 587 height 1370
drag, startPoint x: 840, startPoint y: 600, endPoint x: 836, endPoint y: 588, distance: 12.4
click at [838, 594] on div "Please provide the following information to create a PriceBook item. Active Sta…" at bounding box center [876, 16] width 587 height 1370
click at [834, 562] on div "Add Vendor Cost" at bounding box center [876, 579] width 523 height 38
click at [830, 585] on button "Add Vendor Cost" at bounding box center [877, 583] width 142 height 27
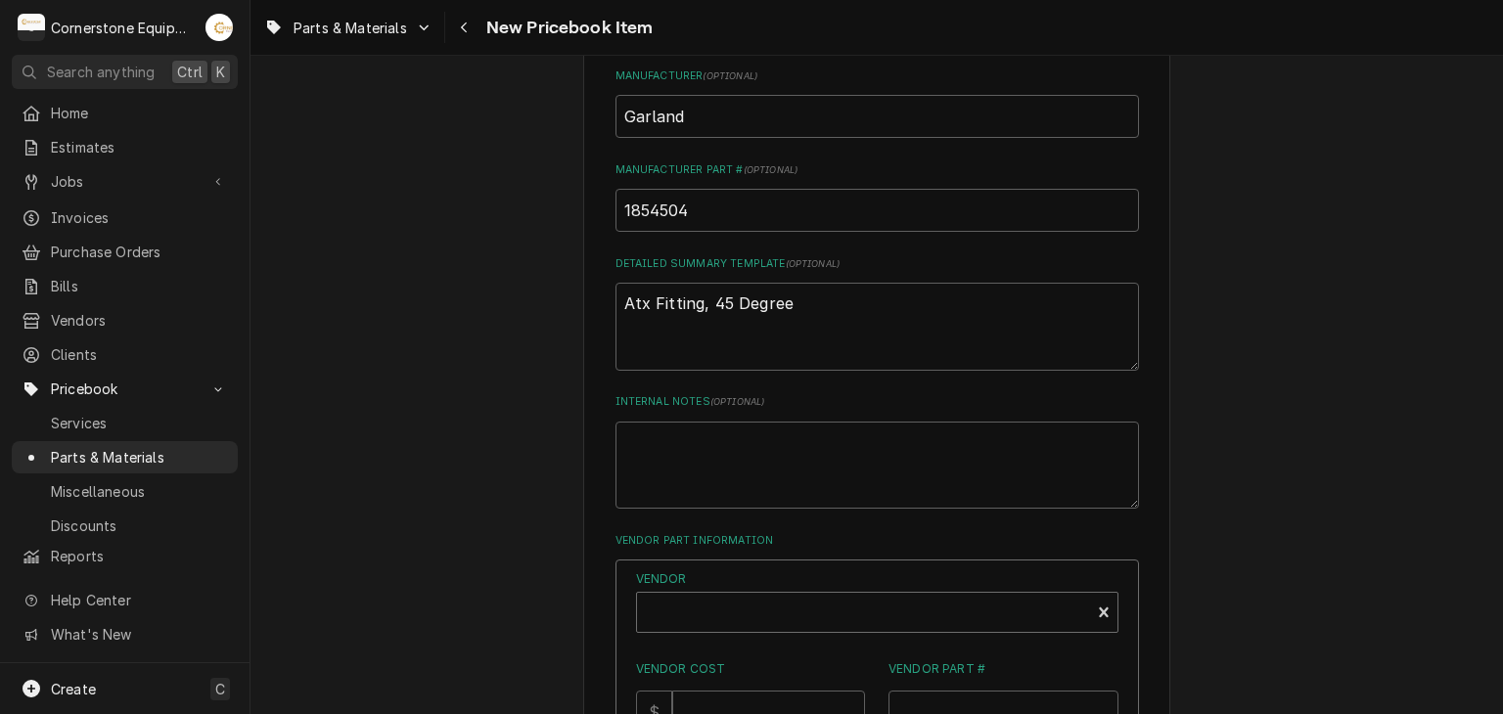
drag, startPoint x: 729, startPoint y: 574, endPoint x: 731, endPoint y: 599, distance: 24.5
click at [731, 576] on label "Vendor" at bounding box center [877, 579] width 482 height 18
type textarea "x"
click at [730, 604] on div "Vendor" at bounding box center [863, 620] width 433 height 47
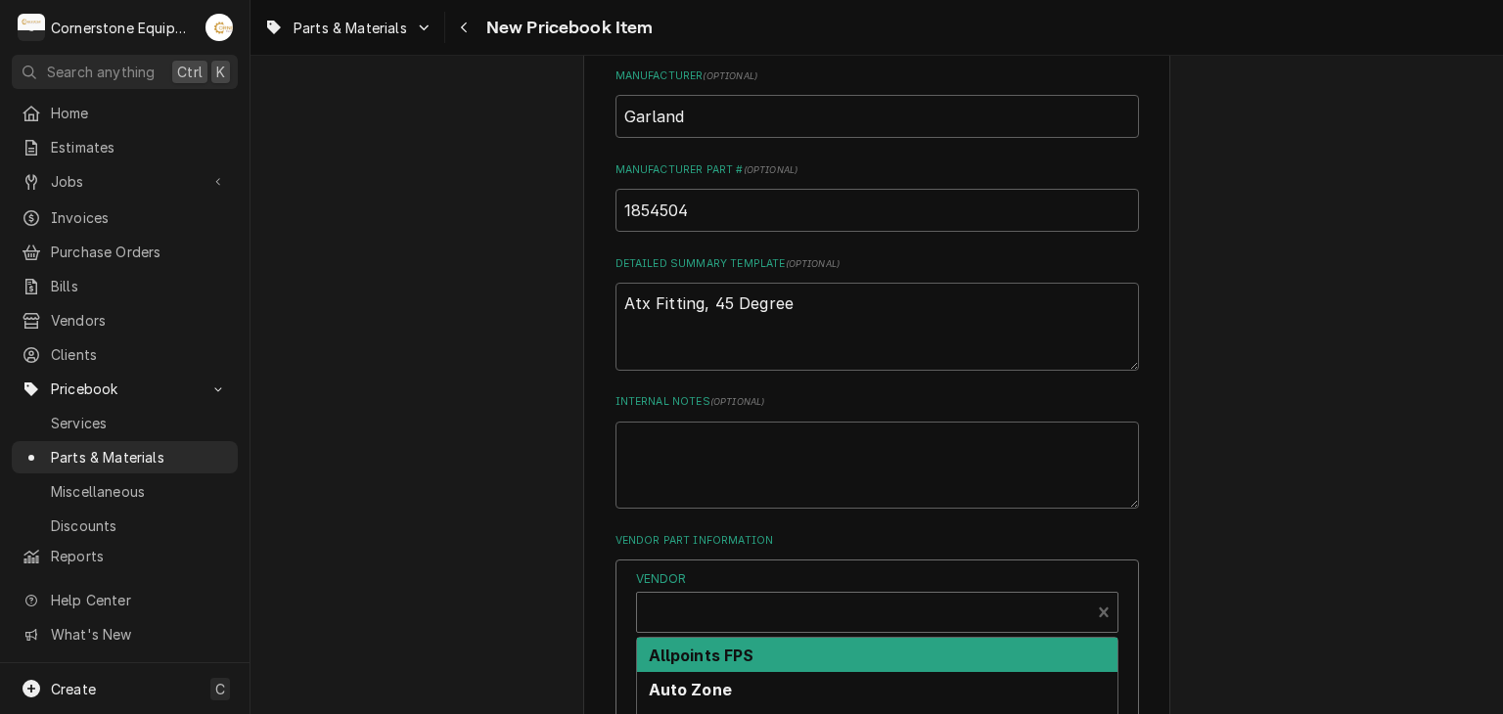
click at [715, 646] on strong "Allpoints FPS" at bounding box center [702, 656] width 106 height 20
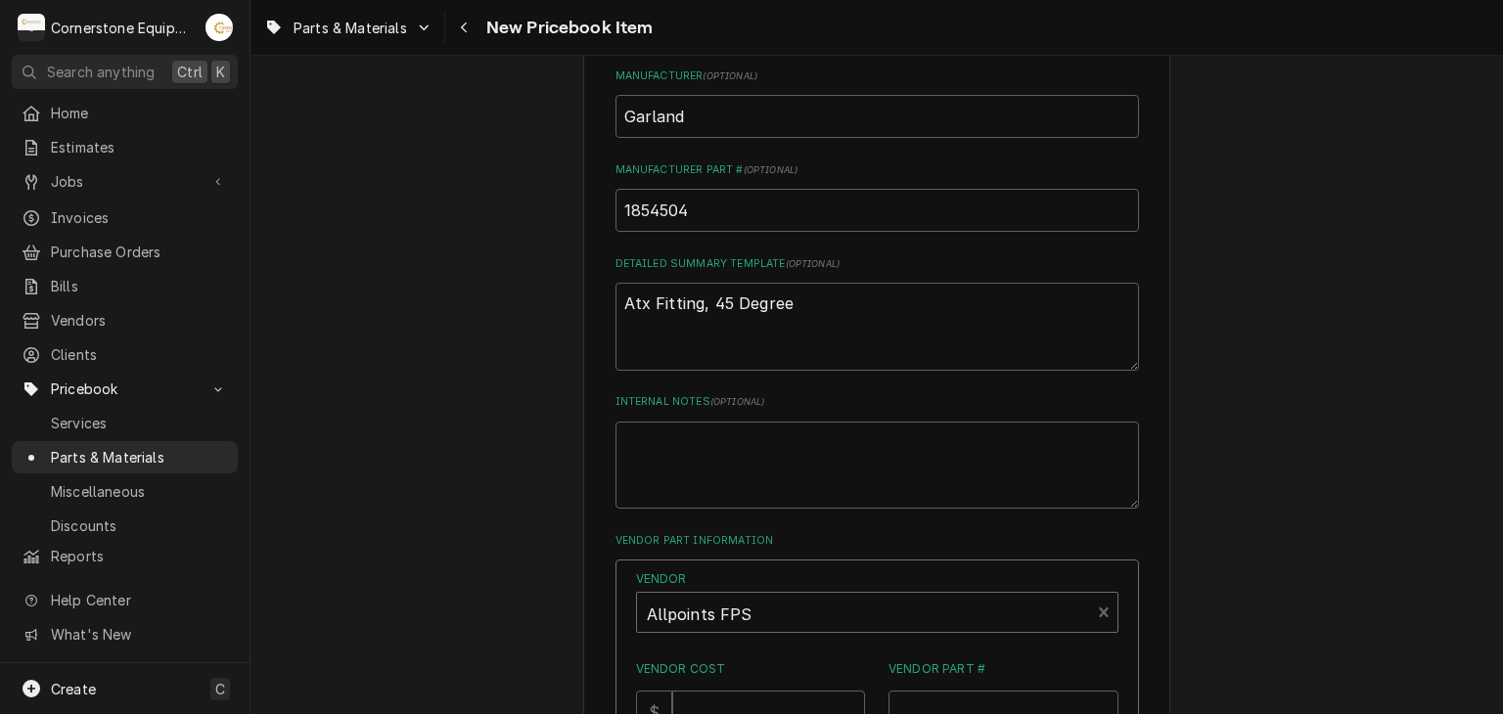
click at [544, 590] on div "Please provide the following information to create a PriceBook item. Active Sta…" at bounding box center [876, 194] width 1252 height 1762
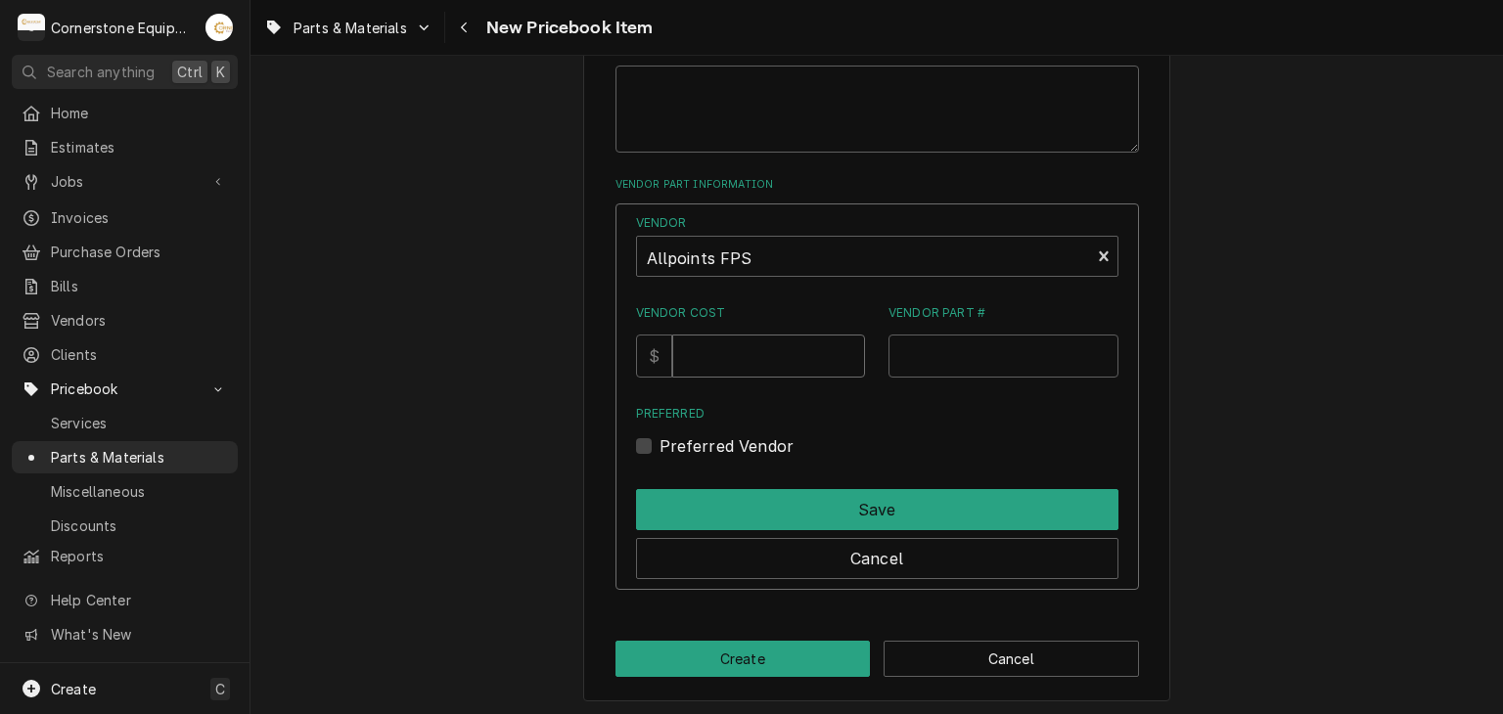
click at [709, 348] on input "Vendor Cost" at bounding box center [768, 356] width 193 height 43
type input "12.72"
click at [912, 357] on input "Vendor Part #" at bounding box center [1003, 356] width 230 height 43
paste input "8013589"
type input "8013589"
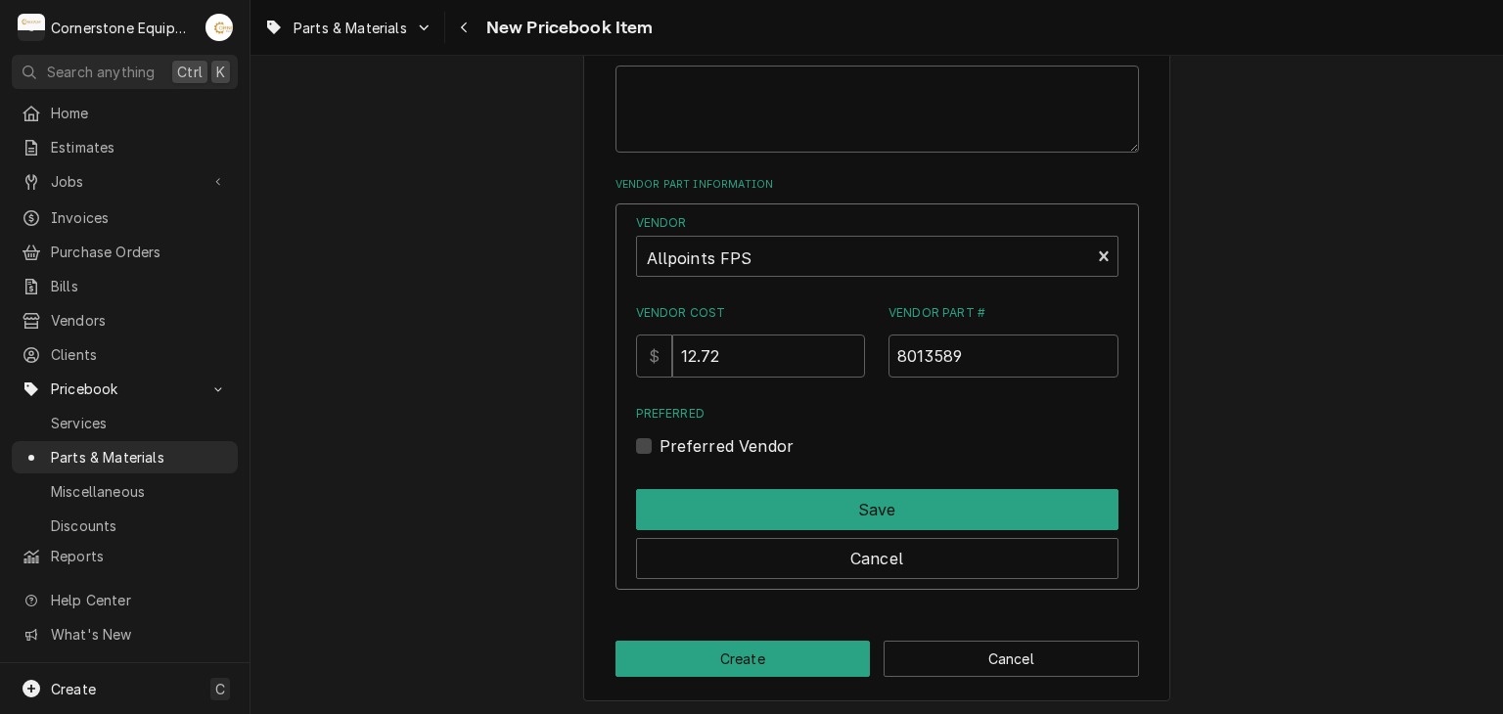
click at [675, 438] on label "Preferred Vendor" at bounding box center [726, 445] width 135 height 23
click at [675, 438] on input "Preferred" at bounding box center [900, 455] width 482 height 43
checkbox input "true"
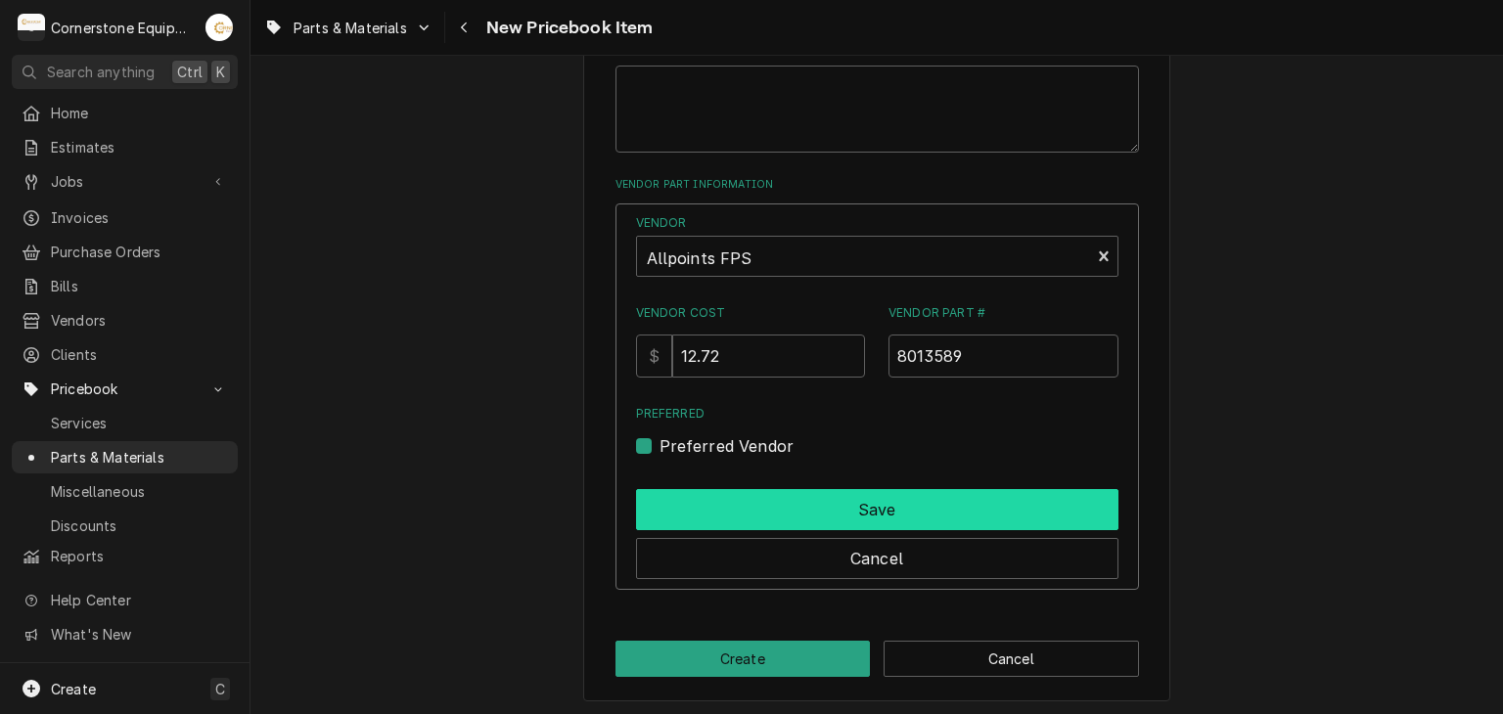
click at [798, 522] on button "Save" at bounding box center [877, 509] width 482 height 41
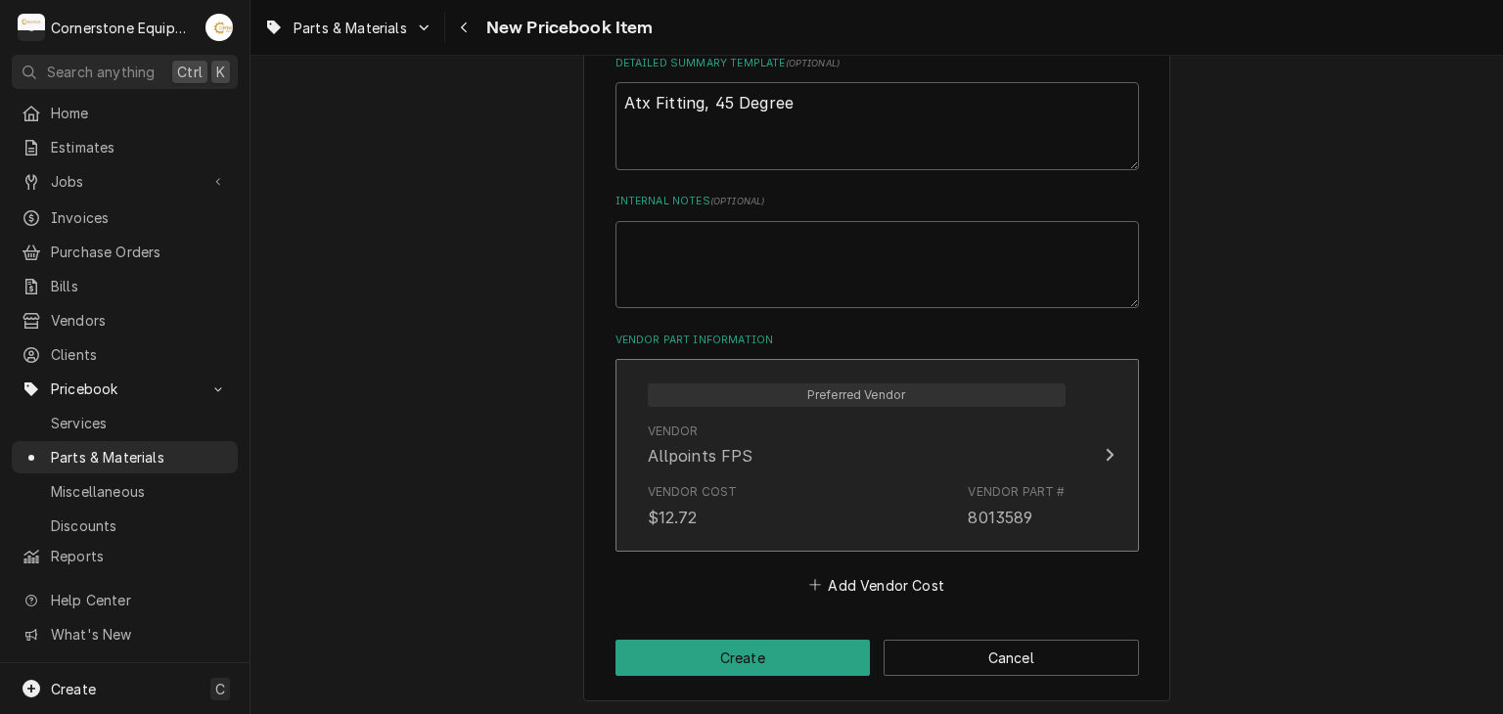
scroll to position [572, 0]
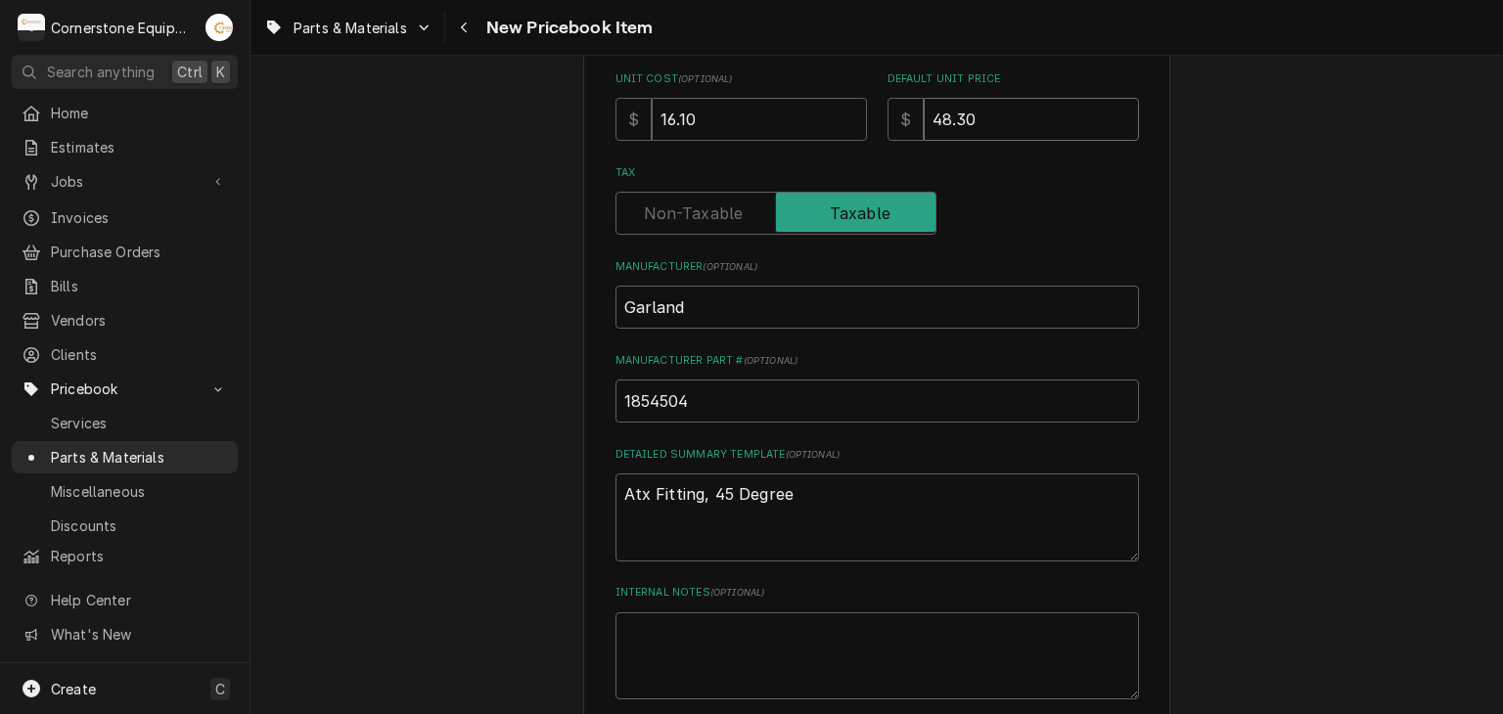
drag, startPoint x: 963, startPoint y: 110, endPoint x: 964, endPoint y: 181, distance: 71.4
click at [963, 110] on input "48.30" at bounding box center [1030, 119] width 215 height 43
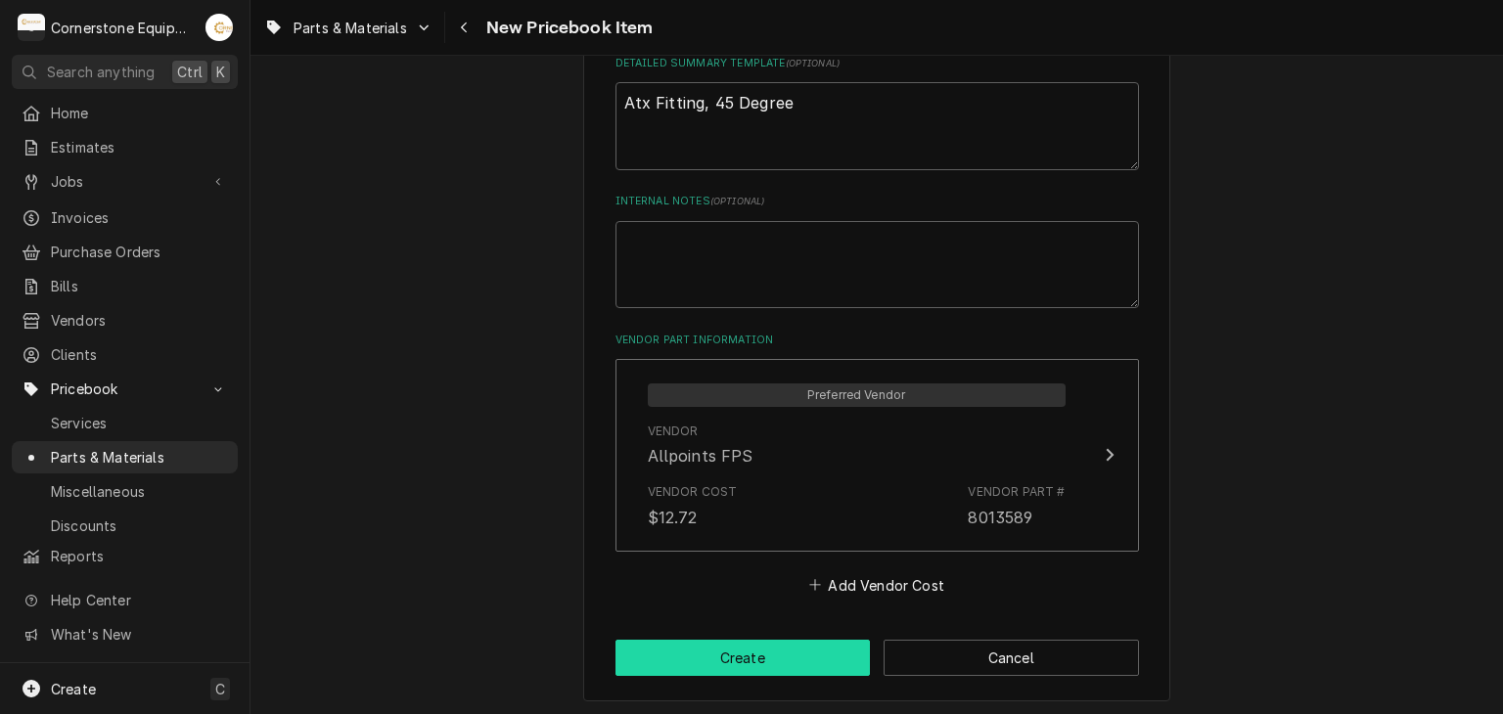
click at [689, 652] on button "Create" at bounding box center [742, 658] width 255 height 36
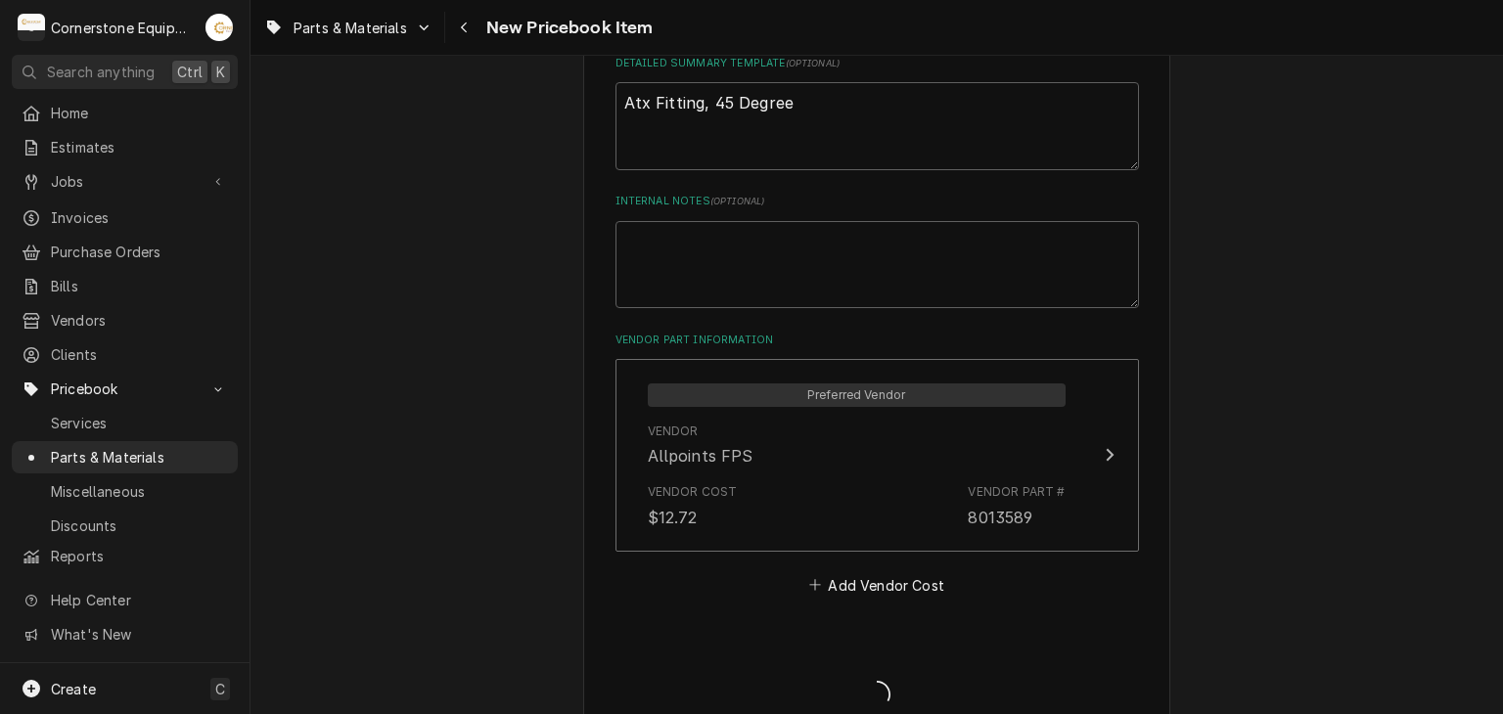
type textarea "x"
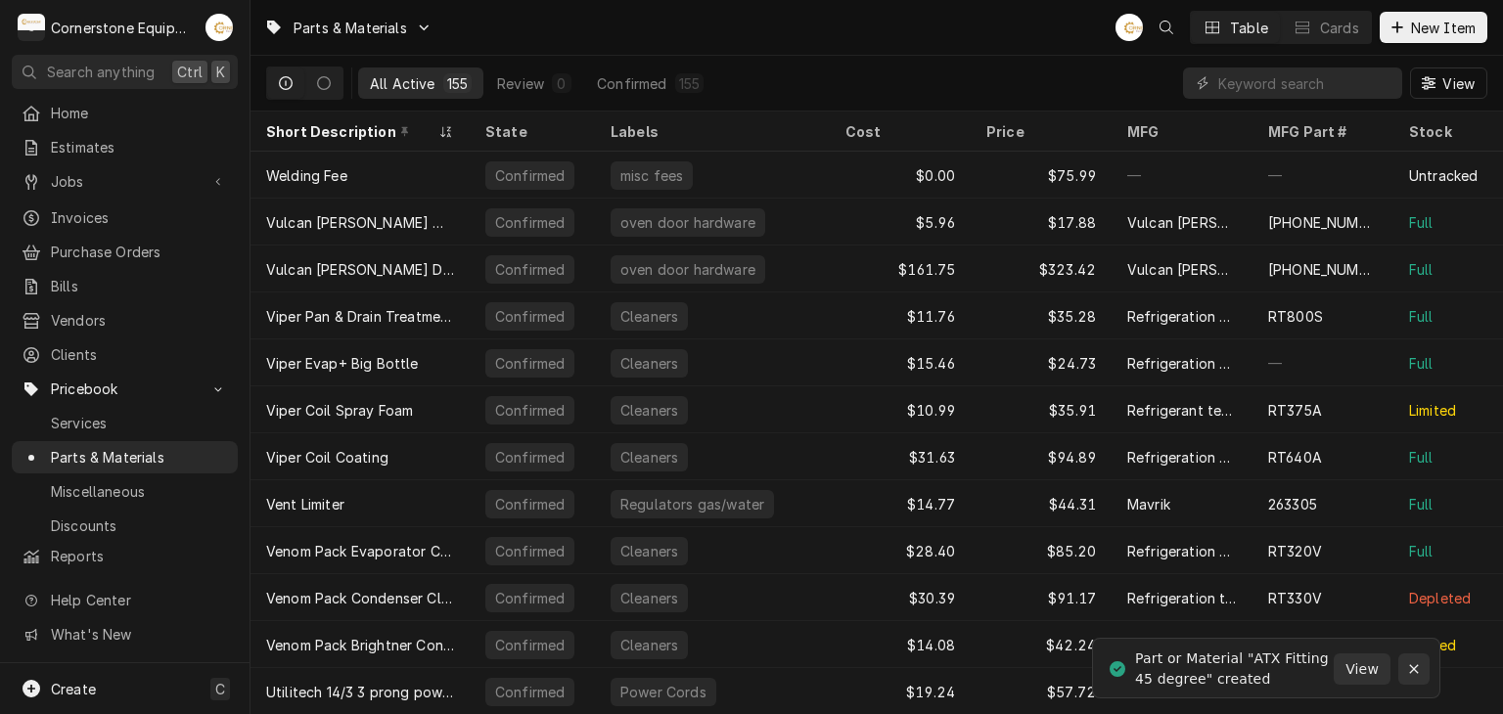
click at [1419, 667] on icon "Notifications alt+T" at bounding box center [1414, 669] width 14 height 14
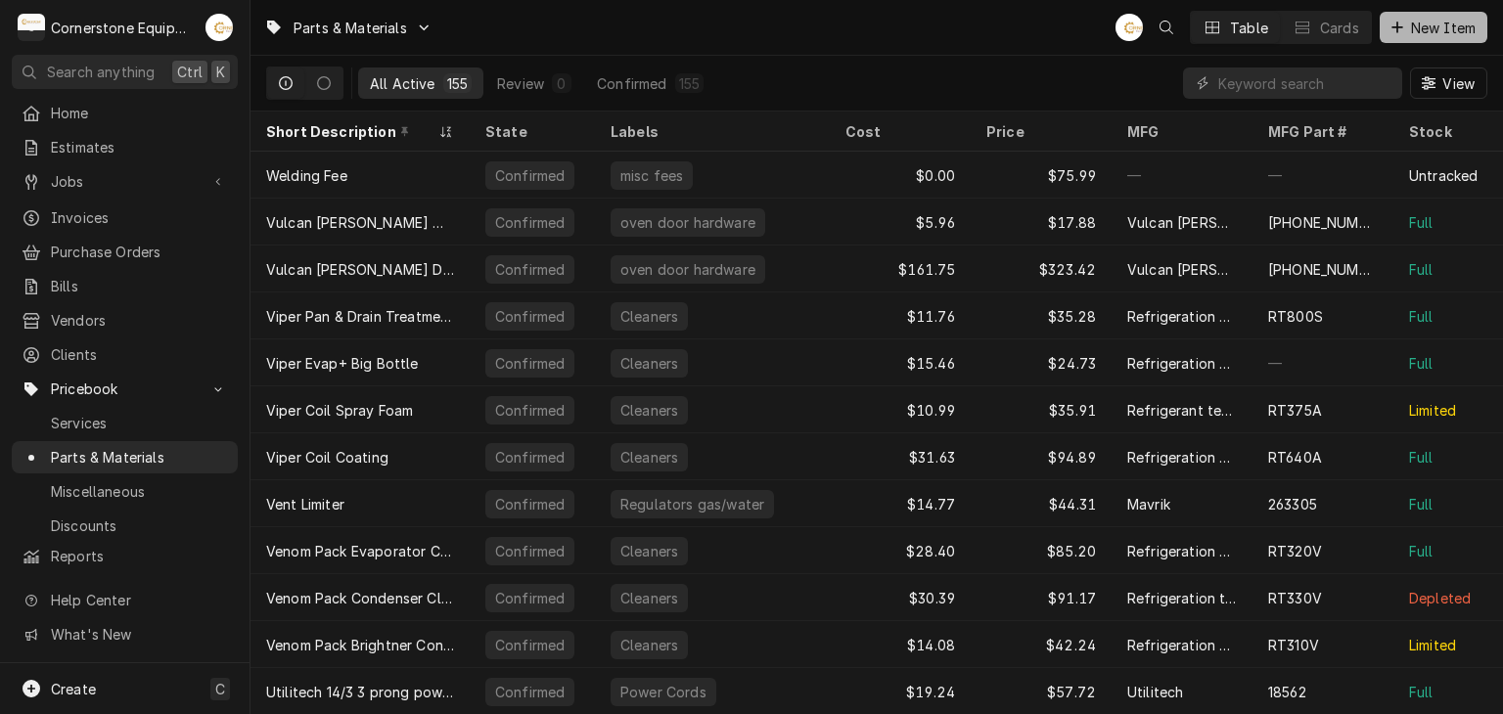
click at [1450, 36] on span "New Item" at bounding box center [1443, 28] width 72 height 21
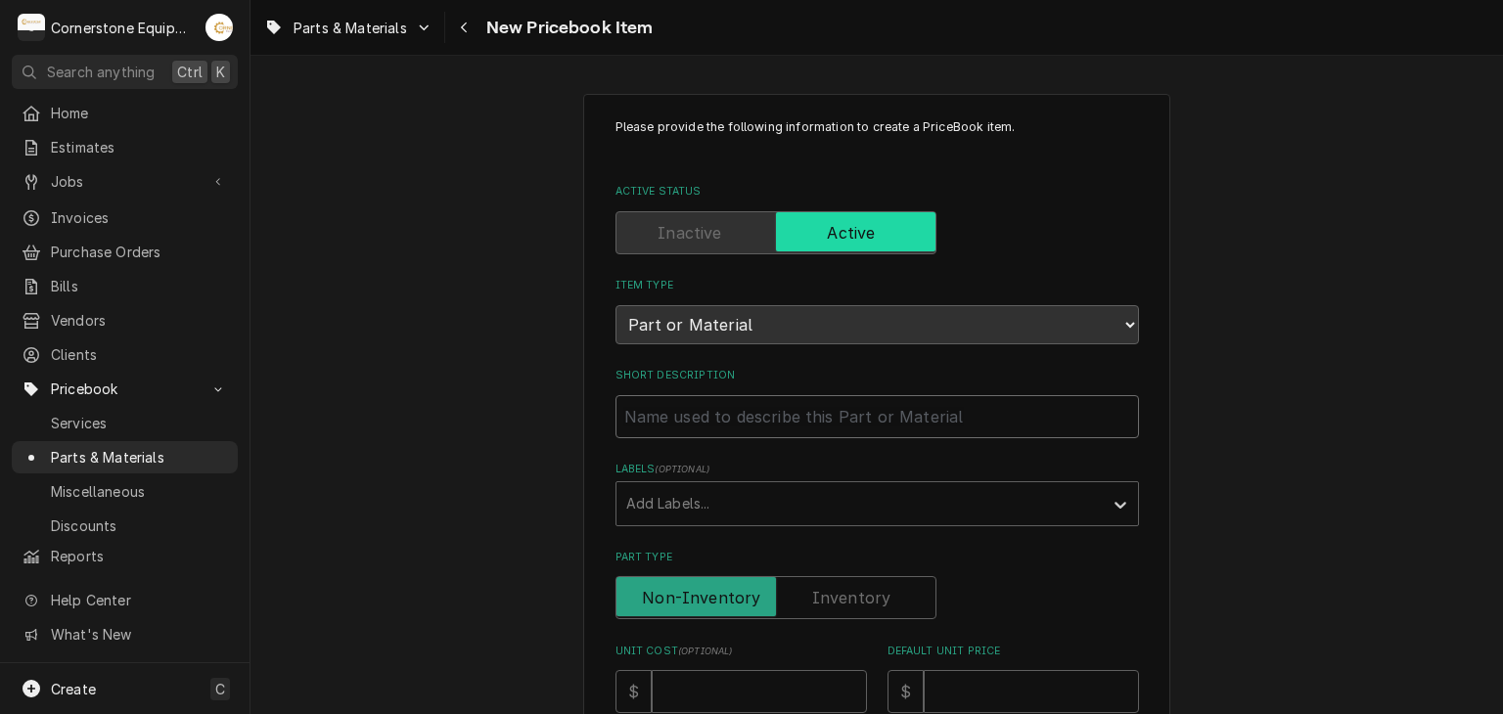
click at [775, 413] on input "Short Description" at bounding box center [876, 416] width 523 height 43
paste input "Garland - 1-2In Connector, 90"
type textarea "x"
type input "Garland - 1-2In Connector, 90"
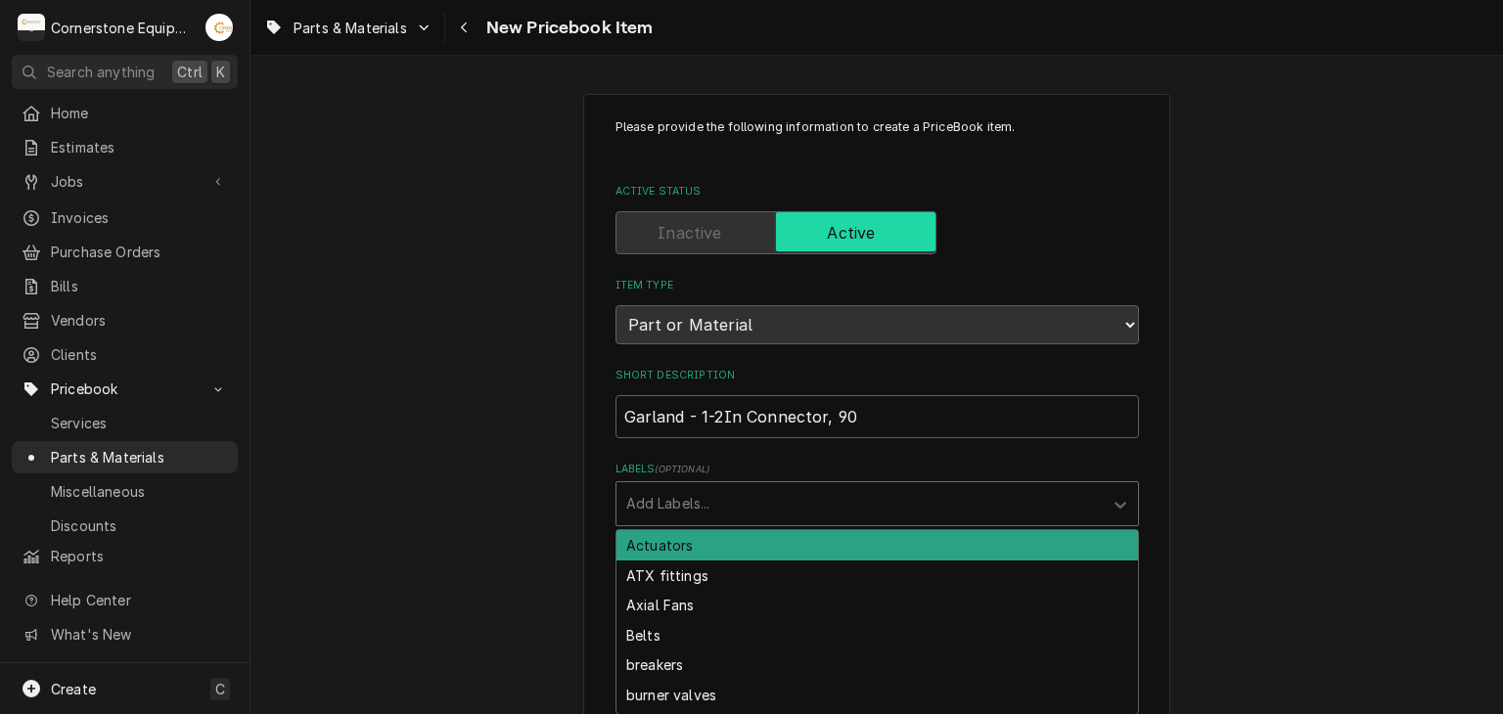
click at [697, 481] on div "Add Labels..." at bounding box center [876, 503] width 523 height 45
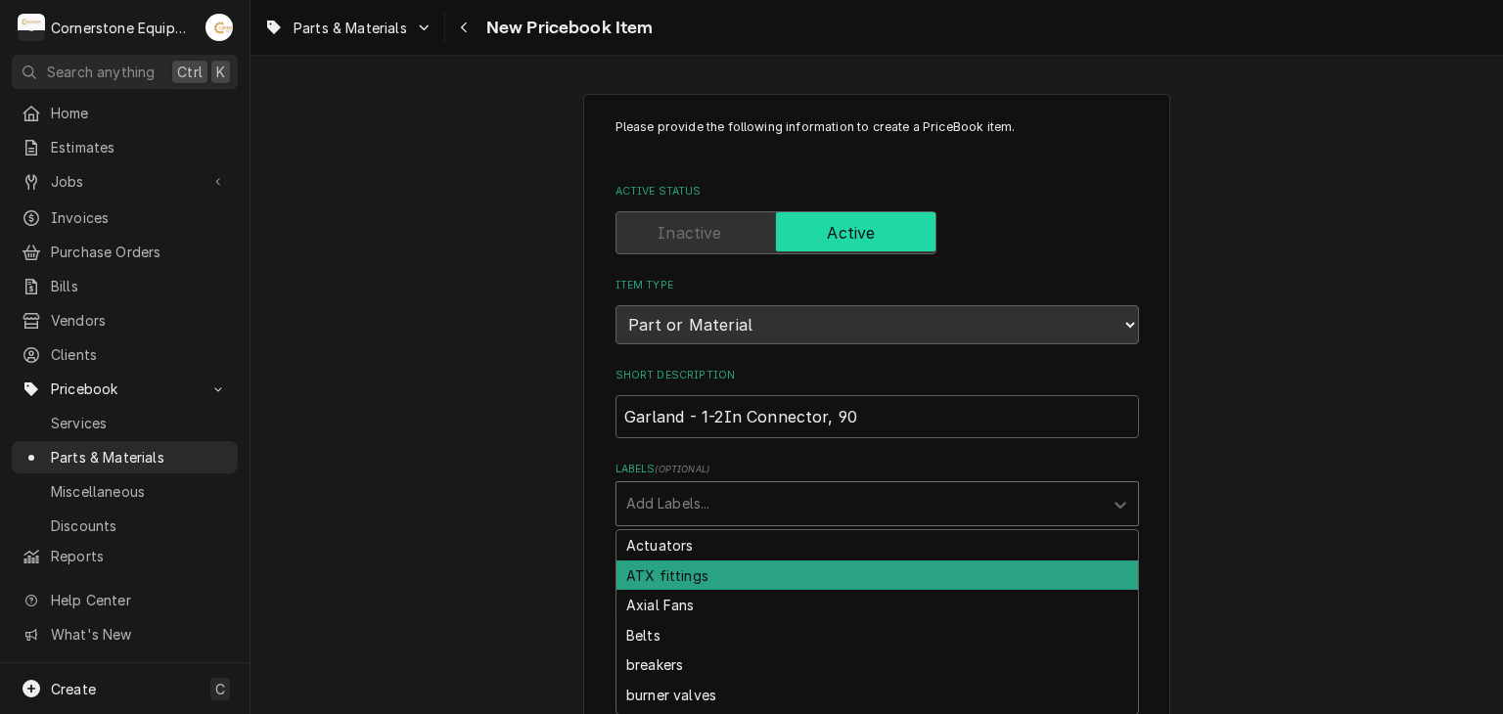
click at [672, 580] on div "ATX fittings" at bounding box center [876, 576] width 521 height 30
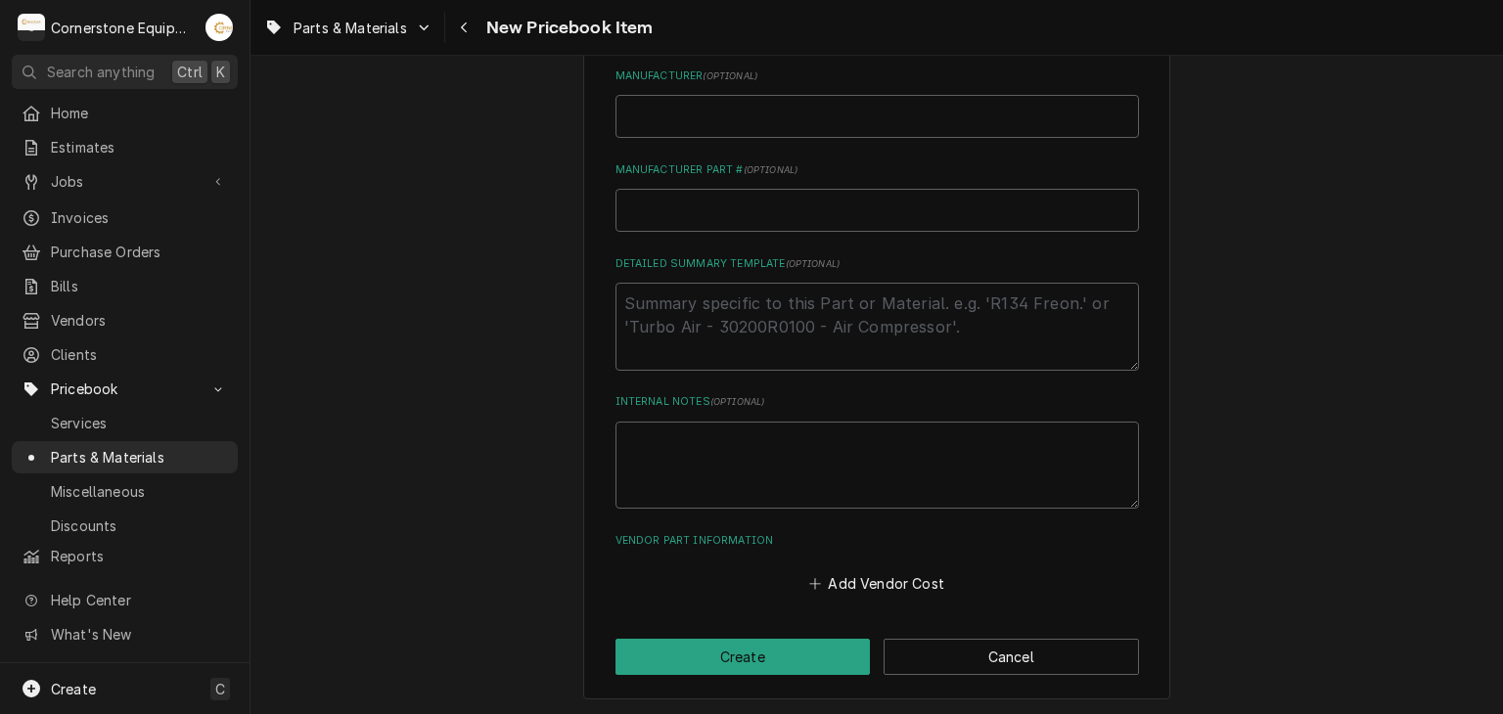
scroll to position [372, 0]
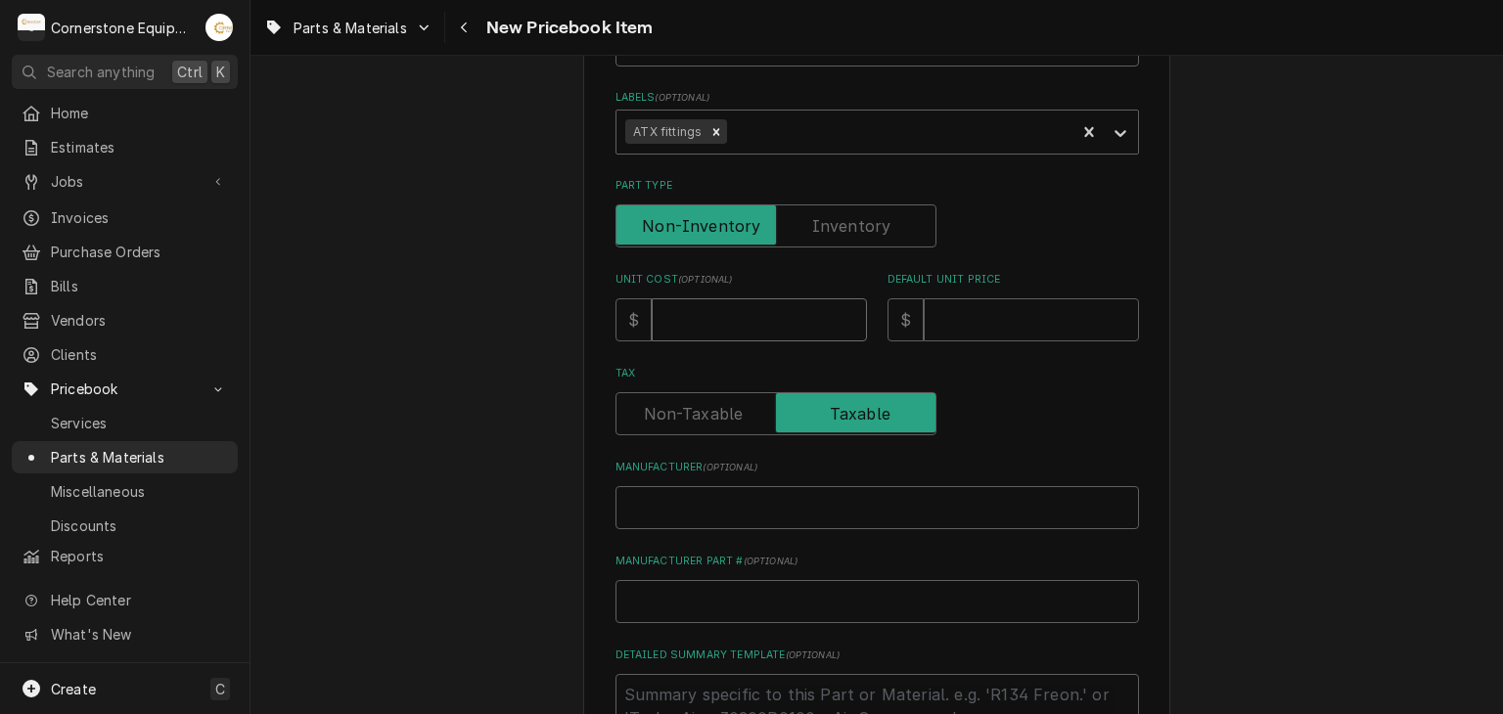
click at [709, 323] on input "Unit Cost ( optional )" at bounding box center [759, 319] width 215 height 43
type textarea "x"
type input "2"
type textarea "x"
type input "22"
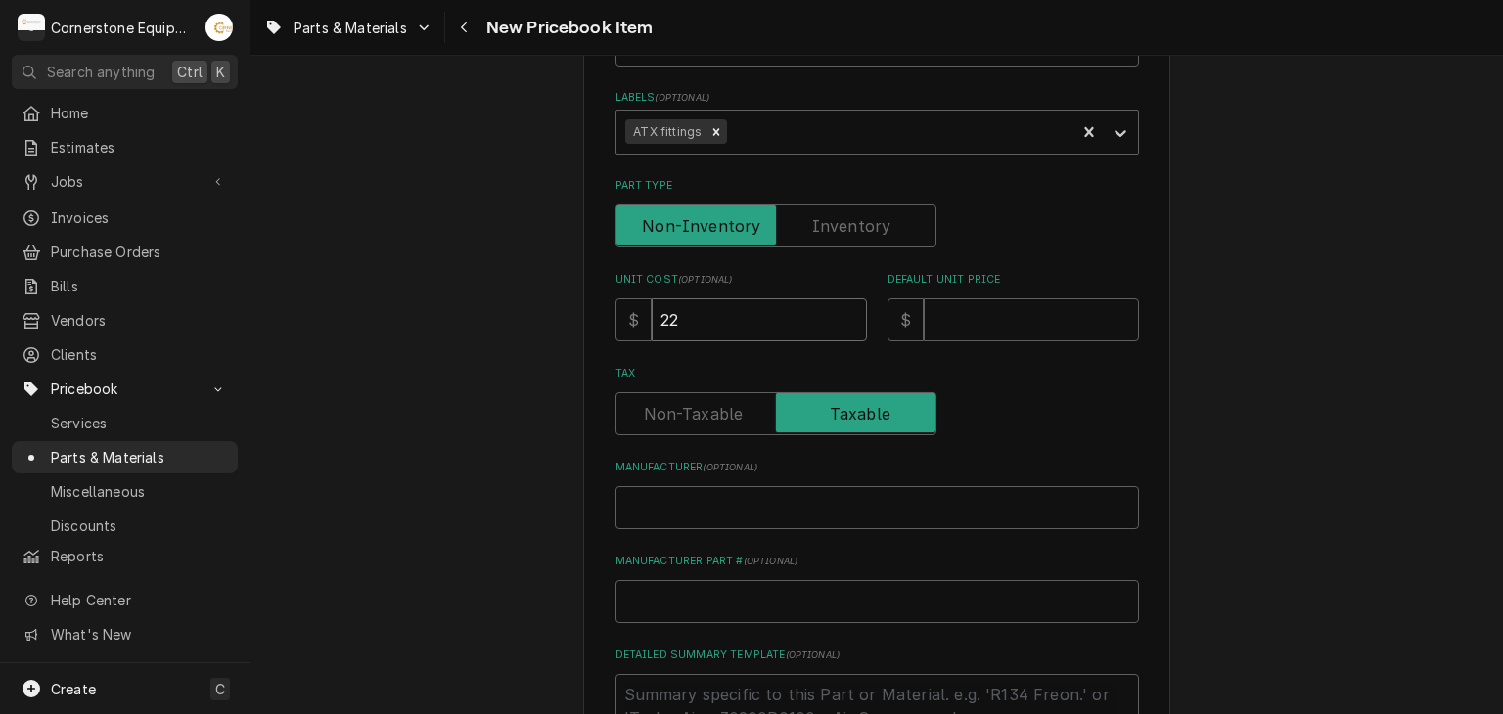
type textarea "x"
type input "22.0"
type textarea "x"
type input "22.05"
drag, startPoint x: 956, startPoint y: 335, endPoint x: 970, endPoint y: 305, distance: 32.8
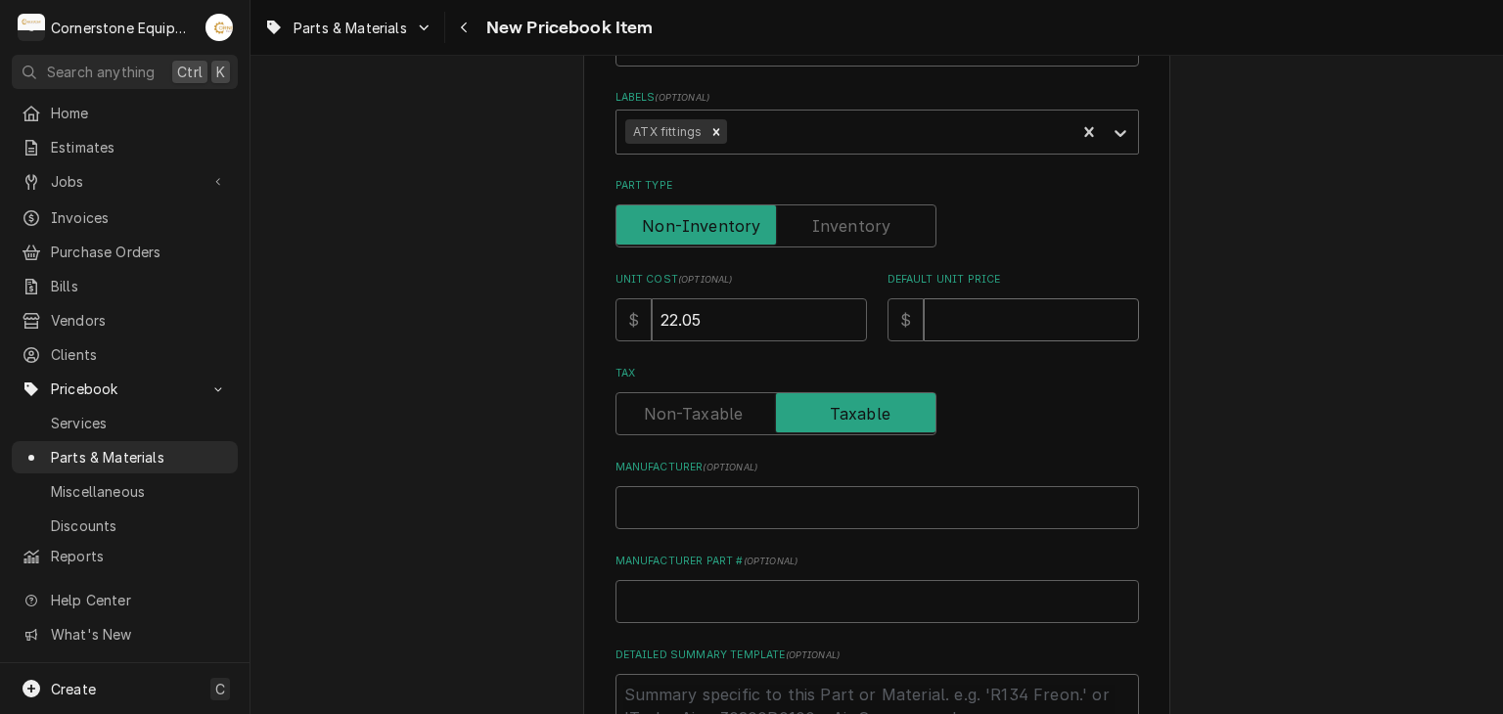
click at [970, 305] on div "Please provide the following information to create a PriceBook item. Active Sta…" at bounding box center [876, 368] width 523 height 1242
type textarea "x"
type input "6"
type textarea "x"
type input "66"
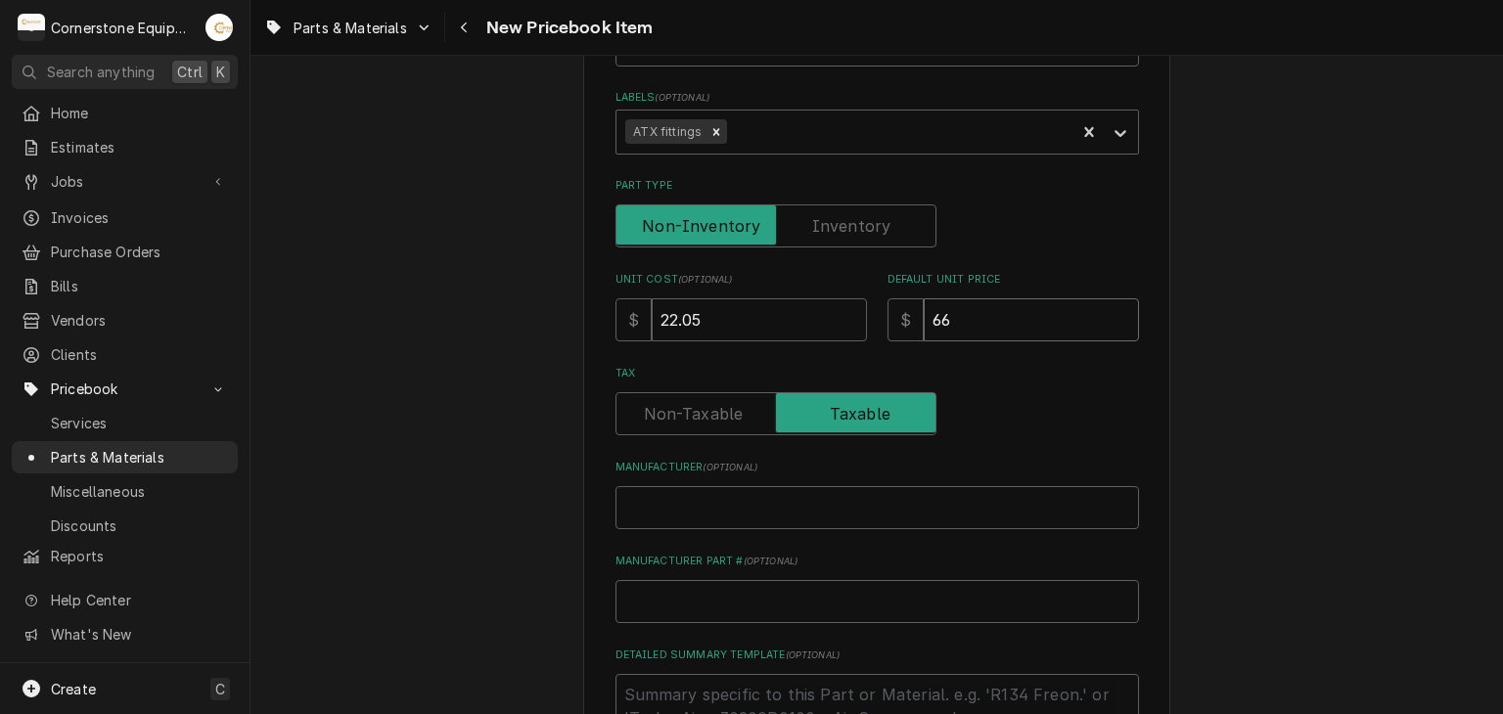
type textarea "x"
type input "66.1"
type textarea "x"
type input "66.15"
click at [1190, 308] on div "Please provide the following information to create a PriceBook item. Active Sta…" at bounding box center [876, 407] width 1252 height 1404
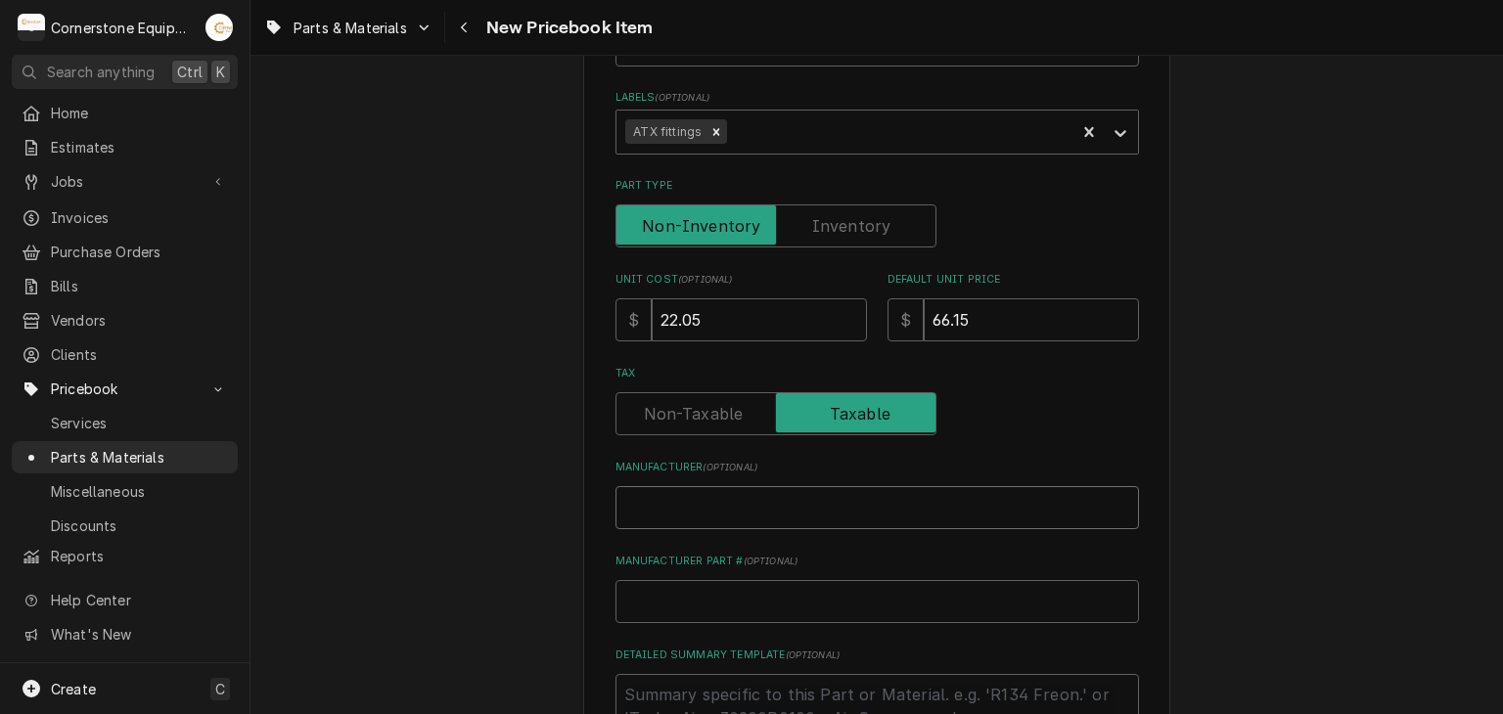
click at [736, 502] on input "Manufacturer ( optional )" at bounding box center [876, 507] width 523 height 43
type textarea "x"
type input "G"
type textarea "x"
type input "Ga"
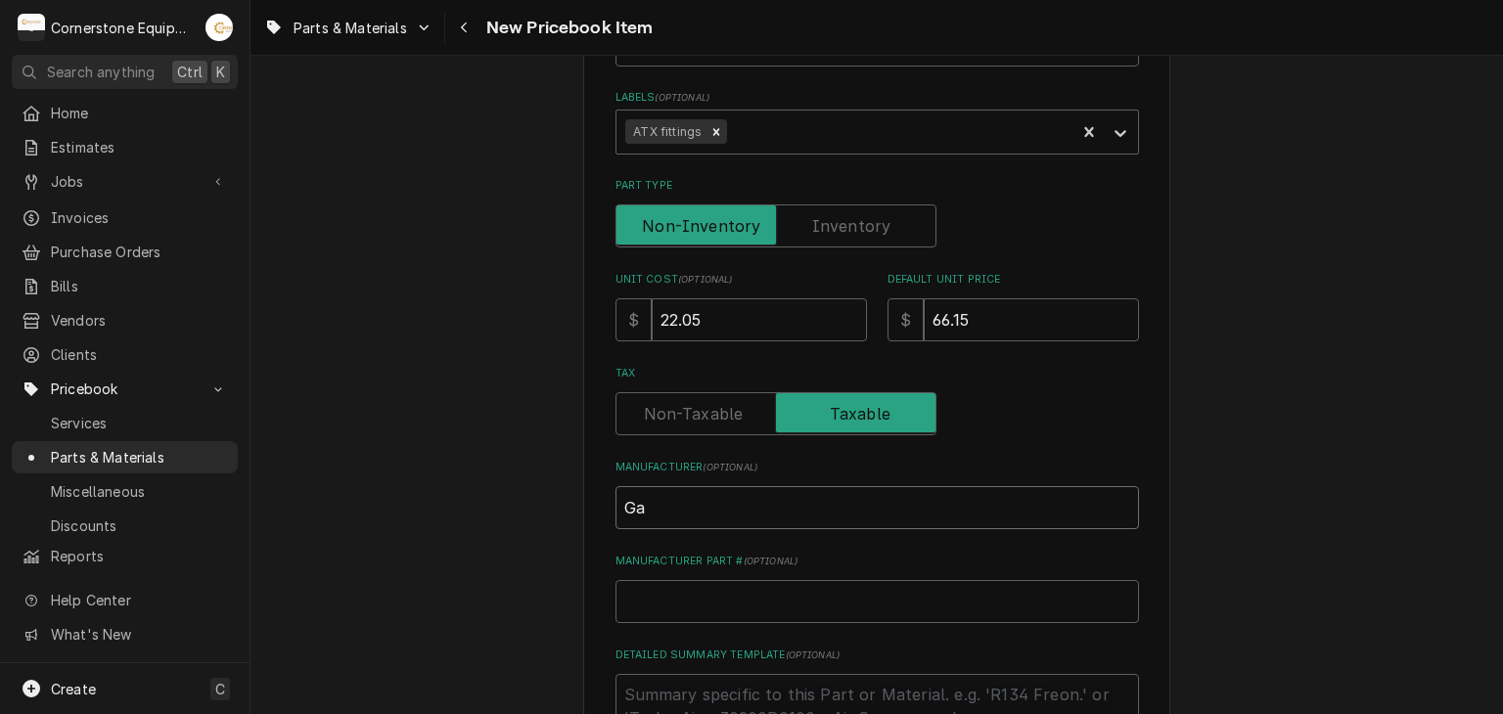
type textarea "x"
type input "Gar"
type textarea "x"
type input "Garl"
type textarea "x"
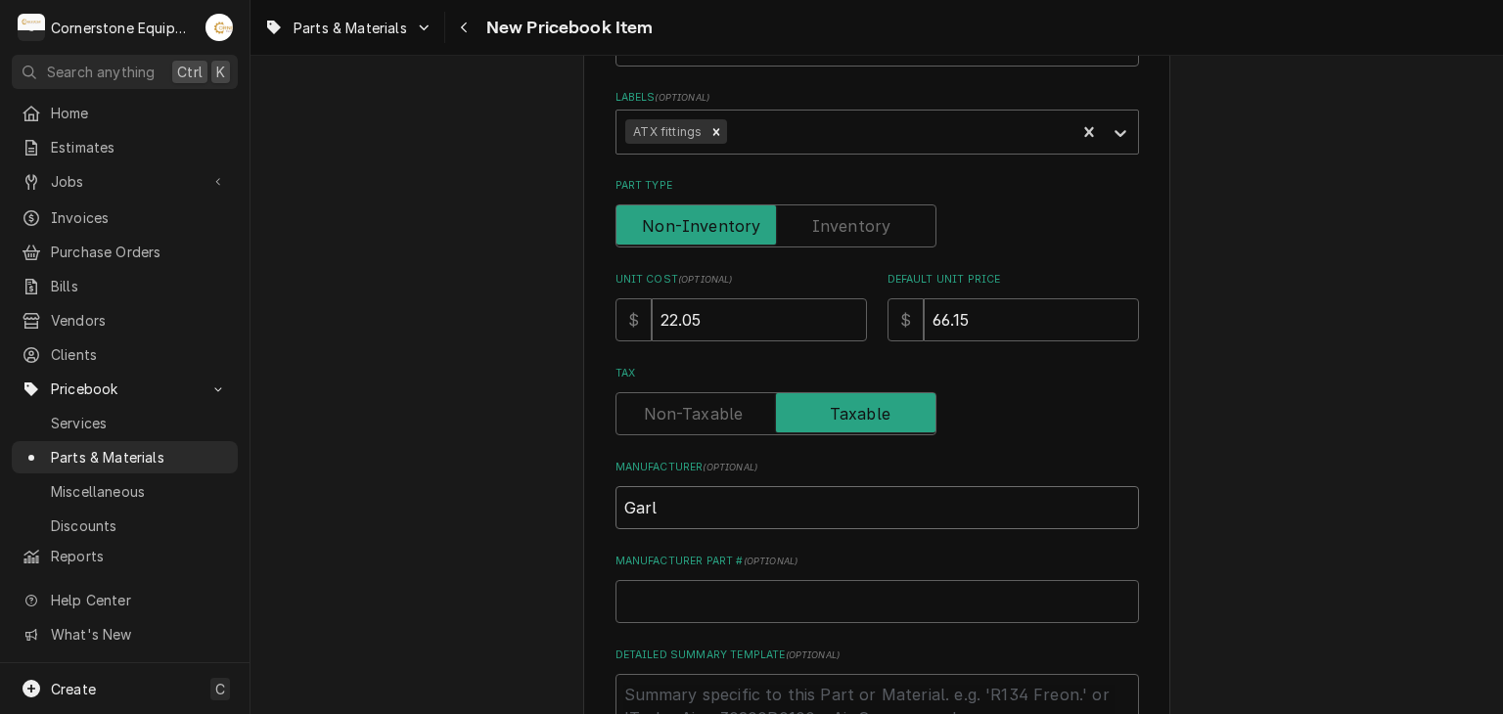
type input "[PERSON_NAME]"
type textarea "x"
type input "[PERSON_NAME]"
type textarea "x"
type input "Garland"
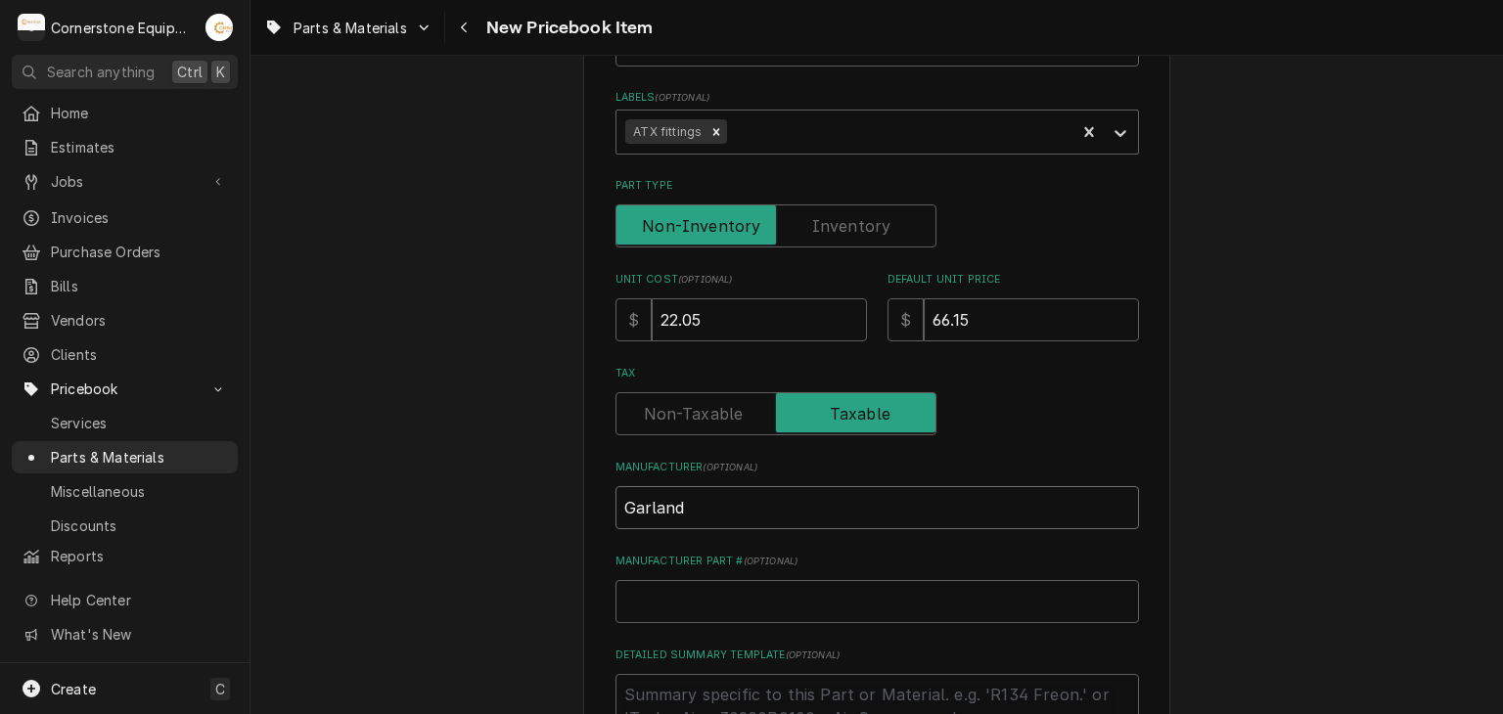
type textarea "x"
type input "Garland"
click at [771, 599] on input "Manufacturer Part # ( optional )" at bounding box center [876, 601] width 523 height 43
paste input "4521709"
type textarea "x"
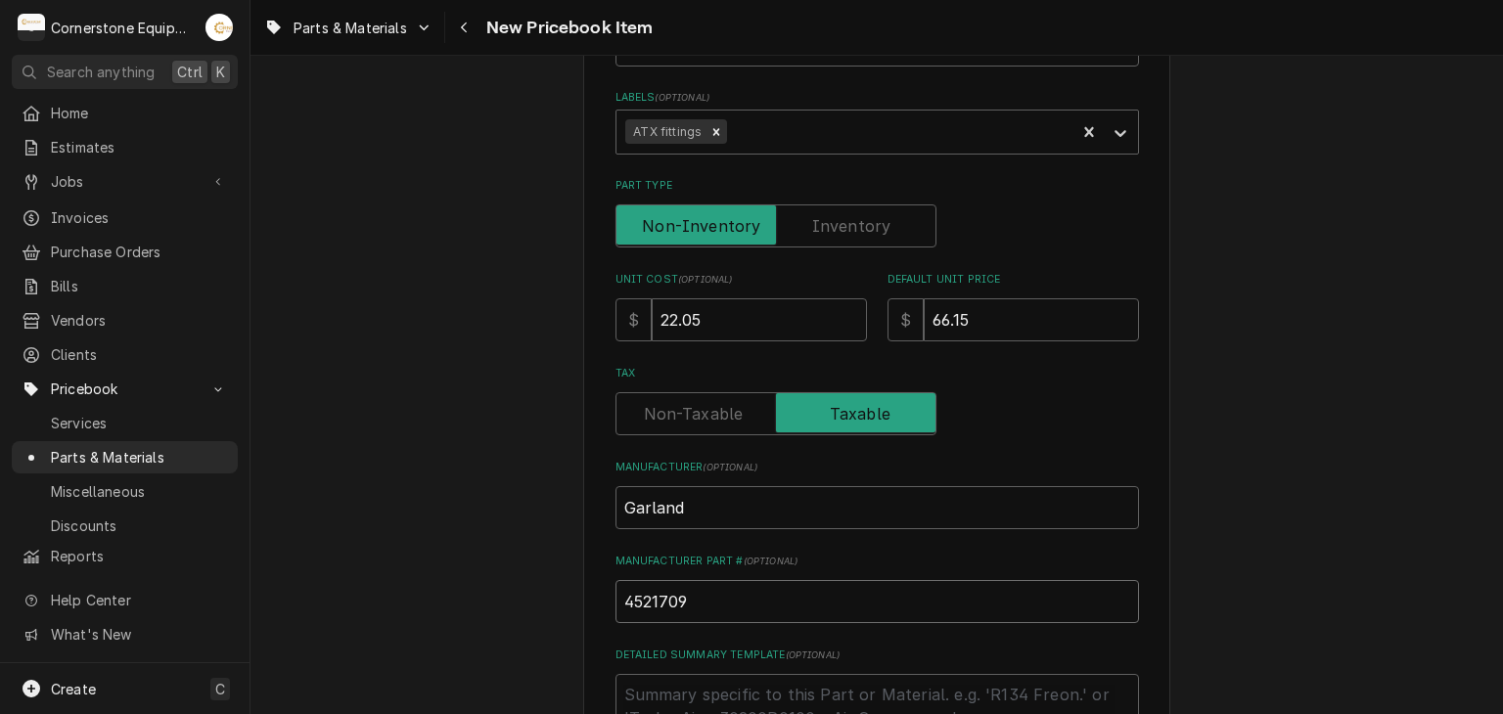
scroll to position [763, 0]
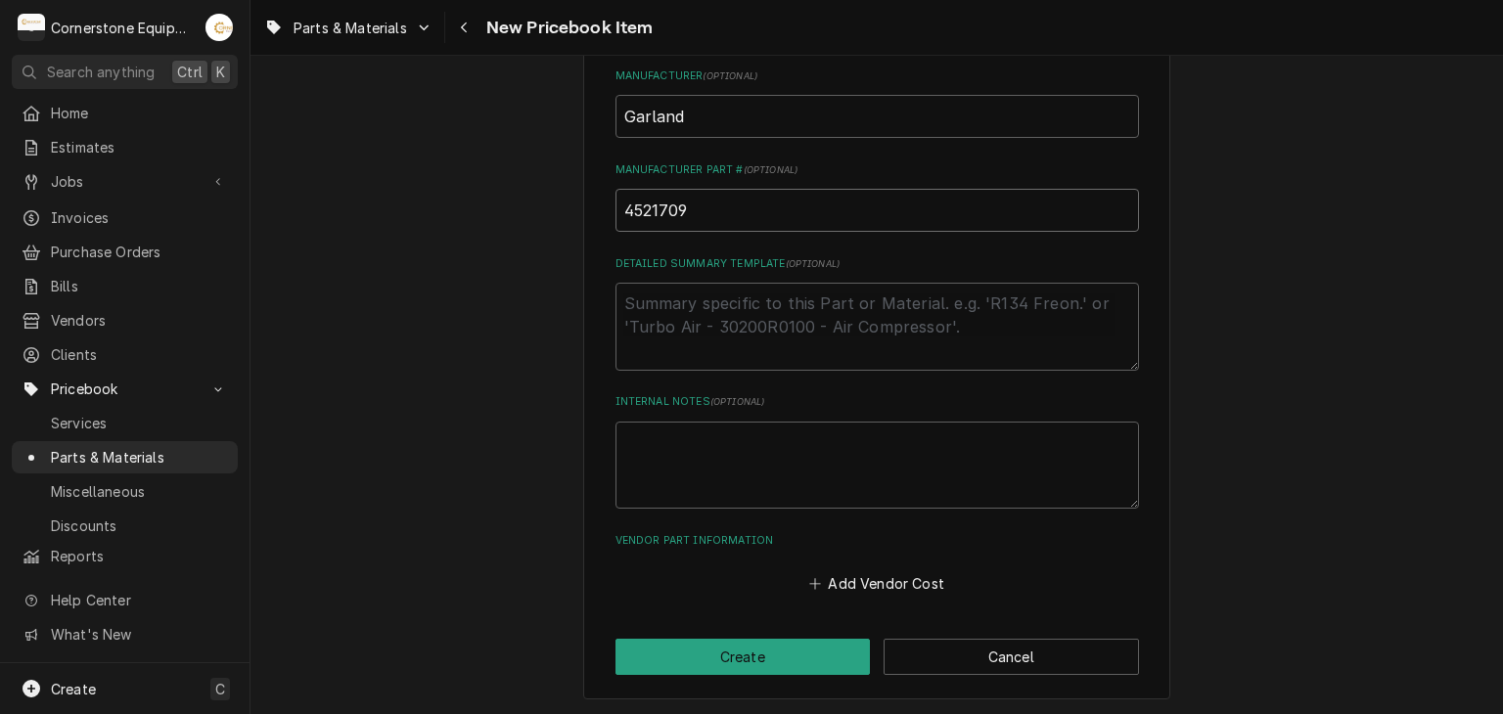
type input "4521709"
click at [724, 331] on textarea "Detailed Summary Template ( optional )" at bounding box center [876, 327] width 523 height 88
paste textarea "Garland - 1-2In Connector, 90"
type textarea "x"
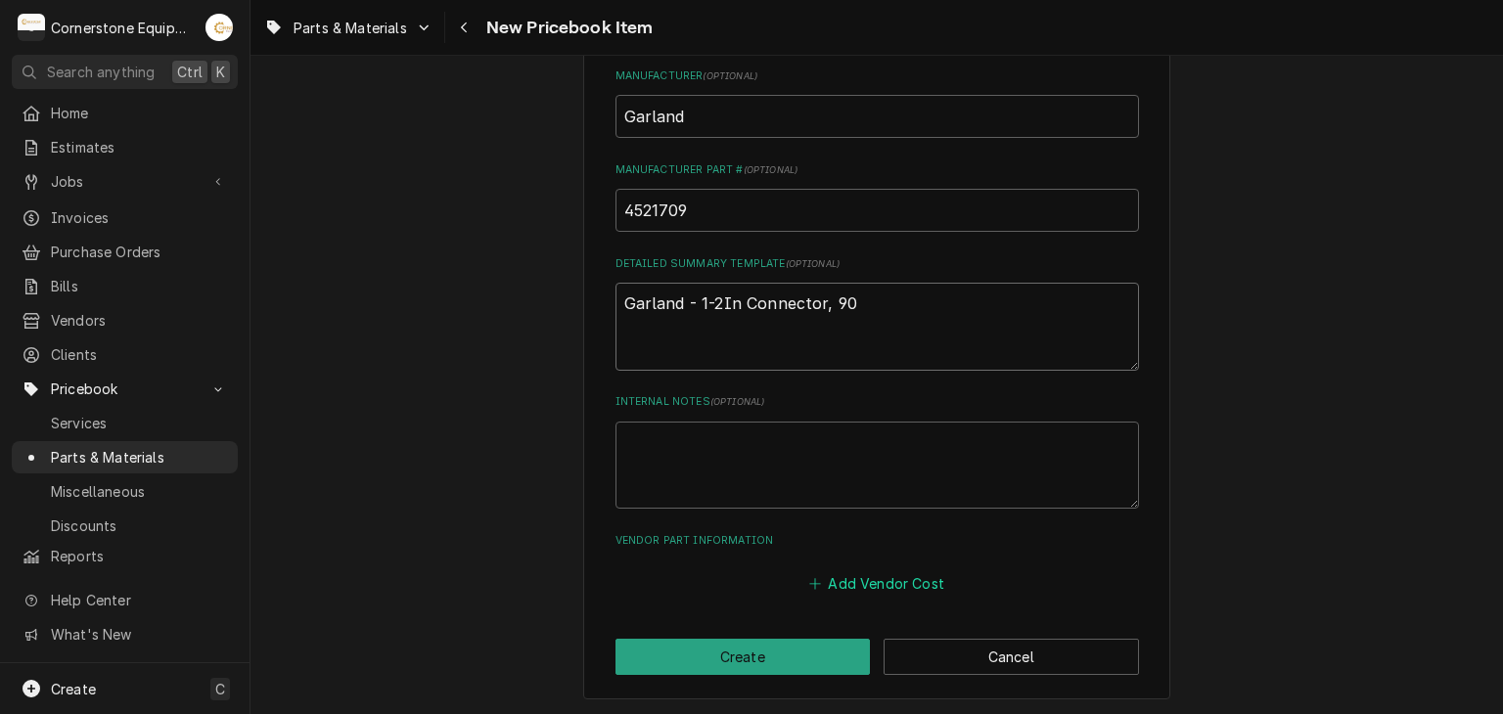
type textarea "Garland - 1-2In Connector, 90"
click at [818, 580] on button "Add Vendor Cost" at bounding box center [877, 583] width 142 height 27
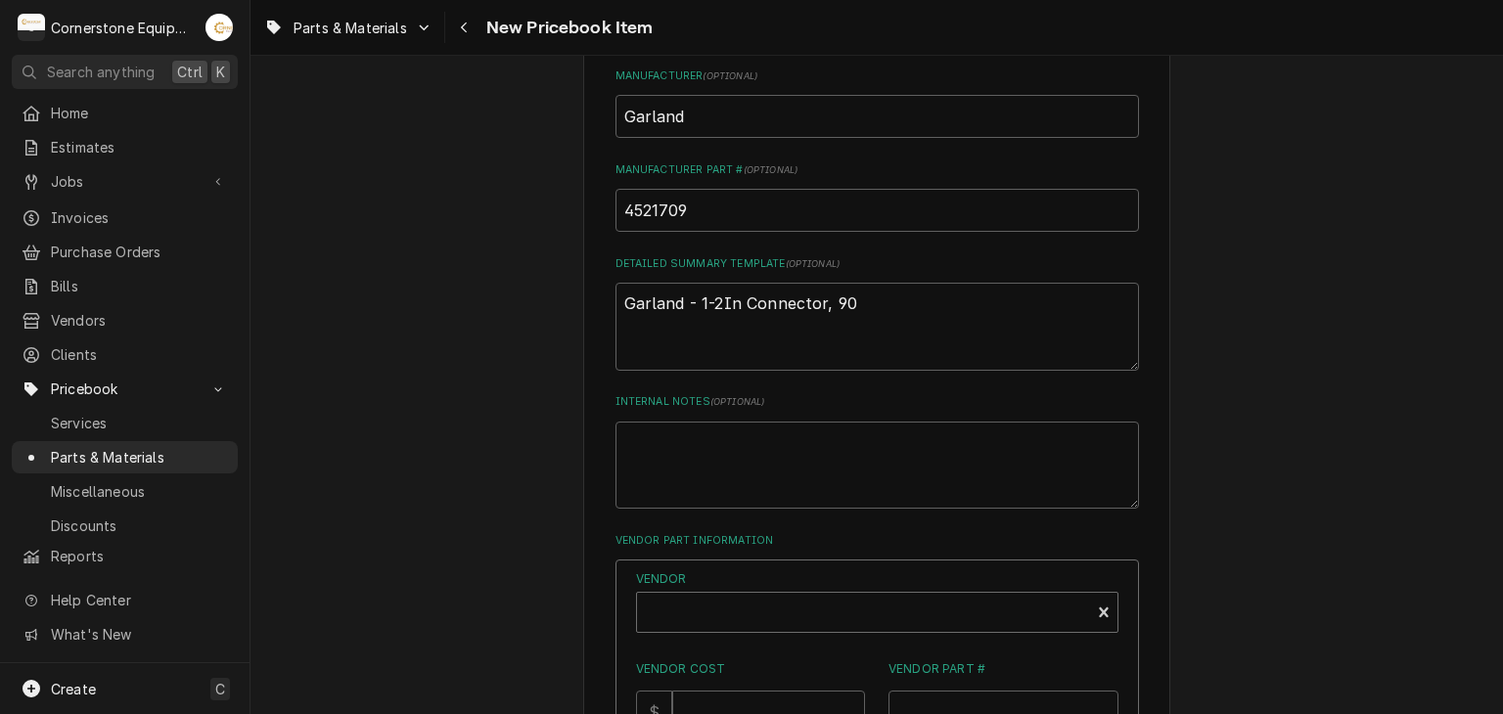
type textarea "x"
click at [771, 601] on div "Vendor" at bounding box center [863, 620] width 433 height 47
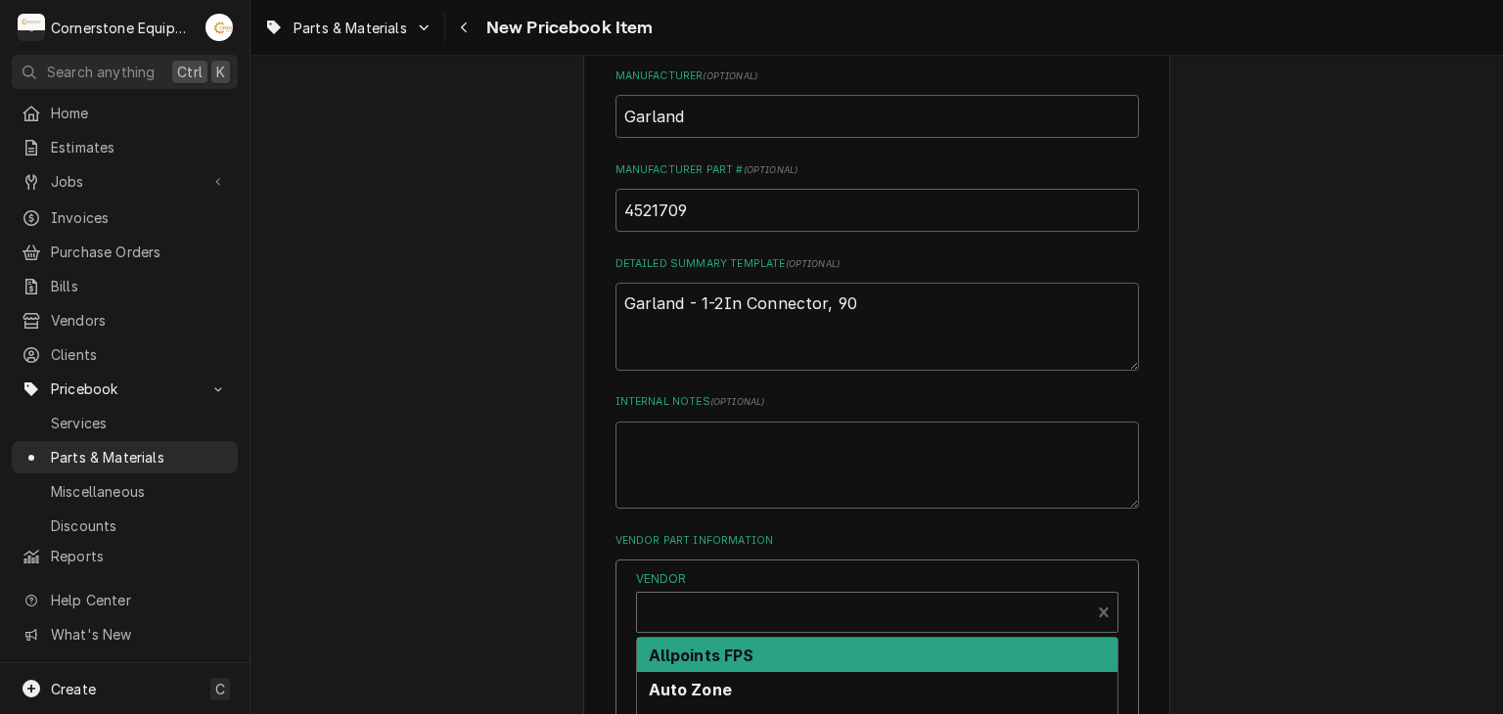
scroll to position [6, 0]
click at [720, 639] on div "Allpoints FPS" at bounding box center [877, 655] width 480 height 34
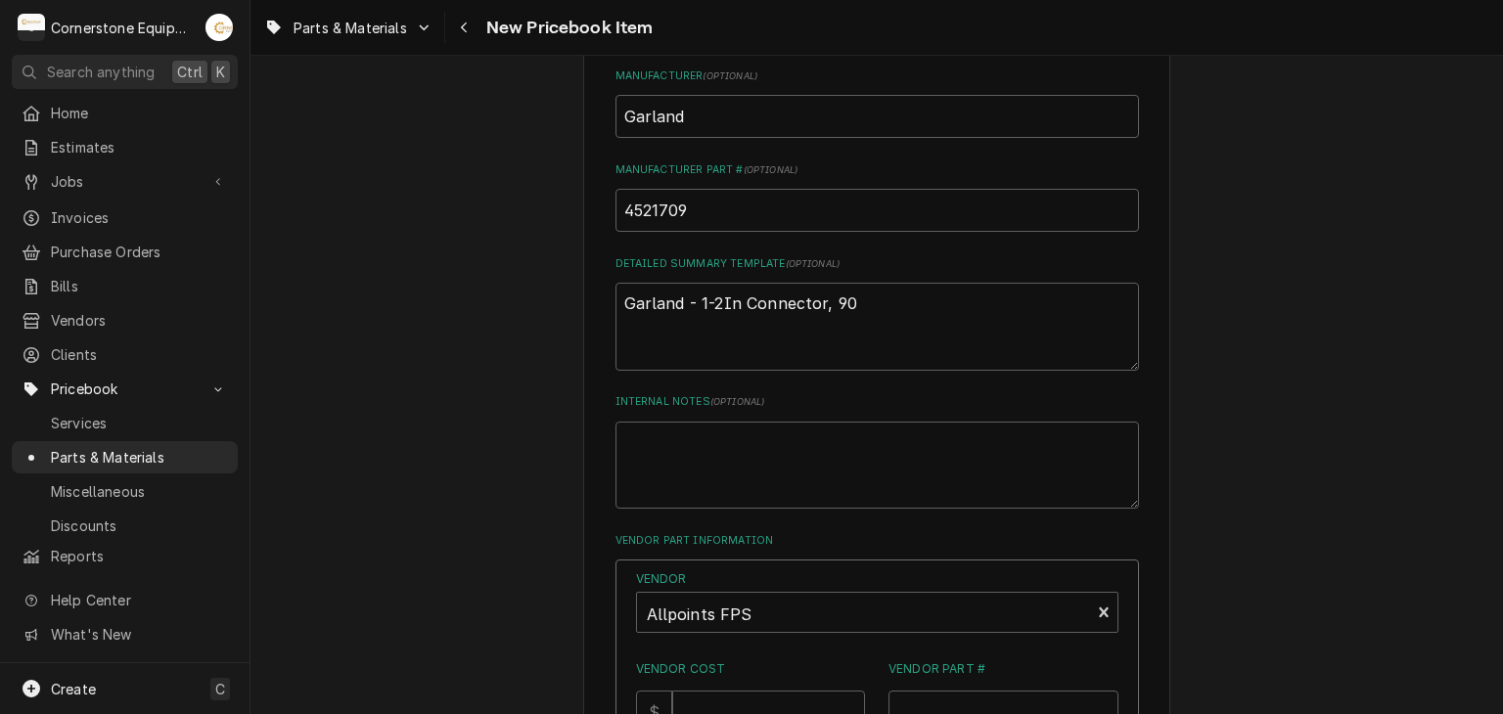
drag, startPoint x: 579, startPoint y: 588, endPoint x: 586, endPoint y: 578, distance: 11.9
click at [583, 585] on div "Please provide the following information to create a PriceBook item. Active Sta…" at bounding box center [876, 195] width 587 height 1728
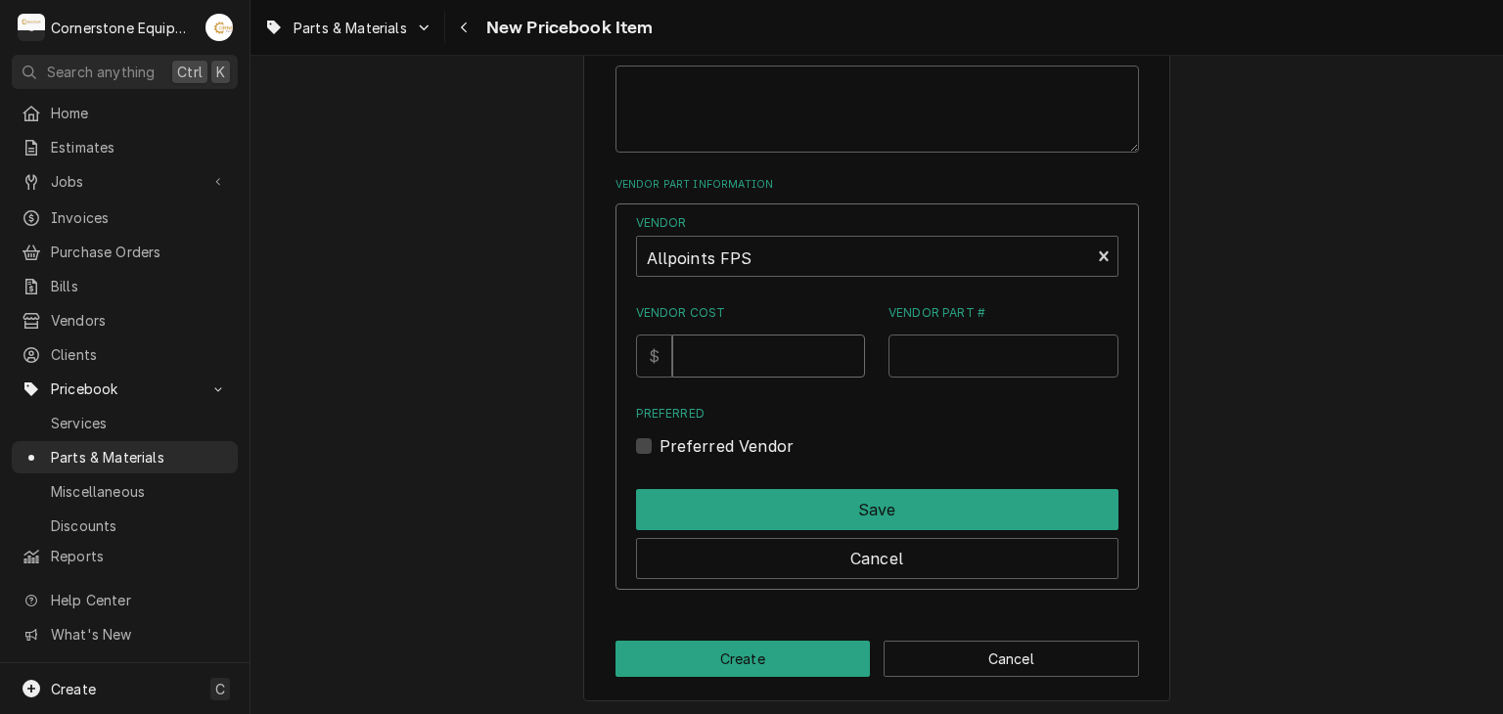
click at [712, 351] on input "Vendor Cost" at bounding box center [768, 356] width 193 height 43
type input "22.05"
click at [911, 337] on input "Vendor Part #" at bounding box center [1003, 356] width 230 height 43
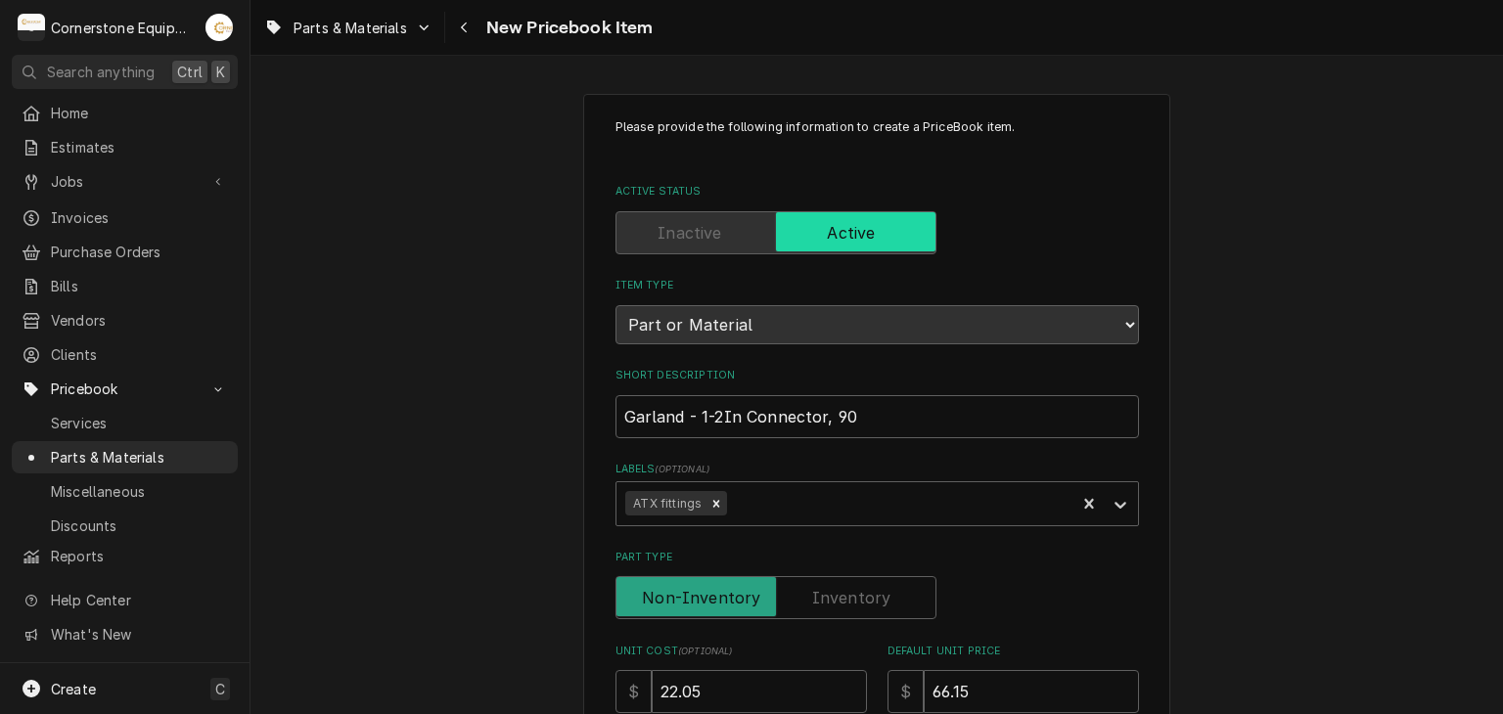
scroll to position [391, 0]
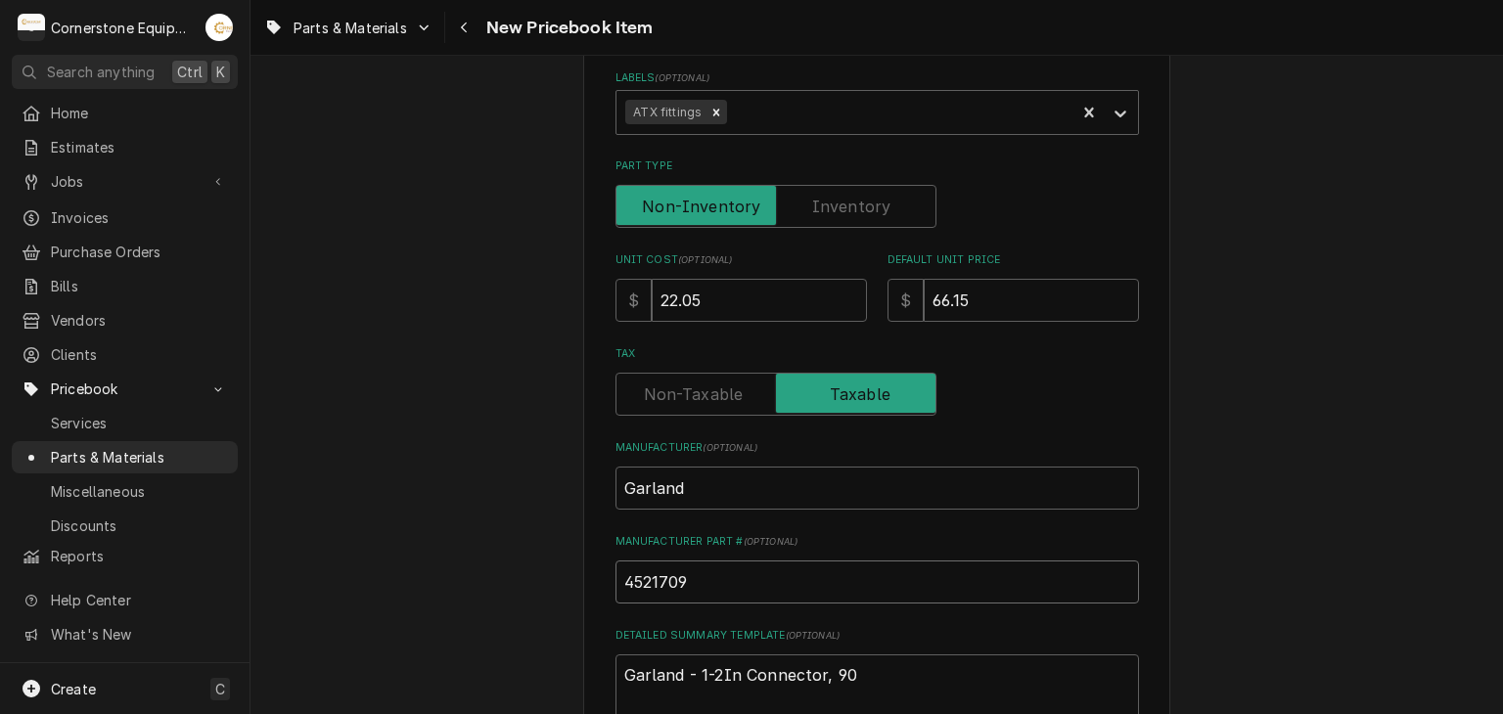
drag, startPoint x: 688, startPoint y: 572, endPoint x: 620, endPoint y: 585, distance: 68.7
click at [598, 585] on div "Please provide the following information to create a PriceBook item. Active Sta…" at bounding box center [876, 567] width 587 height 1728
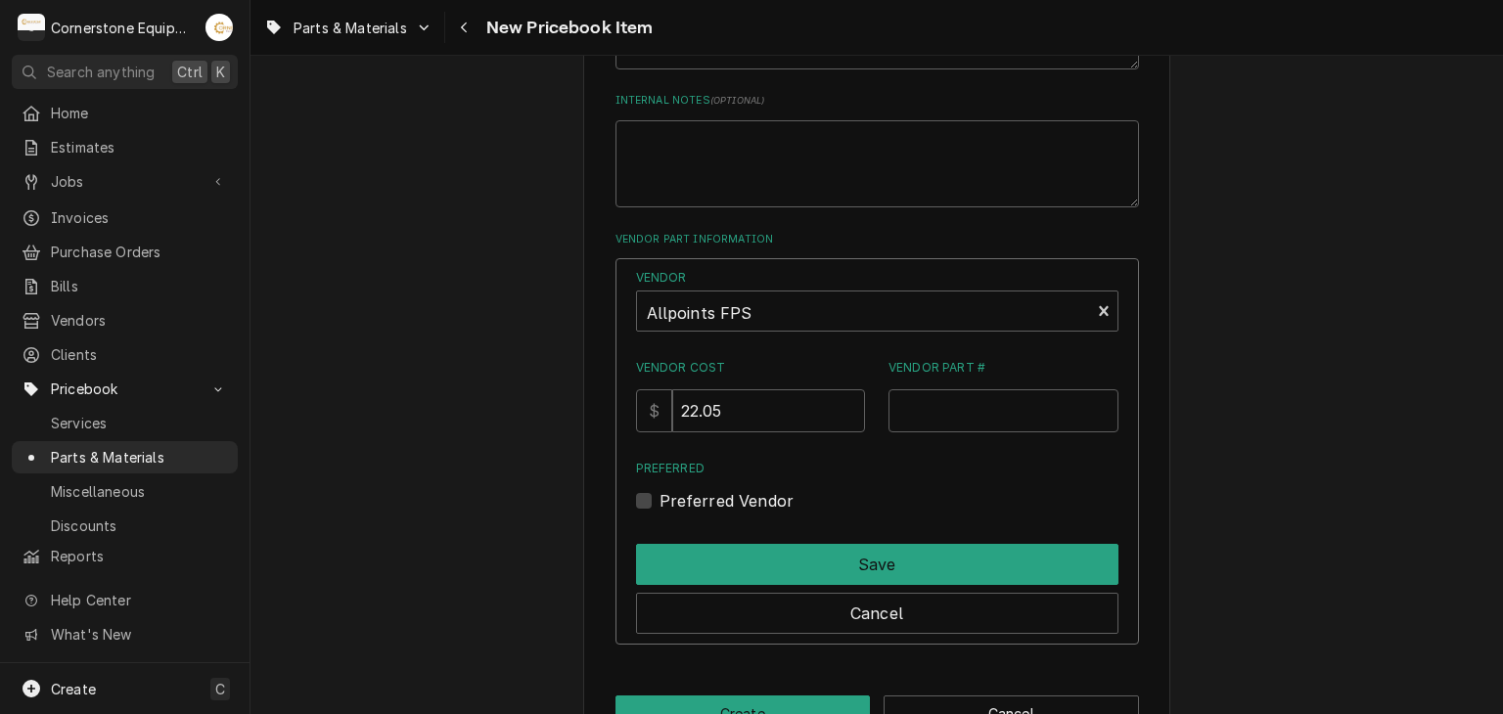
scroll to position [1119, 0]
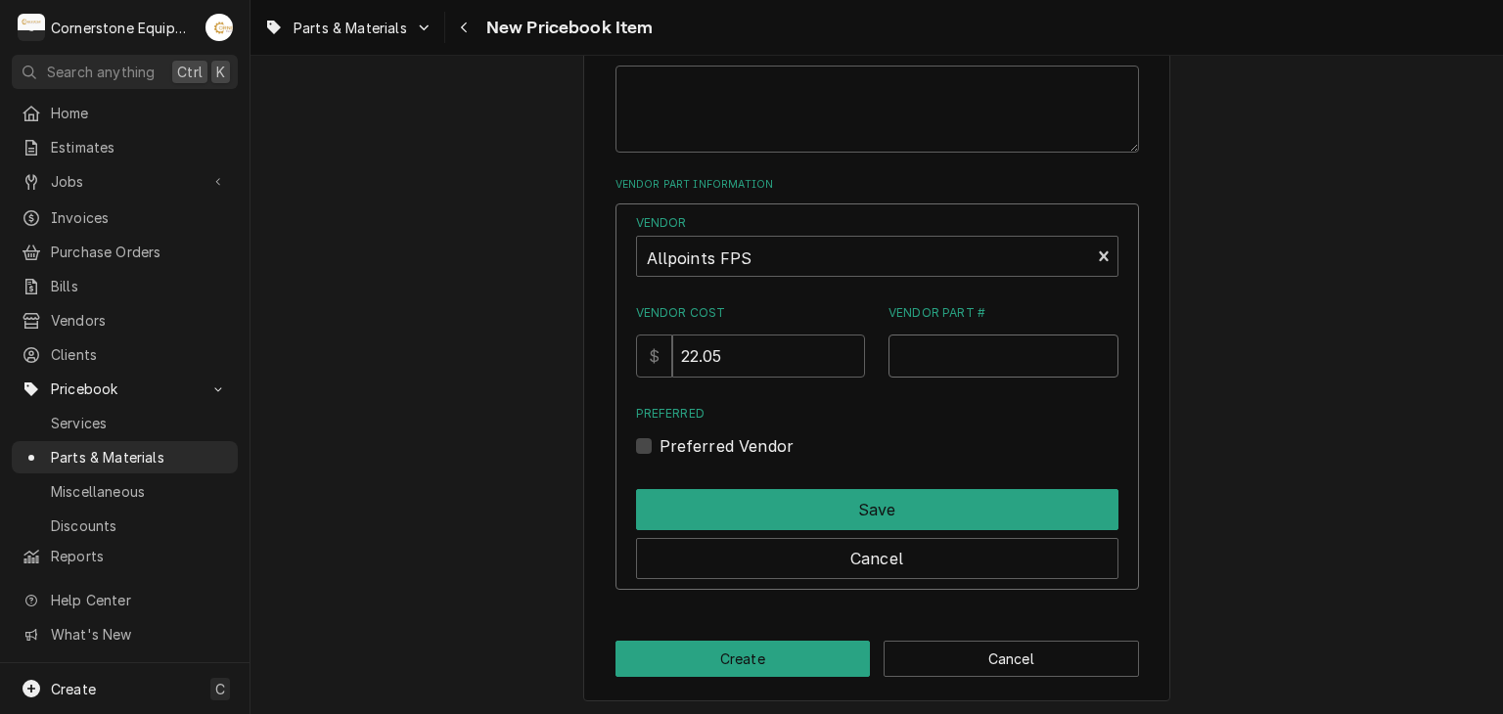
click at [931, 335] on input "Vendor Part #" at bounding box center [1003, 356] width 230 height 43
paste input "4521709"
type input "4521709"
drag, startPoint x: 687, startPoint y: 453, endPoint x: 687, endPoint y: 438, distance: 14.7
click at [686, 444] on label "Preferred Vendor" at bounding box center [726, 445] width 135 height 23
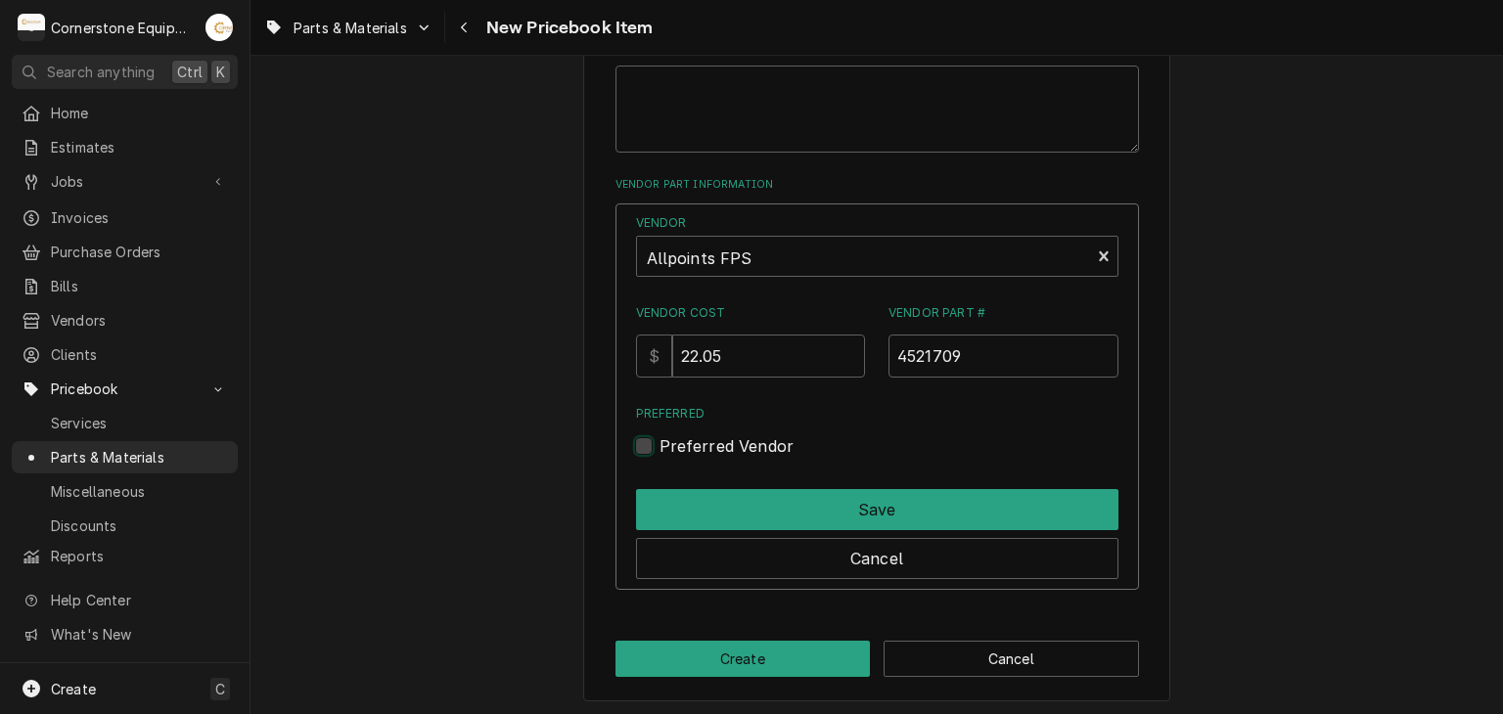
click at [686, 444] on input "Preferred" at bounding box center [900, 455] width 482 height 43
checkbox input "true"
drag, startPoint x: 699, startPoint y: 412, endPoint x: 712, endPoint y: 430, distance: 22.5
click at [698, 427] on div "Preferred Preferred Vendor" at bounding box center [877, 431] width 482 height 53
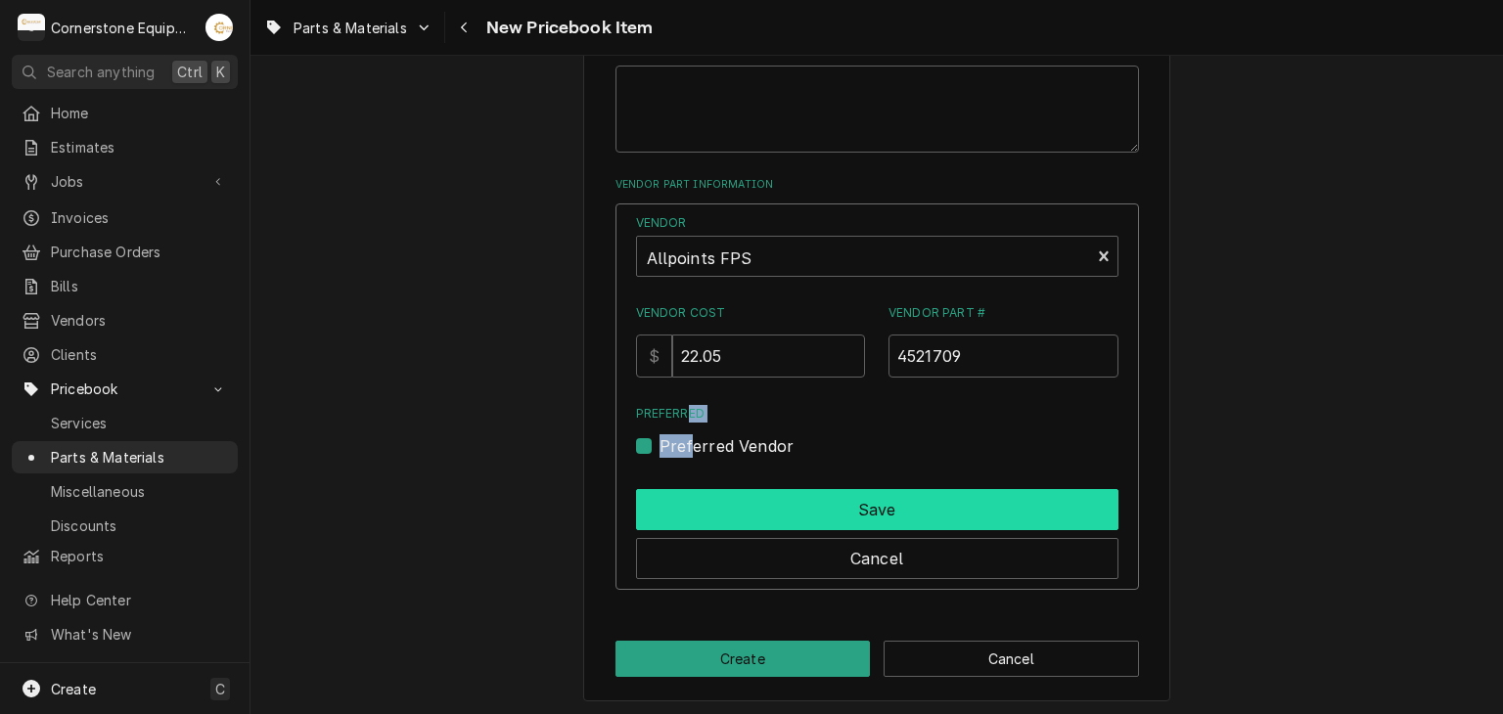
click at [889, 489] on button "Save" at bounding box center [877, 509] width 482 height 41
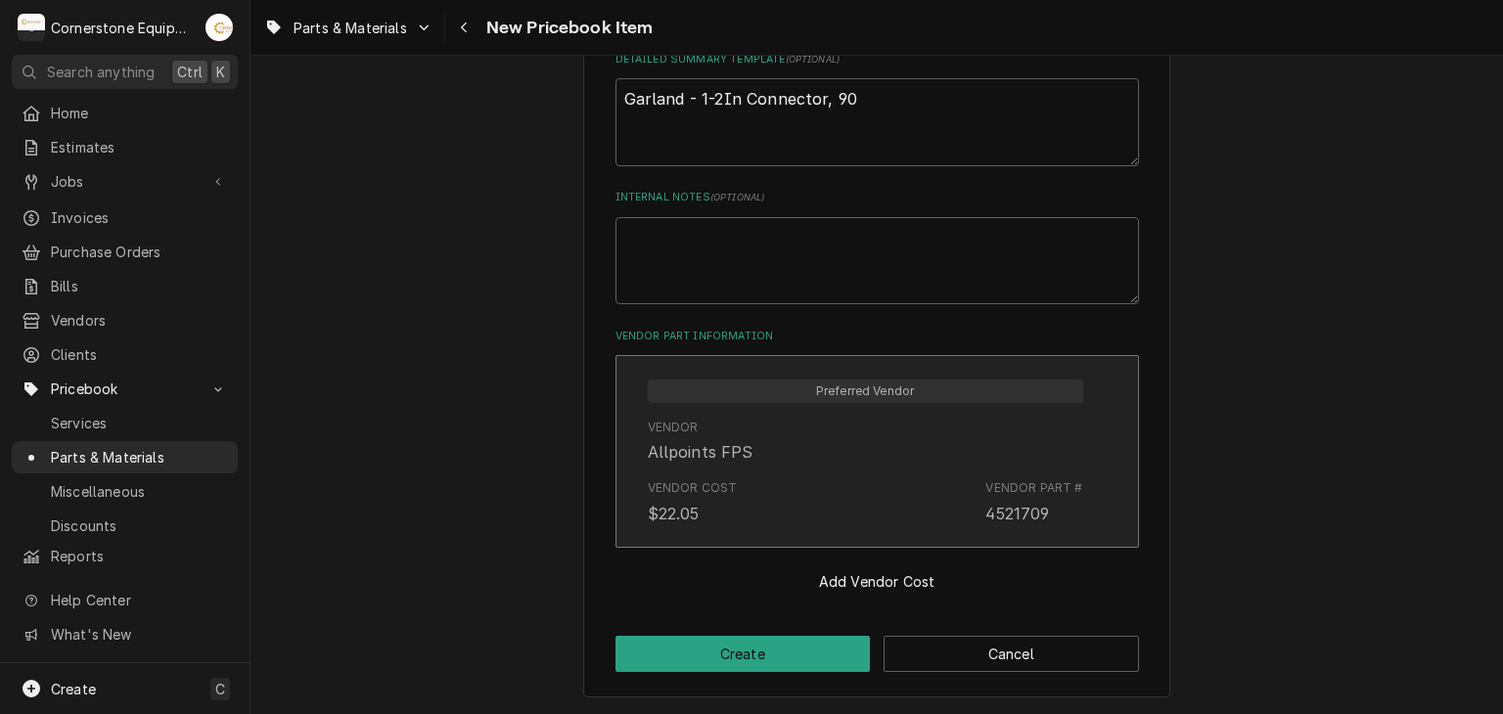
scroll to position [964, 0]
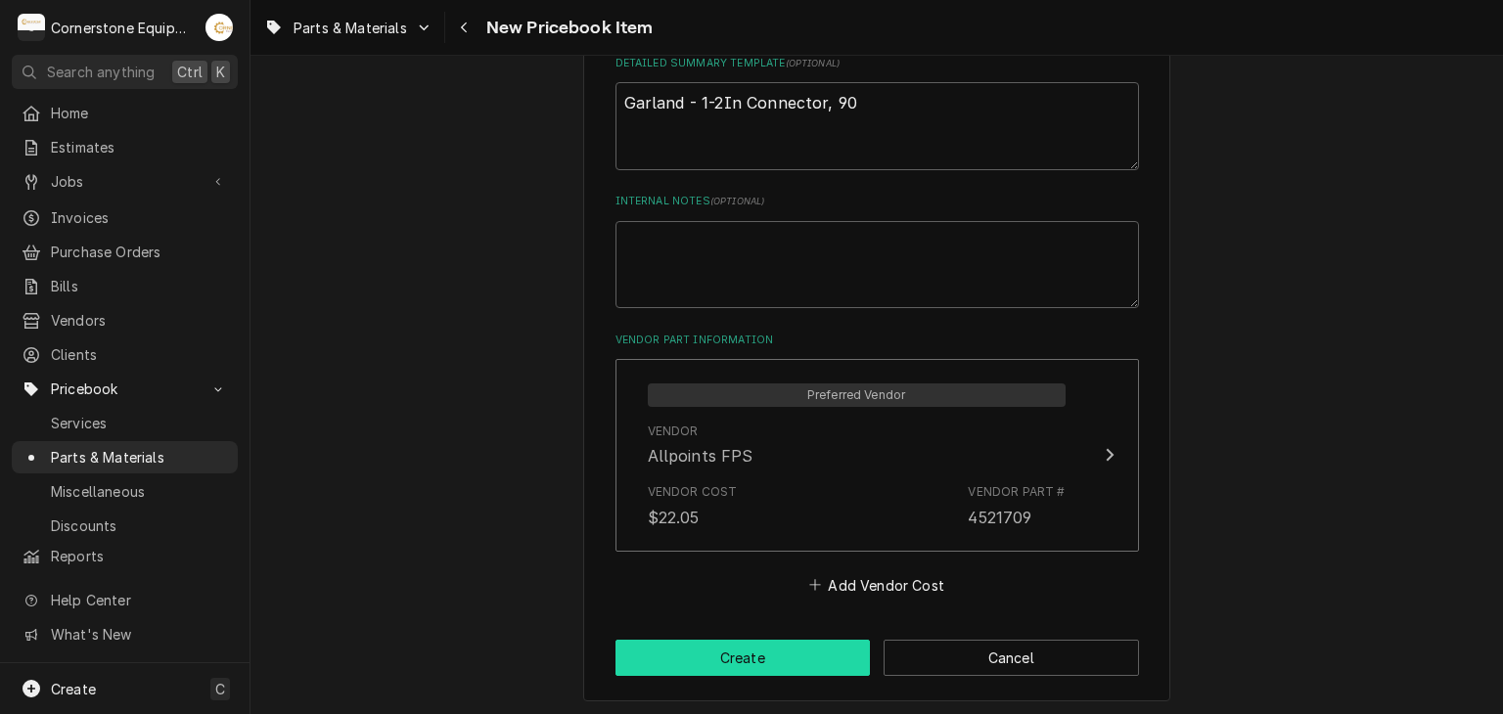
click at [785, 645] on button "Create" at bounding box center [742, 658] width 255 height 36
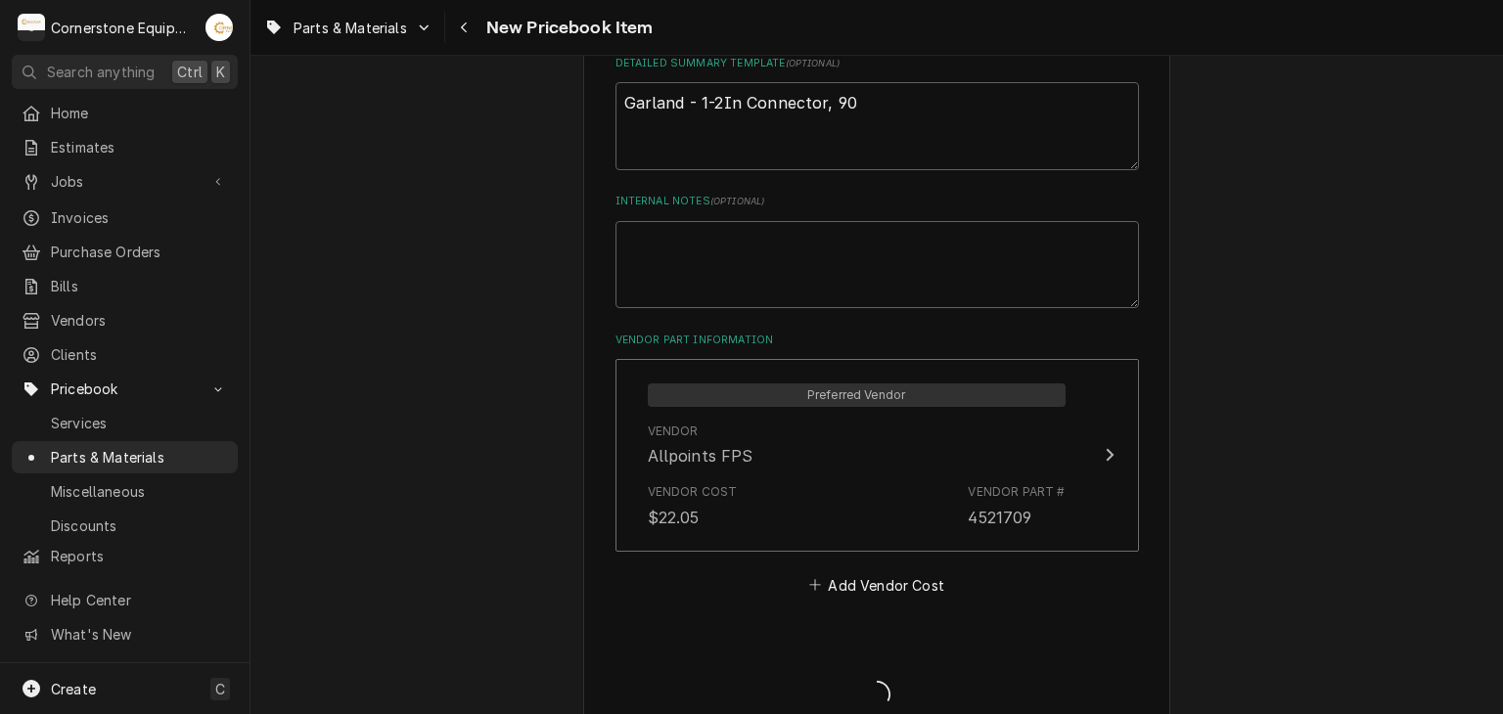
type textarea "x"
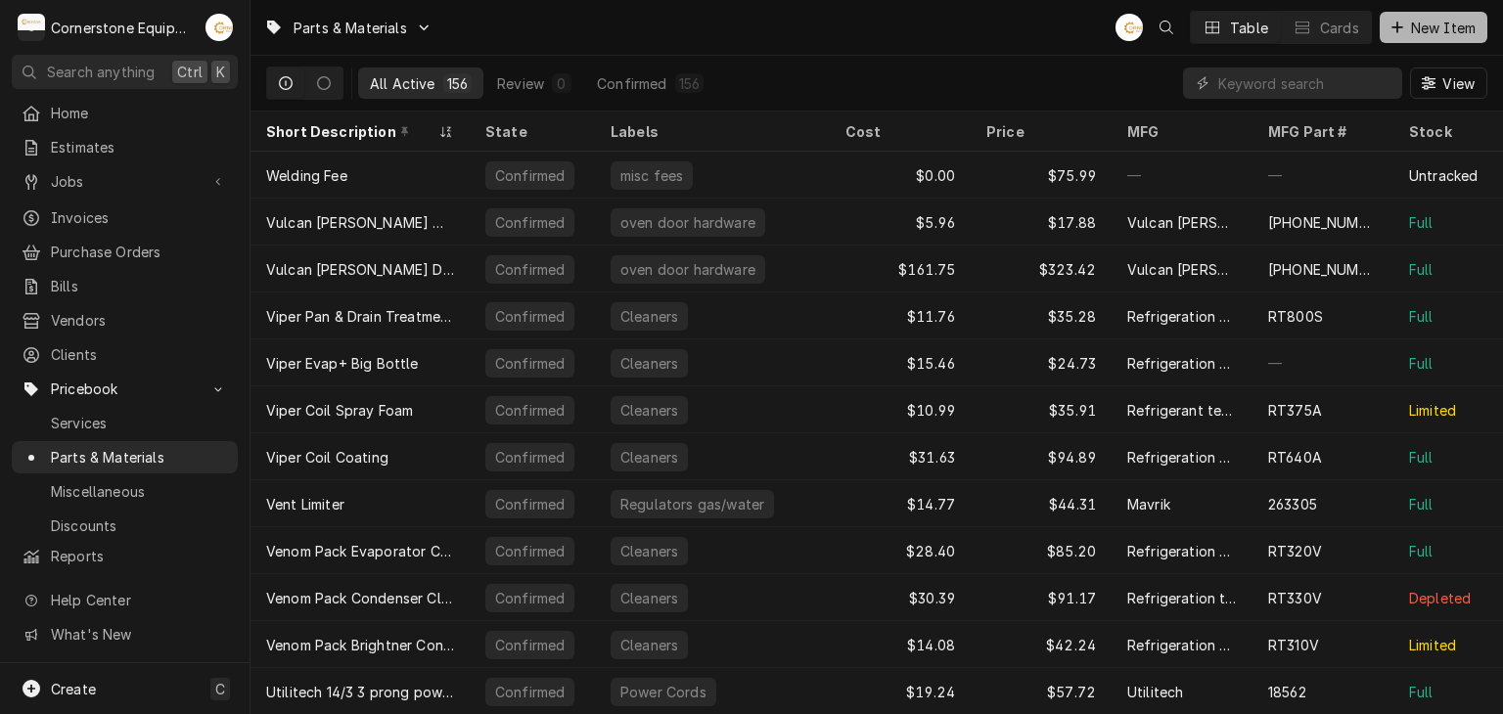
click at [1409, 23] on span "New Item" at bounding box center [1443, 28] width 72 height 21
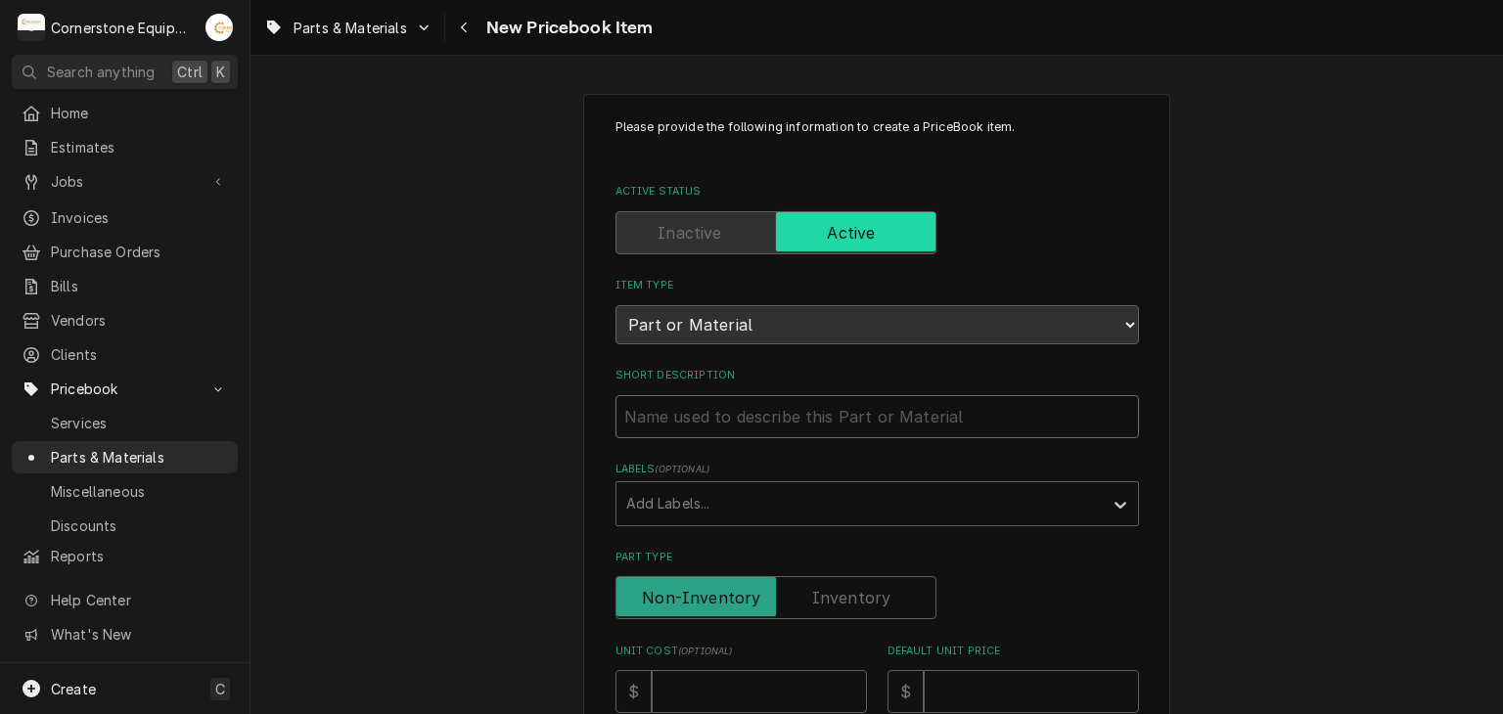
drag, startPoint x: 737, startPoint y: 389, endPoint x: 738, endPoint y: 408, distance: 18.6
paste input "Garland - Platen Harness"
type textarea "x"
type input "Garland - Platen Harness"
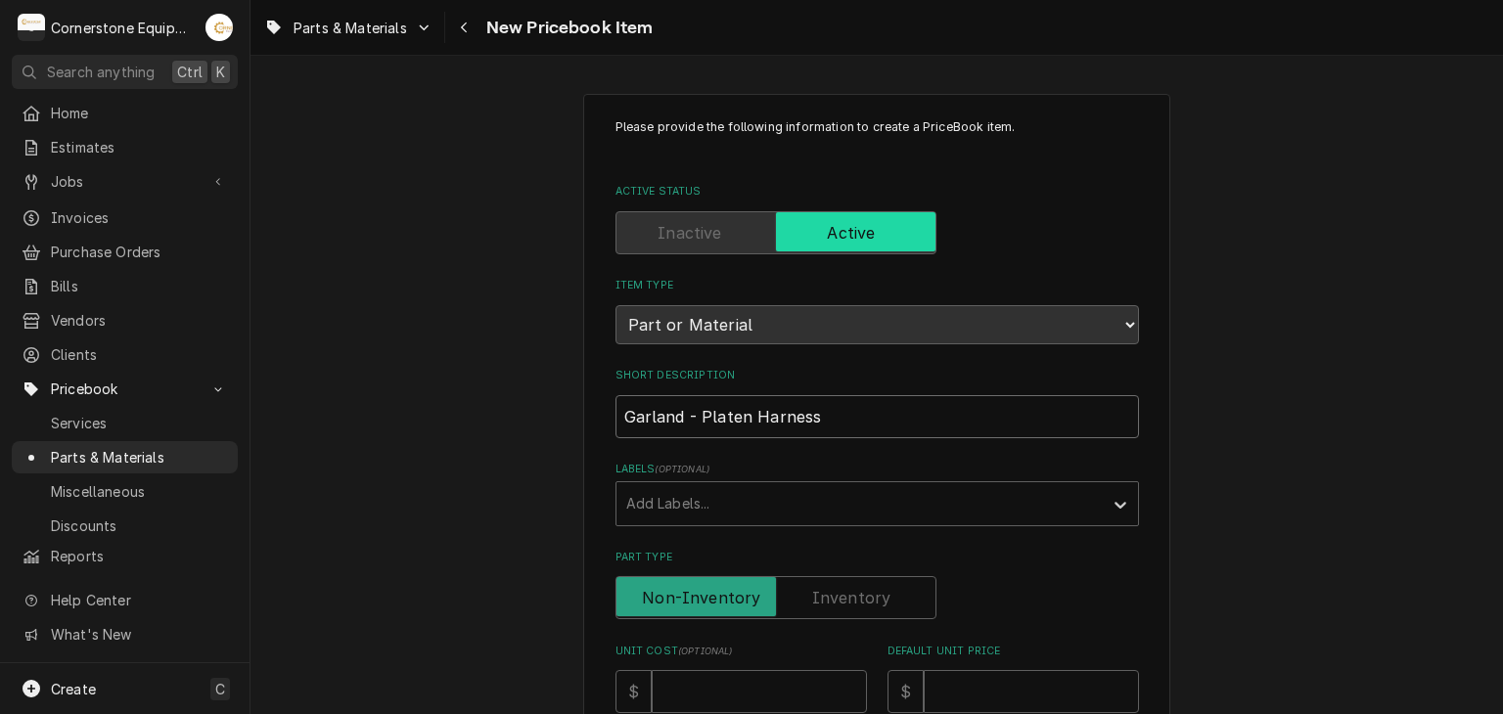
click at [866, 418] on input "Garland - Platen Harness" at bounding box center [876, 416] width 523 height 43
type textarea "x"
type input "Garland - Platen Harness"
type textarea "x"
type input "Garland - Platen Harness m"
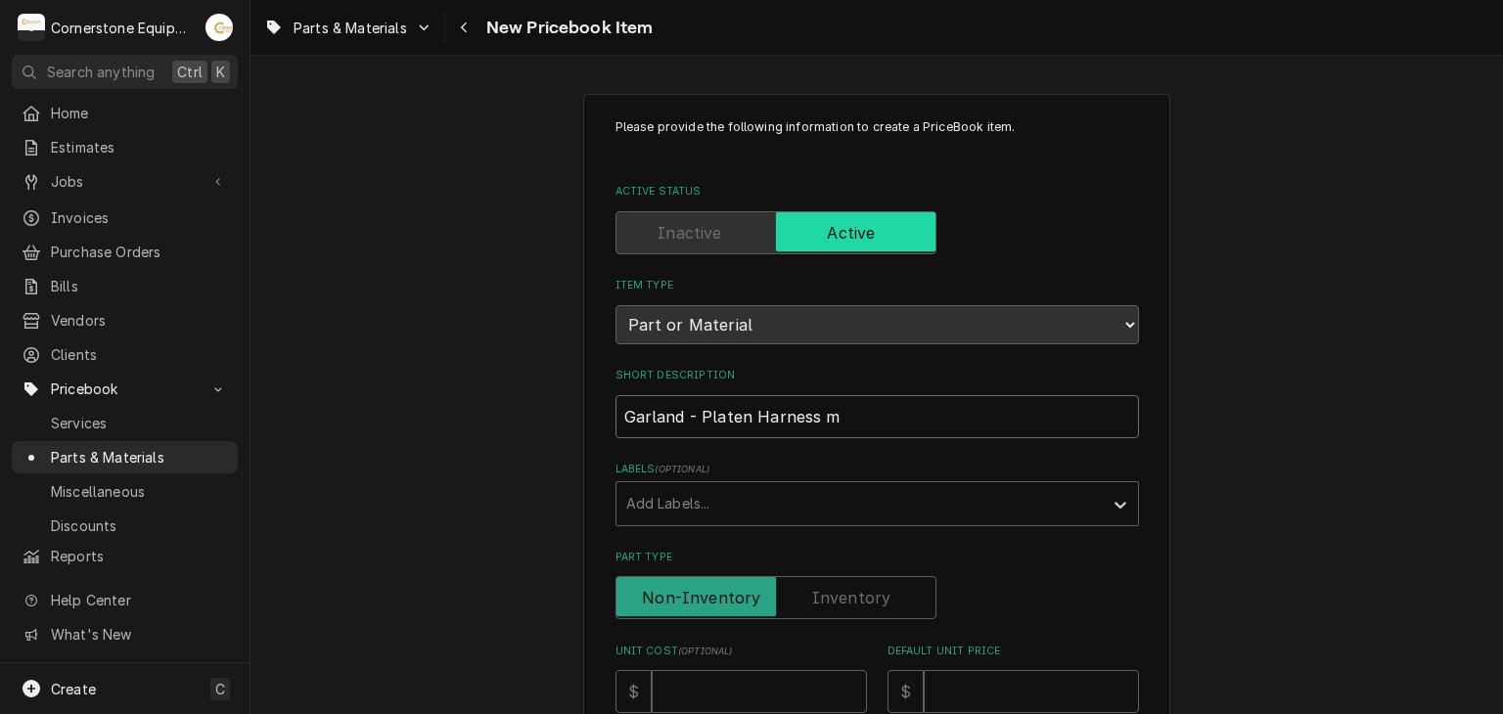
type textarea "x"
type input "Garland - Platen Harness mw"
type textarea "x"
type input "Garland - Platen Harness mwe"
type textarea "x"
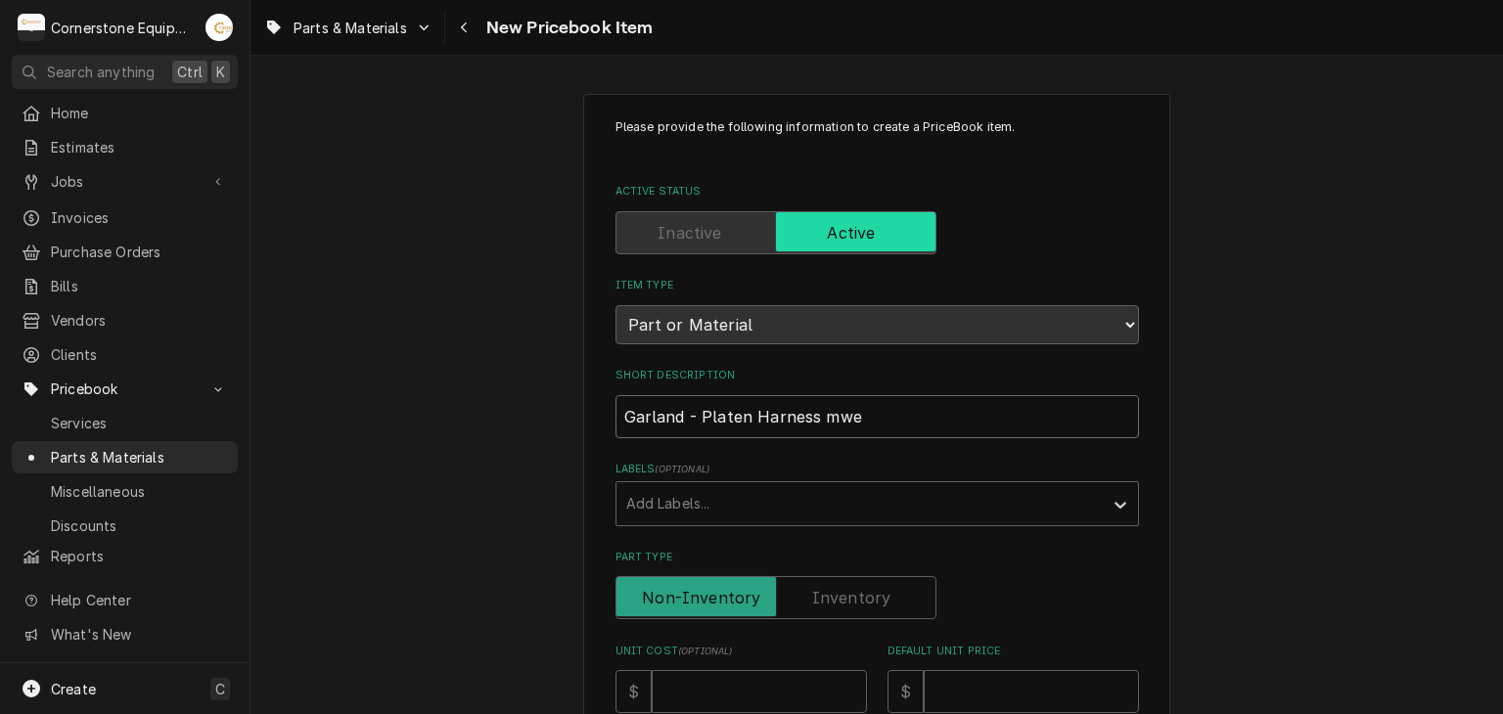
type input "Garland - Platen Harness mw"
type textarea "x"
type input "Garland - Platen Harness m"
type textarea "x"
type input "Garland - Platen Harness"
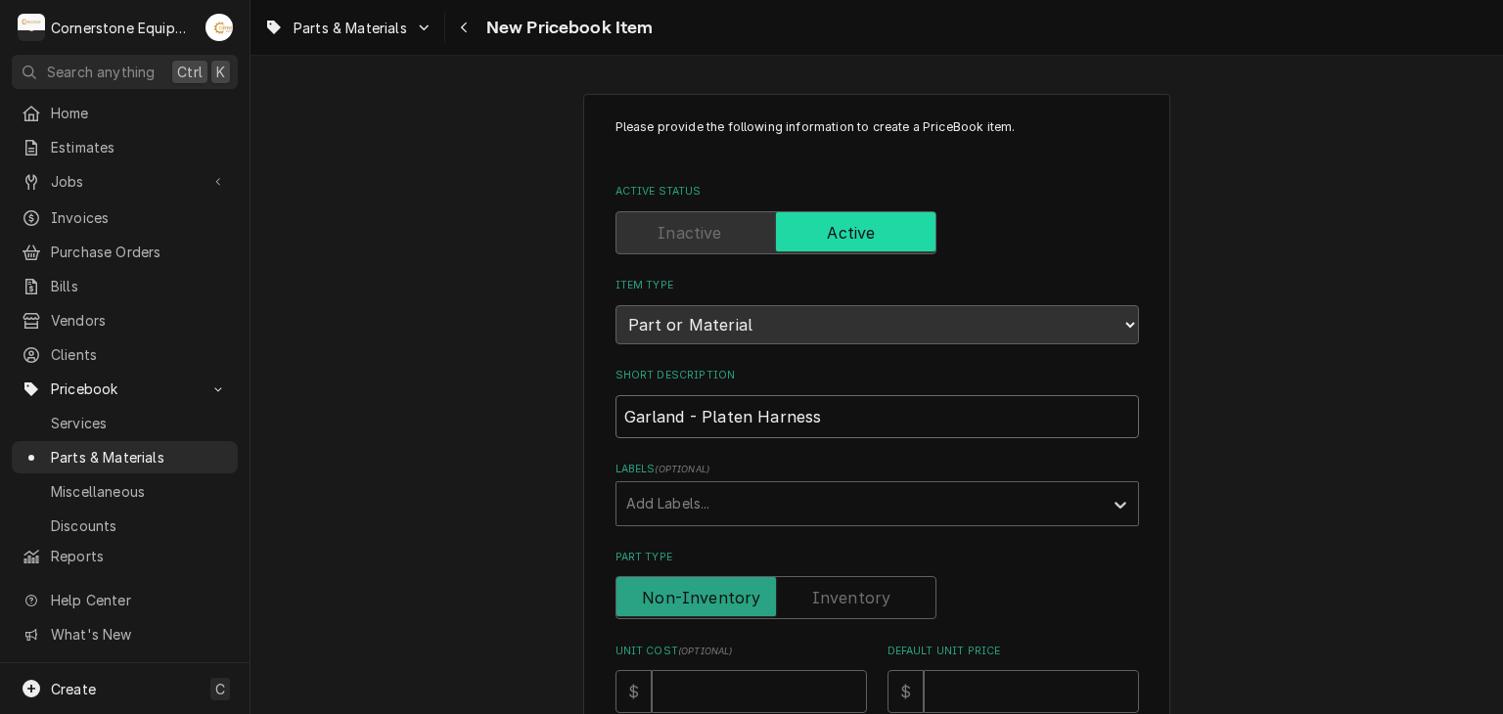
type textarea "x"
type input "Garland - Platen Harness <"
type textarea "x"
type input "Garland - Platen Harness"
type textarea "x"
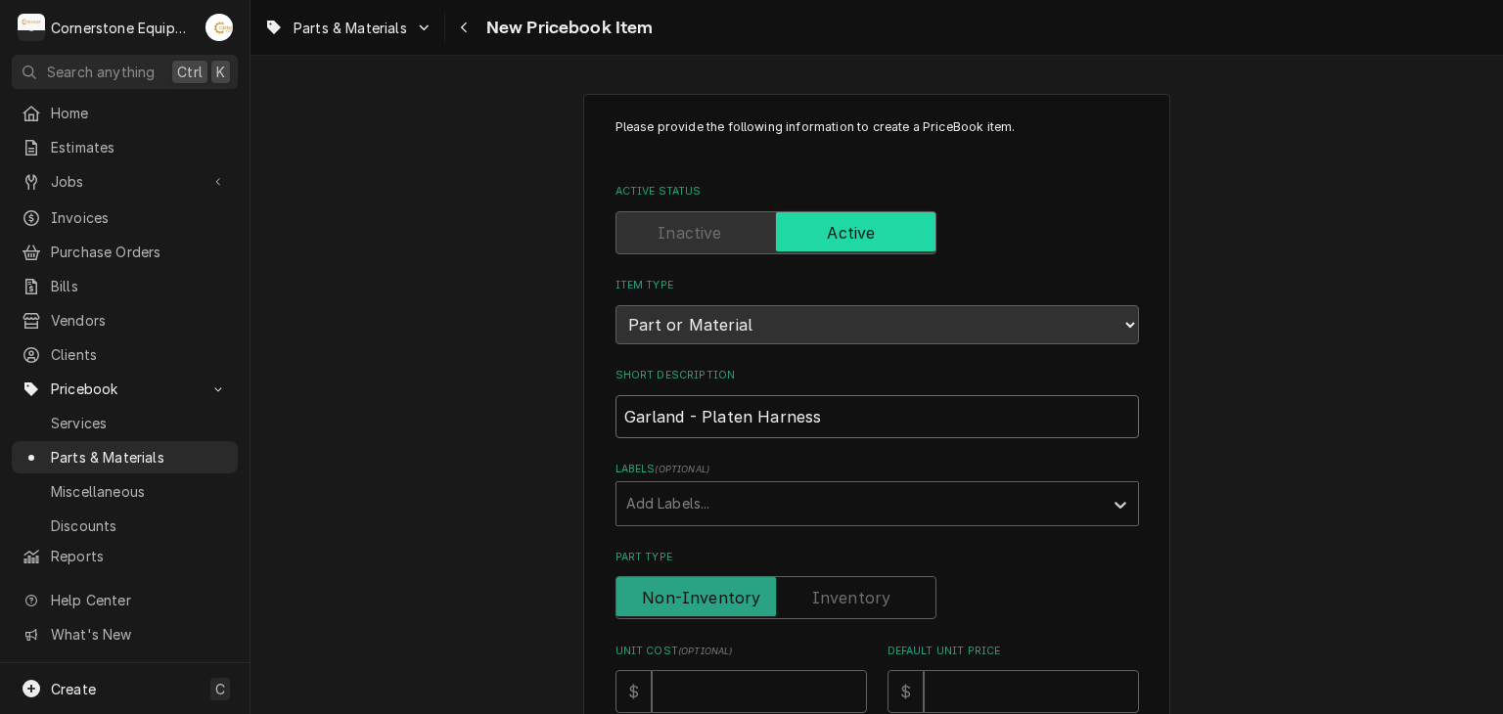
type input "Garland - Platen Harness M"
type textarea "x"
type input "Garland - Platen Harness MW"
type textarea "x"
type input "Garland - Platen Harness MWE"
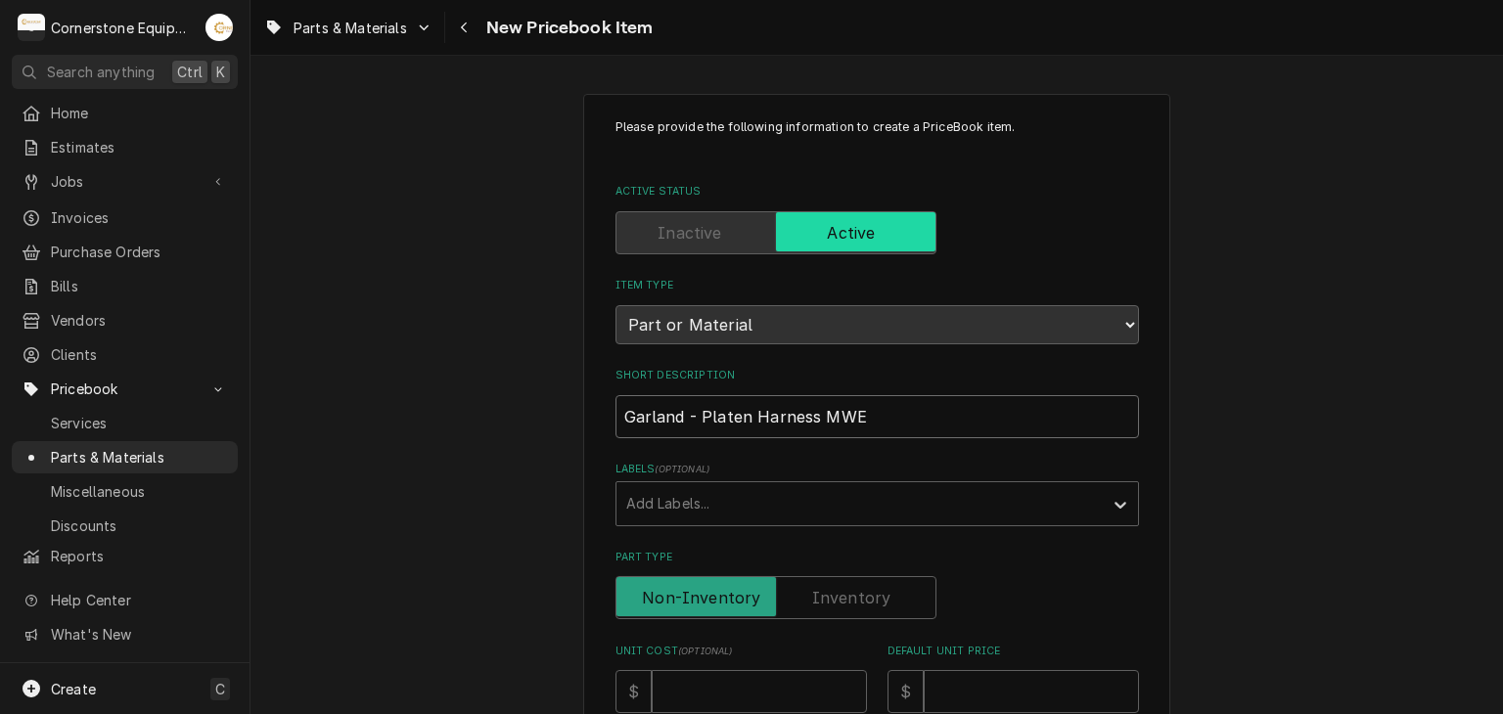
type textarea "x"
type input "Garland - Platen Harness MWE"
type textarea "x"
type input "Garland - Platen Harness MWE m"
type textarea "x"
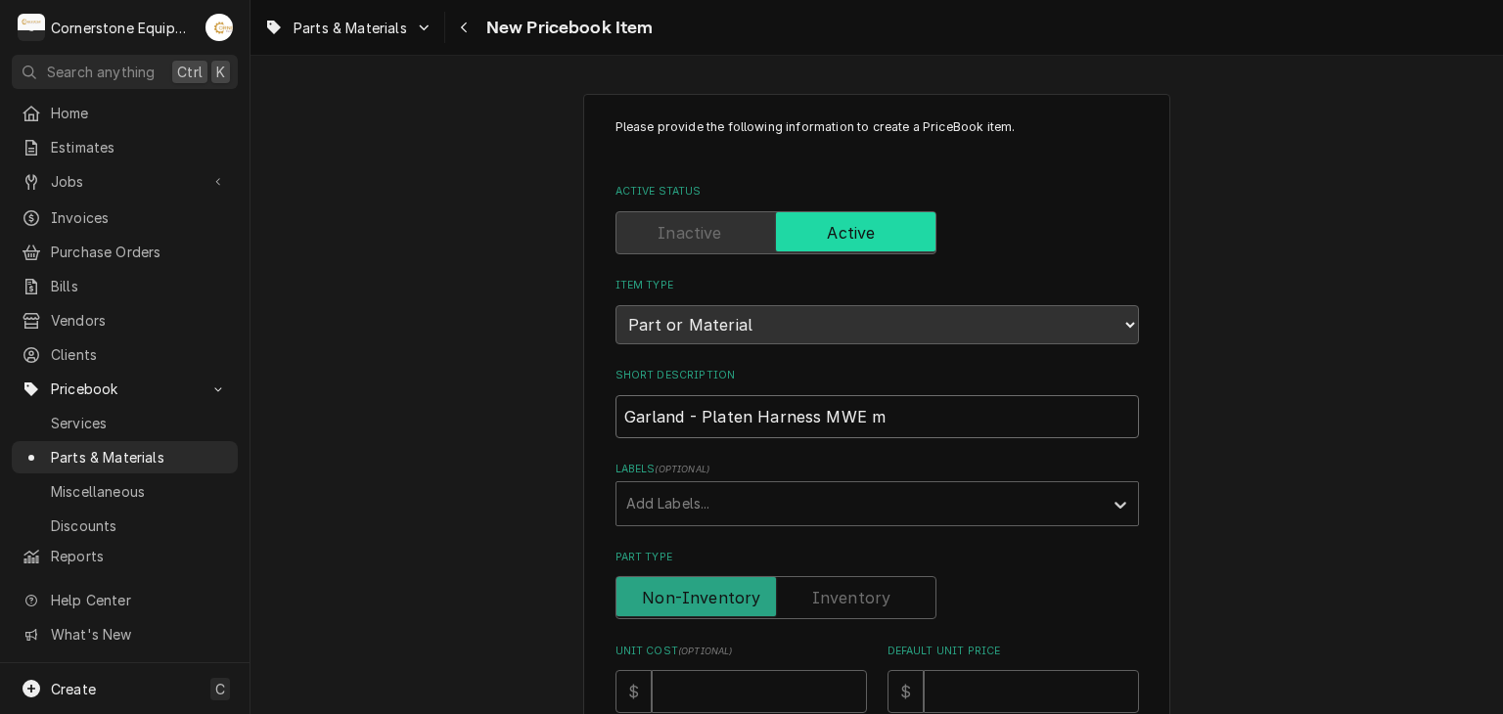
type input "Garland - Platen Harness MWE mo"
type textarea "x"
type input "Garland - Platen Harness MWE mod"
type textarea "x"
type input "Garland - Platen Harness MWE mode"
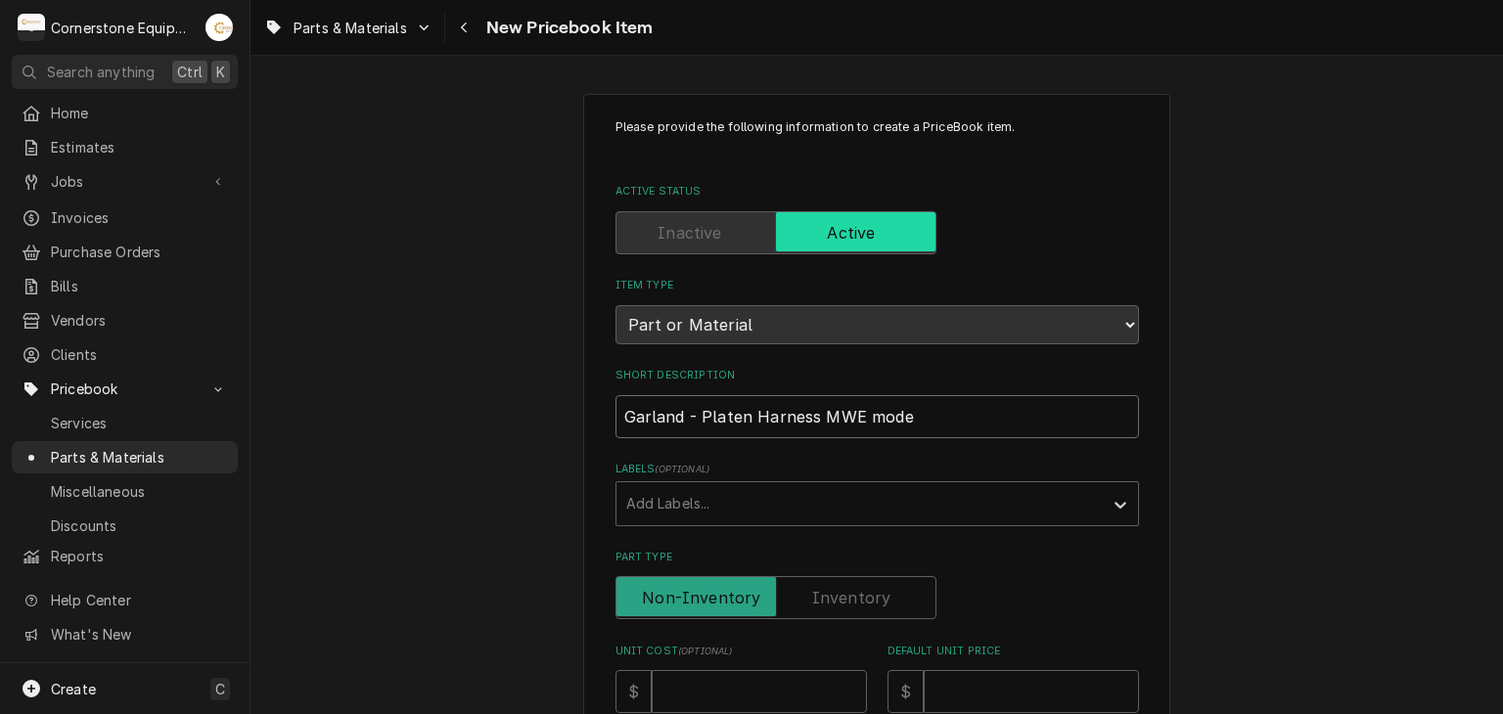
type textarea "x"
type input "Garland - Platen Harness MWE model"
type textarea "x"
type input "Garland - Platen Harness MWE models"
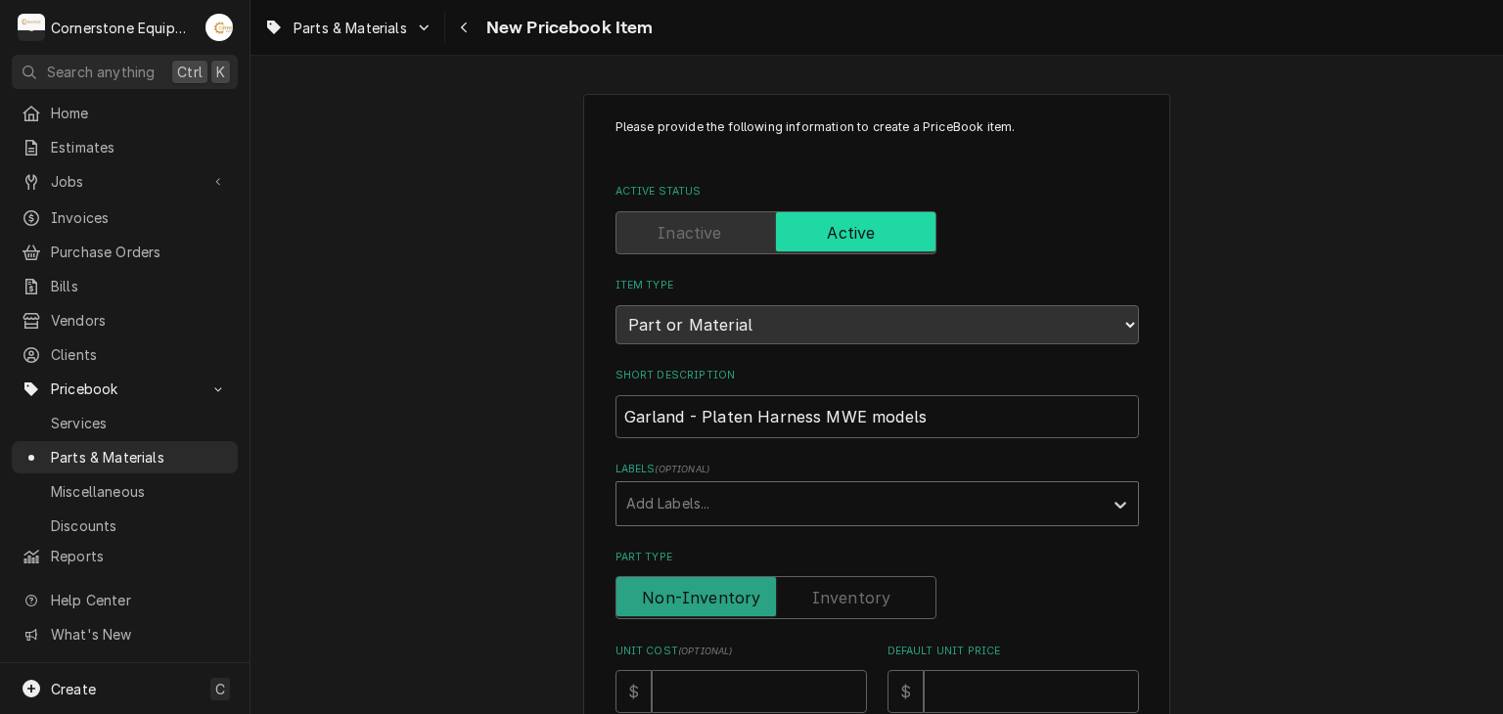
click at [680, 486] on div "Labels" at bounding box center [859, 503] width 467 height 35
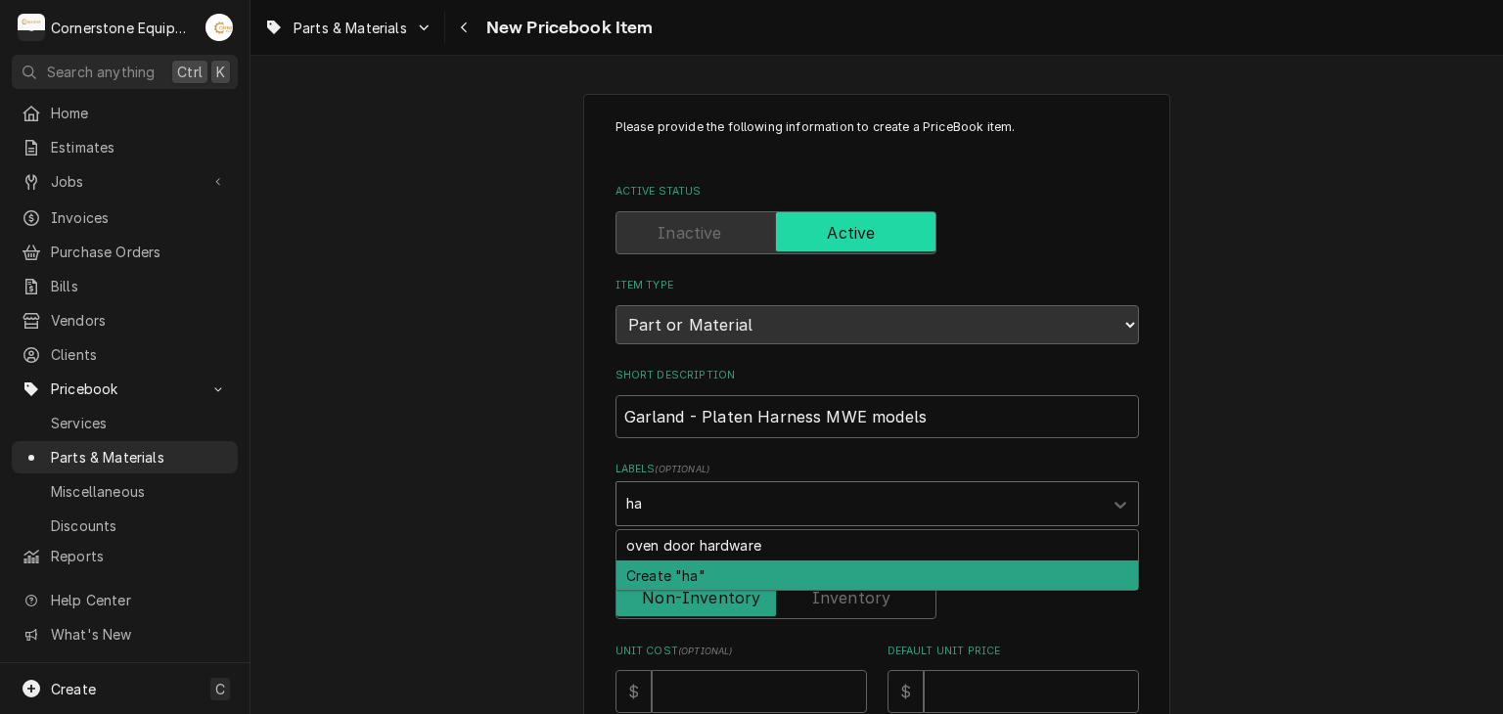
type input "h"
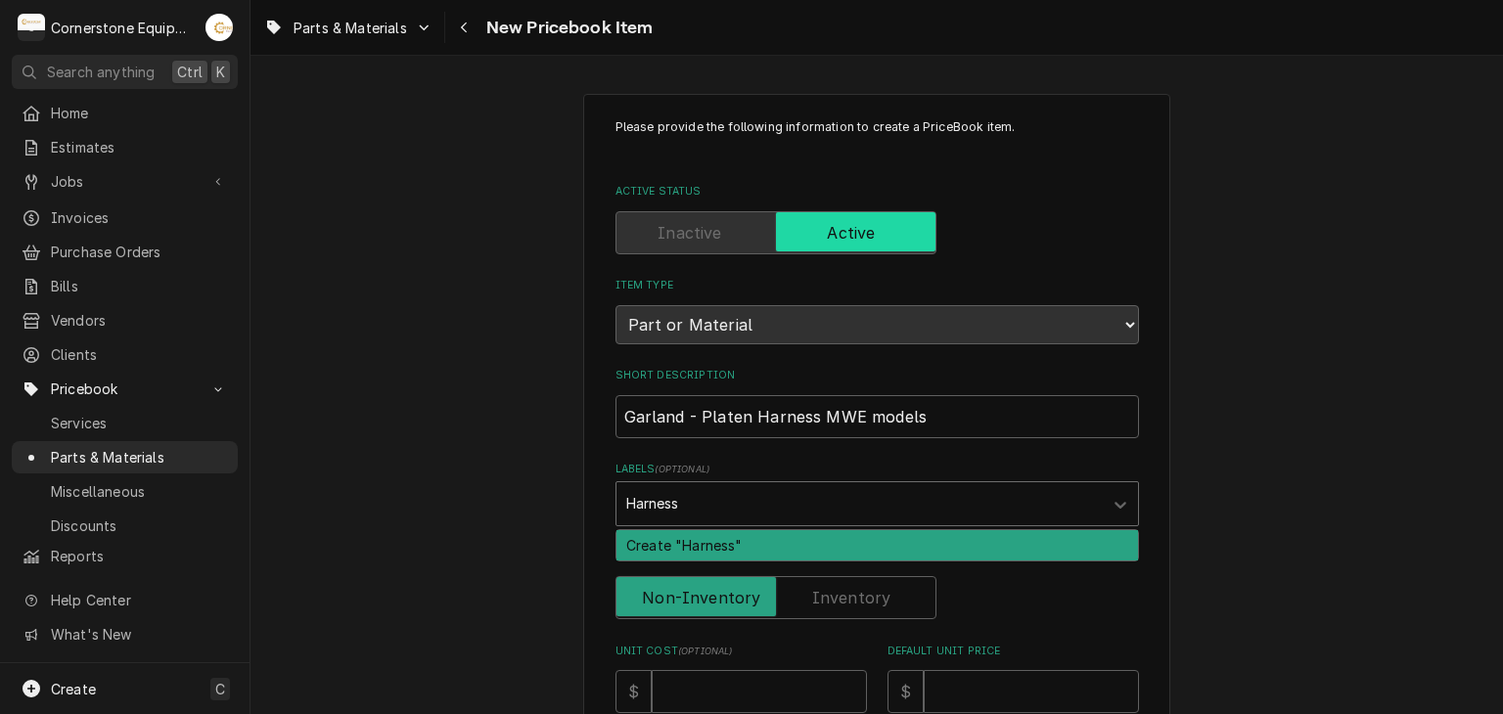
type input "Harness"
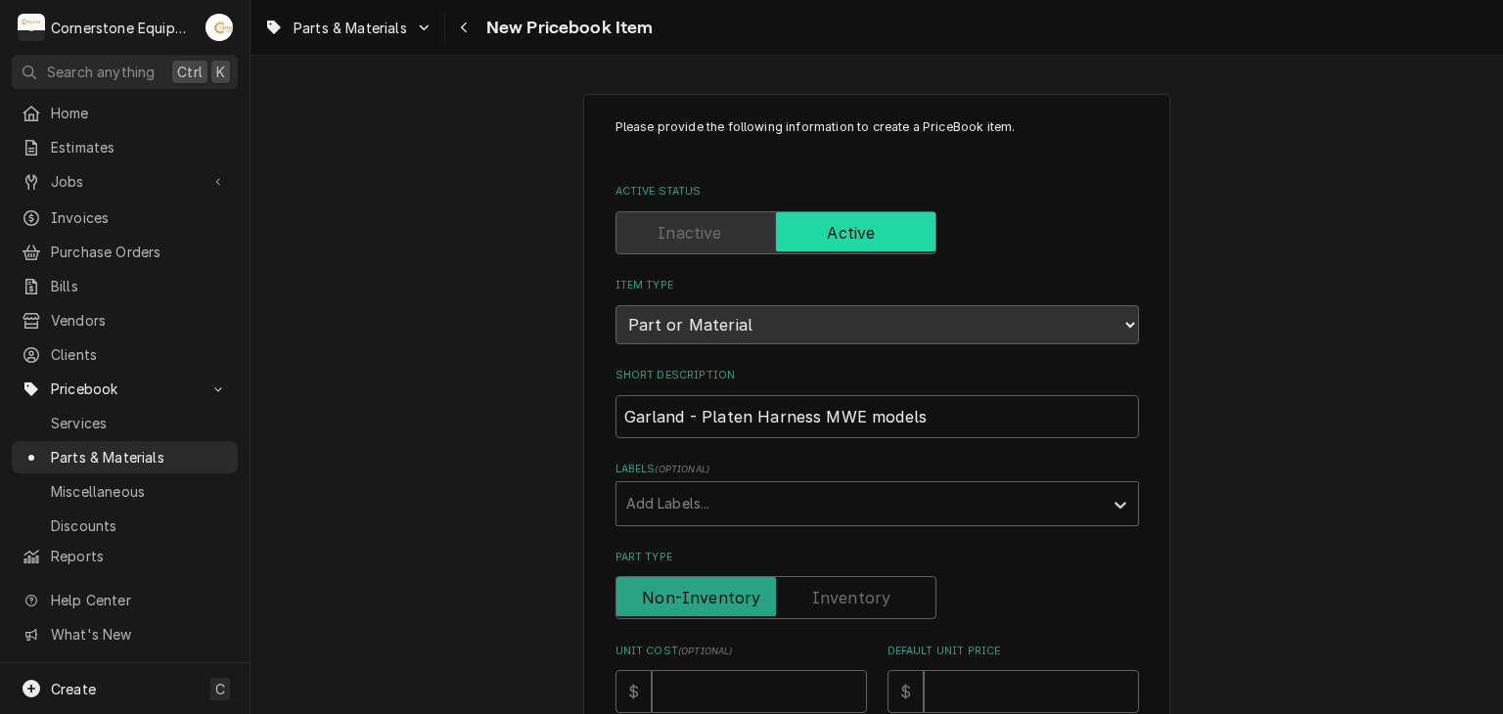
scroll to position [391, 0]
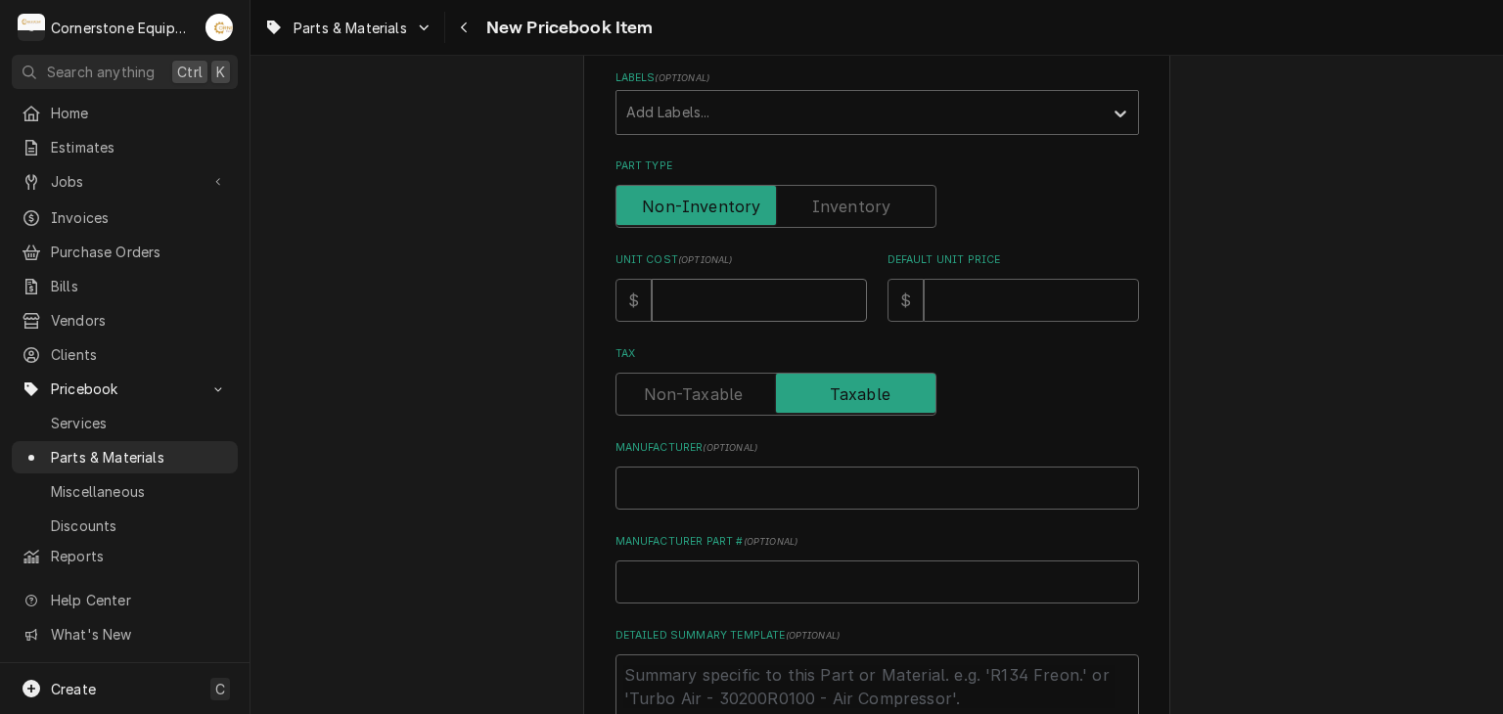
click at [736, 292] on input "Unit Cost ( optional )" at bounding box center [759, 300] width 215 height 43
type textarea "x"
type input "5"
type textarea "x"
type input "56"
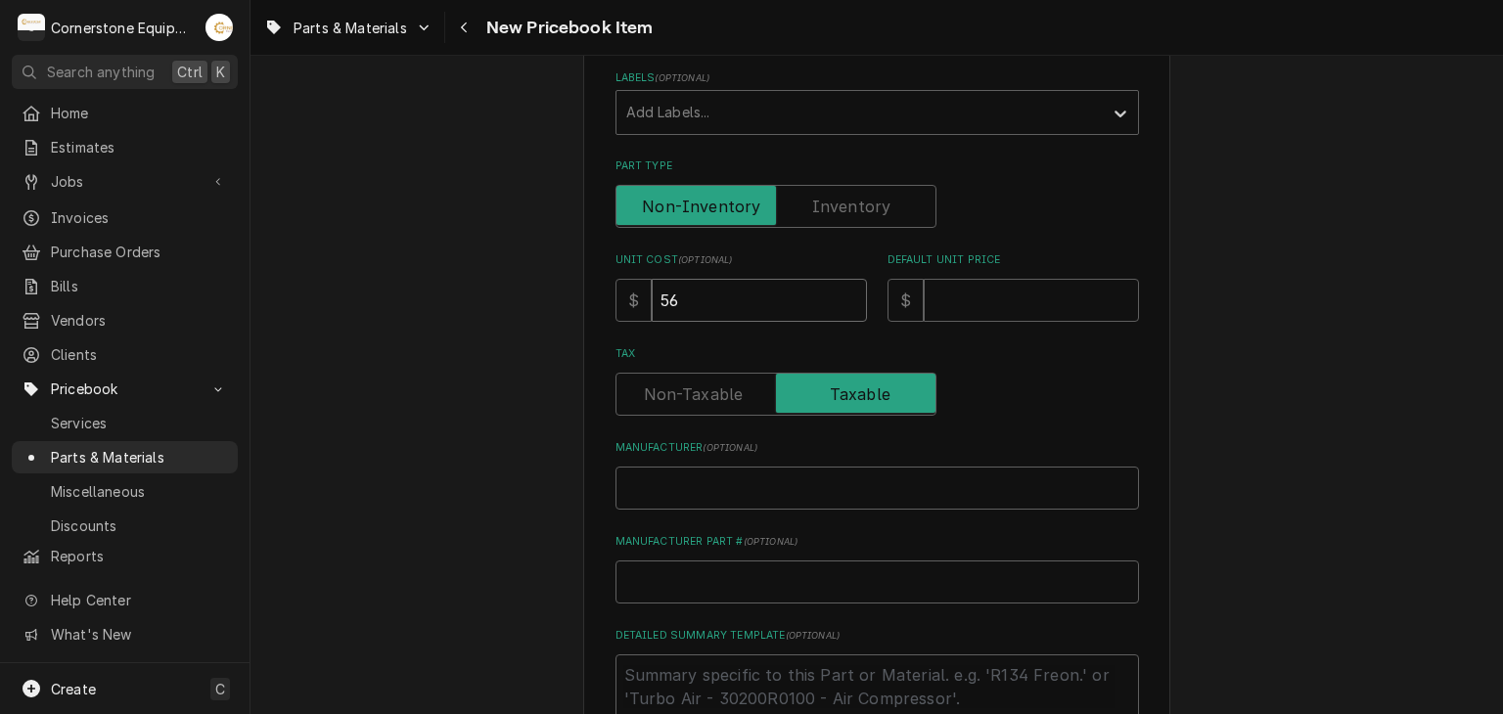
type textarea "x"
type input "56.9"
type textarea "x"
type input "56.99"
click at [963, 318] on input "Default Unit Price" at bounding box center [1030, 300] width 215 height 43
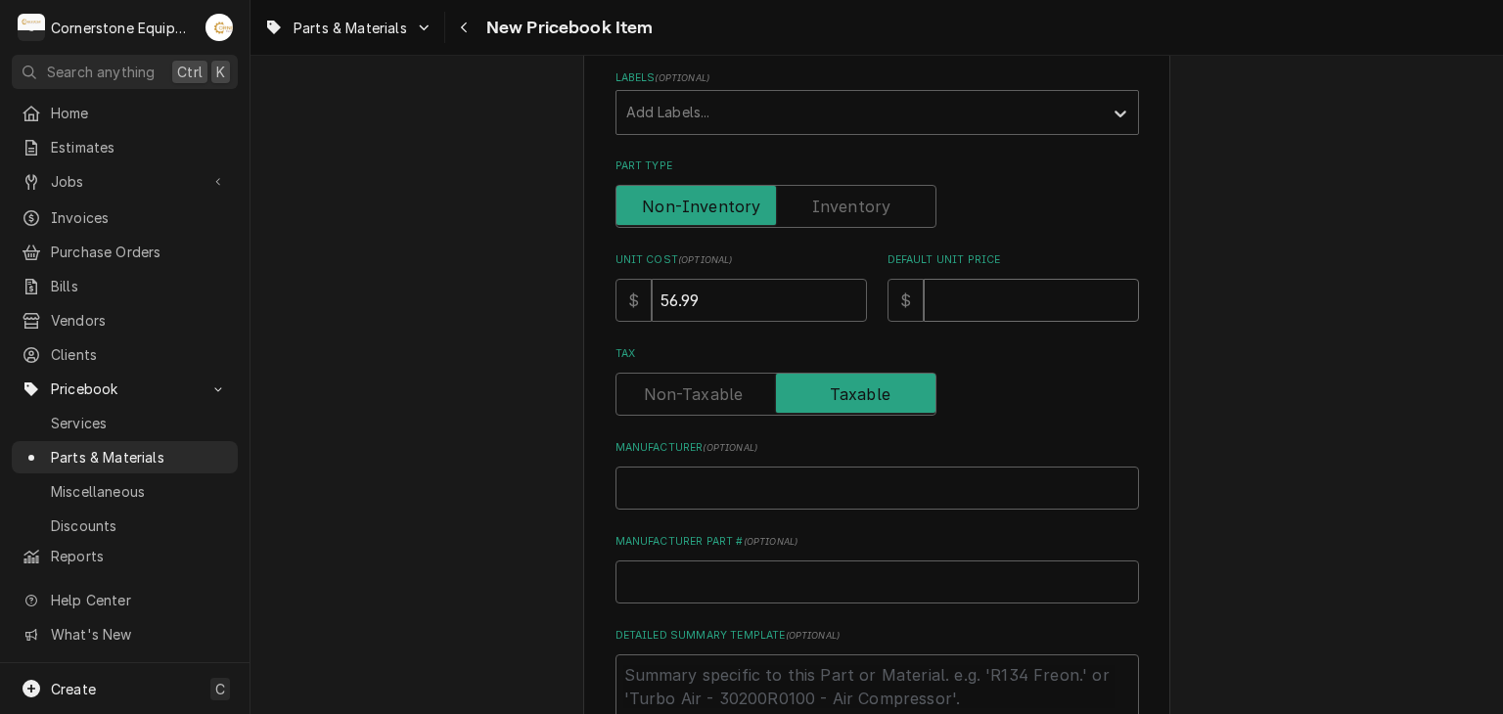
click at [982, 294] on input "Default Unit Price" at bounding box center [1030, 300] width 215 height 43
type textarea "x"
type input "1"
type textarea "x"
type input "14"
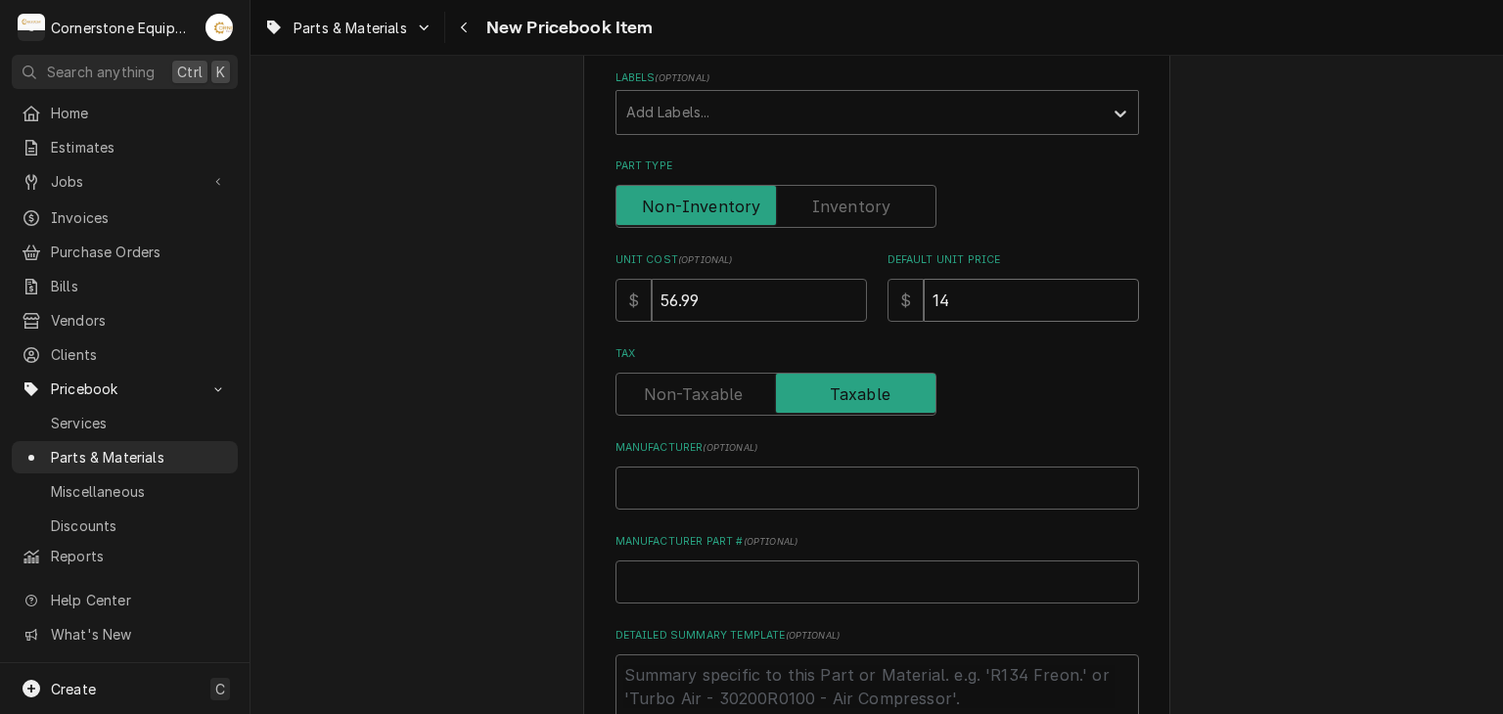
type textarea "x"
type input "142"
type textarea "x"
type input "142.4"
type textarea "x"
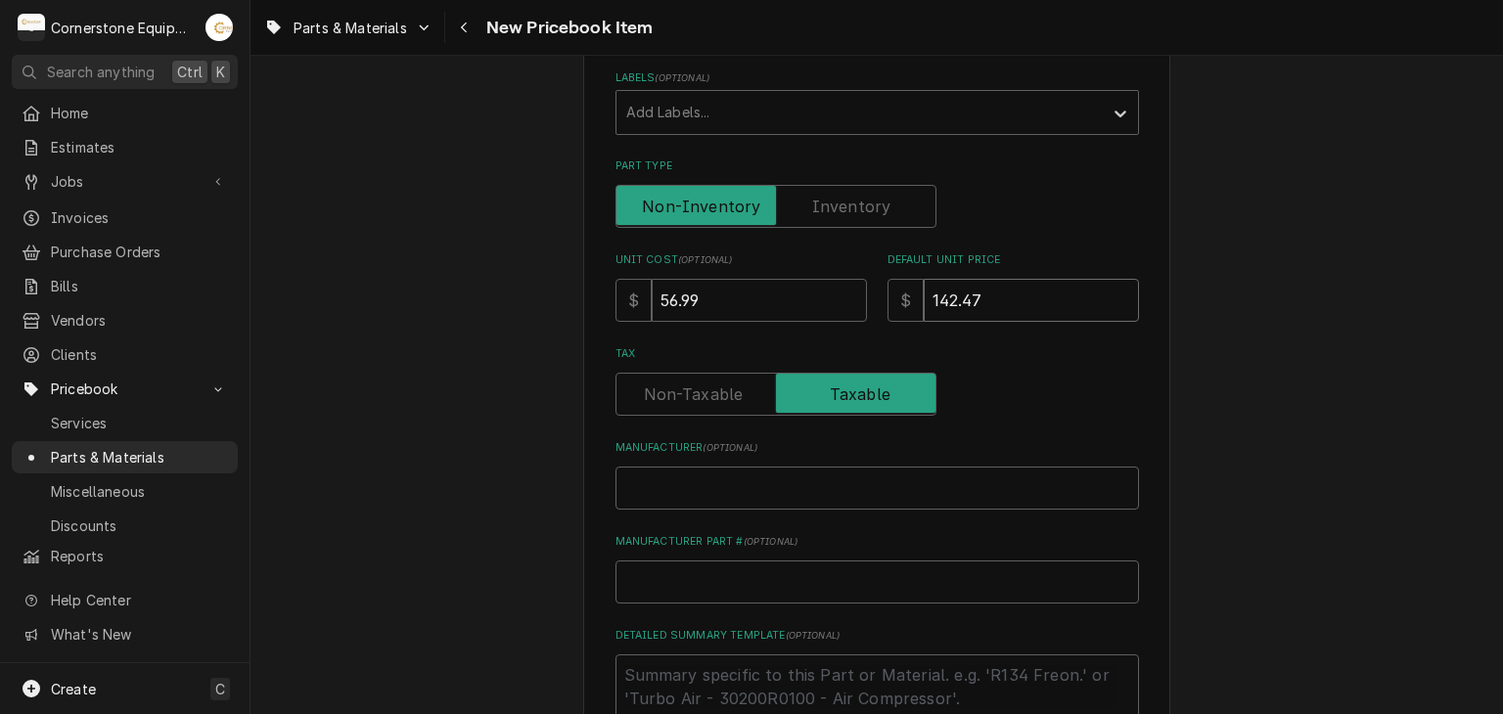
type input "142.47"
click at [713, 469] on input "Manufacturer ( optional )" at bounding box center [876, 488] width 523 height 43
type textarea "x"
type input "G"
type textarea "x"
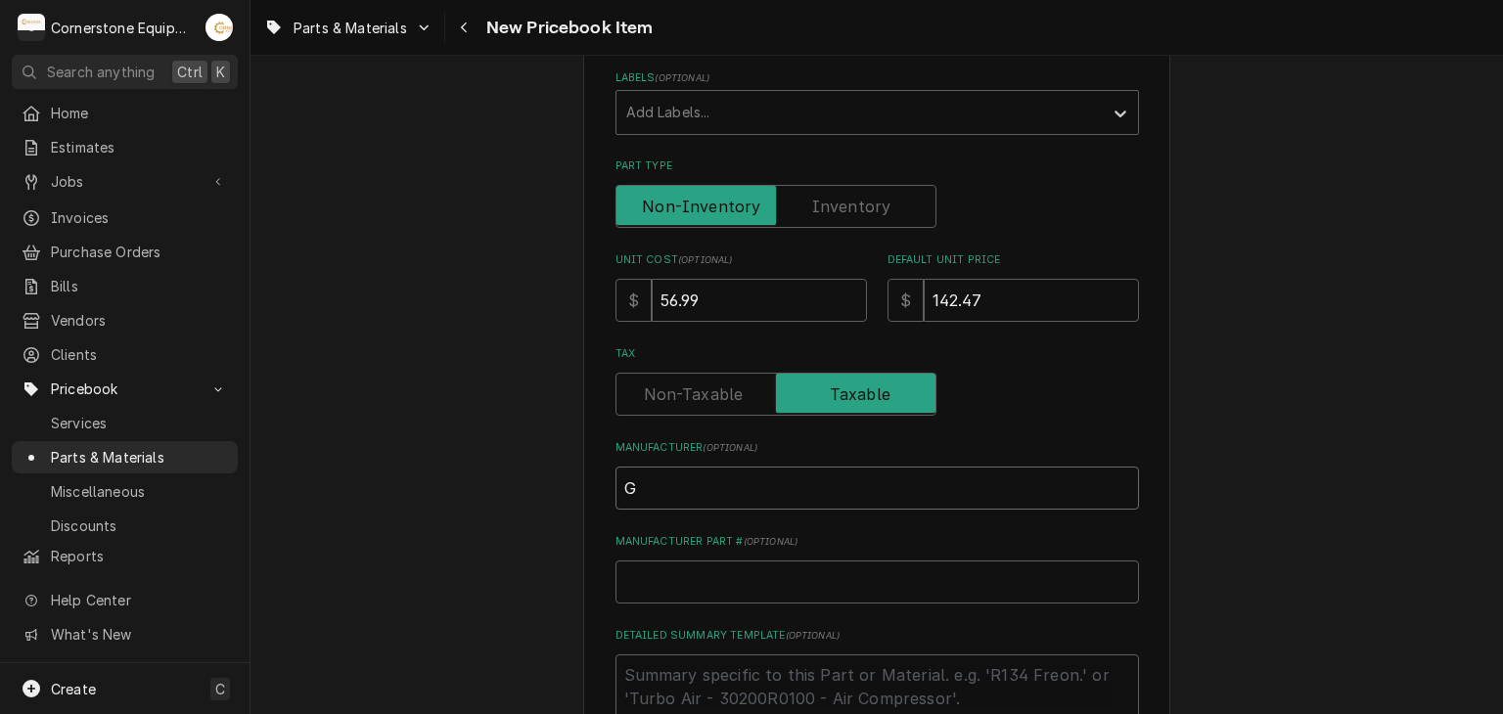
type input "Ga"
type textarea "x"
type input "Gar"
type textarea "x"
type input "Garl"
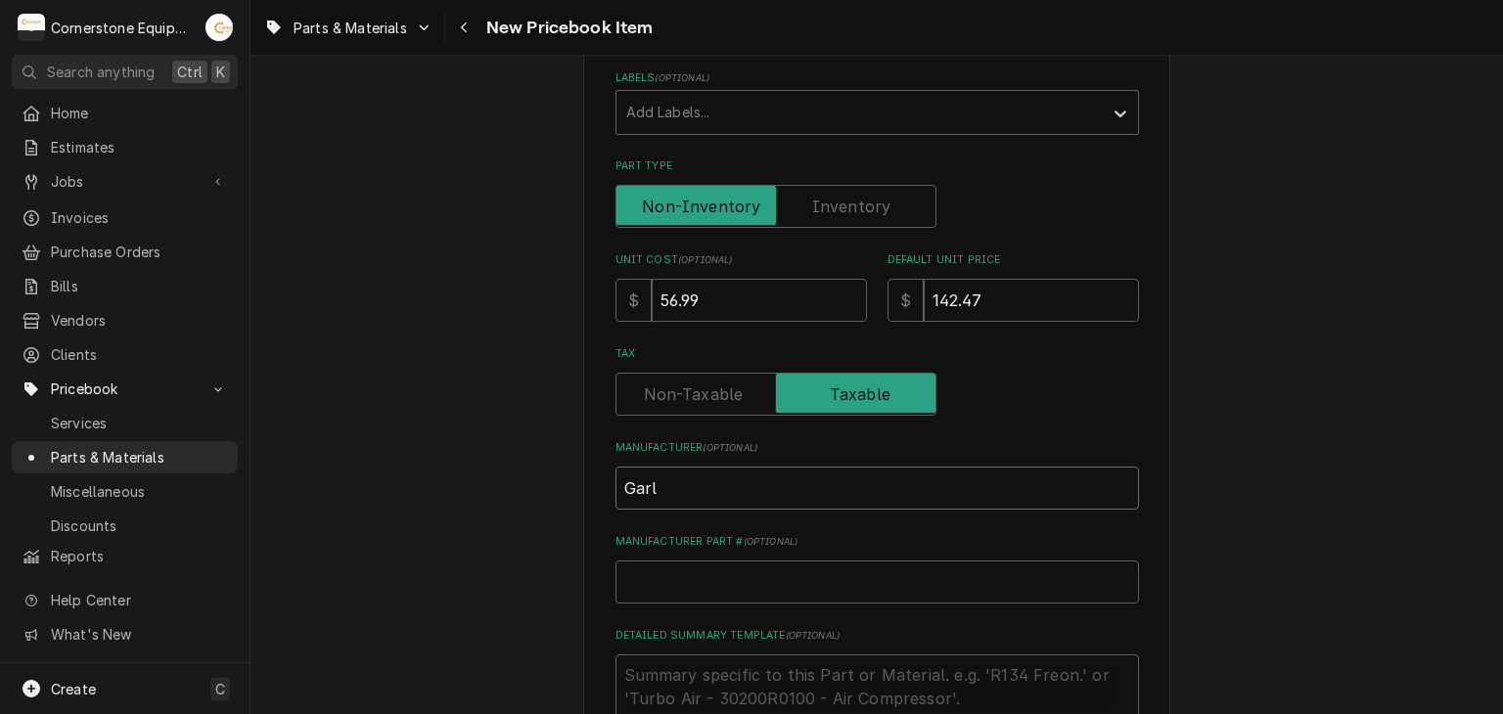
type textarea "x"
type input "Garla"
type textarea "x"
type input "Garlan"
type textarea "x"
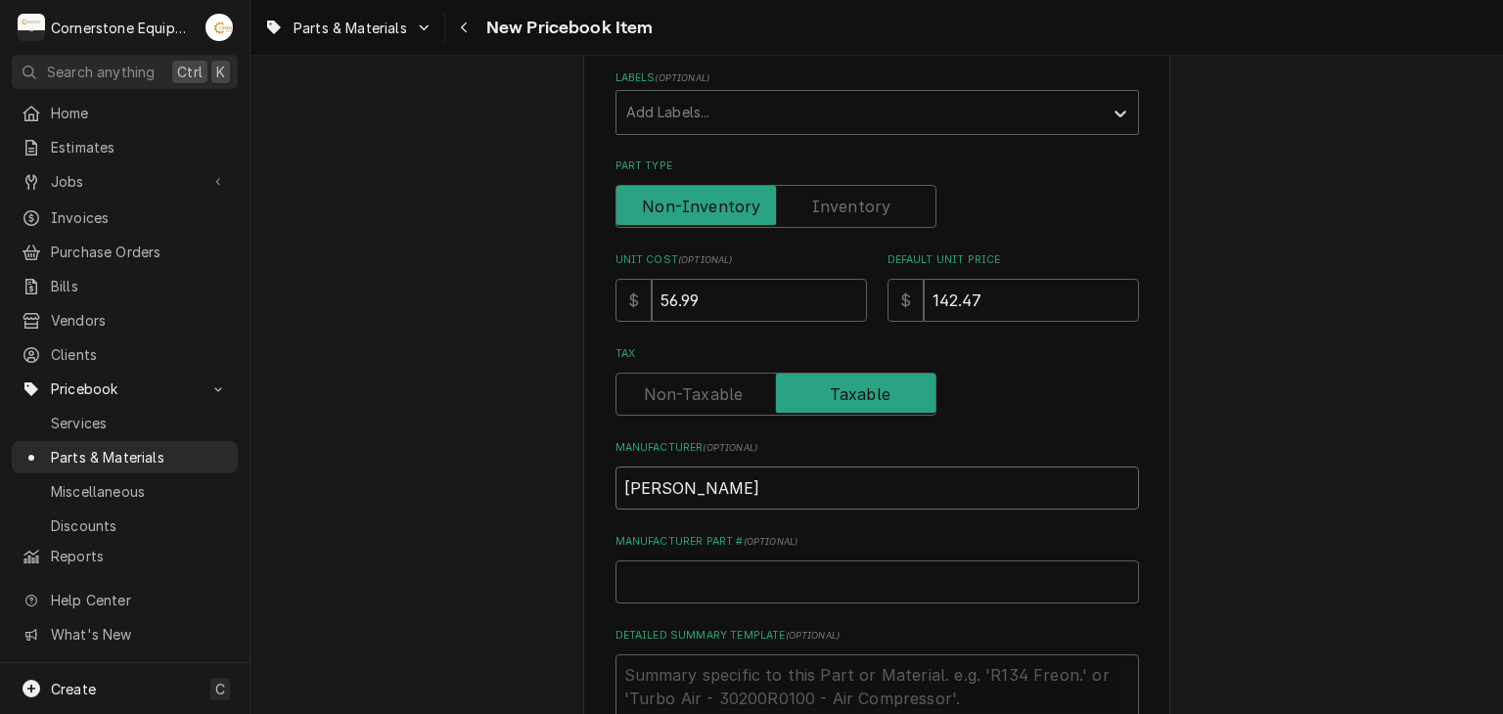
type input "Garland"
type textarea "x"
type input "Garland"
click at [663, 603] on div "Please provide the following information to create a PriceBook item. Active Sta…" at bounding box center [876, 348] width 523 height 1242
click at [691, 557] on div "Manufacturer Part # ( optional )" at bounding box center [876, 568] width 523 height 69
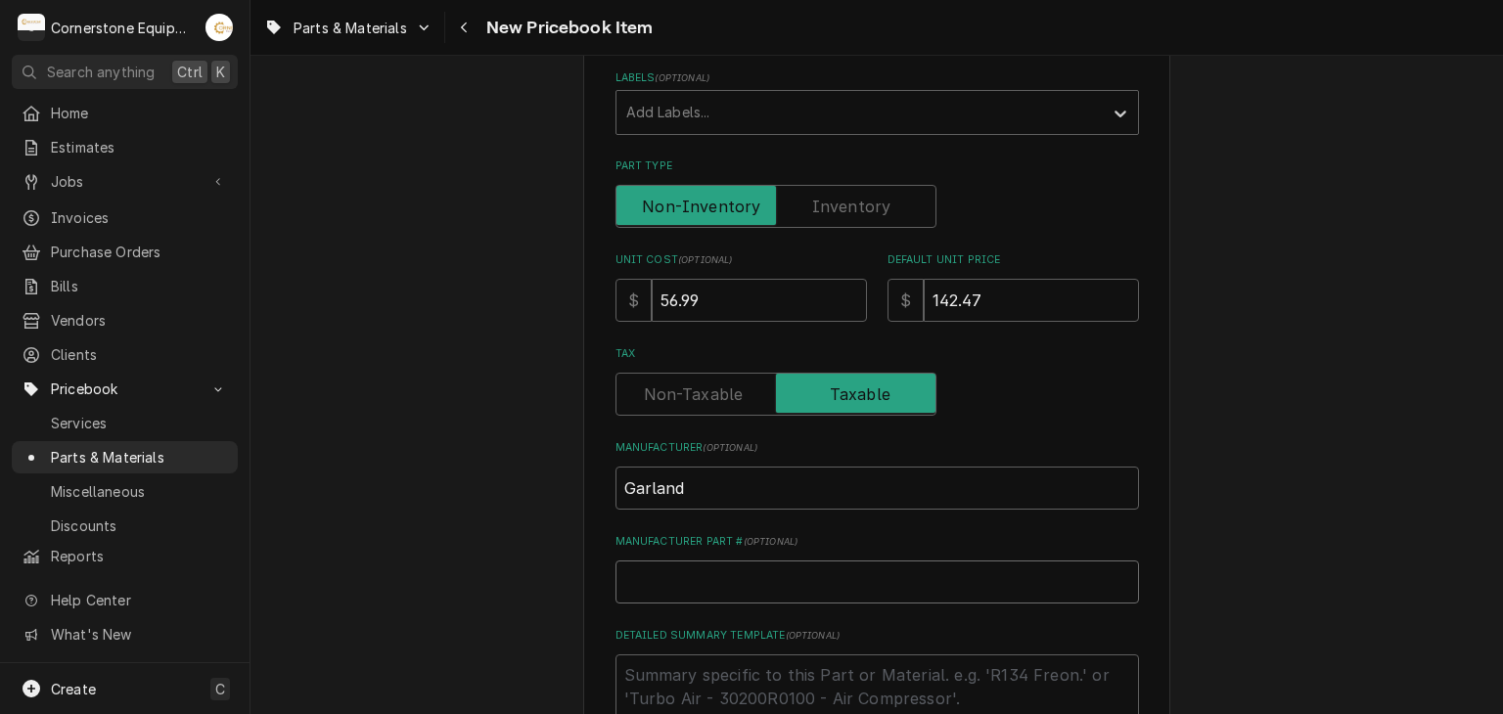
paste input "1859807"
type textarea "x"
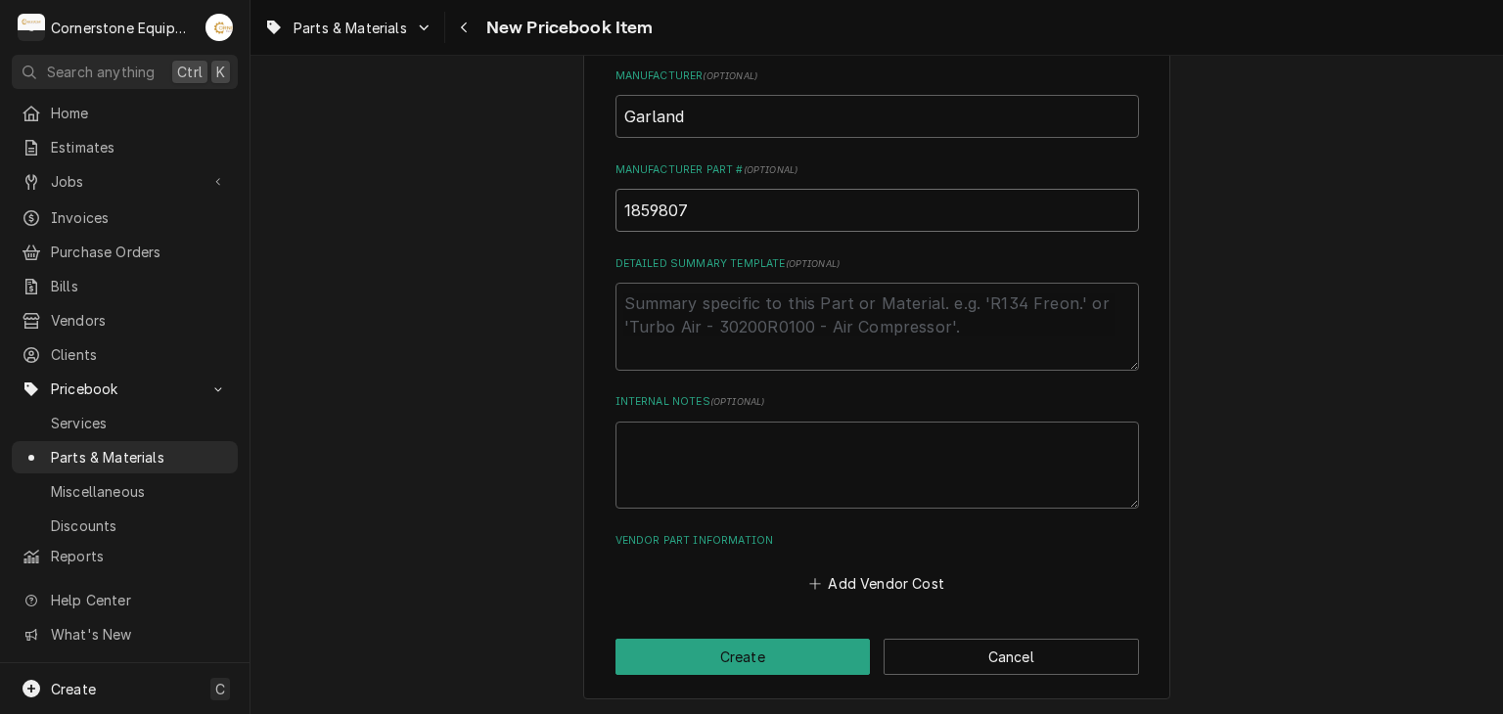
type input "1859807"
click at [615, 297] on textarea "Detailed Summary Template ( optional )" at bounding box center [876, 327] width 523 height 88
paste textarea "Garland - Platen Harness"
type textarea "x"
type textarea "Garland - Platen Harness"
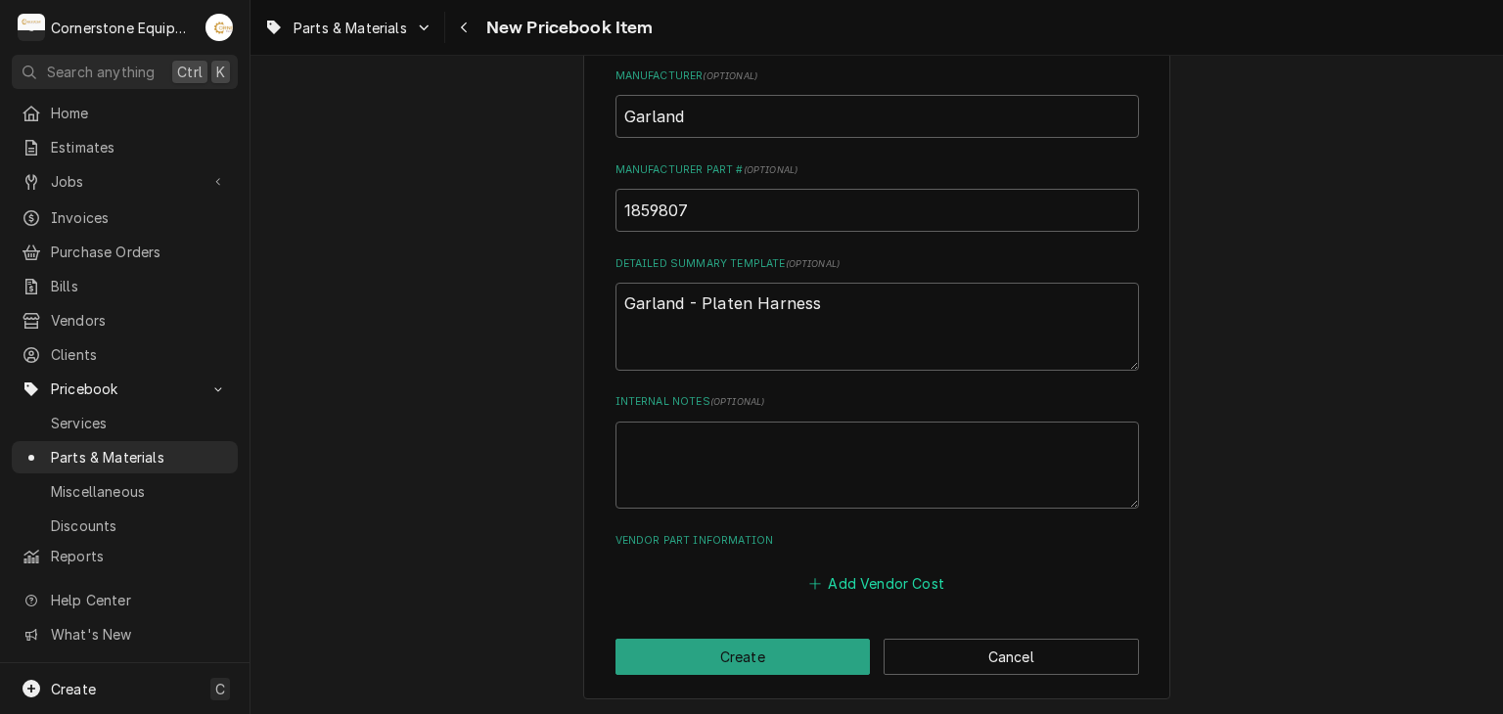
click at [876, 582] on button "Add Vendor Cost" at bounding box center [877, 583] width 142 height 27
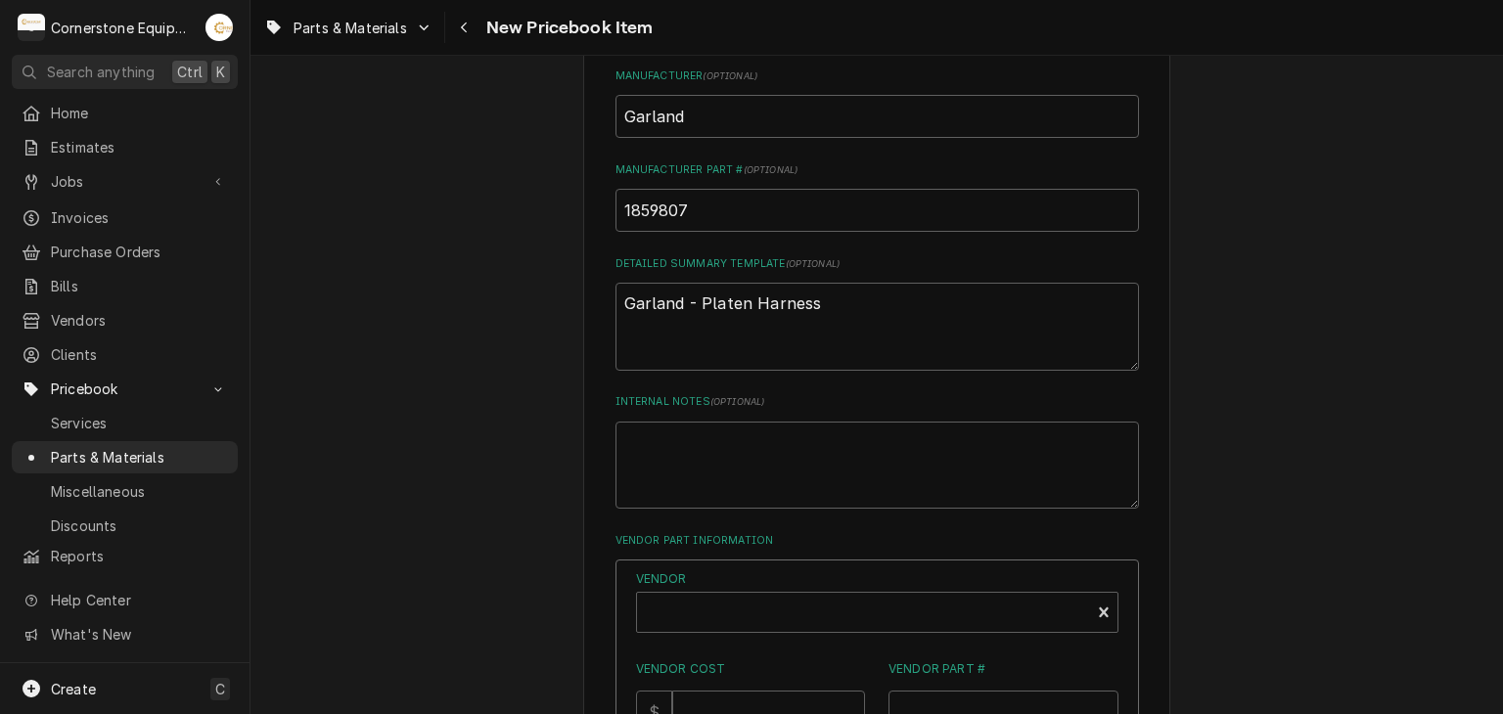
scroll to position [1119, 0]
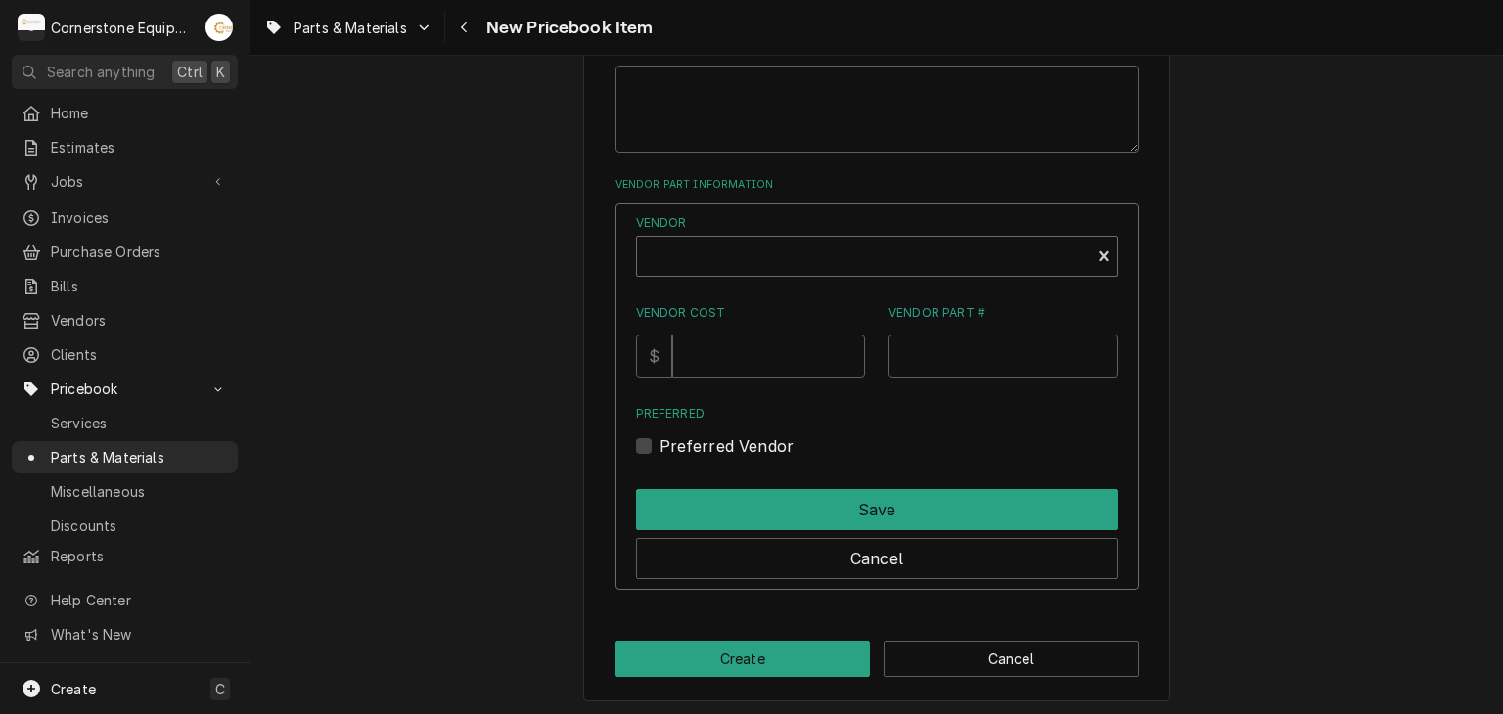
type textarea "x"
click at [766, 241] on div "Vendor" at bounding box center [863, 264] width 433 height 47
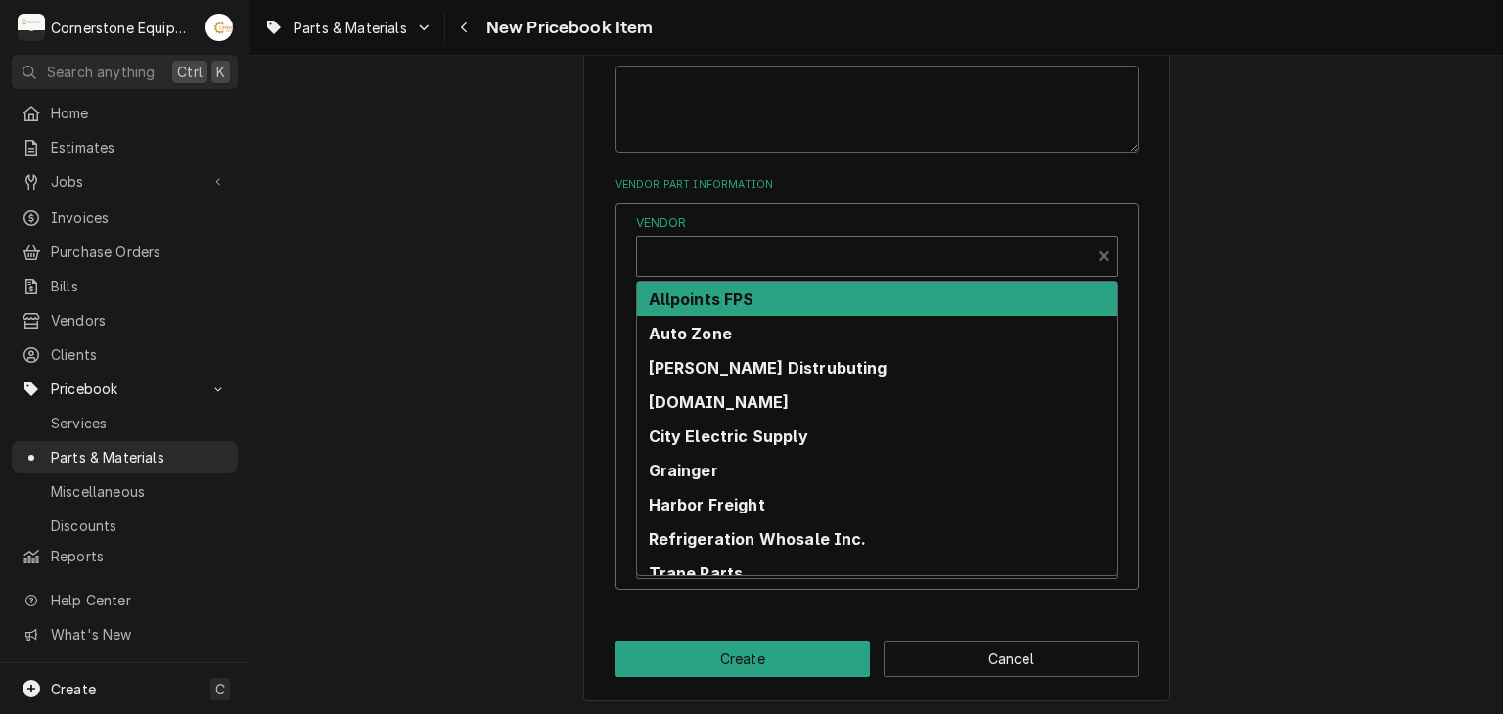
click at [788, 285] on div "Allpoints FPS" at bounding box center [877, 299] width 480 height 34
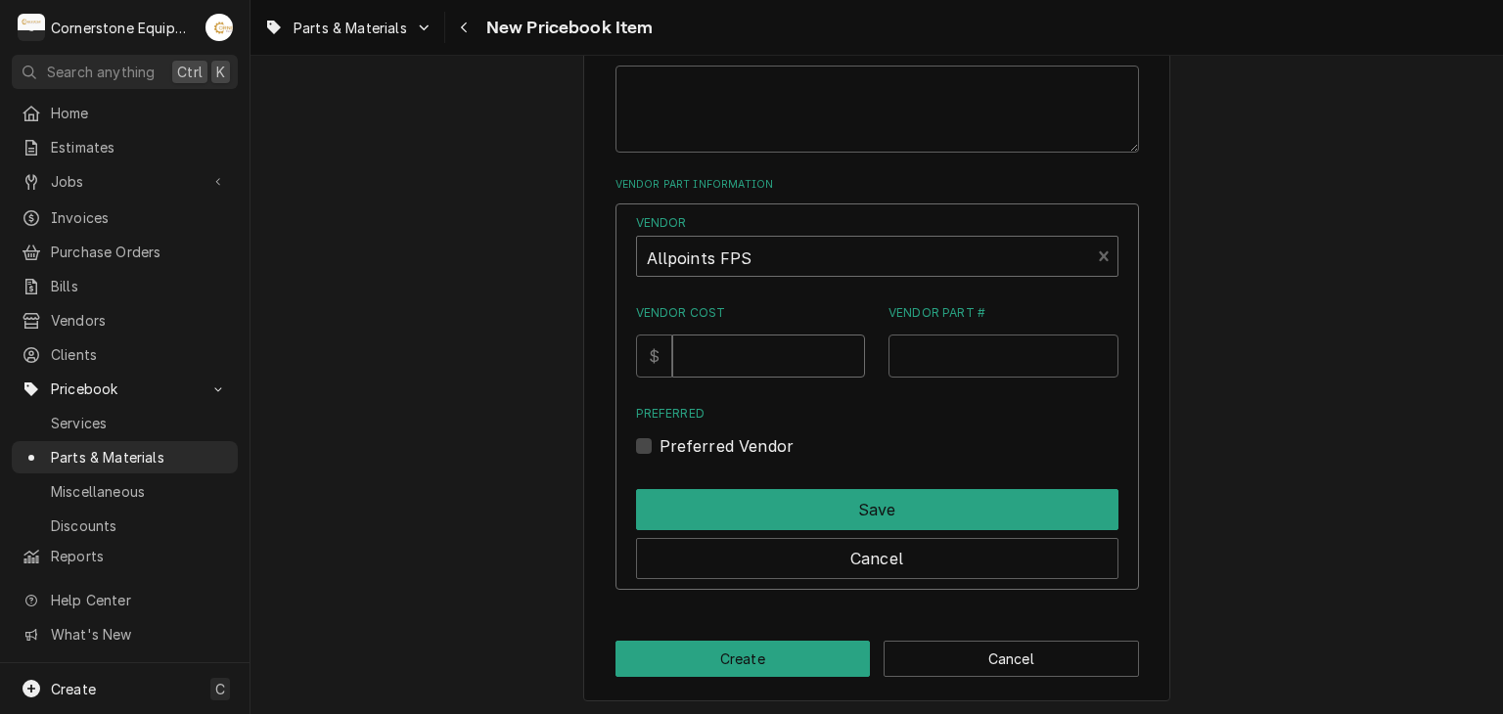
click at [791, 347] on input "Vendor Cost" at bounding box center [768, 356] width 193 height 43
type input "56.99"
click at [938, 365] on input "Vendor Part #" at bounding box center [1003, 356] width 230 height 43
paste input "Garland - Platen Harness"
type input "G"
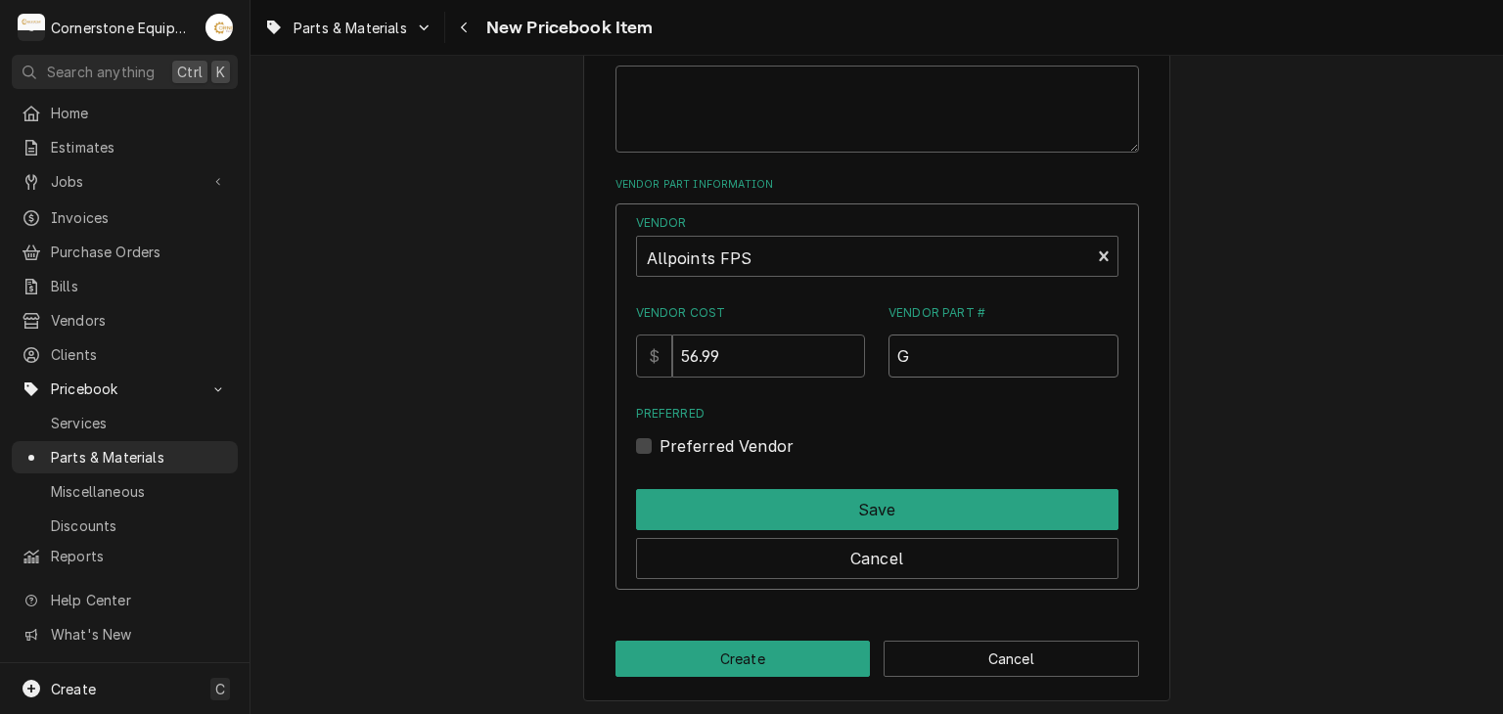
drag, startPoint x: 959, startPoint y: 362, endPoint x: 846, endPoint y: 323, distance: 119.1
click at [846, 322] on div "Vendor Cost $ 56.99 Vendor Part # G" at bounding box center [877, 340] width 482 height 72
paste input "8016314"
type input "8016314"
click at [759, 428] on div "Preferred Preferred Vendor" at bounding box center [877, 431] width 482 height 53
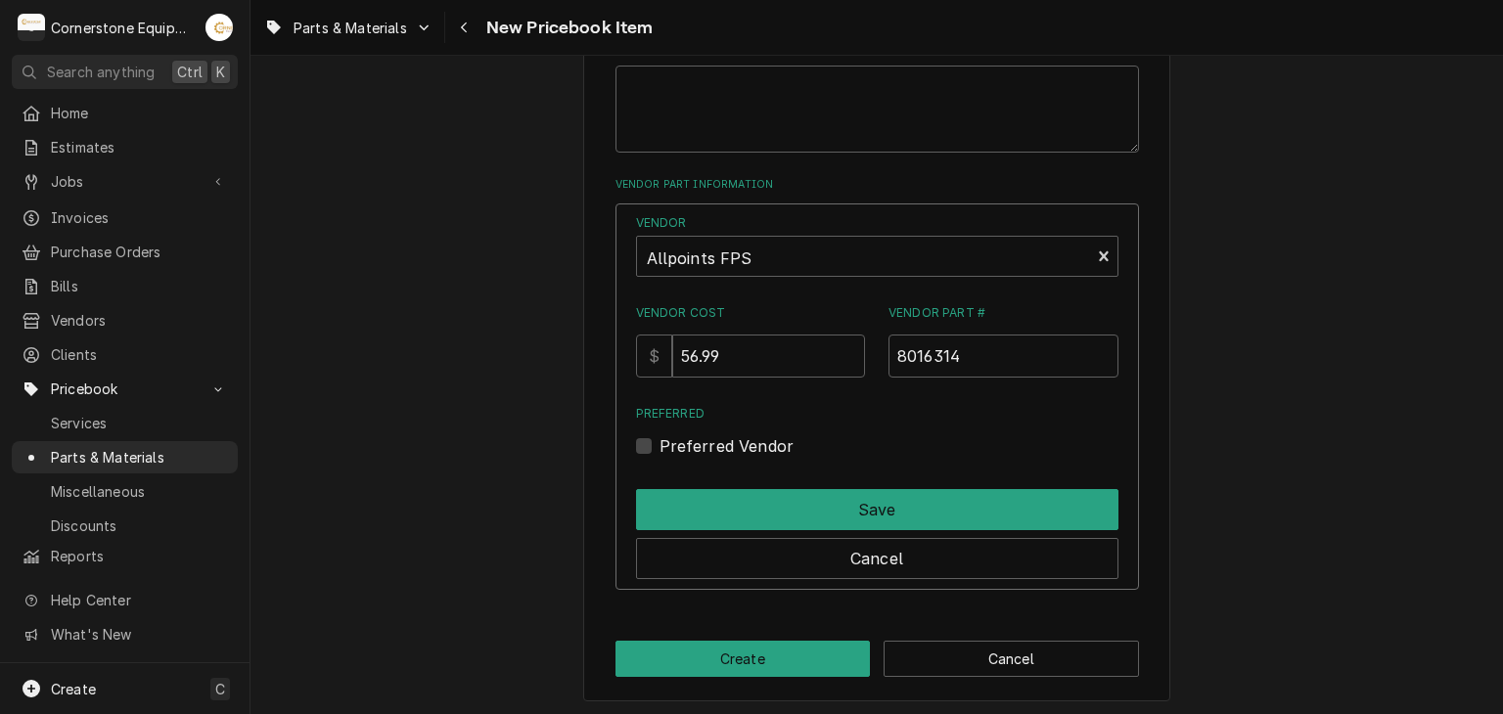
click at [759, 438] on label "Preferred Vendor" at bounding box center [726, 445] width 135 height 23
click at [759, 438] on input "Preferred" at bounding box center [900, 455] width 482 height 43
checkbox input "true"
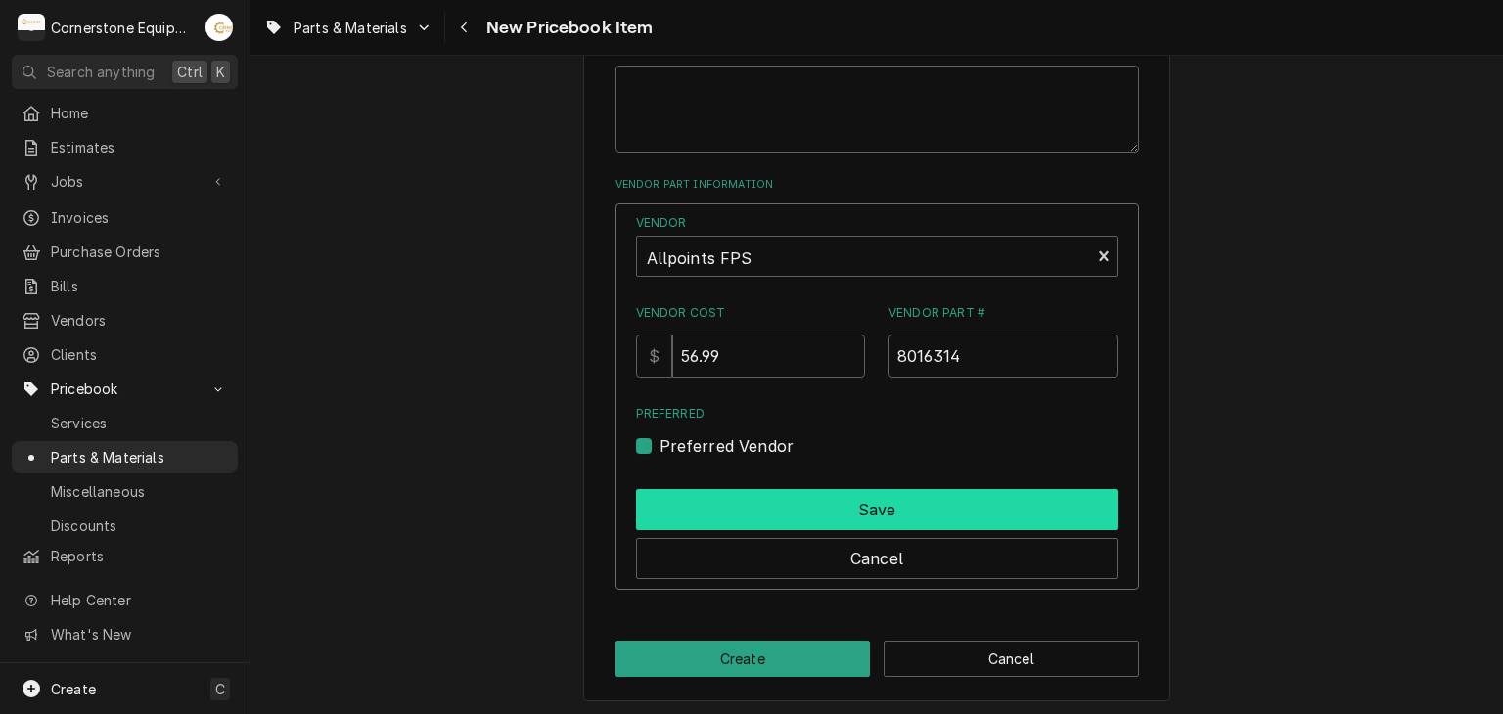
click at [780, 493] on button "Save" at bounding box center [877, 509] width 482 height 41
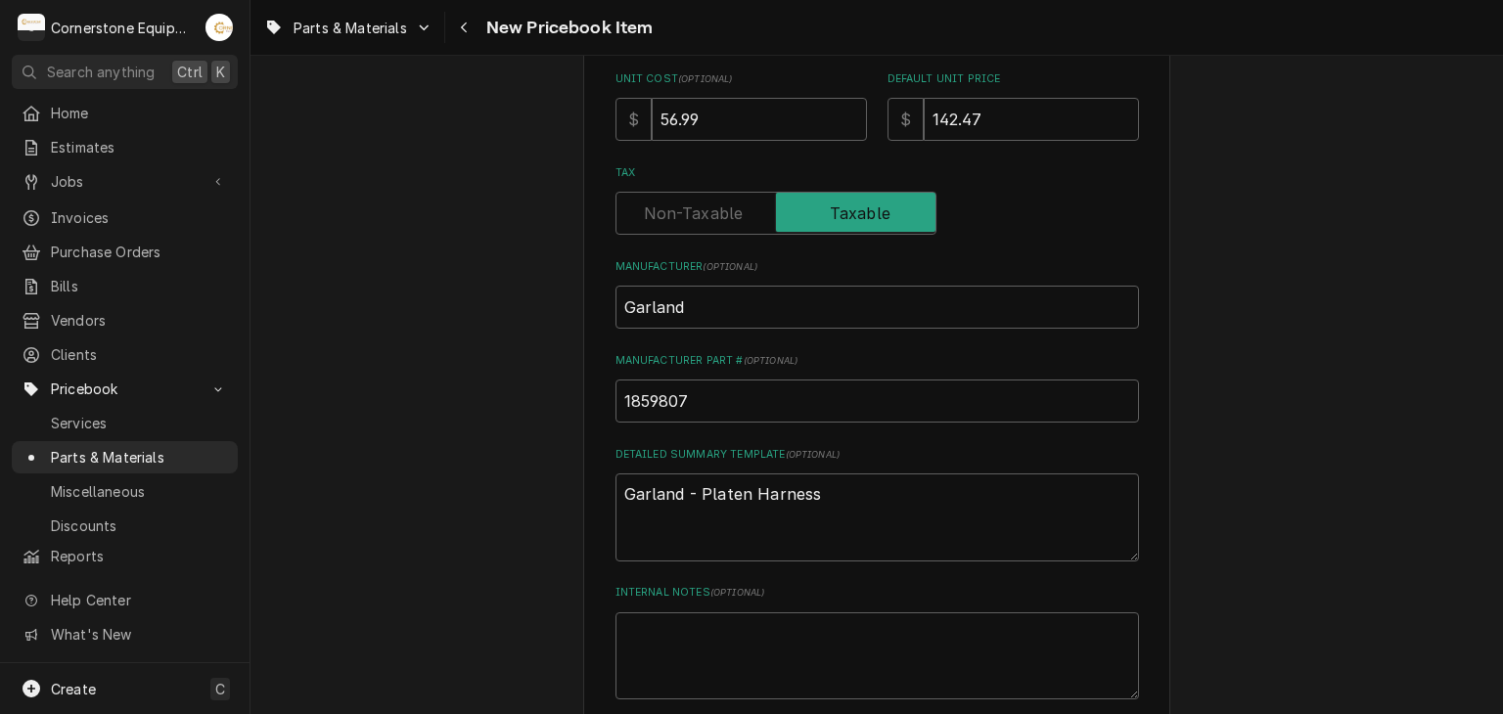
scroll to position [964, 0]
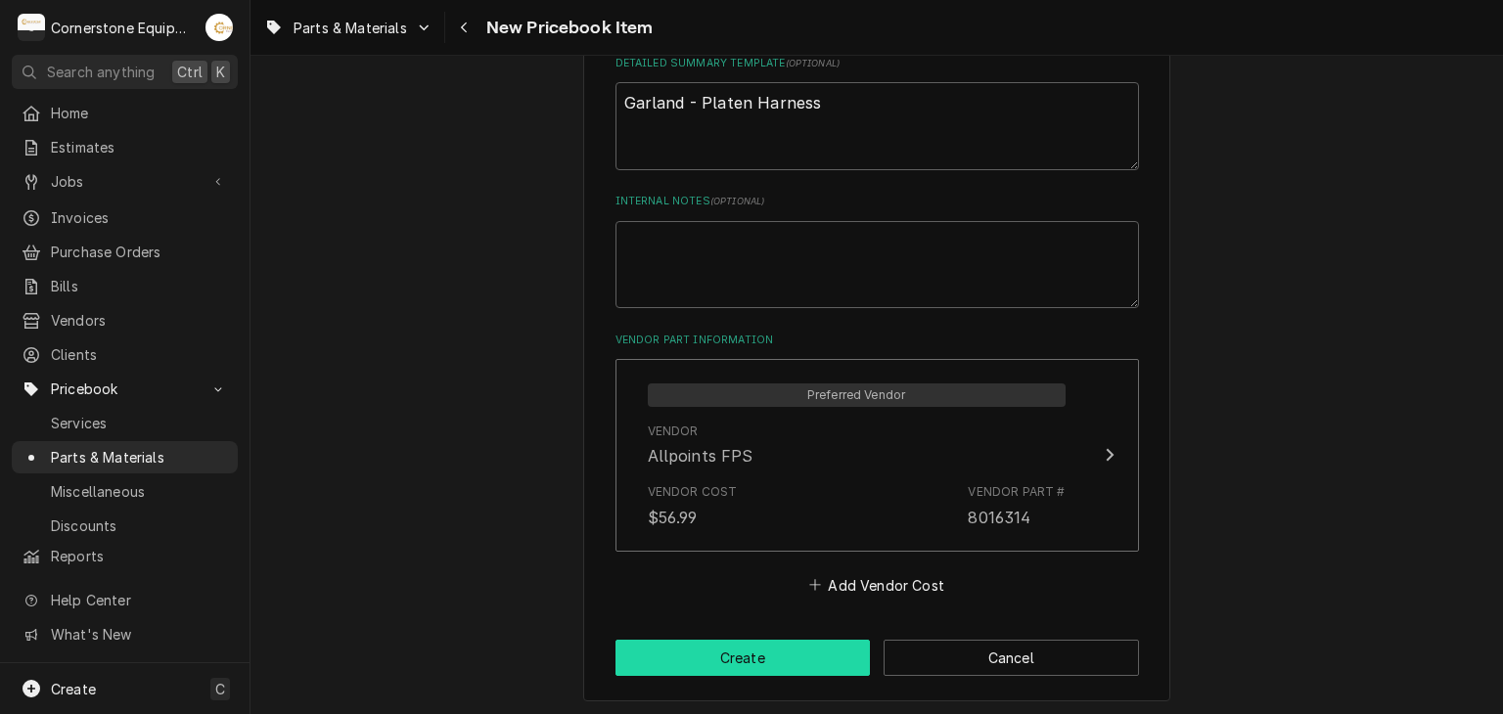
click at [773, 652] on button "Create" at bounding box center [742, 658] width 255 height 36
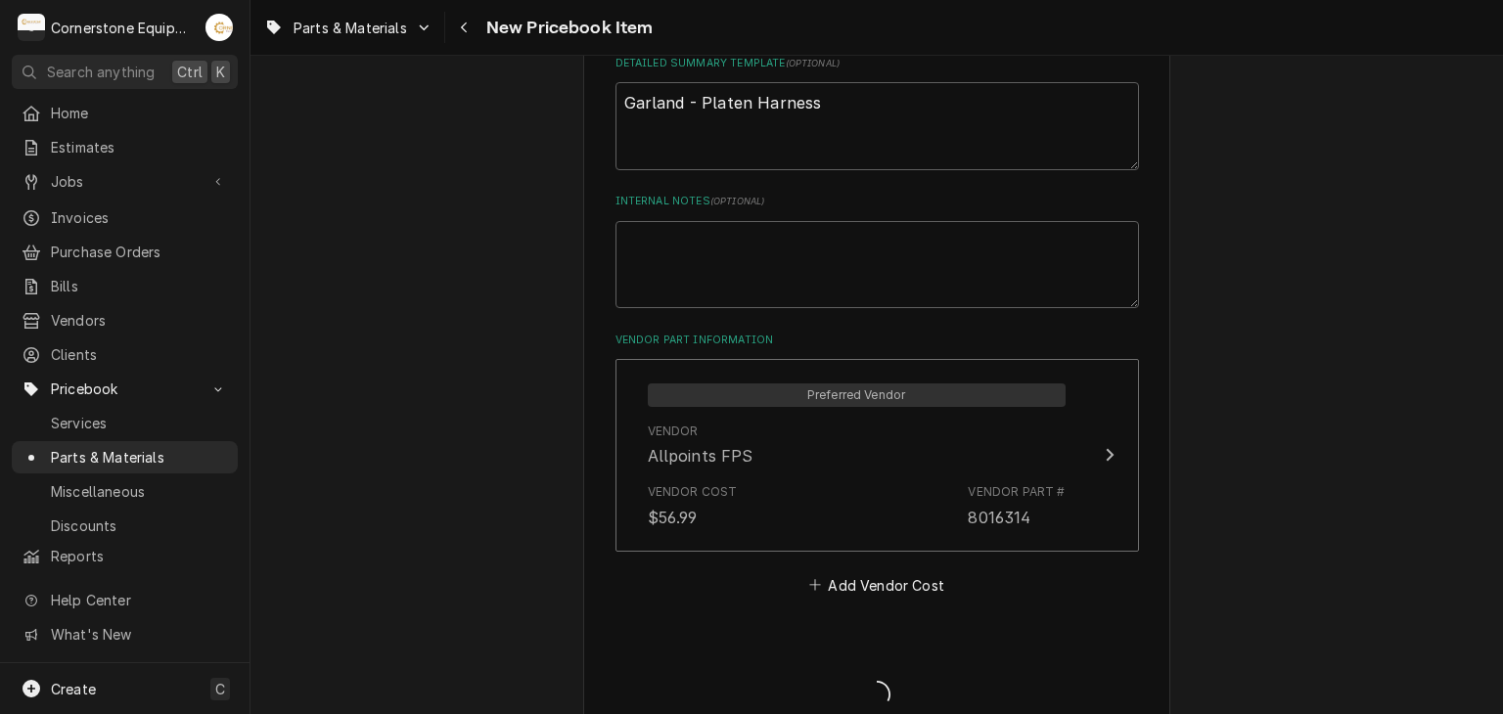
type textarea "x"
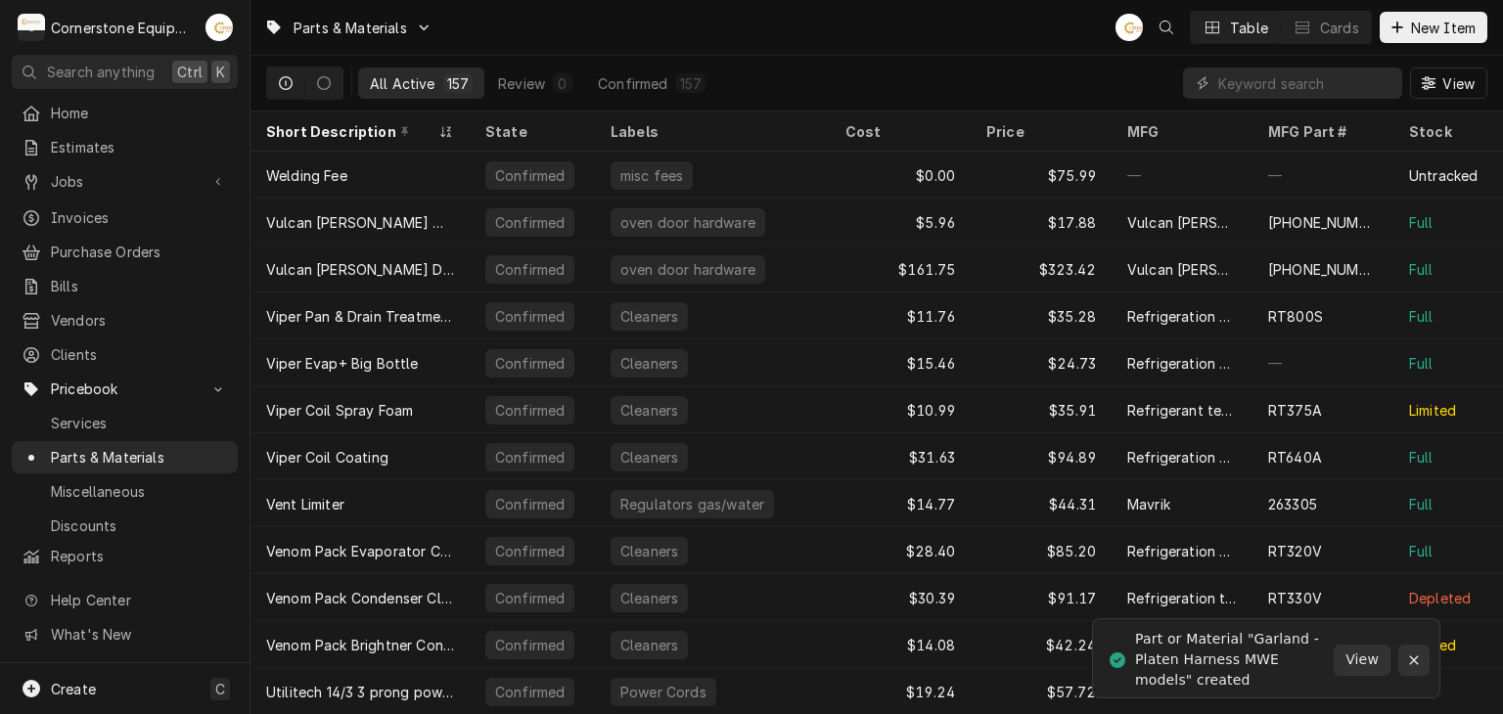
click at [1422, 653] on div "Notifications alt+T" at bounding box center [1414, 661] width 20 height 20
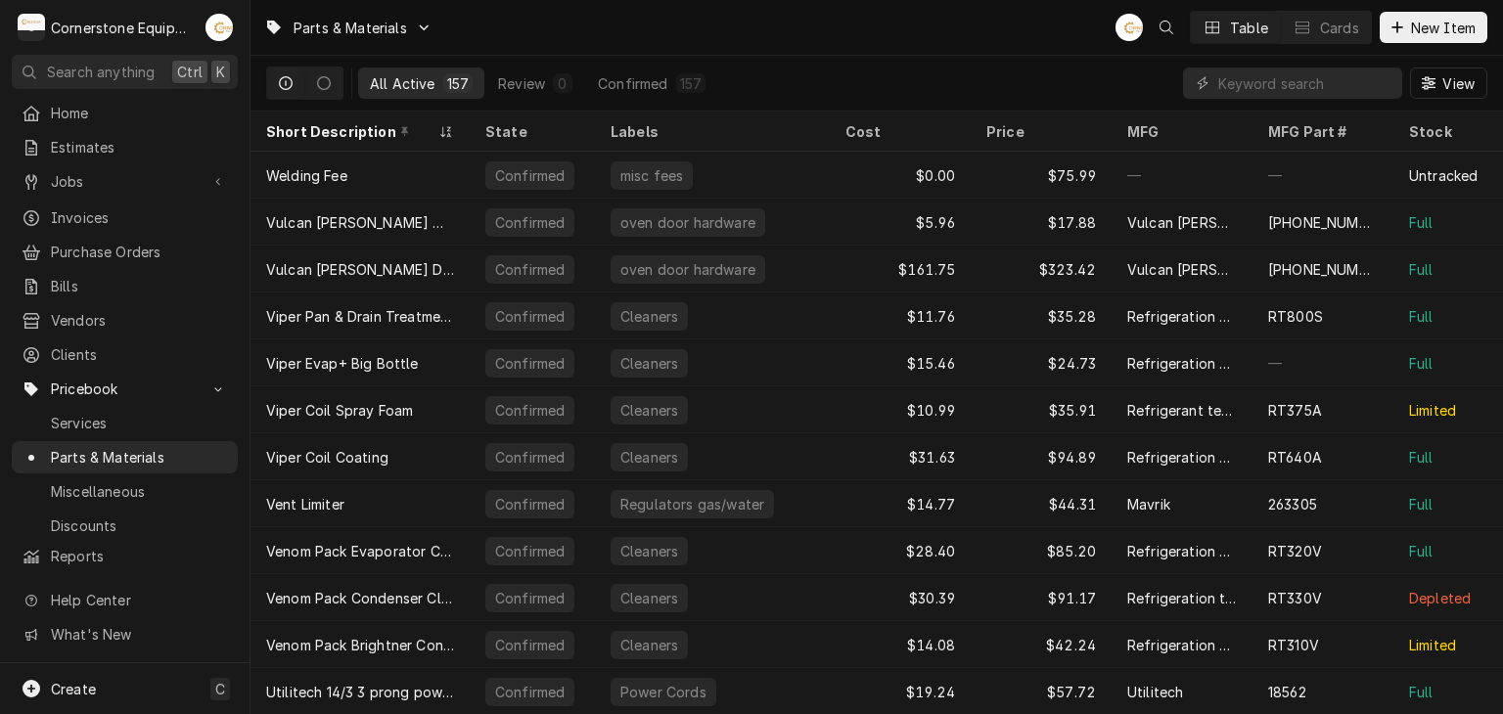
click at [1469, 11] on div "AB Table Cards New Item" at bounding box center [1301, 27] width 372 height 33
click at [1469, 25] on span "New Item" at bounding box center [1443, 28] width 72 height 21
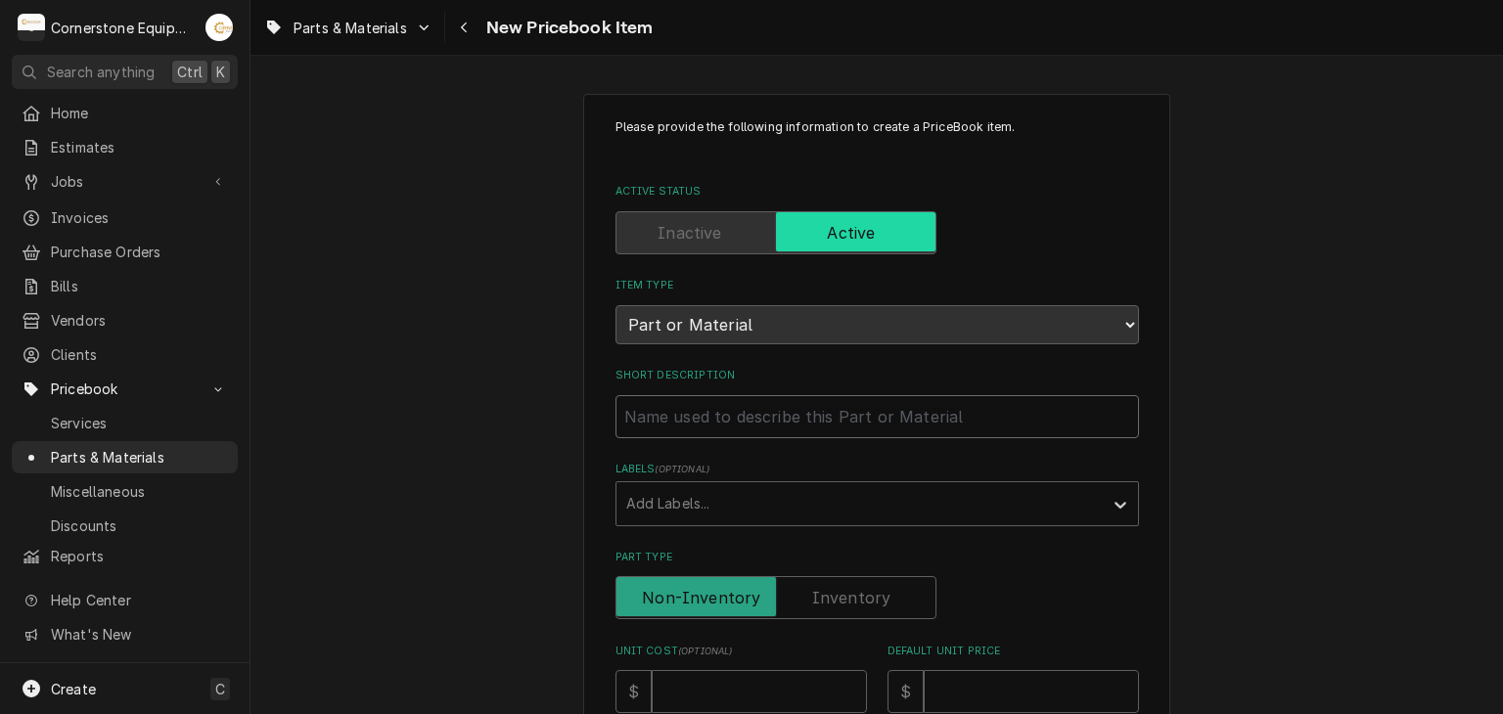
click at [767, 417] on input "Short Description" at bounding box center [876, 416] width 523 height 43
paste input "Garland - Thermocouple, Platen"
type textarea "x"
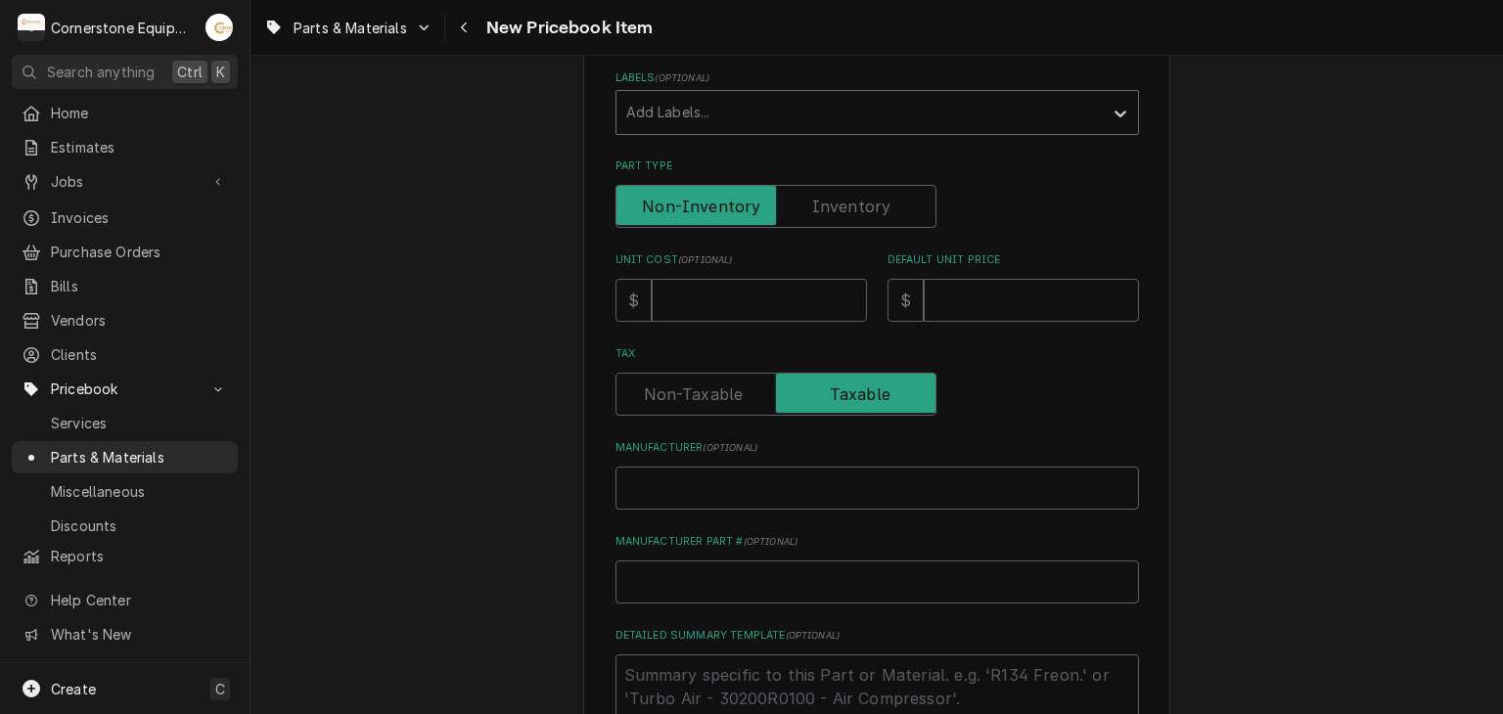
type input "Garland - Thermocouple, Platen"
click at [727, 115] on div "Labels" at bounding box center [859, 112] width 467 height 35
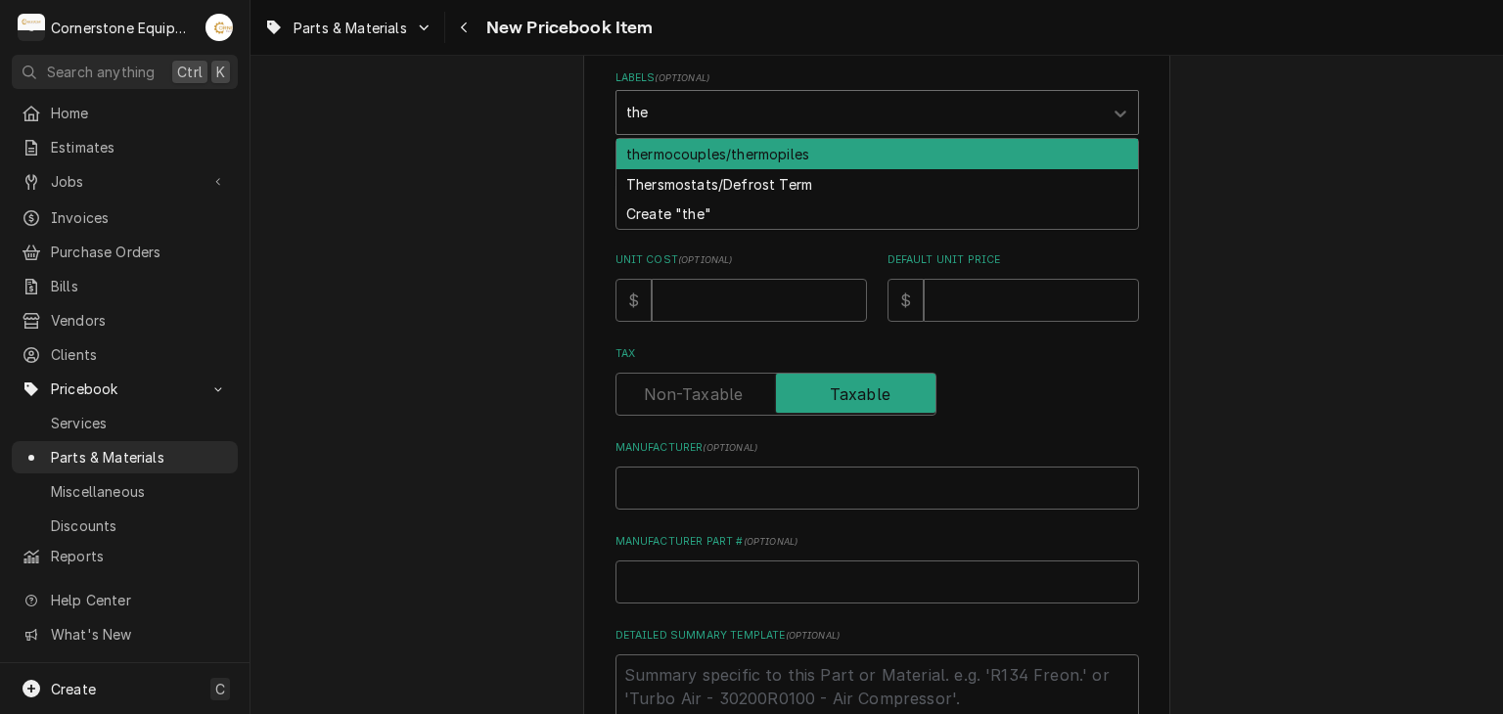
type input "ther"
click at [709, 146] on div "thermocouples/thermopiles" at bounding box center [876, 154] width 521 height 30
type textarea "x"
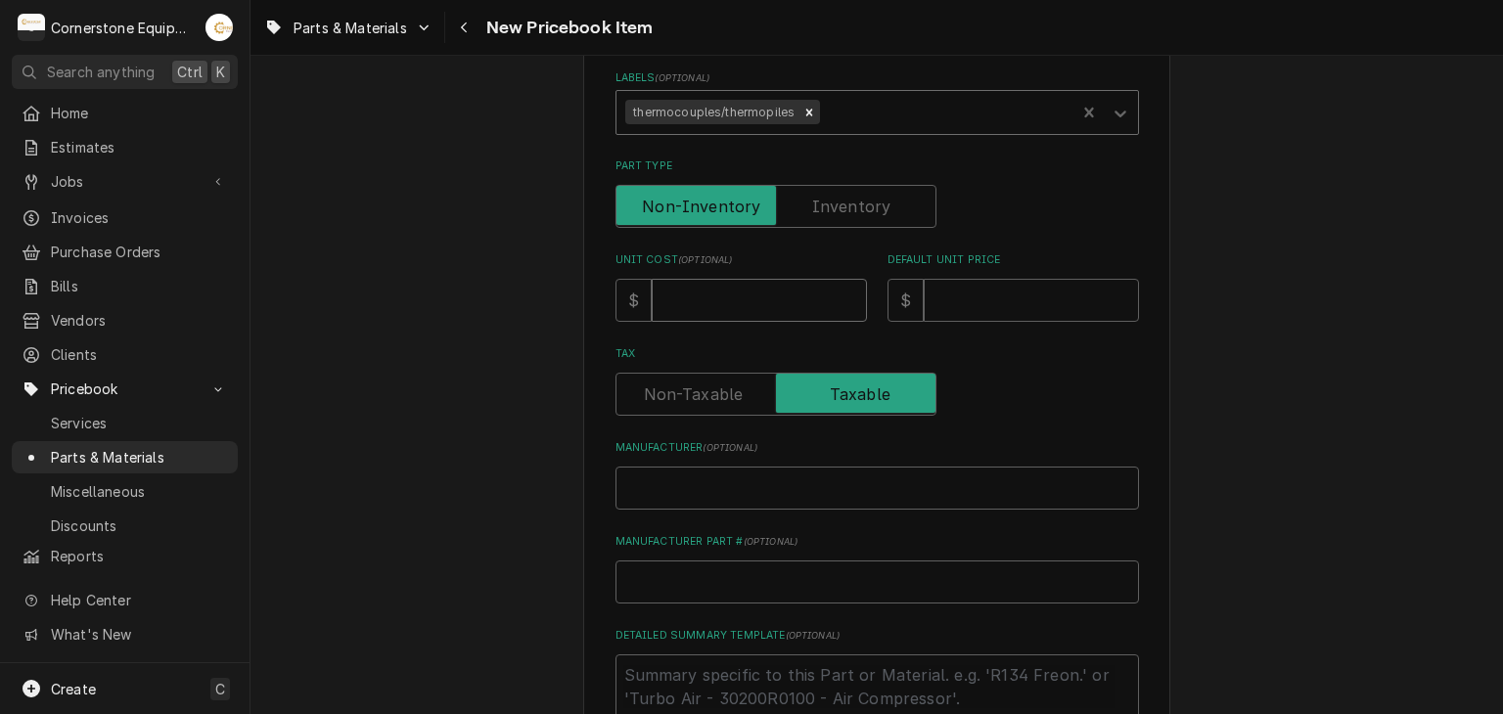
click at [735, 305] on input "Unit Cost ( optional )" at bounding box center [759, 300] width 215 height 43
type textarea "x"
type input "1"
type textarea "x"
type input "15"
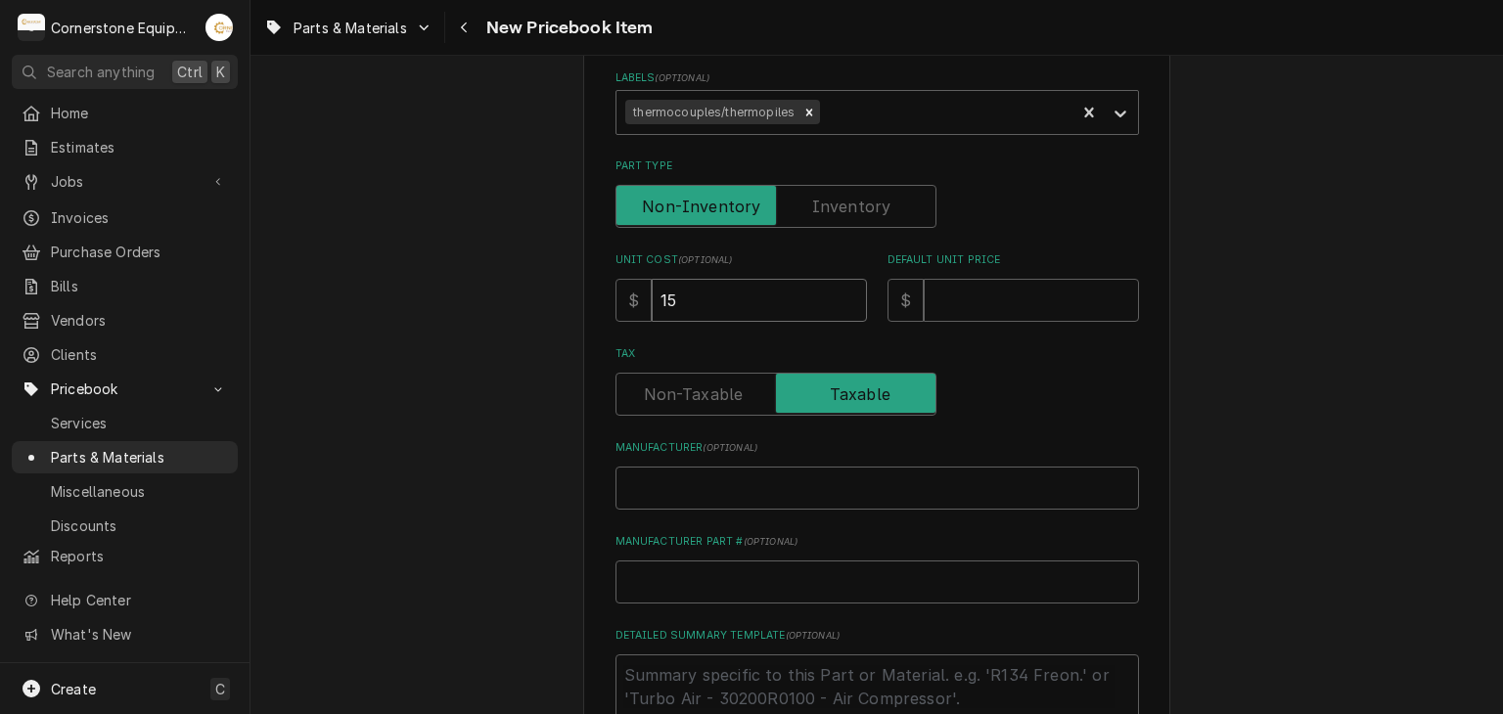
type textarea "x"
type input "154"
type textarea "x"
type input "154.5"
type textarea "x"
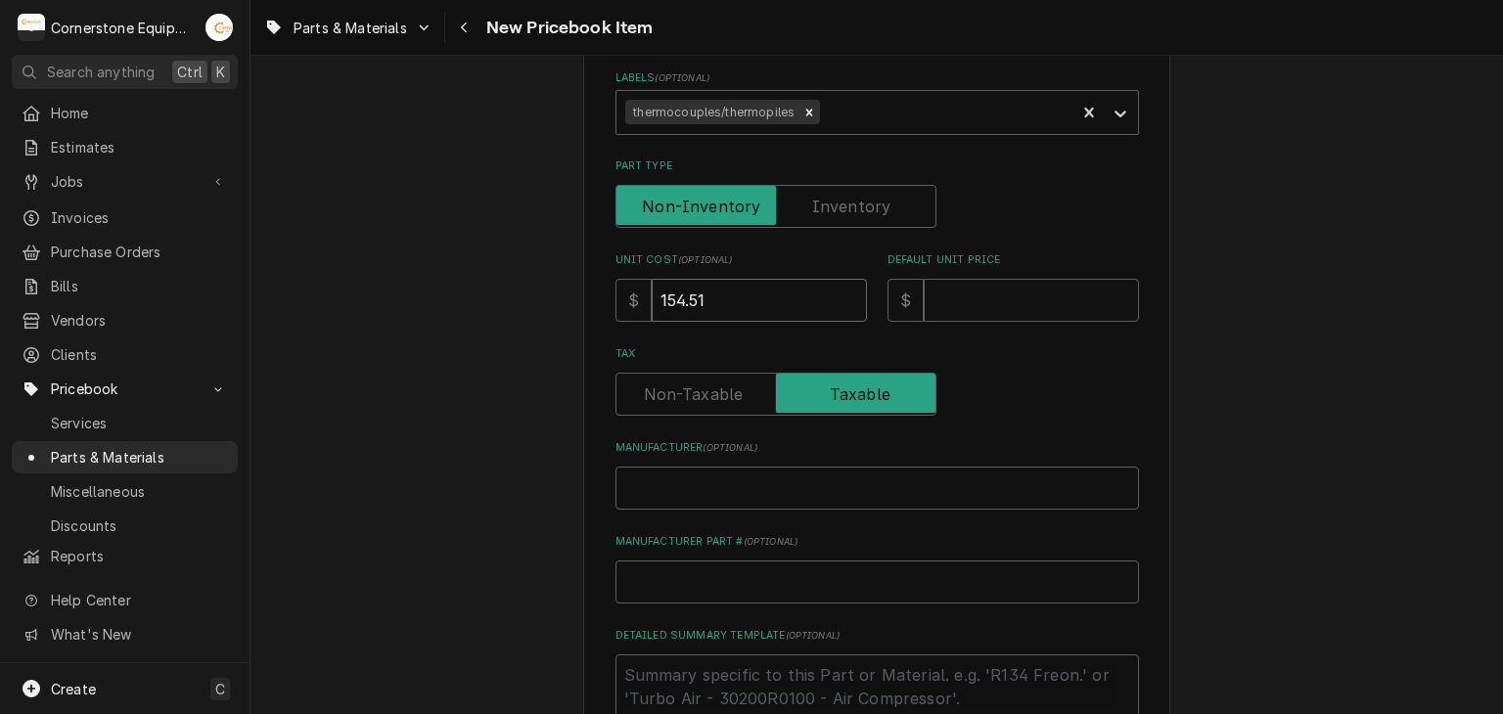
type input "154.51"
click at [926, 295] on input "Default Unit Price" at bounding box center [1030, 300] width 215 height 43
drag, startPoint x: 994, startPoint y: 247, endPoint x: 996, endPoint y: 291, distance: 43.1
click at [994, 257] on div "Please provide the following information to create a PriceBook item. Active Sta…" at bounding box center [876, 348] width 523 height 1242
click at [996, 295] on input "Default Unit Price" at bounding box center [1030, 300] width 215 height 43
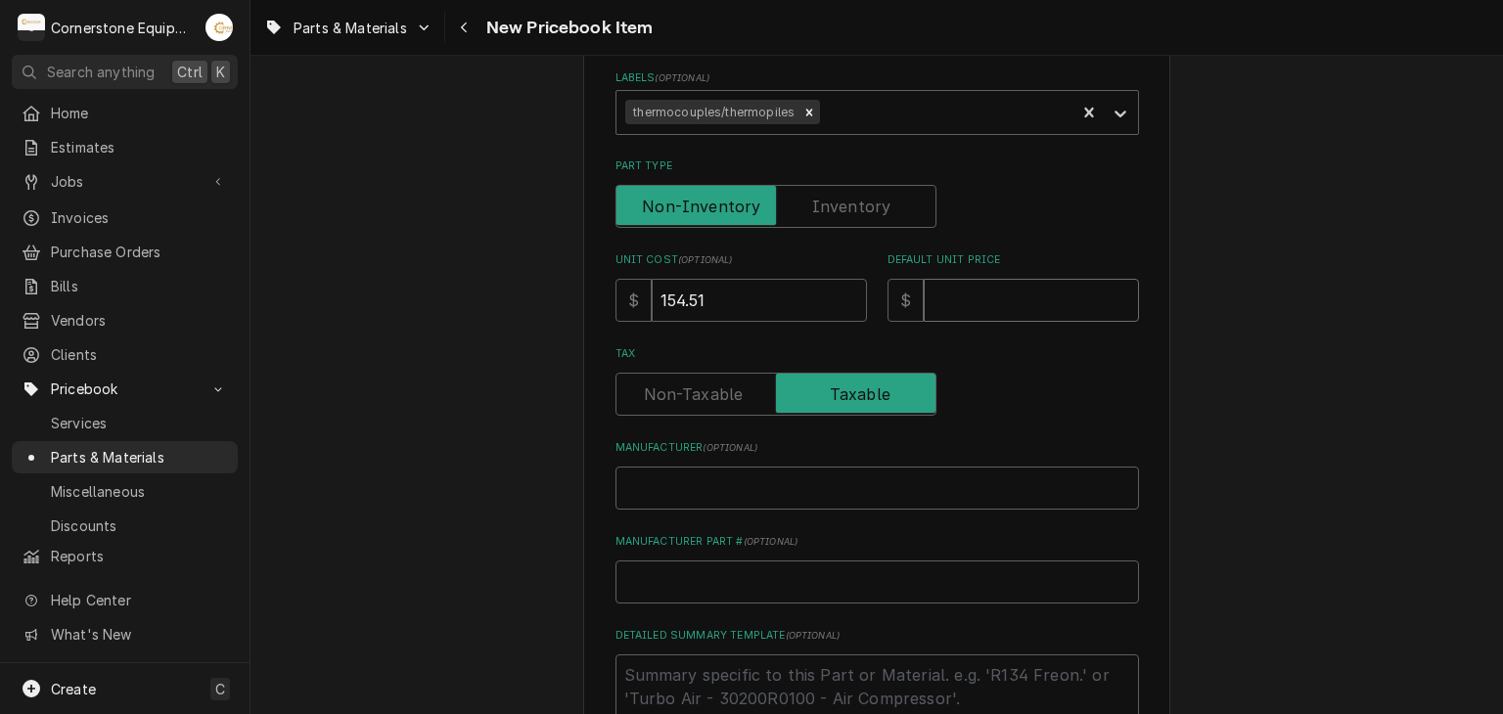
type textarea "x"
type input "3"
type textarea "x"
type input "30"
type textarea "x"
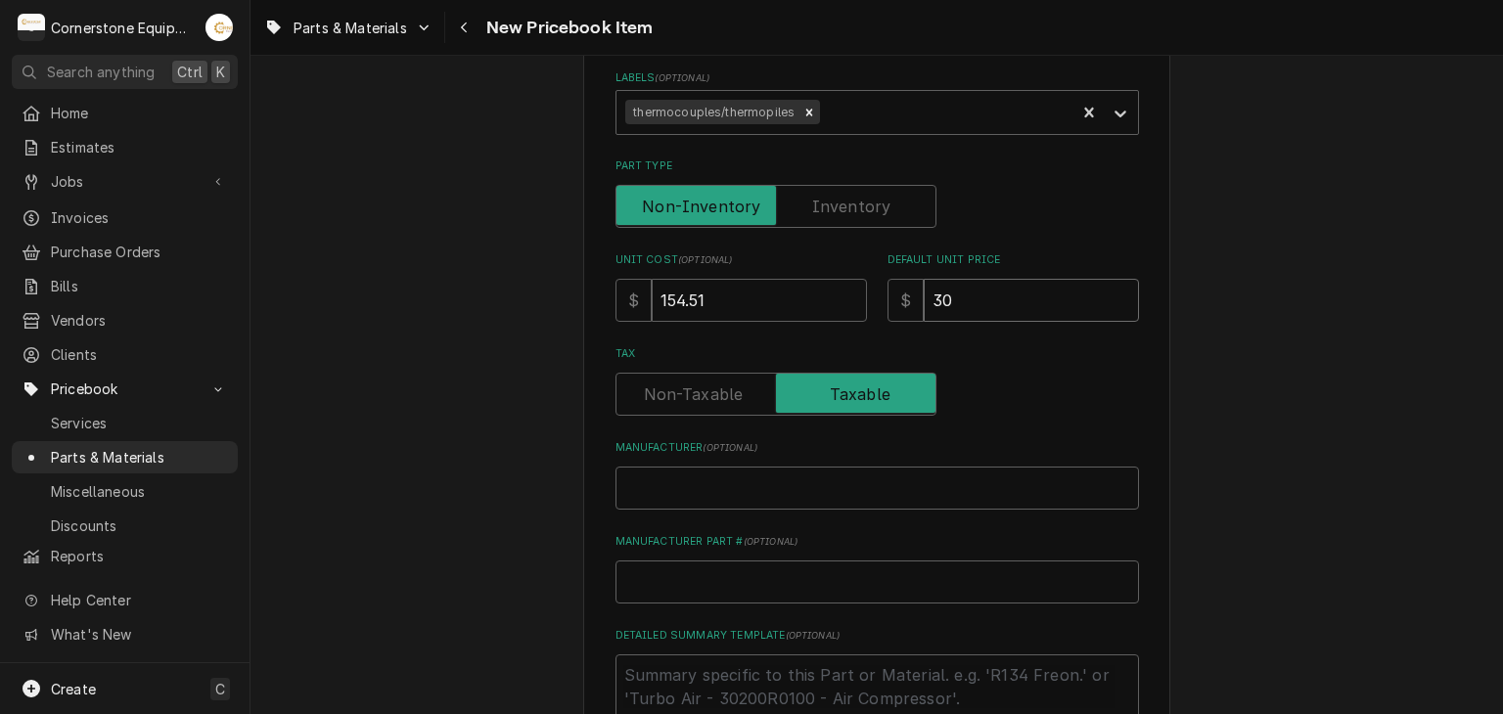
type input "309"
type textarea "x"
type input "309.0"
type textarea "x"
type input "309.02"
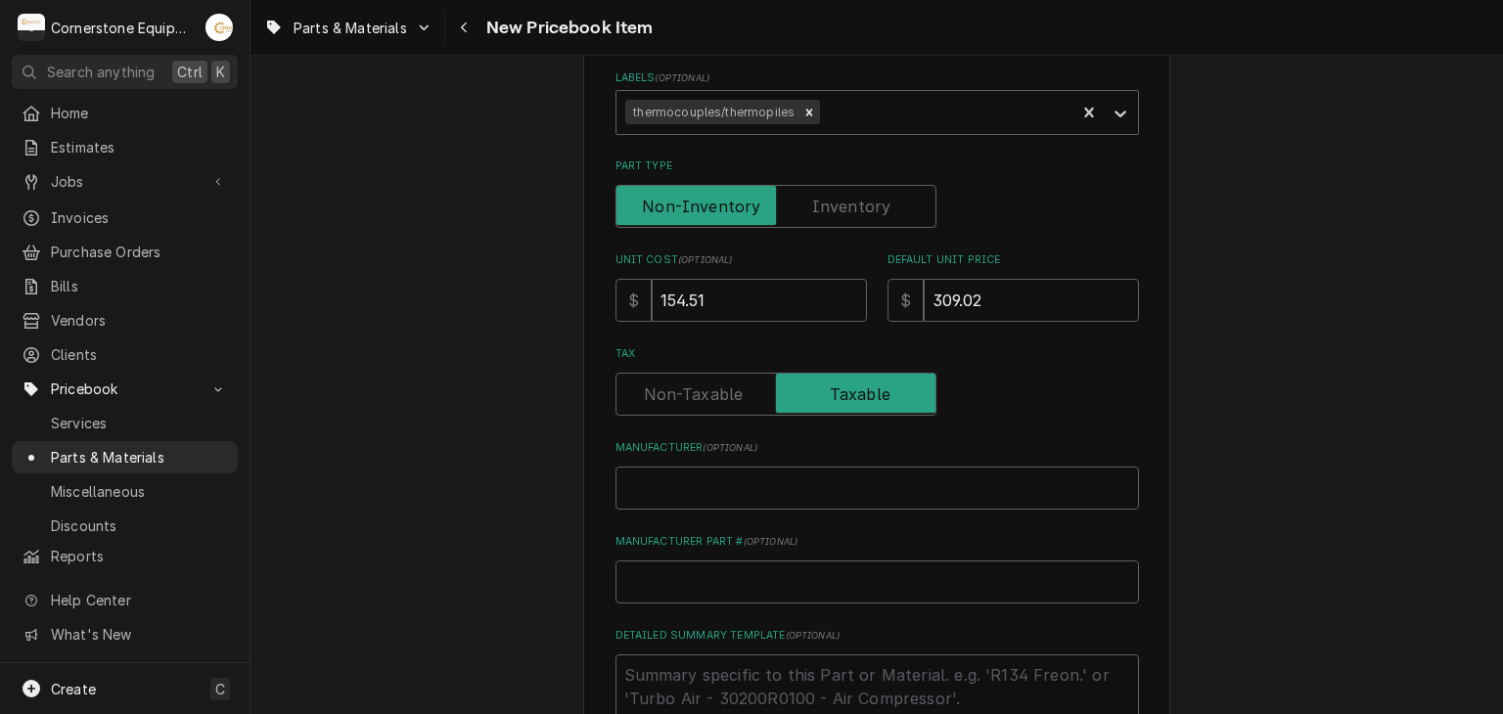
click at [1150, 330] on div "Please provide the following information to create a PriceBook item. Active Sta…" at bounding box center [876, 388] width 587 height 1370
click at [896, 497] on input "Manufacturer ( optional )" at bounding box center [876, 488] width 523 height 43
type textarea "x"
type input "G"
type textarea "x"
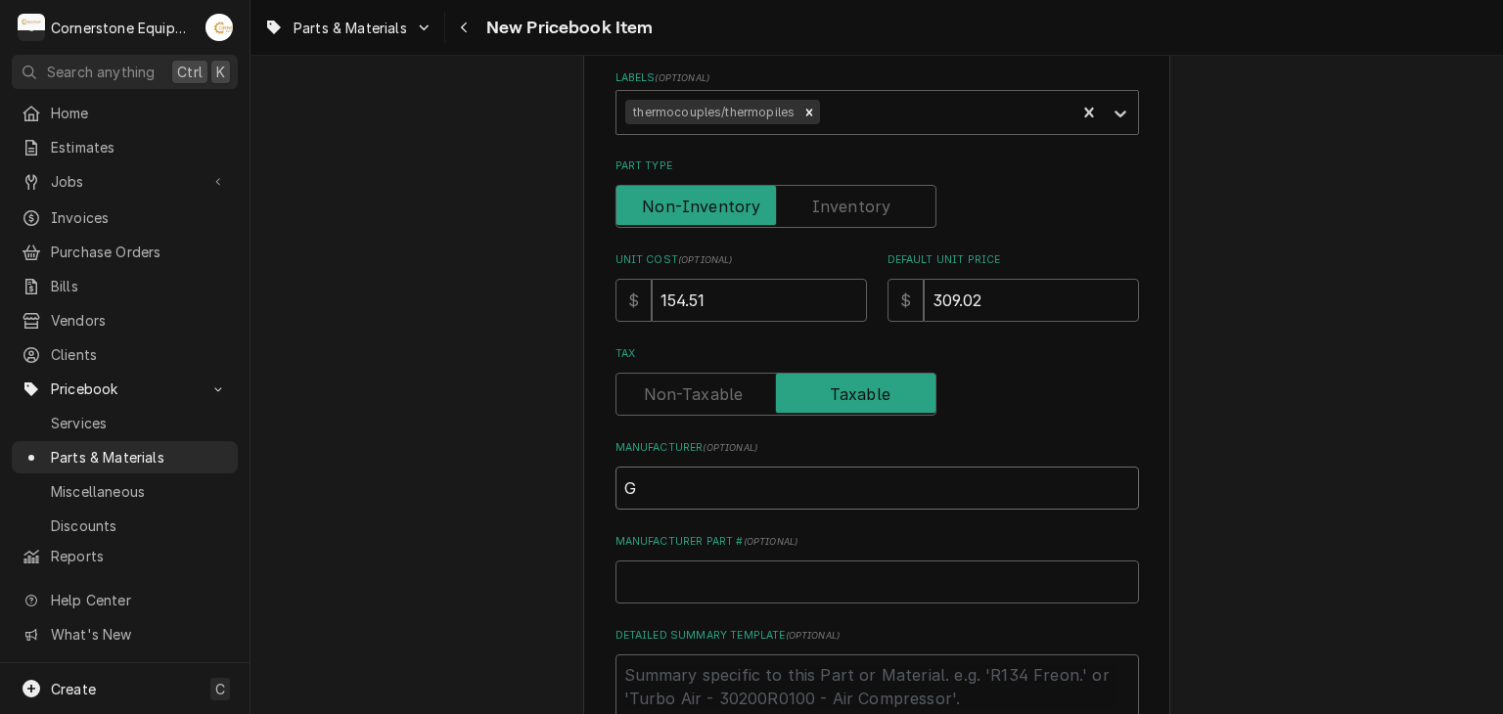
type input "Ga"
type textarea "x"
type input "Gar"
type textarea "x"
type input "Garl"
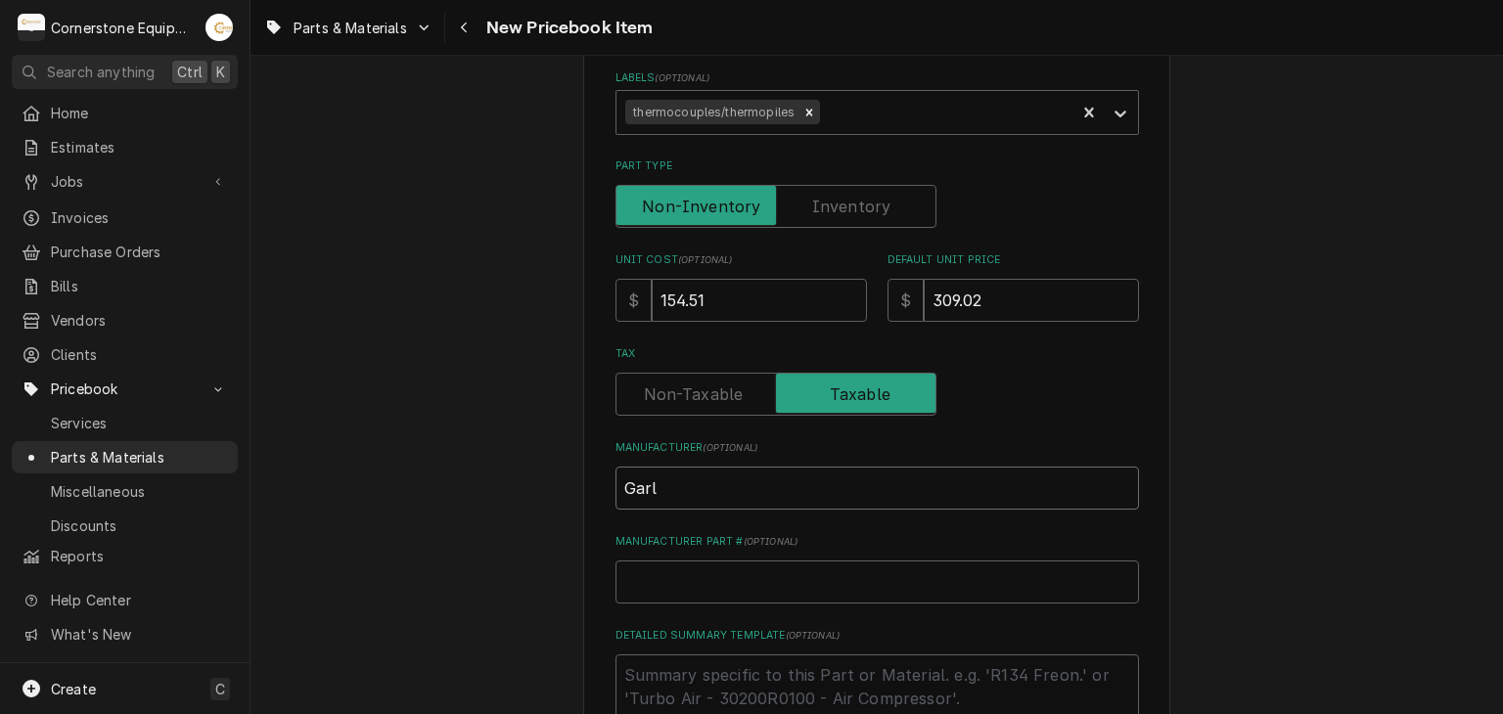
type textarea "x"
type input "Garln"
type textarea "x"
type input "Garlna"
type textarea "x"
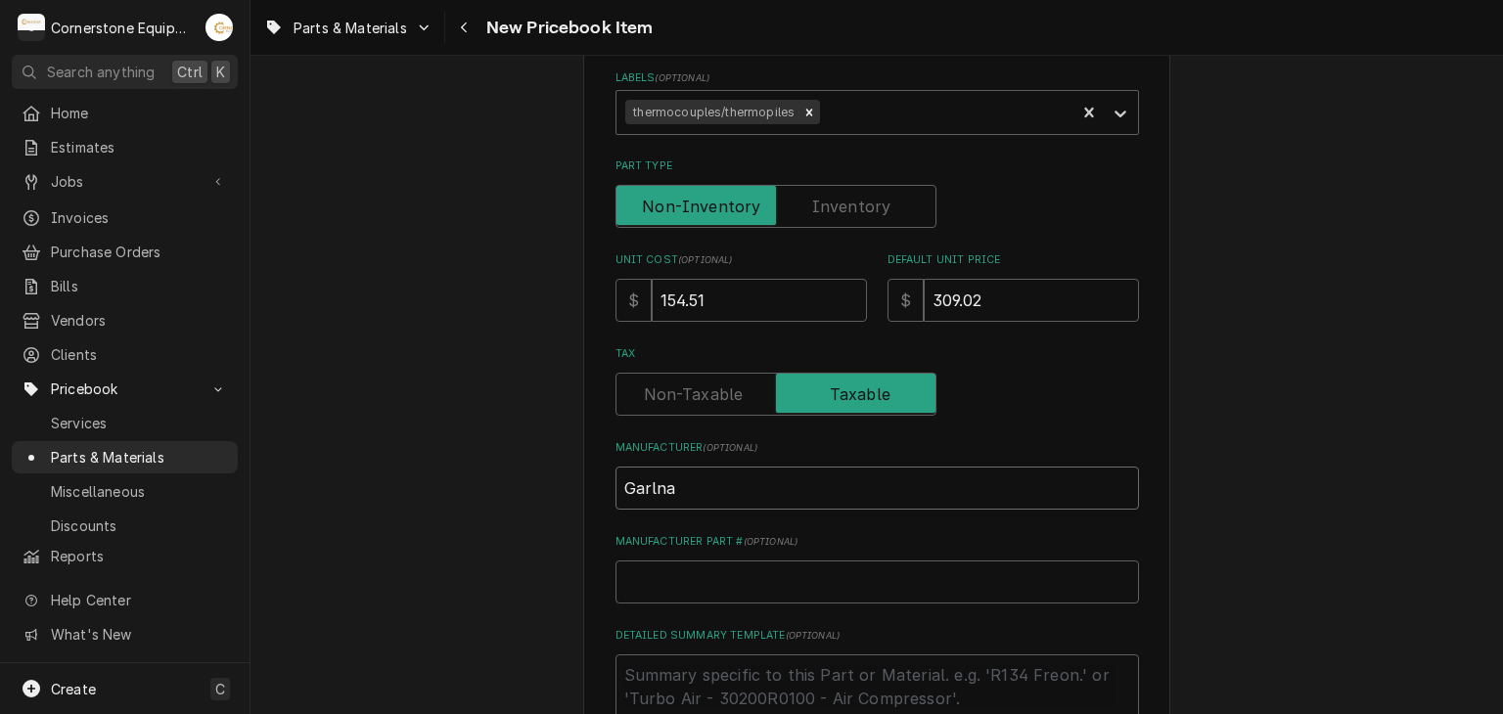
type input "Garln"
type textarea "x"
type input "Garl"
type textarea "x"
type input "Garla"
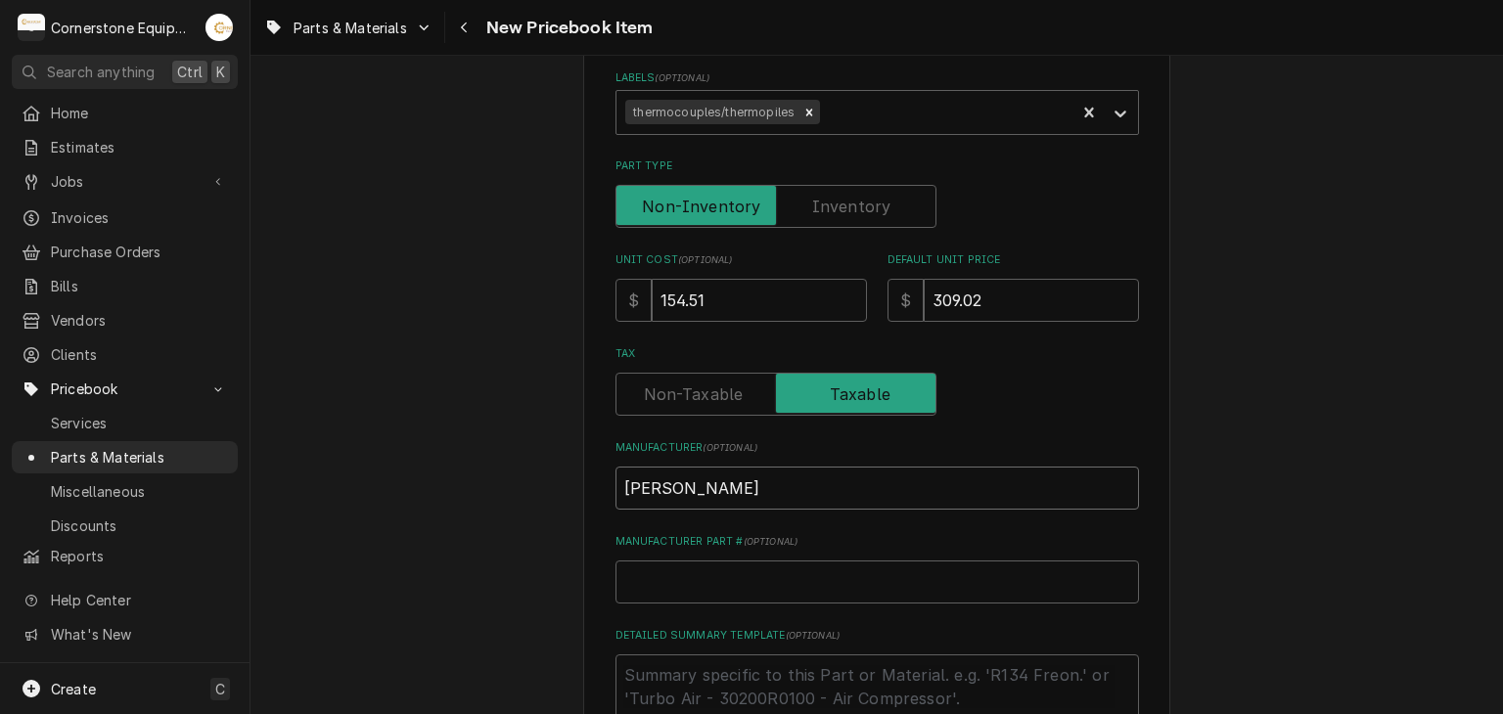
type textarea "x"
type input "Garlan"
type textarea "x"
type input "Garland"
type textarea "x"
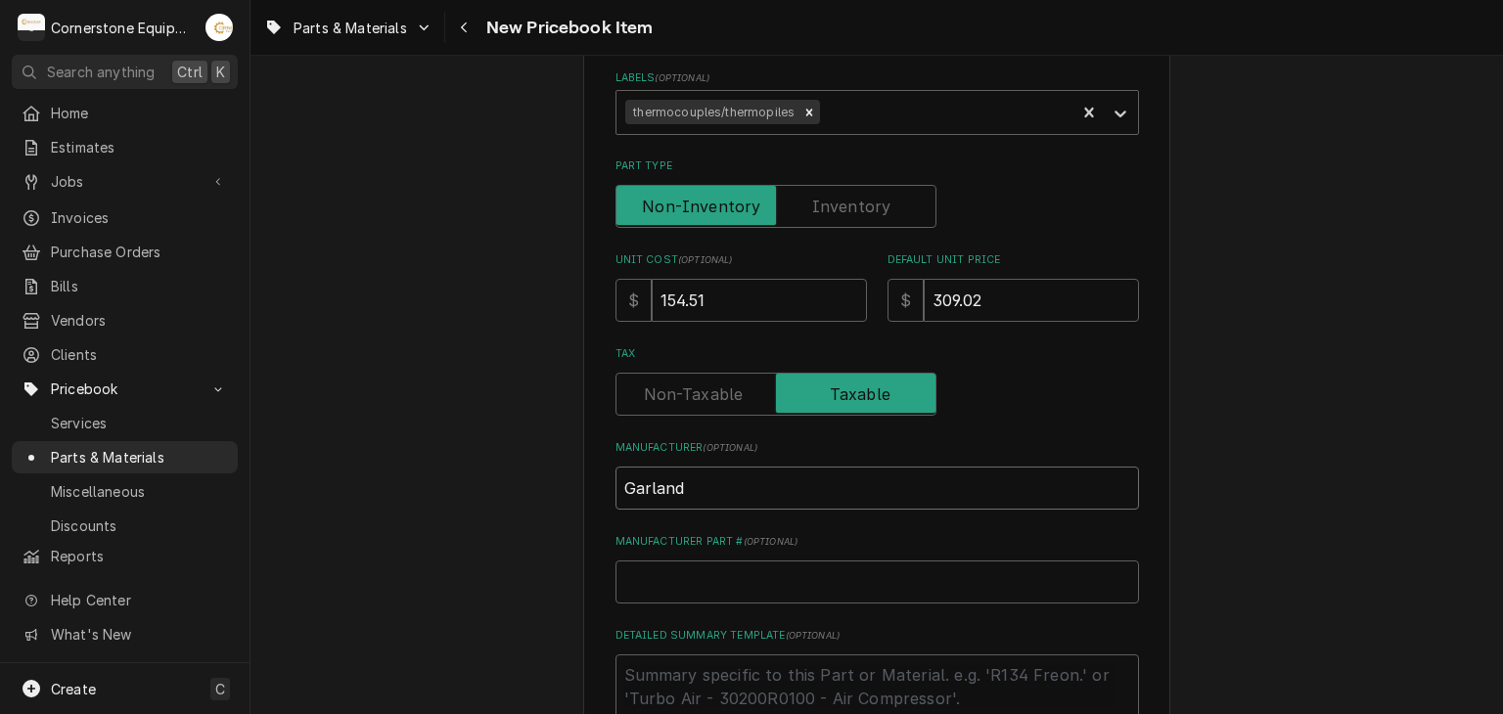
type input "Garland"
click at [771, 590] on input "Manufacturer Part # ( optional )" at bounding box center [876, 582] width 523 height 43
paste input "4521711"
type textarea "x"
type input "4521711"
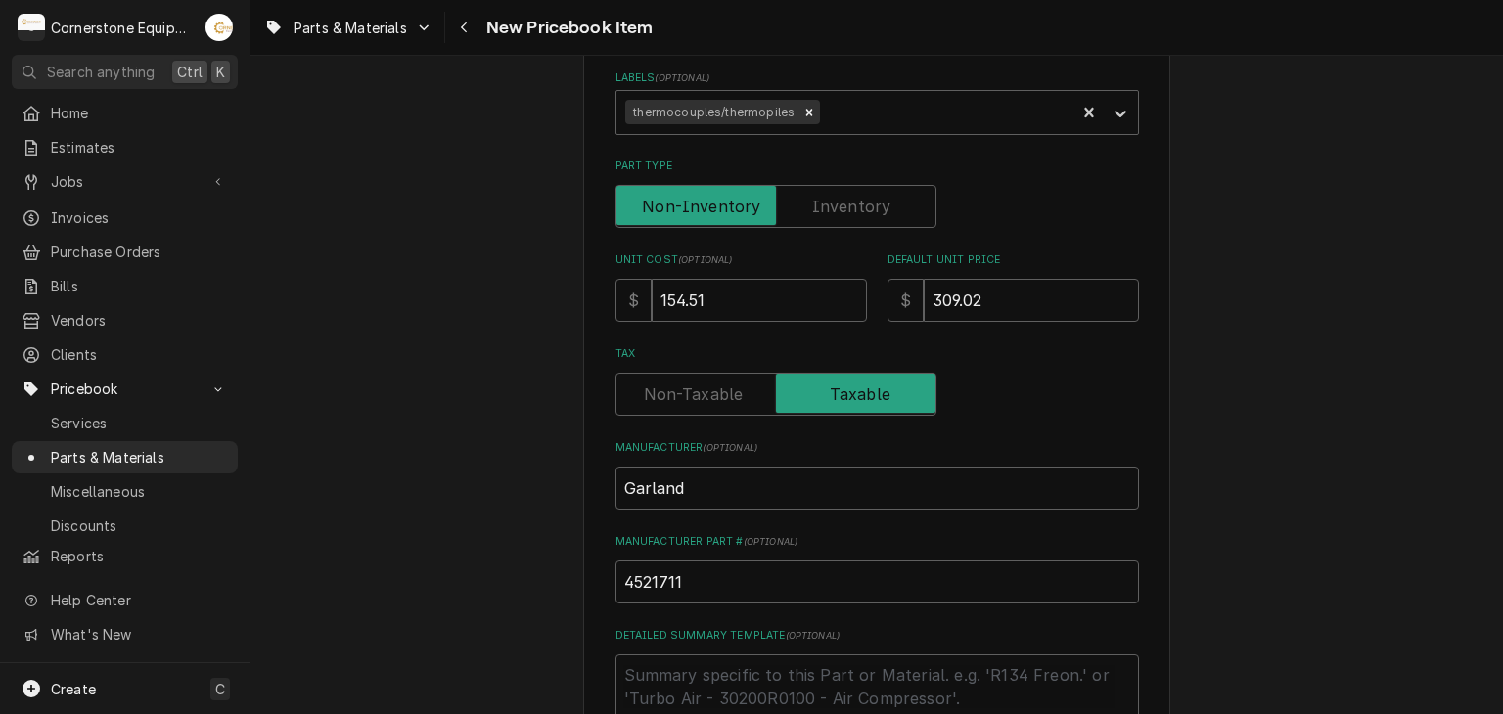
click at [583, 354] on div "Please provide the following information to create a PriceBook item. Active Sta…" at bounding box center [876, 388] width 587 height 1370
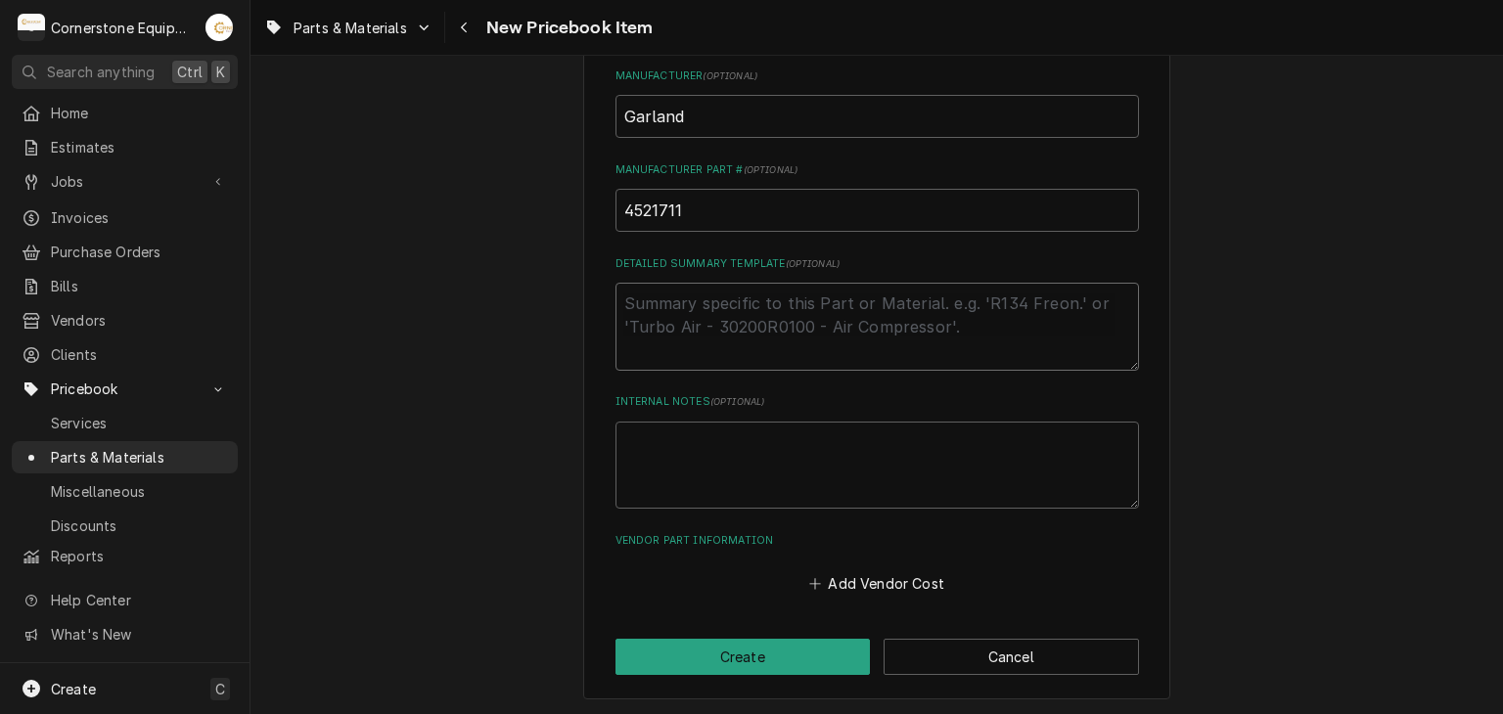
click at [740, 327] on textarea "Detailed Summary Template ( optional )" at bounding box center [876, 327] width 523 height 88
paste textarea "Garland - Thermocouple, Platen"
type textarea "x"
type textarea "Garland - Thermocouple, Platen"
click at [814, 570] on button "Add Vendor Cost" at bounding box center [877, 583] width 142 height 27
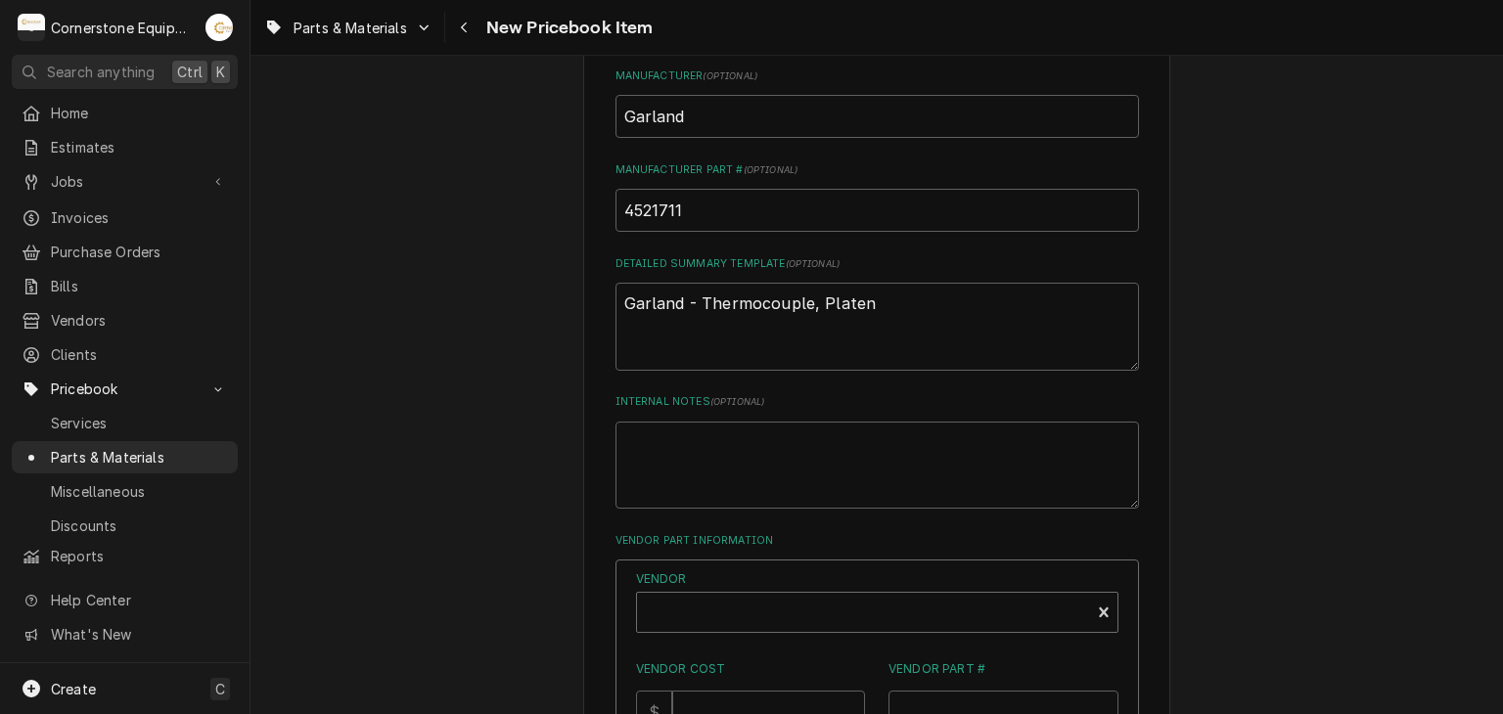
type textarea "x"
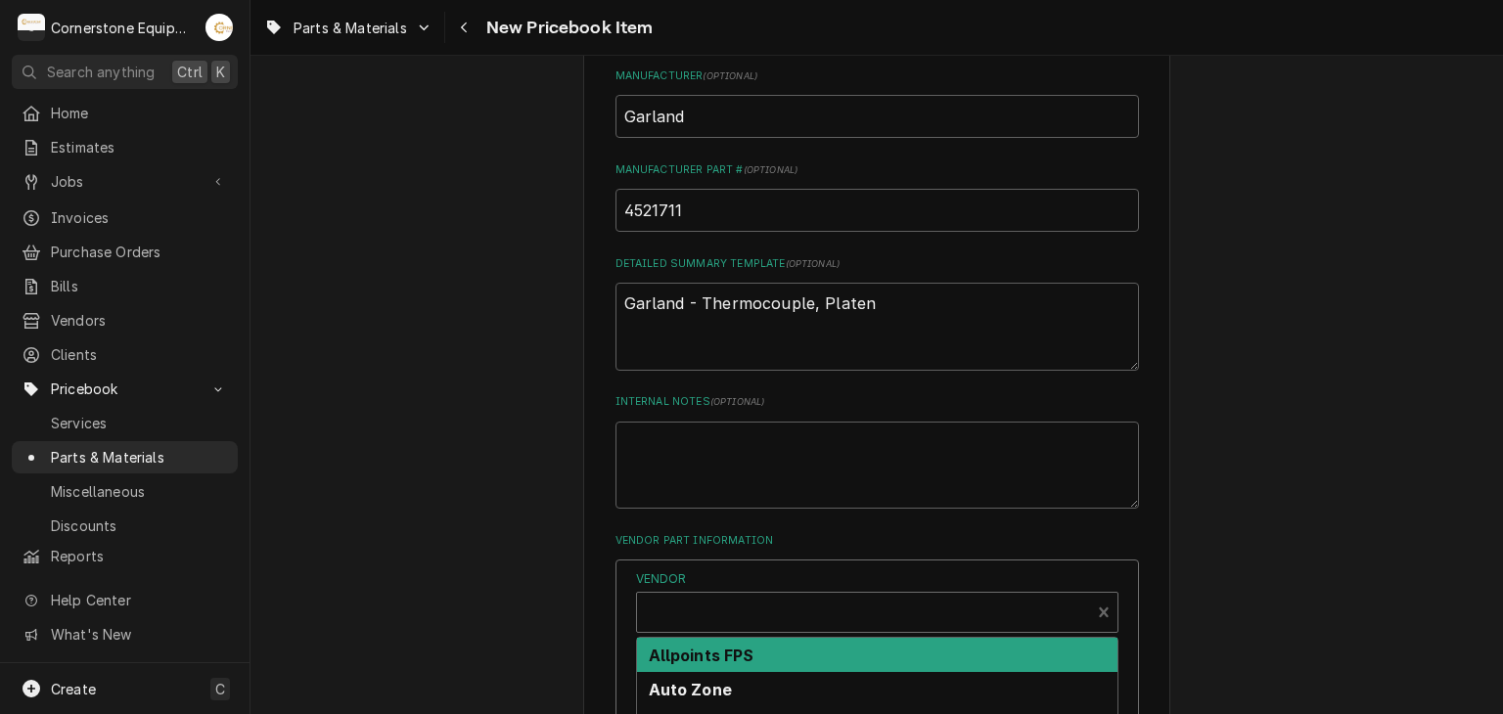
click at [788, 593] on div "Vendor" at bounding box center [863, 612] width 453 height 39
click at [777, 639] on div "Allpoints FPS" at bounding box center [877, 655] width 480 height 34
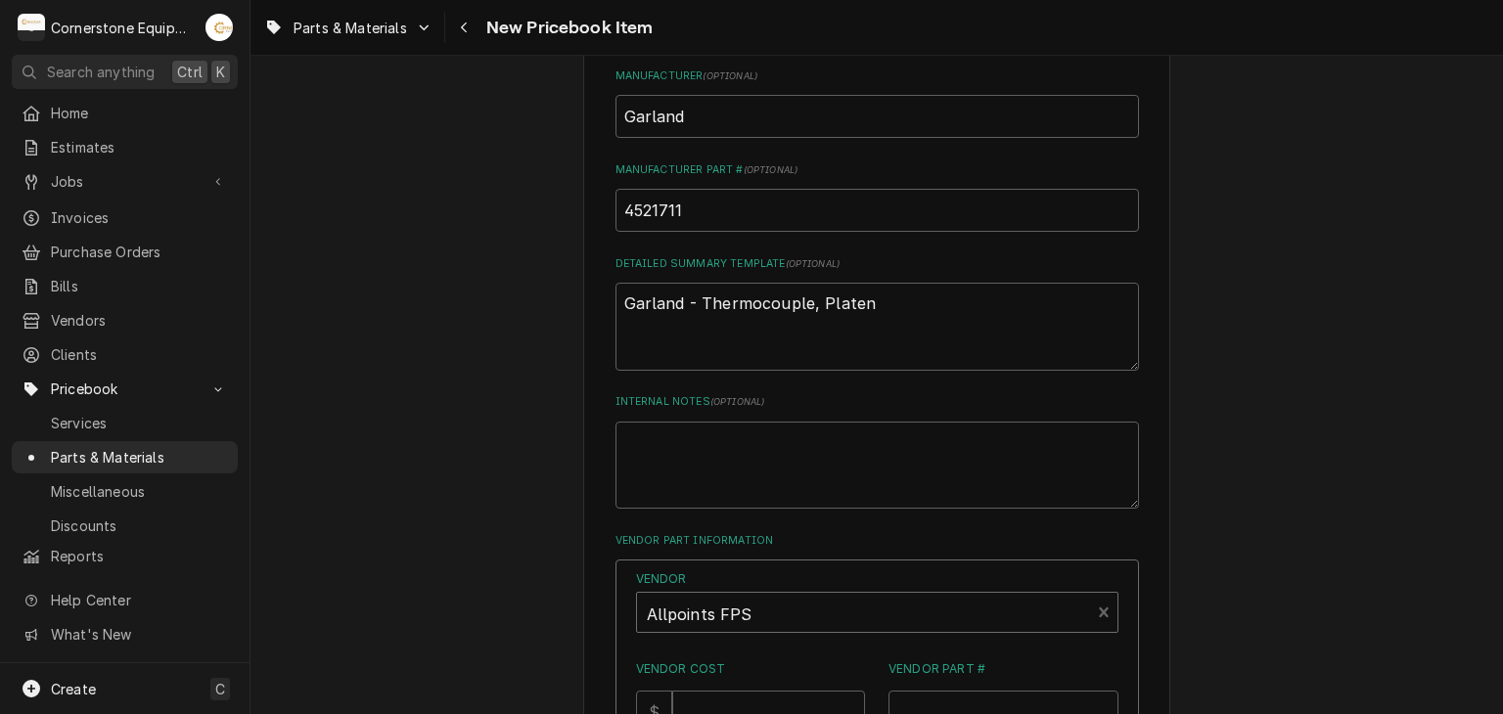
scroll to position [1119, 0]
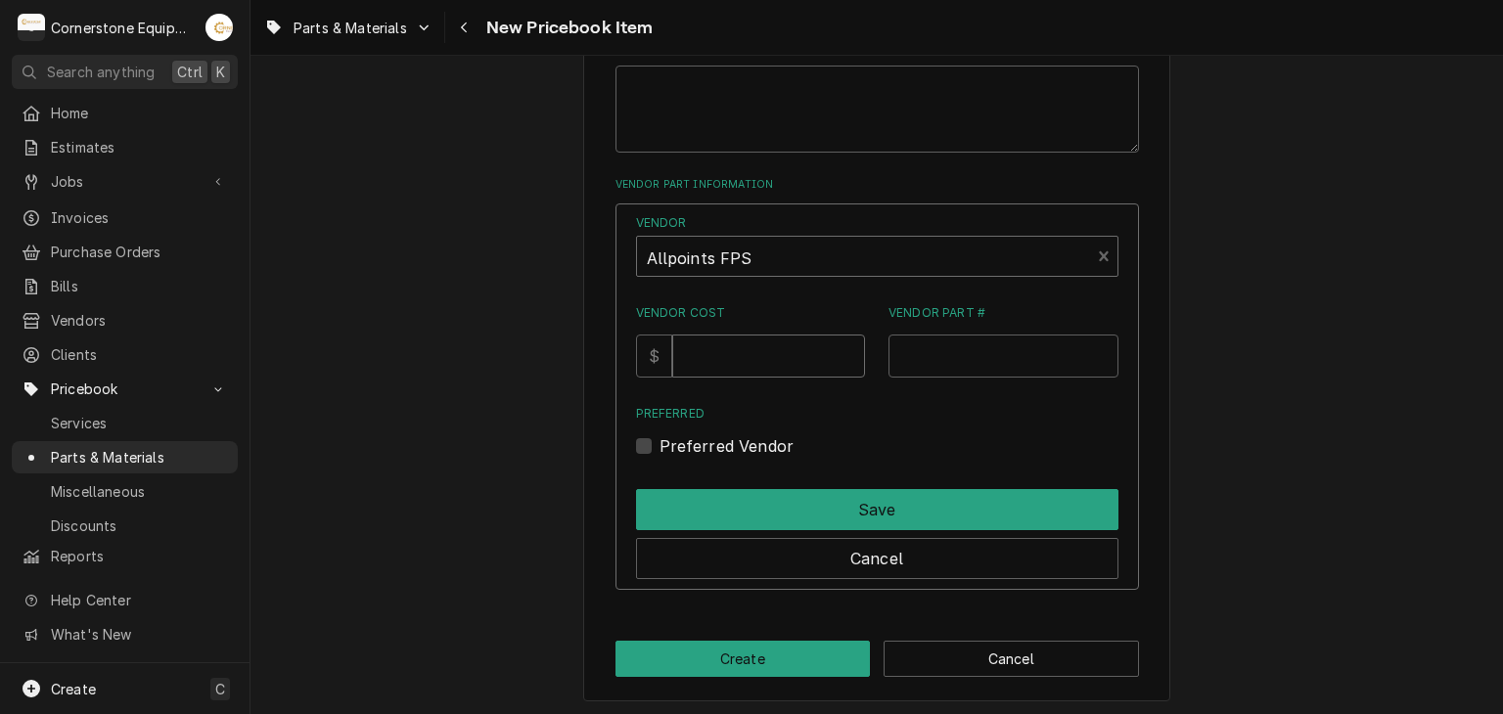
drag, startPoint x: 731, startPoint y: 357, endPoint x: 729, endPoint y: 369, distance: 11.9
click at [729, 369] on input "Vendor Cost" at bounding box center [768, 356] width 193 height 43
type input "154.51"
click at [898, 355] on input "Vendor Part #" at bounding box center [1003, 356] width 230 height 43
paste input "N21431509"
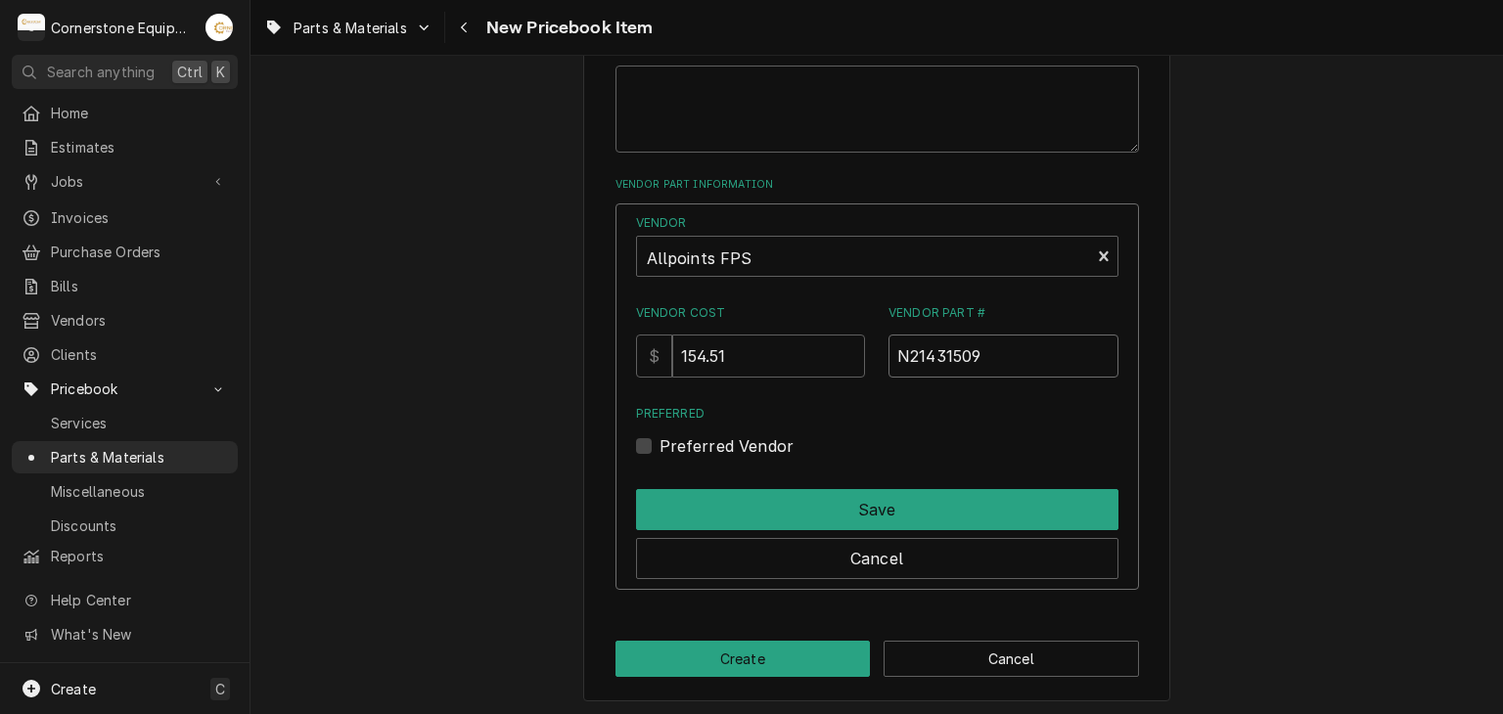
type input "N21431509"
click at [759, 453] on label "Preferred Vendor" at bounding box center [726, 445] width 135 height 23
click at [759, 453] on input "Preferred" at bounding box center [900, 455] width 482 height 43
checkbox input "true"
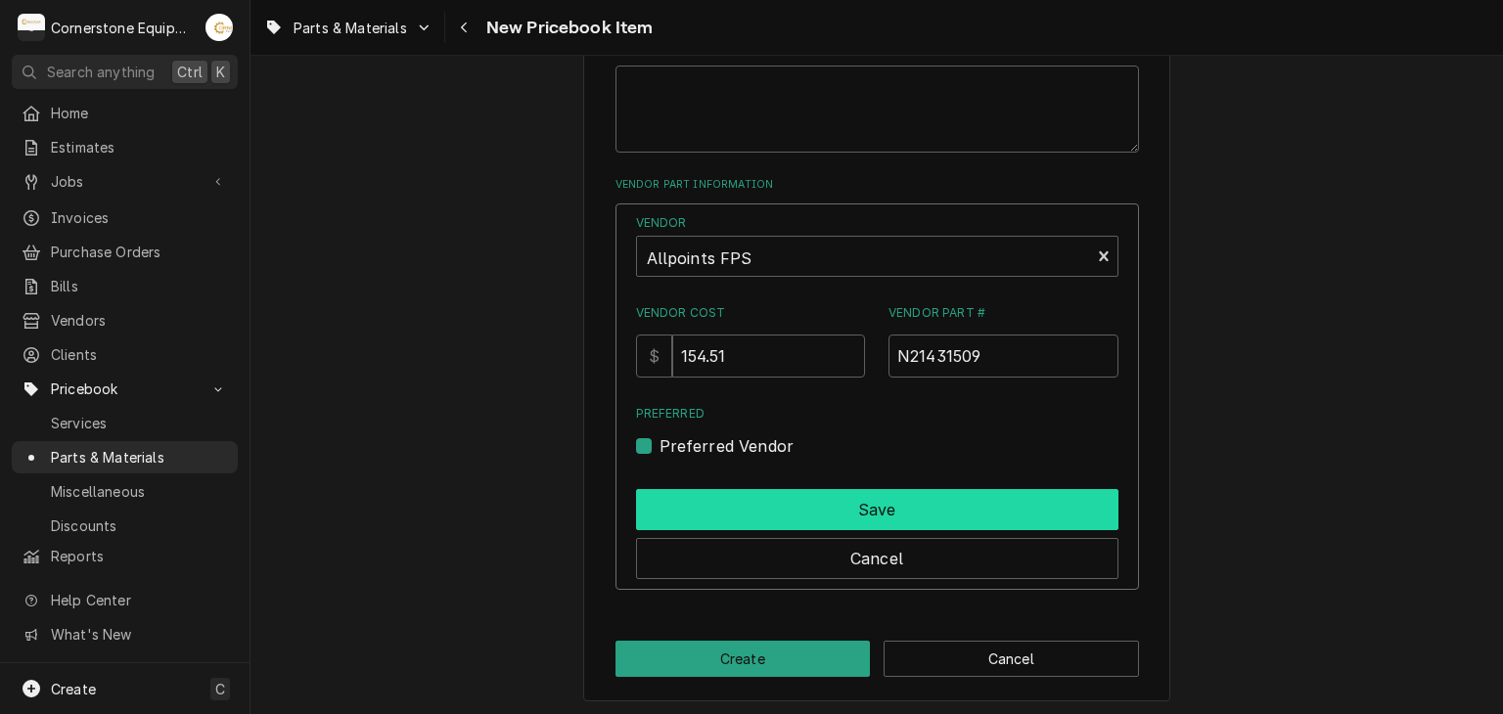
click at [798, 503] on button "Save" at bounding box center [877, 509] width 482 height 41
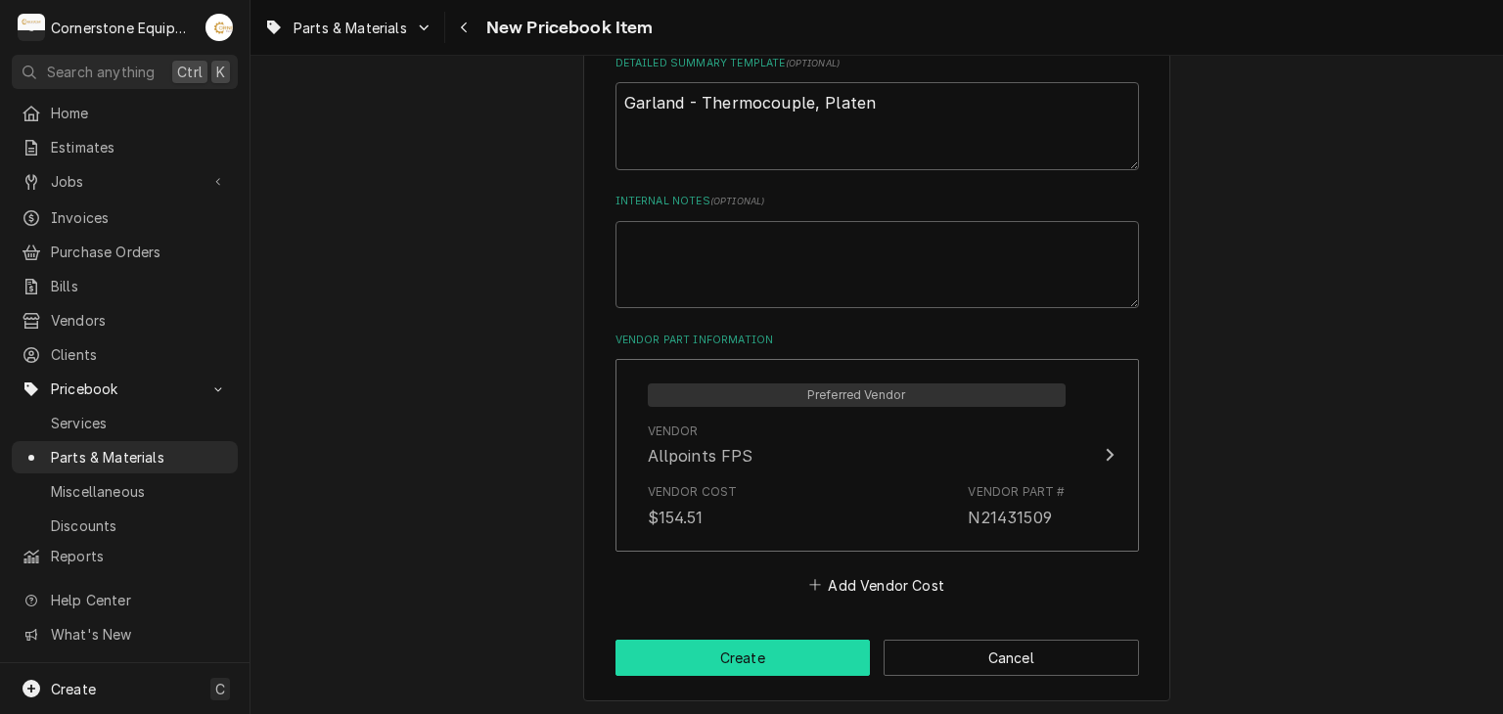
click at [789, 666] on button "Create" at bounding box center [742, 658] width 255 height 36
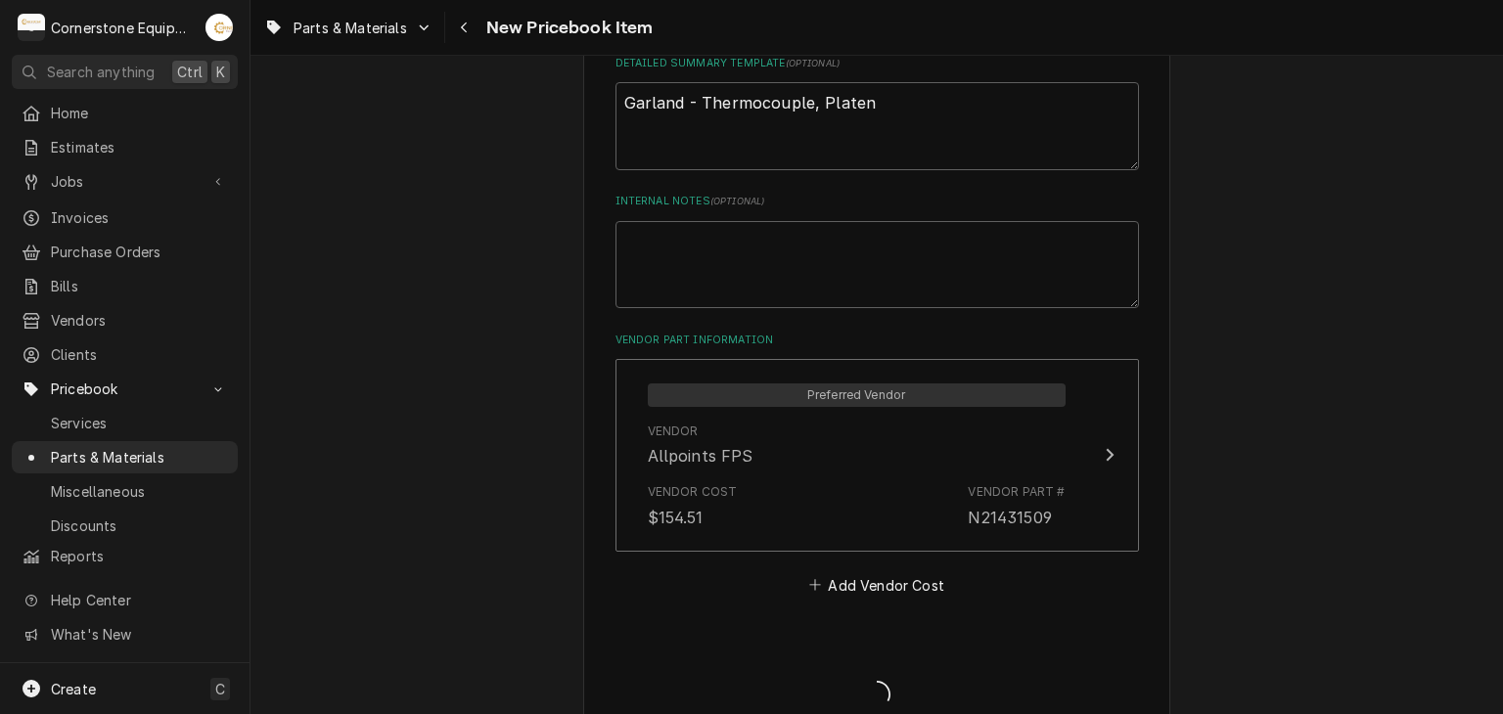
type textarea "x"
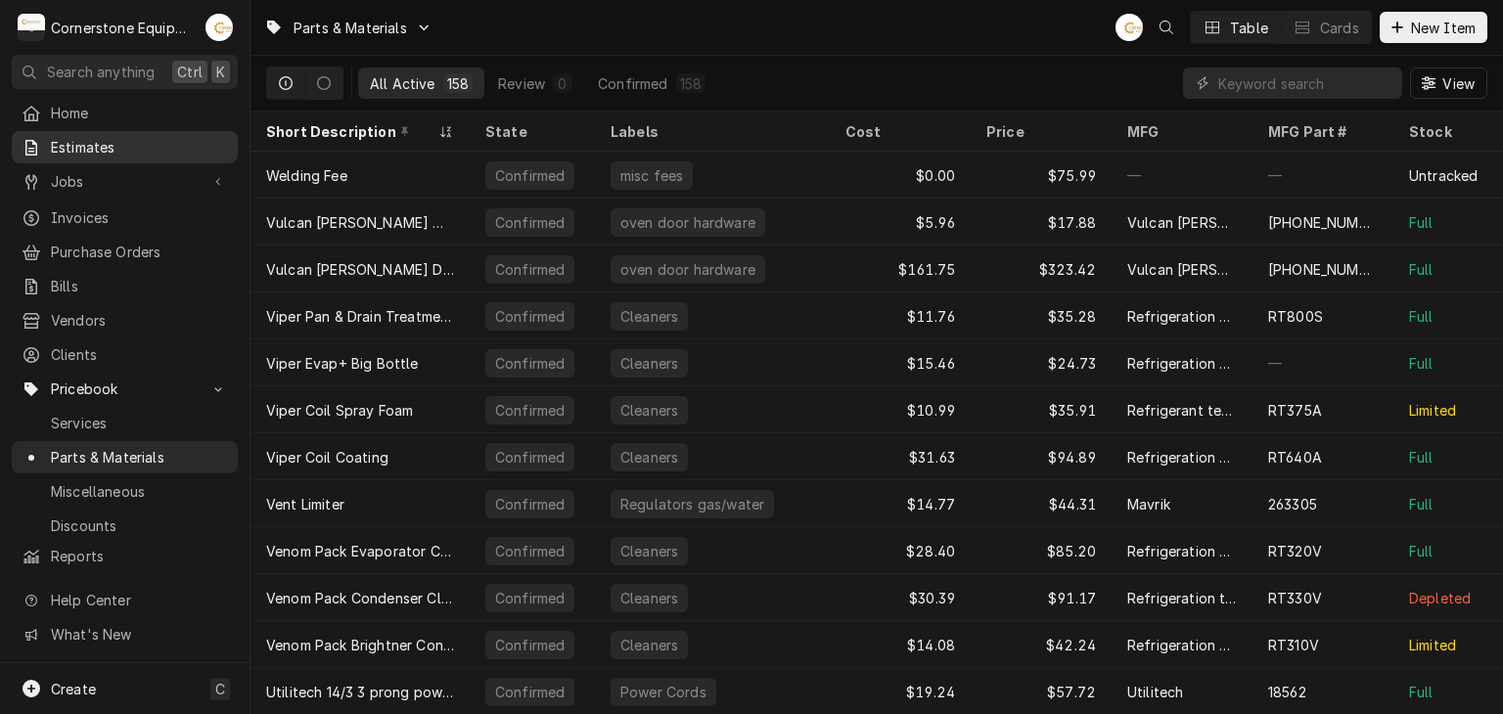
click at [163, 154] on div "Estimates" at bounding box center [125, 147] width 218 height 24
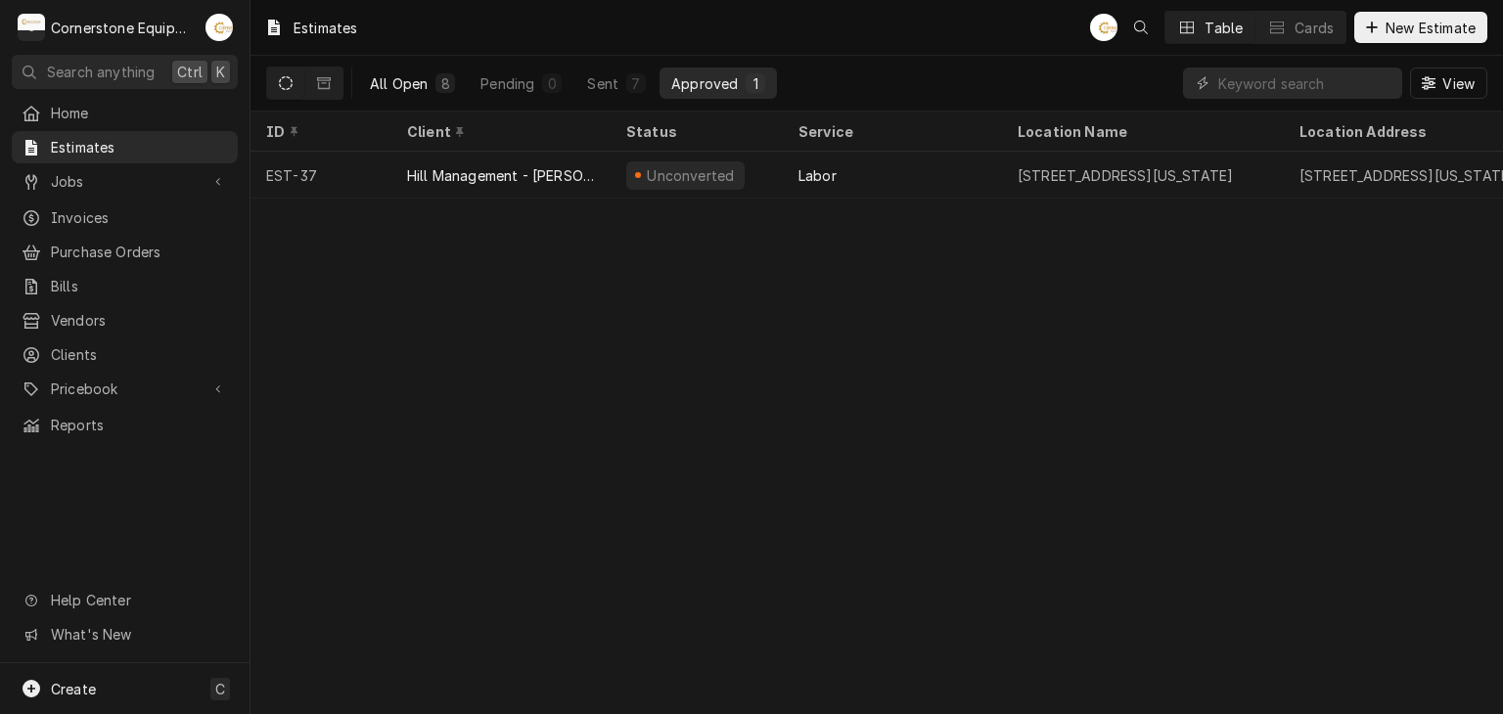
click at [379, 90] on div "All Open" at bounding box center [399, 83] width 58 height 21
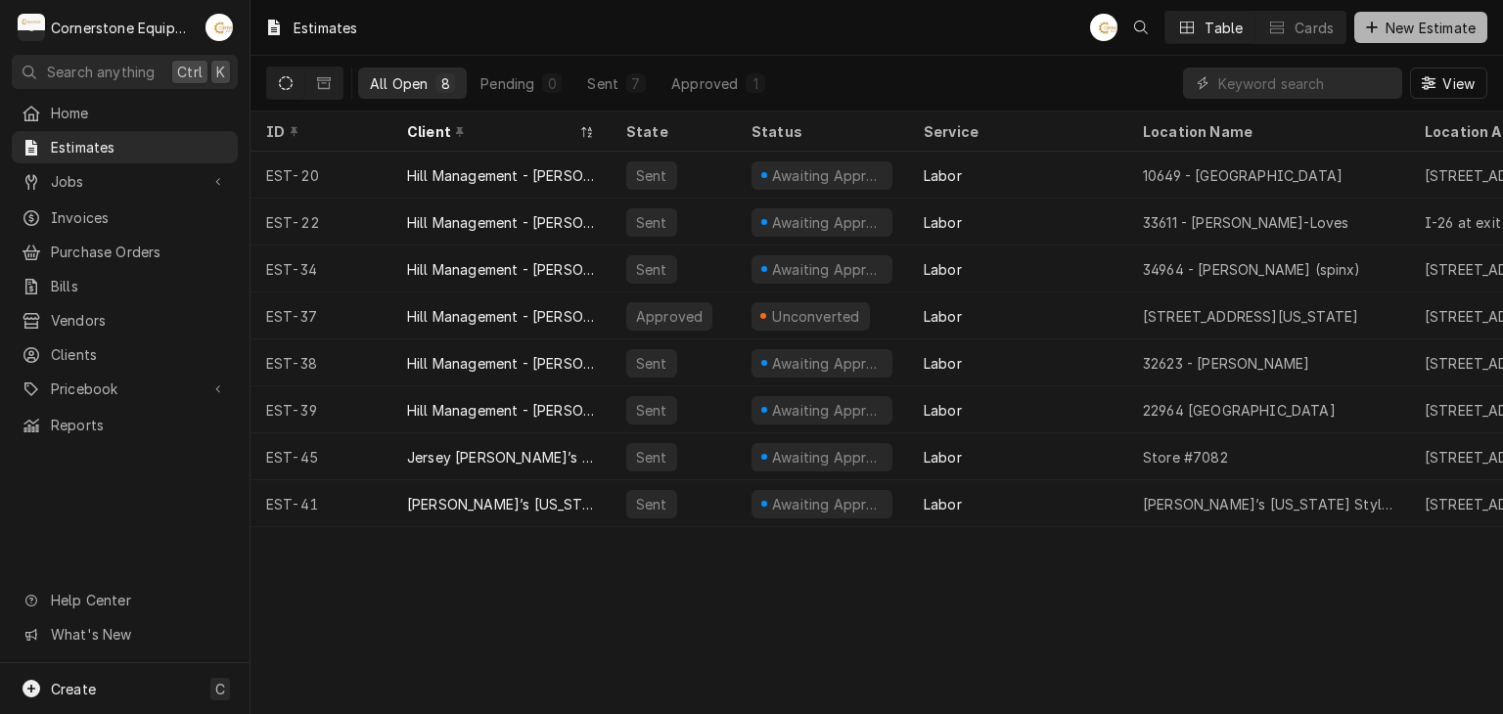
click at [1368, 25] on icon "Dynamic Content Wrapper" at bounding box center [1372, 28] width 12 height 14
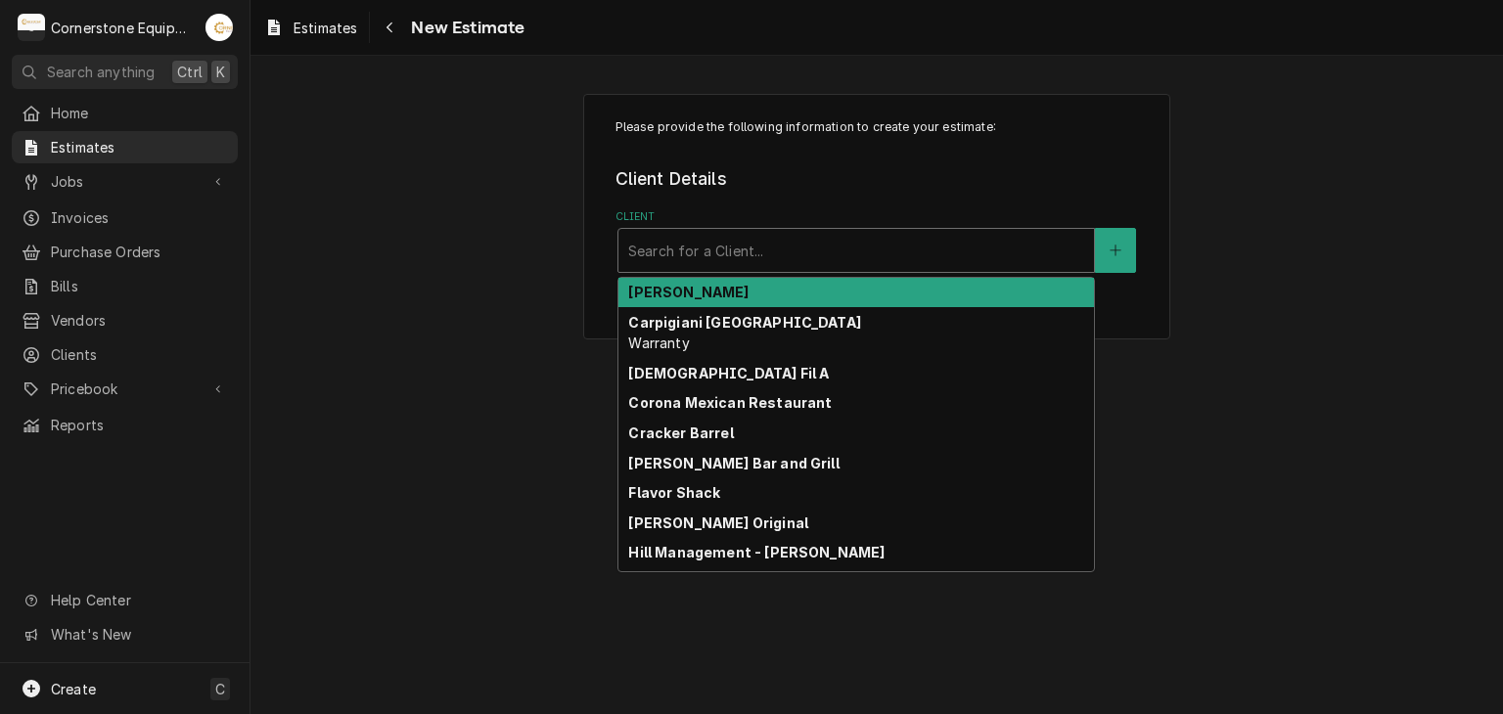
click at [773, 264] on div "Client" at bounding box center [856, 250] width 456 height 35
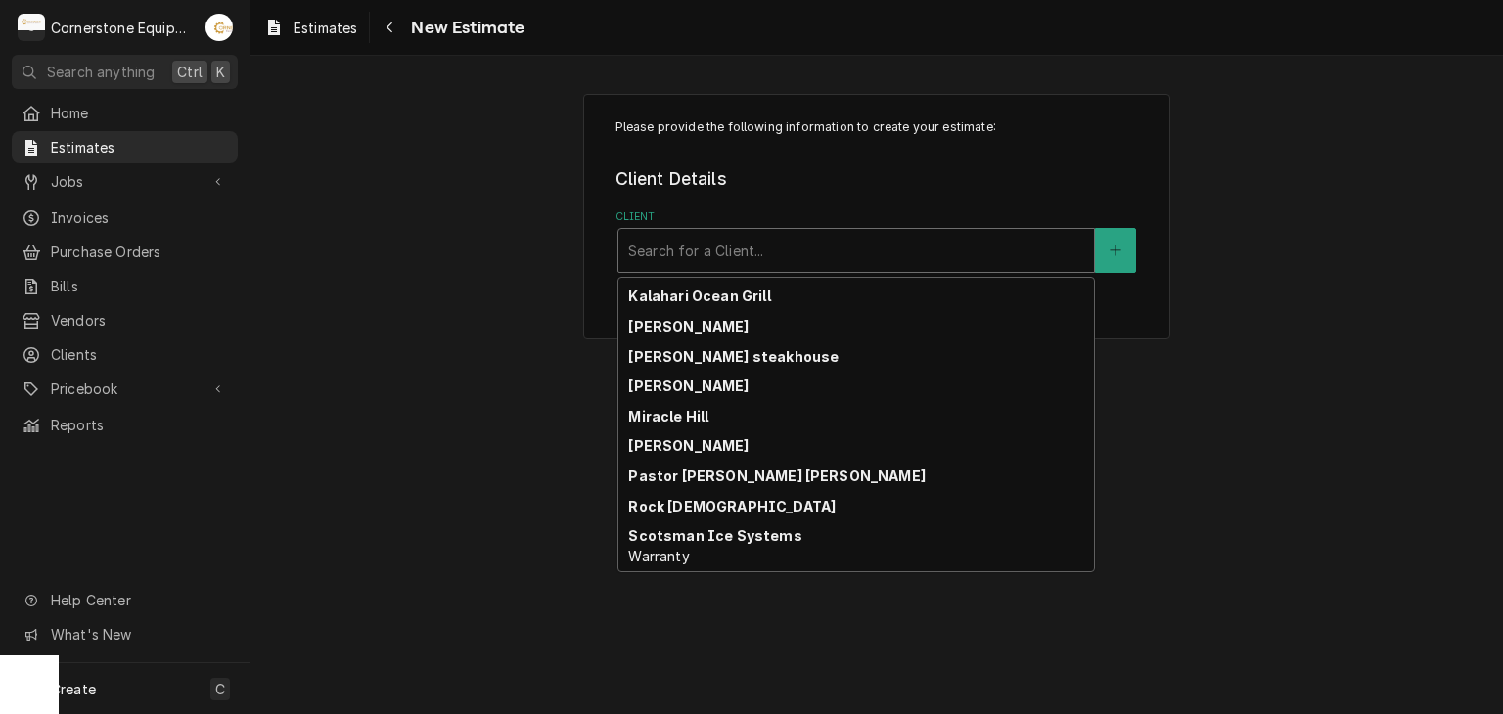
scroll to position [637, 0]
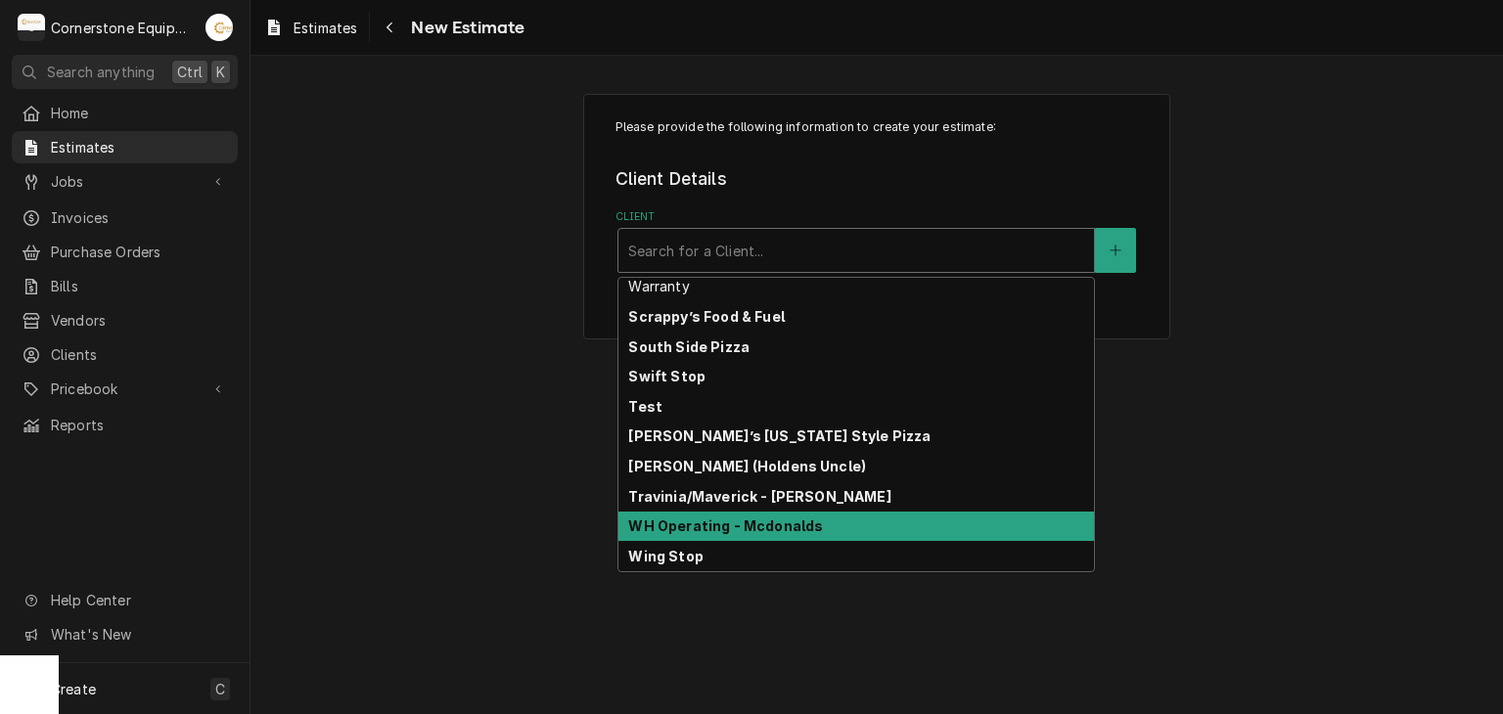
click at [738, 524] on strong "WH Operating - Mcdonalds" at bounding box center [725, 525] width 195 height 17
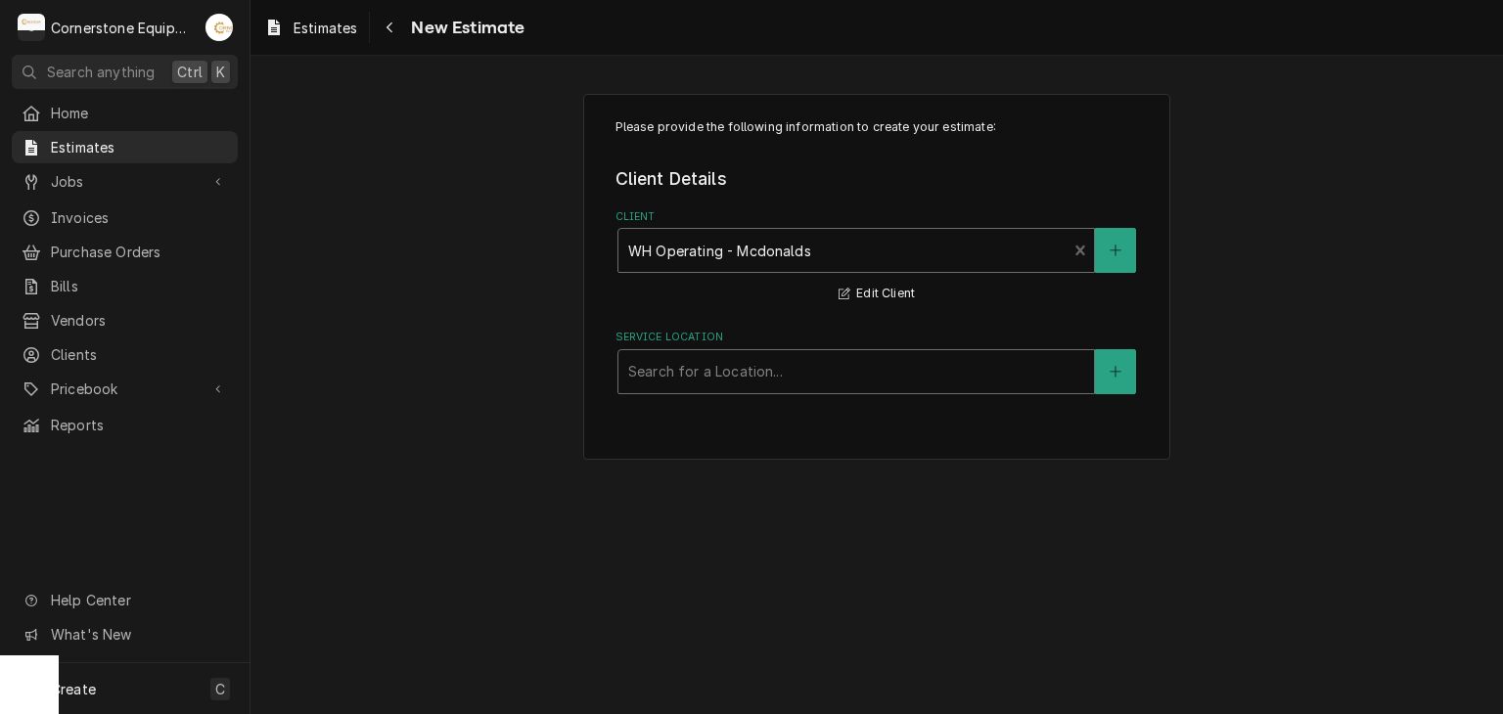
click at [799, 385] on div "Service Location" at bounding box center [856, 371] width 456 height 35
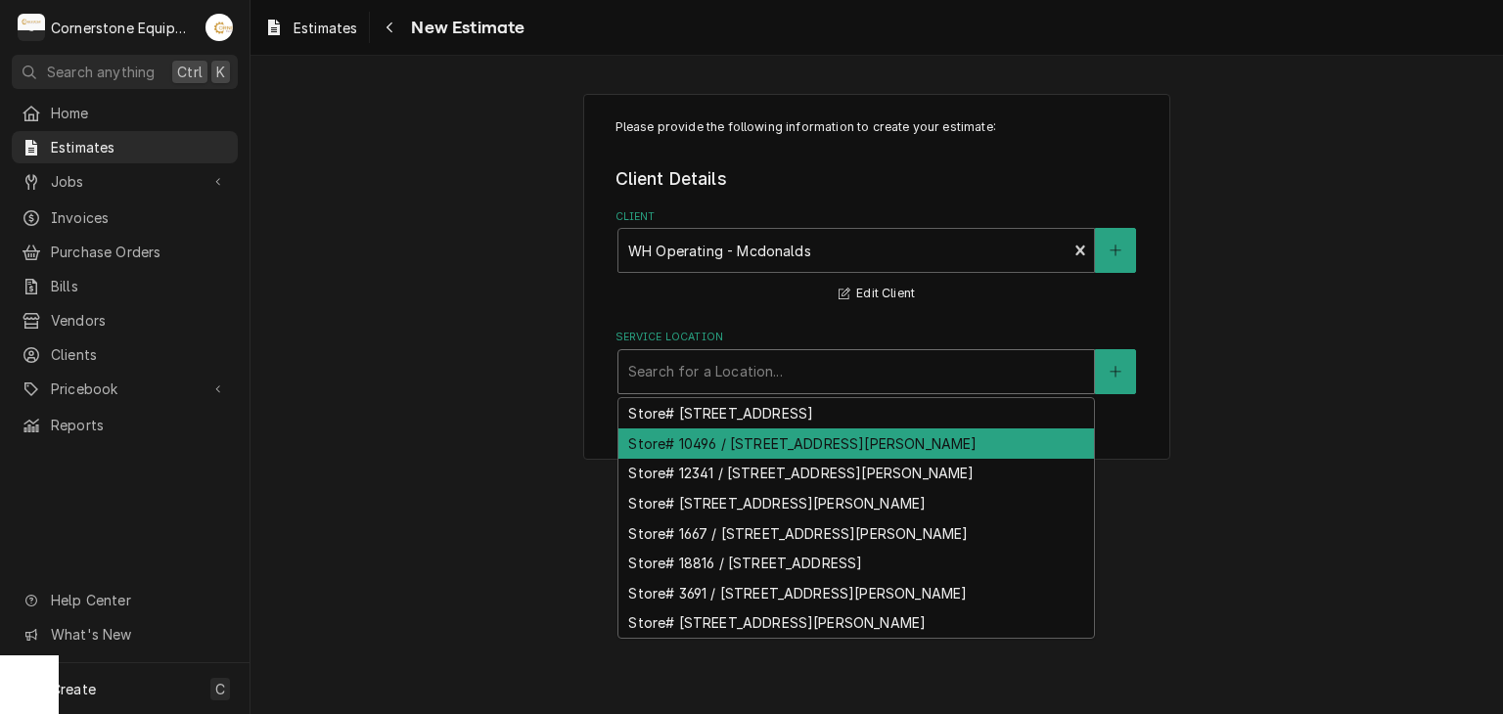
click at [812, 441] on div "Store# 10496 / 1598 John B White Sr Blvd, Spartanburg, SC 29301" at bounding box center [855, 443] width 475 height 30
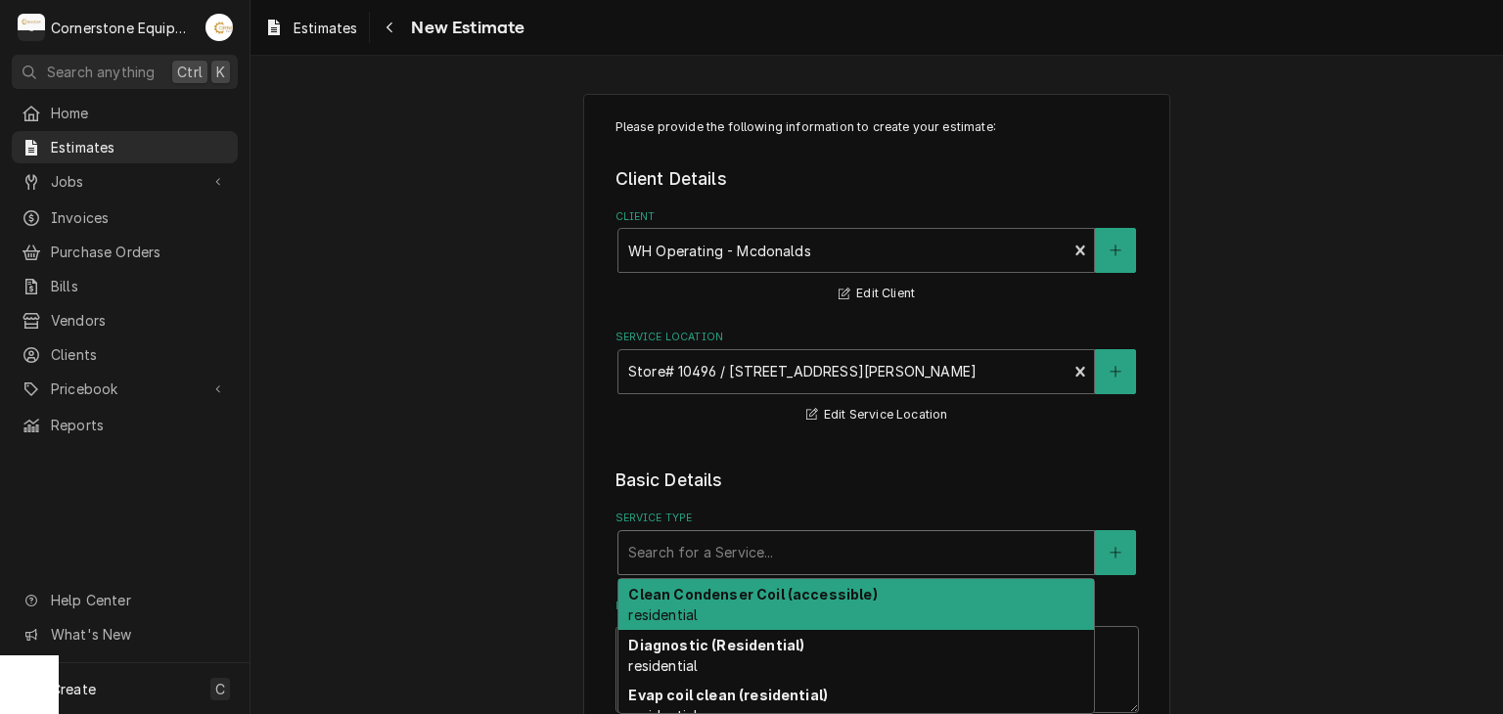
click at [791, 538] on div "Service Type" at bounding box center [856, 552] width 456 height 35
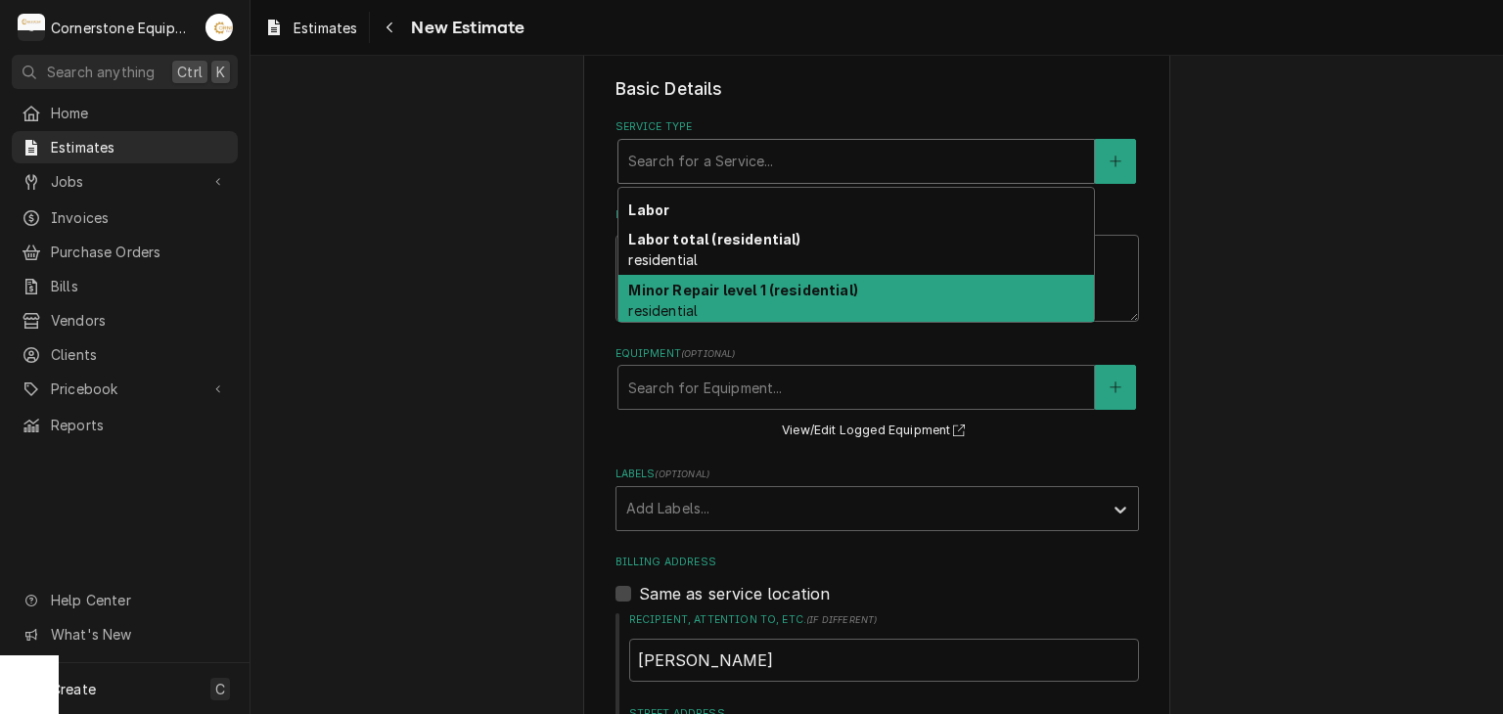
scroll to position [211, 0]
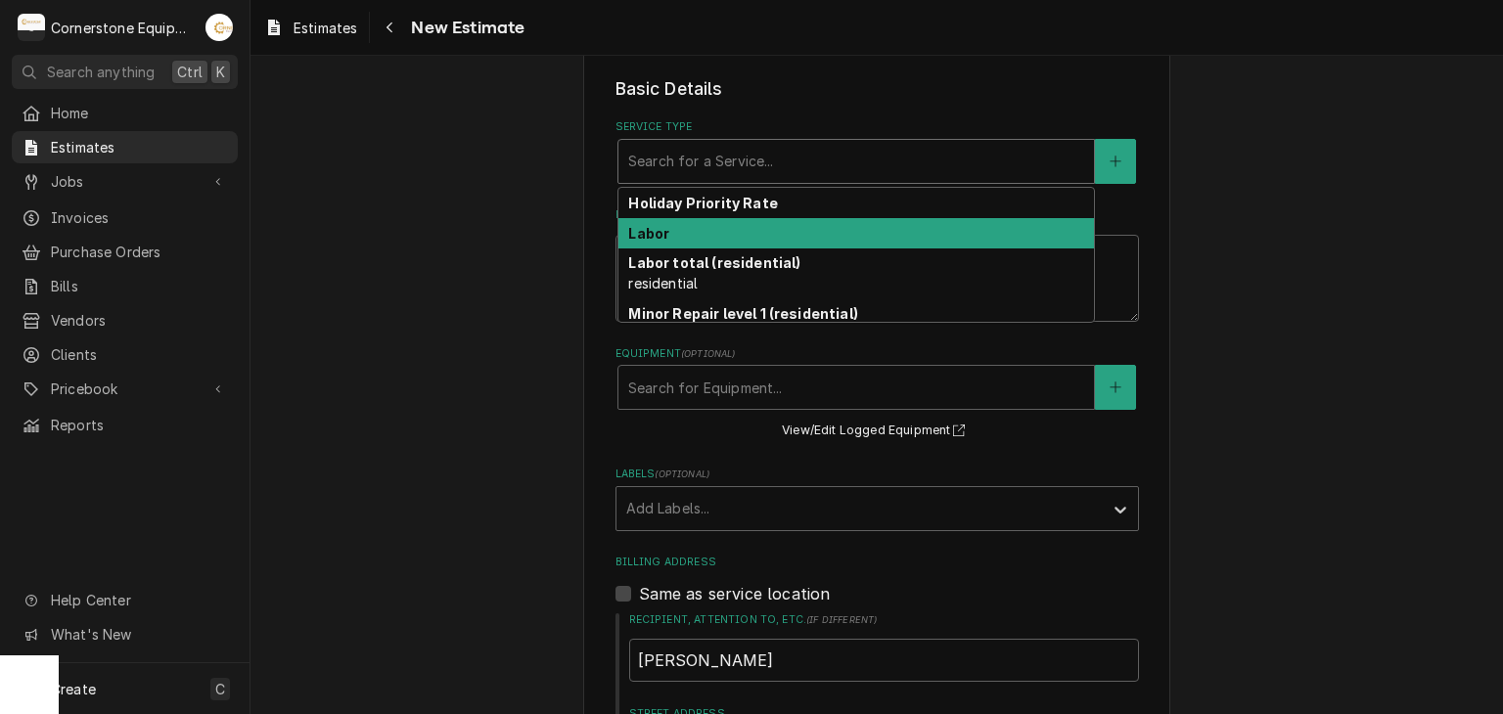
click at [969, 234] on div "Labor" at bounding box center [855, 233] width 475 height 30
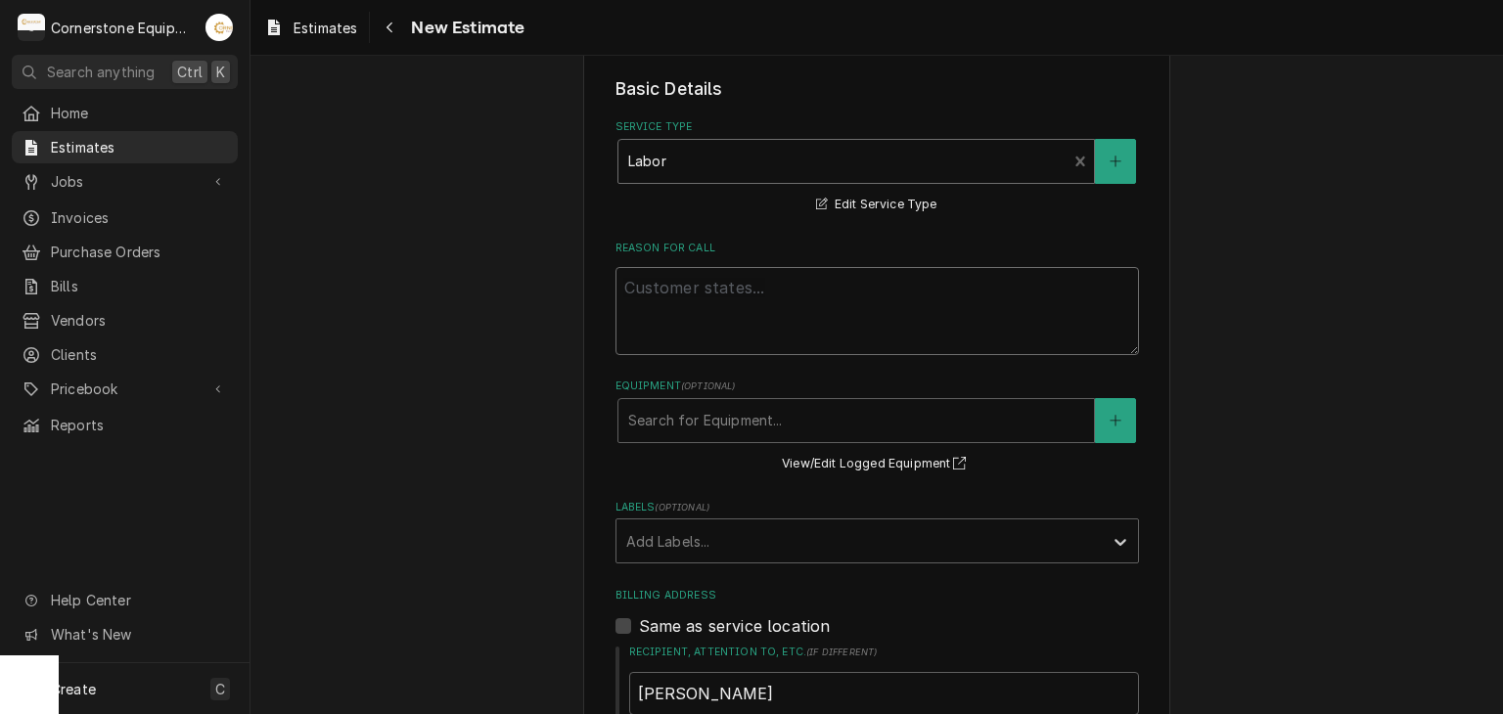
click at [726, 319] on textarea "Reason For Call" at bounding box center [876, 311] width 523 height 88
type textarea "x"
type textarea "R"
type textarea "x"
type textarea "Re"
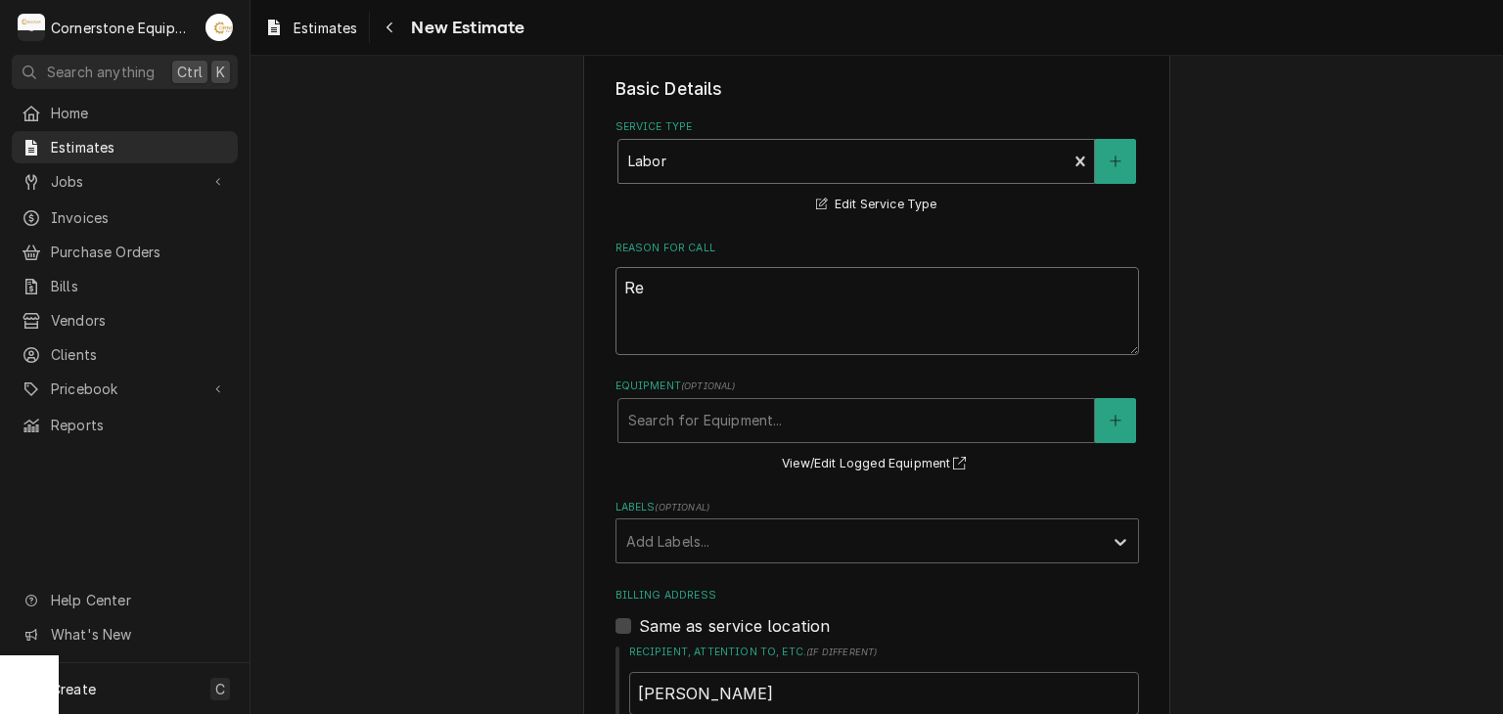
type textarea "x"
type textarea "R"
type textarea "x"
type textarea "E"
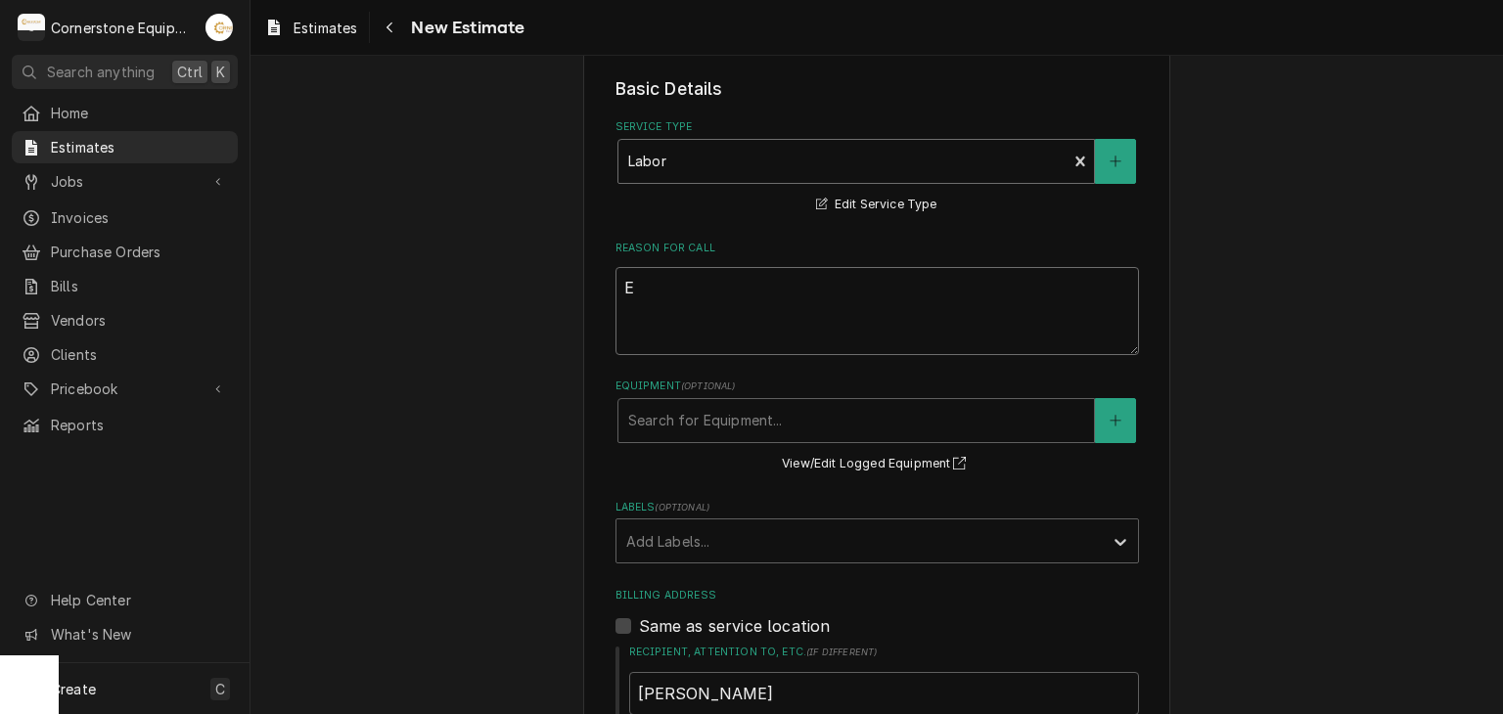
type textarea "x"
type textarea "Es"
type textarea "x"
type textarea "Est"
type textarea "x"
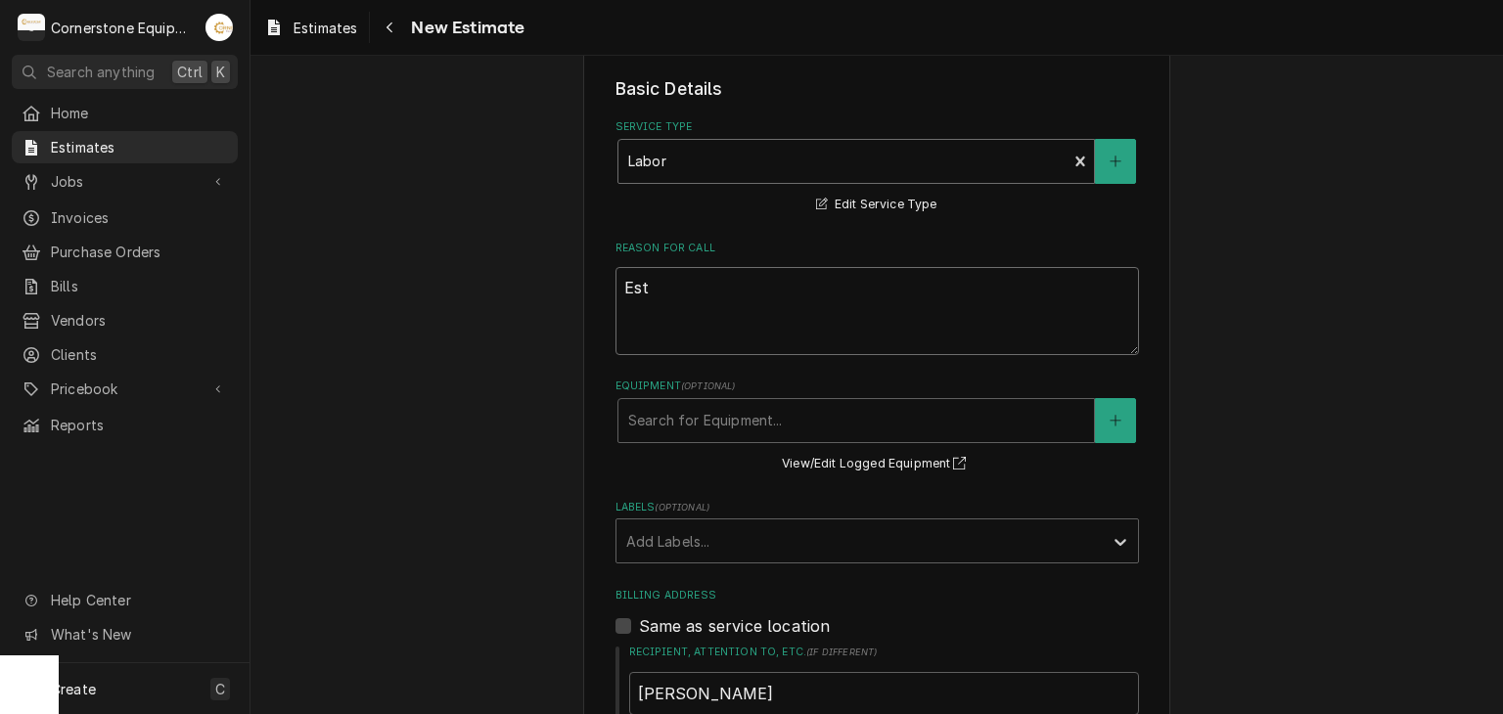
type textarea "Esti"
type textarea "x"
type textarea "Estia"
type textarea "x"
type textarea "Estiam"
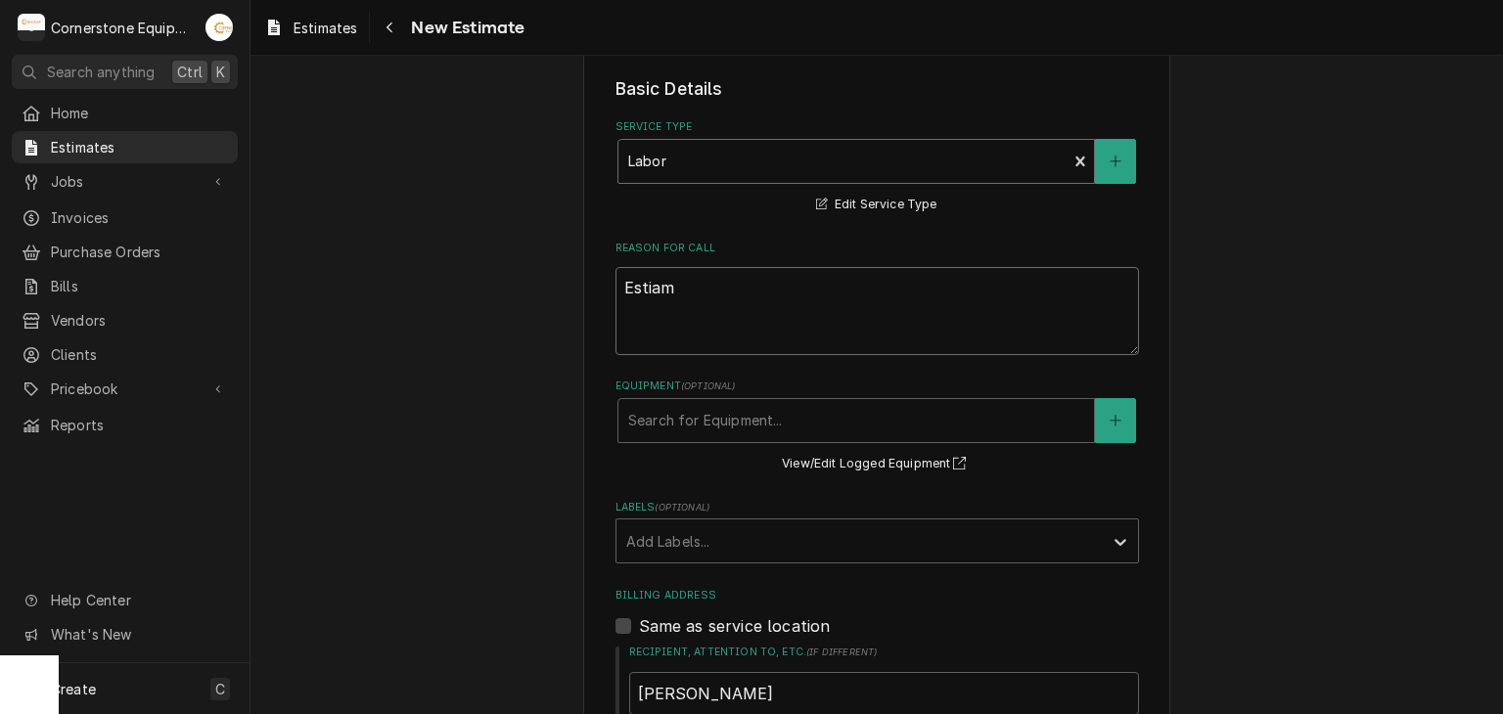
type textarea "x"
type textarea "Estiamt"
type textarea "x"
type textarea "Estiamte"
type textarea "x"
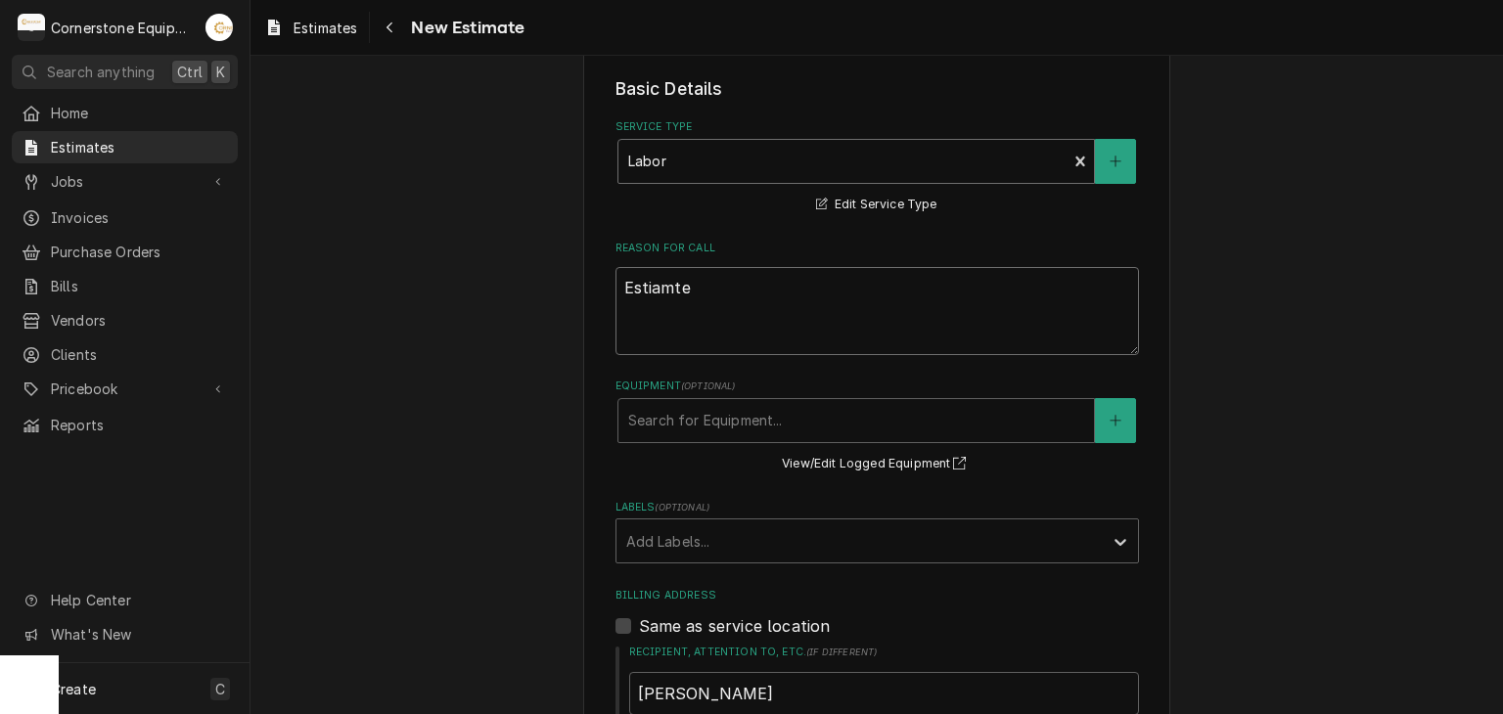
type textarea "Estiamte"
type textarea "x"
type textarea "Estiamte t"
type textarea "x"
type textarea "Estiamte to"
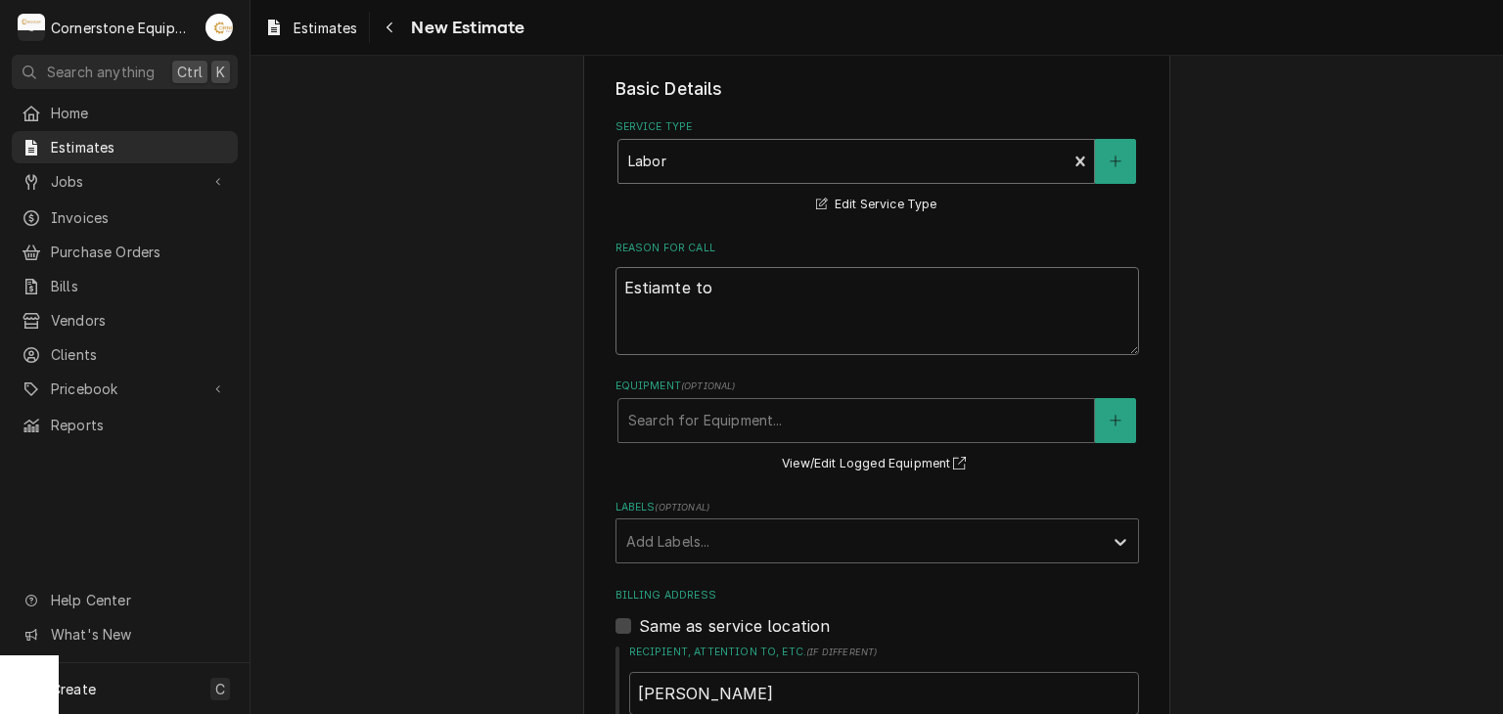
type textarea "x"
type textarea "Estiamte to"
type textarea "x"
type textarea "Estiamte to r"
type textarea "x"
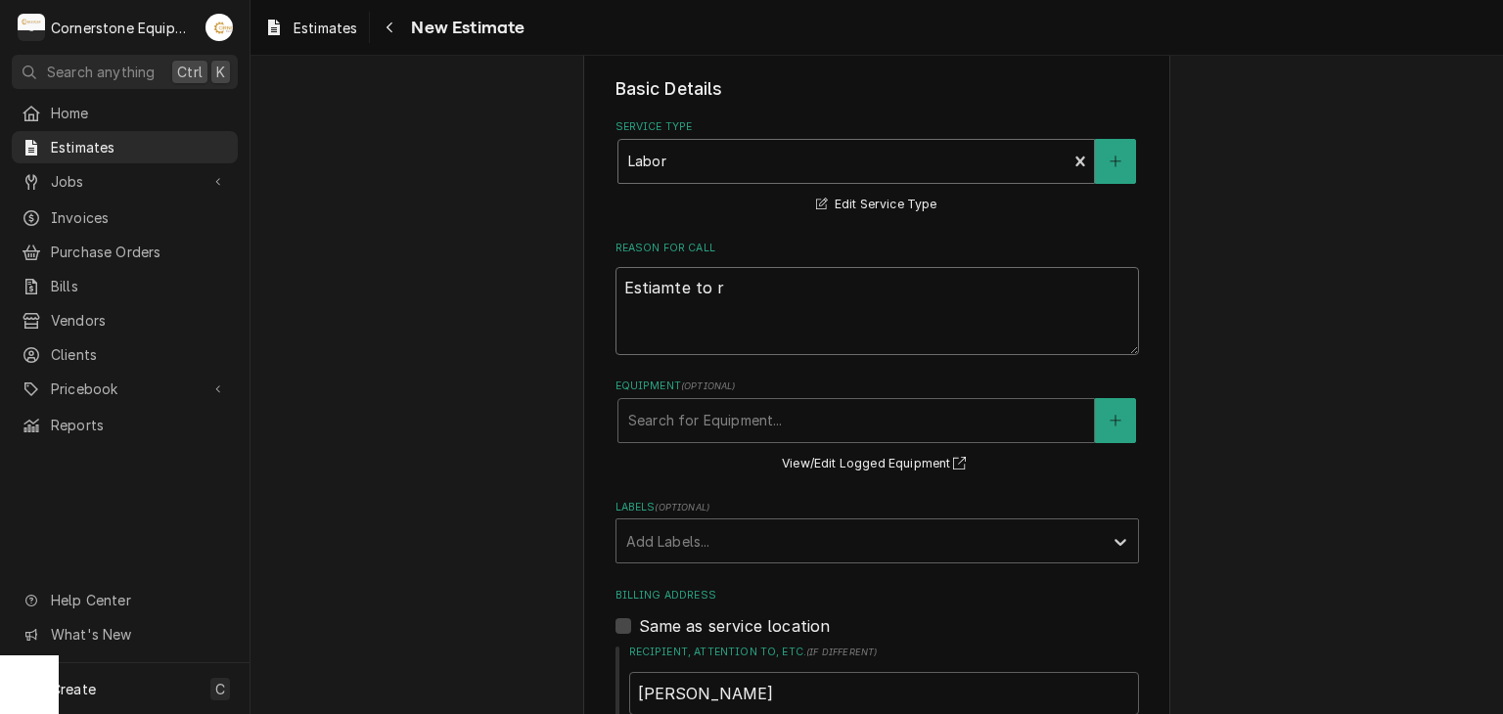
type textarea "Estiamte to re"
type textarea "x"
type textarea "Estiamte to rep"
type textarea "x"
type textarea "Estiamte to repl"
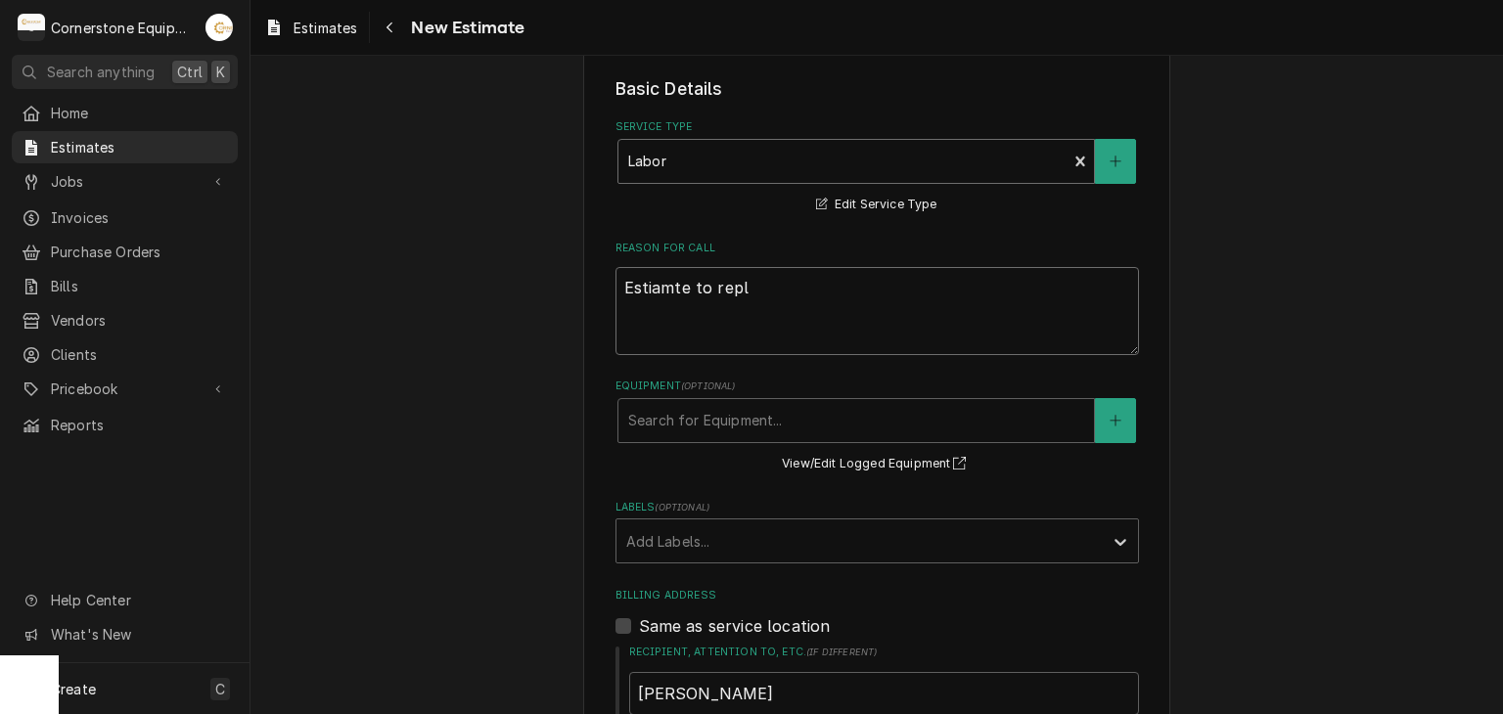
type textarea "x"
type textarea "Estiamte to repla"
type textarea "x"
type textarea "Estiamte to replac"
type textarea "x"
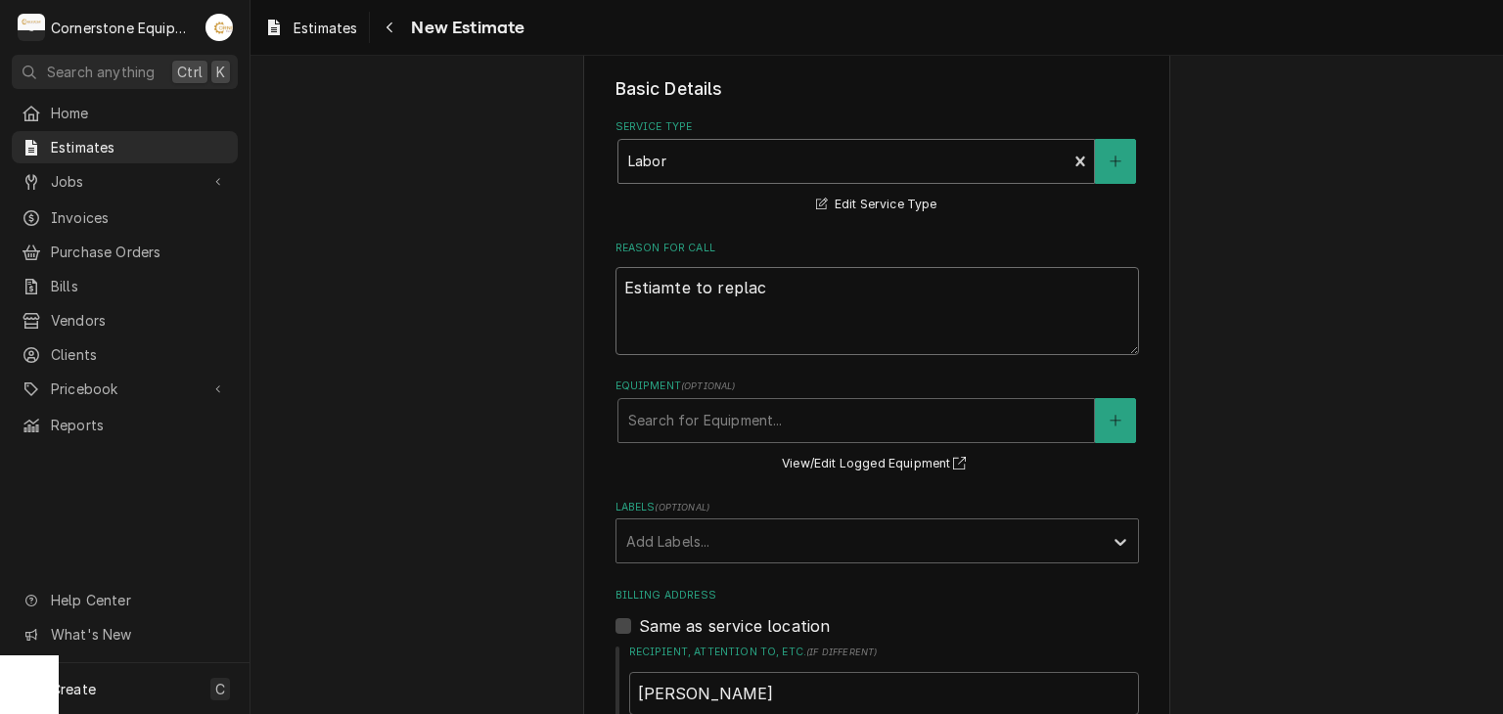
type textarea "Estiamte to replace"
type textarea "x"
type textarea "Estiamte to replace"
type textarea "x"
type textarea "Estimate to replace"
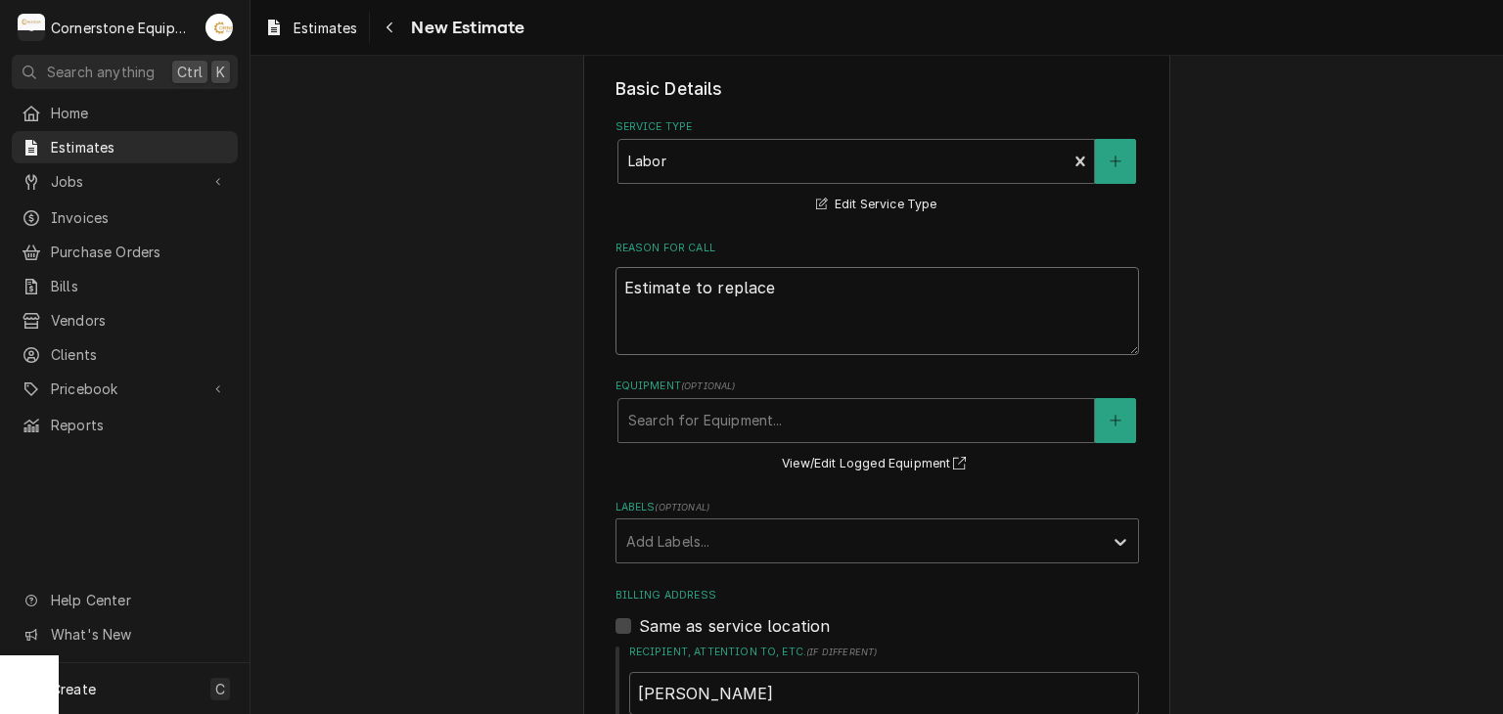
type textarea "x"
type textarea "Estimate to replace H"
type textarea "x"
type textarea "Estimate to replace Ha"
type textarea "x"
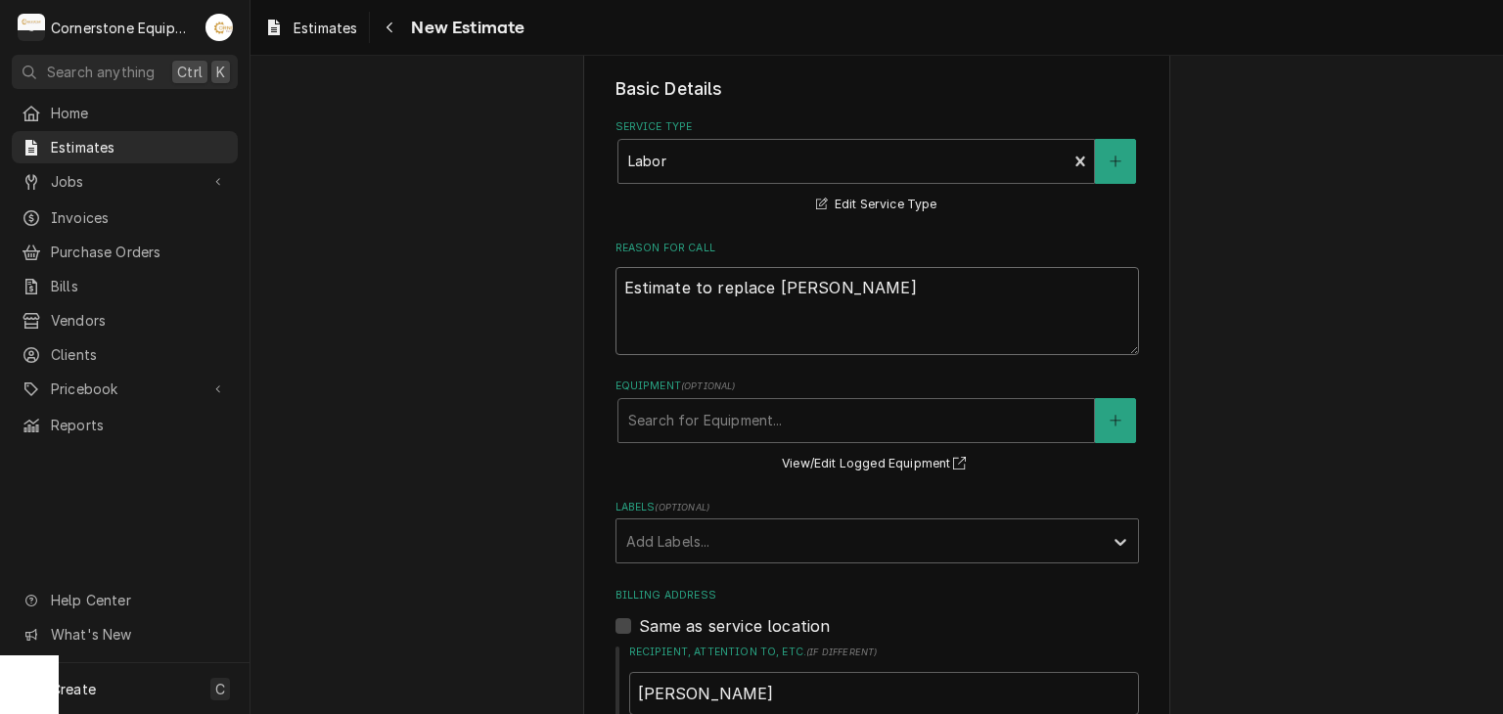
type textarea "Estimate to replace Har"
type textarea "x"
type textarea "Estimate to replace Harn"
type textarea "x"
type textarea "Estimate to replace Harne"
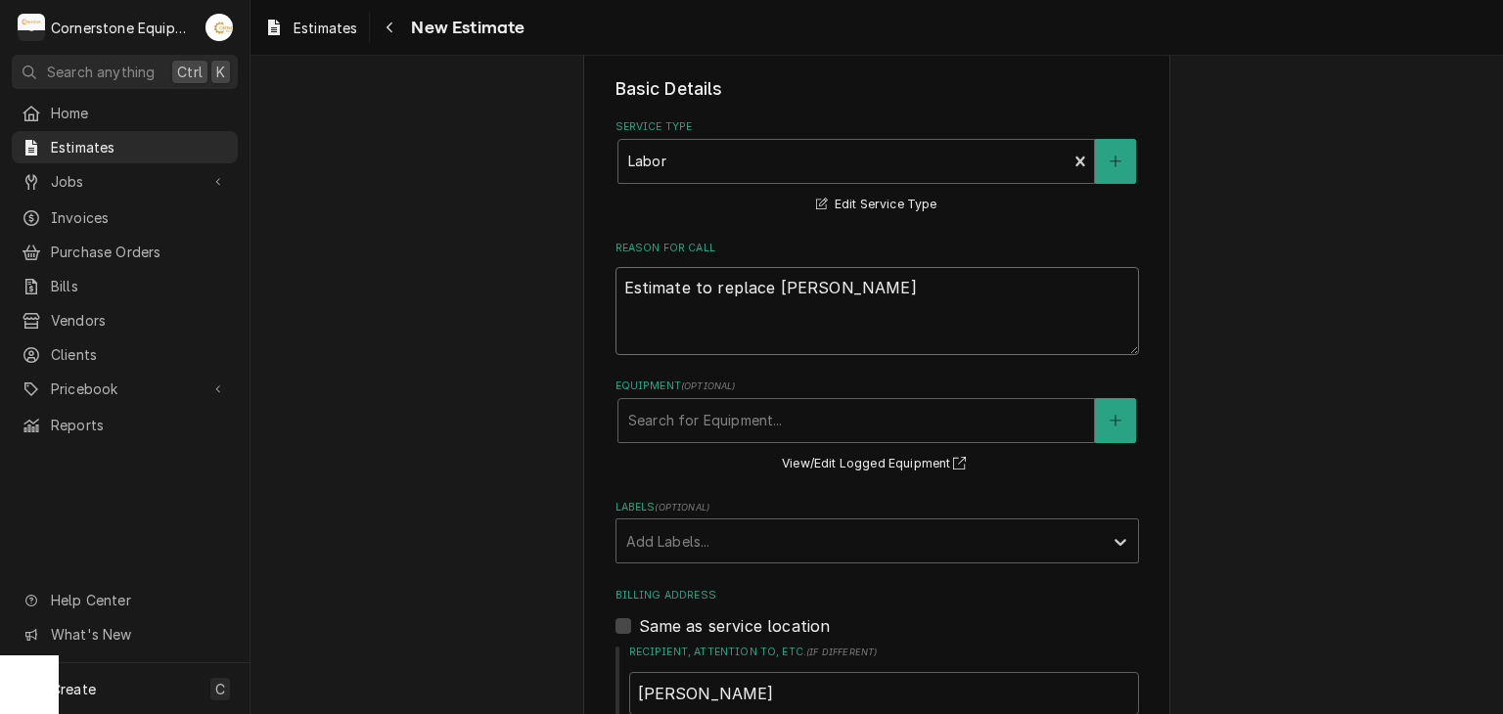
type textarea "x"
type textarea "Estimate to replace Harnes"
type textarea "x"
type textarea "Estimate to replace Harness"
type textarea "x"
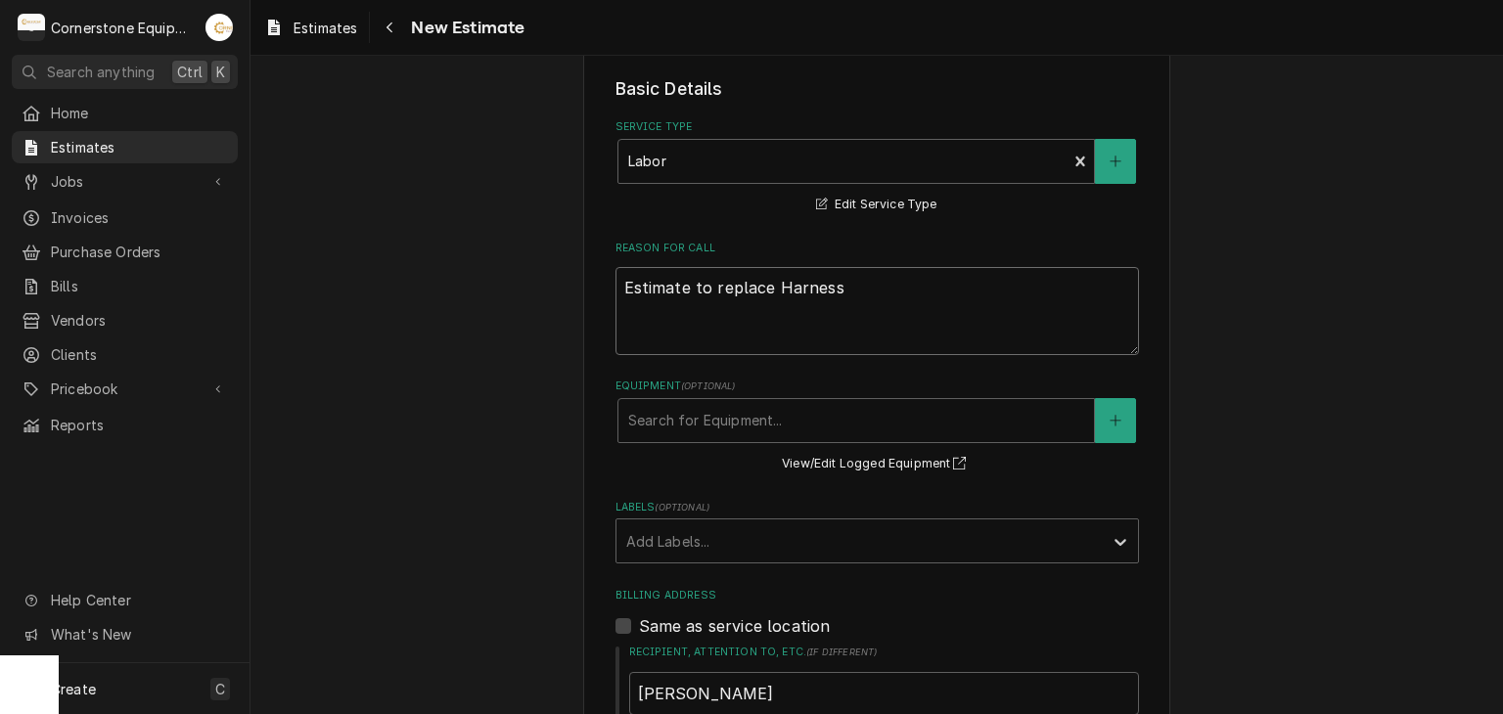
type textarea "Estimate to replace Harness"
type textarea "x"
type textarea "Estimate to replace Harness a"
type textarea "x"
type textarea "Estimate to replace Harness an"
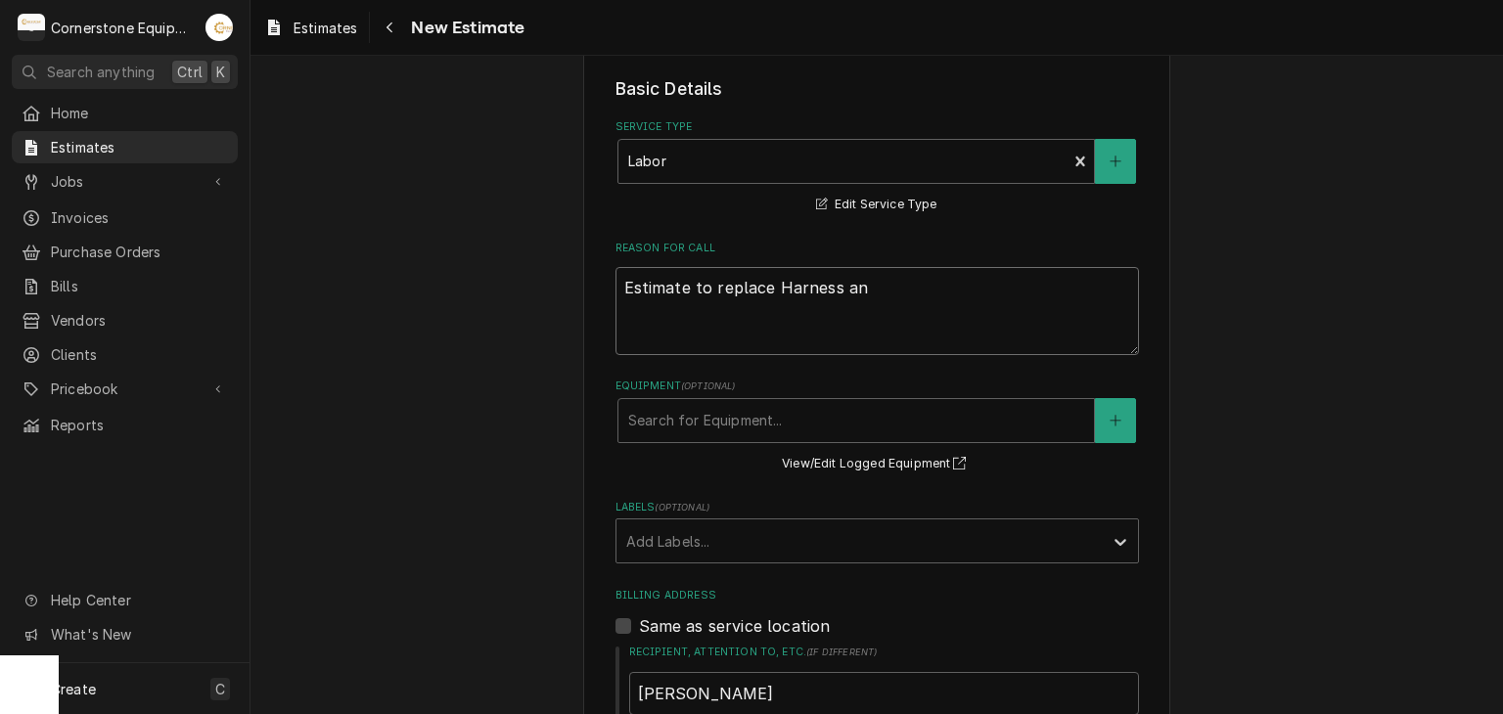
type textarea "x"
type textarea "Estimate to replace Harness and"
type textarea "x"
type textarea "Estimate to replace Harness and"
type textarea "x"
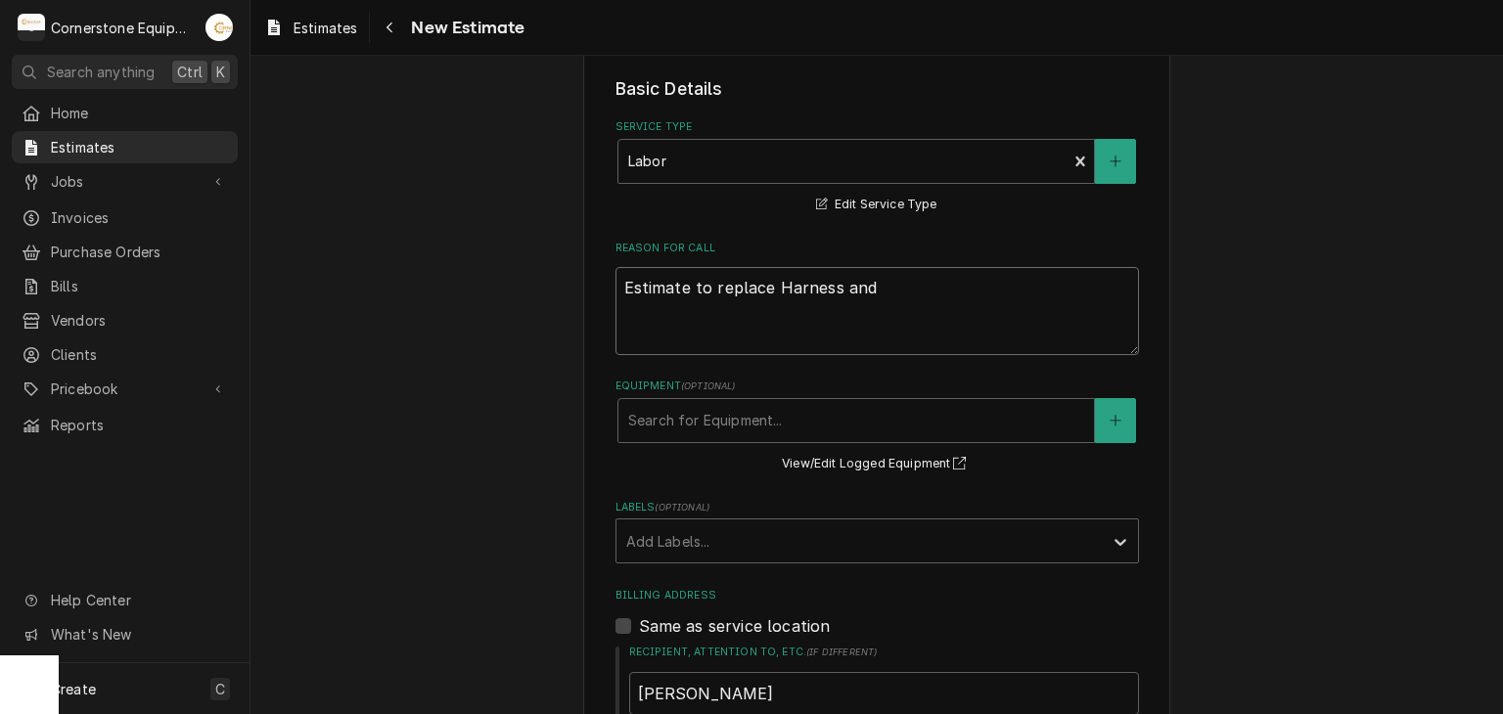
type textarea "Estimate to replace Harness and c"
type textarea "x"
type textarea "Estimate to replace Harness and co"
type textarea "x"
type textarea "Estimate to replace Harness and con"
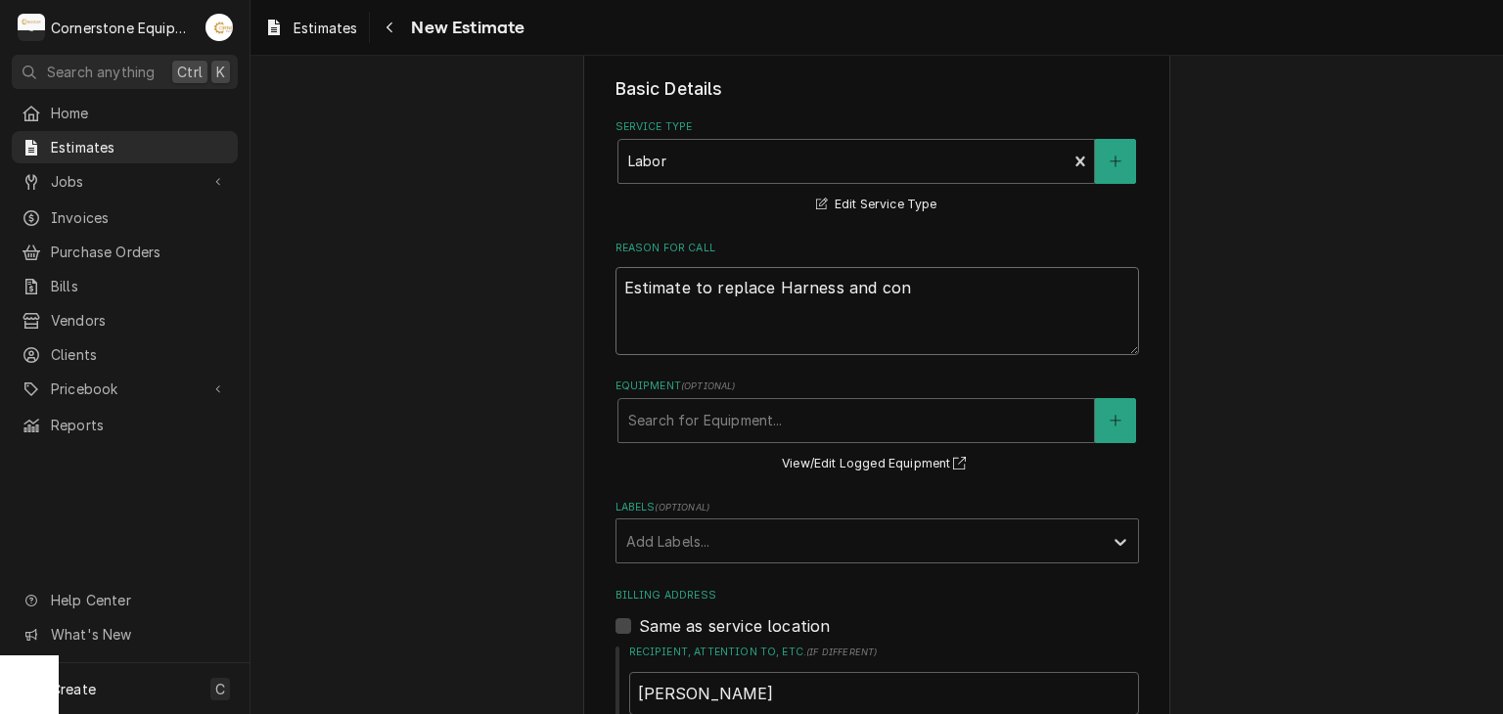
type textarea "x"
type textarea "Estimate to replace Harness and cond"
type textarea "x"
type textarea "Estimate to replace Harness and condu"
type textarea "x"
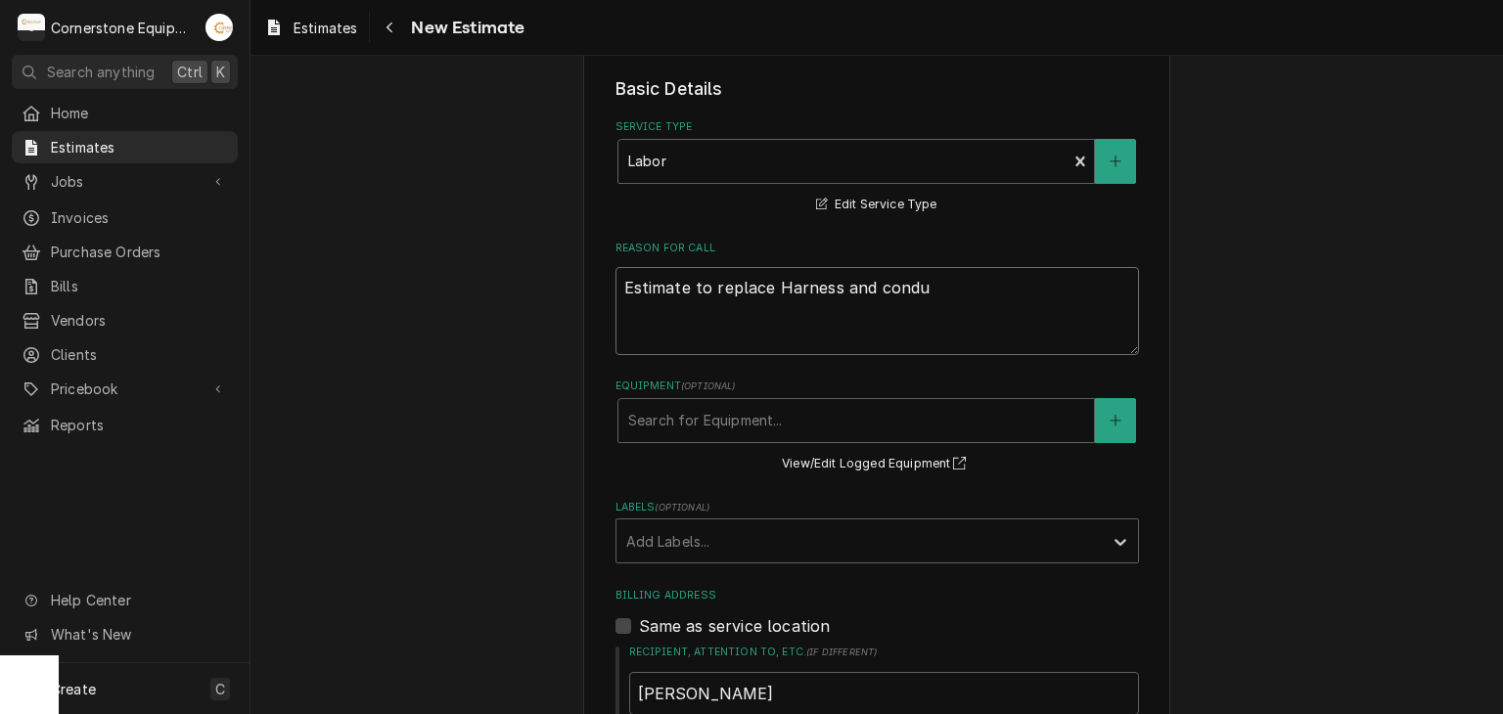
type textarea "Estimate to replace Harness and condui"
type textarea "x"
type textarea "Estimate to replace Harness and conduit"
type textarea "x"
type textarea "Estimate to replace Harness and conduit"
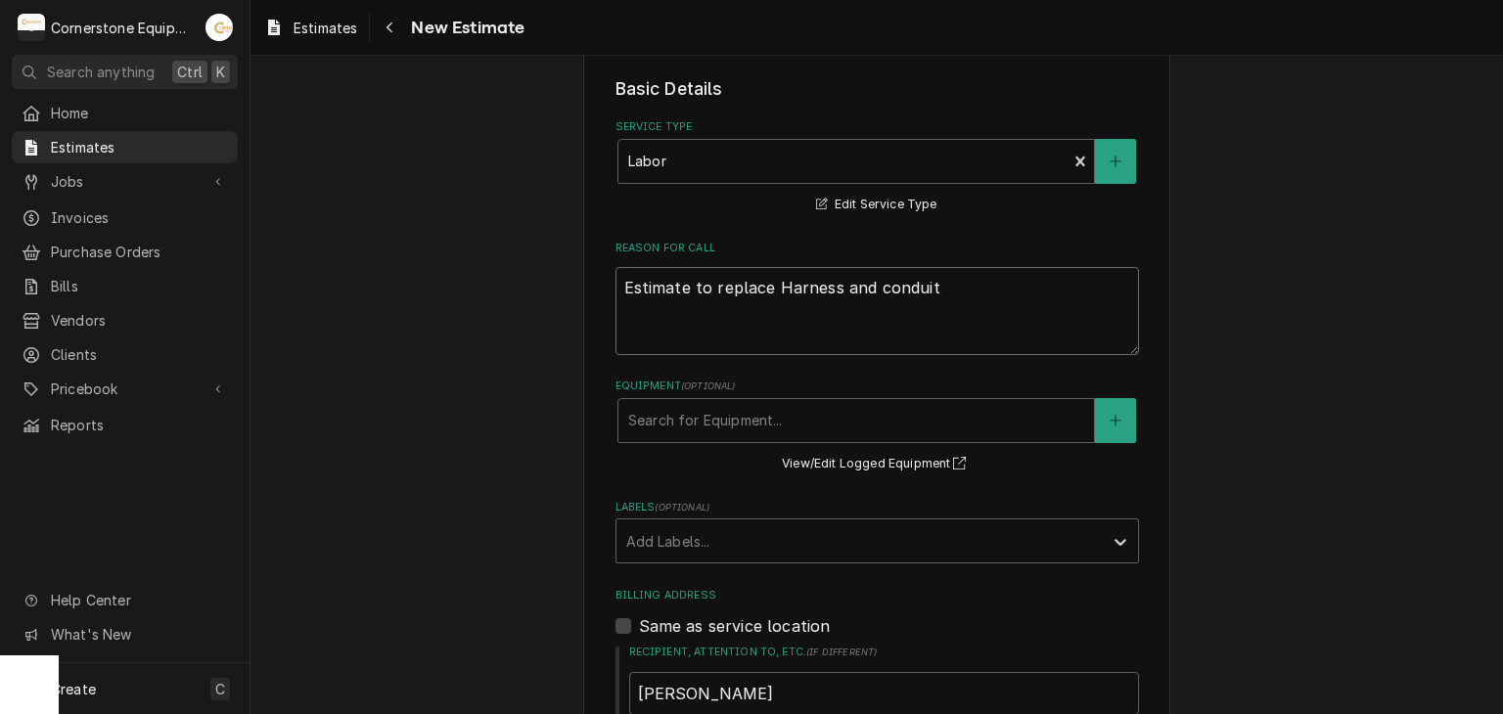
type textarea "x"
type textarea "Estimate to replace Harness and conduit w"
type textarea "x"
type textarea "Estimate to replace Harness and conduit wi"
type textarea "x"
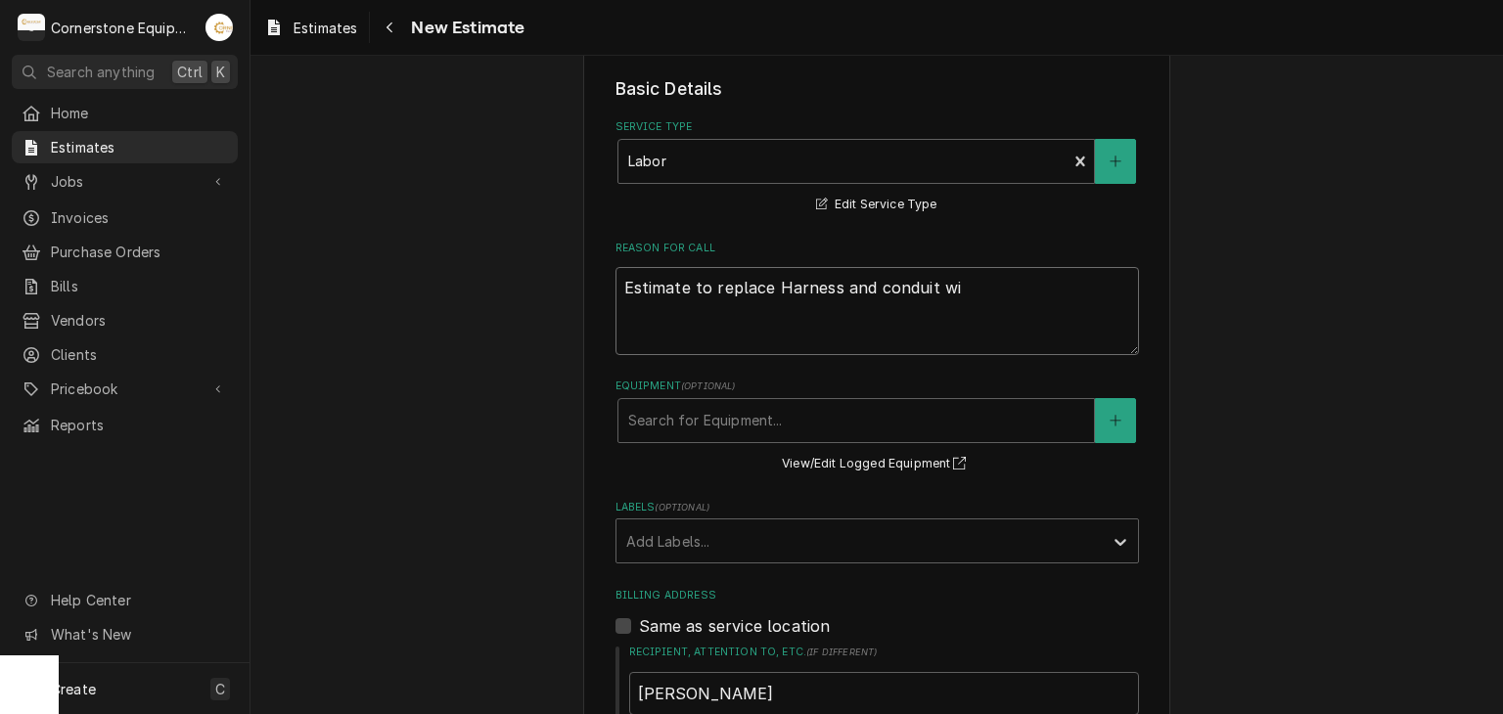
type textarea "Estimate to replace Harness and conduit wit"
type textarea "x"
type textarea "Estimate to replace Harness and conduit with"
type textarea "x"
type textarea "Estimate to replace Harness and conduit with"
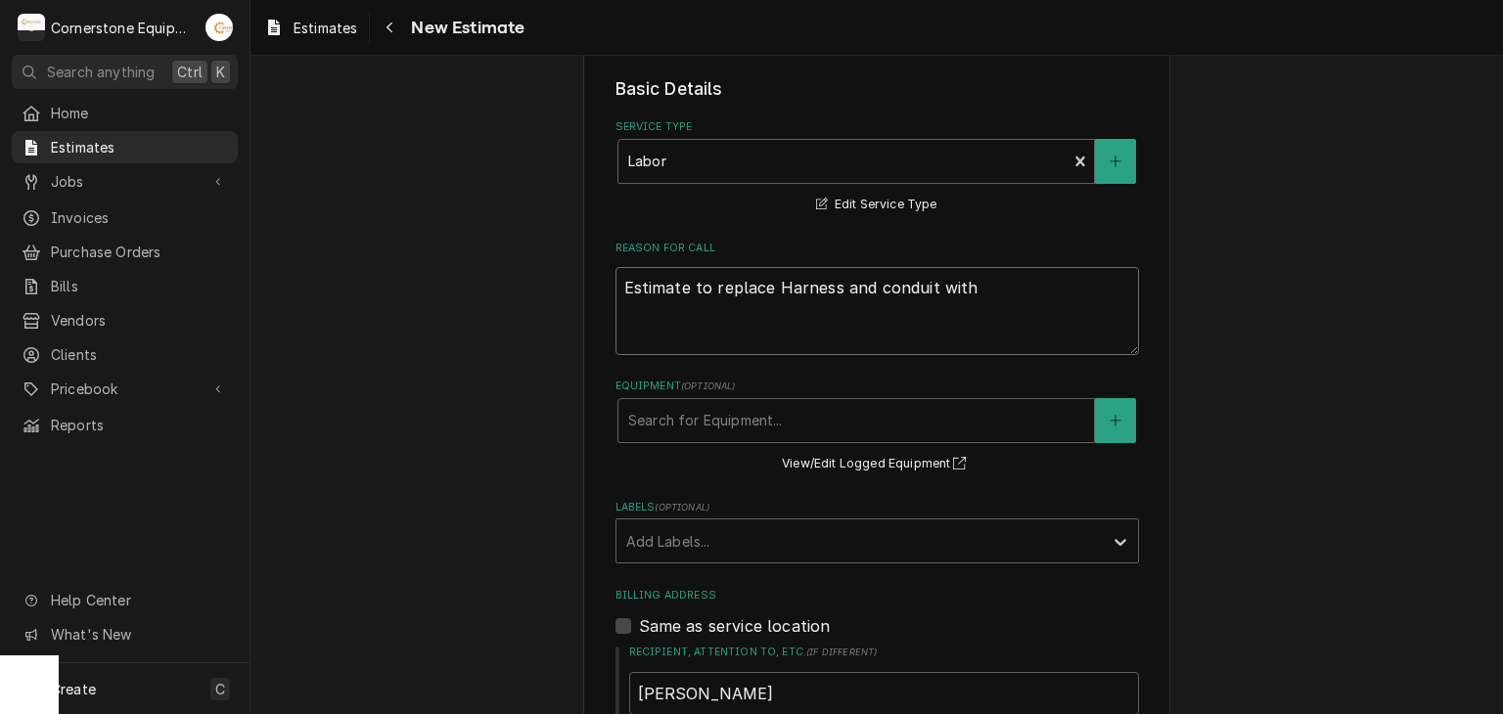
type textarea "x"
type textarea "Estimate to replace Harness and conduit with h"
type textarea "x"
type textarea "Estimate to replace Harness and conduit with hi"
type textarea "x"
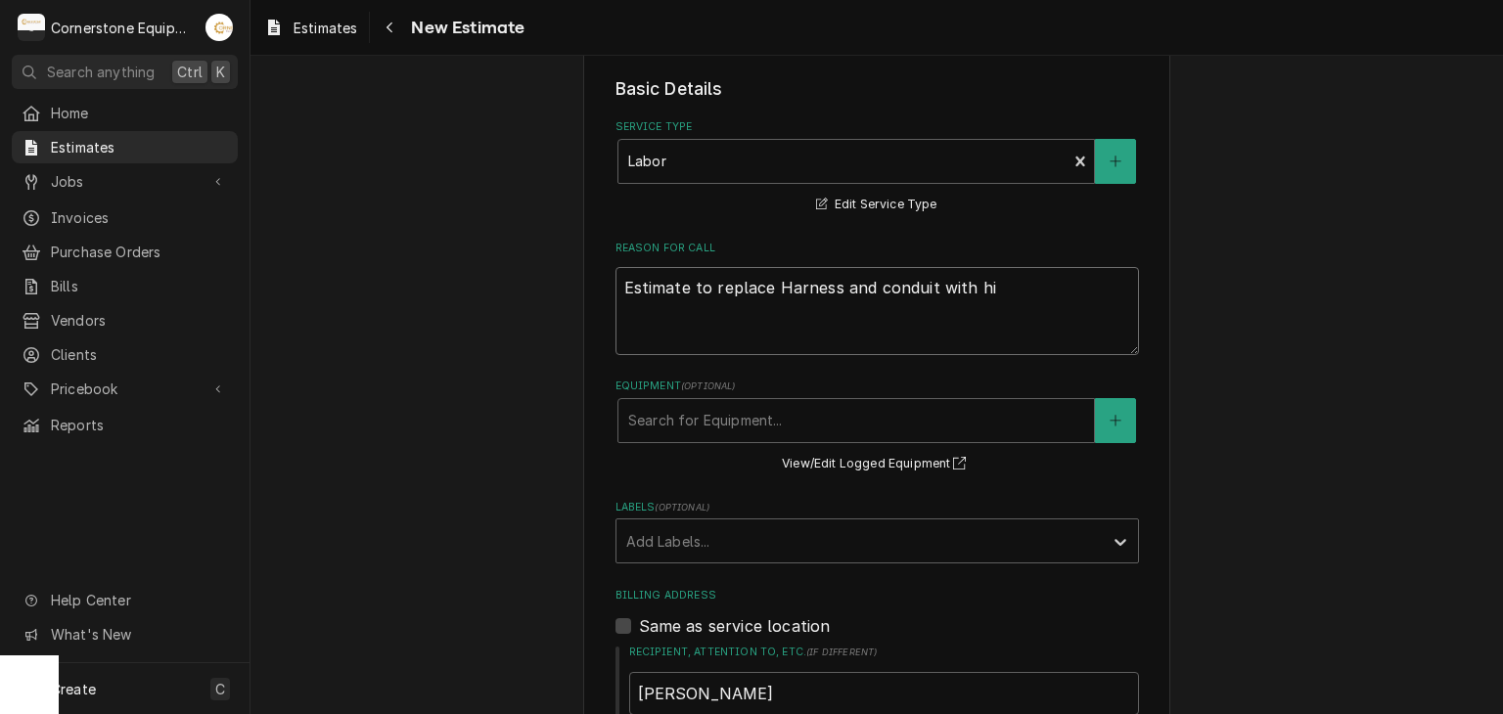
type textarea "Estimate to replace Harness and conduit with hi"
type textarea "x"
type textarea "Estimate to replace Harness and conduit with hi l"
type textarea "x"
type textarea "Estimate to replace Harness and conduit with hi li"
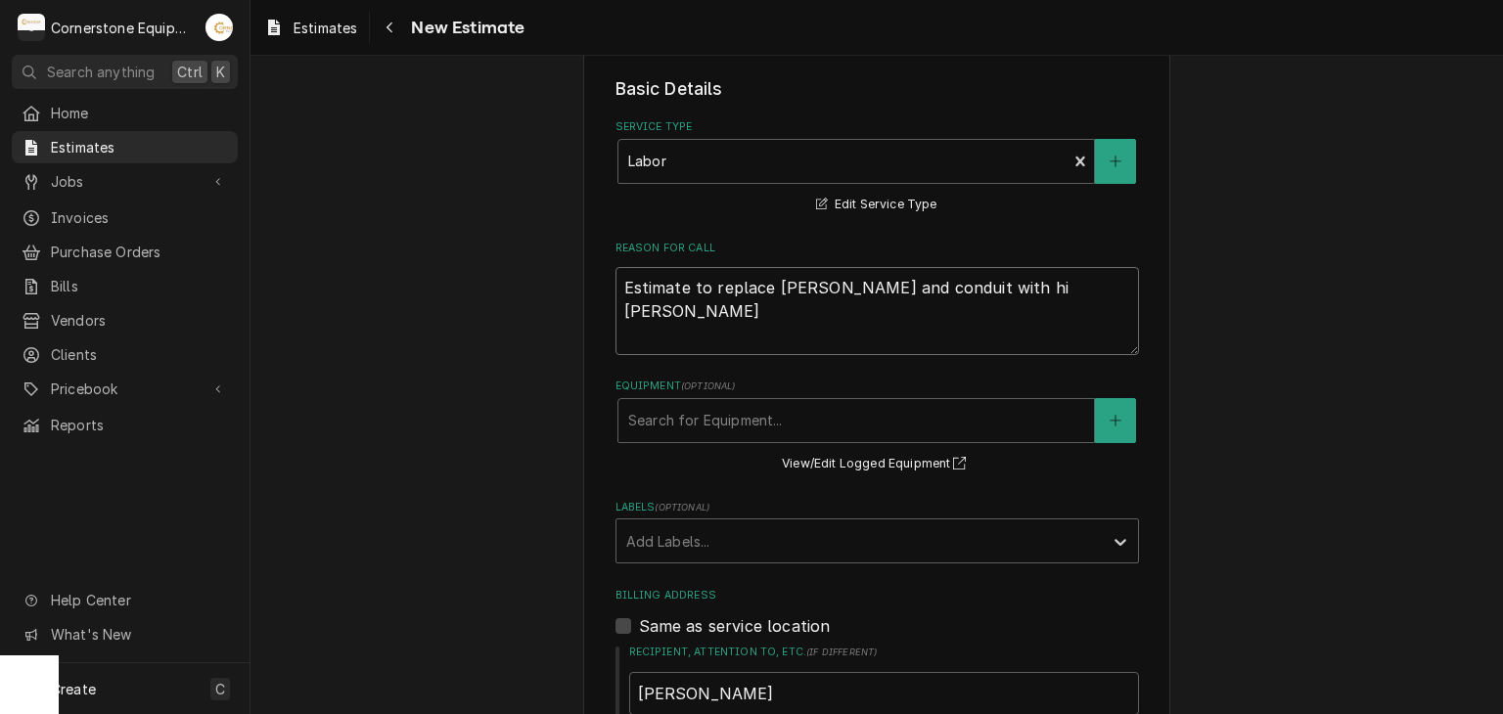
type textarea "x"
type textarea "Estimate to replace Harness and conduit with hi lim"
type textarea "x"
type textarea "Estimate to replace Harness and conduit with hi limi"
type textarea "x"
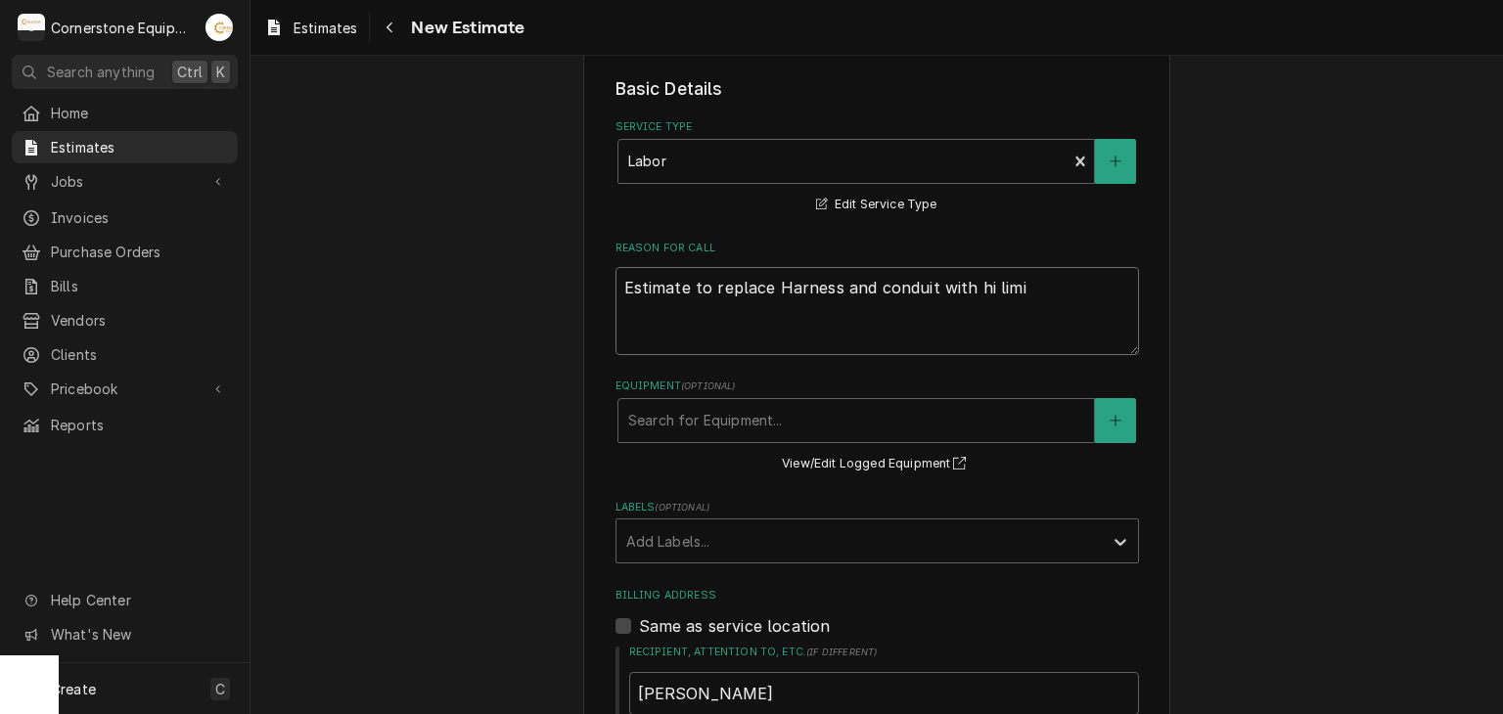
type textarea "Estimate to replace Harness and conduit with hi limit"
type textarea "x"
type textarea "Estimate to replace Harness and conduit with hi limit"
click at [786, 430] on div "Equipment" at bounding box center [856, 420] width 456 height 35
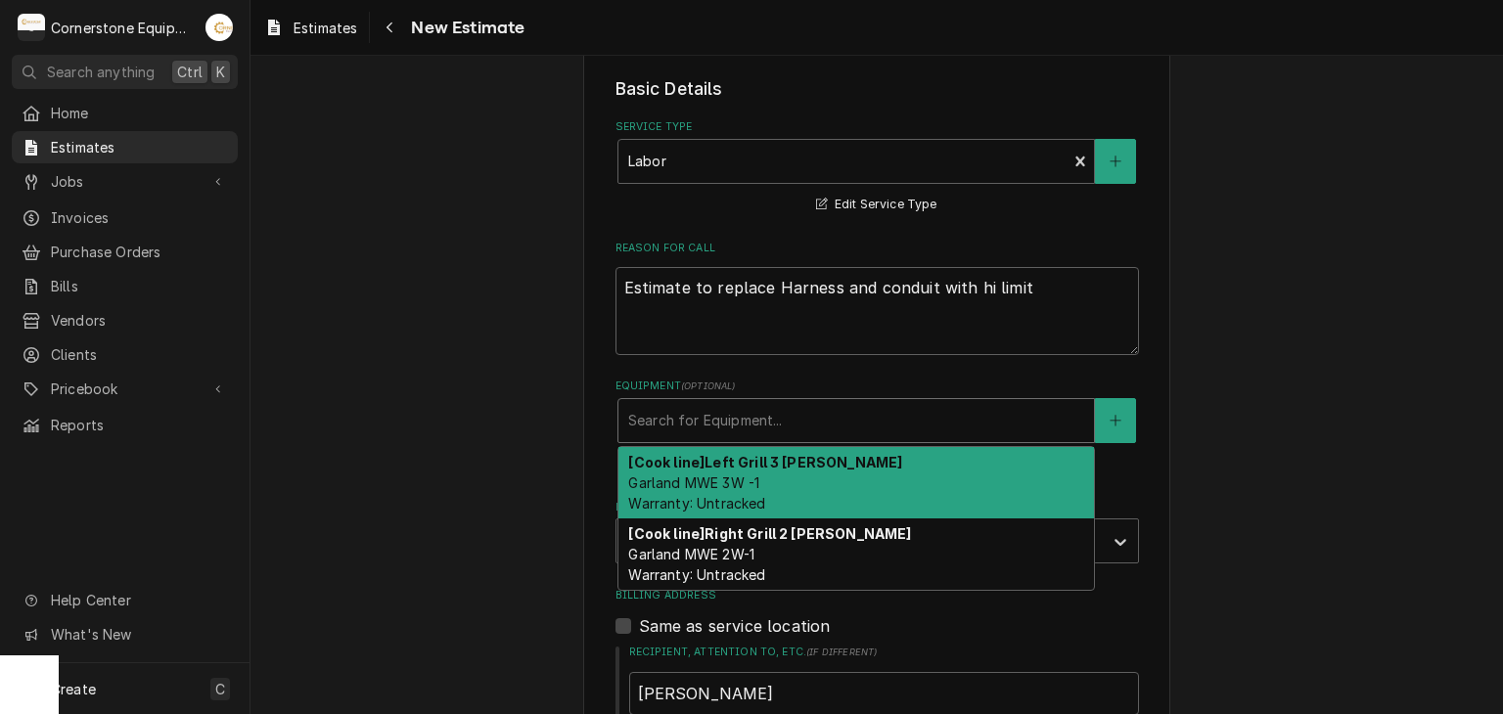
click at [832, 477] on div "[Cook line] Left Grill 3 platten Garland MWE 3W -1 Warranty: Untracked" at bounding box center [855, 482] width 475 height 71
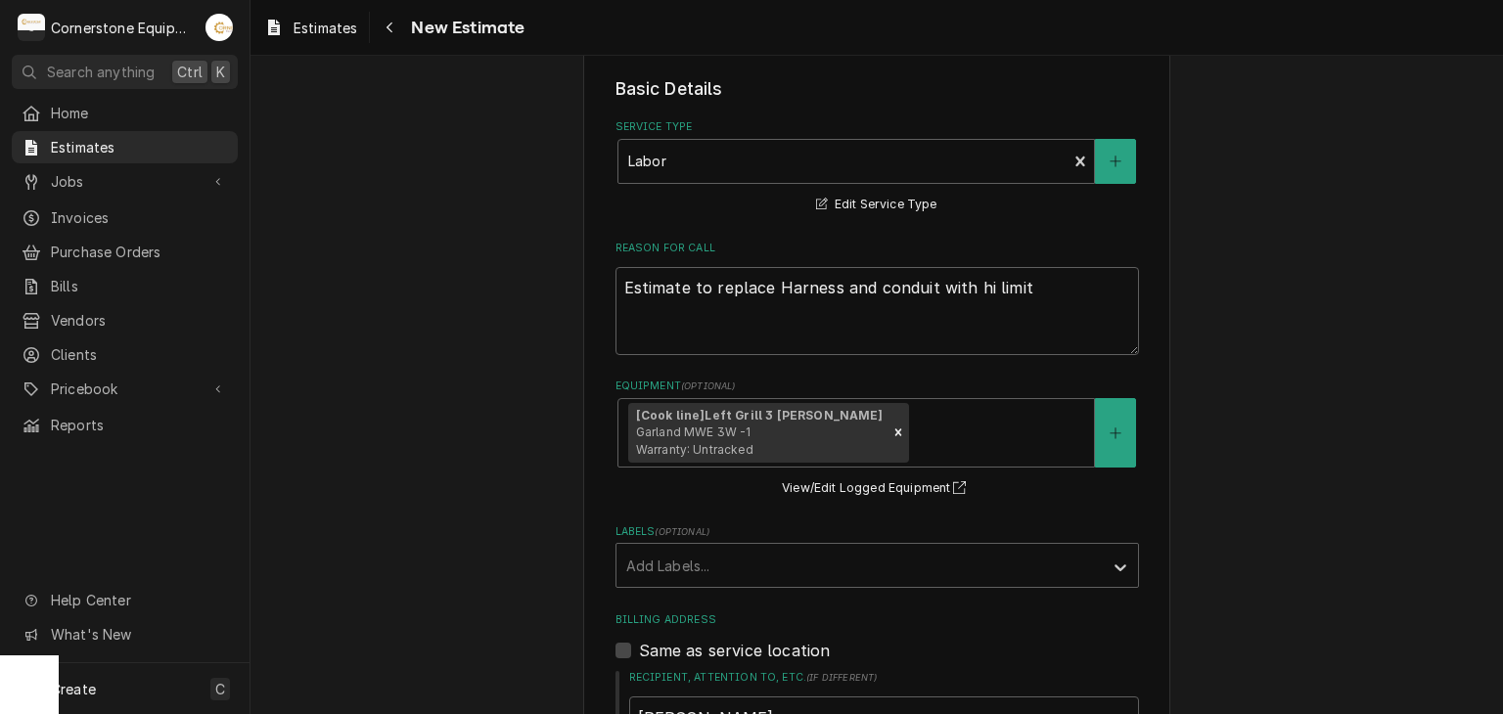
drag, startPoint x: 480, startPoint y: 464, endPoint x: 512, endPoint y: 478, distance: 34.6
click at [480, 463] on div "Please provide the following information to create your estimate: Client Detail…" at bounding box center [876, 617] width 1252 height 1865
click at [658, 561] on div "Labels" at bounding box center [859, 565] width 467 height 35
click at [416, 490] on div "Please provide the following information to create your estimate: Client Detail…" at bounding box center [876, 617] width 1252 height 1865
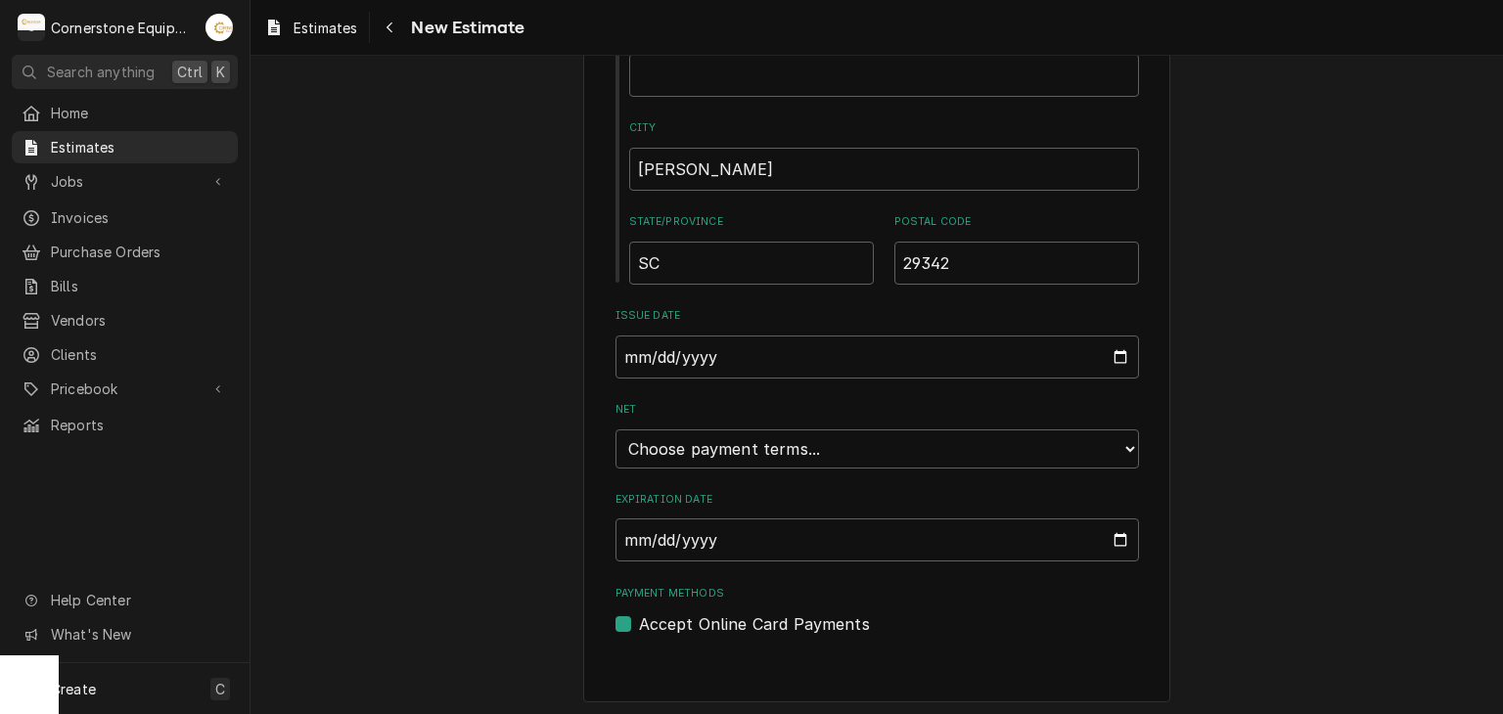
scroll to position [1223, 0]
click at [702, 354] on input "2025-09-02" at bounding box center [876, 356] width 523 height 43
click at [1104, 354] on input "2025-09-02" at bounding box center [876, 356] width 523 height 43
drag, startPoint x: 1365, startPoint y: 356, endPoint x: 1275, endPoint y: 385, distance: 94.7
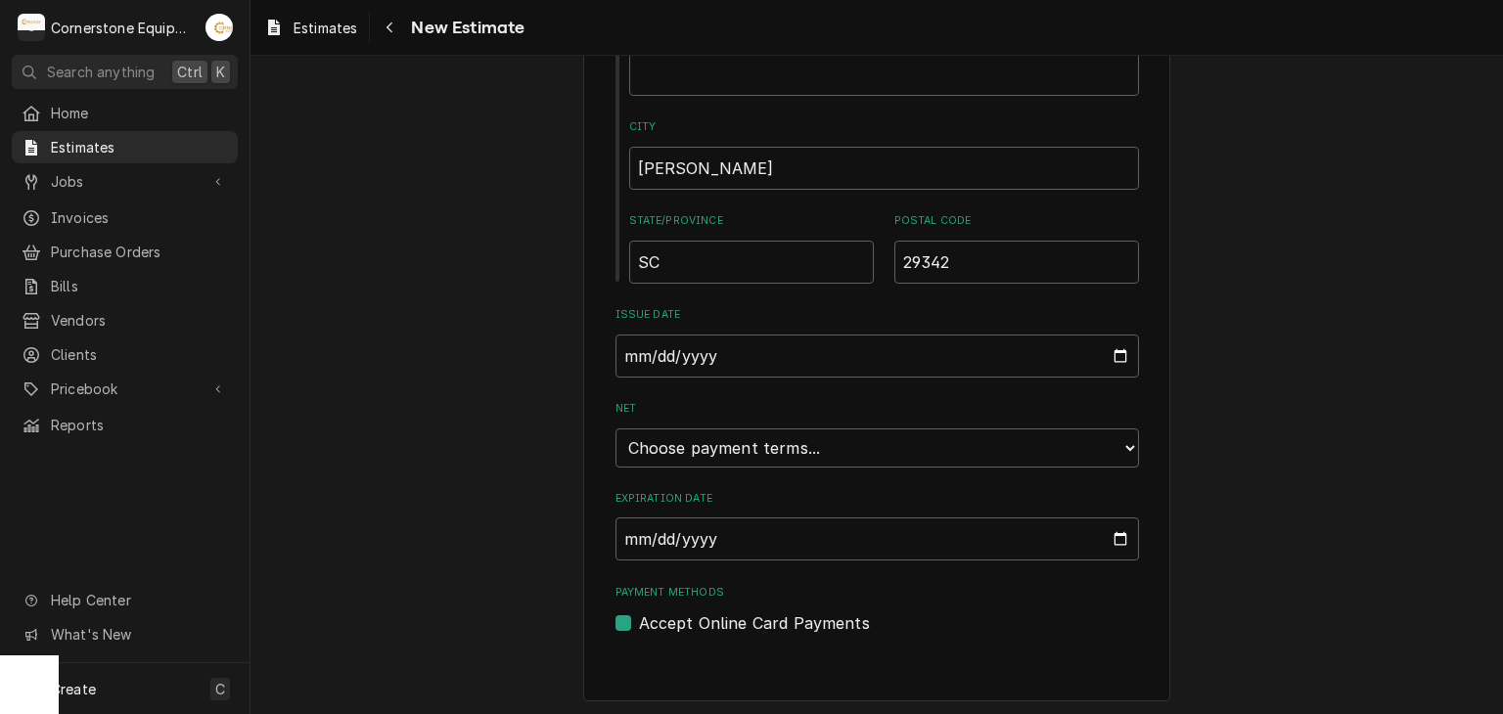
drag, startPoint x: 1136, startPoint y: 442, endPoint x: 1118, endPoint y: 441, distance: 17.6
click at [1118, 441] on select "Choose payment terms... Same Day Net 7 Net 14 Net 21 Net 30 Net 45 Net 60 Net 90" at bounding box center [876, 447] width 523 height 39
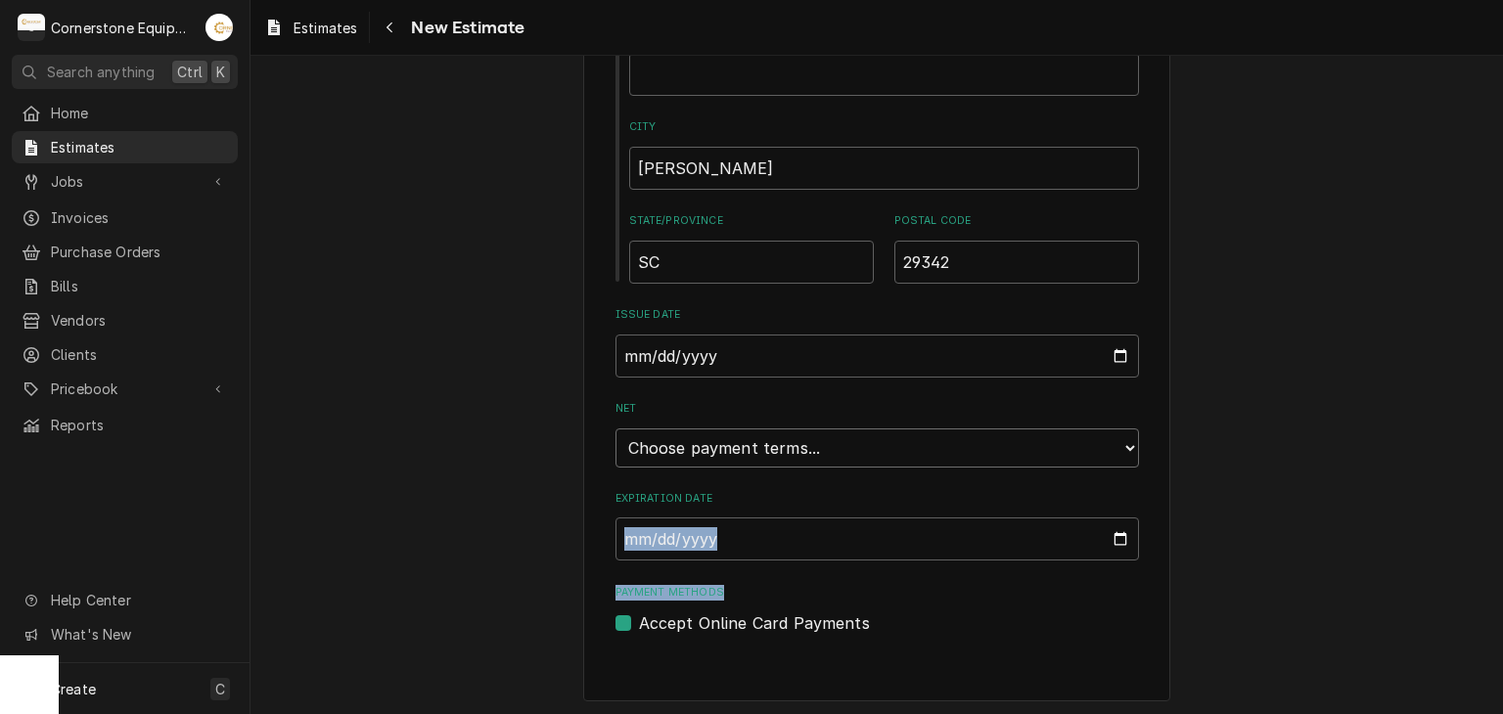
click at [738, 445] on select "Choose payment terms... Same Day Net 7 Net 14 Net 21 Net 30 Net 45 Net 60 Net 90" at bounding box center [876, 447] width 523 height 39
drag, startPoint x: 266, startPoint y: 388, endPoint x: 539, endPoint y: 456, distance: 281.2
click at [1107, 538] on input "Expiration Date" at bounding box center [876, 538] width 523 height 43
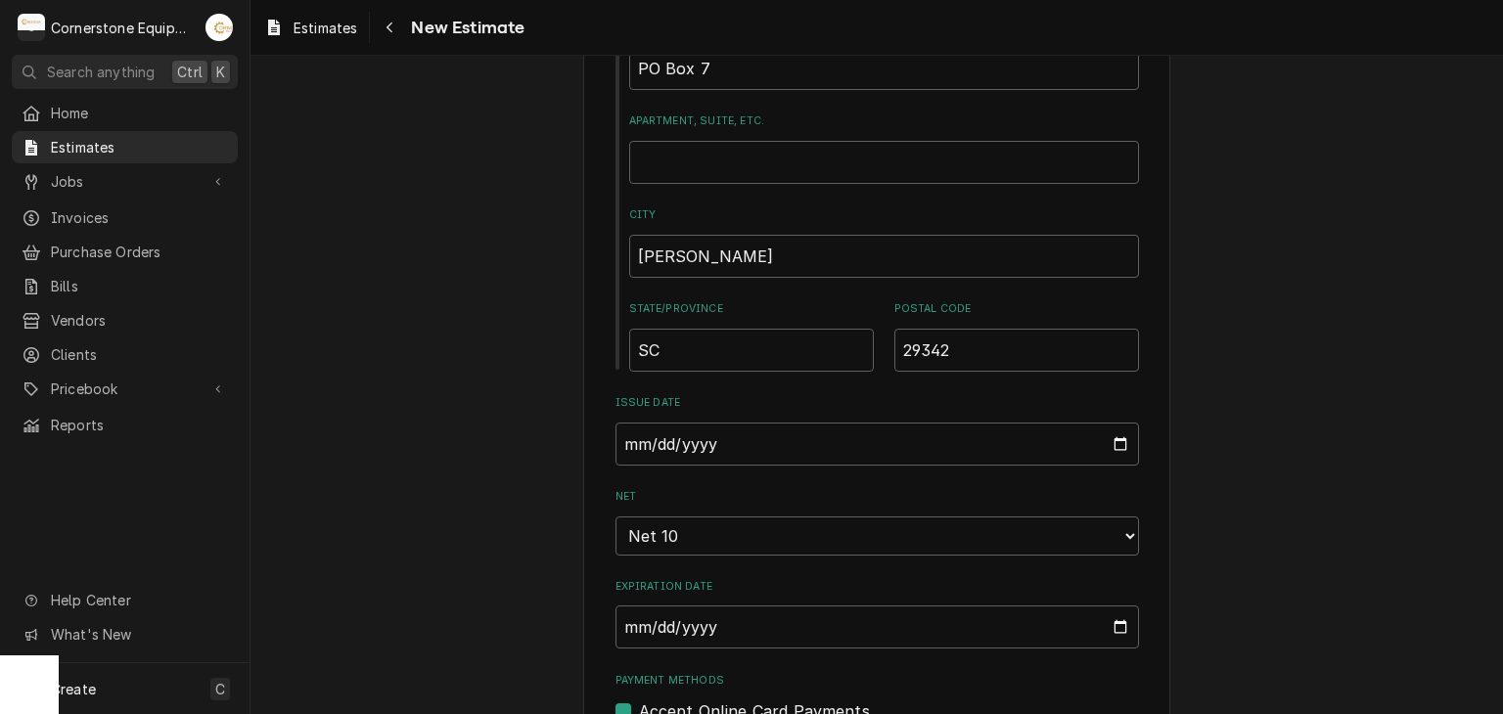
click at [505, 387] on div "Please provide the following information to create your estimate: Client Detail…" at bounding box center [876, 459] width 1252 height 3034
type textarea "x"
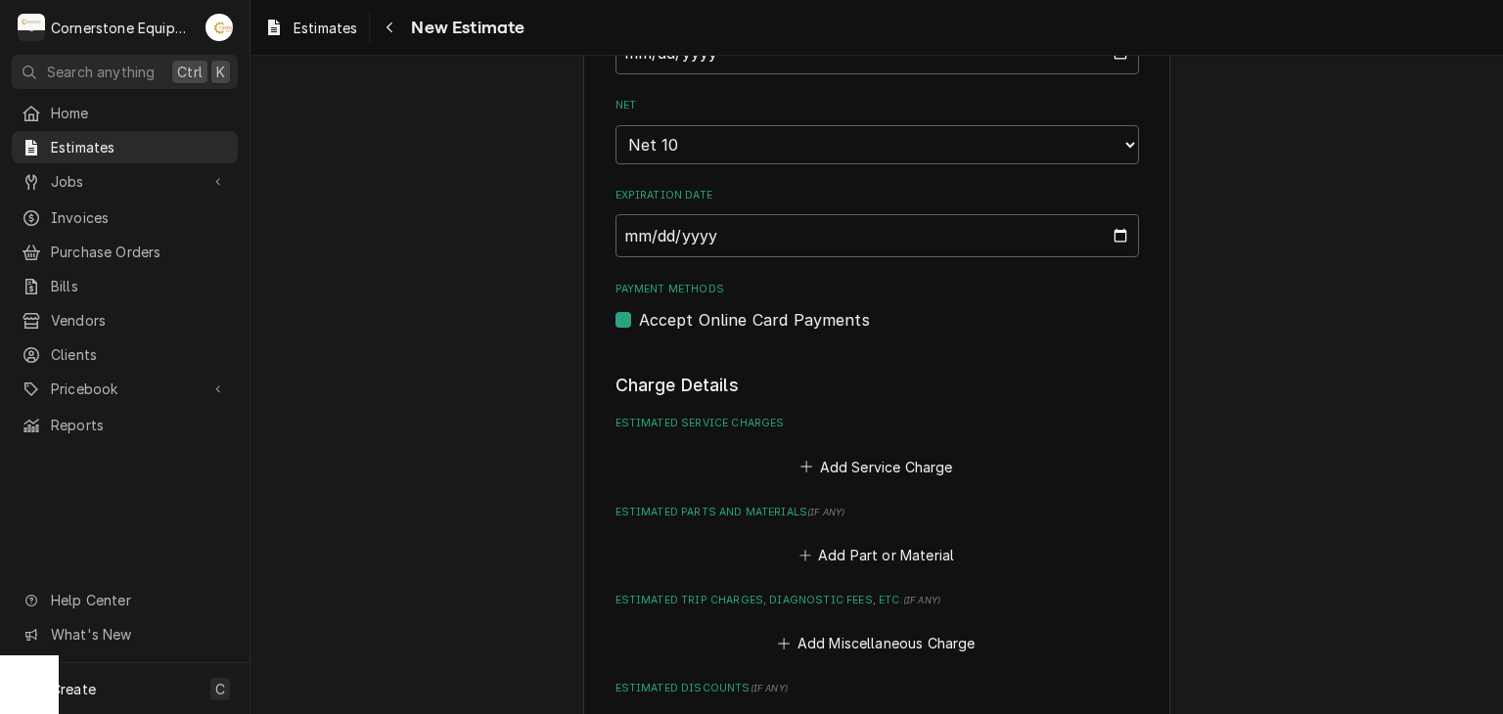
click at [685, 310] on label "Accept Online Card Payments" at bounding box center [754, 319] width 231 height 23
click at [685, 310] on input "Payment Methods" at bounding box center [900, 329] width 523 height 43
checkbox input "false"
click at [822, 459] on button "Add Service Charge" at bounding box center [876, 466] width 158 height 27
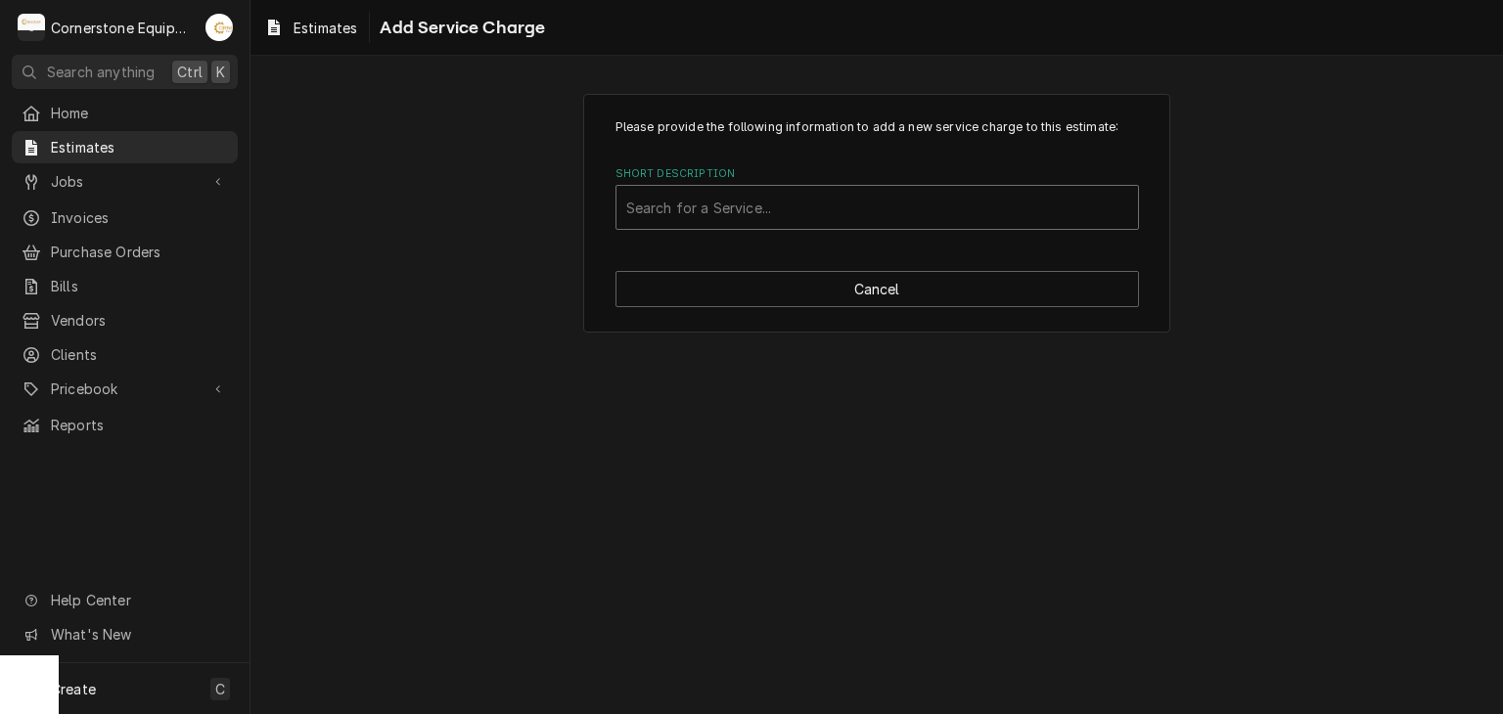
click at [833, 208] on div "Short Description" at bounding box center [877, 207] width 502 height 35
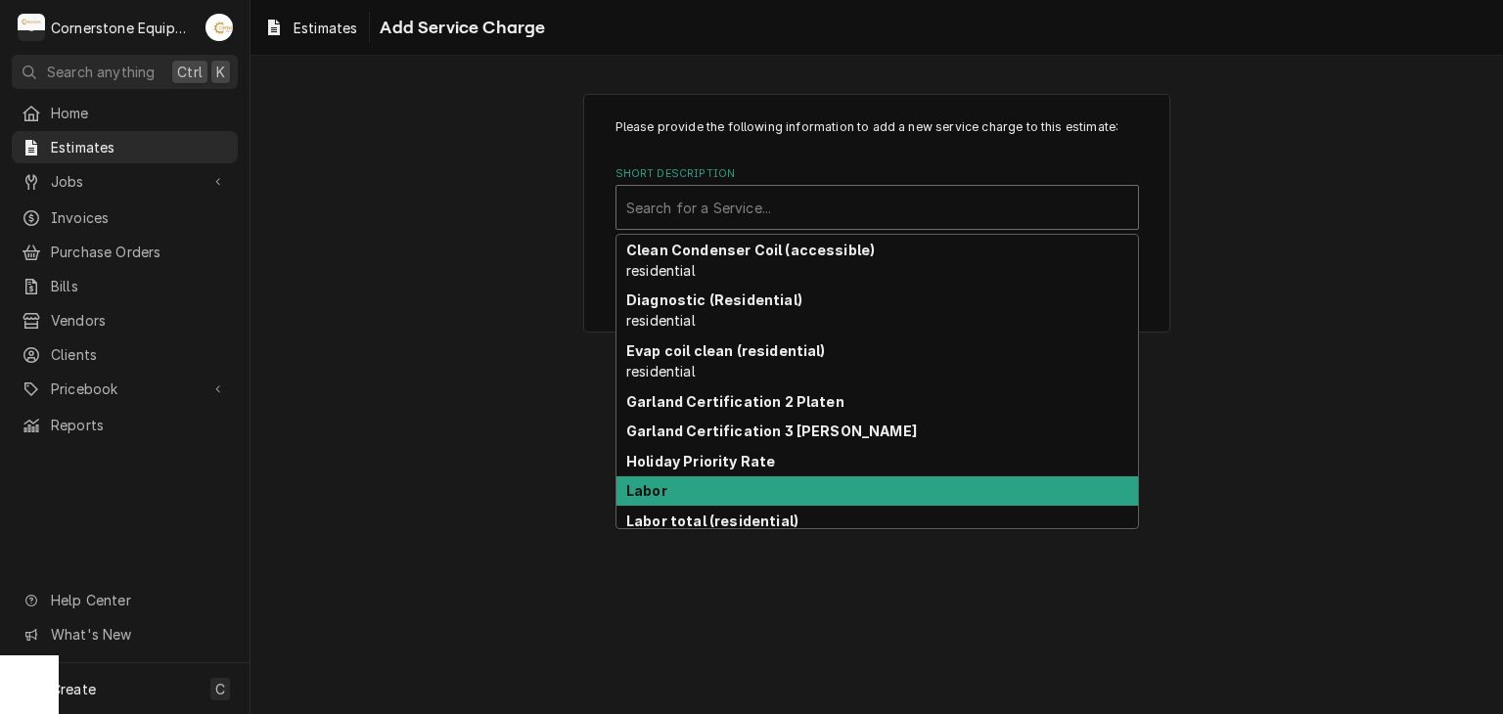
click at [703, 497] on div "Labor" at bounding box center [876, 491] width 521 height 30
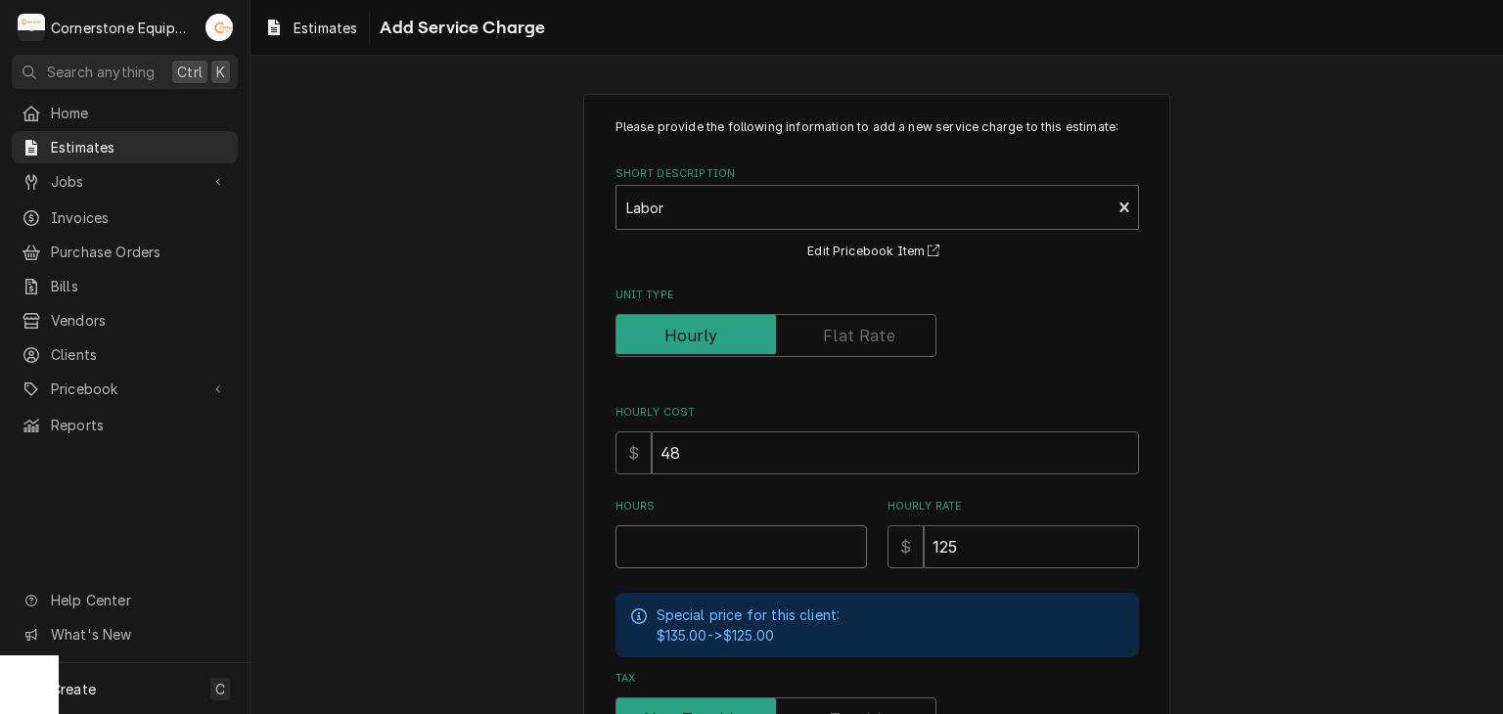
click at [755, 548] on input "Hours" at bounding box center [740, 546] width 251 height 43
type textarea "x"
type input "3"
type textarea "x"
type input "3"
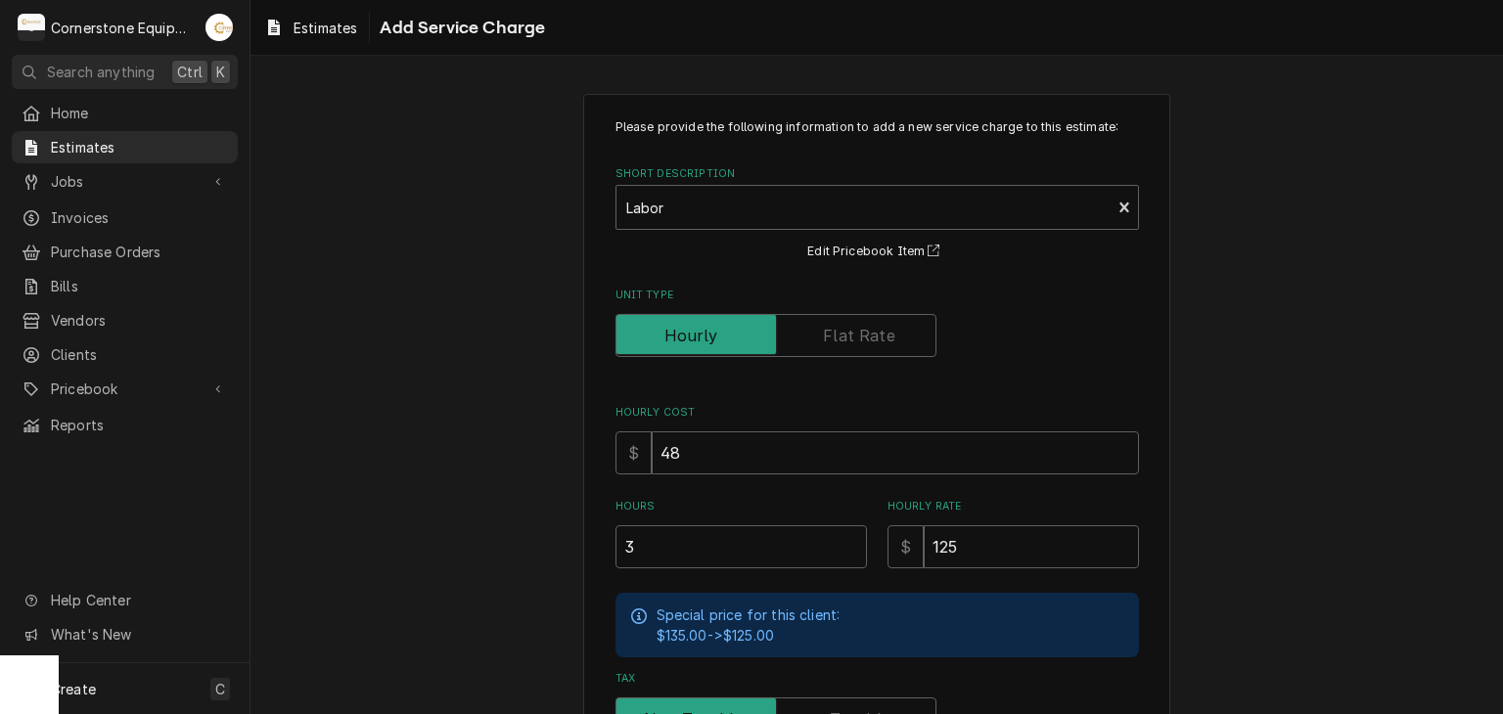
click at [241, 400] on div "Home Estimates Jobs Jobs Job Series Invoices Purchase Orders Bills Vendors Clie…" at bounding box center [124, 269] width 249 height 344
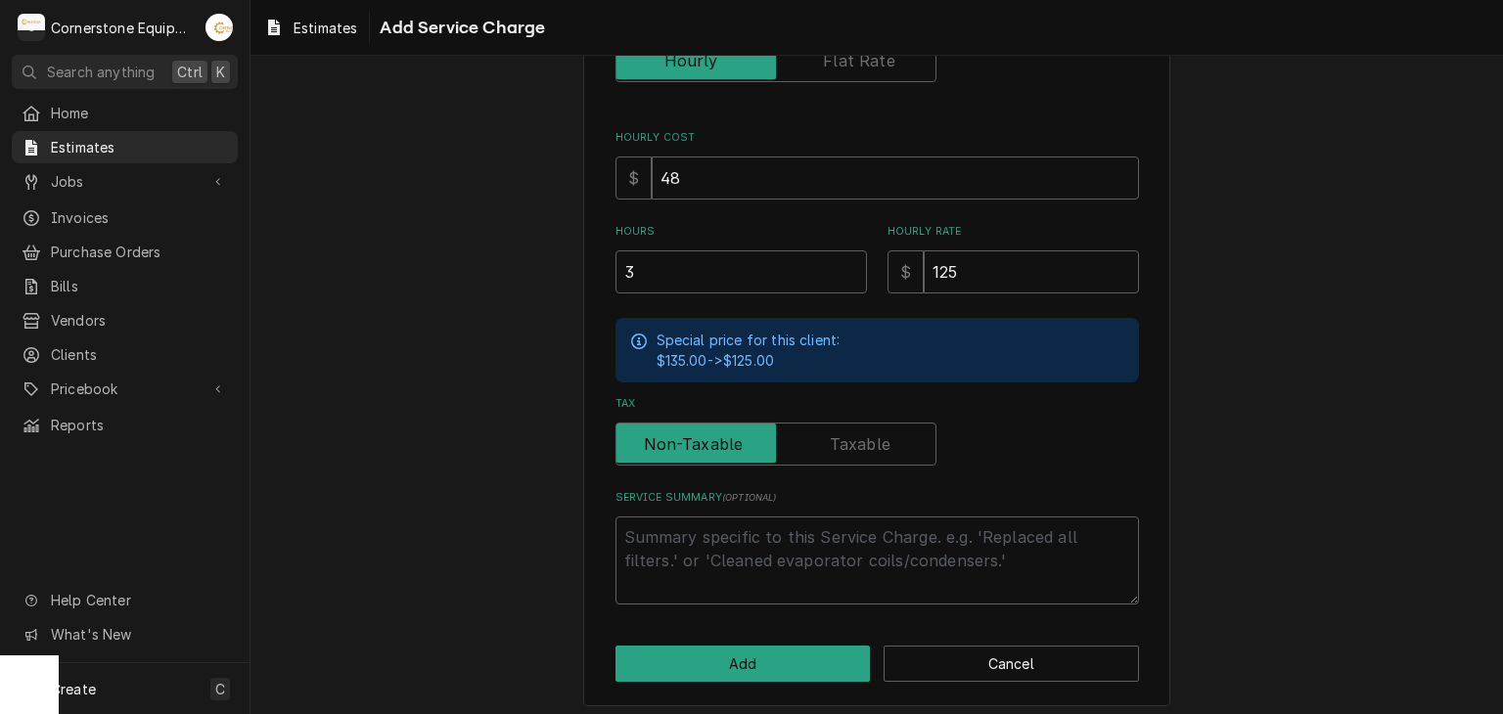
scroll to position [282, 0]
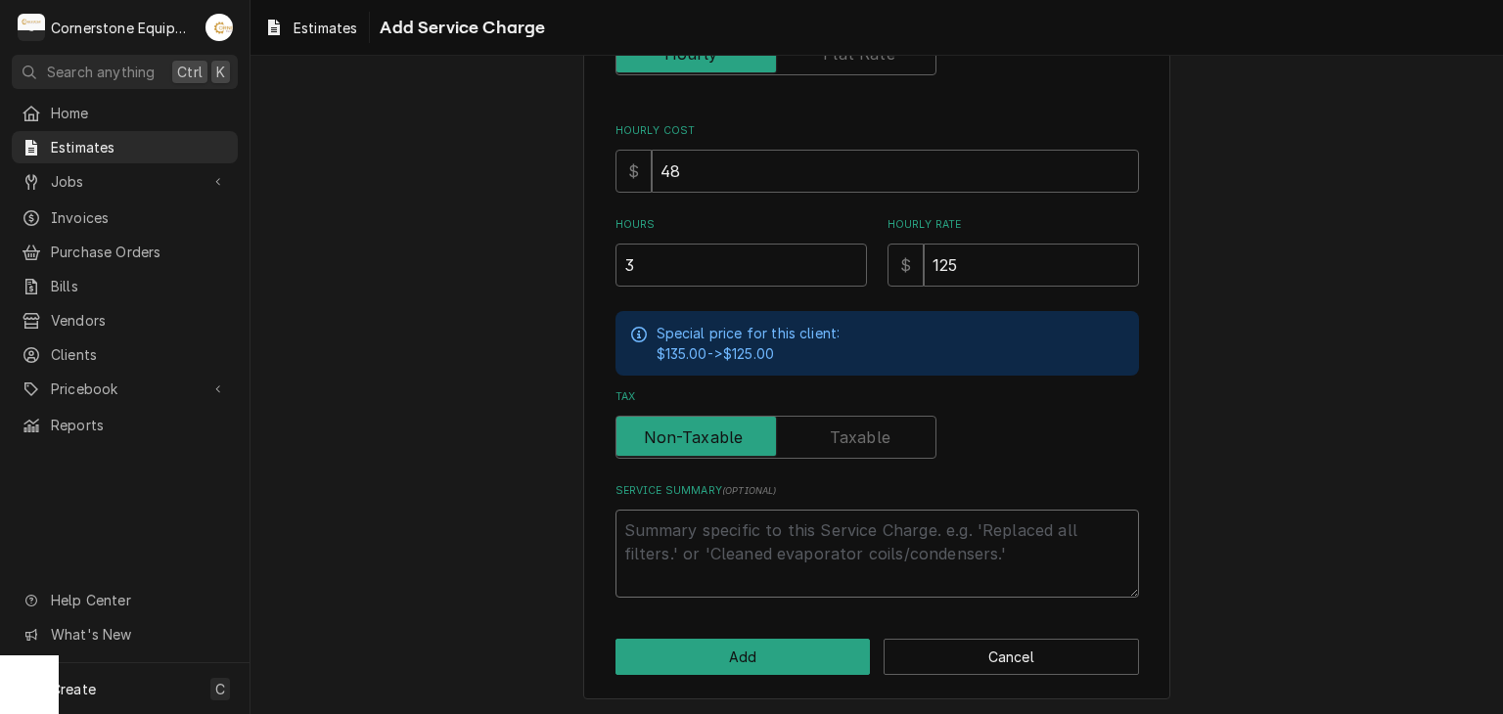
click at [891, 517] on textarea "Service Summary ( optional )" at bounding box center [876, 554] width 523 height 88
type textarea "x"
type textarea "t"
type textarea "x"
type textarea "th"
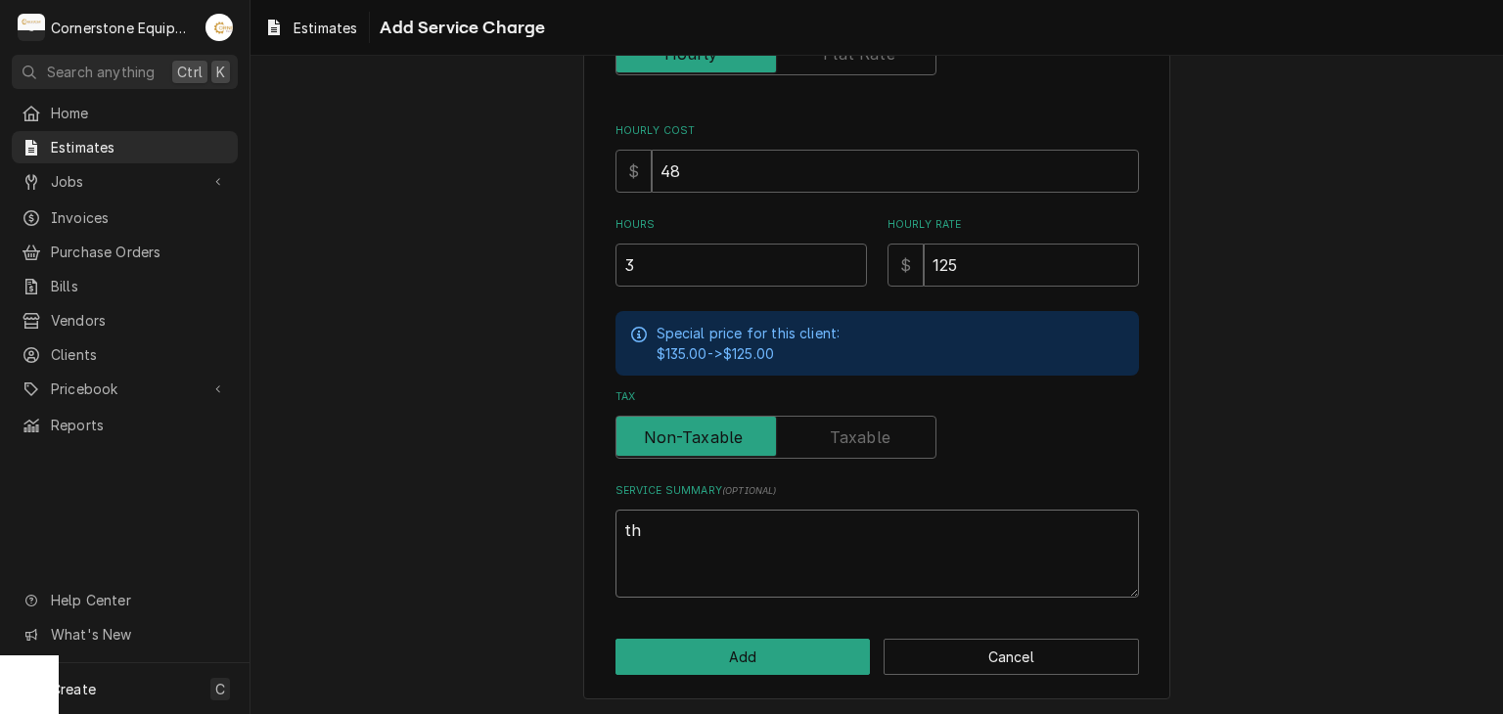
type textarea "x"
type textarea "thi"
type textarea "x"
type textarea "this"
type textarea "x"
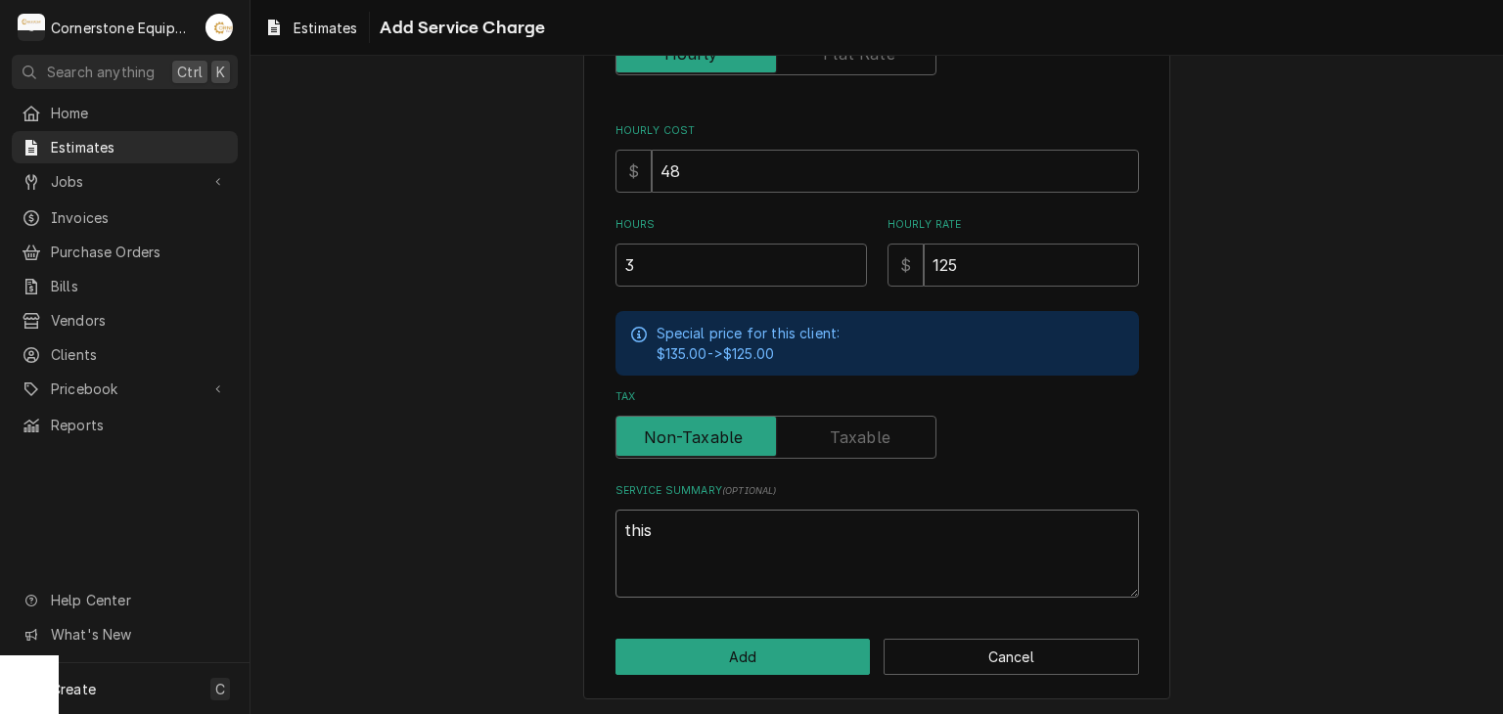
type textarea "this"
type textarea "x"
type textarea "this i"
type textarea "x"
type textarea "this is"
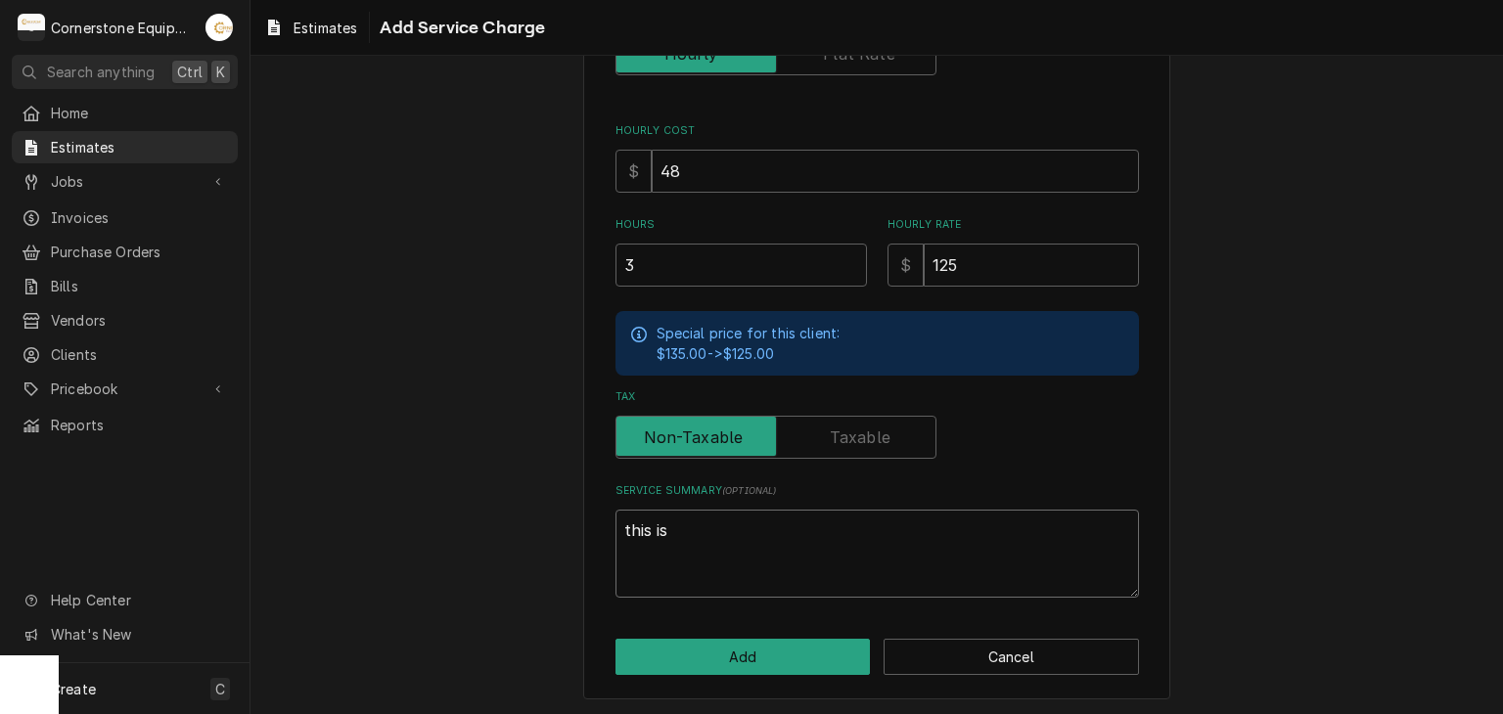
type textarea "x"
type textarea "this is"
type textarea "x"
type textarea "this is a"
type textarea "x"
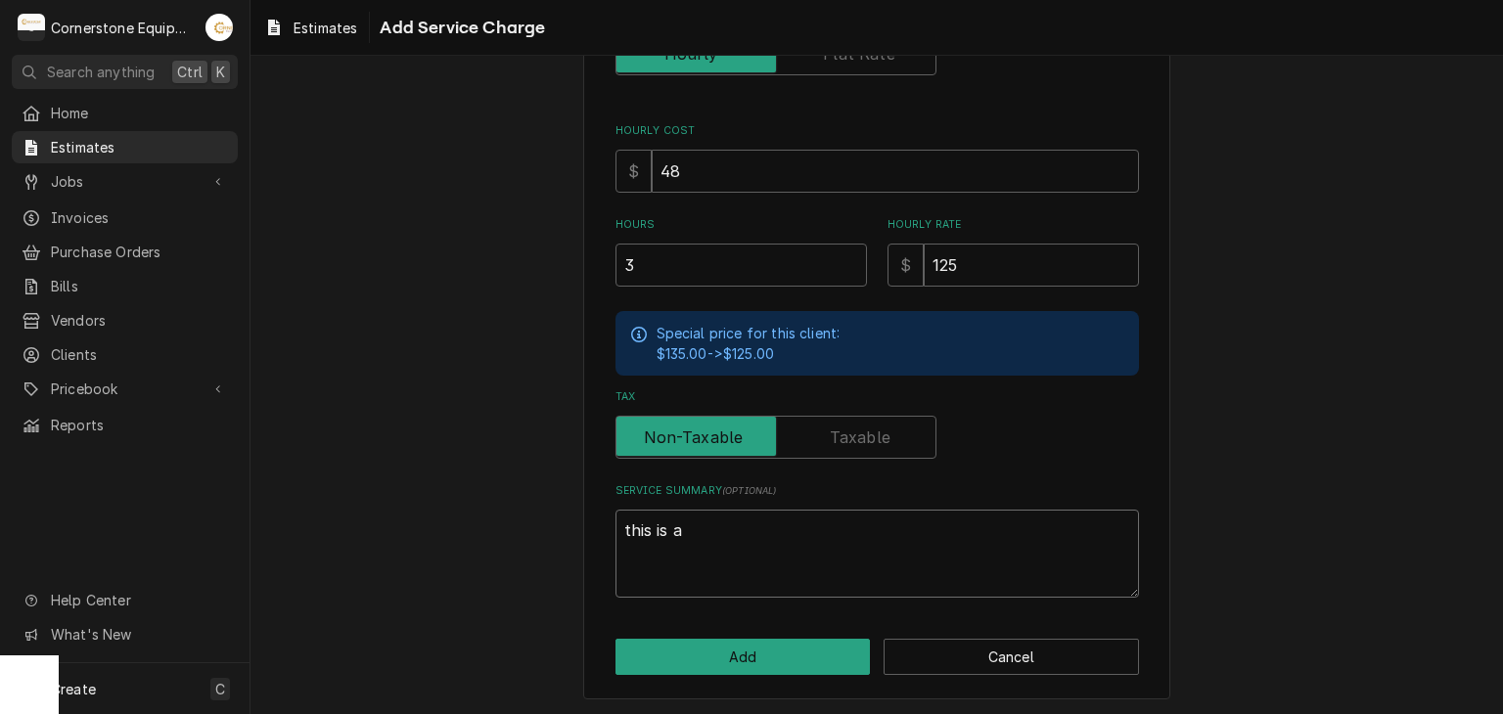
type textarea "this is an"
type textarea "x"
type textarea "this is an"
type textarea "x"
type textarea "this is an e"
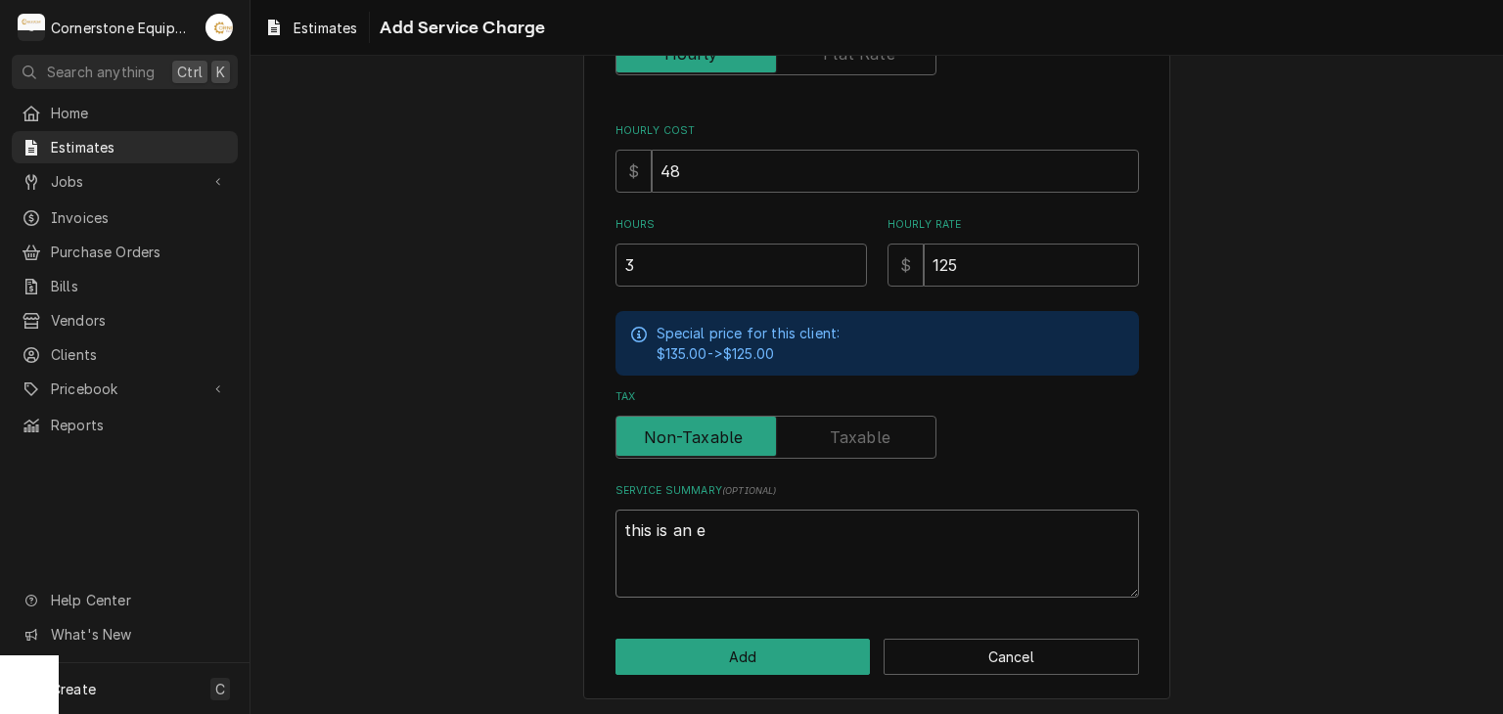
type textarea "x"
type textarea "this is an es"
type textarea "x"
type textarea "this is an est"
type textarea "x"
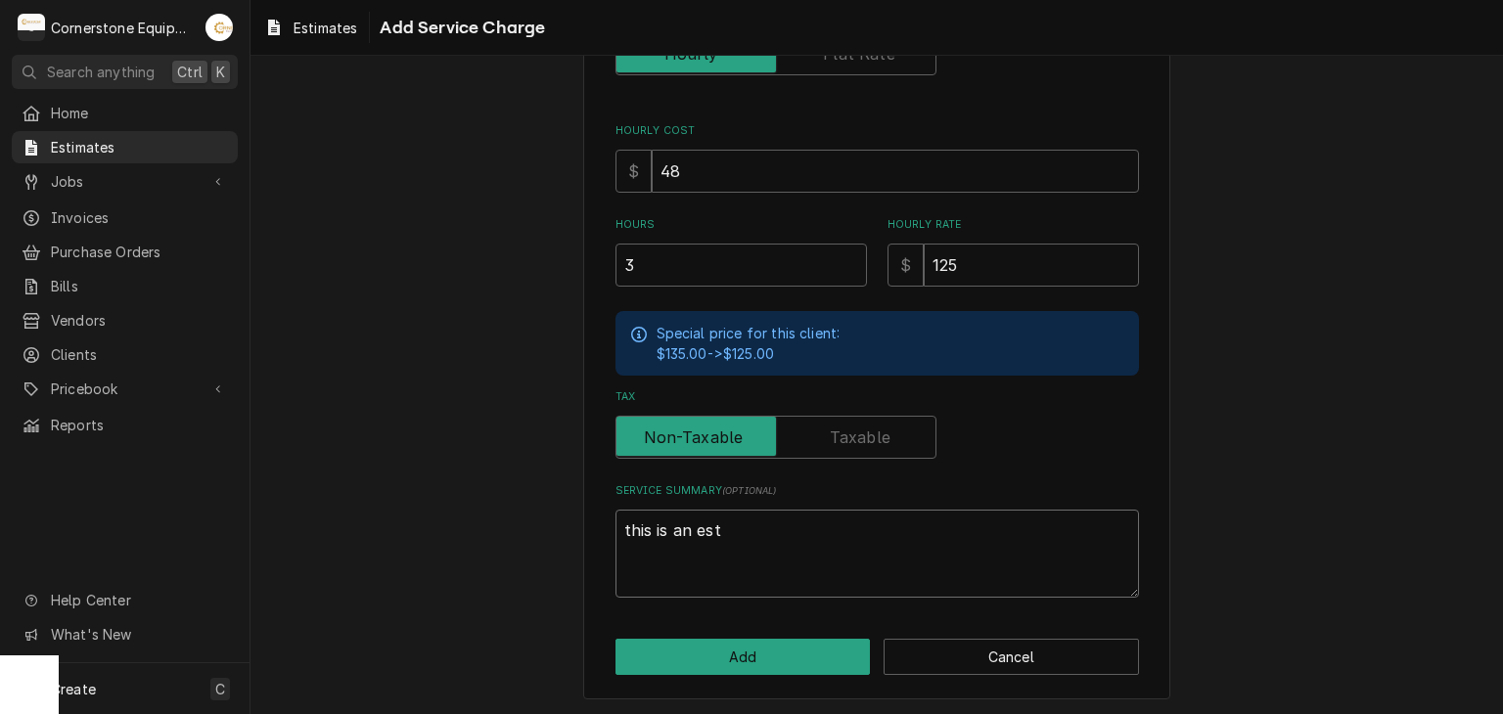
type textarea "this is an esti"
type textarea "x"
type textarea "this is an estim"
type textarea "x"
type textarea "this is an estima"
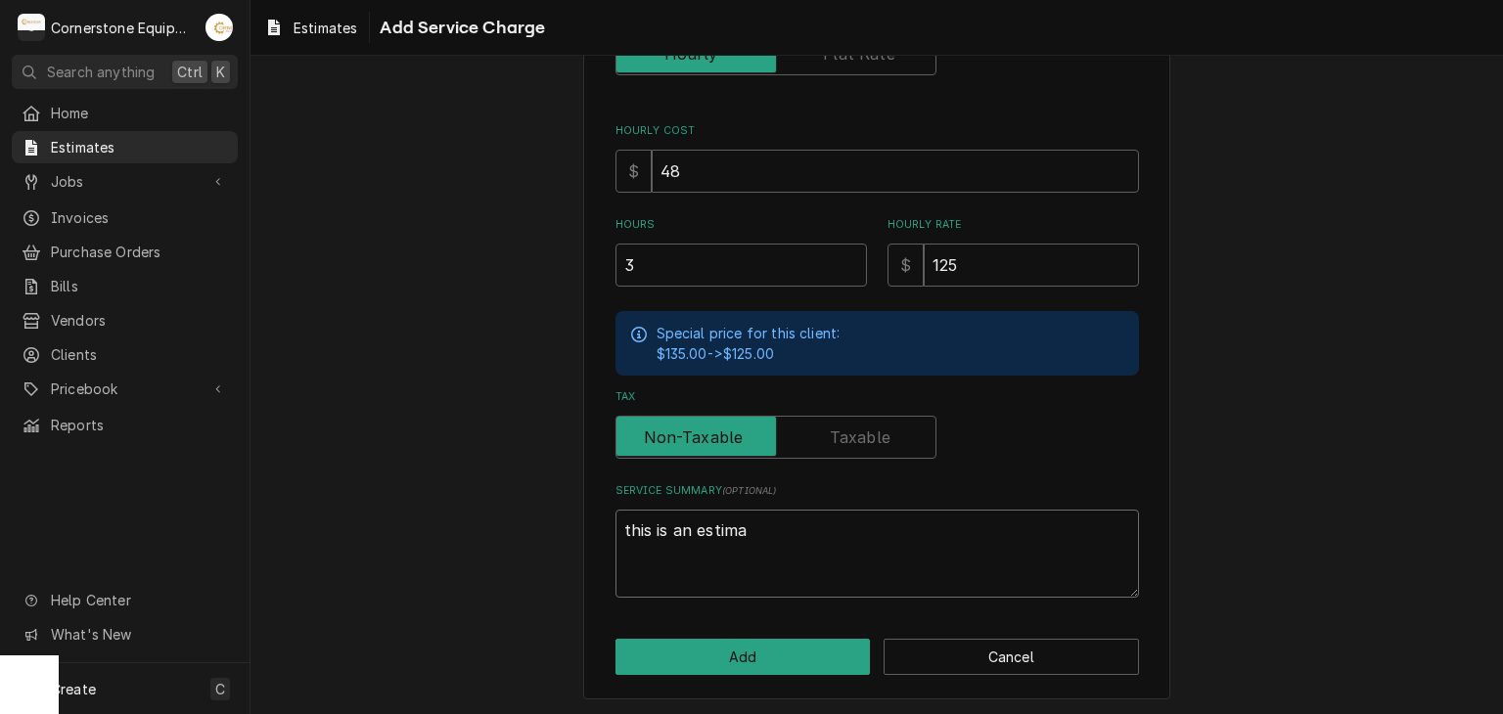
type textarea "x"
type textarea "this is an estimat"
type textarea "x"
type textarea "this is an estimate"
type textarea "x"
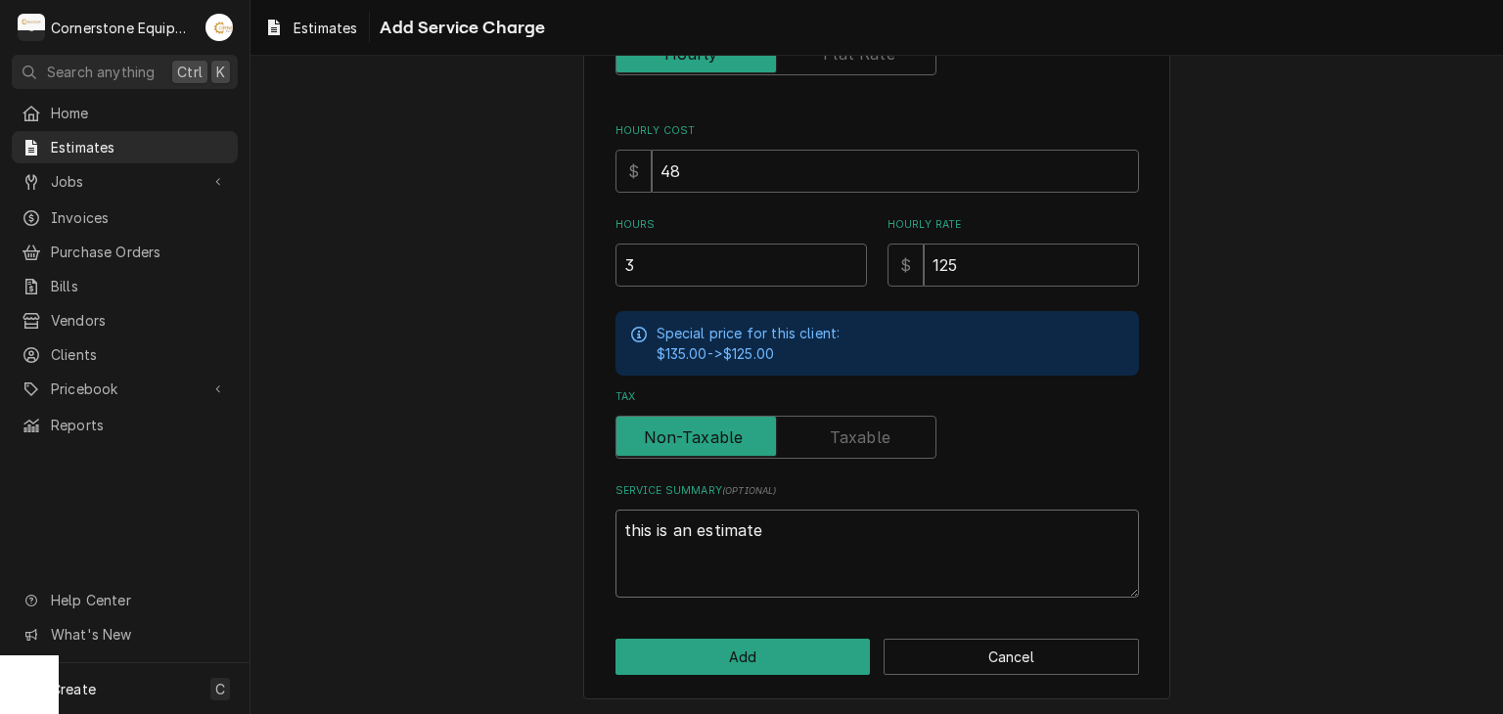
type textarea "this is an estimate"
type textarea "x"
type textarea "this is an estimate t"
type textarea "x"
type textarea "this is an estimate to"
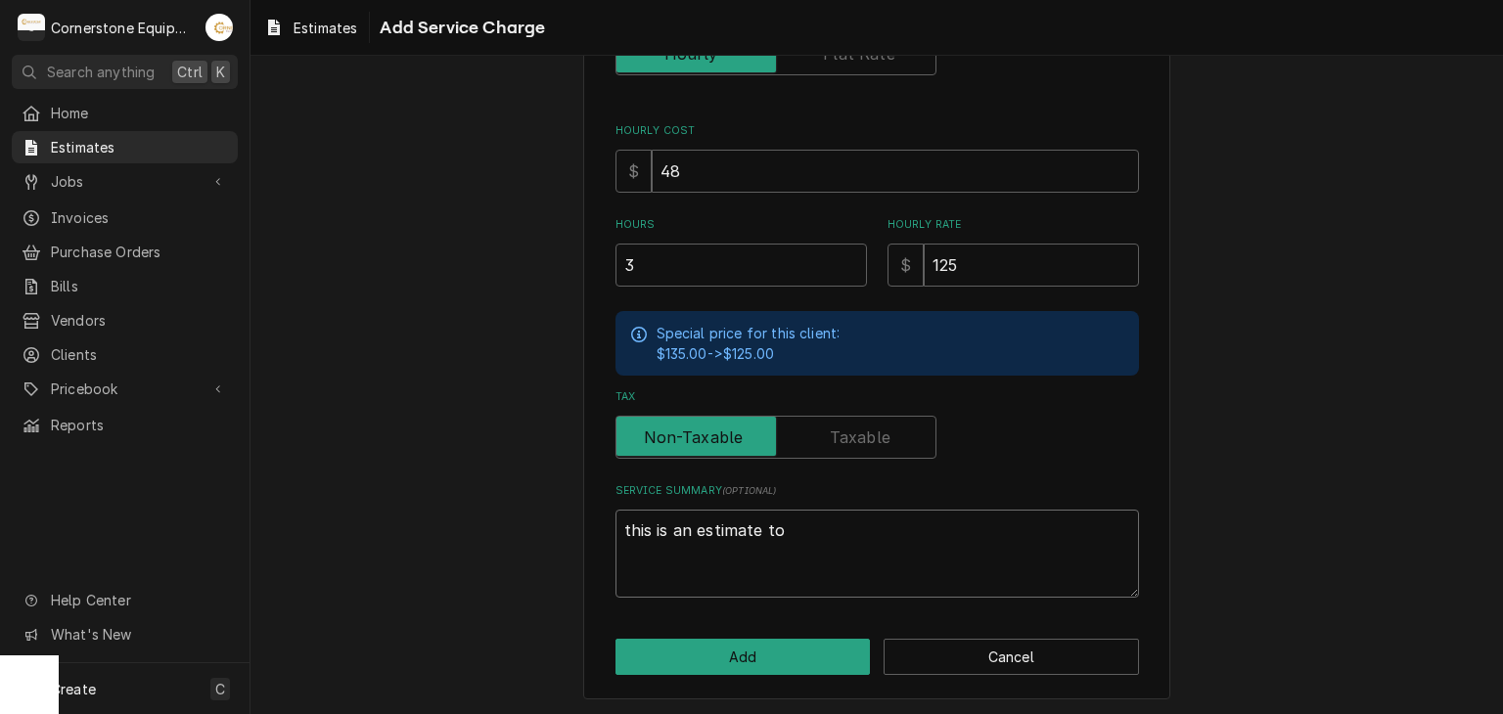
type textarea "x"
type textarea "this is an estimate to"
type textarea "x"
type textarea "this is an estimate to r"
type textarea "x"
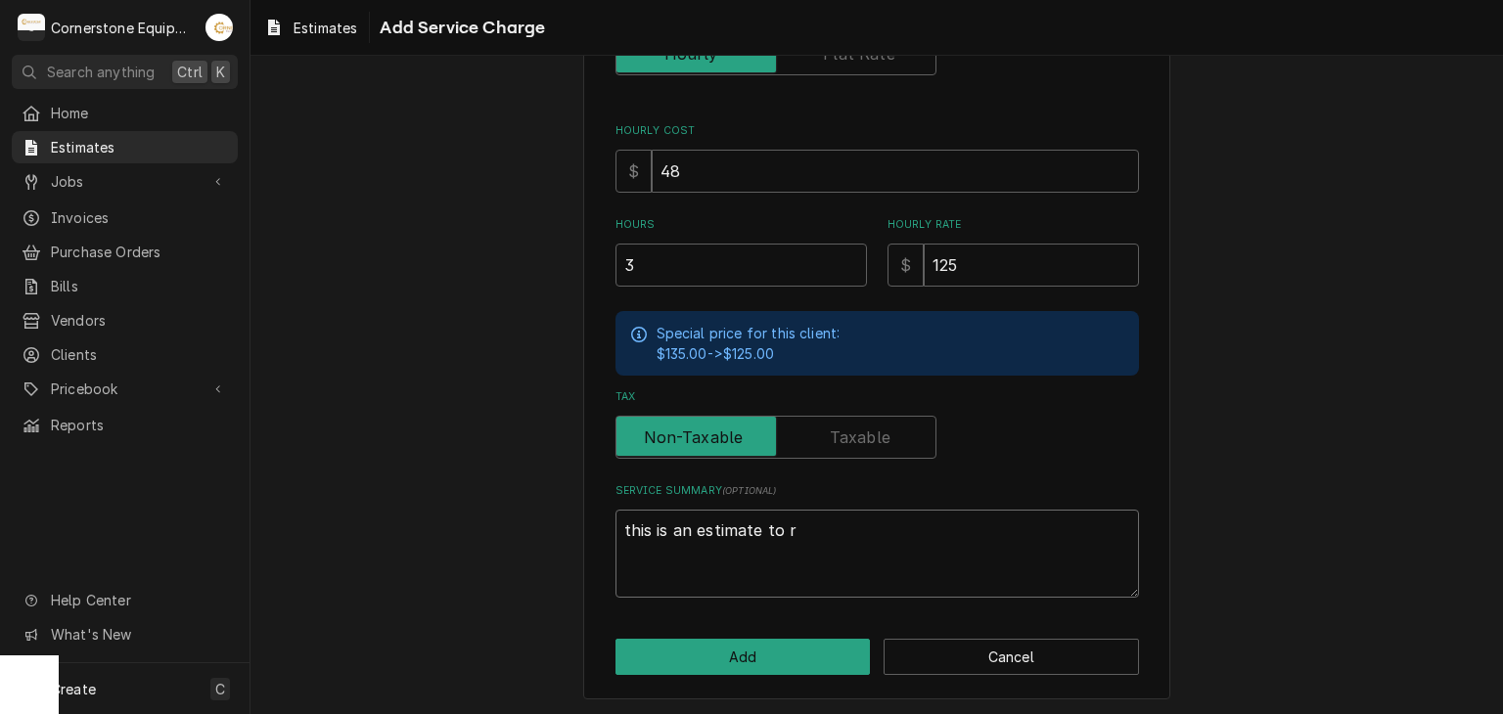
type textarea "this is an estimate to ro"
type textarea "x"
type textarea "this is an estimate to roe"
type textarea "x"
type textarea "this is an estimate to ro"
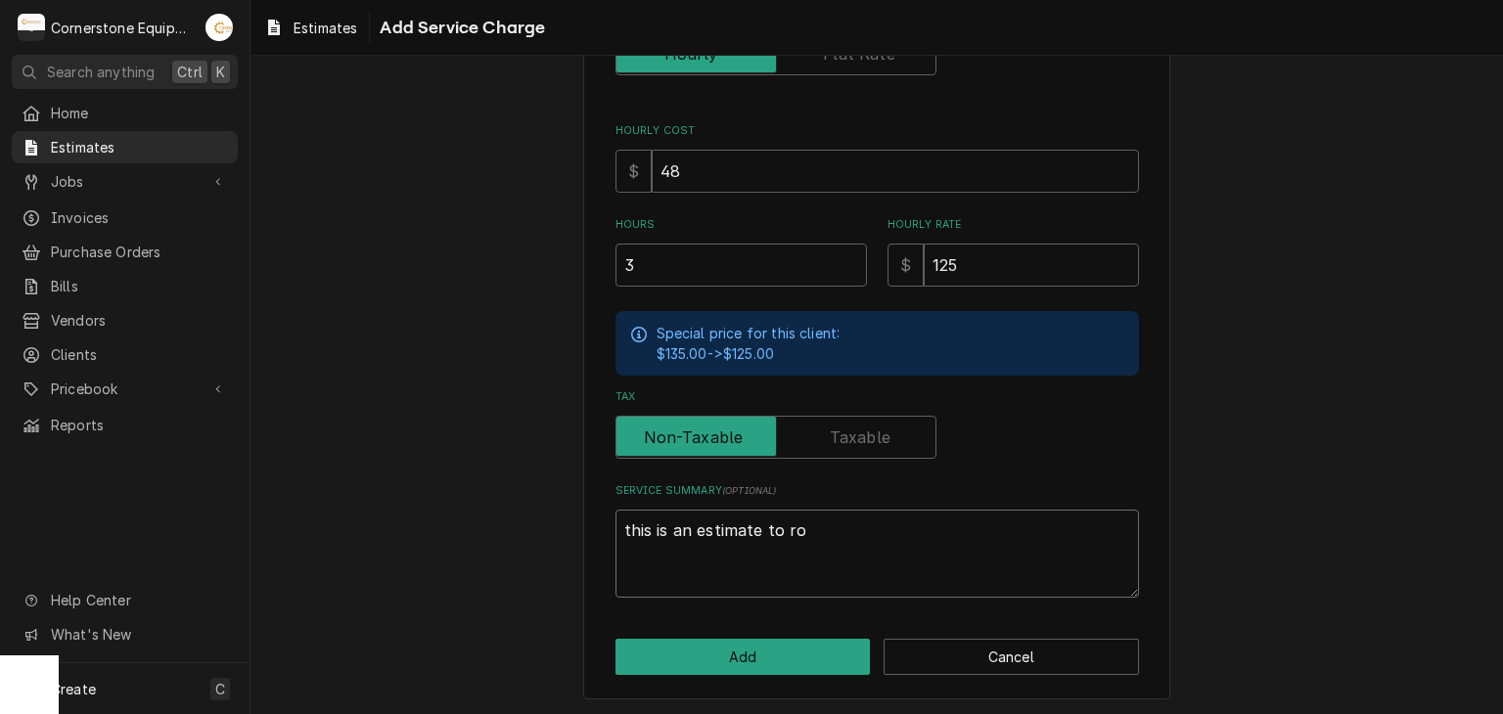
type textarea "x"
type textarea "this is an estimate to r"
type textarea "x"
type textarea "this is an estimate to re"
type textarea "x"
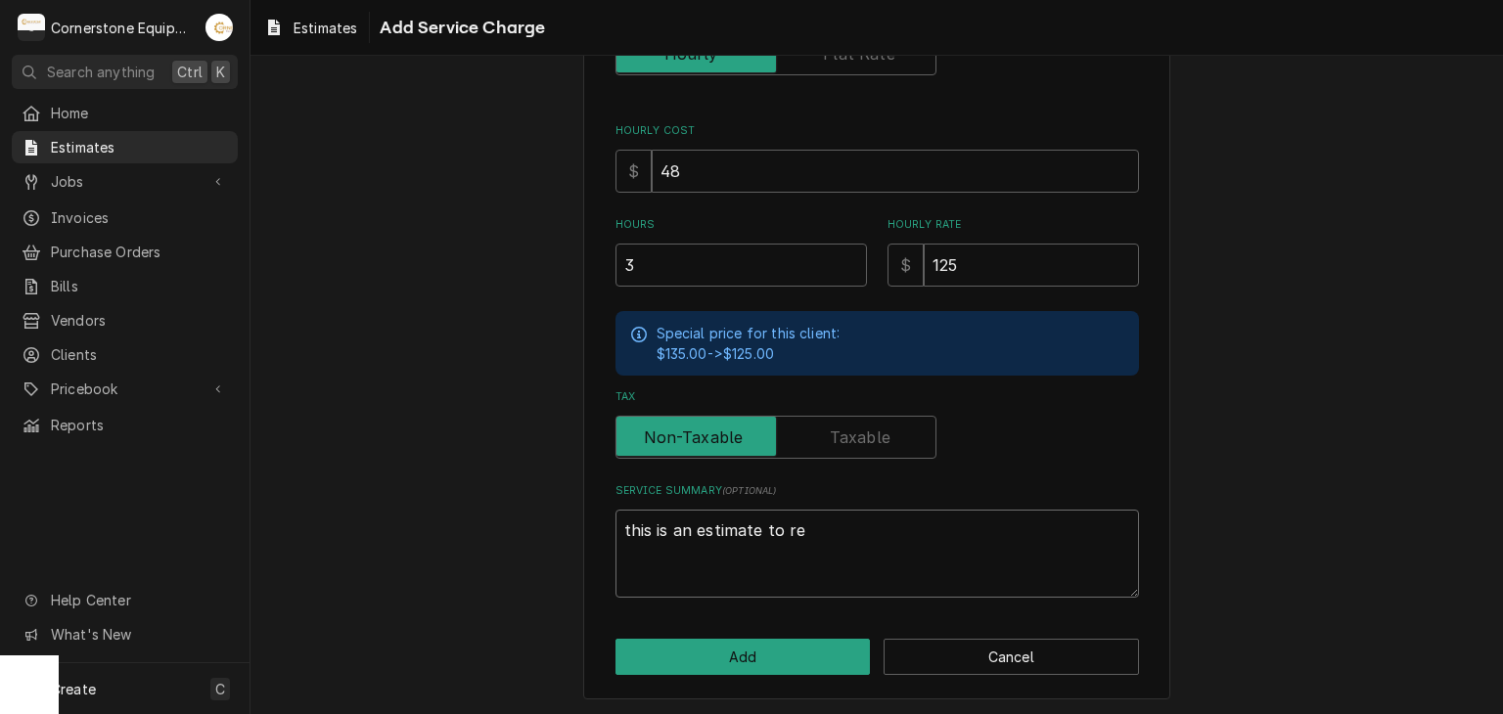
type textarea "this is an estimate to rel"
type textarea "x"
type textarea "this is an estimate to rela"
type textarea "x"
type textarea "this is an estimate to rel"
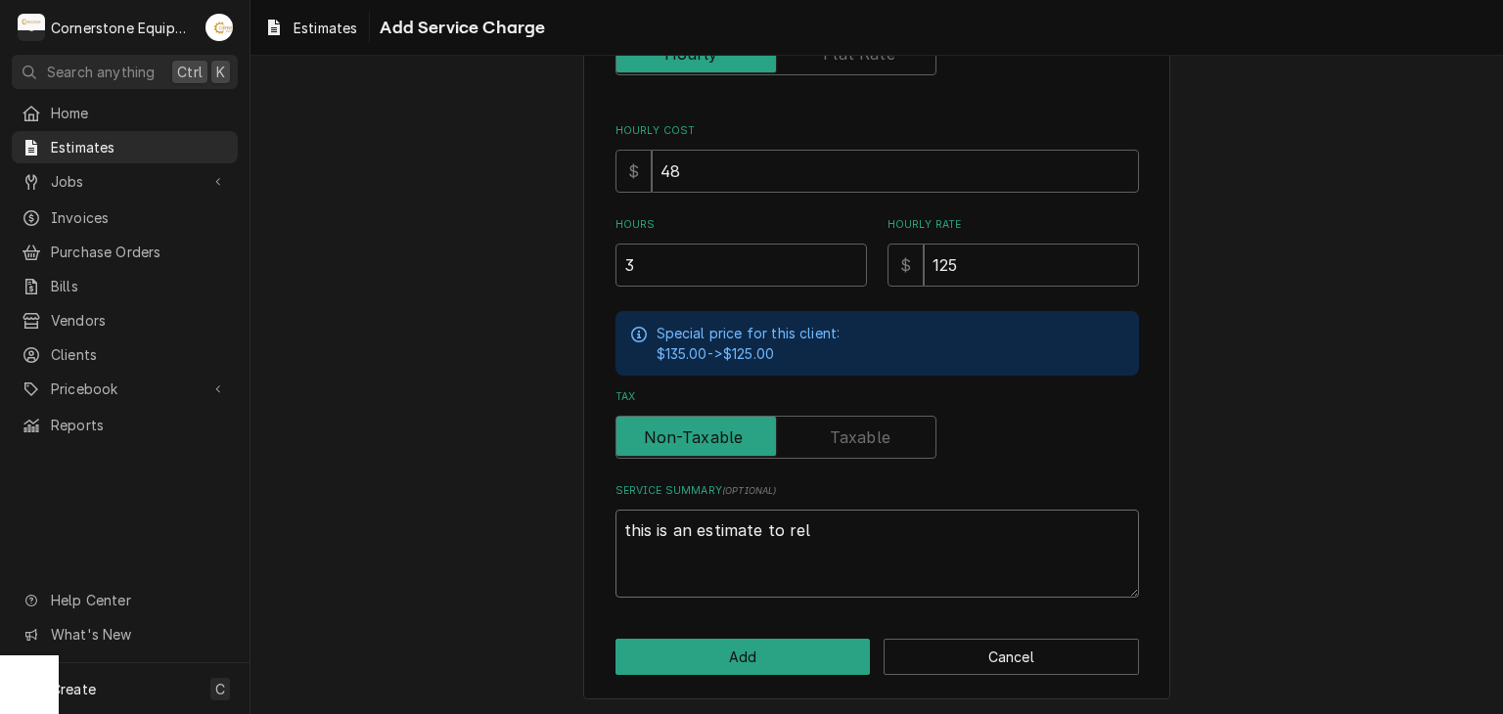
type textarea "x"
type textarea "this is an estimate to re"
type textarea "x"
type textarea "this is an estimate to rep"
type textarea "x"
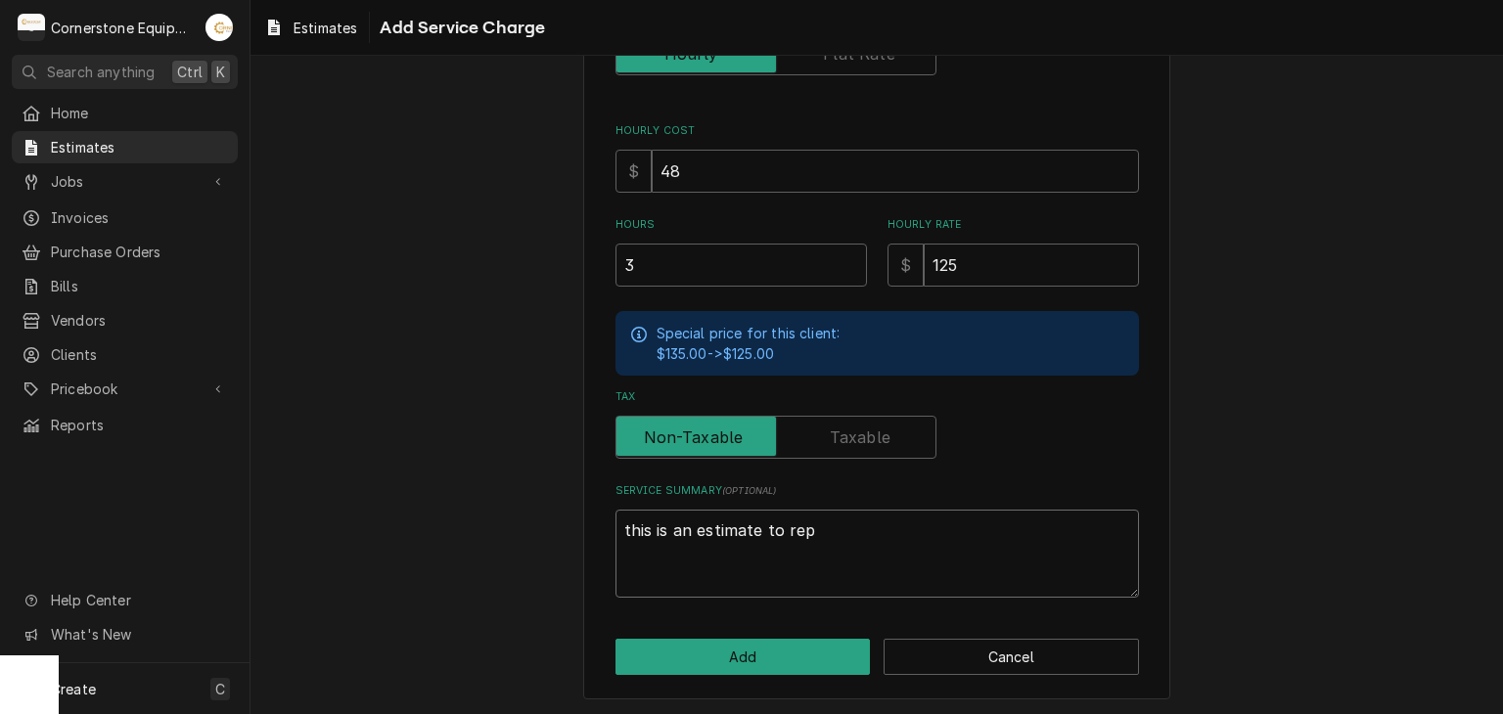
type textarea "this is an estimate to repl"
type textarea "x"
type textarea "this is an estimate to repla"
type textarea "x"
type textarea "this is an estimate to replae"
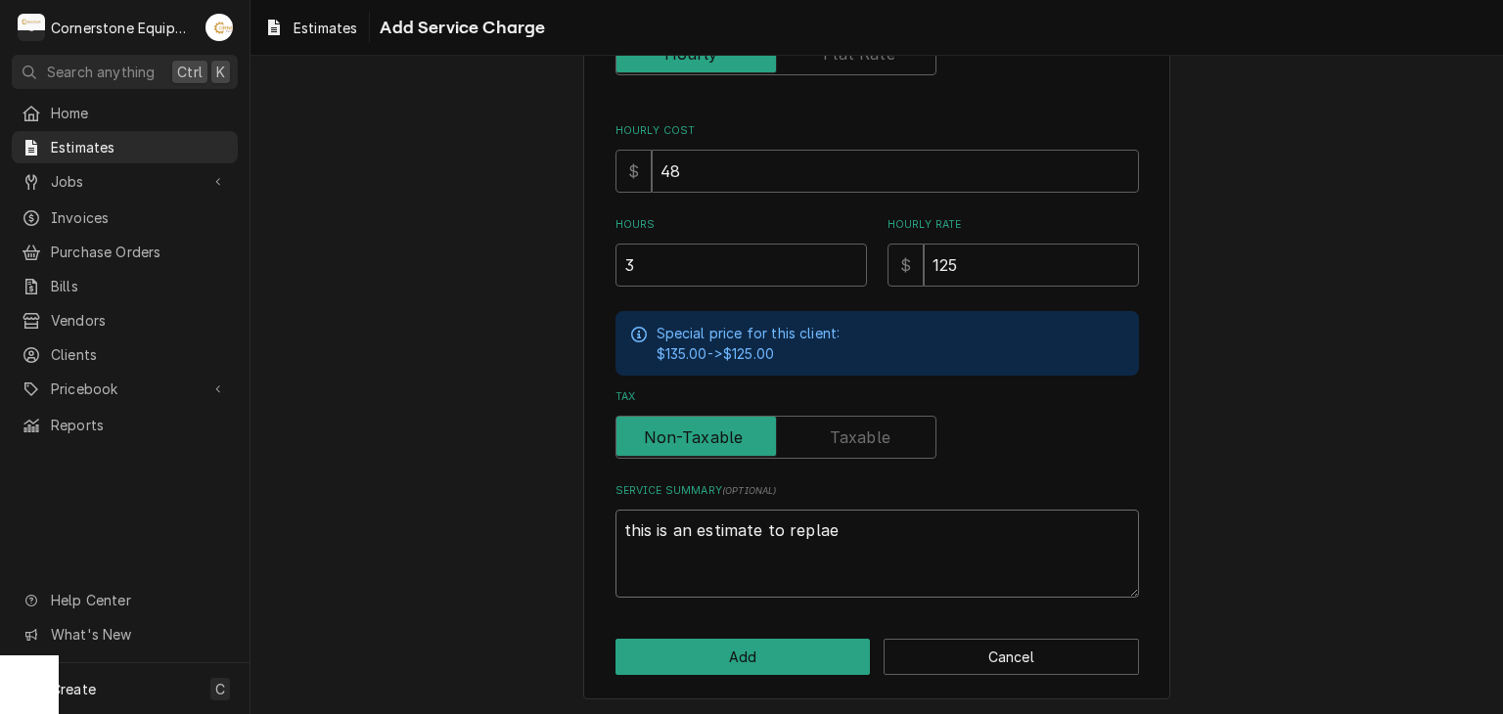
type textarea "x"
type textarea "this is an estimate to replaec"
click at [743, 541] on textarea "this is an estimate to replace the harness, hi limit and conduit for your world…" at bounding box center [876, 554] width 523 height 88
click at [824, 563] on textarea "this is an estimate to replace the harness, hi limit and conduit for your world…" at bounding box center [876, 554] width 523 height 88
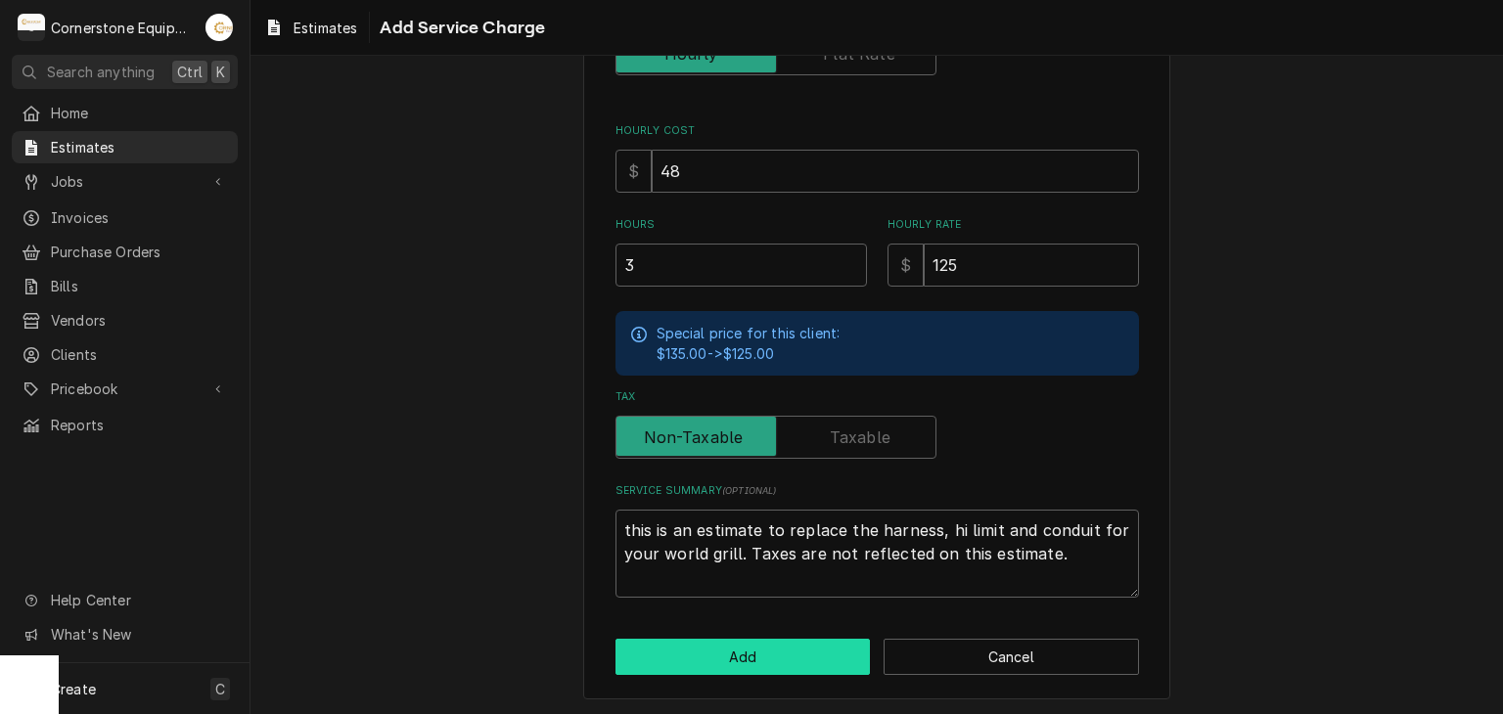
click at [665, 651] on button "Add" at bounding box center [742, 657] width 255 height 36
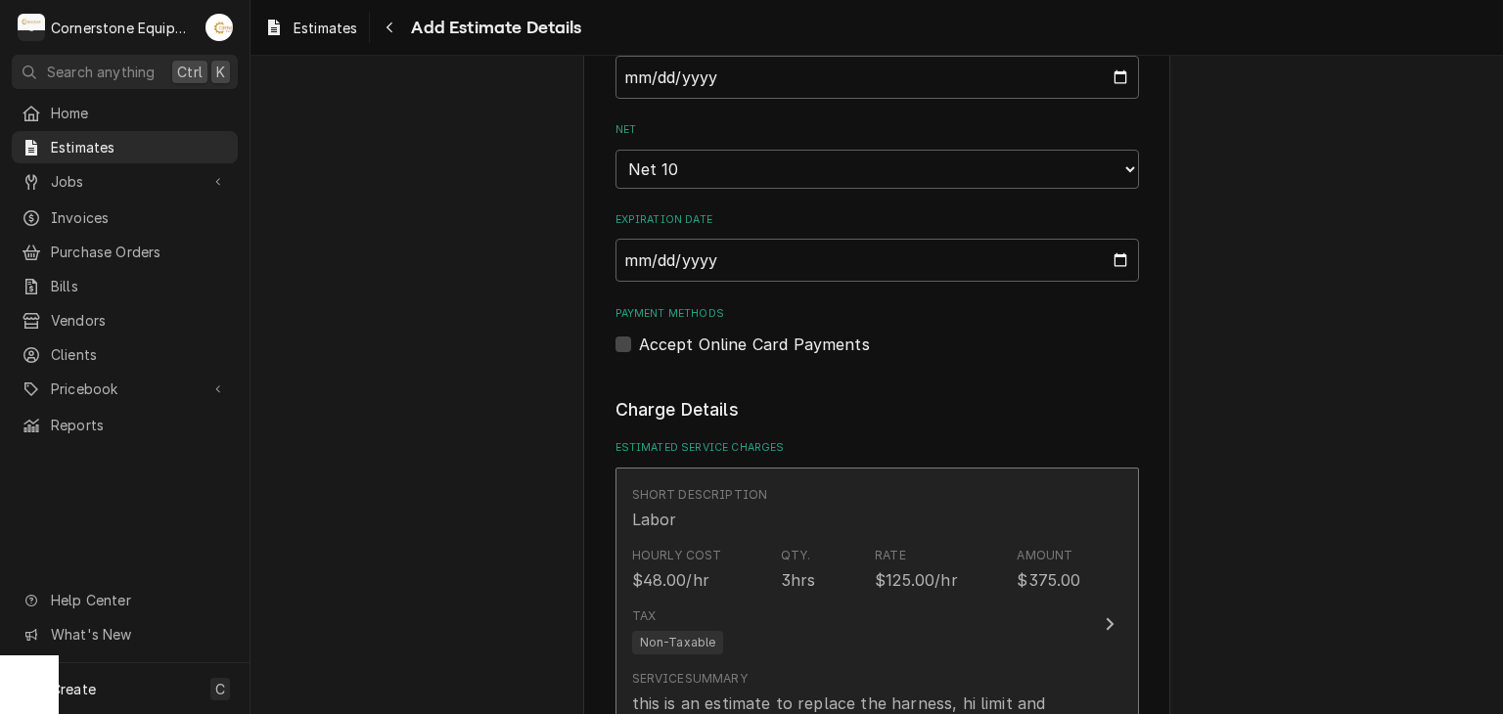
scroll to position [1893, 0]
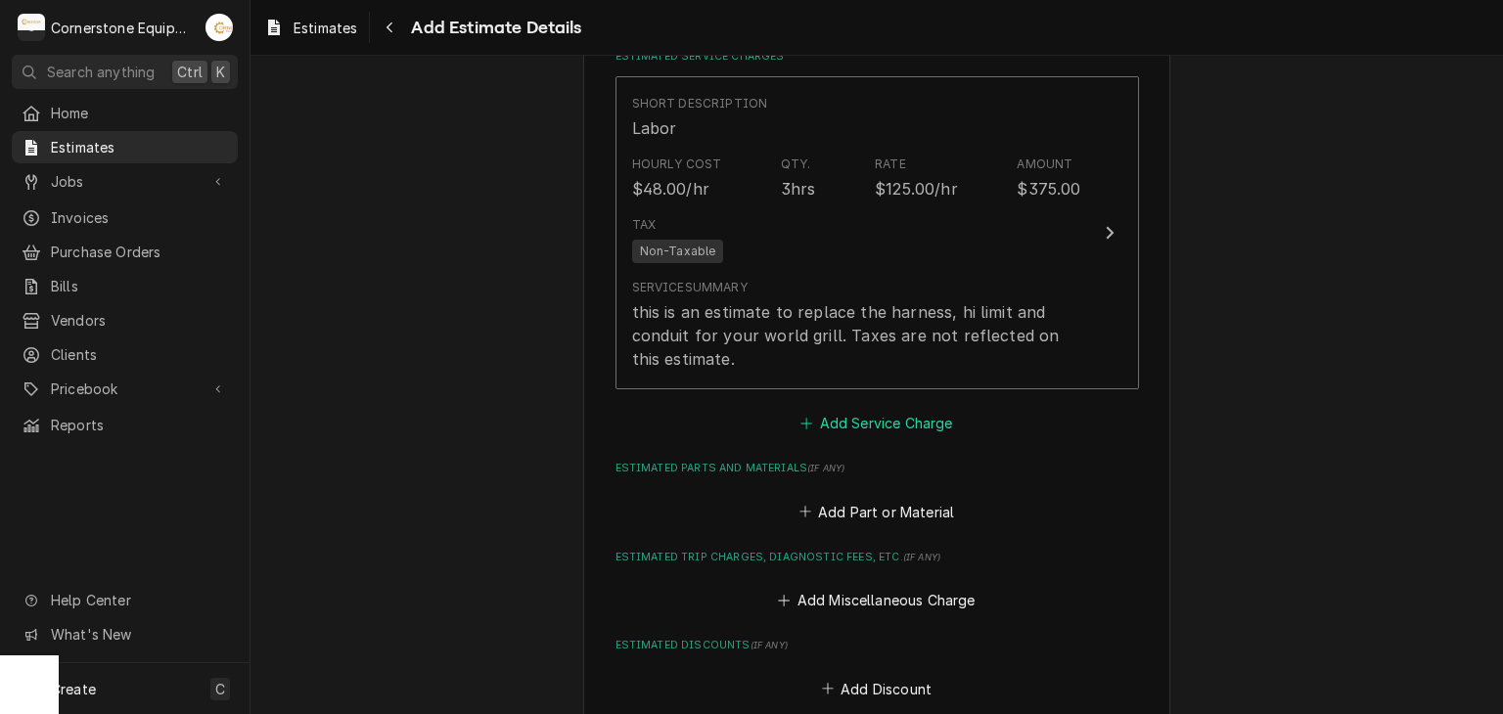
click at [824, 412] on button "Add Service Charge" at bounding box center [876, 423] width 158 height 27
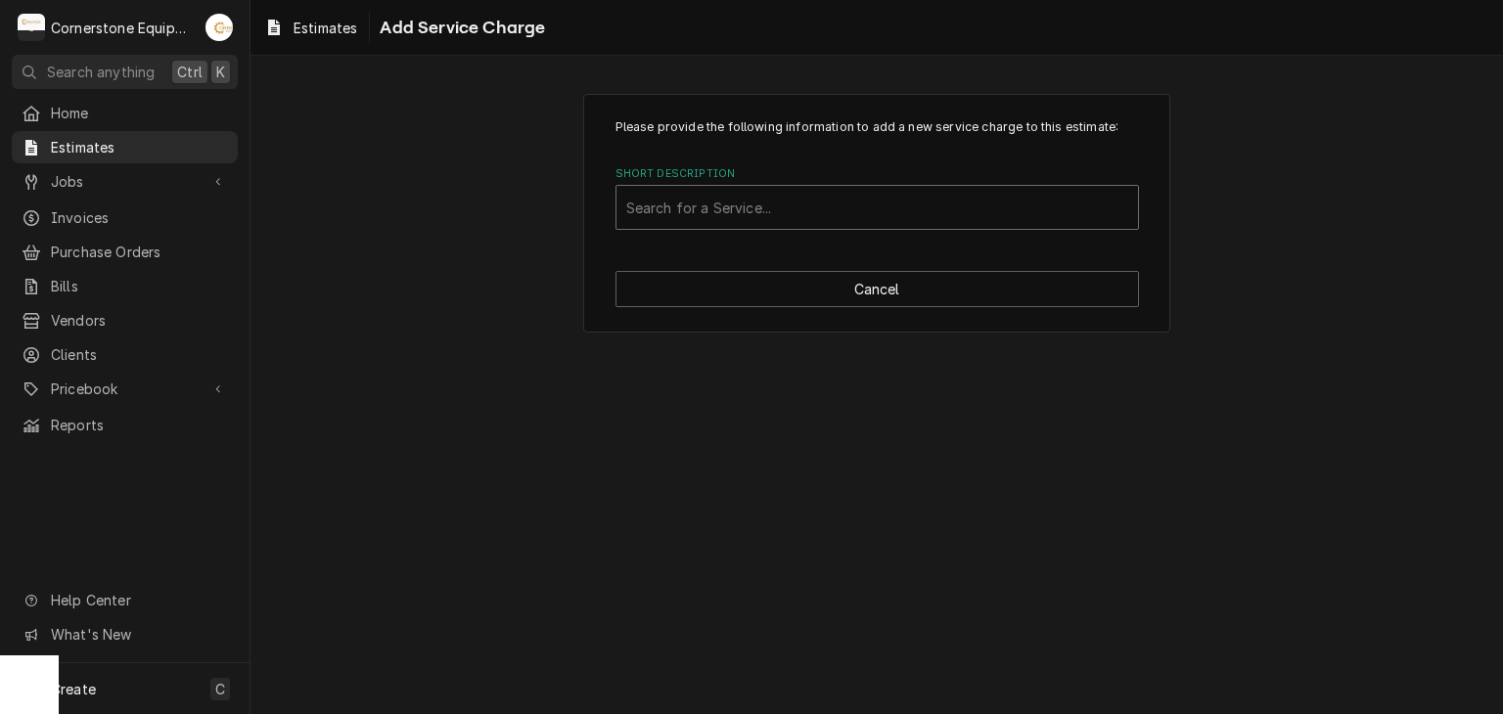
click at [884, 228] on div "Search for a Service..." at bounding box center [876, 207] width 521 height 43
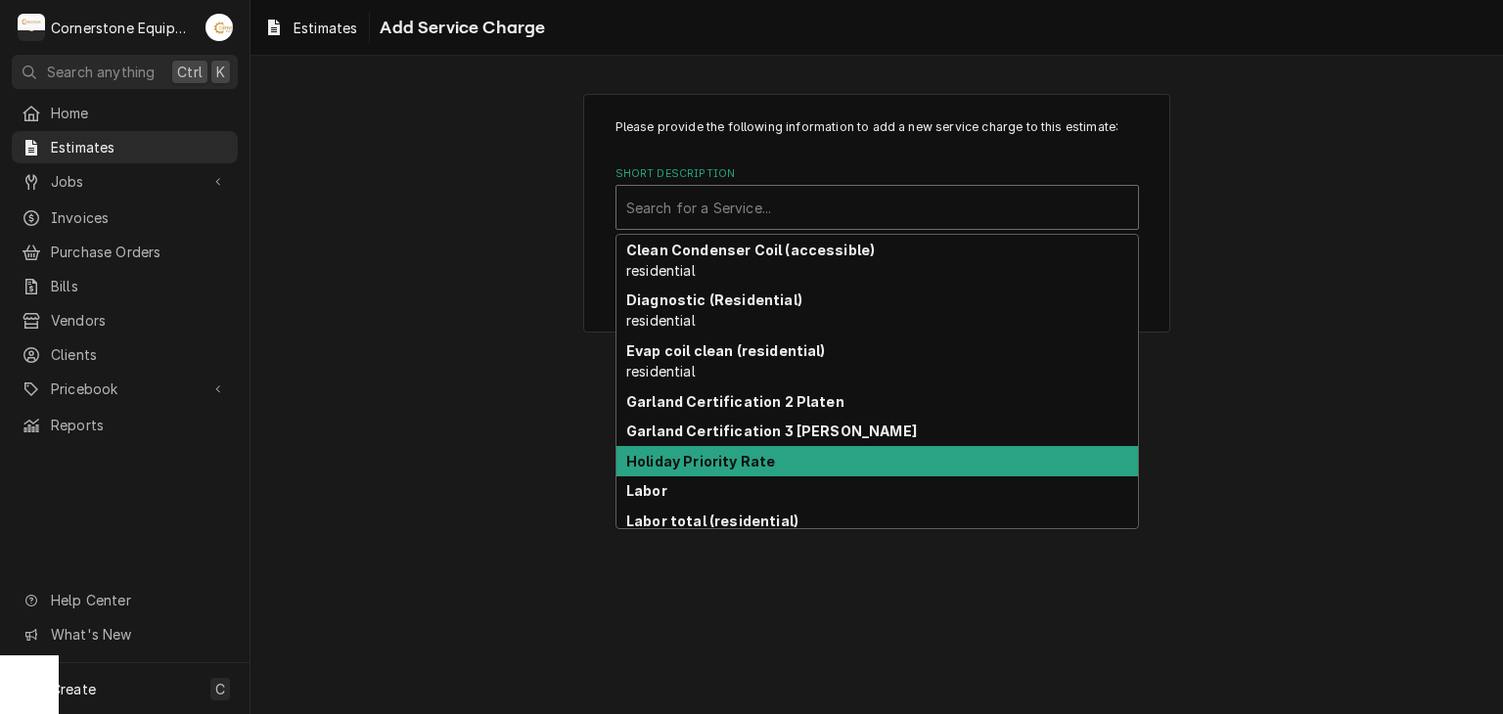
scroll to position [109, 0]
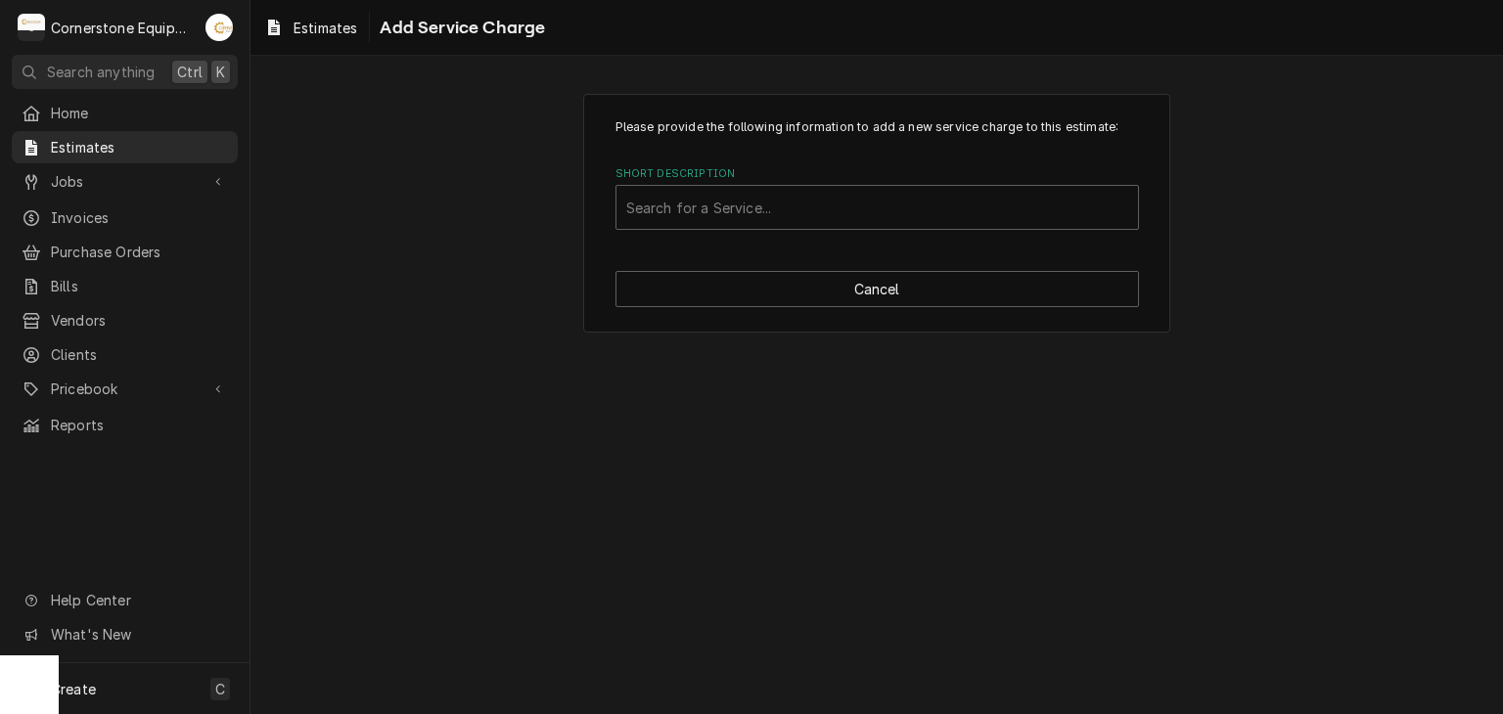
drag, startPoint x: 502, startPoint y: 401, endPoint x: 718, endPoint y: 499, distance: 237.3
click at [503, 401] on div "Please provide the following information to add a new service charge to this es…" at bounding box center [876, 385] width 1252 height 658
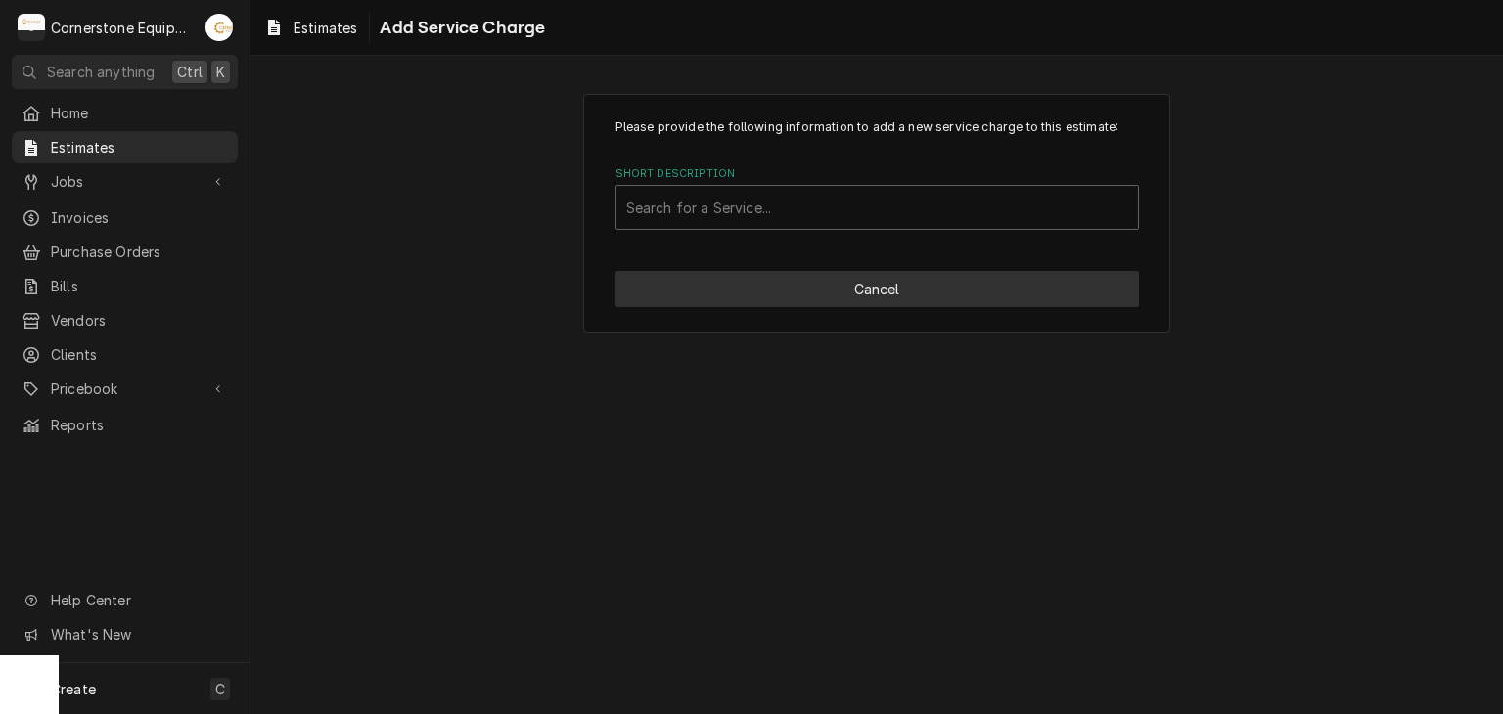
click at [927, 273] on button "Cancel" at bounding box center [876, 289] width 523 height 36
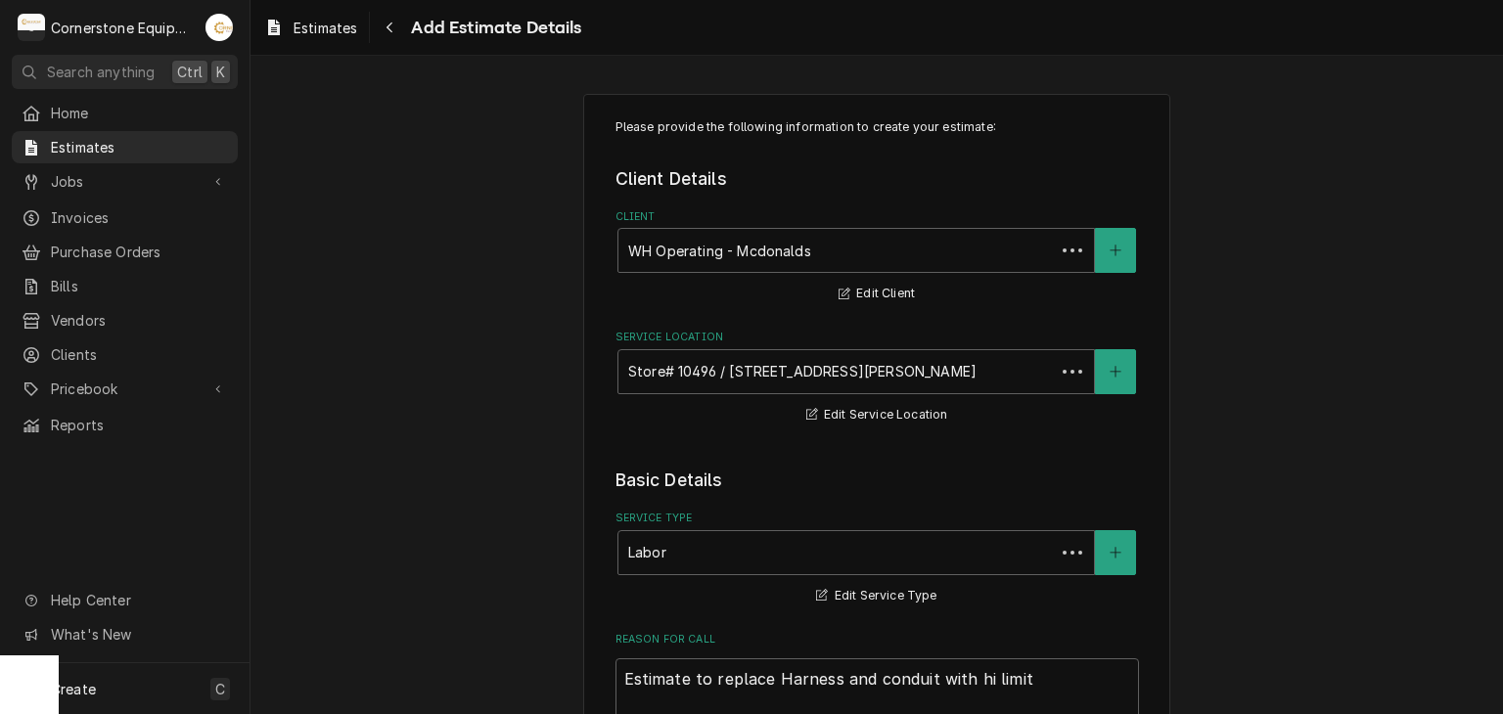
scroll to position [1868, 0]
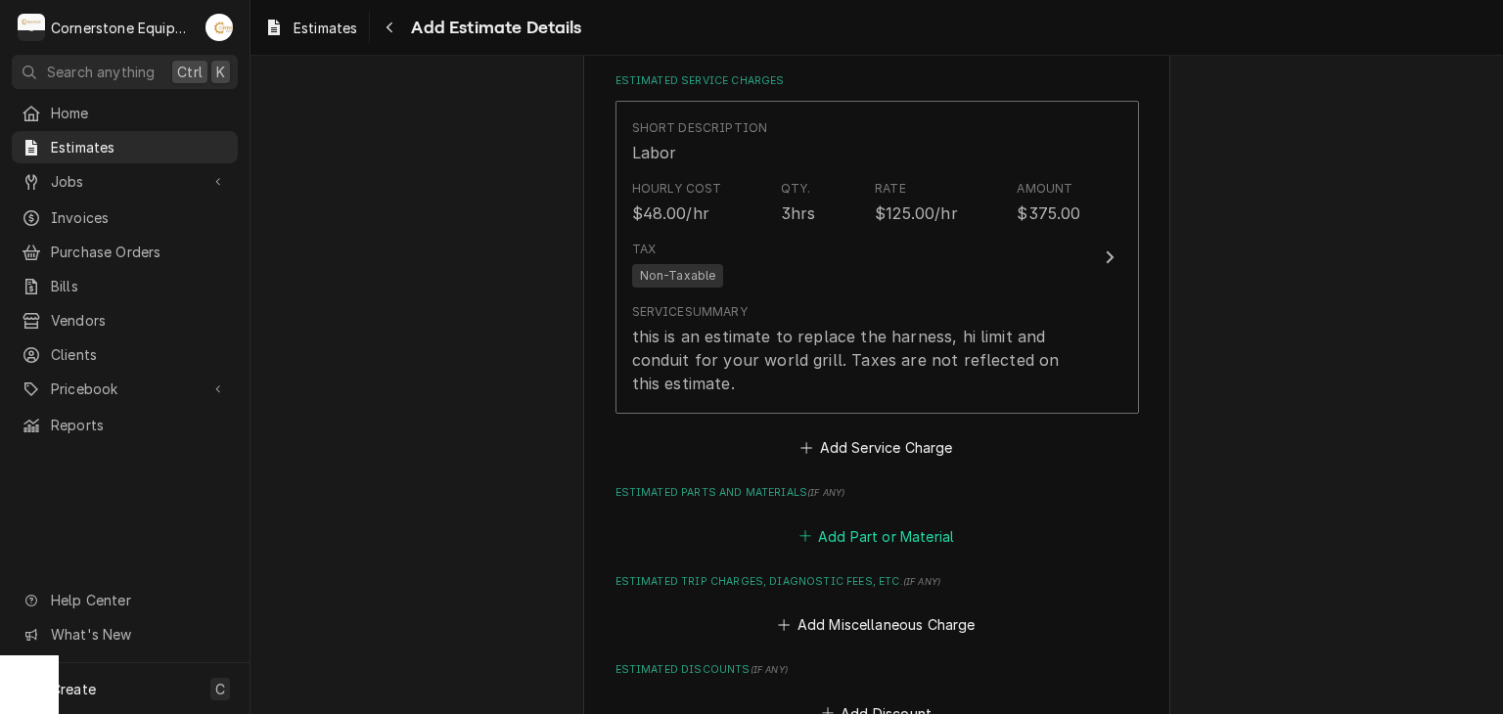
click at [849, 538] on button "Add Part or Material" at bounding box center [875, 535] width 161 height 27
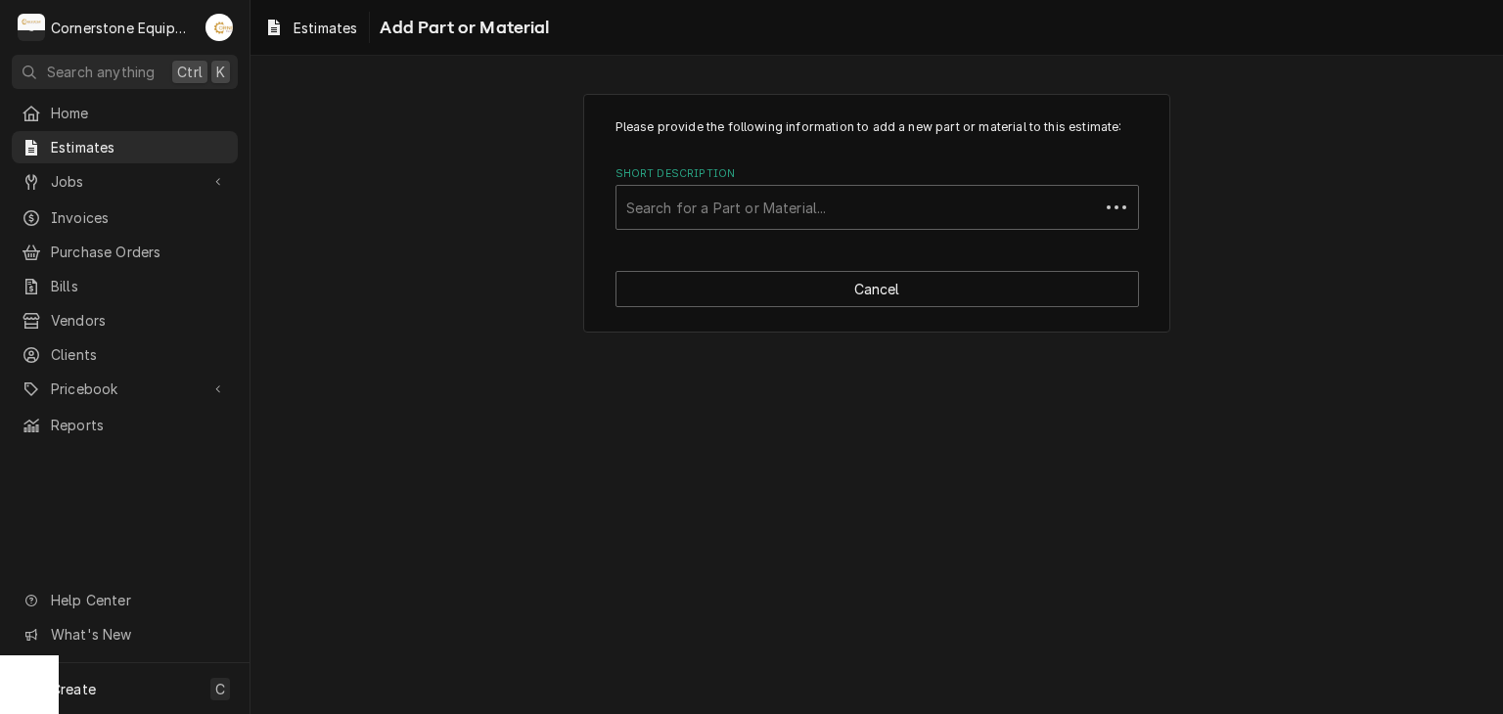
click at [806, 269] on div "Please provide the following information to add a new part or material to this …" at bounding box center [876, 213] width 587 height 239
click at [799, 212] on div "Short Description" at bounding box center [877, 207] width 502 height 35
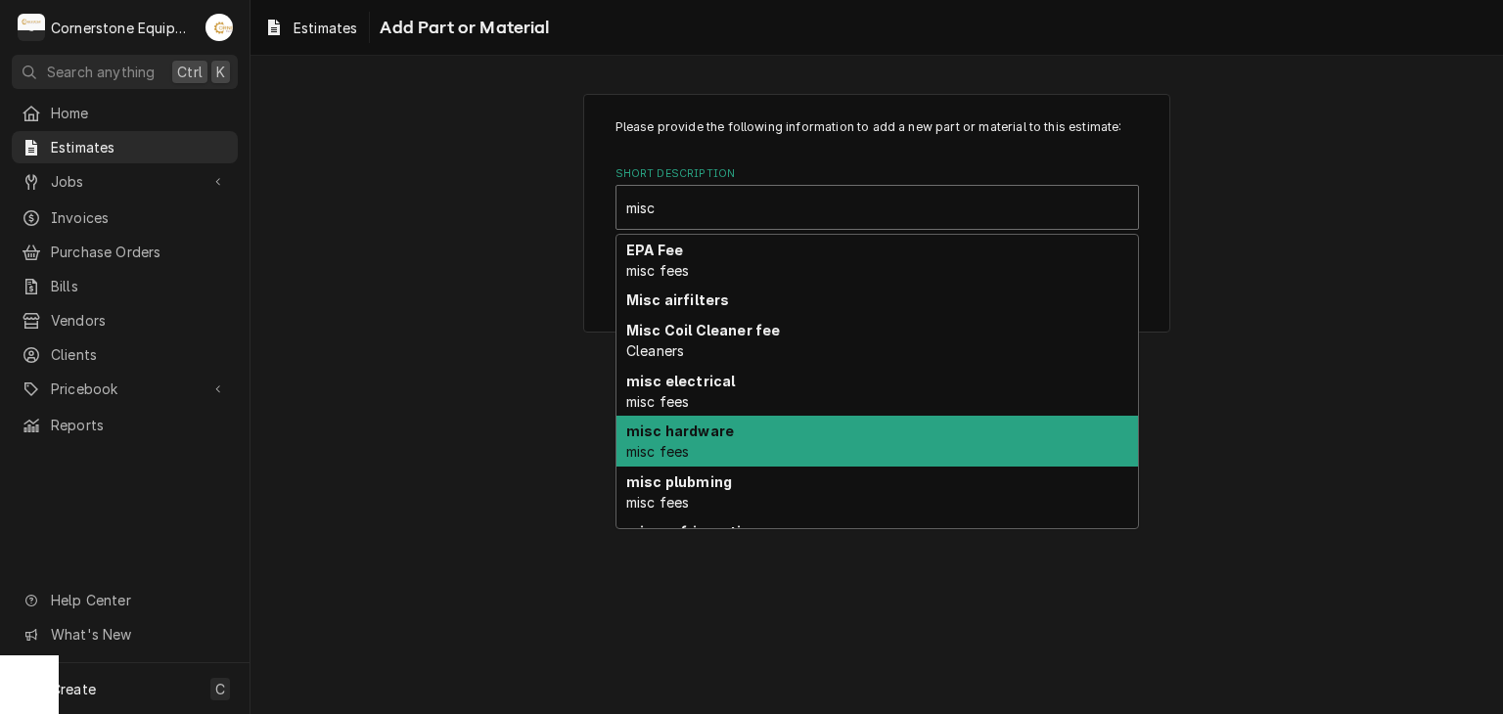
click at [741, 442] on div "misc hardware misc fees" at bounding box center [876, 441] width 521 height 51
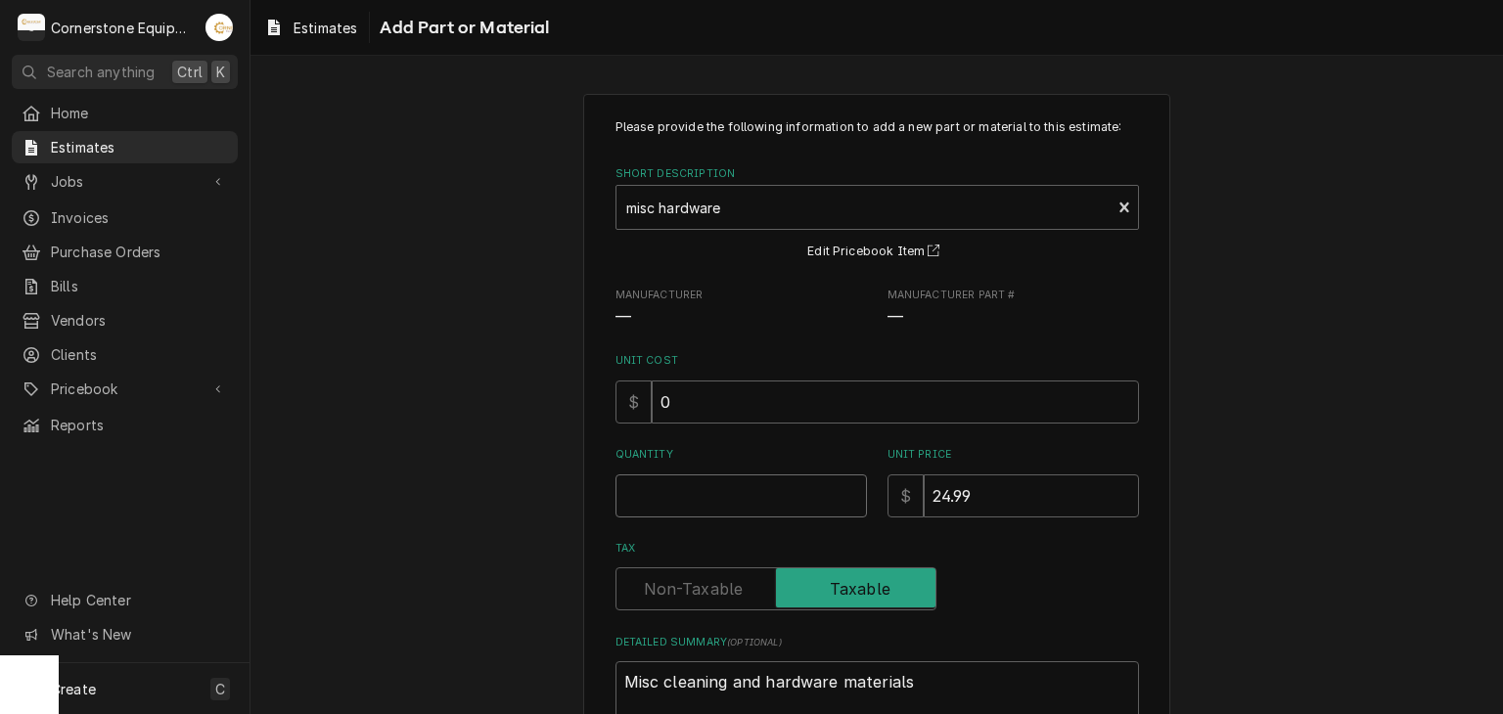
click at [732, 498] on input "Quantity" at bounding box center [740, 495] width 251 height 43
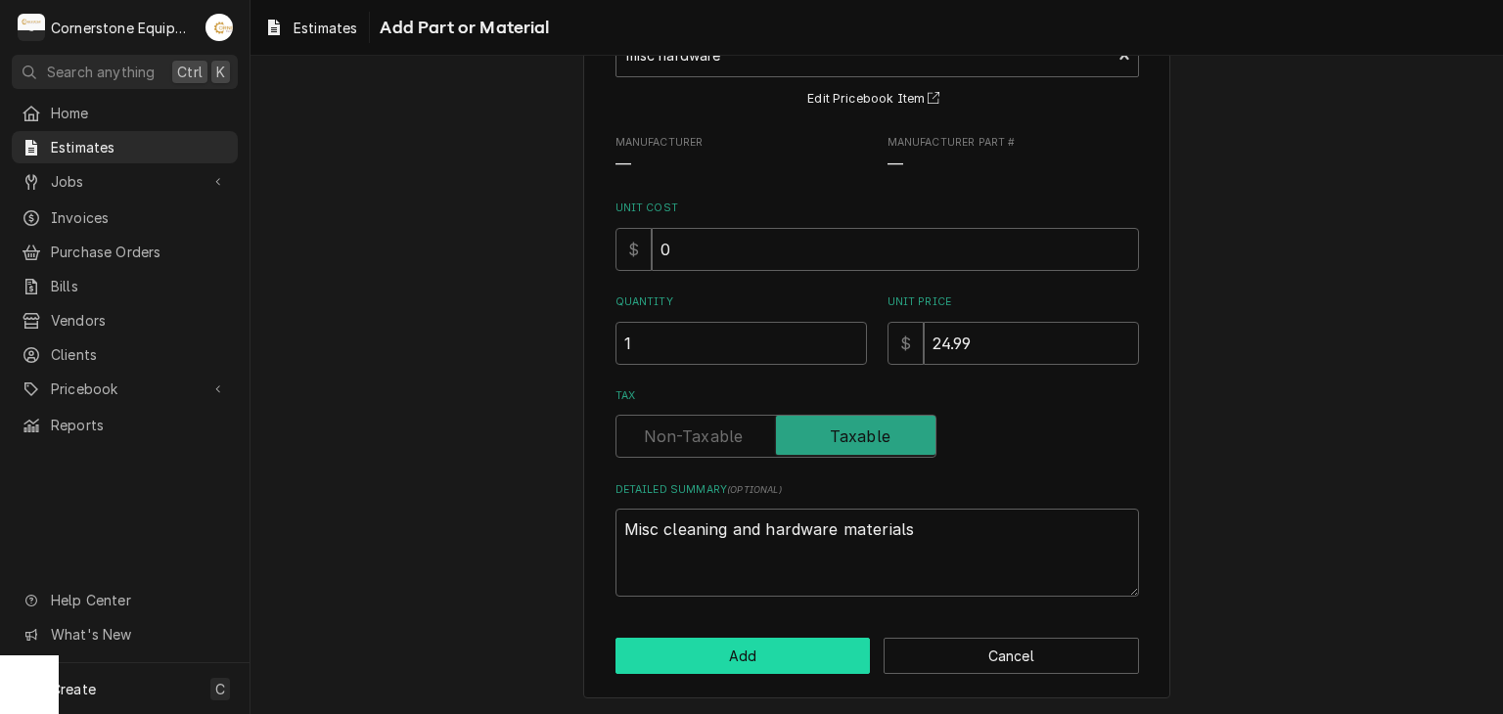
click at [763, 652] on button "Add" at bounding box center [742, 656] width 255 height 36
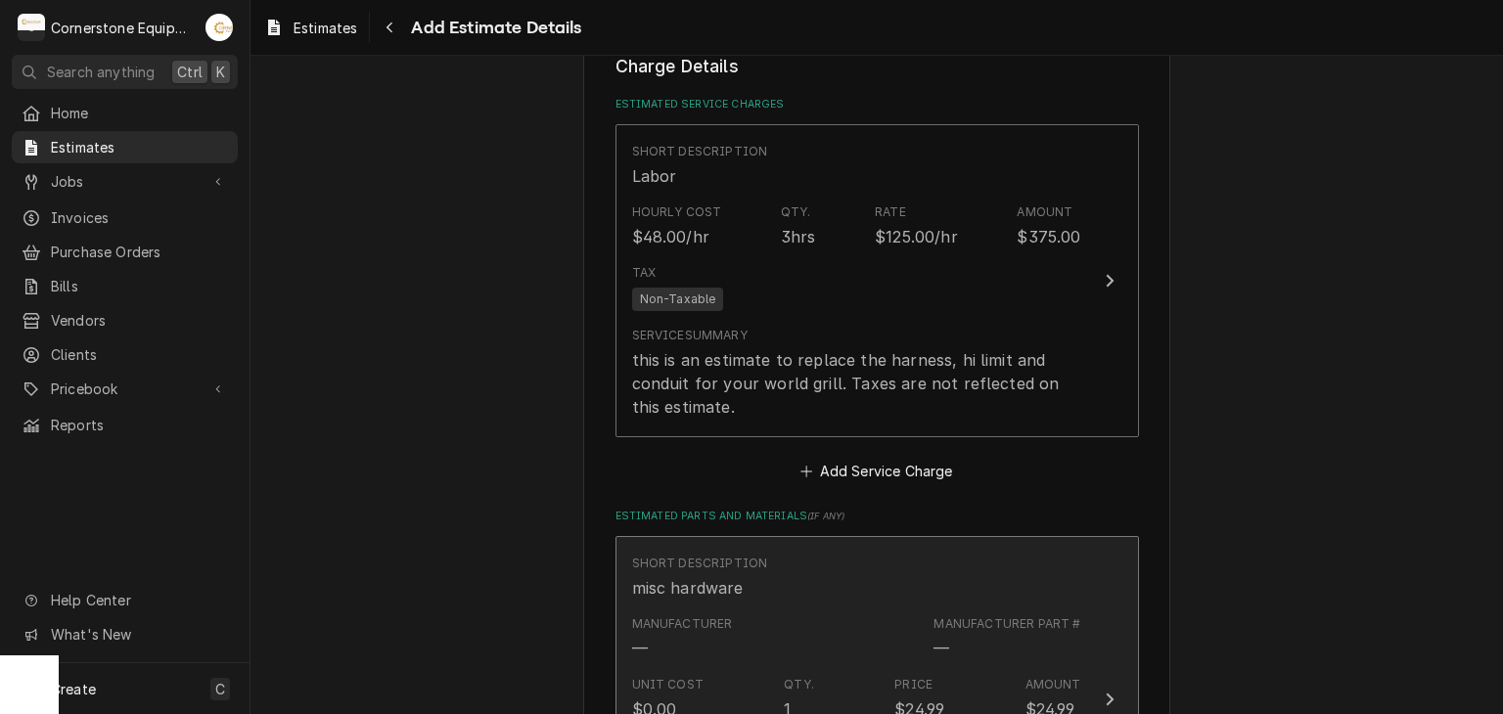
scroll to position [1845, 0]
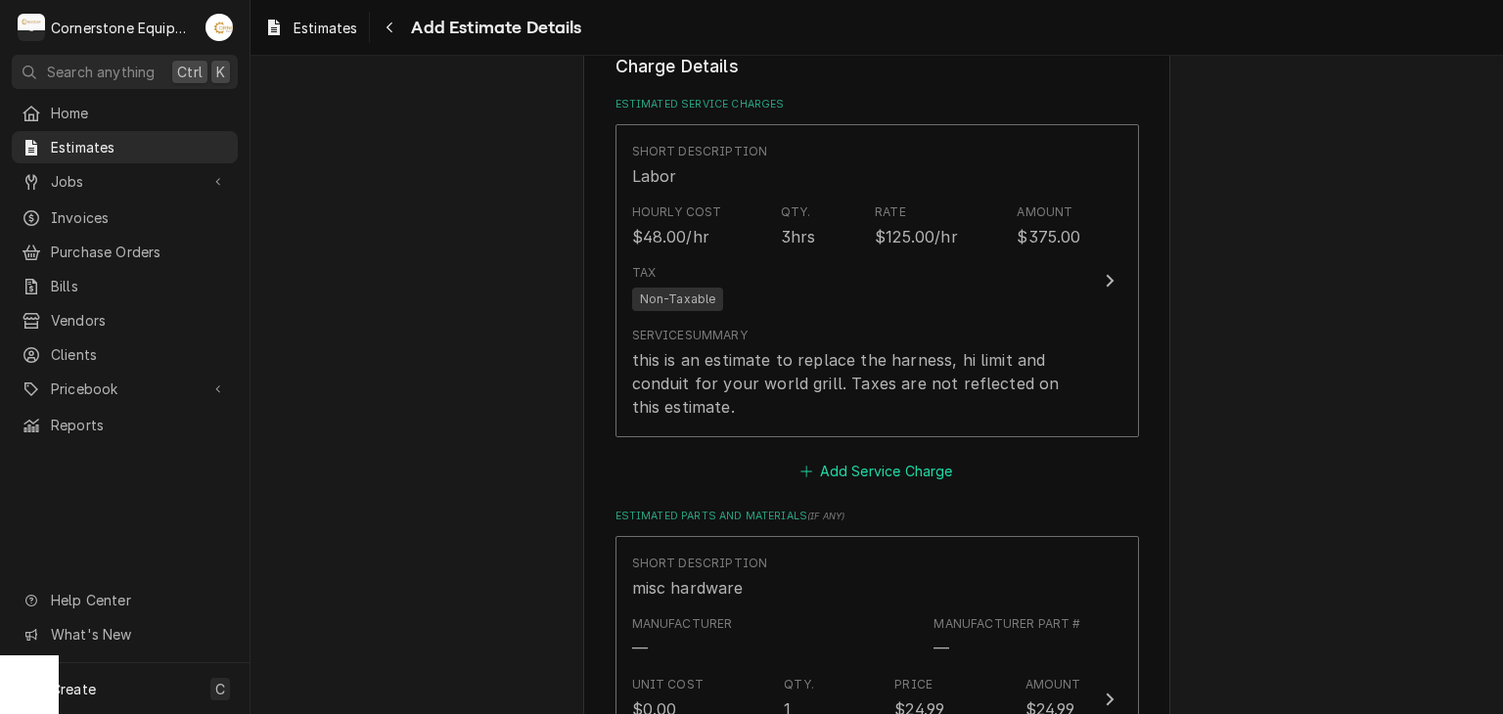
click at [797, 463] on button "Add Service Charge" at bounding box center [876, 471] width 158 height 27
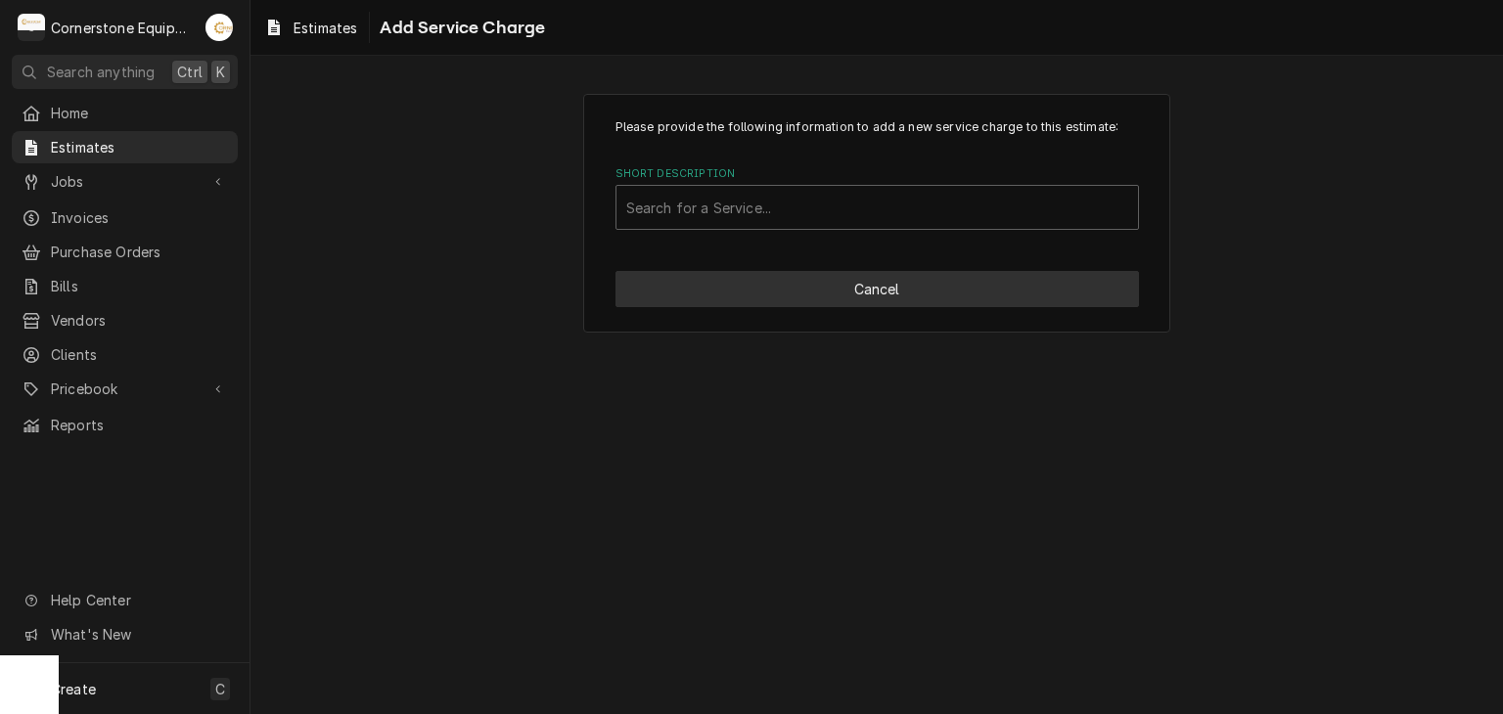
click at [800, 298] on button "Cancel" at bounding box center [876, 289] width 523 height 36
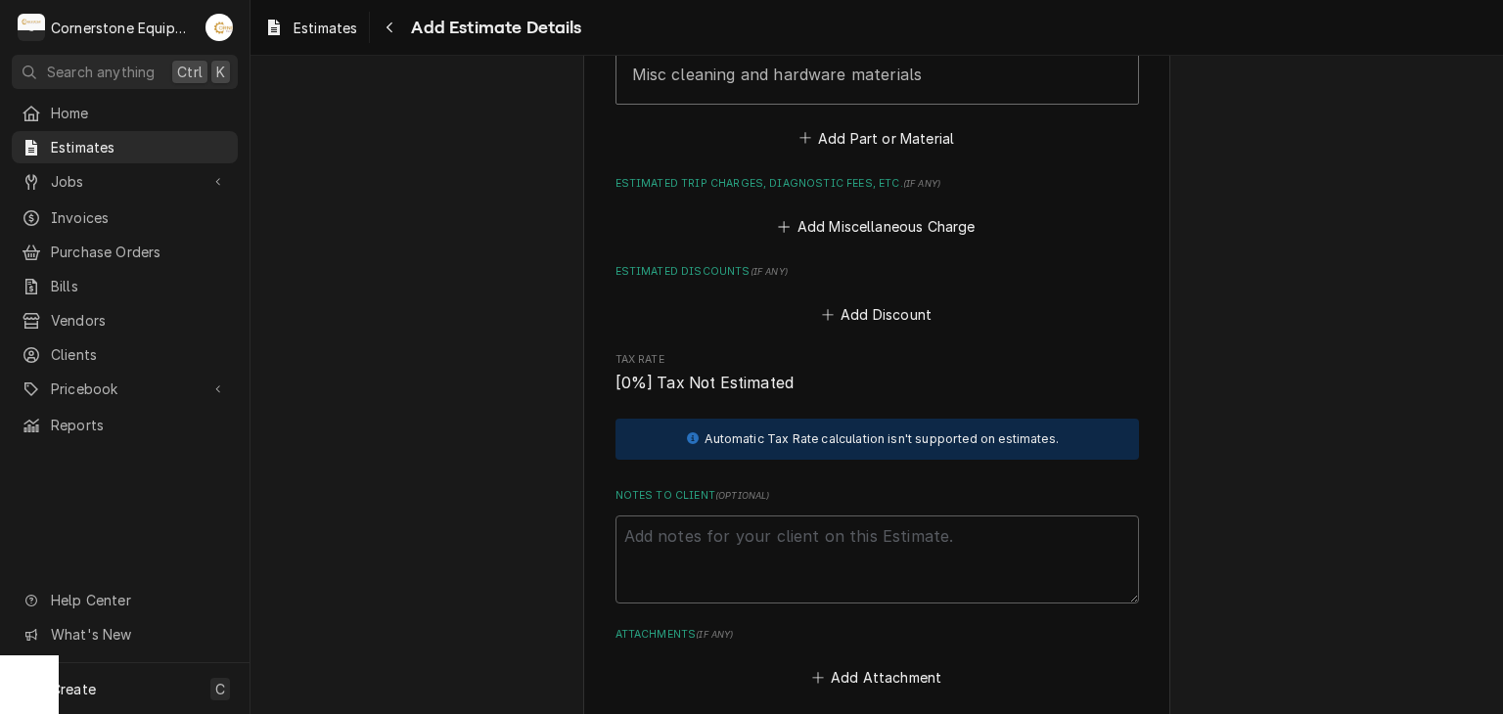
scroll to position [2213, 0]
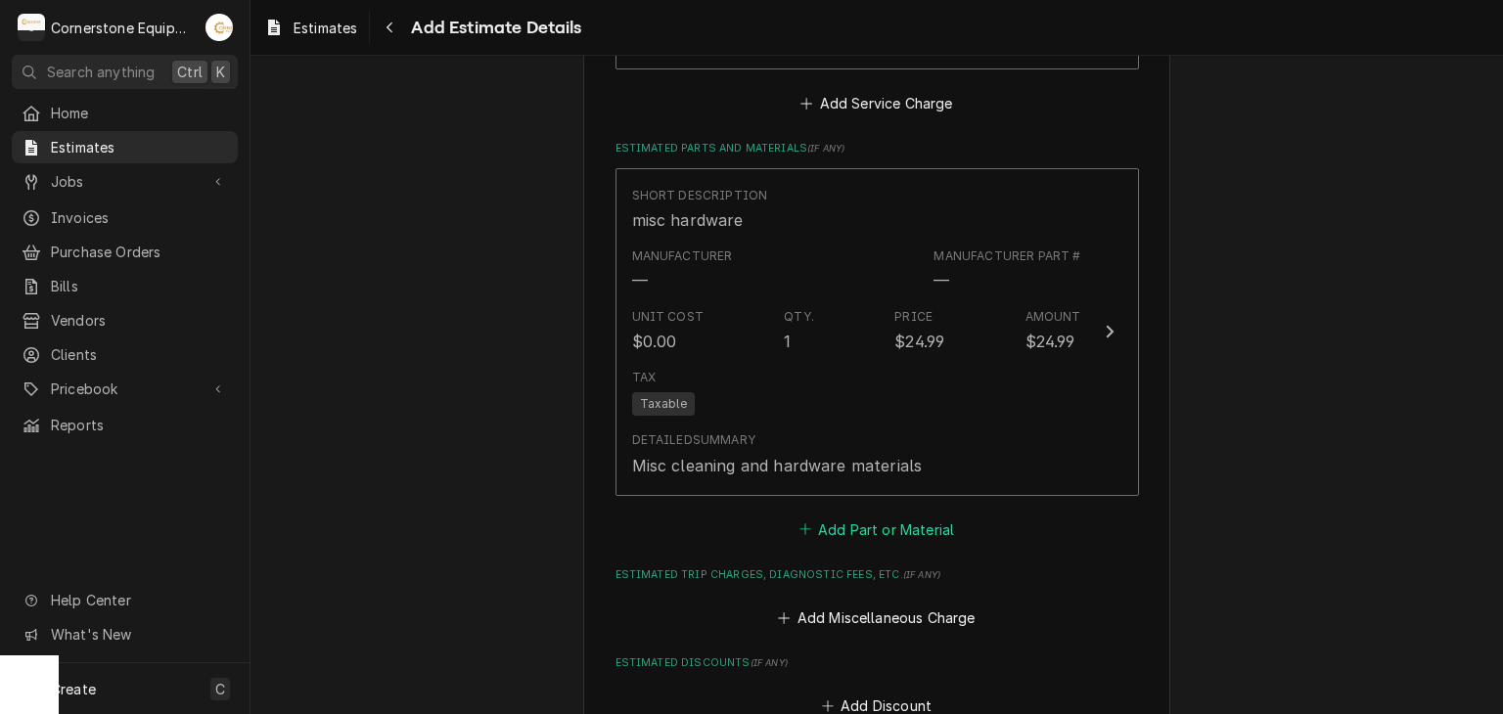
drag, startPoint x: 893, startPoint y: 498, endPoint x: 892, endPoint y: 523, distance: 25.5
click at [893, 507] on div "Short Description misc hardware Manufacturer — Manufacturer Part # — Unit Cost …" at bounding box center [876, 355] width 523 height 375
click at [892, 525] on button "Add Part or Material" at bounding box center [875, 529] width 161 height 27
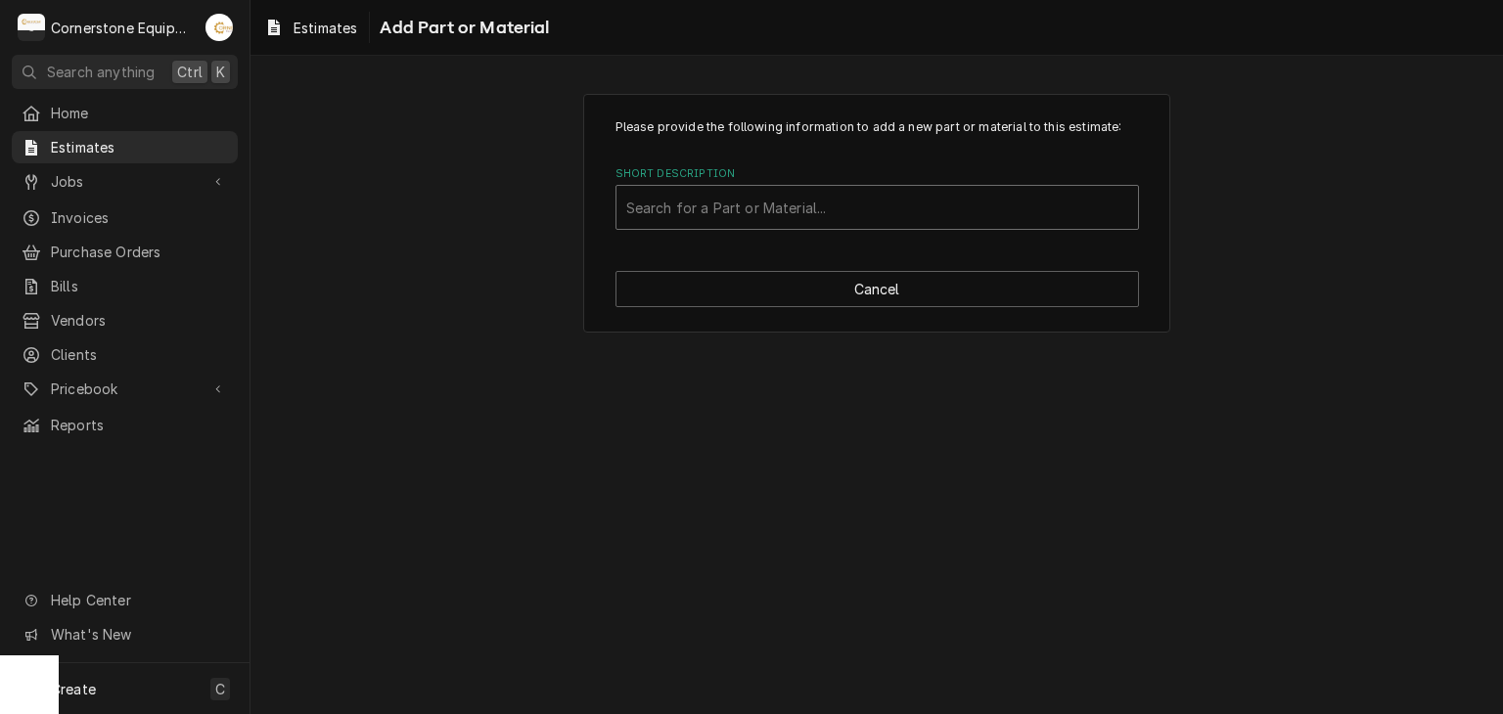
click at [791, 216] on div "Short Description" at bounding box center [877, 207] width 502 height 35
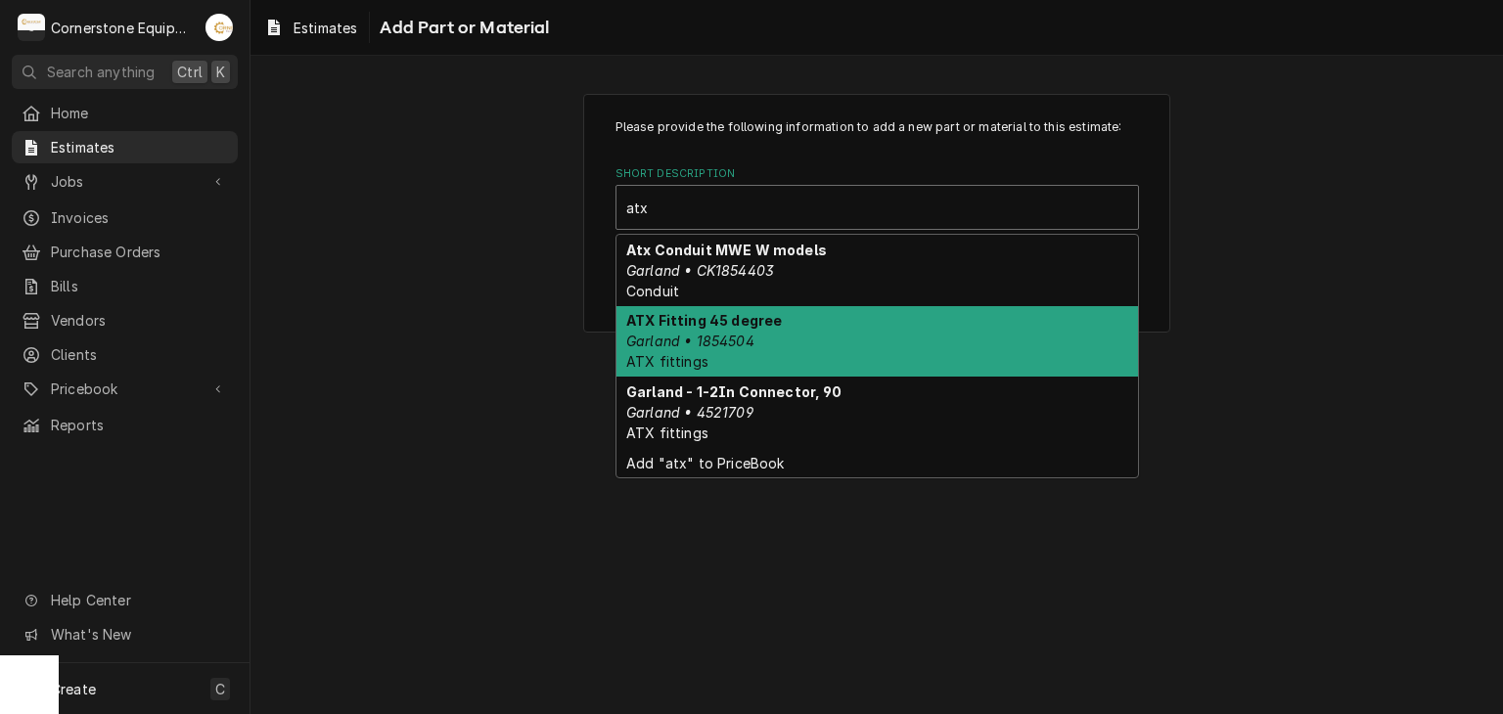
click at [749, 352] on div "ATX Fitting 45 degree Garland • 1854504 ATX fittings" at bounding box center [876, 341] width 521 height 71
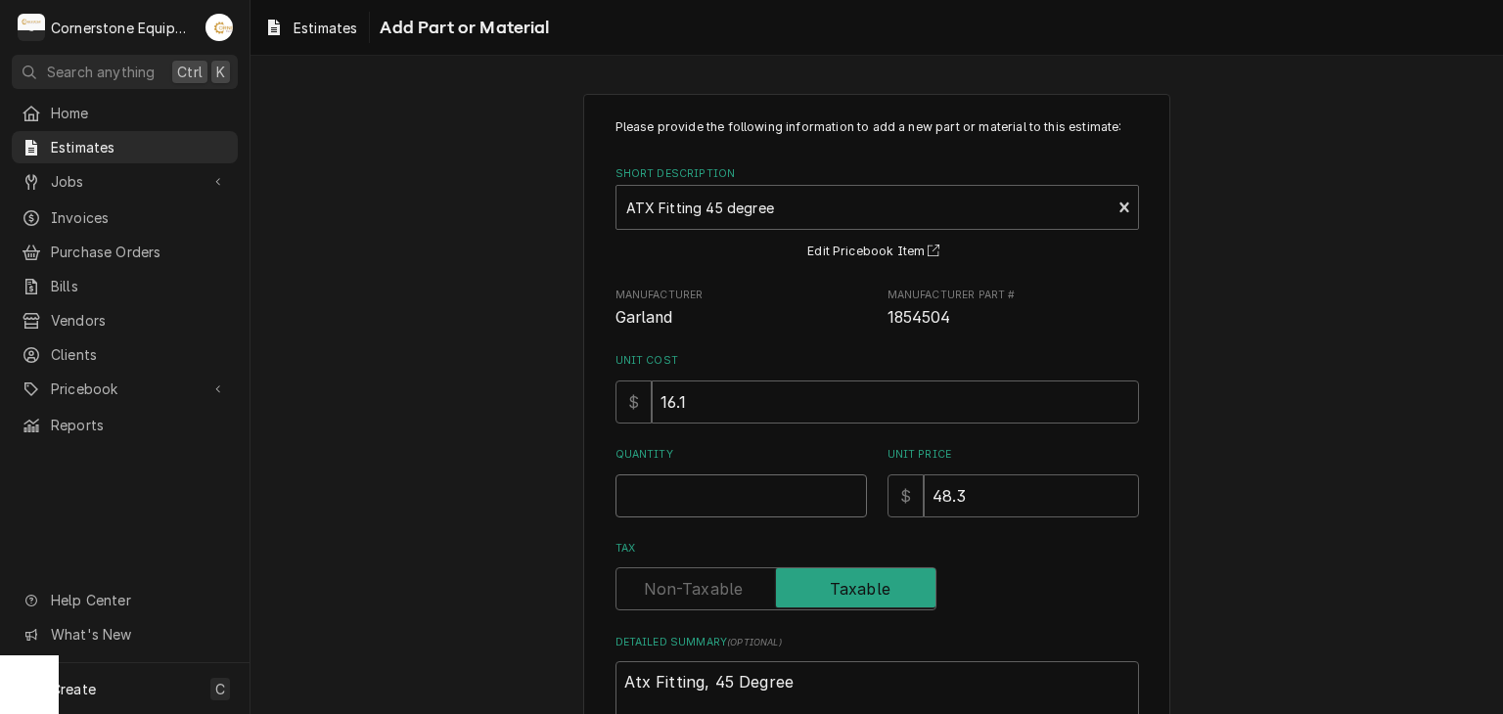
click at [776, 494] on input "Quantity" at bounding box center [740, 495] width 251 height 43
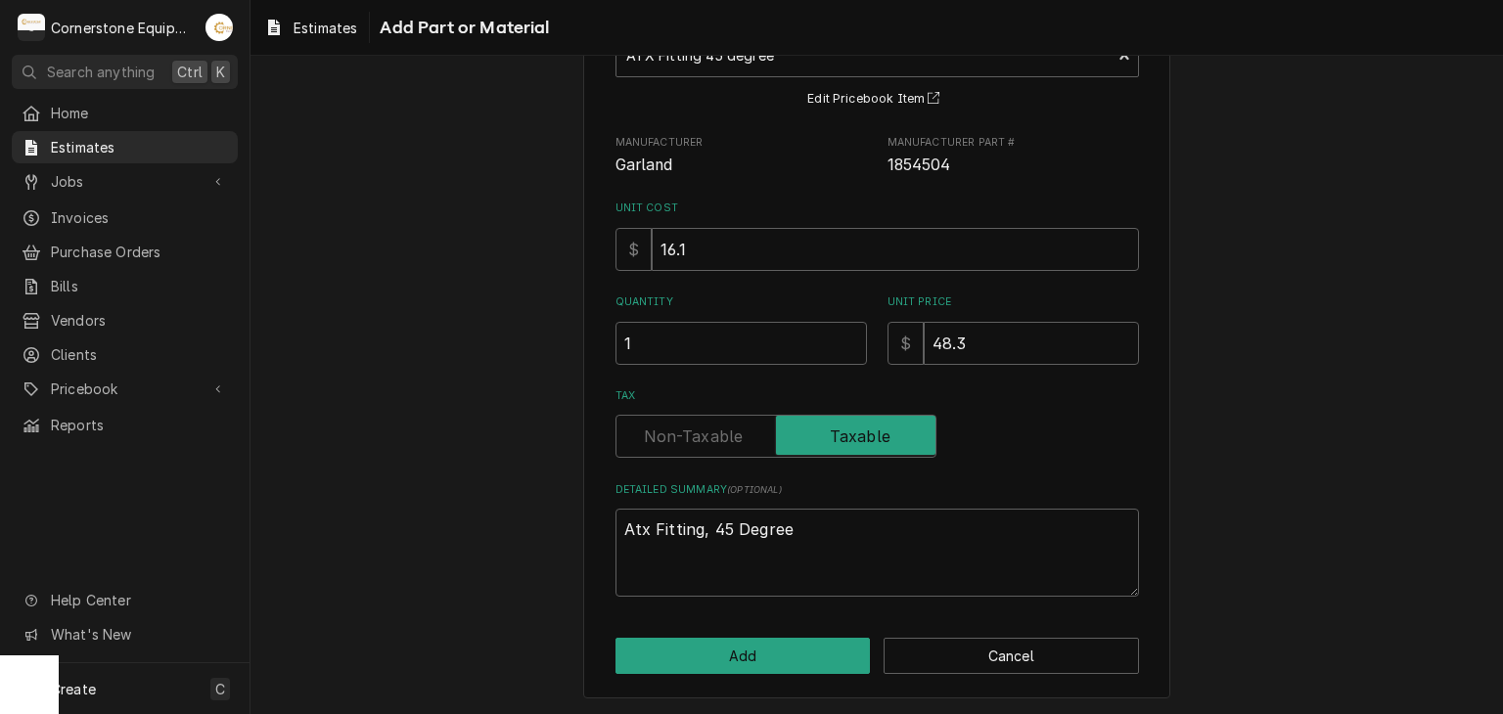
click at [754, 632] on div "Please provide the following information to add a new part or material to this …" at bounding box center [876, 320] width 587 height 758
click at [755, 643] on button "Add" at bounding box center [742, 656] width 255 height 36
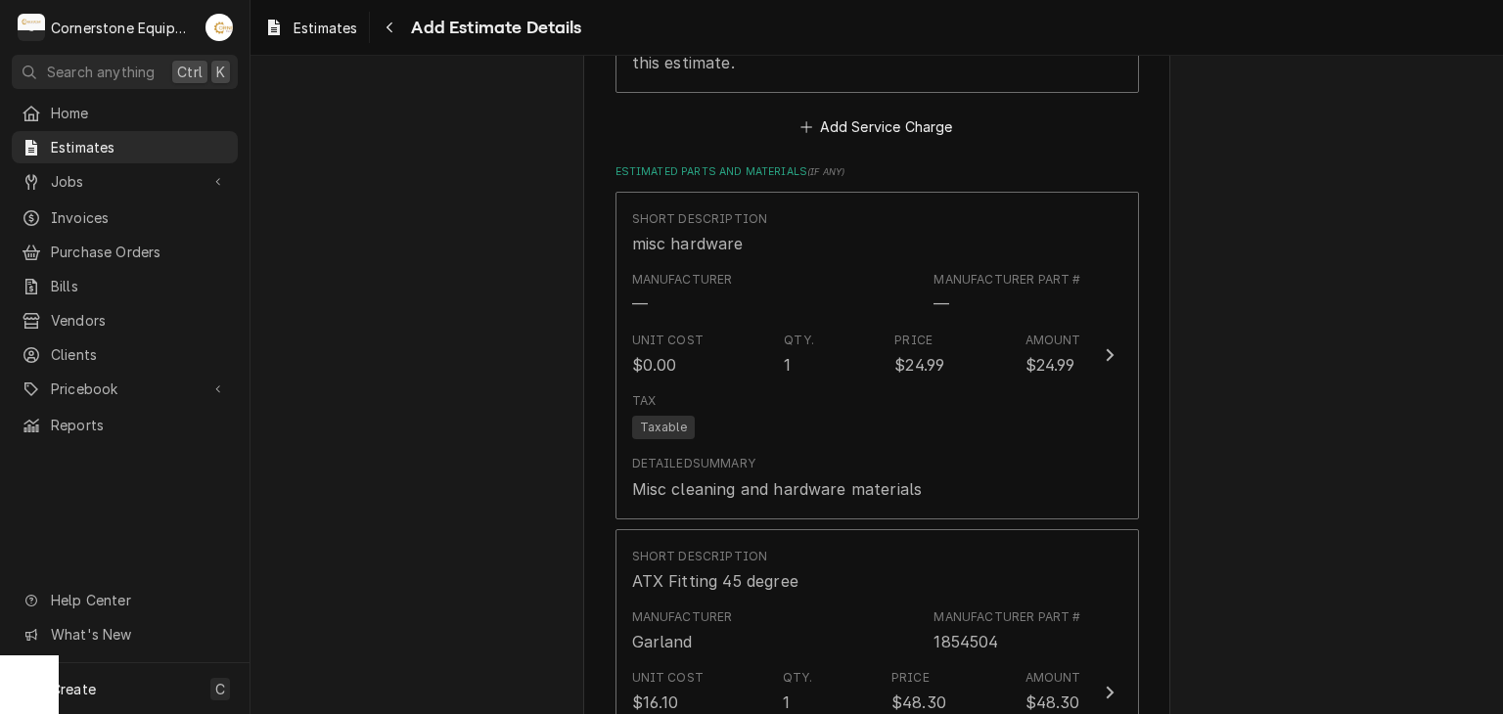
scroll to position [2581, 0]
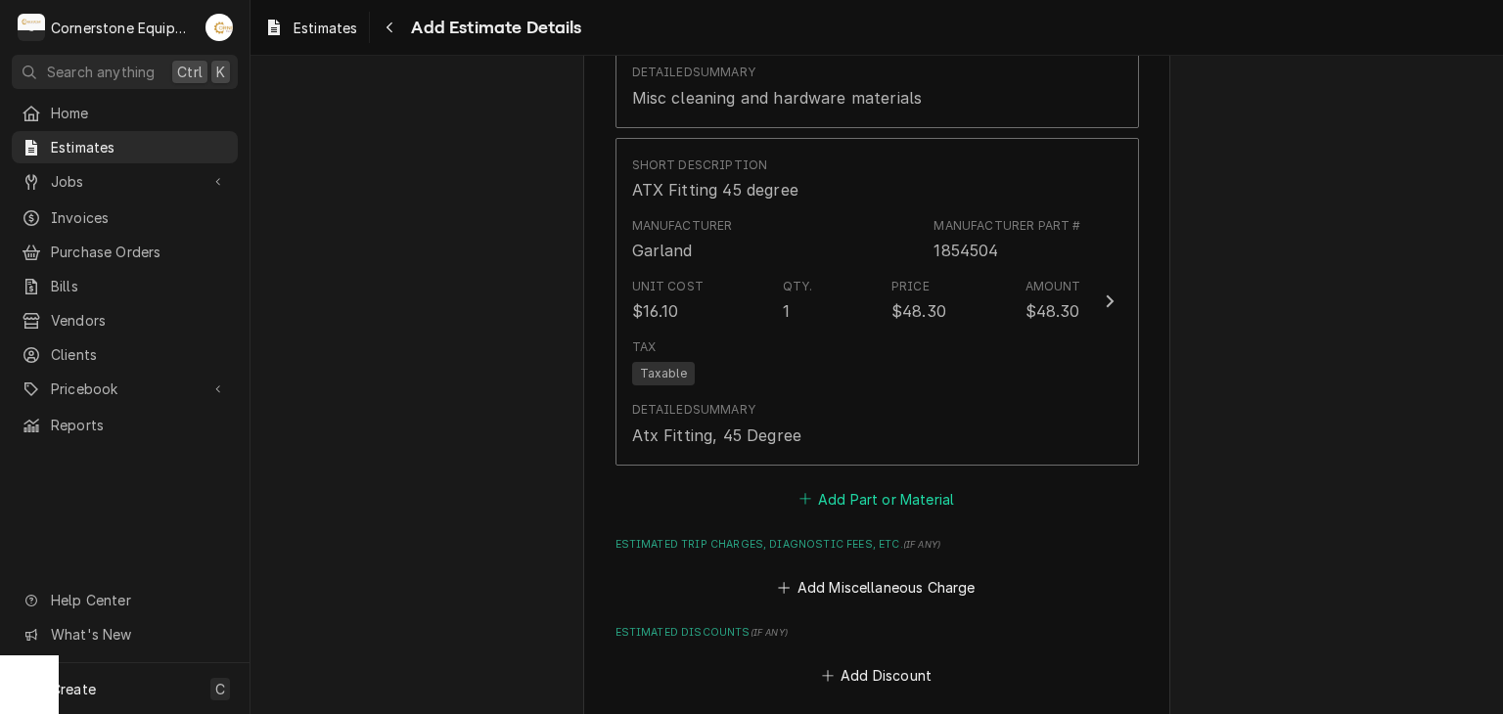
click at [825, 492] on button "Add Part or Material" at bounding box center [875, 498] width 161 height 27
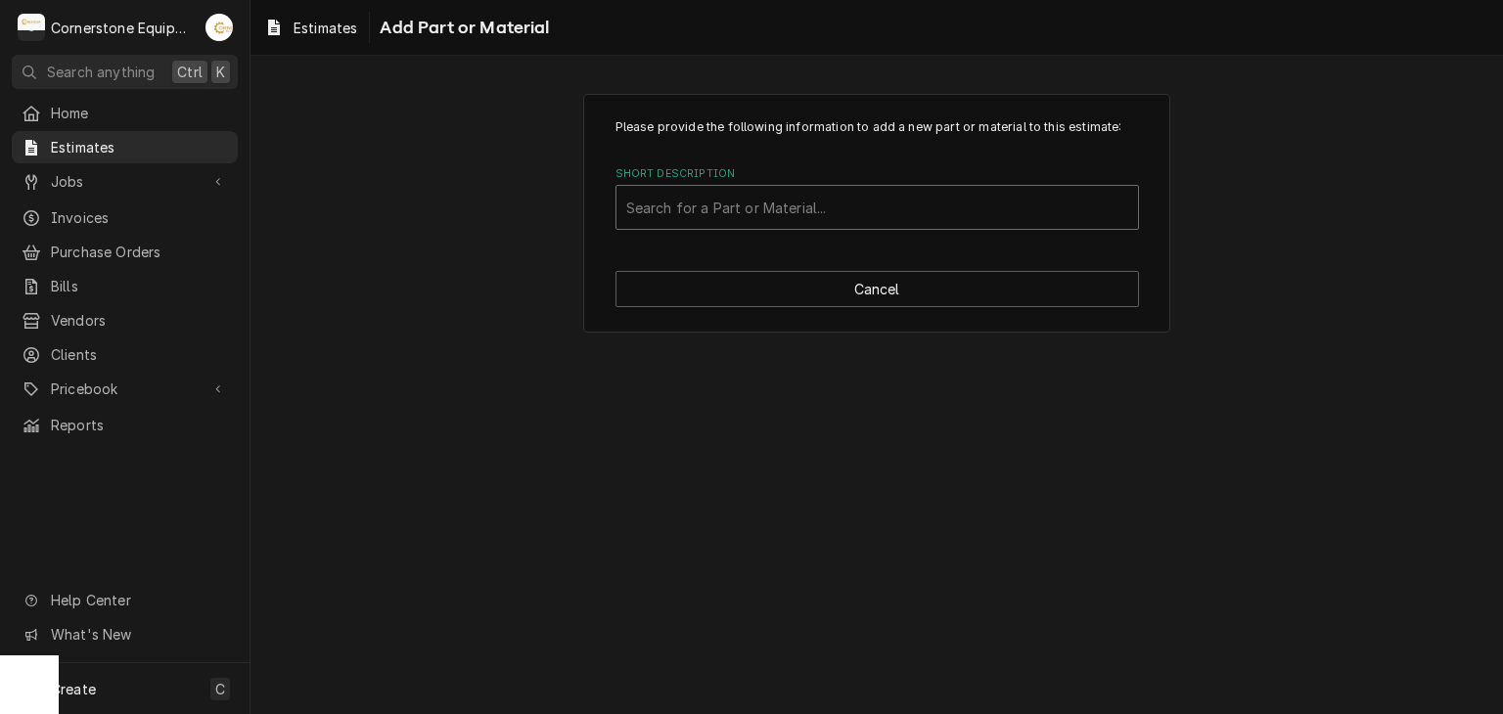
click at [720, 208] on div "Short Description" at bounding box center [877, 207] width 502 height 35
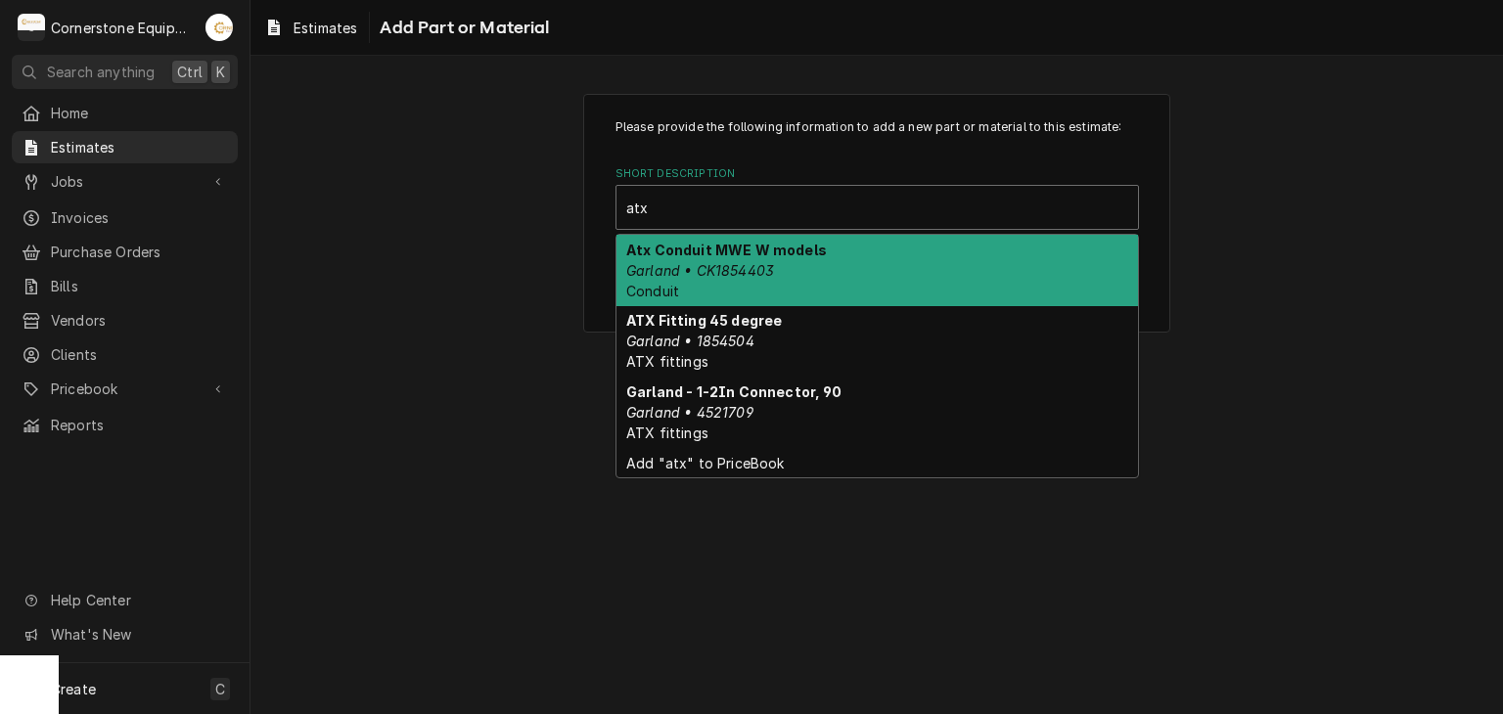
click at [772, 264] on em "Garland • CK1854403" at bounding box center [700, 270] width 148 height 17
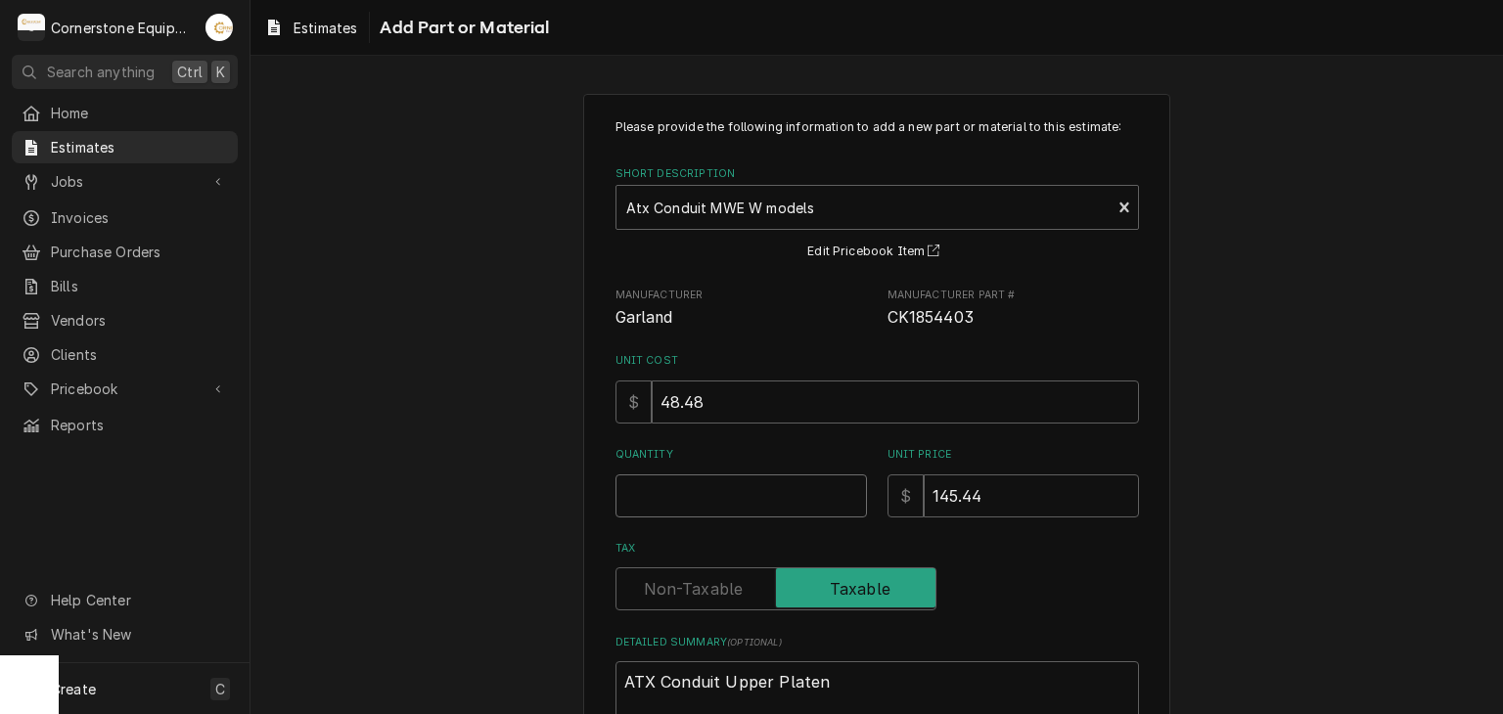
click at [774, 491] on input "Quantity" at bounding box center [740, 495] width 251 height 43
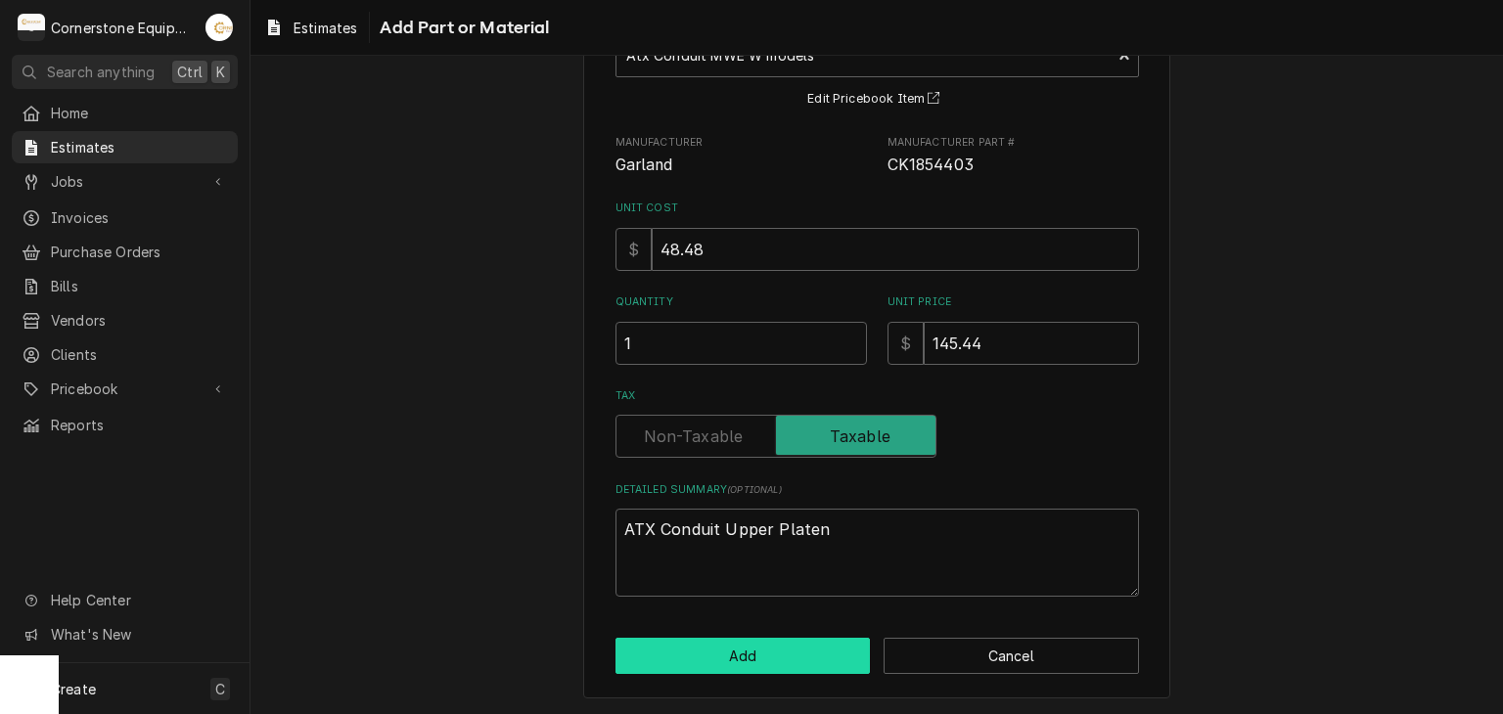
click at [758, 645] on button "Add" at bounding box center [742, 656] width 255 height 36
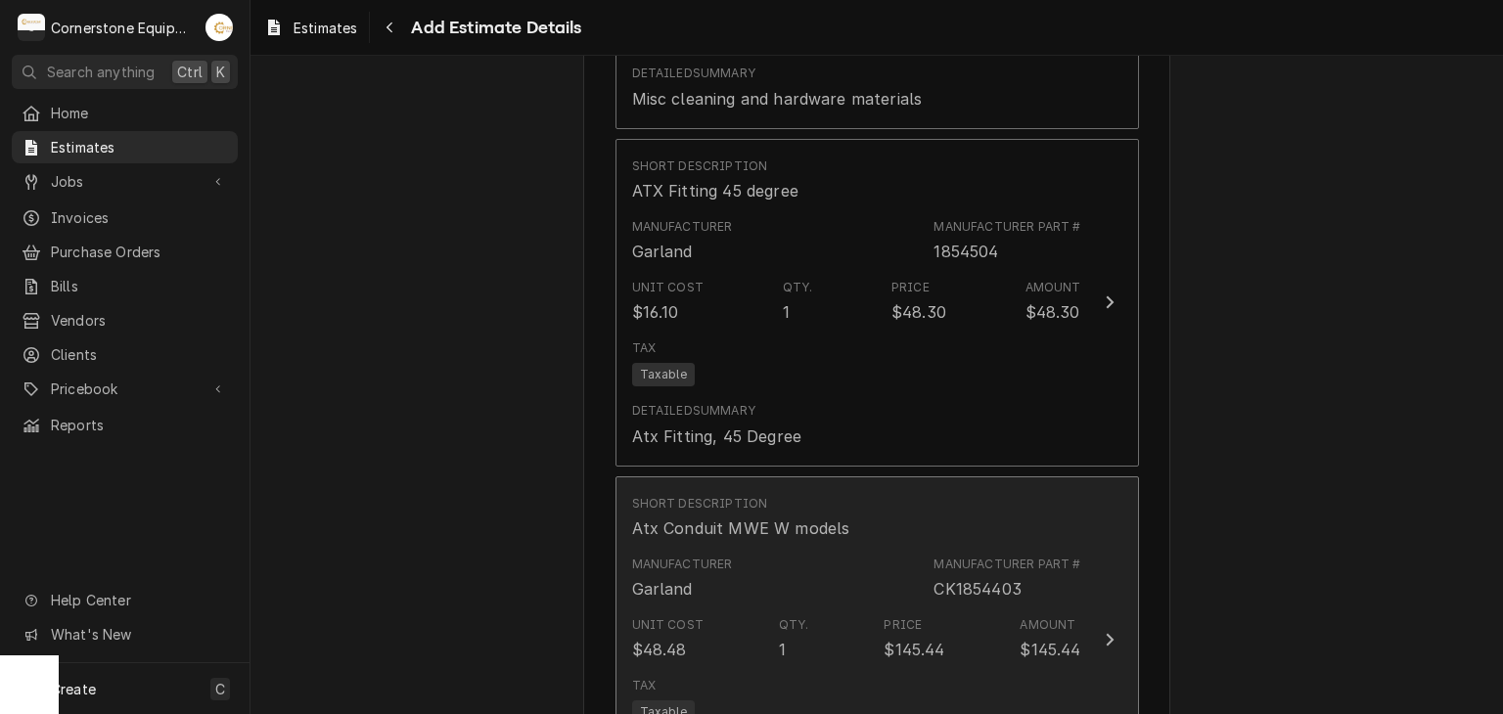
scroll to position [2971, 0]
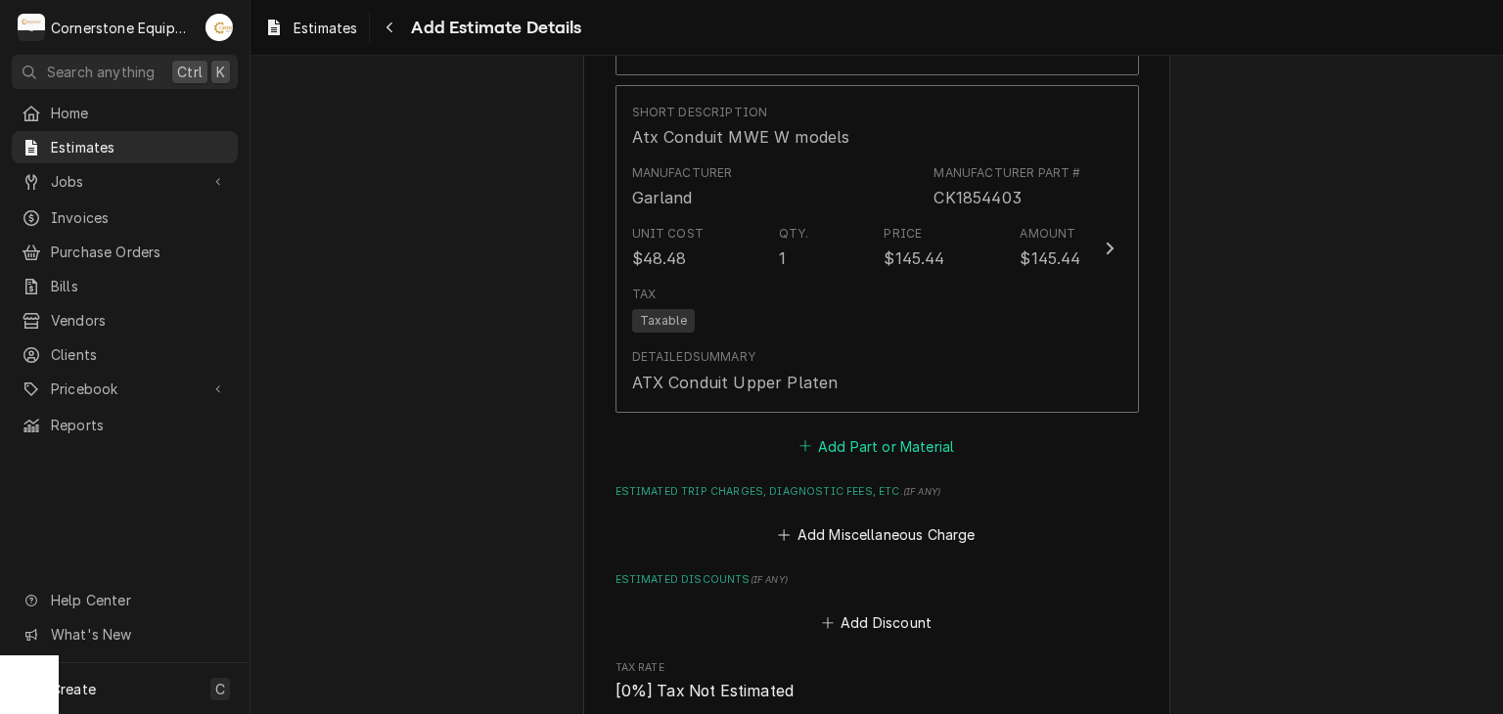
click at [811, 439] on button "Add Part or Material" at bounding box center [875, 445] width 161 height 27
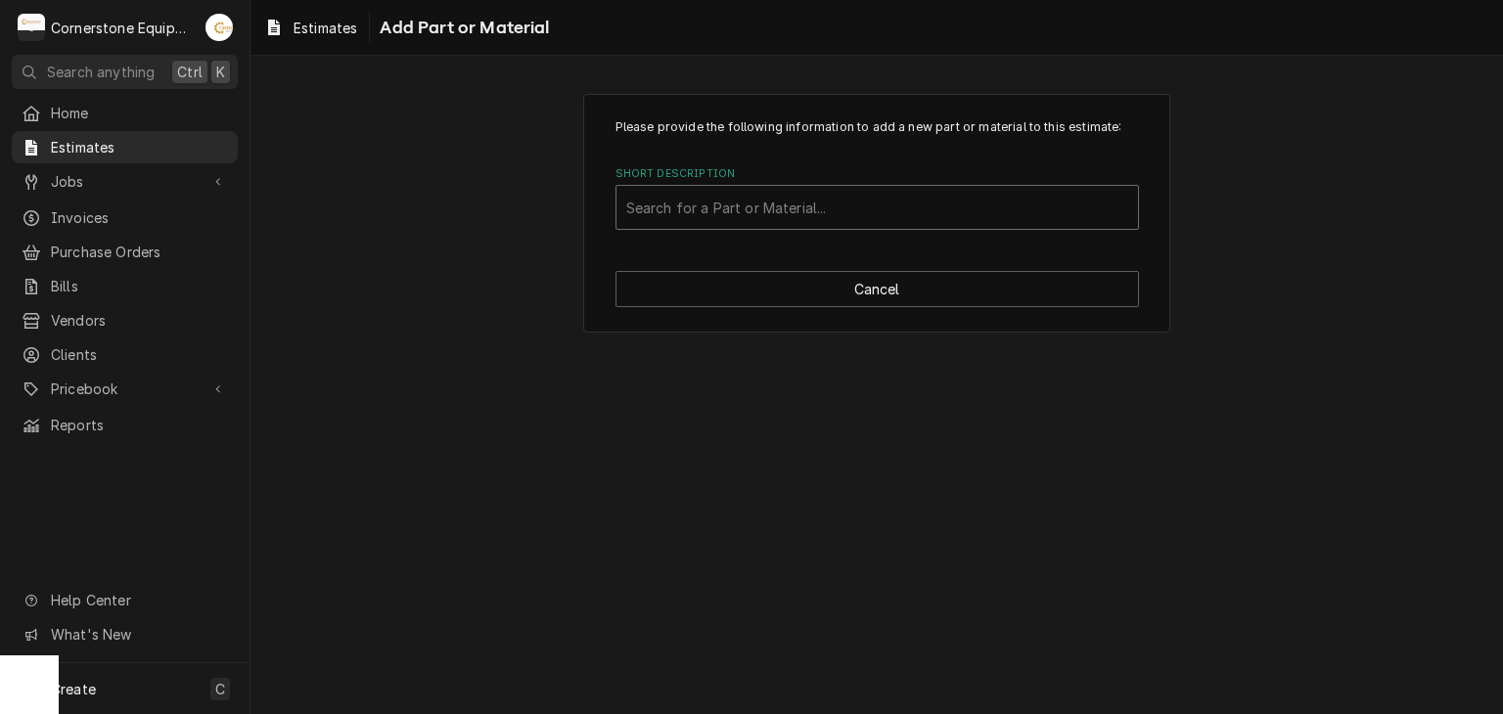
click at [767, 205] on div "Short Description" at bounding box center [877, 207] width 502 height 35
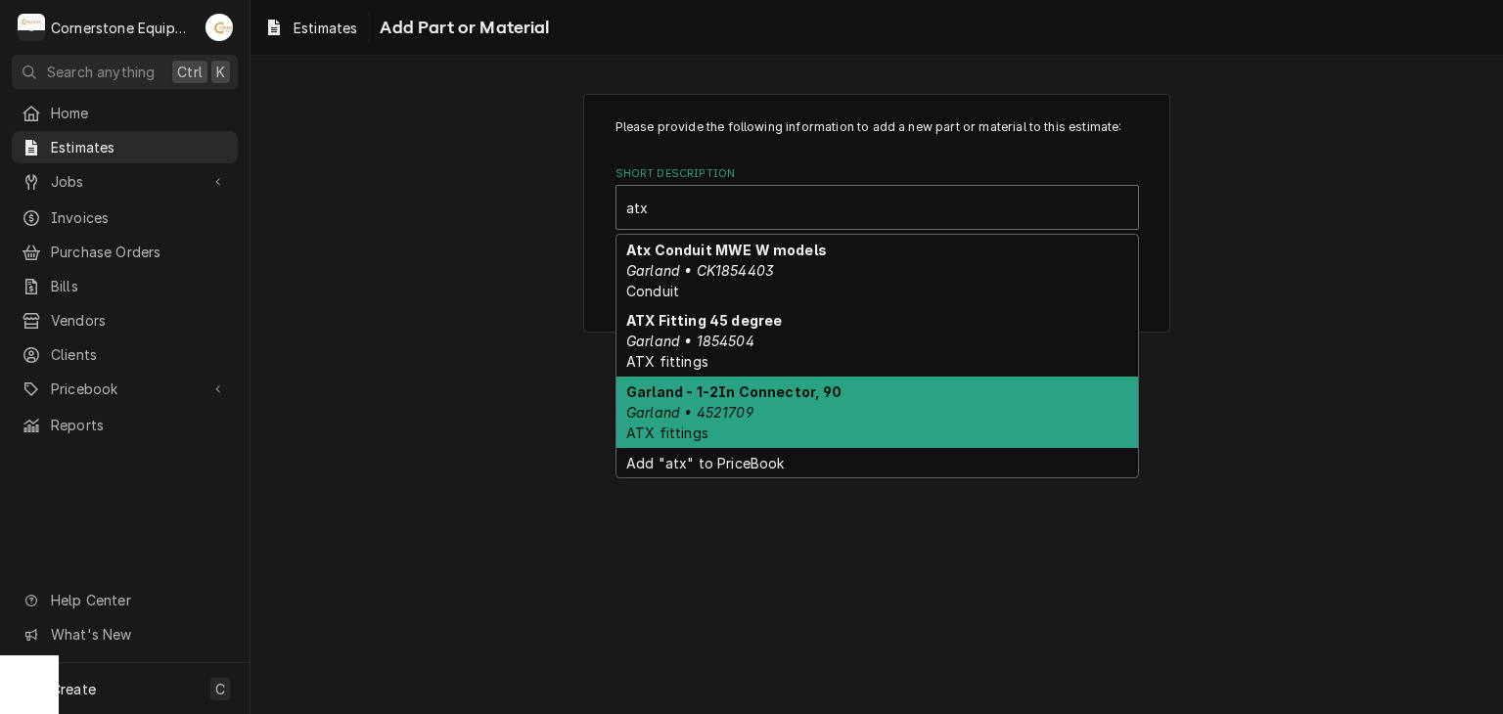
click at [772, 406] on div "Garland - 1-2In Connector, 90 Garland • 4521709 ATX fittings" at bounding box center [876, 412] width 521 height 71
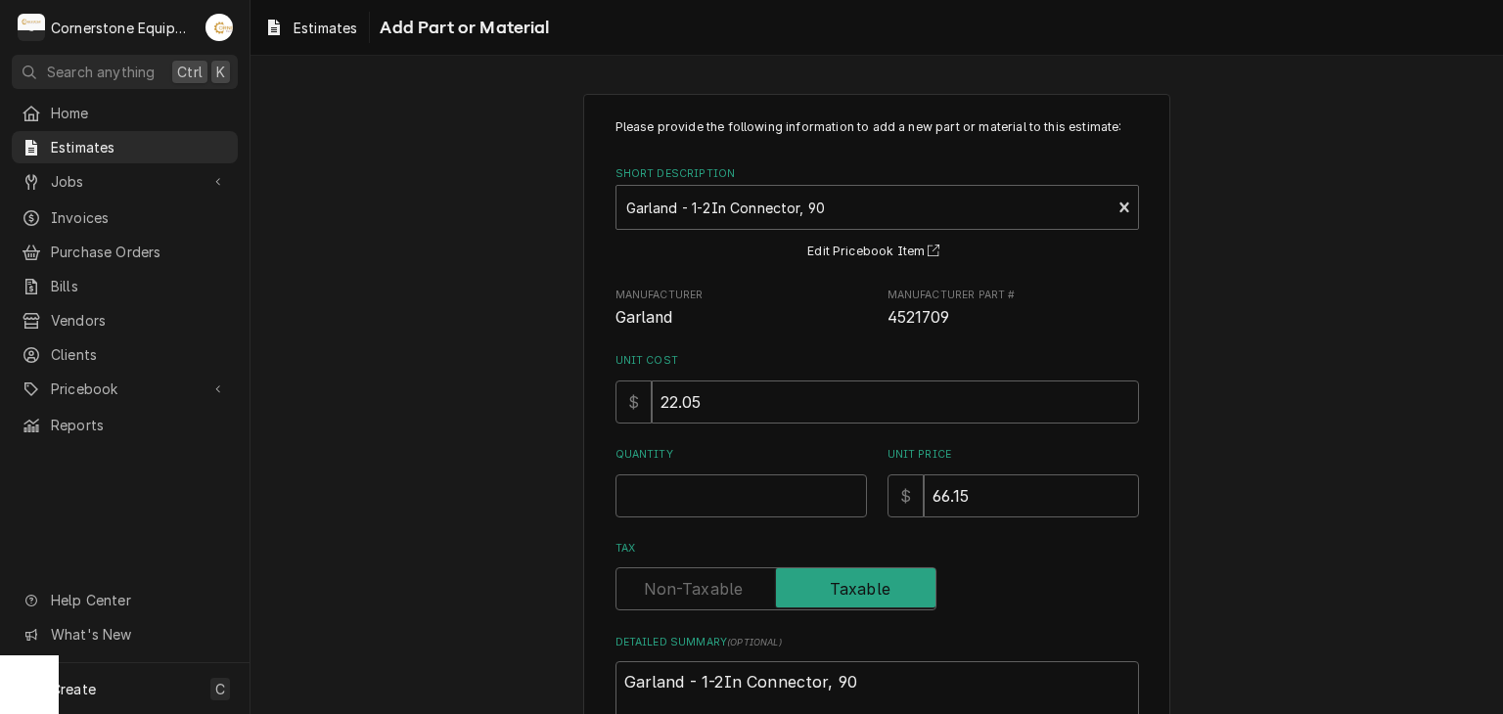
click at [775, 471] on div "Quantity" at bounding box center [740, 481] width 251 height 69
click at [772, 495] on input "Quantity" at bounding box center [740, 495] width 251 height 43
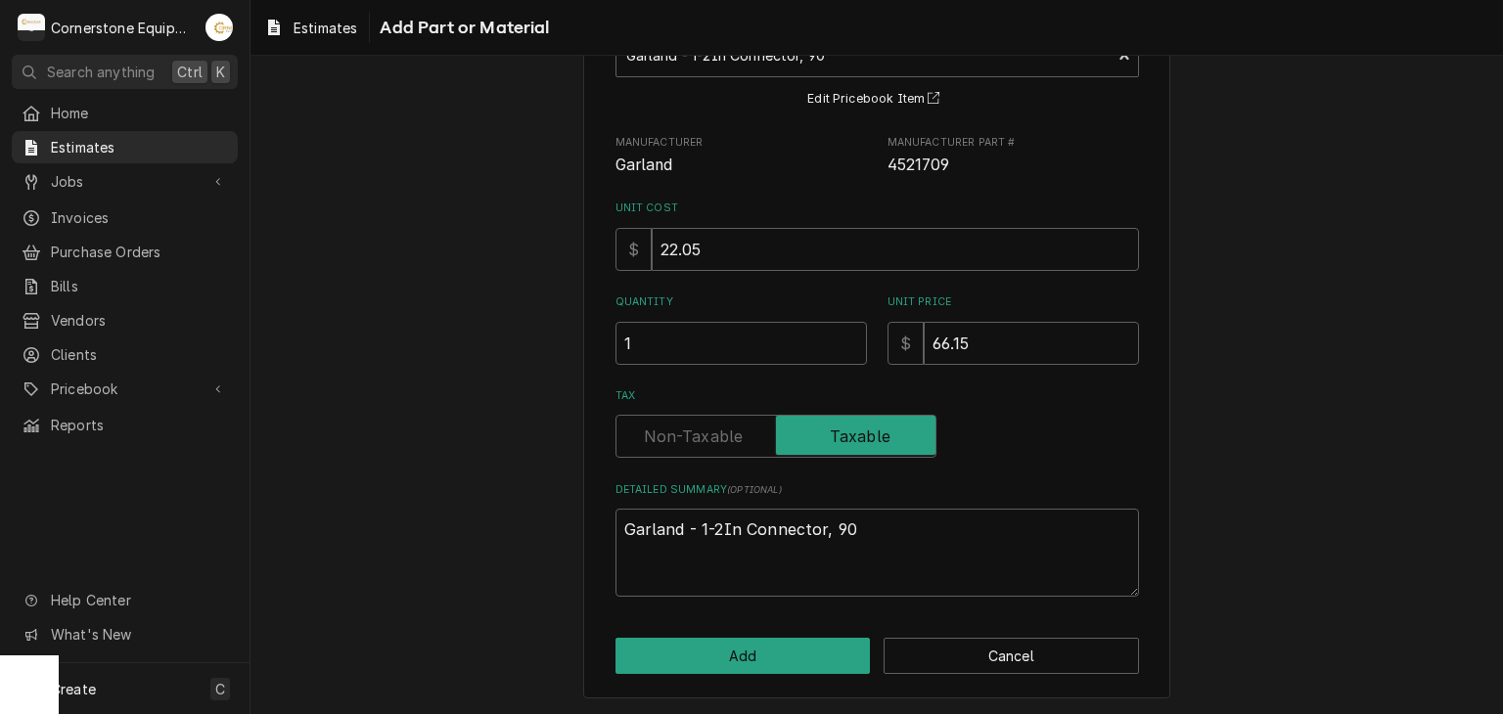
click at [767, 675] on div "Please provide the following information to add a new part or material to this …" at bounding box center [876, 320] width 587 height 758
click at [757, 652] on button "Add" at bounding box center [742, 656] width 255 height 36
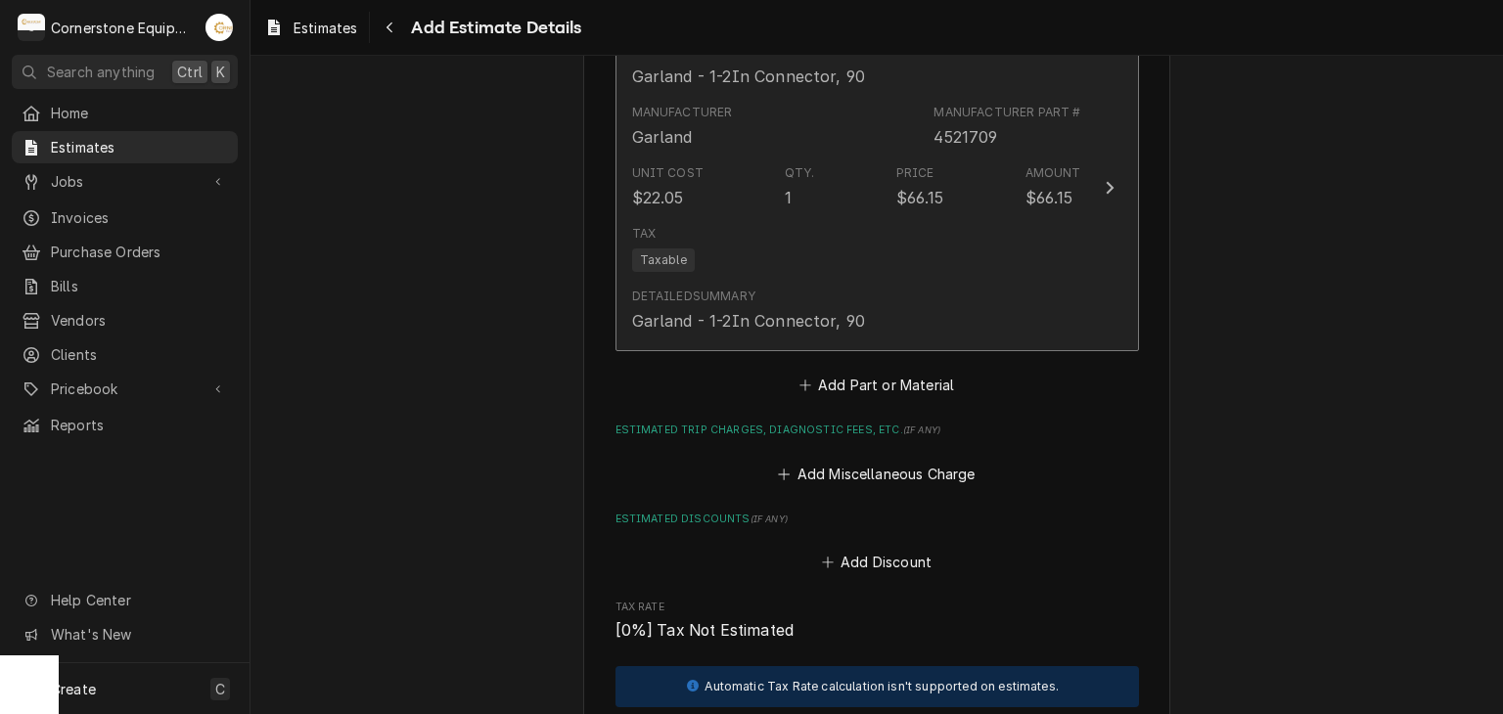
scroll to position [3362, 0]
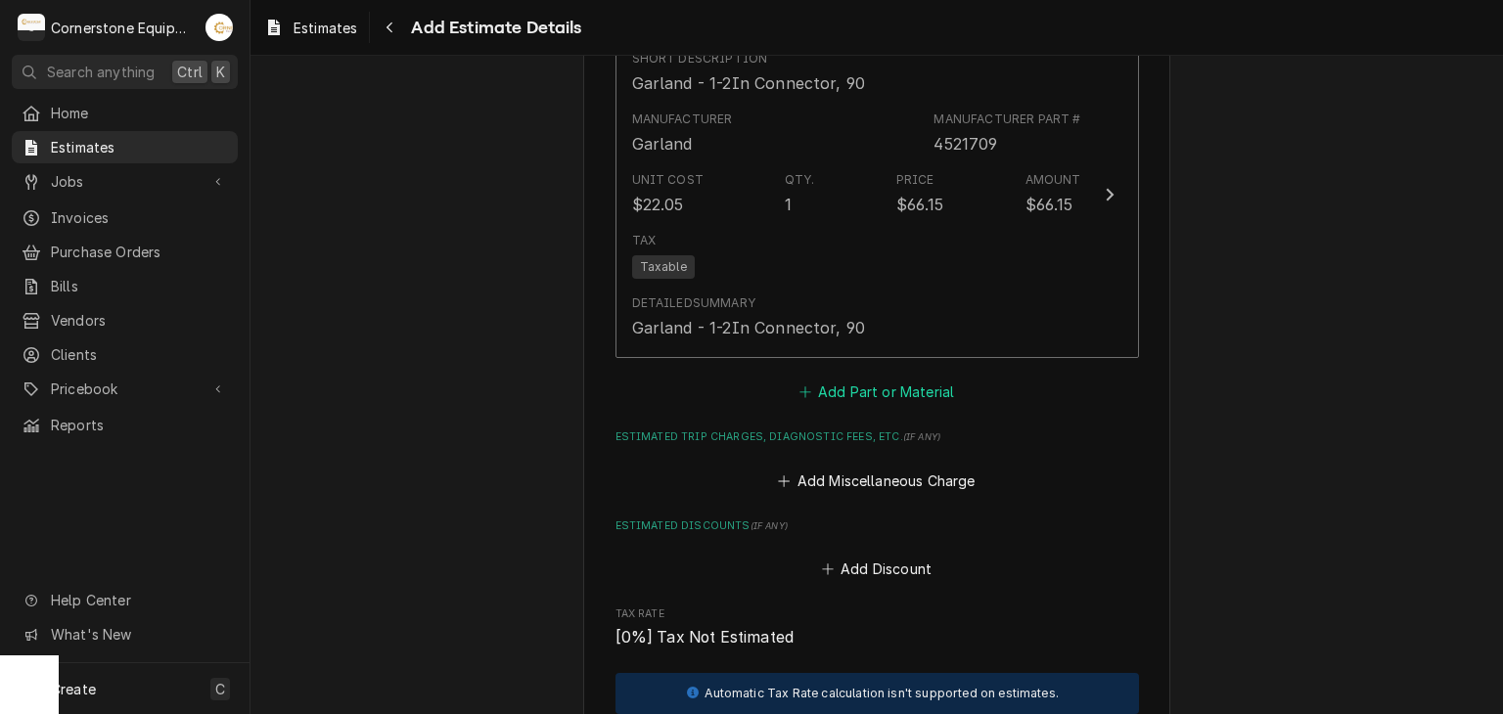
click at [916, 391] on button "Add Part or Material" at bounding box center [875, 392] width 161 height 27
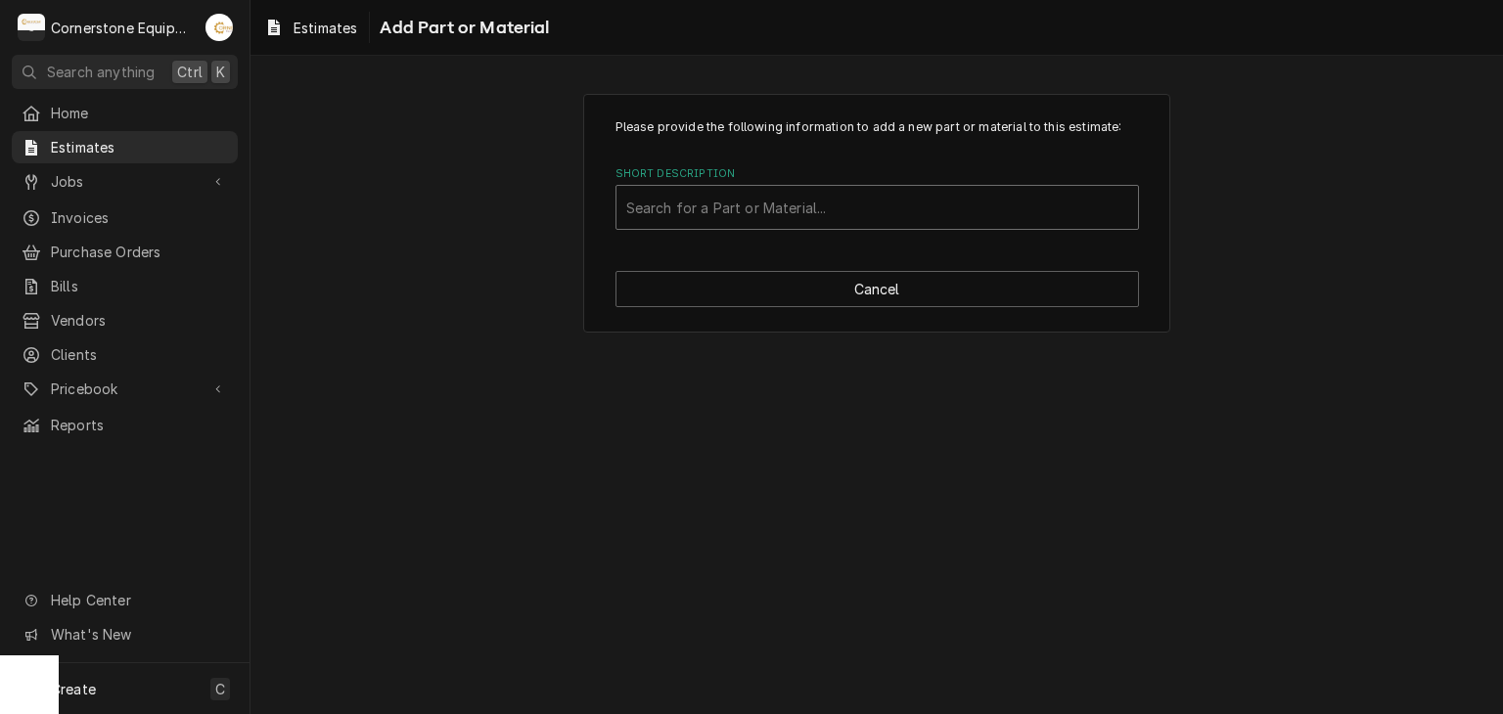
click at [795, 199] on div "Short Description" at bounding box center [877, 207] width 502 height 35
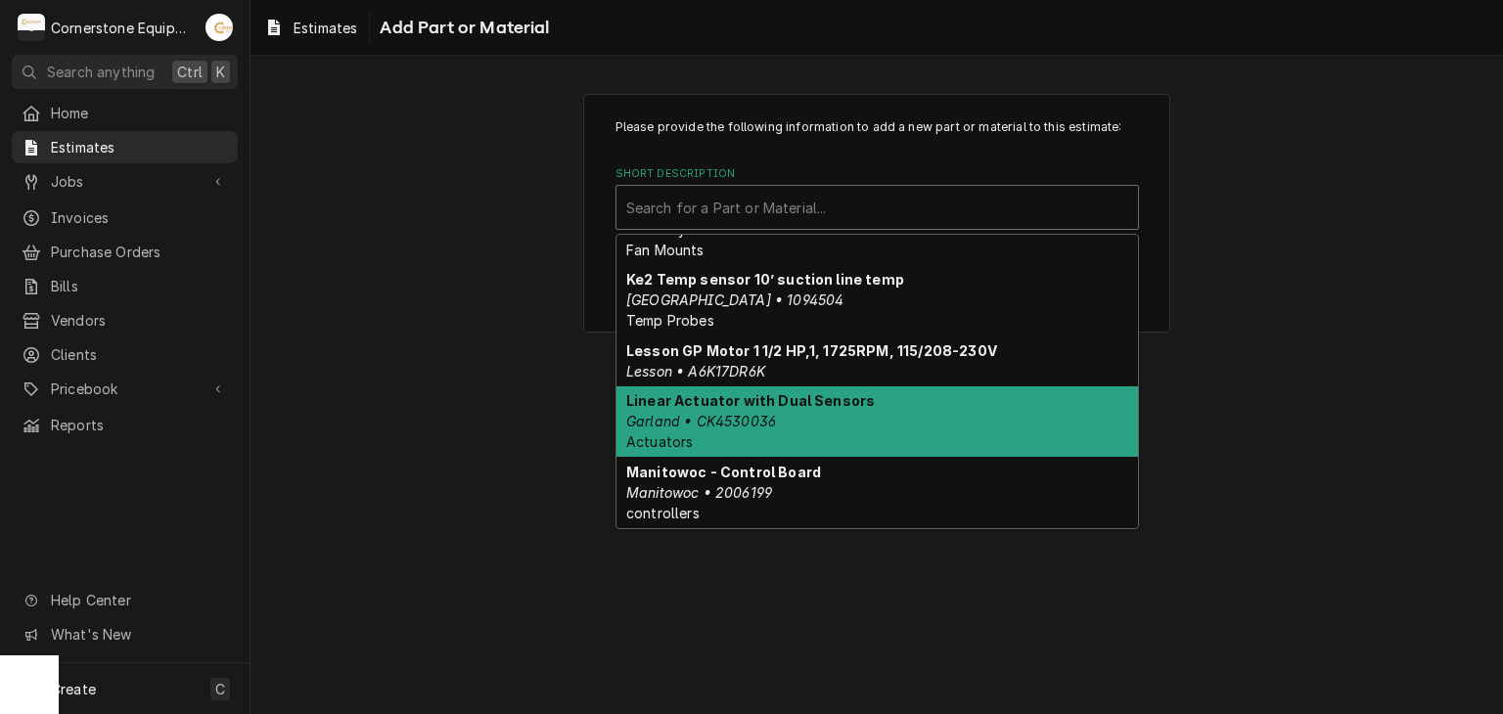
scroll to position [4073, 0]
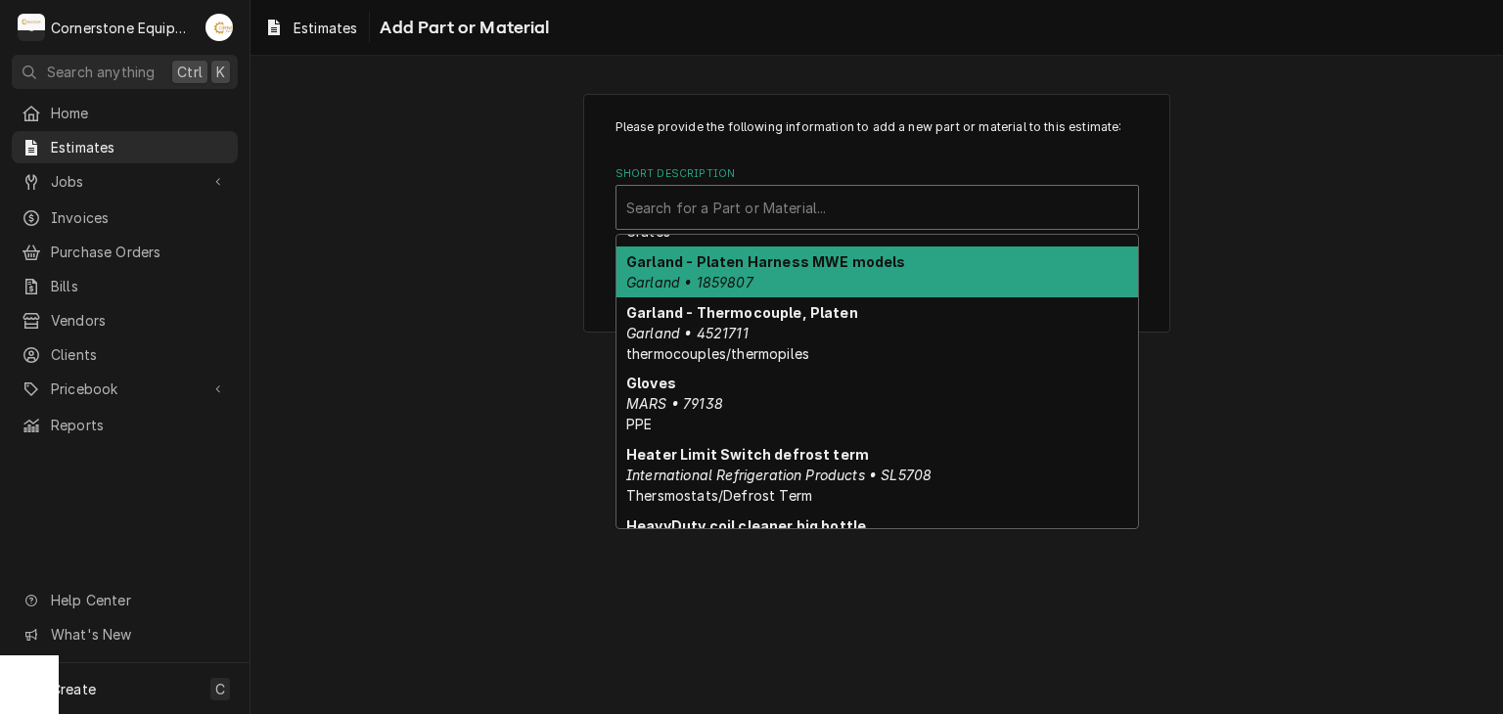
click at [837, 262] on strong "Garland - Platen Harness MWE models" at bounding box center [766, 261] width 280 height 17
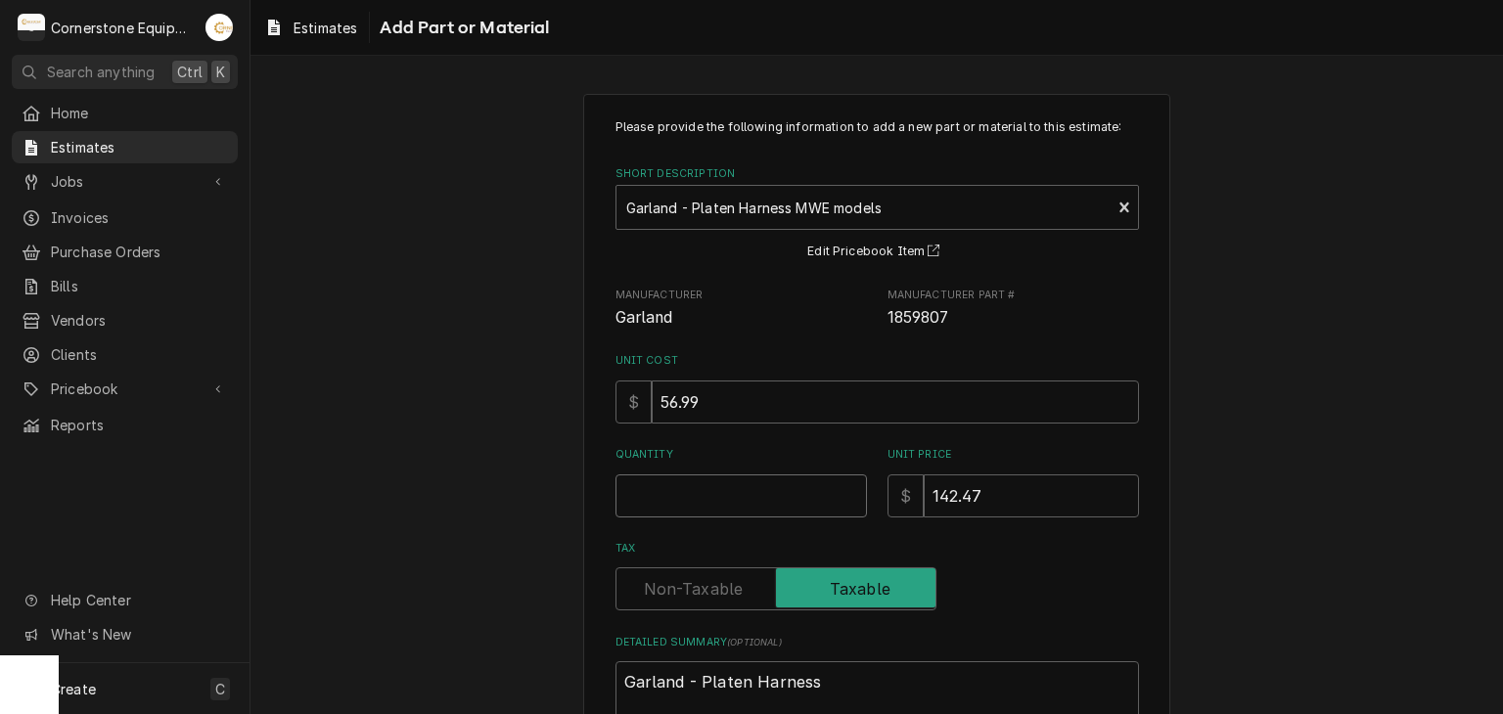
click at [771, 502] on input "Quantity" at bounding box center [740, 495] width 251 height 43
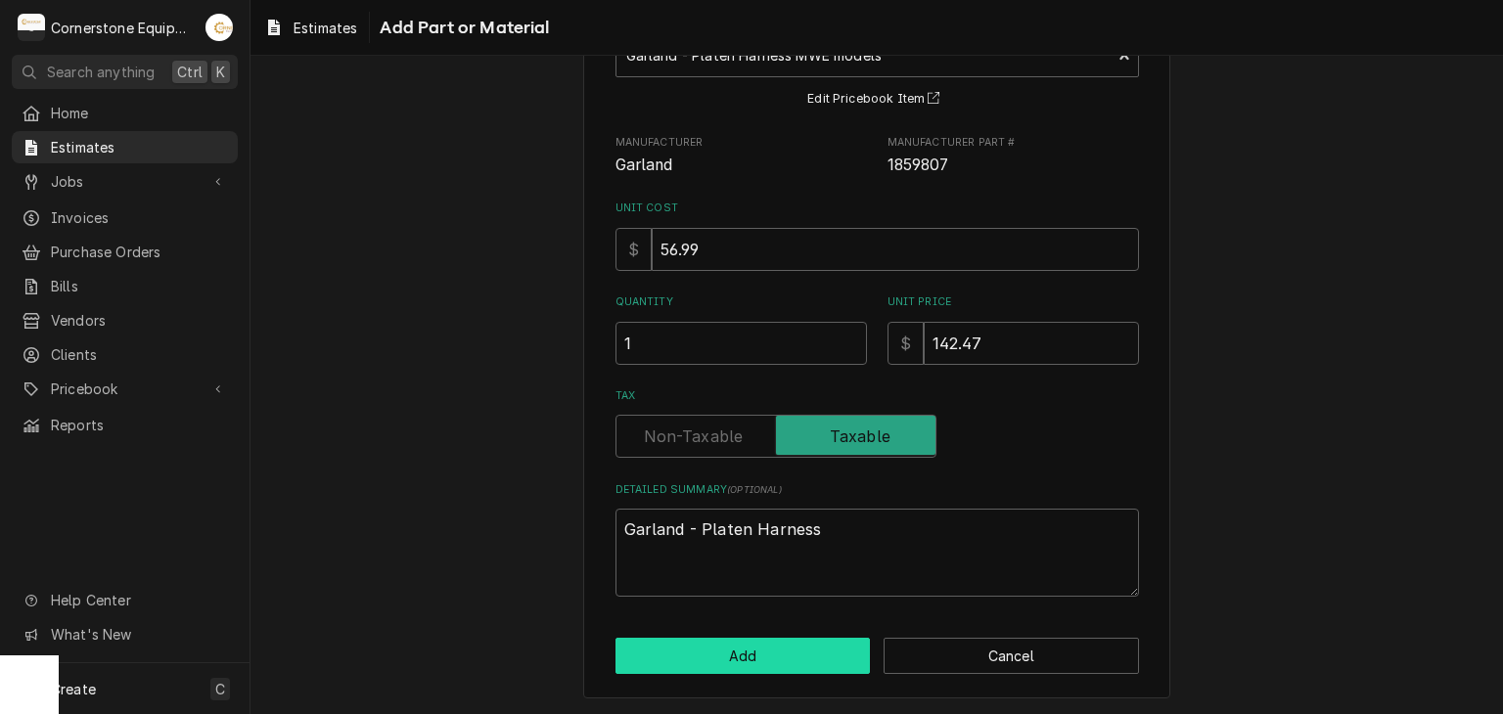
click at [719, 639] on button "Add" at bounding box center [742, 656] width 255 height 36
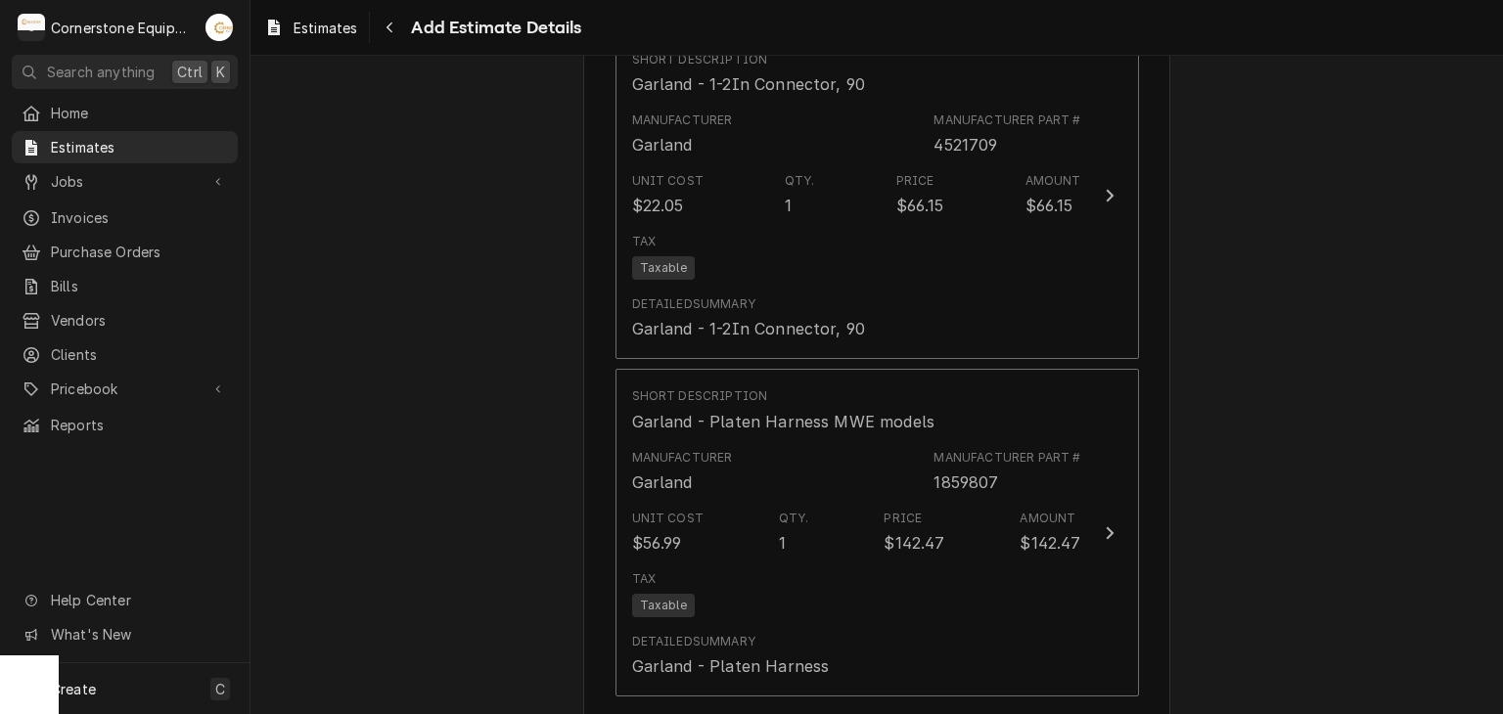
scroll to position [3753, 0]
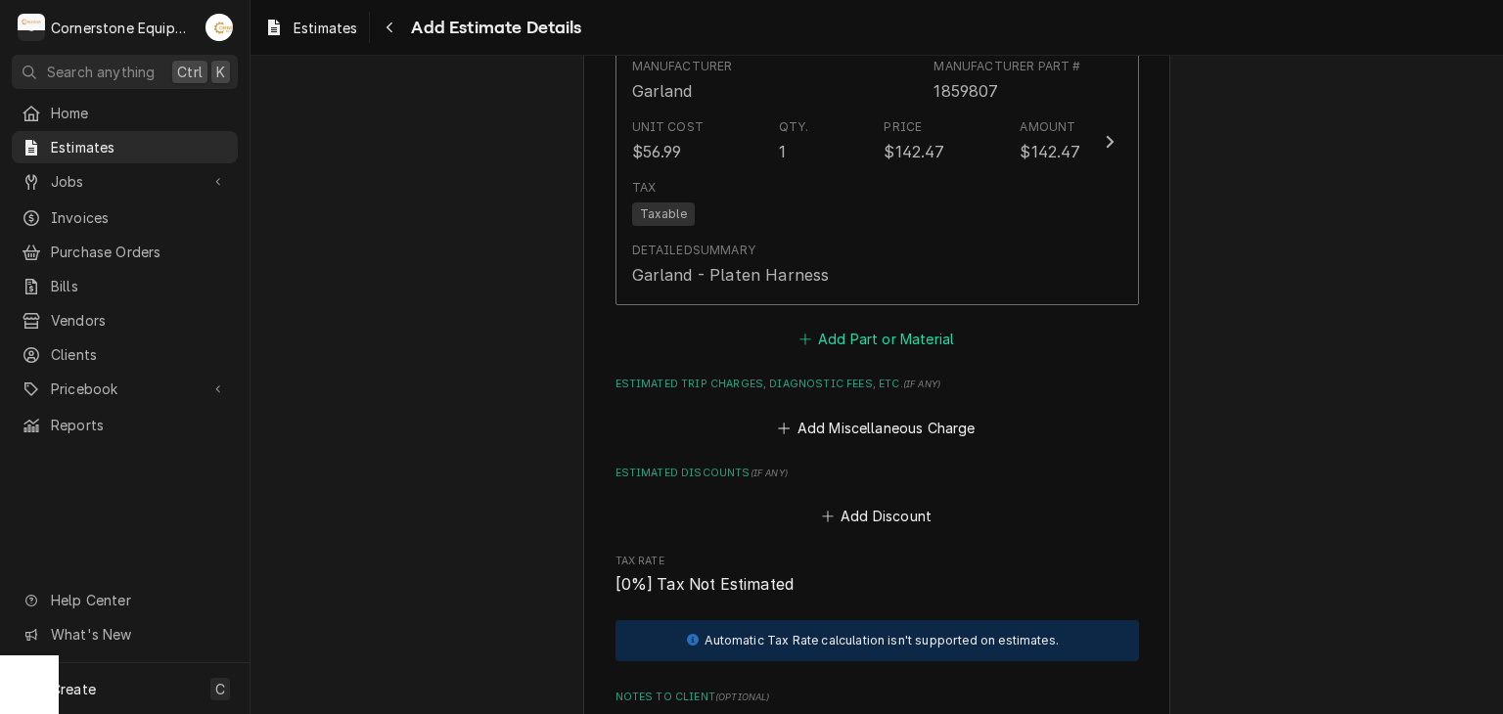
click at [908, 326] on button "Add Part or Material" at bounding box center [875, 339] width 161 height 27
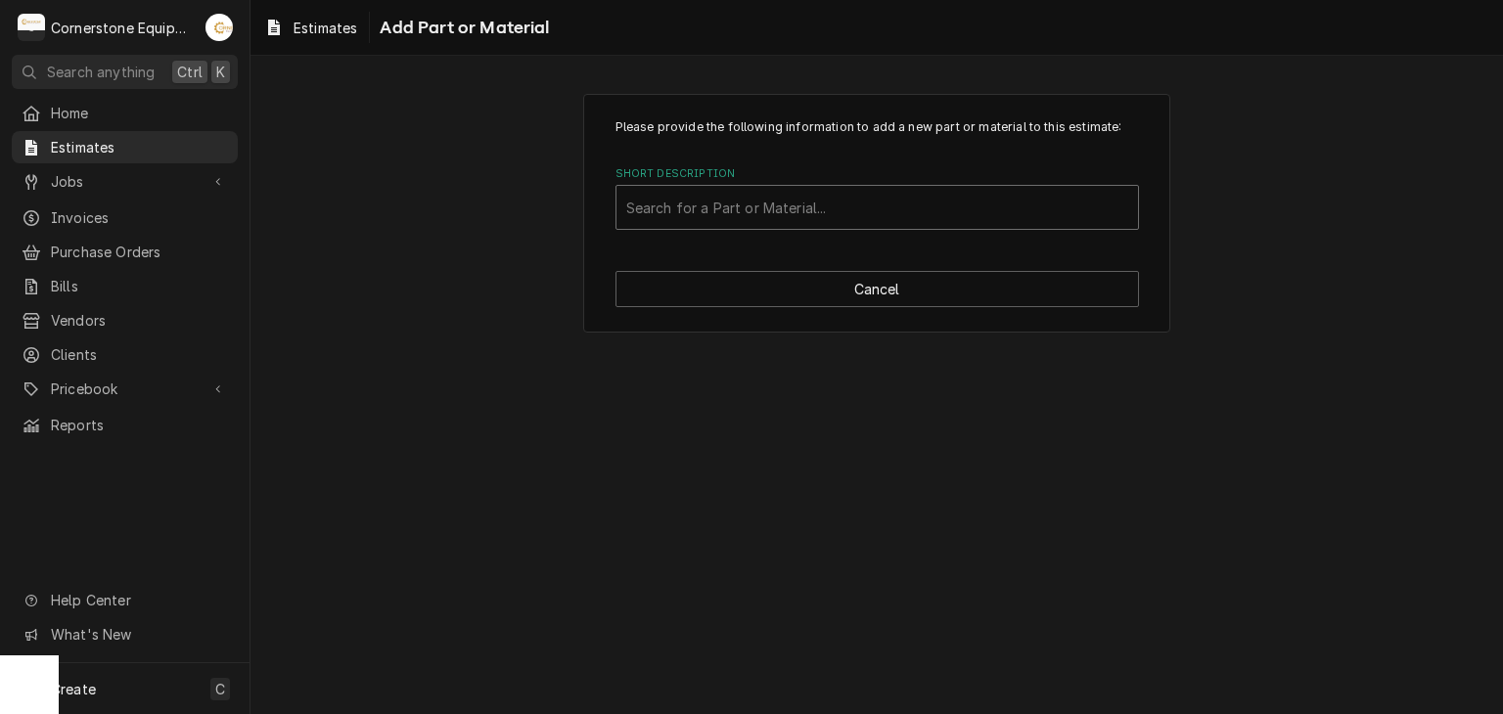
click at [841, 208] on div "Short Description" at bounding box center [877, 207] width 502 height 35
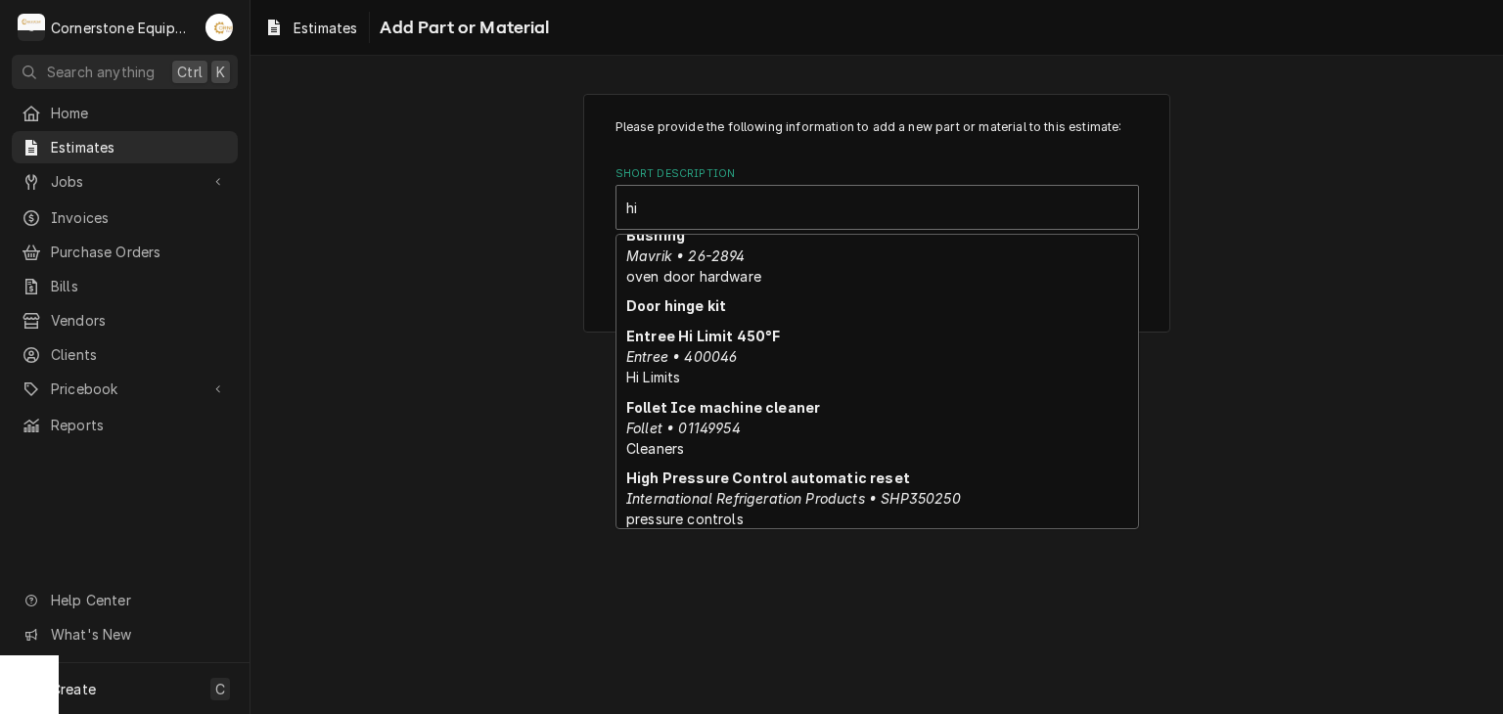
scroll to position [406, 0]
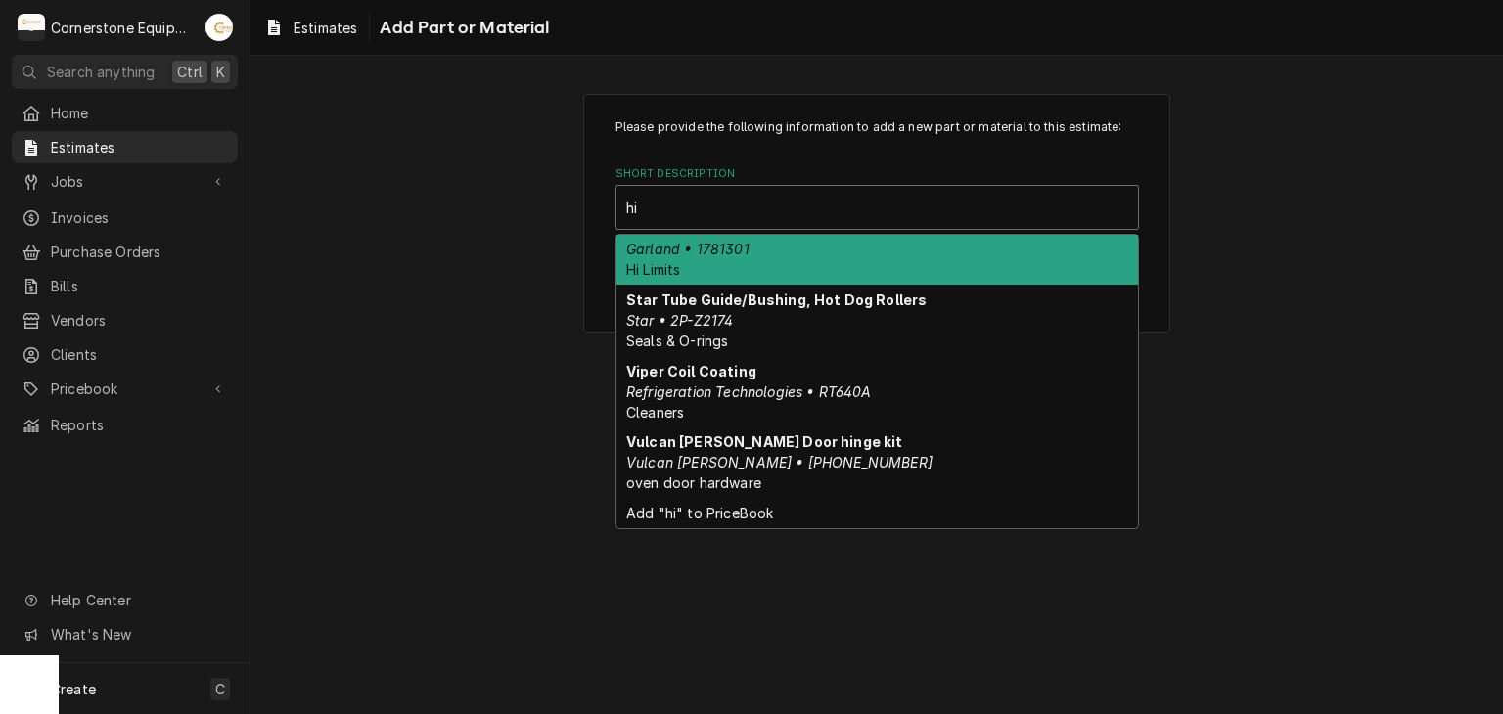
click at [769, 247] on div "MWE Hi Limit Garland • 1781301 Hi Limits" at bounding box center [876, 249] width 521 height 71
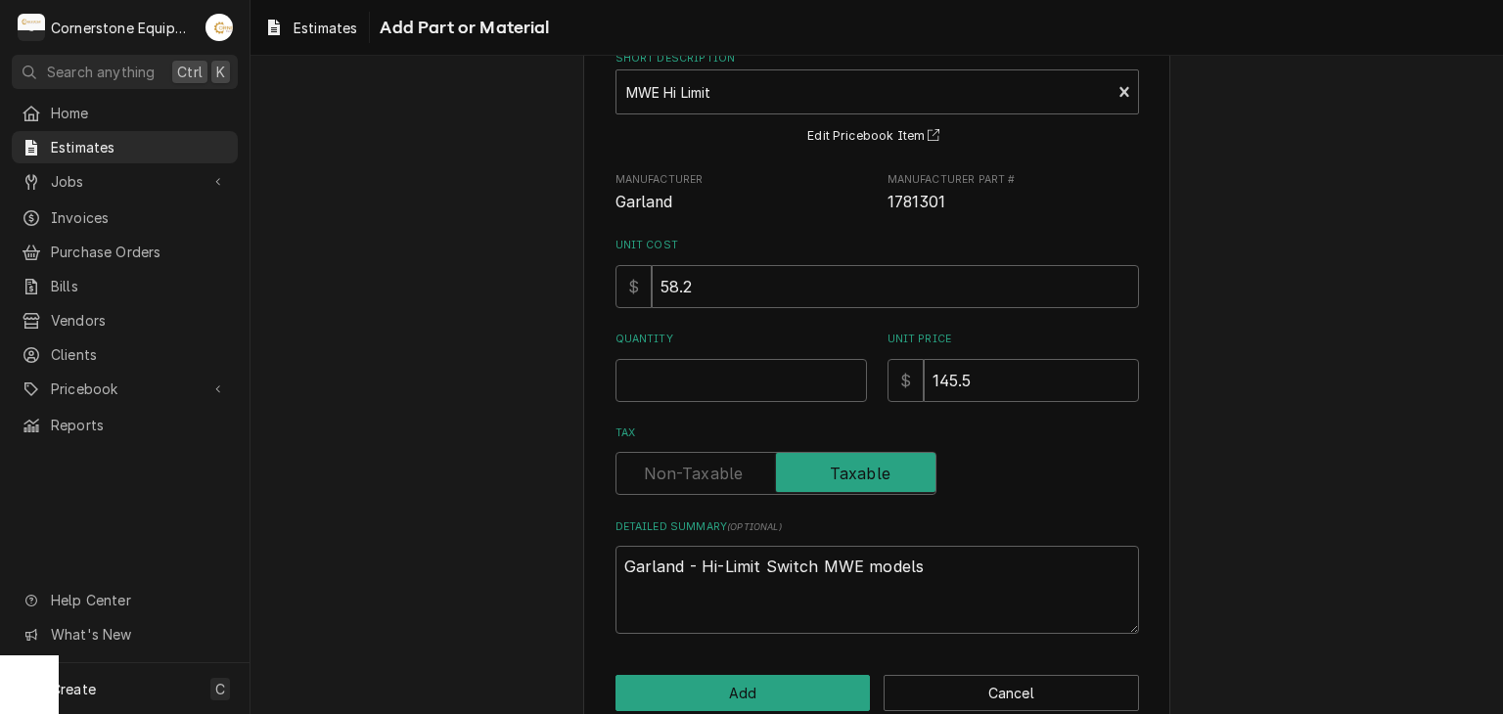
scroll to position [153, 0]
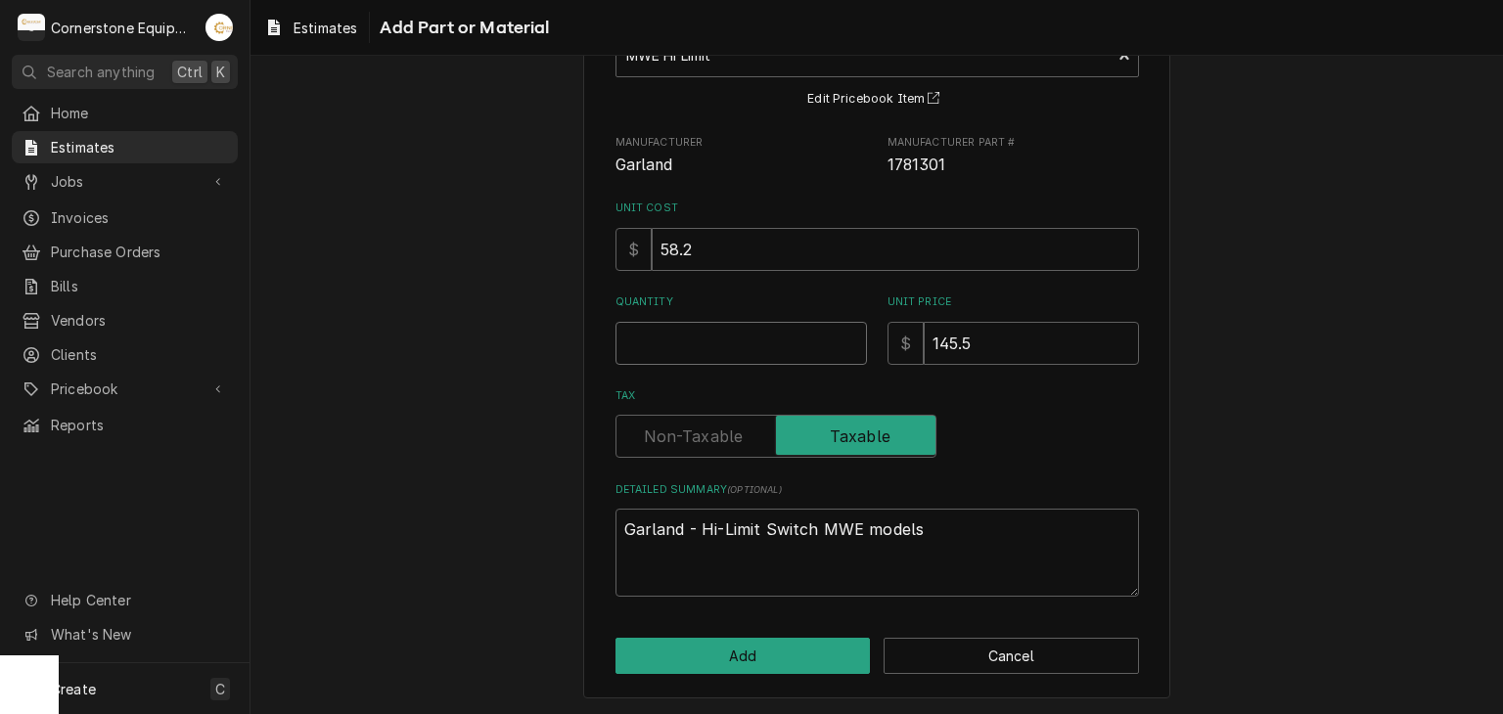
click at [652, 345] on input "Quantity" at bounding box center [740, 343] width 251 height 43
click at [724, 634] on div "Please provide the following information to add a new part or material to this …" at bounding box center [876, 320] width 587 height 758
click at [727, 647] on button "Add" at bounding box center [742, 656] width 255 height 36
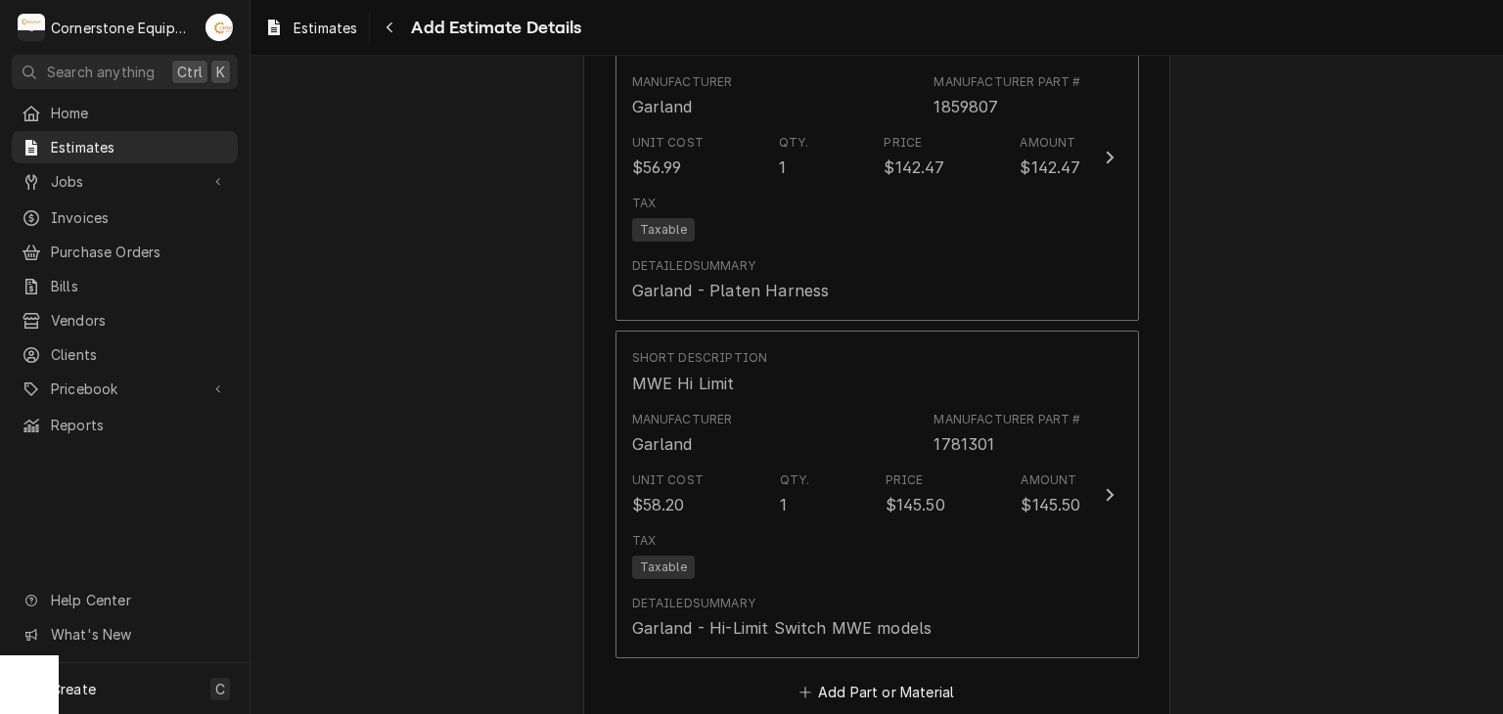
scroll to position [3818, 0]
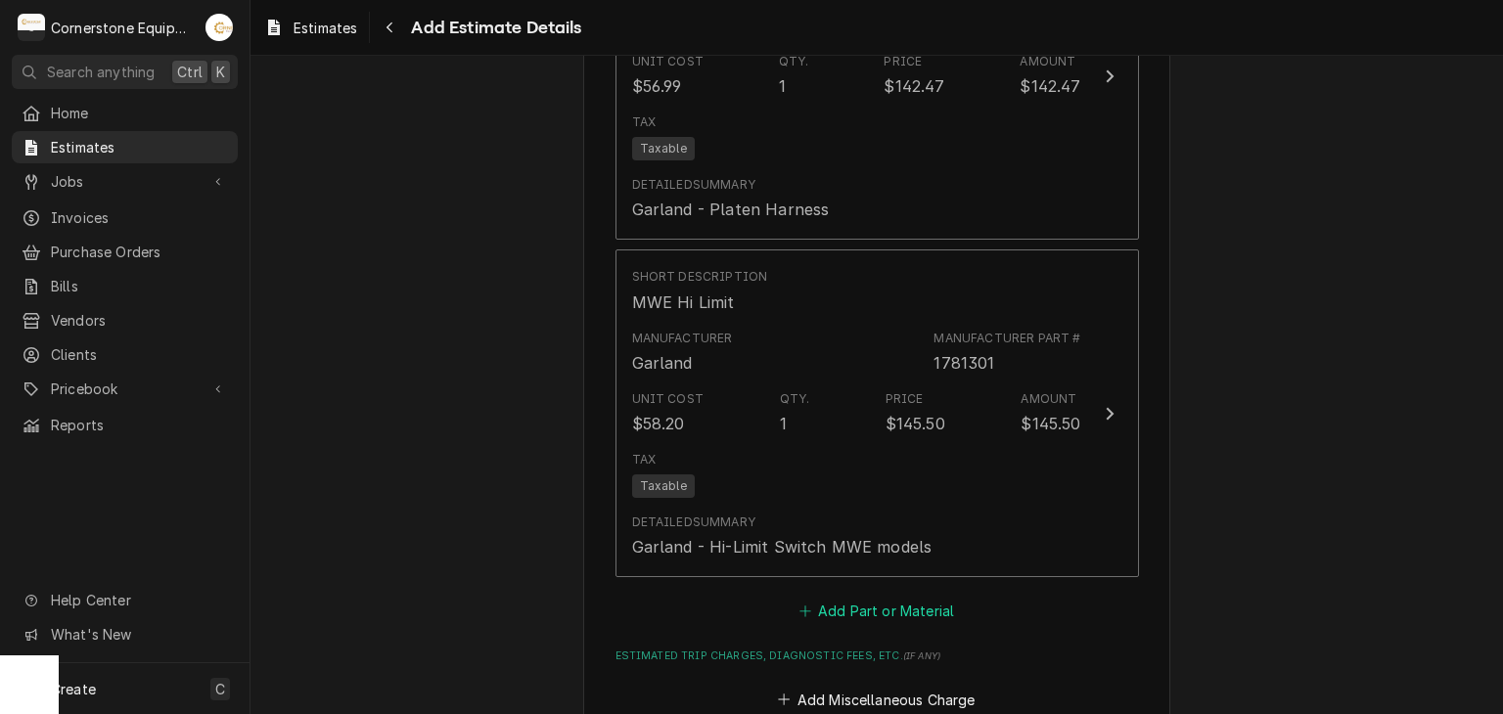
click at [821, 598] on button "Add Part or Material" at bounding box center [875, 611] width 161 height 27
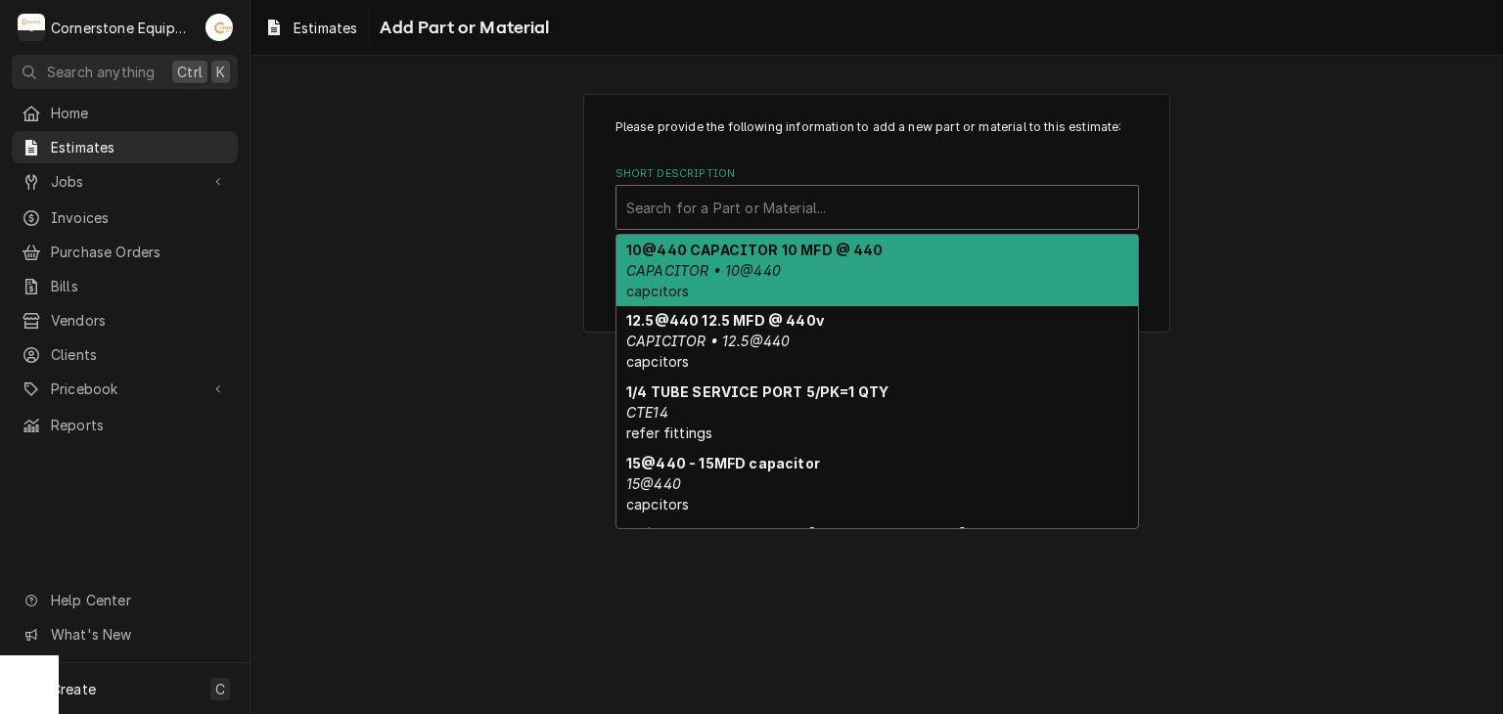
click at [663, 202] on div "Short Description" at bounding box center [877, 207] width 502 height 35
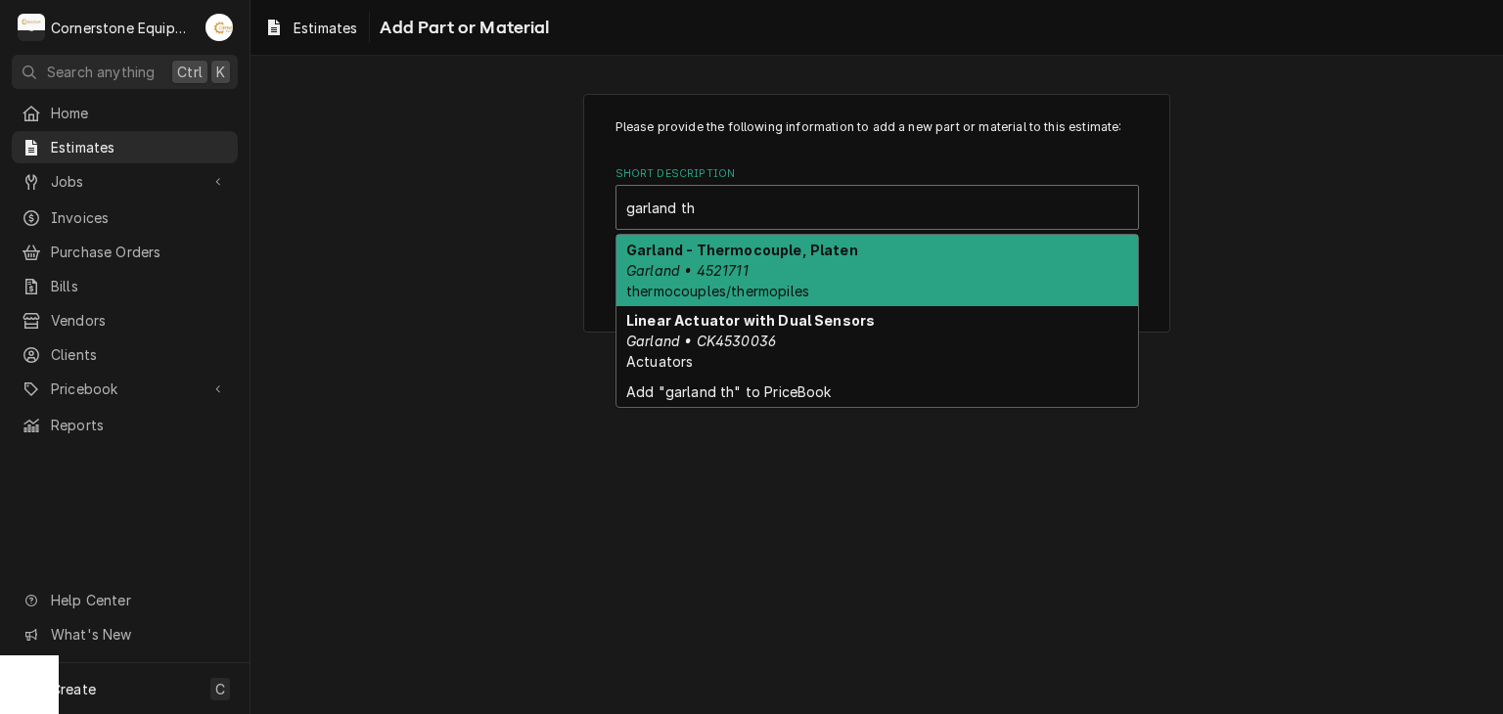
click at [675, 277] on div "Garland - Thermocouple, Platen Garland • 4521711 thermocouples/thermopiles" at bounding box center [876, 270] width 521 height 71
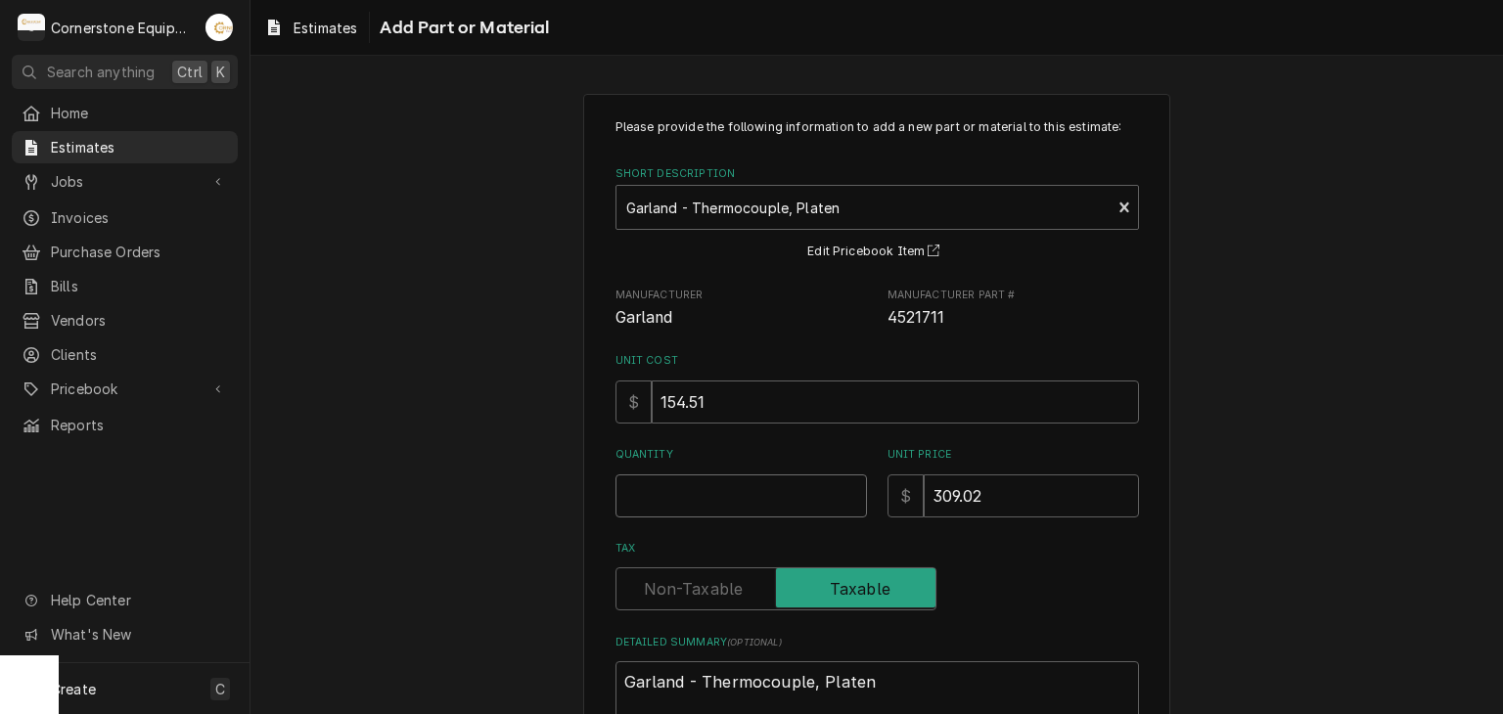
drag, startPoint x: 762, startPoint y: 526, endPoint x: 762, endPoint y: 507, distance: 19.6
click at [762, 522] on div "Please provide the following information to add a new part or material to this …" at bounding box center [876, 433] width 523 height 631
click at [763, 508] on input "Quantity" at bounding box center [740, 495] width 251 height 43
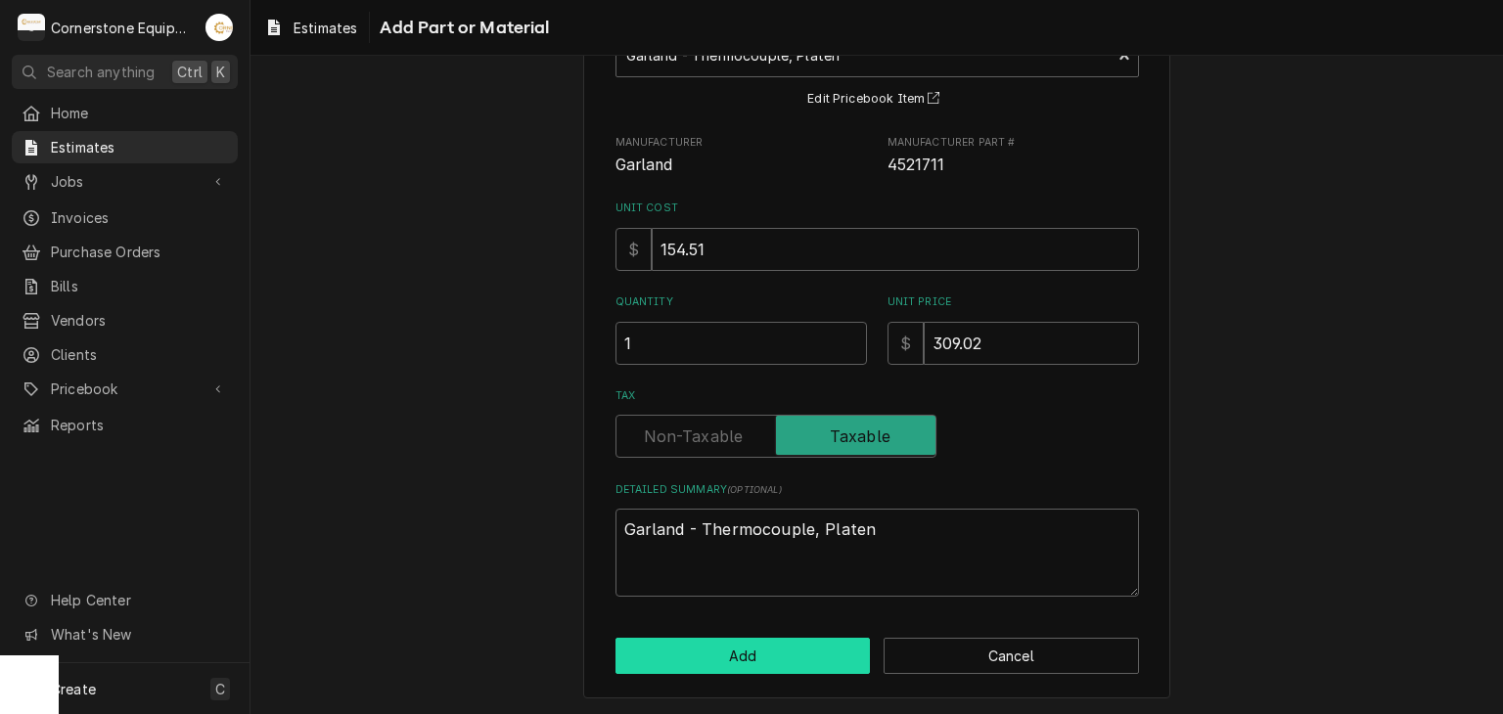
click at [749, 649] on button "Add" at bounding box center [742, 656] width 255 height 36
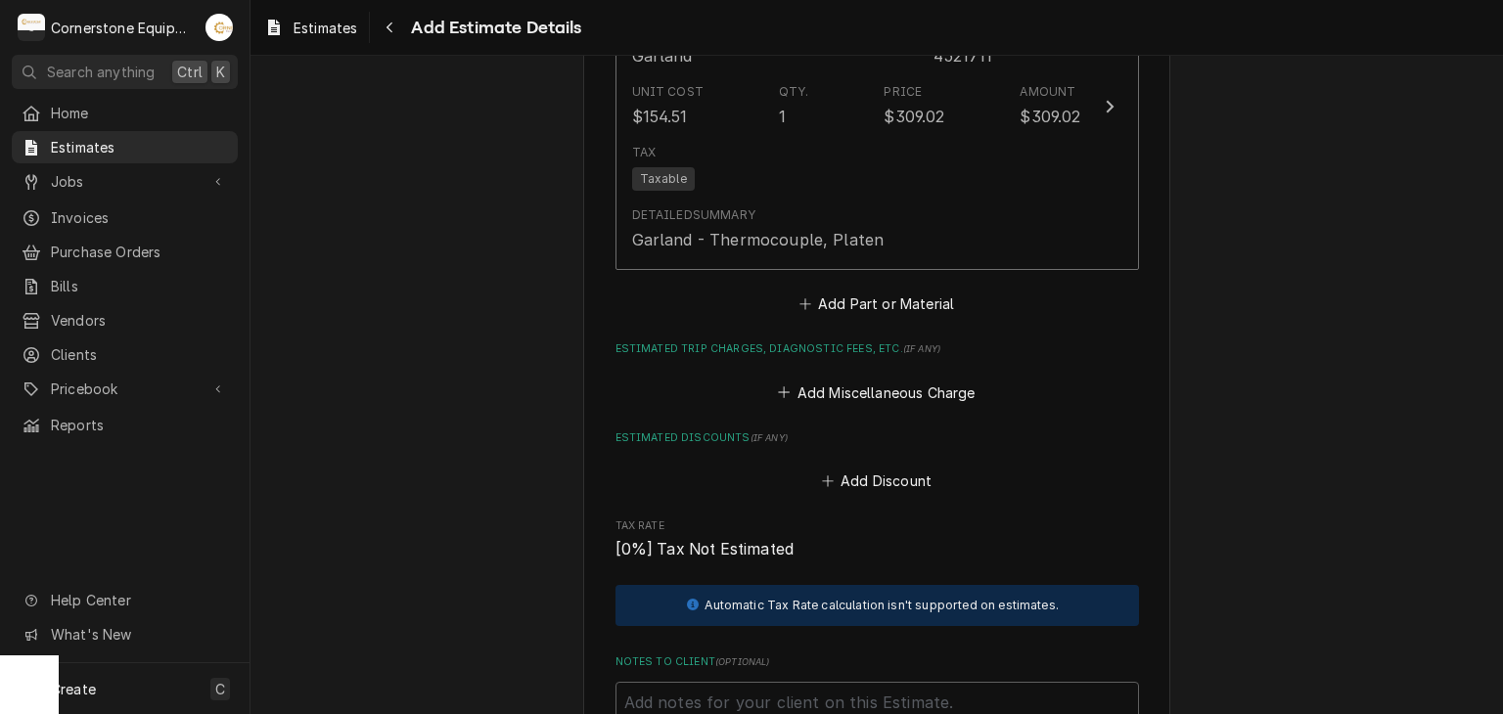
scroll to position [4600, 0]
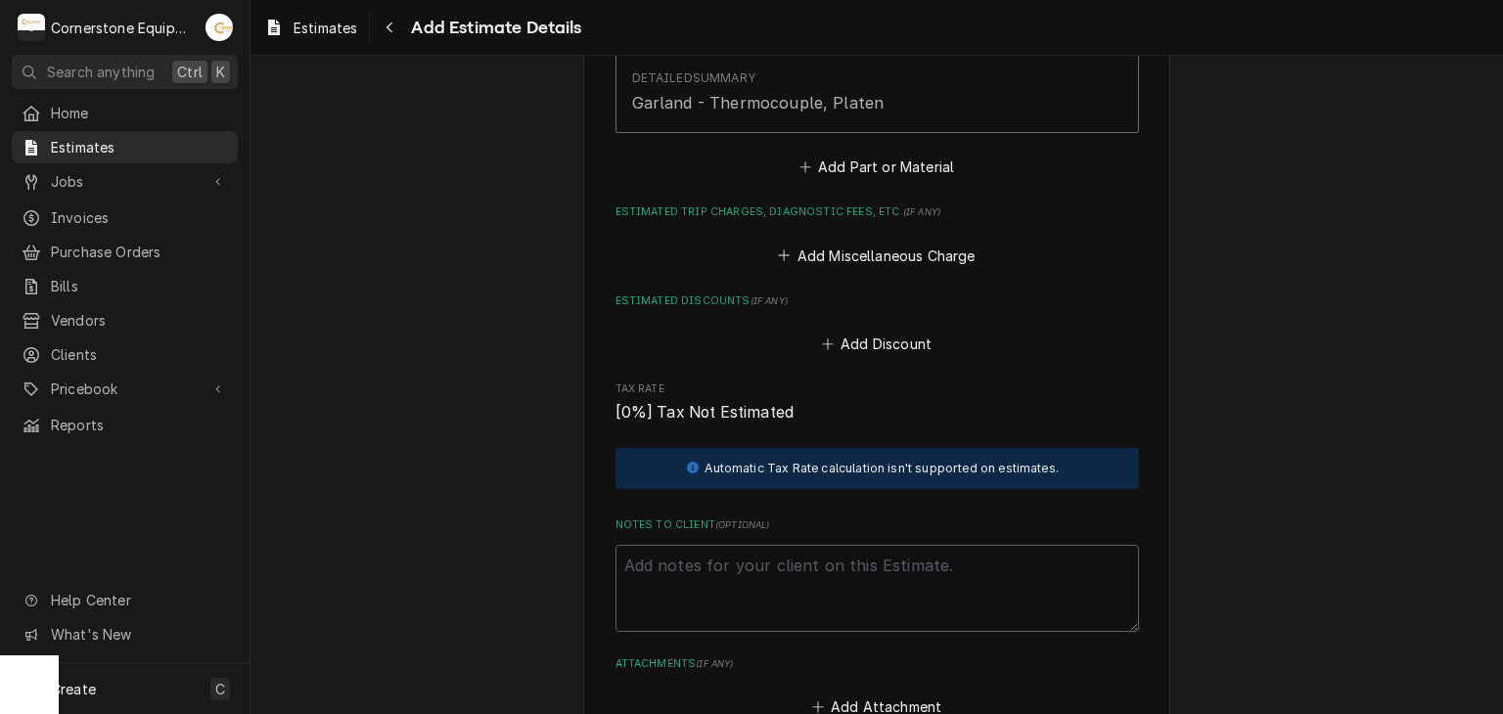
click at [900, 232] on div "Add Miscellaneous Charge" at bounding box center [876, 251] width 523 height 38
click at [900, 242] on button "Add Miscellaneous Charge" at bounding box center [876, 255] width 203 height 27
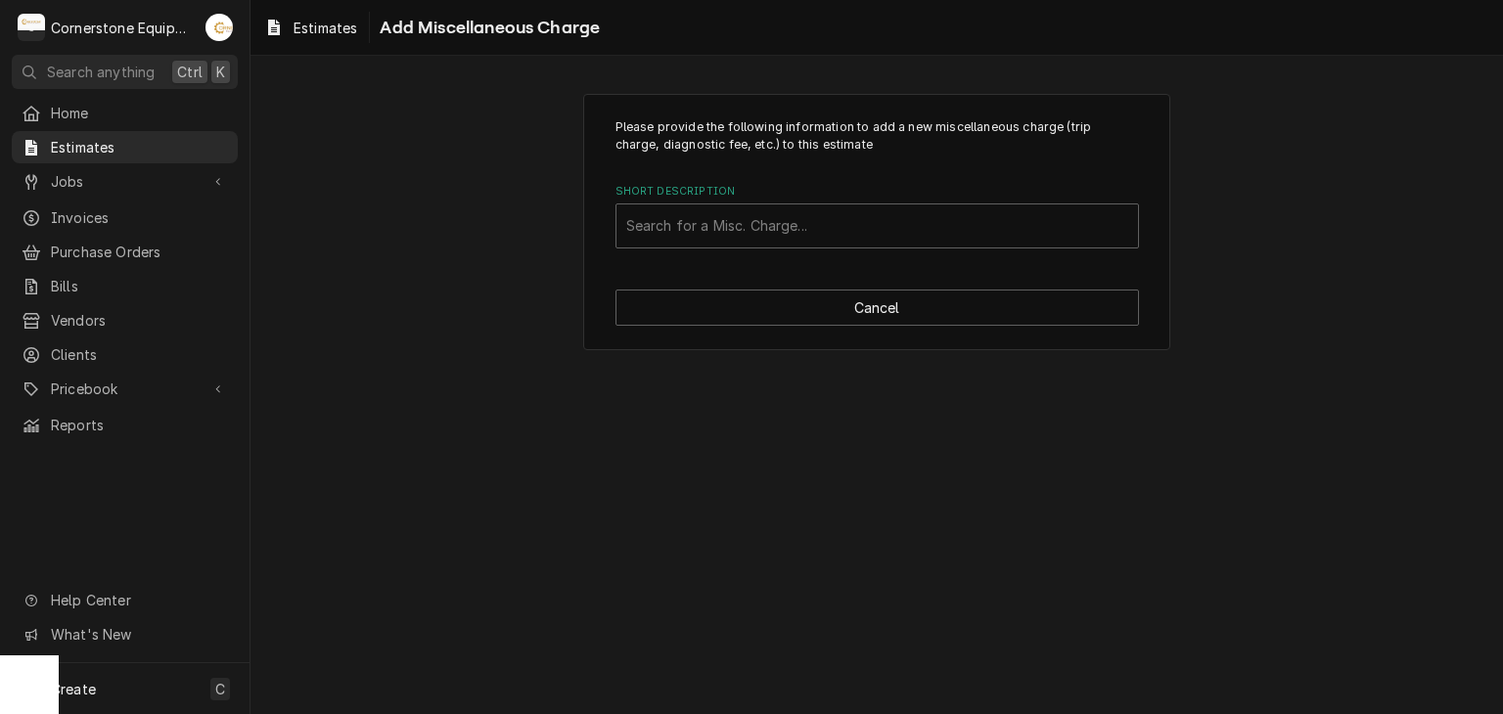
click at [800, 249] on div "Please provide the following information to add a new miscellaneous charge (tri…" at bounding box center [876, 222] width 587 height 257
click at [797, 190] on label "Short Description" at bounding box center [876, 192] width 523 height 16
click at [775, 231] on div "Short Description" at bounding box center [877, 225] width 502 height 35
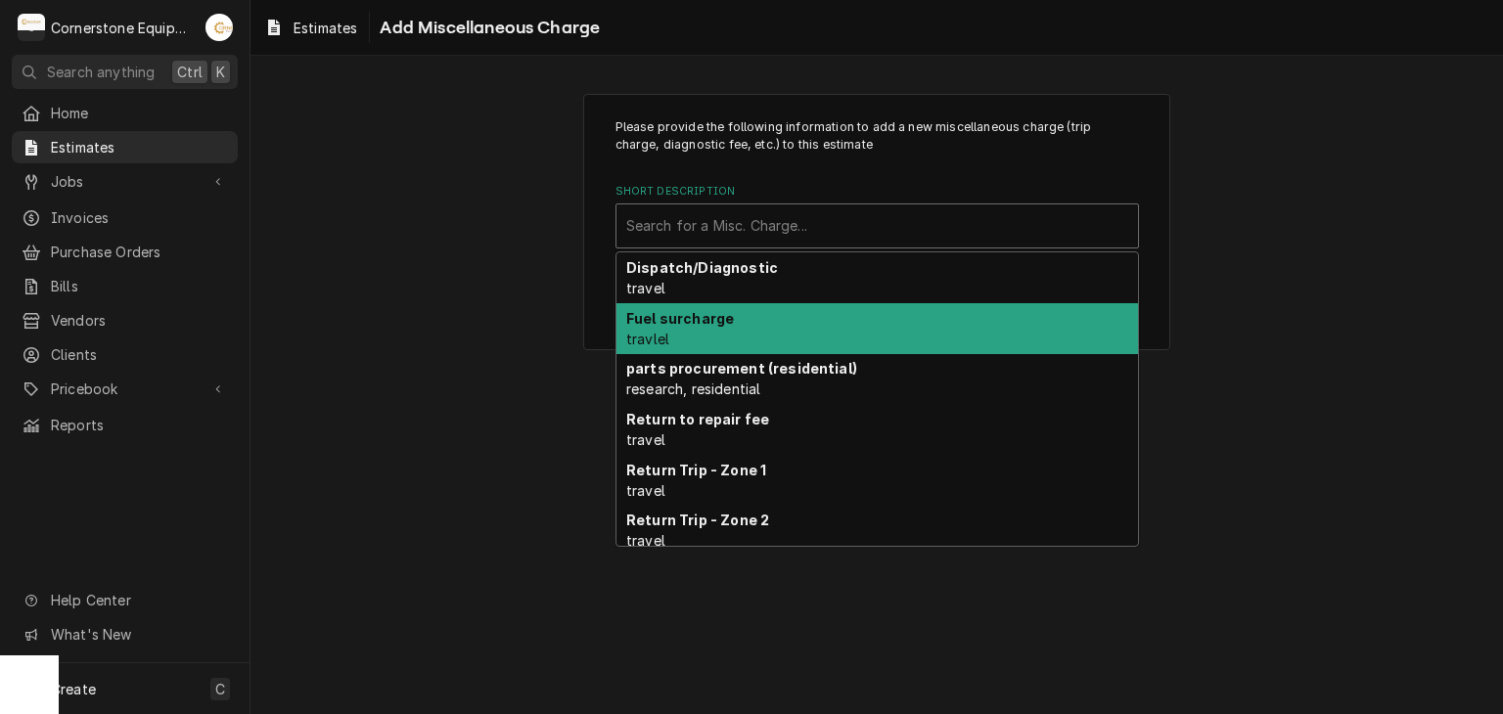
click at [746, 320] on div "Fuel surcharge travlel" at bounding box center [876, 328] width 521 height 51
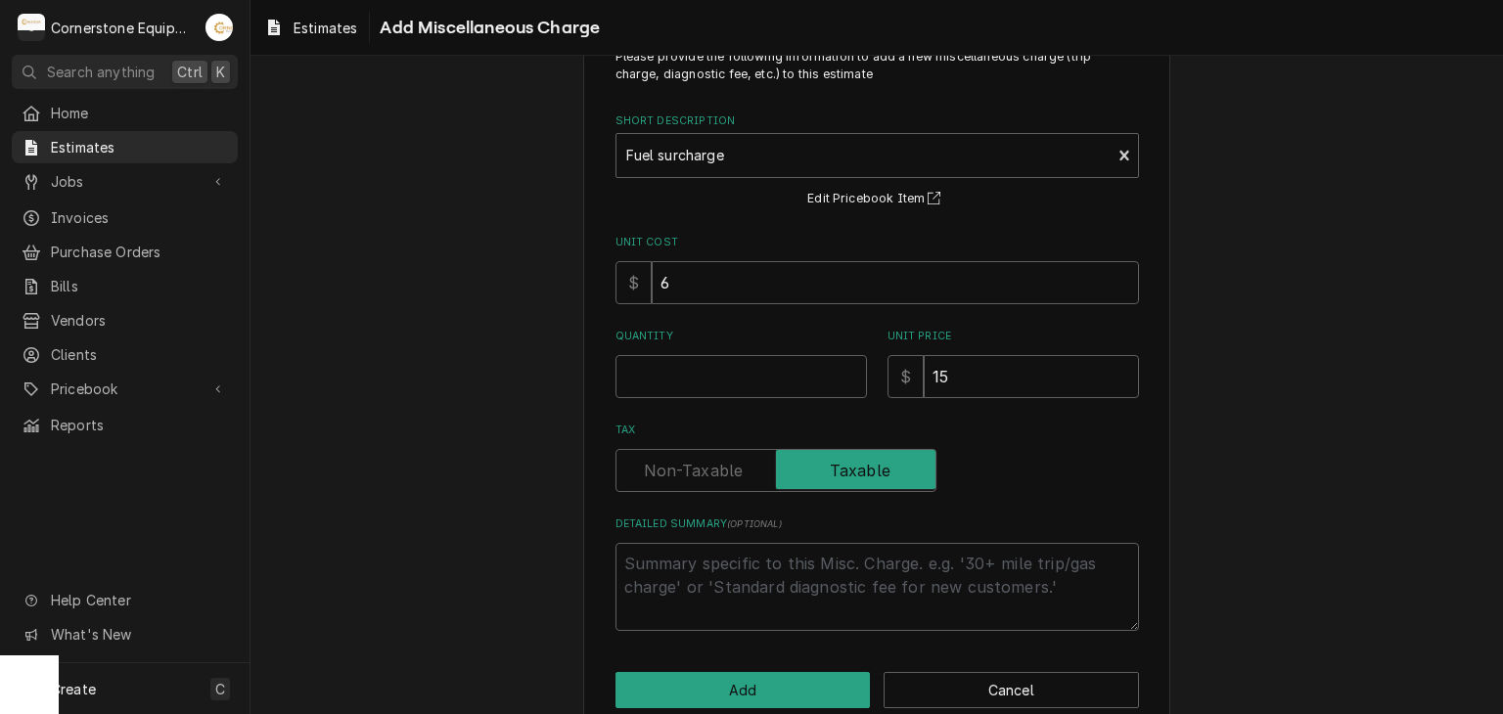
scroll to position [106, 0]
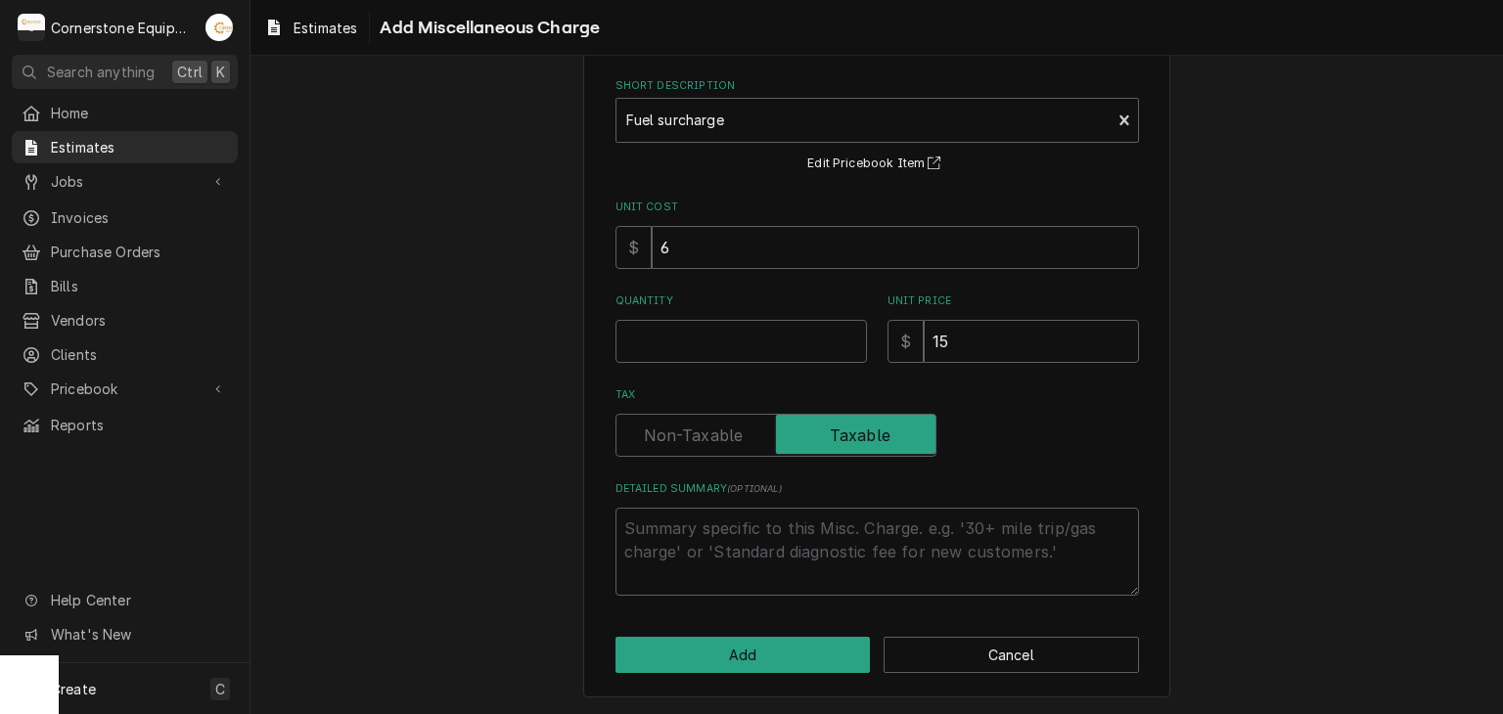
click at [786, 634] on div "Please provide the following information to add a new miscellaneous charge (tri…" at bounding box center [876, 343] width 587 height 710
click at [787, 645] on button "Add" at bounding box center [742, 655] width 255 height 36
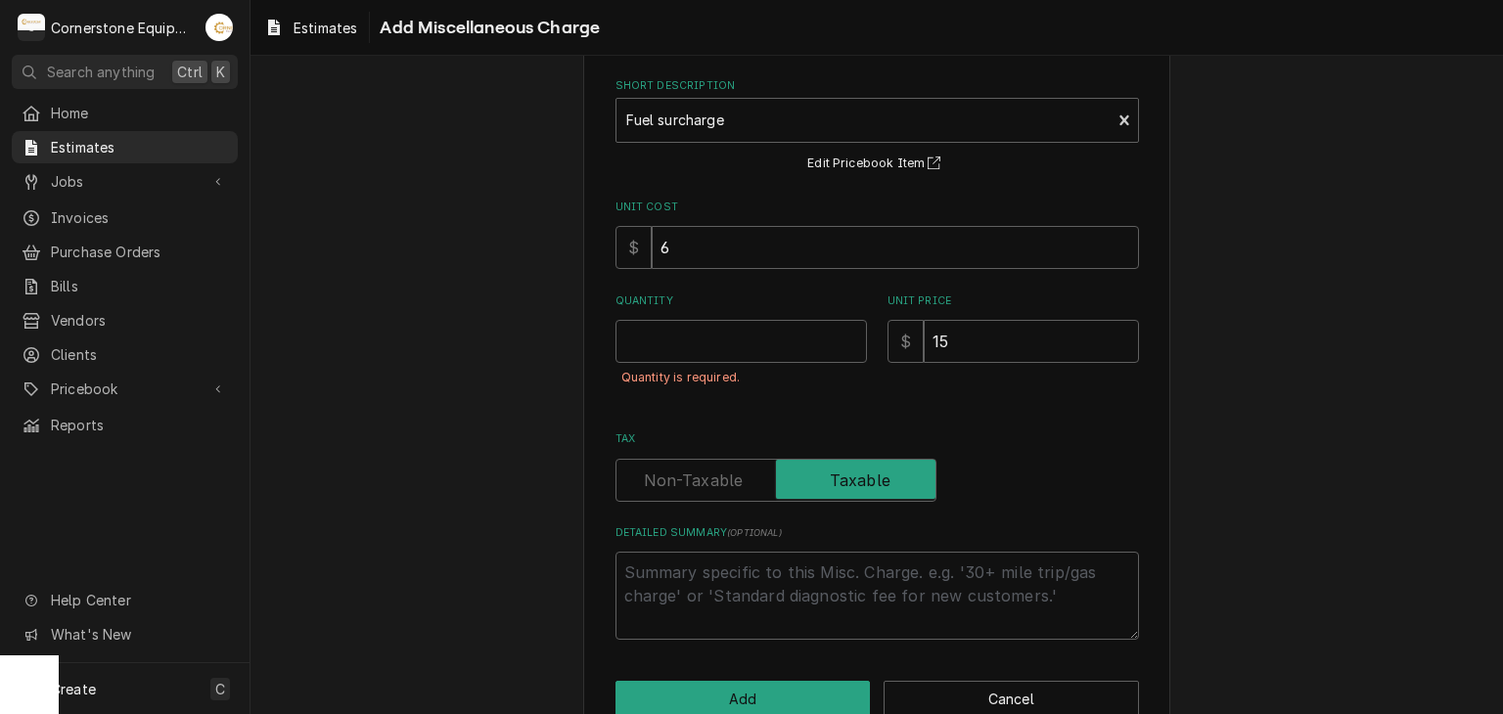
click at [755, 363] on div "Quantity is required." at bounding box center [740, 378] width 251 height 30
click at [754, 326] on input "Quantity" at bounding box center [740, 341] width 251 height 43
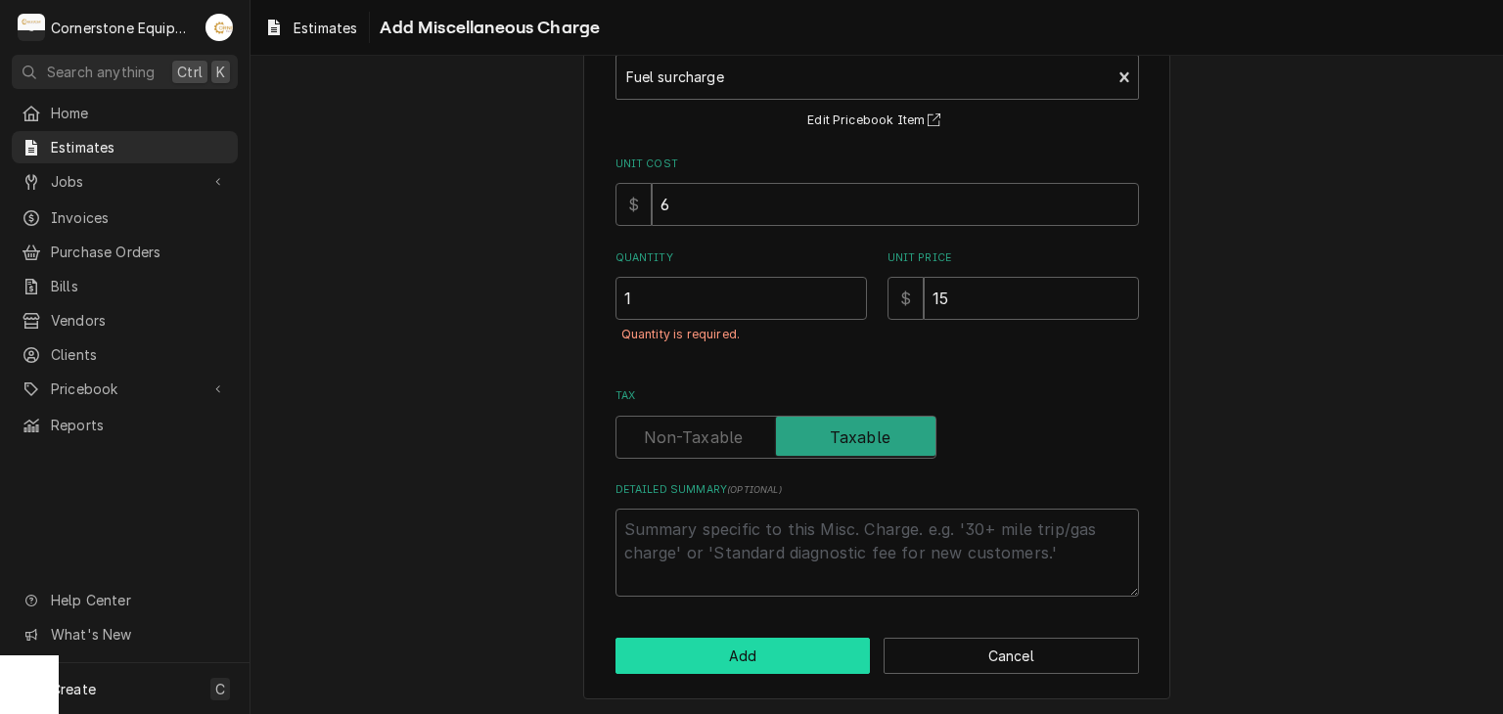
drag, startPoint x: 769, startPoint y: 627, endPoint x: 774, endPoint y: 643, distance: 16.4
click at [770, 629] on div "Please provide the following information to add a new miscellaneous charge (tri…" at bounding box center [876, 322] width 587 height 754
click at [778, 648] on button "Add" at bounding box center [742, 656] width 255 height 36
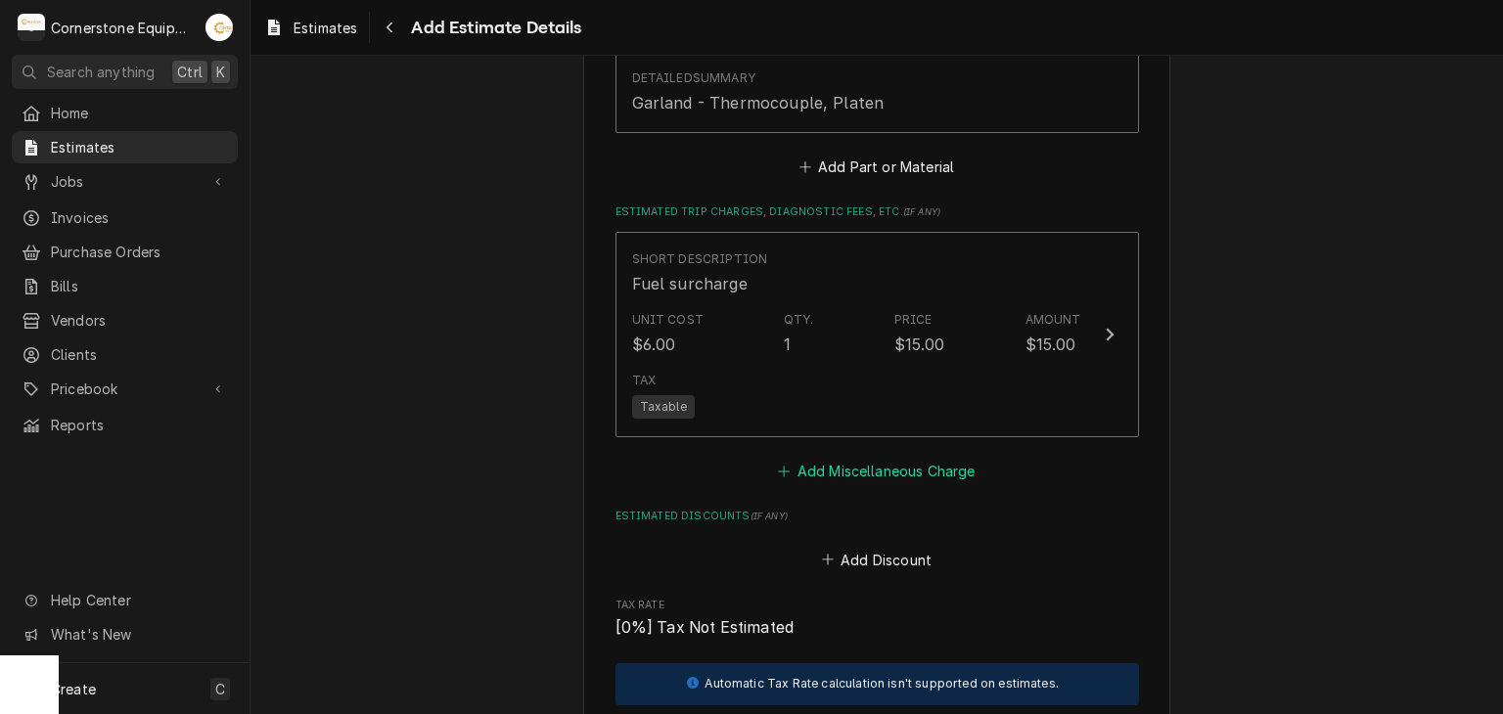
scroll to position [4599, 0]
click at [799, 463] on button "Add Miscellaneous Charge" at bounding box center [876, 472] width 203 height 27
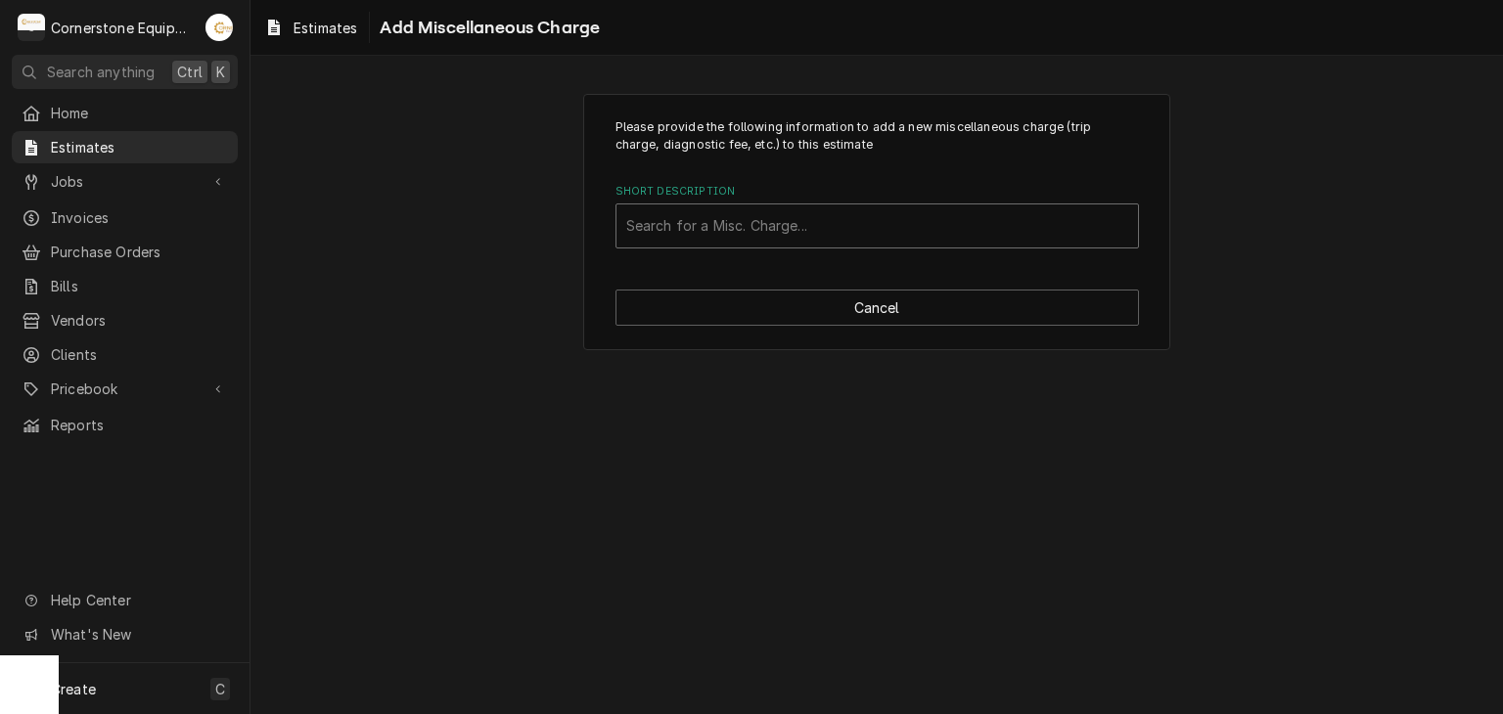
drag, startPoint x: 755, startPoint y: 231, endPoint x: 754, endPoint y: 241, distance: 9.8
click at [755, 232] on div "Short Description" at bounding box center [877, 225] width 502 height 35
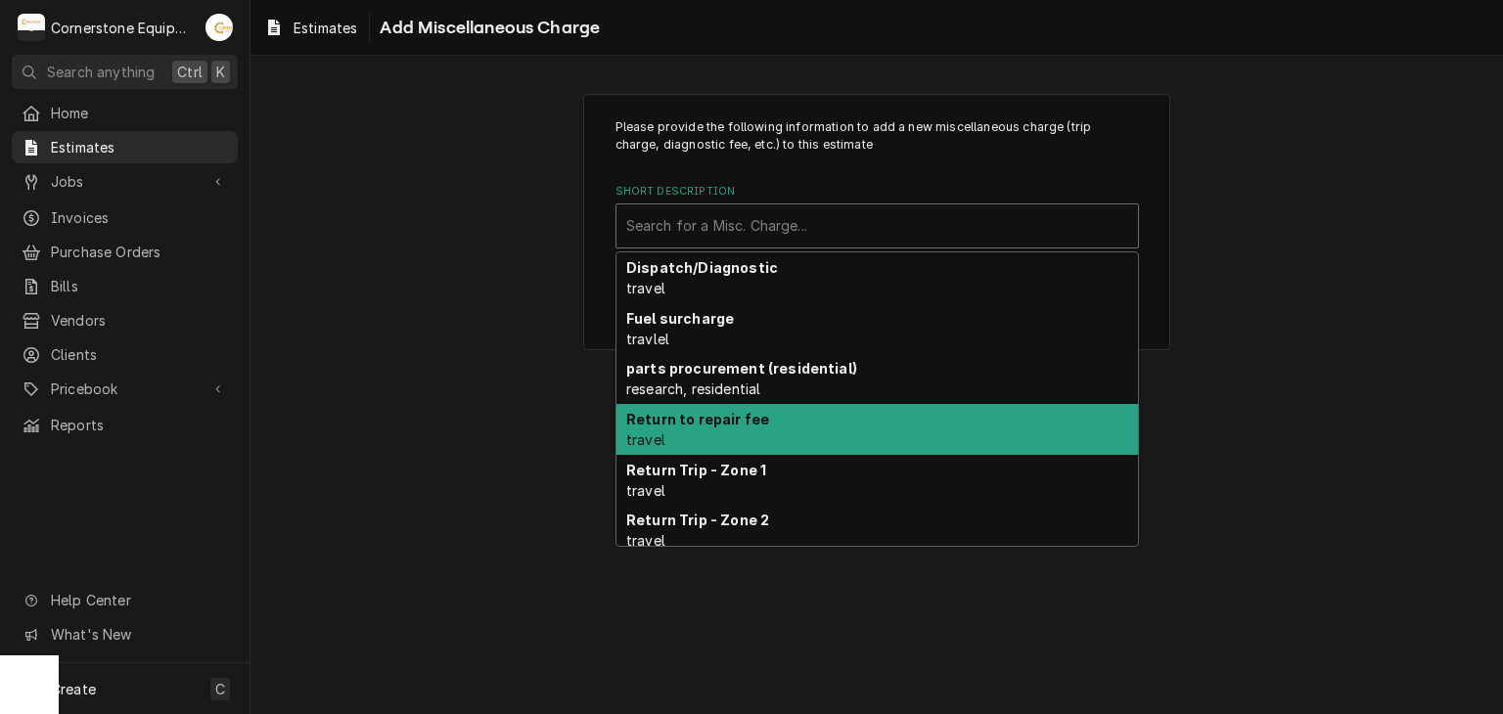
click at [754, 428] on div "Return to repair fee travel" at bounding box center [876, 429] width 521 height 51
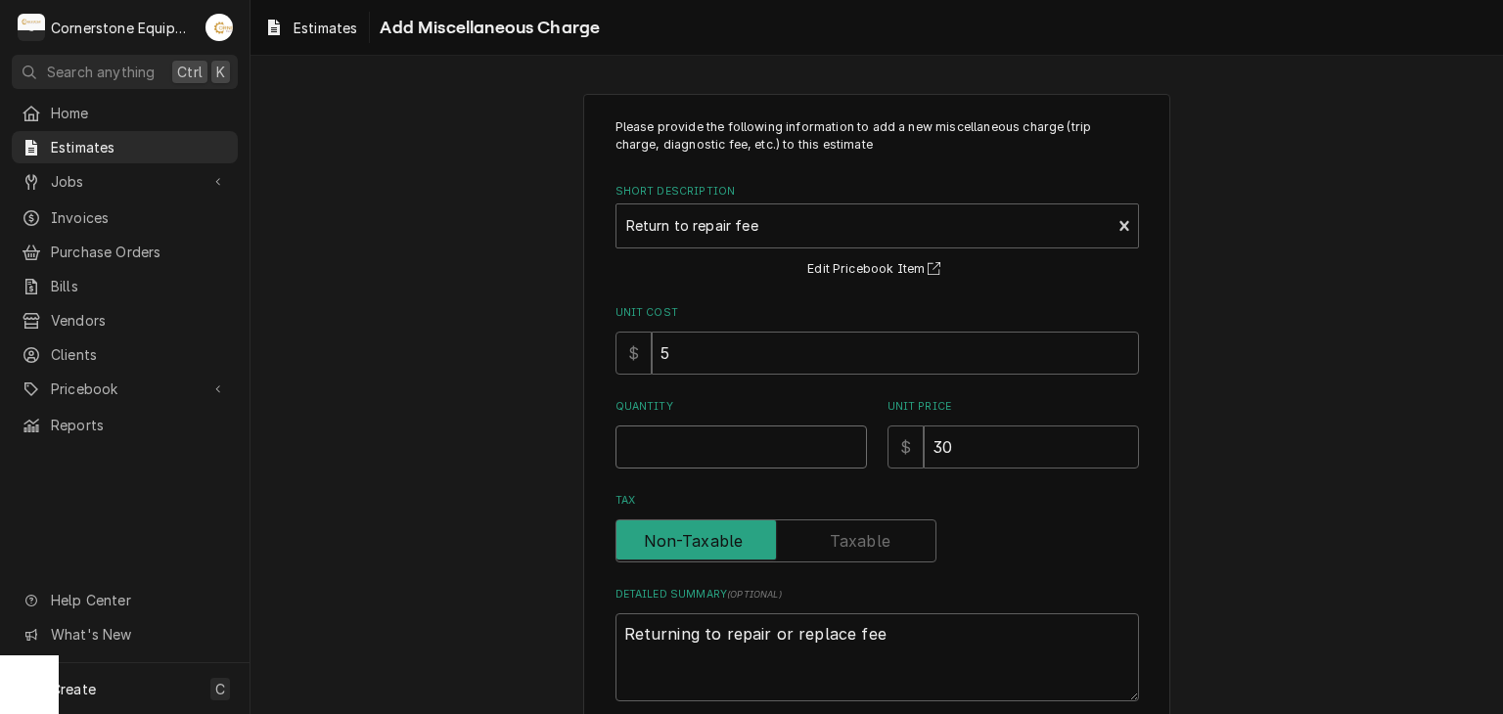
click at [732, 444] on input "Quantity" at bounding box center [740, 447] width 251 height 43
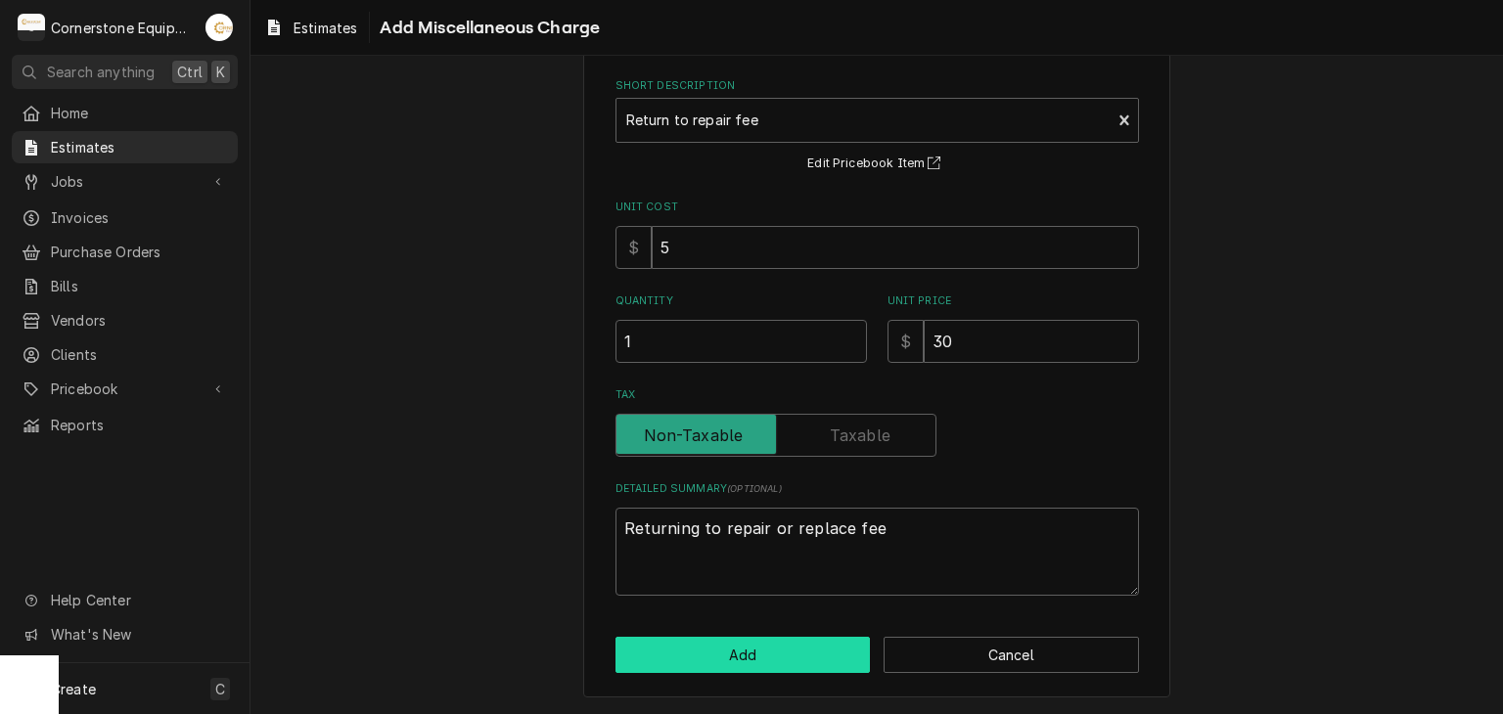
click at [731, 644] on button "Add" at bounding box center [742, 655] width 255 height 36
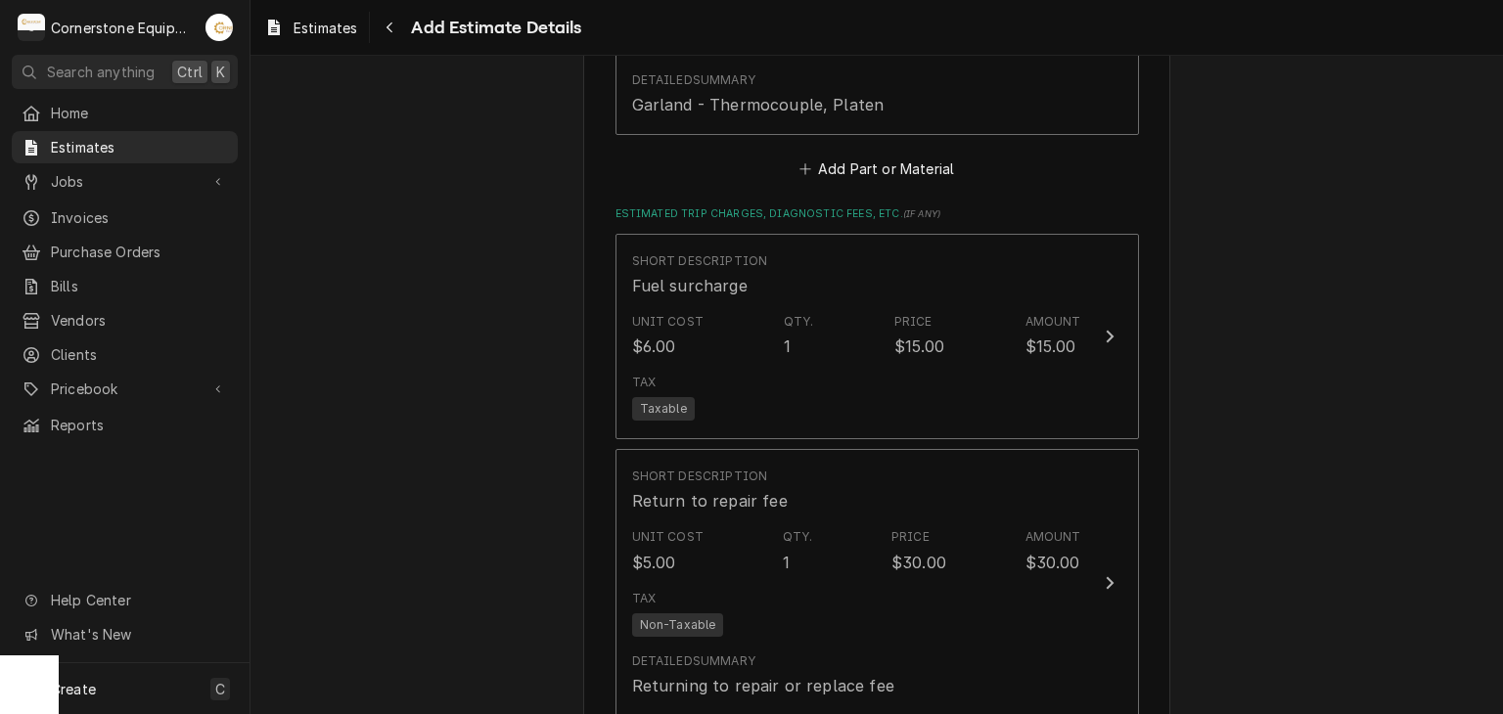
scroll to position [4989, 0]
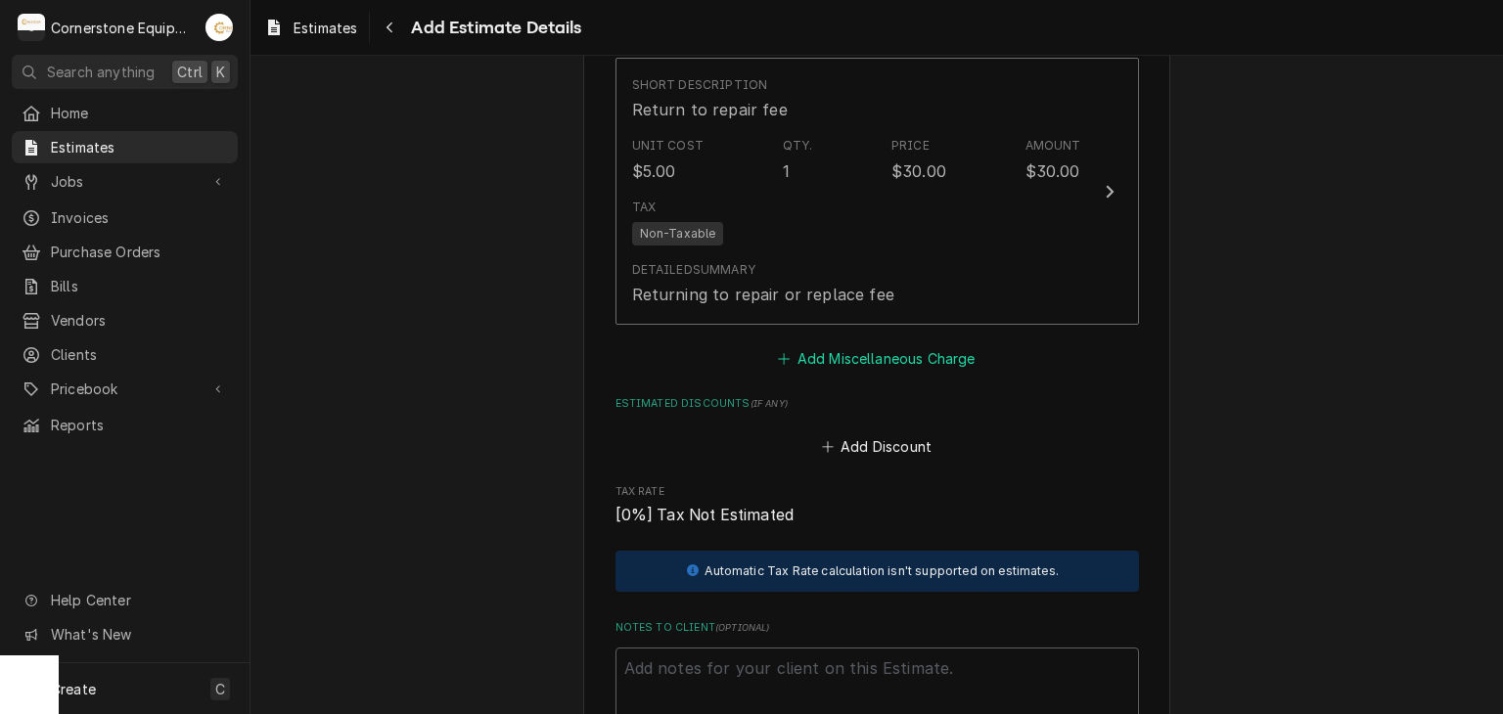
click at [835, 348] on button "Add Miscellaneous Charge" at bounding box center [876, 357] width 203 height 27
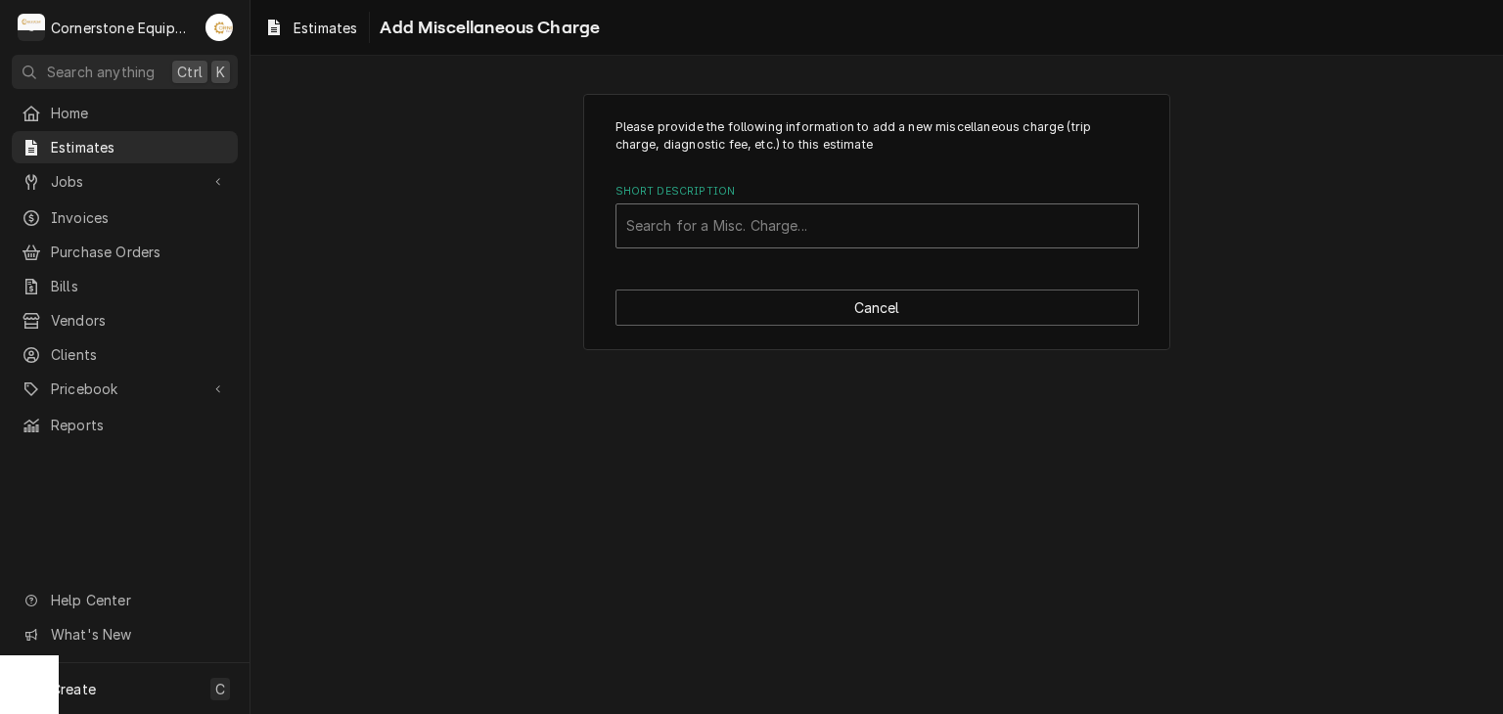
click at [736, 213] on div "Short Description" at bounding box center [877, 225] width 502 height 35
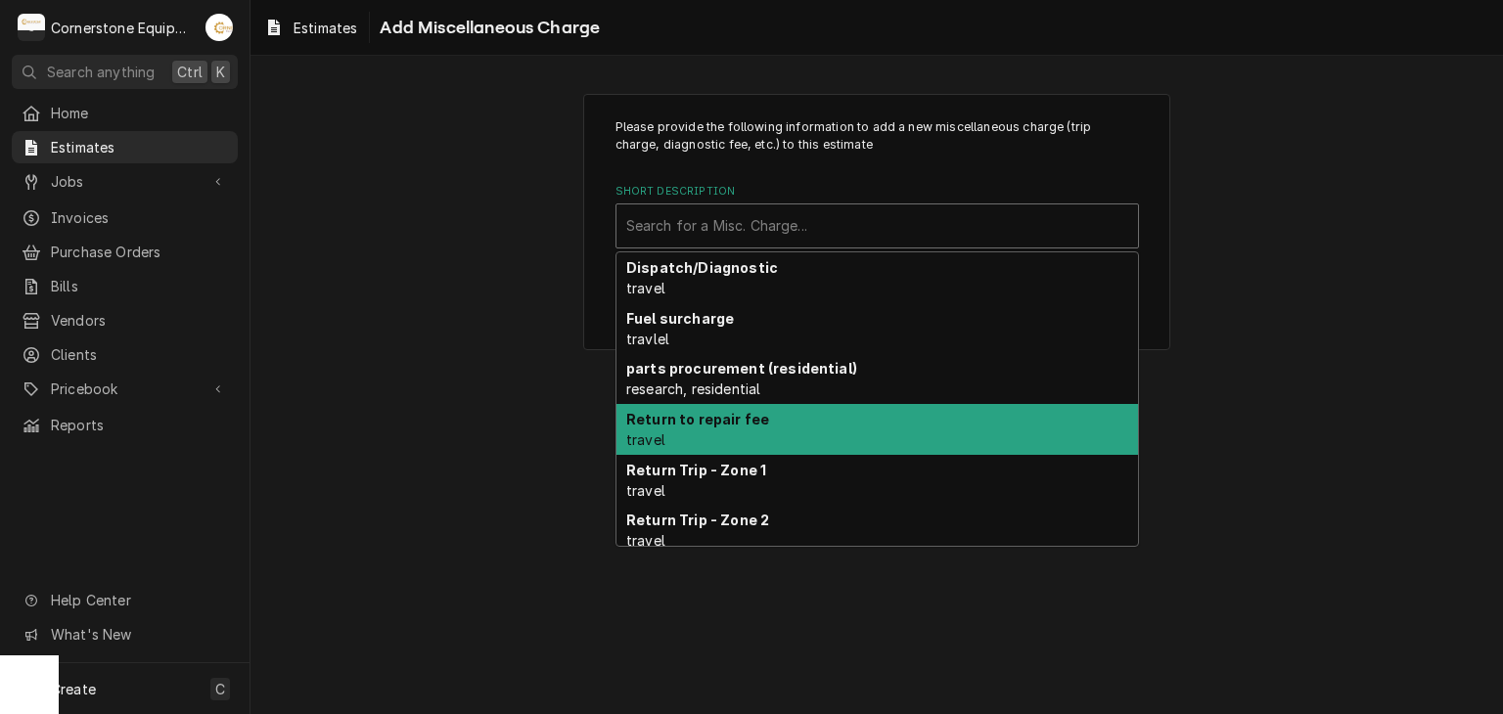
scroll to position [141, 0]
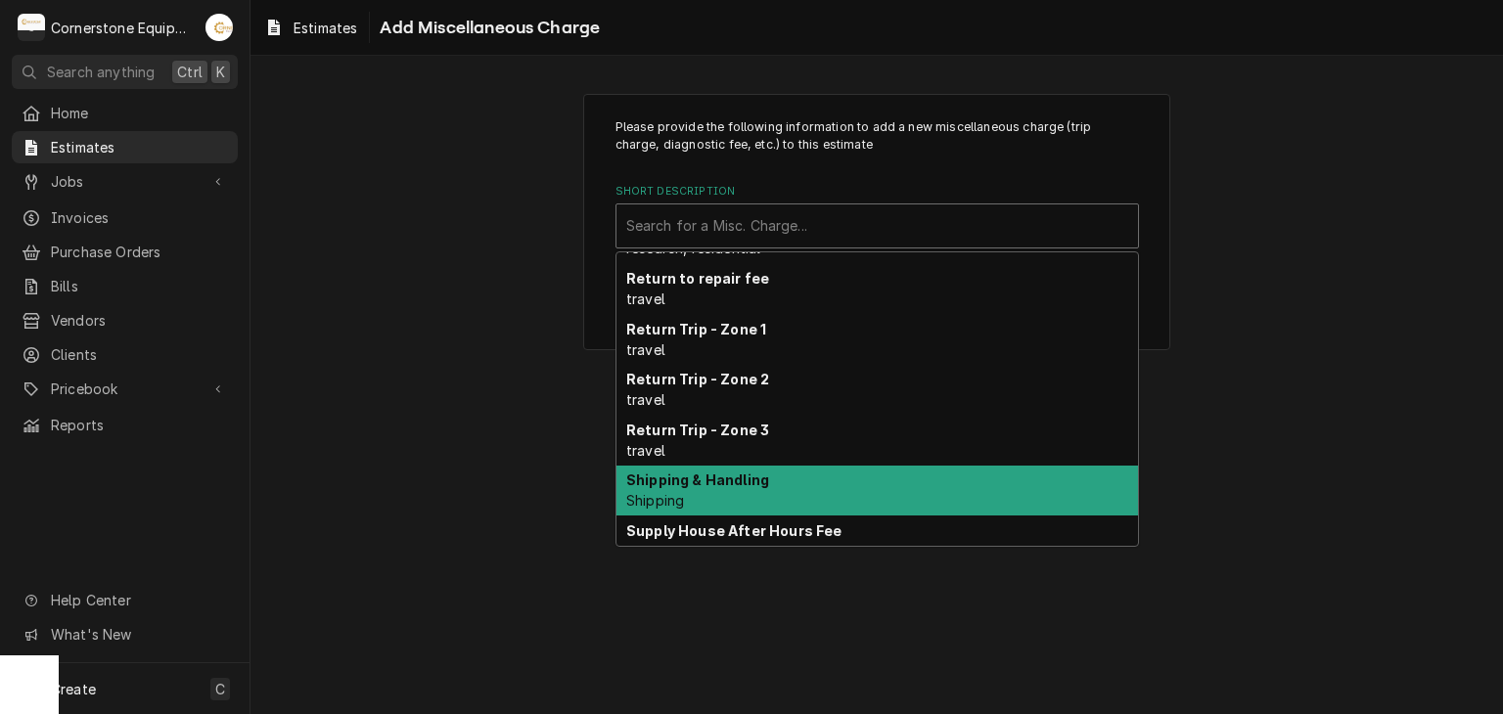
click at [755, 485] on strong "Shipping & Handling" at bounding box center [697, 480] width 143 height 17
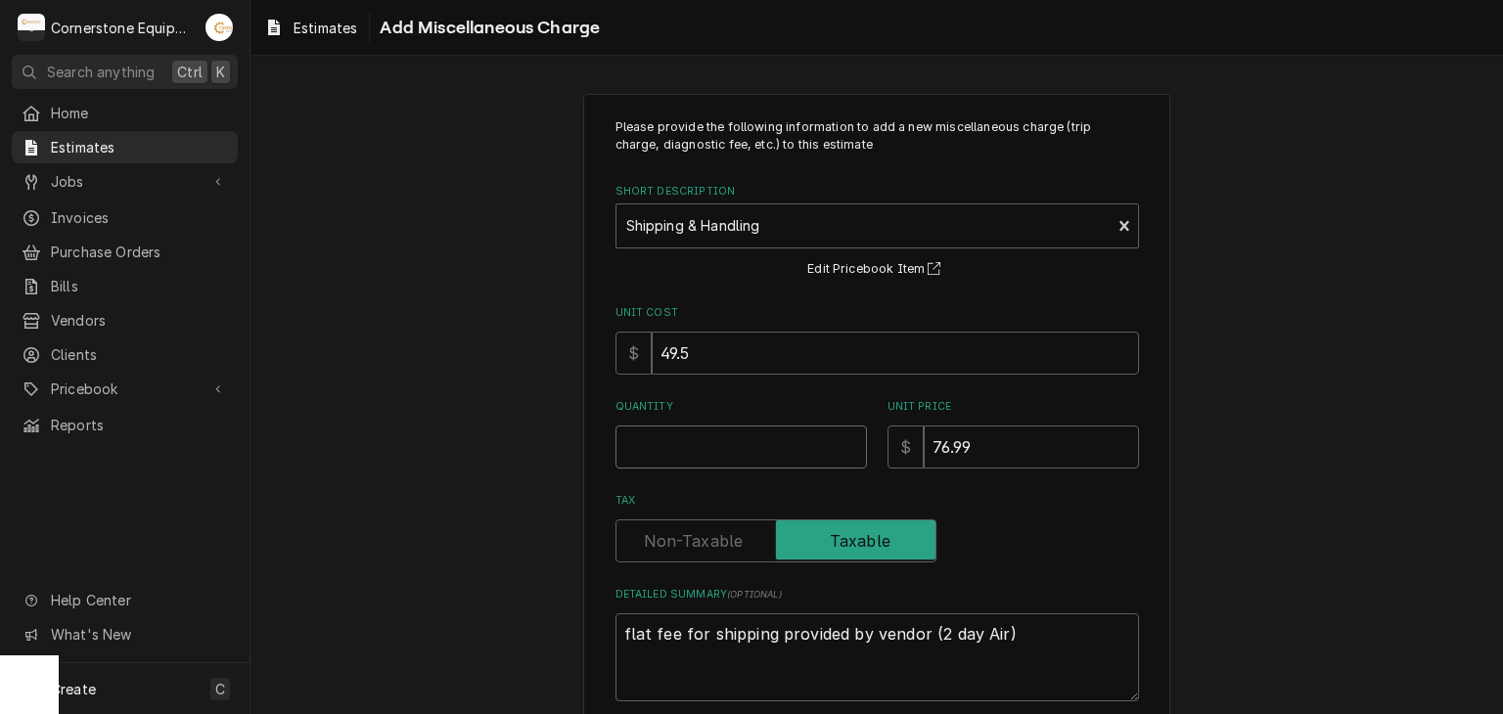
click at [771, 443] on input "Quantity" at bounding box center [740, 447] width 251 height 43
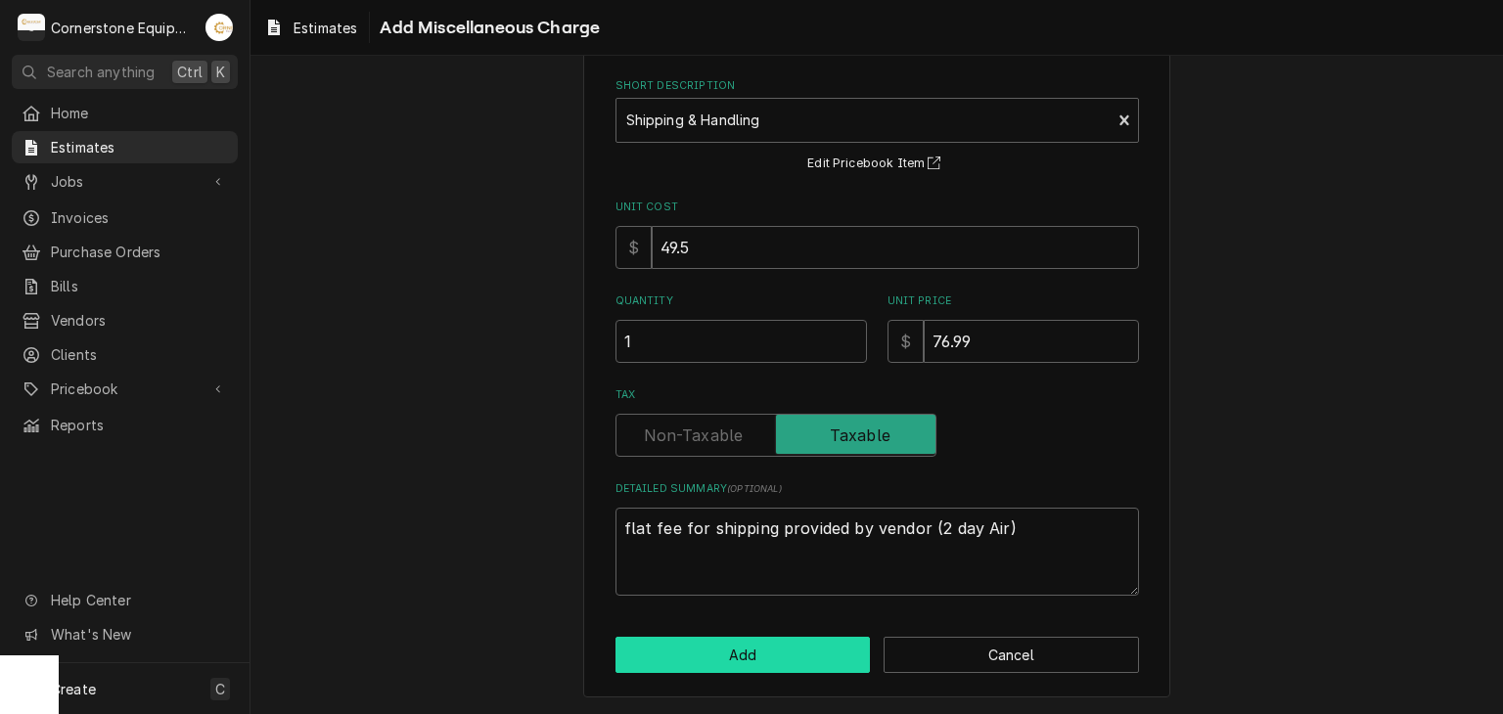
click at [785, 654] on button "Add" at bounding box center [742, 655] width 255 height 36
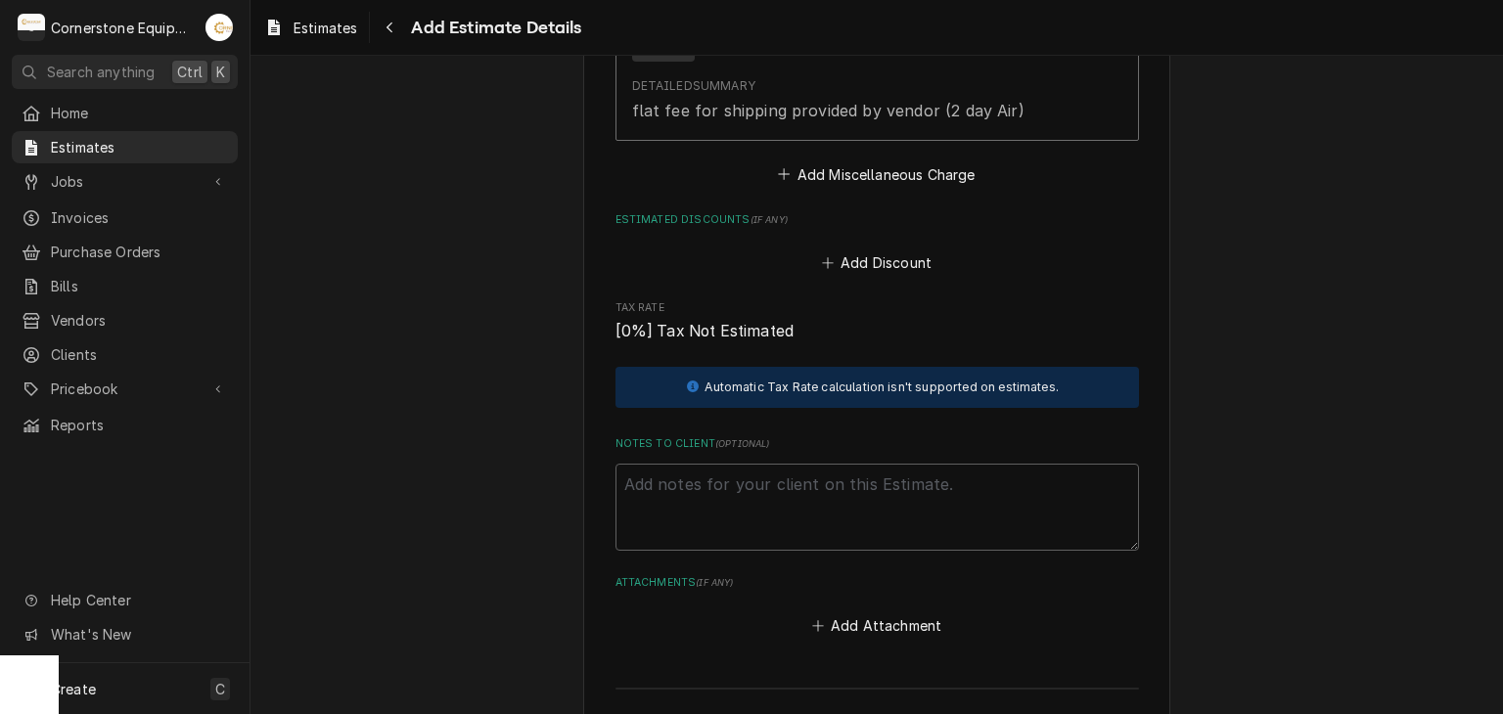
scroll to position [5841, 0]
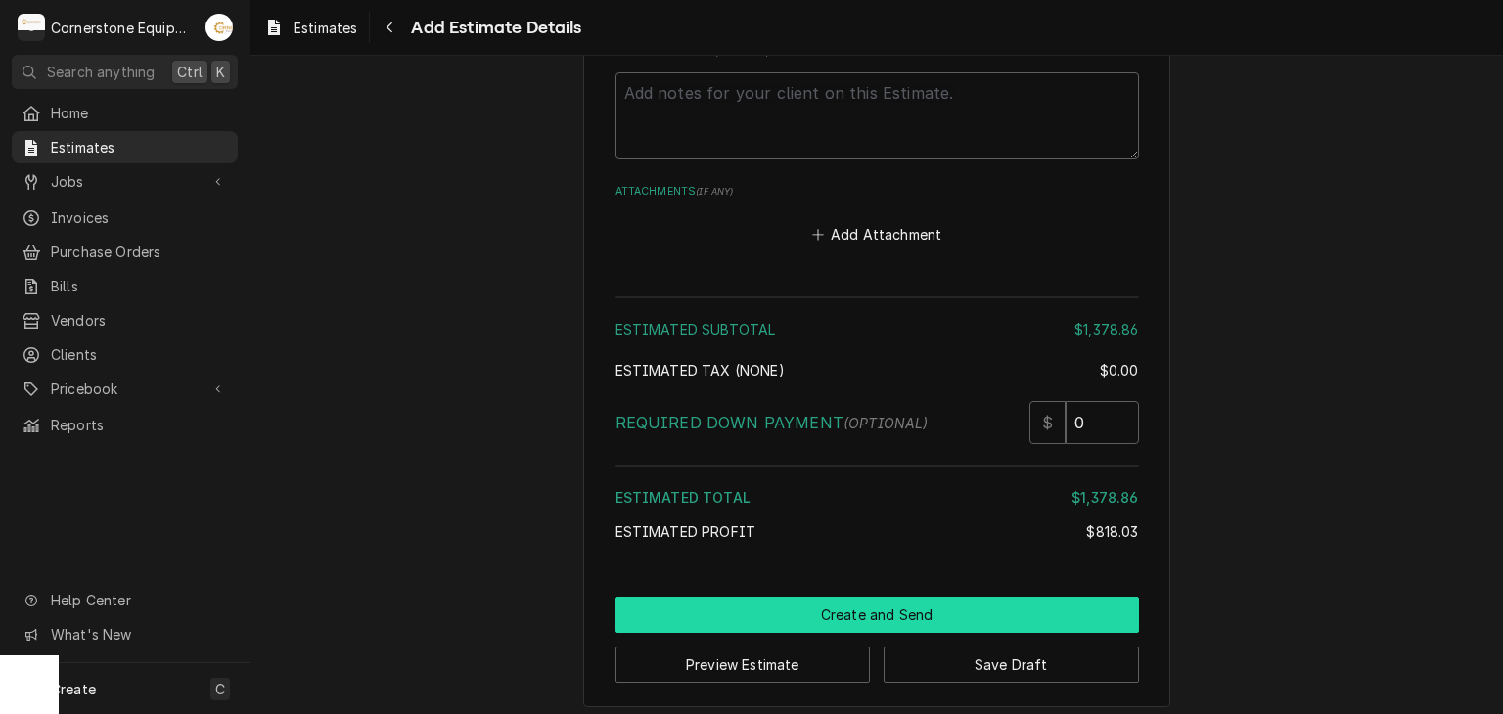
click at [931, 615] on button "Create and Send" at bounding box center [876, 615] width 523 height 36
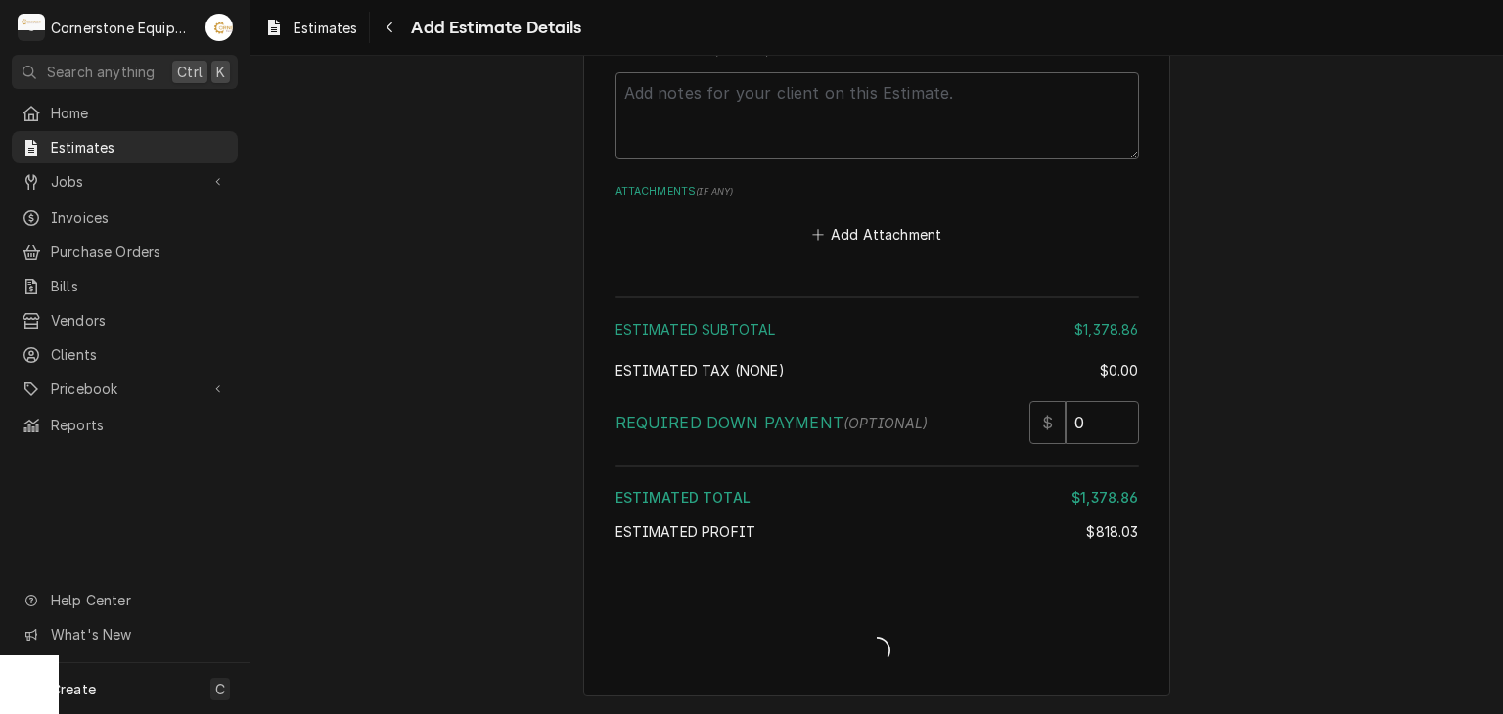
scroll to position [5830, 0]
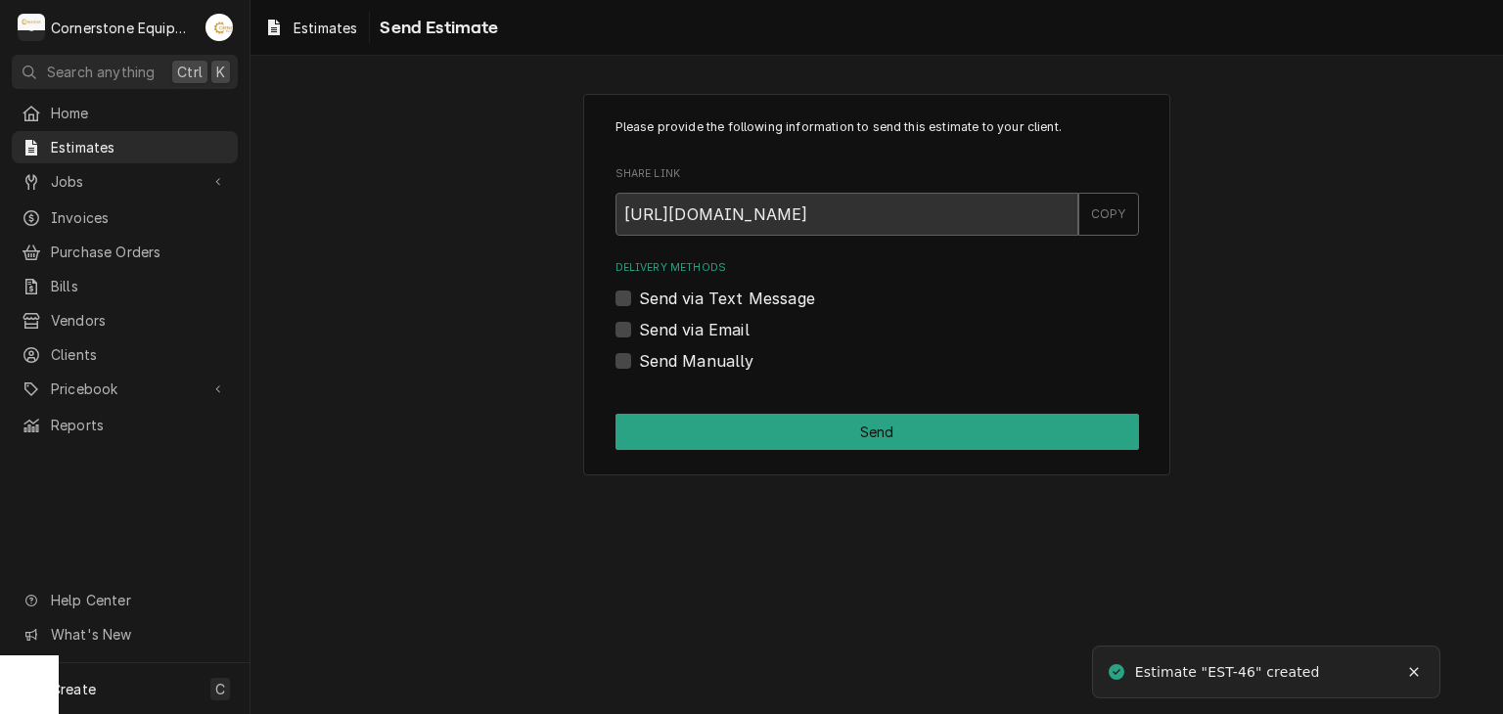
click at [806, 300] on label "Send via Text Message" at bounding box center [727, 298] width 176 height 23
click at [806, 300] on input "Send via Text Message" at bounding box center [900, 308] width 523 height 43
checkbox input "true"
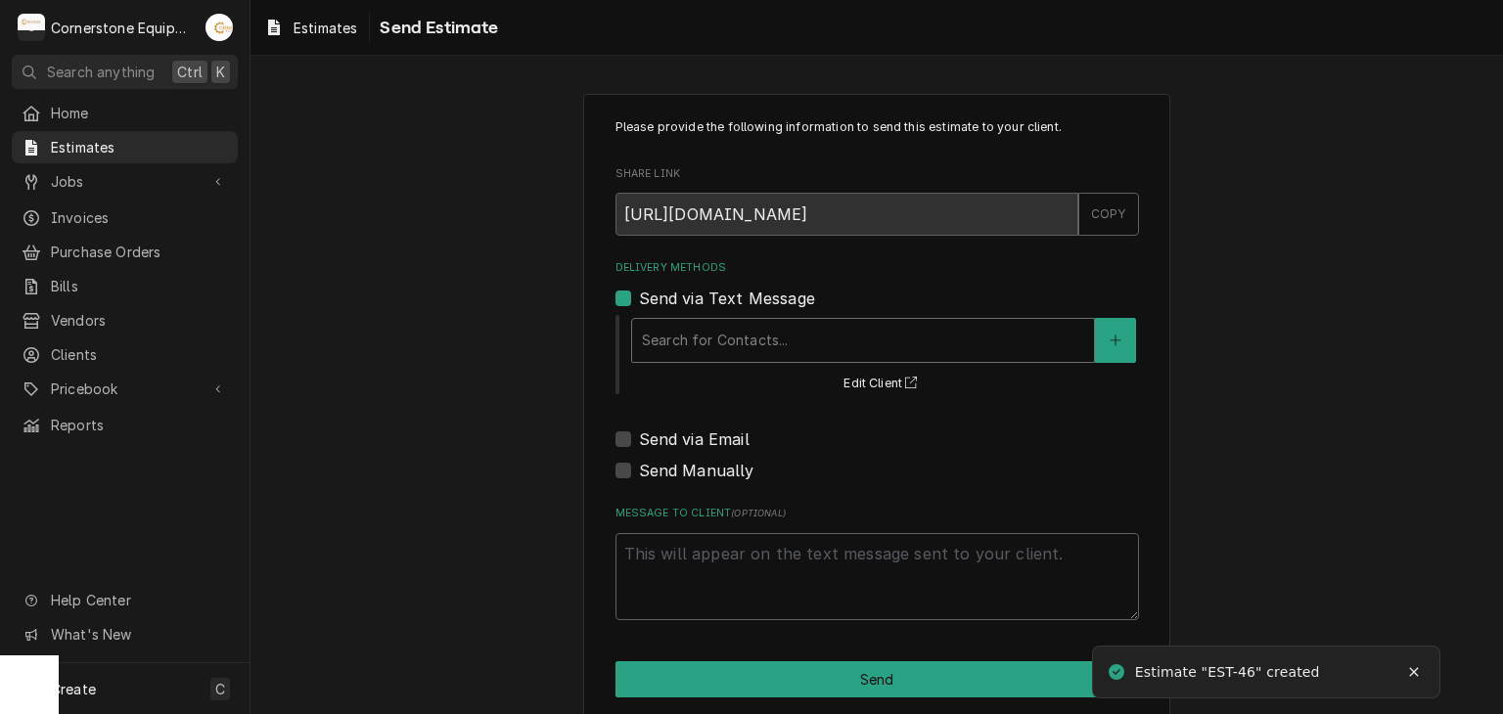
click at [788, 346] on div "Delivery Methods" at bounding box center [863, 340] width 442 height 35
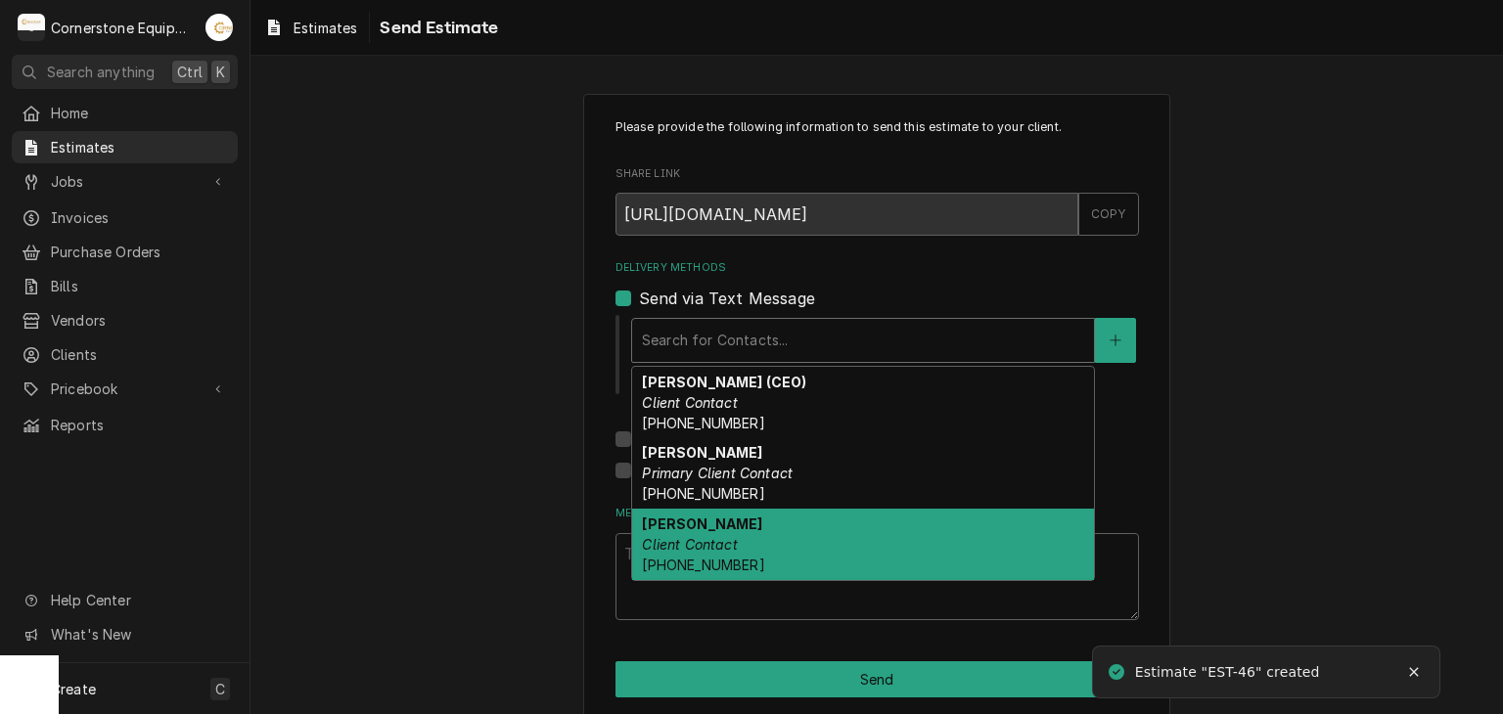
click at [771, 528] on div "[PERSON_NAME] Client Contact [PHONE_NUMBER]" at bounding box center [863, 544] width 462 height 71
type textarea "x"
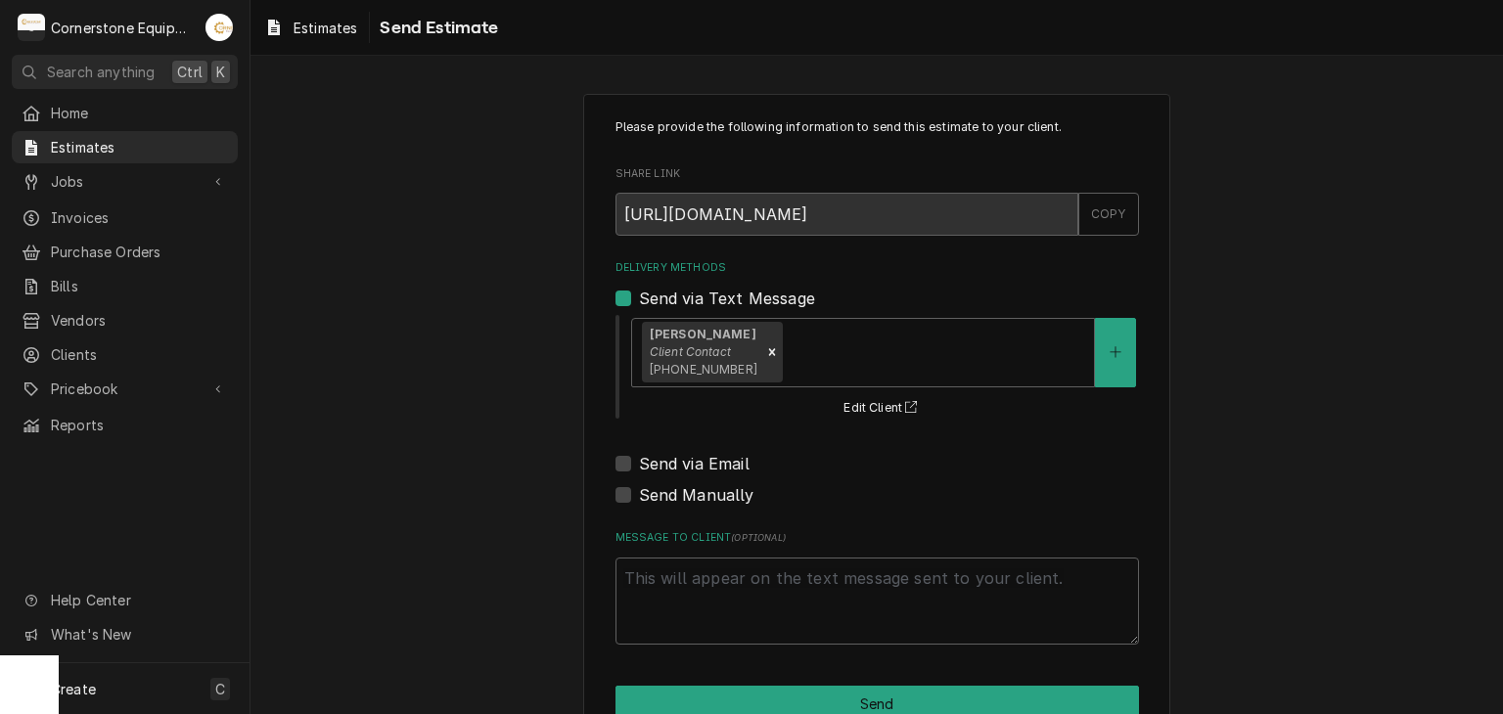
click at [731, 458] on label "Send via Email" at bounding box center [694, 463] width 111 height 23
click at [731, 458] on input "Send via Email" at bounding box center [900, 473] width 523 height 43
checkbox input "true"
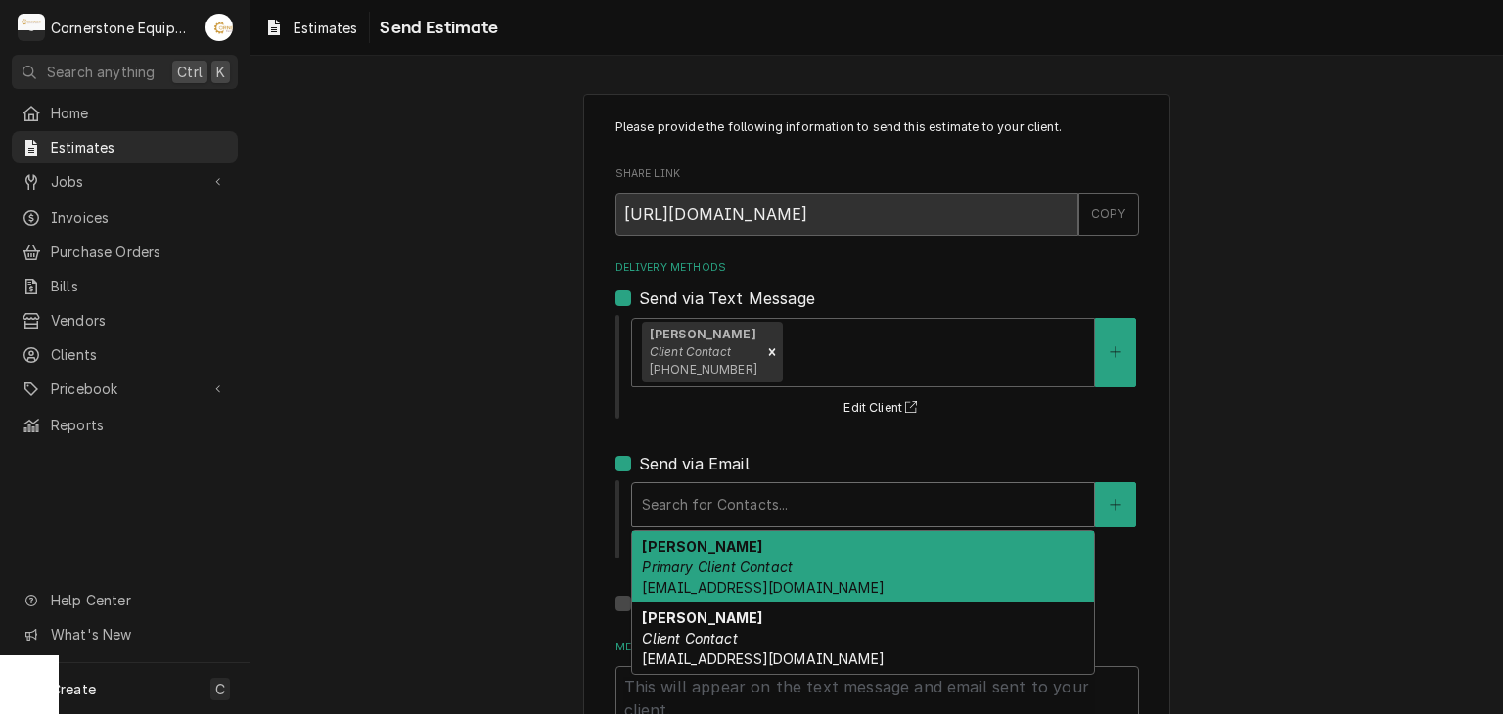
click at [748, 503] on div "Delivery Methods" at bounding box center [863, 504] width 442 height 35
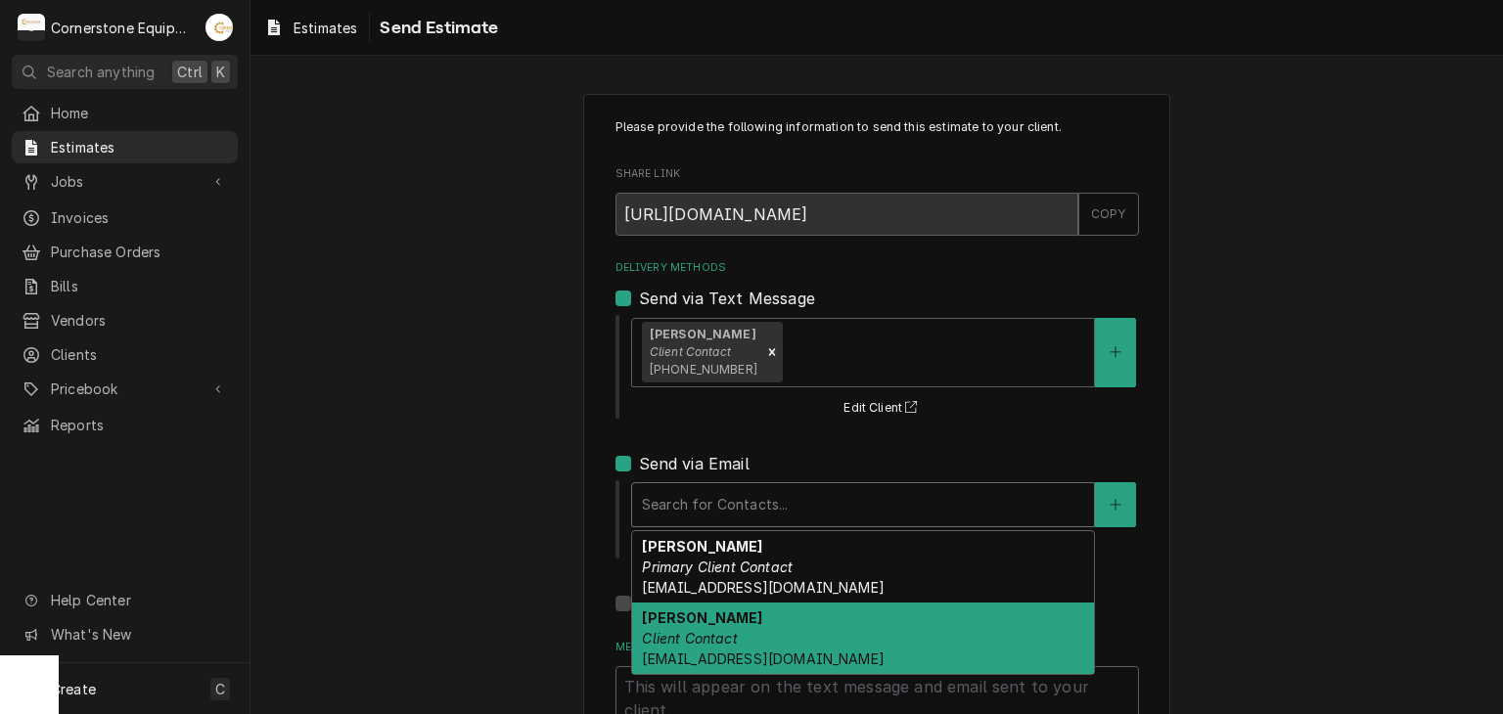
click at [739, 626] on div "[PERSON_NAME] Client Contact [EMAIL_ADDRESS][DOMAIN_NAME]" at bounding box center [863, 638] width 462 height 71
type textarea "x"
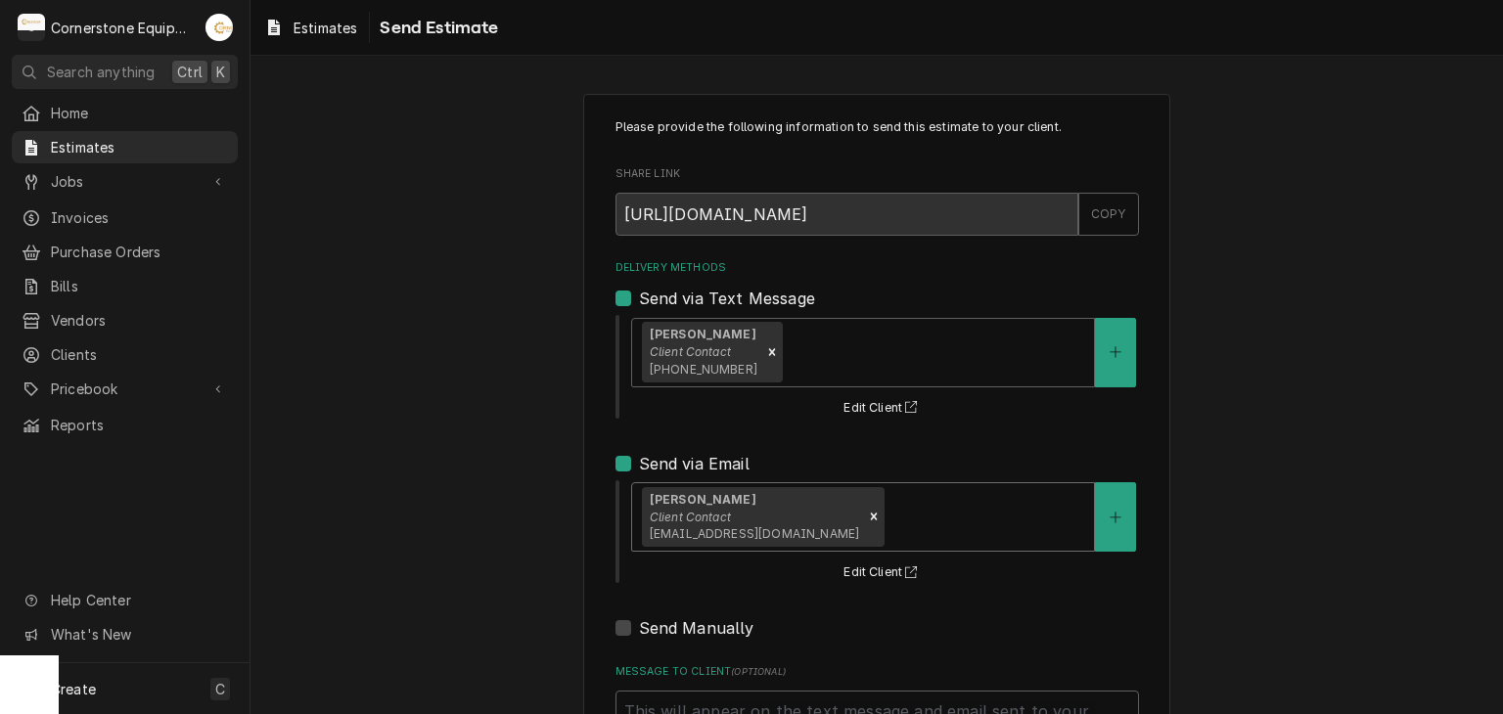
scroll to position [182, 0]
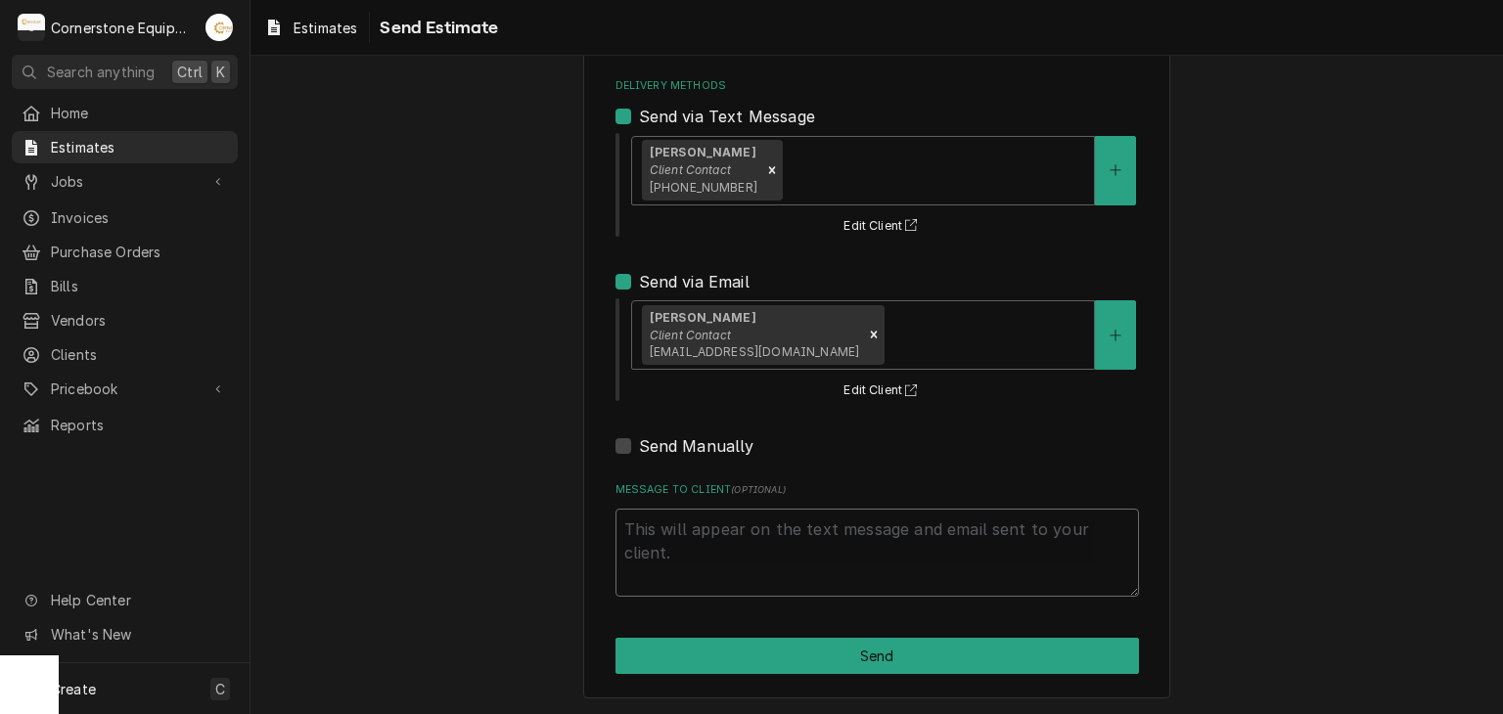
click at [720, 557] on textarea "Message to Client ( optional )" at bounding box center [876, 553] width 523 height 88
click at [406, 485] on div "Please provide the following information to send this estimate to your client. …" at bounding box center [876, 305] width 1252 height 822
click at [1246, 397] on div "Please provide the following information to send this estimate to your client. …" at bounding box center [876, 305] width 1252 height 822
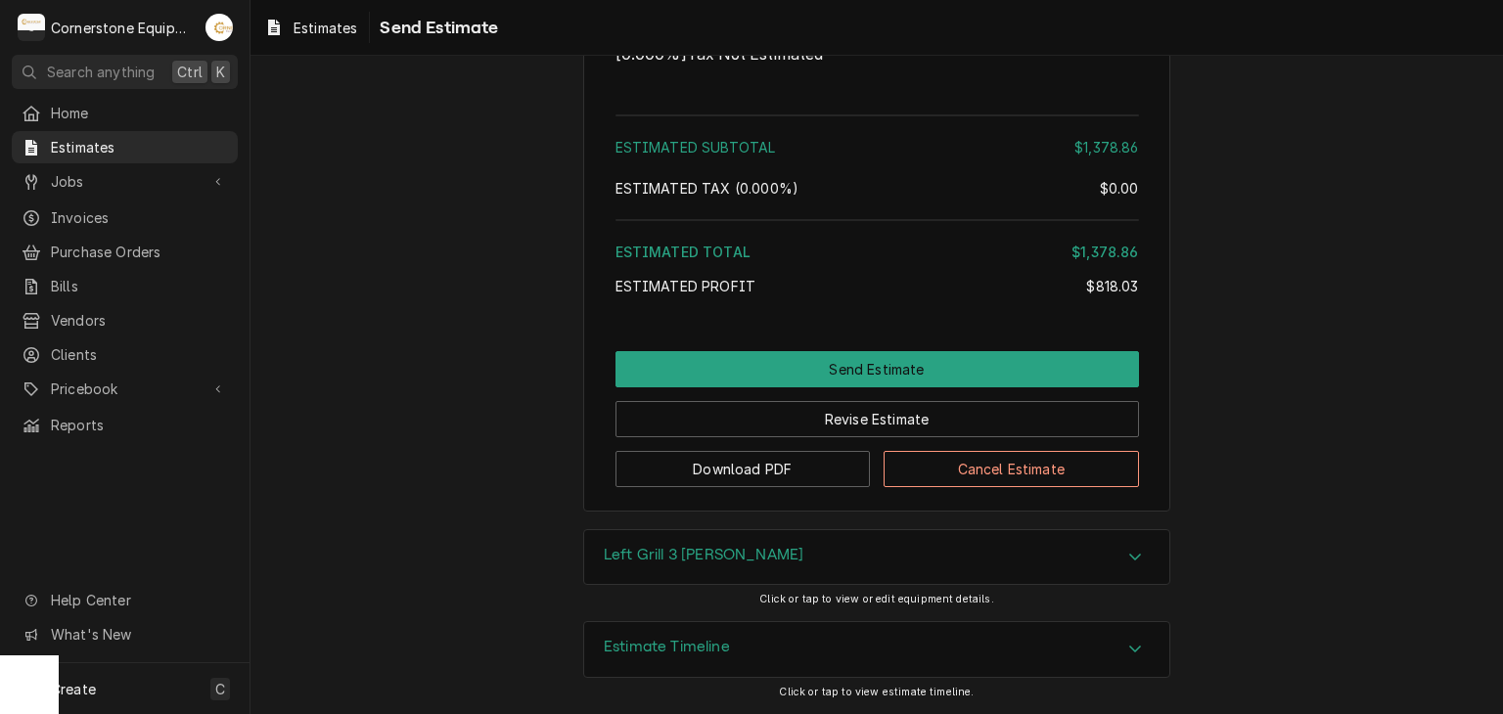
scroll to position [4290, 0]
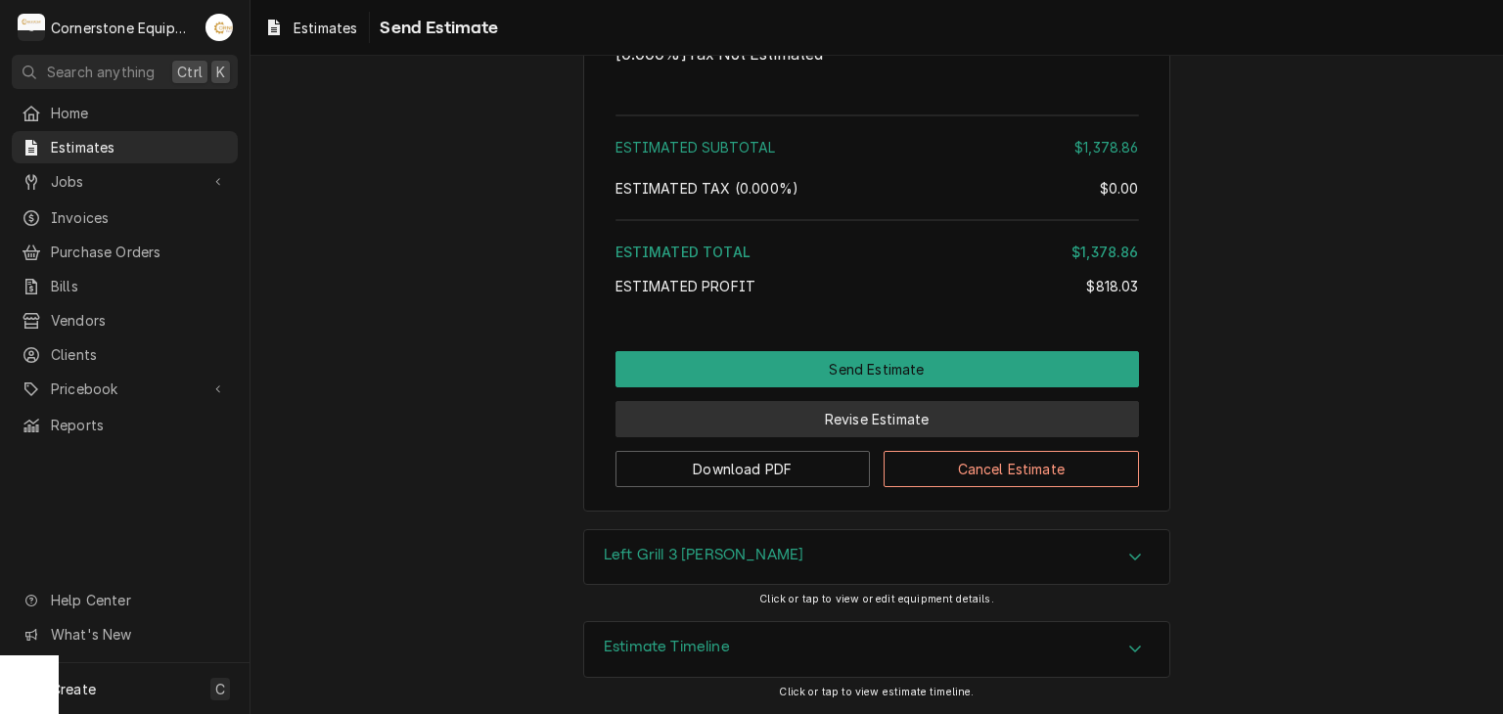
click at [841, 420] on button "Revise Estimate" at bounding box center [876, 419] width 523 height 36
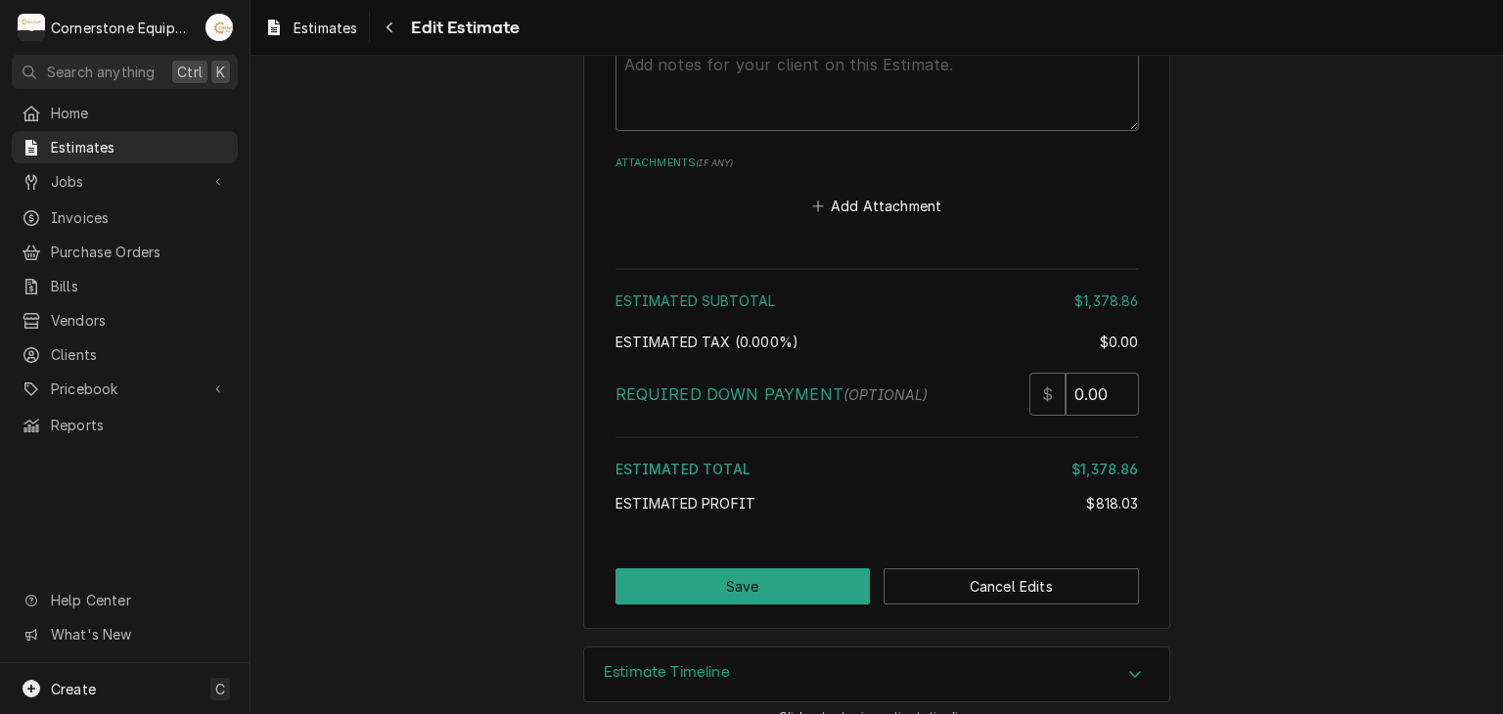
scroll to position [5478, 0]
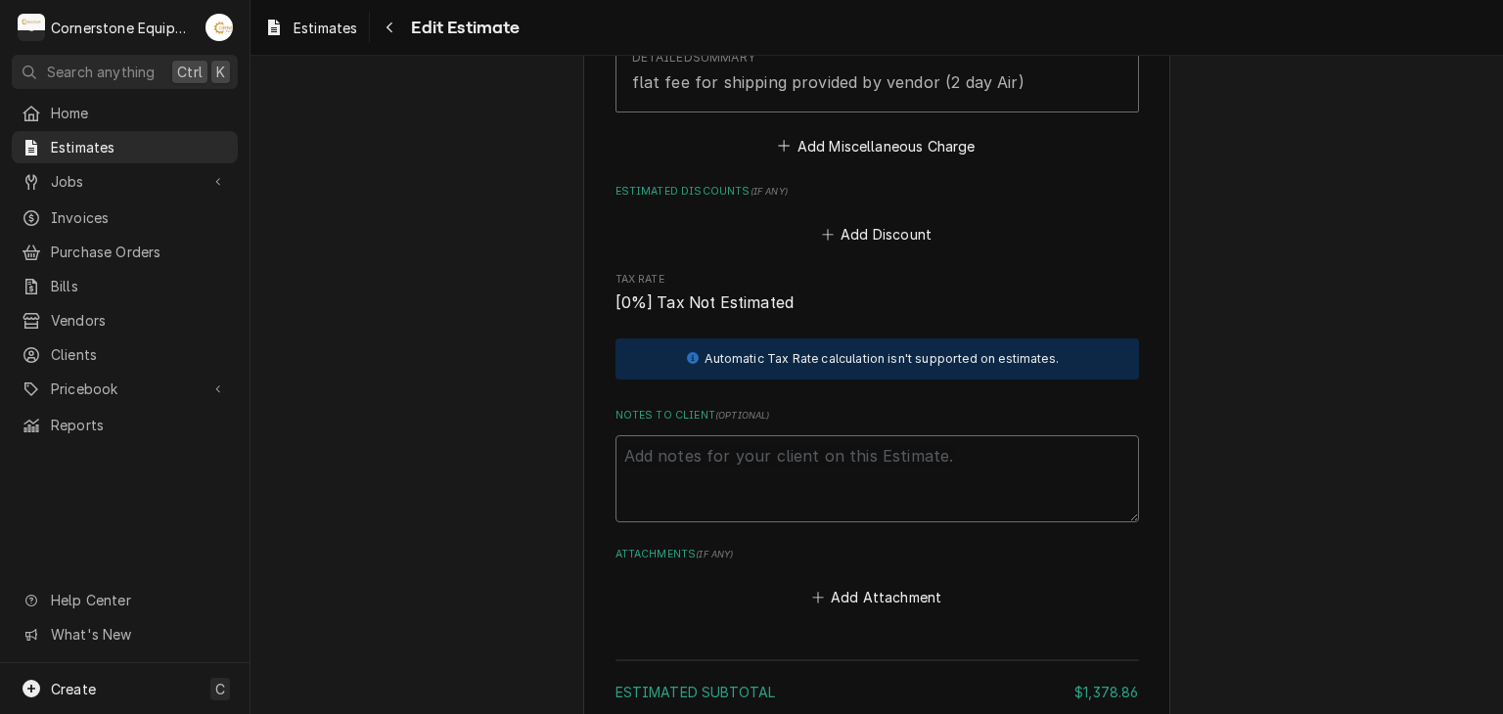
click at [720, 467] on textarea "Notes to Client ( optional )" at bounding box center [876, 479] width 523 height 88
paste textarea "ESTIMATE APPROVAL AND VALIDITY All estimates must be approved via email before …"
type textarea "x"
type textarea "ESTIMATE APPROVAL AND VALIDITY All estimates must be approved via email before …"
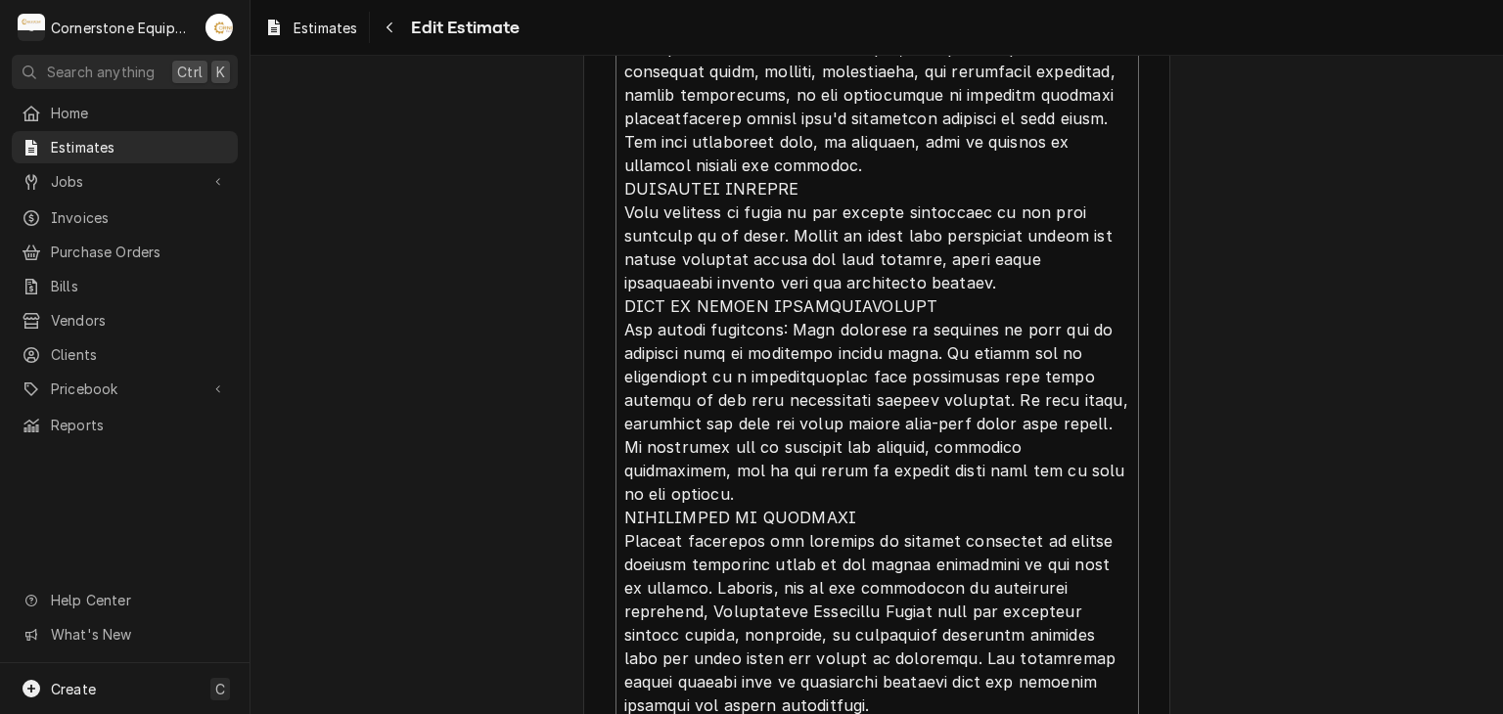
scroll to position [70, 0]
click at [802, 692] on textarea "Notes to Client ( optional )" at bounding box center [876, 236] width 523 height 980
type textarea "x"
type textarea "ESTIMATE APPROVAL AND VALIDITY All estimates must be approved via email before …"
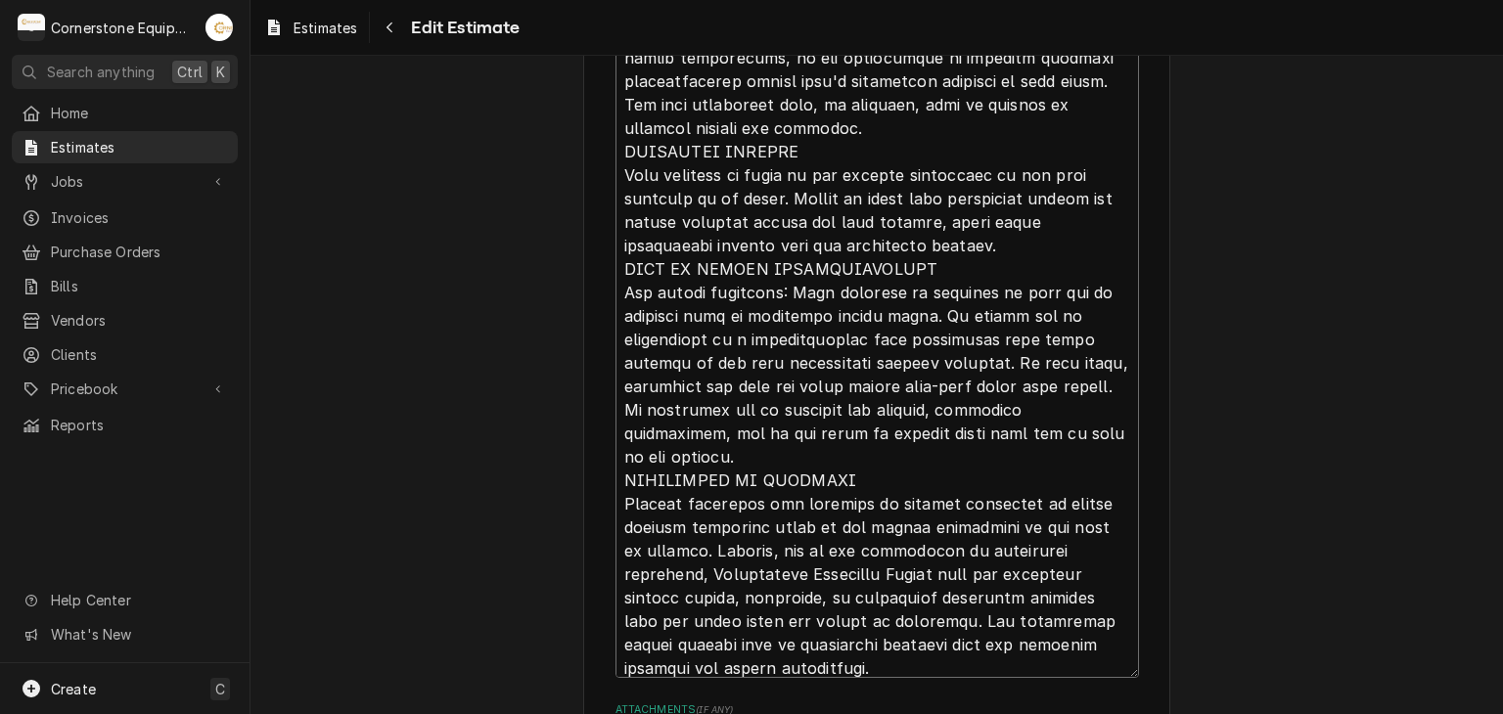
type textarea "x"
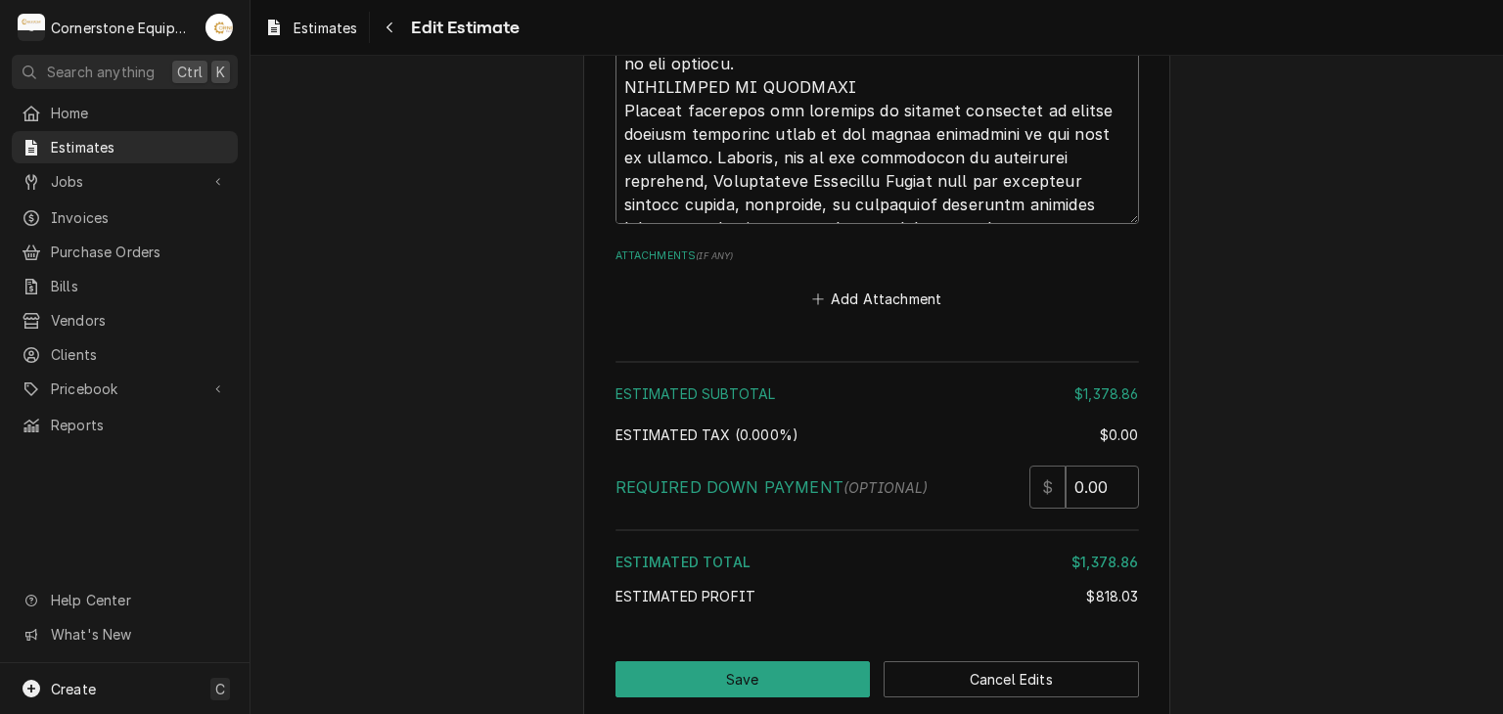
scroll to position [6752, 0]
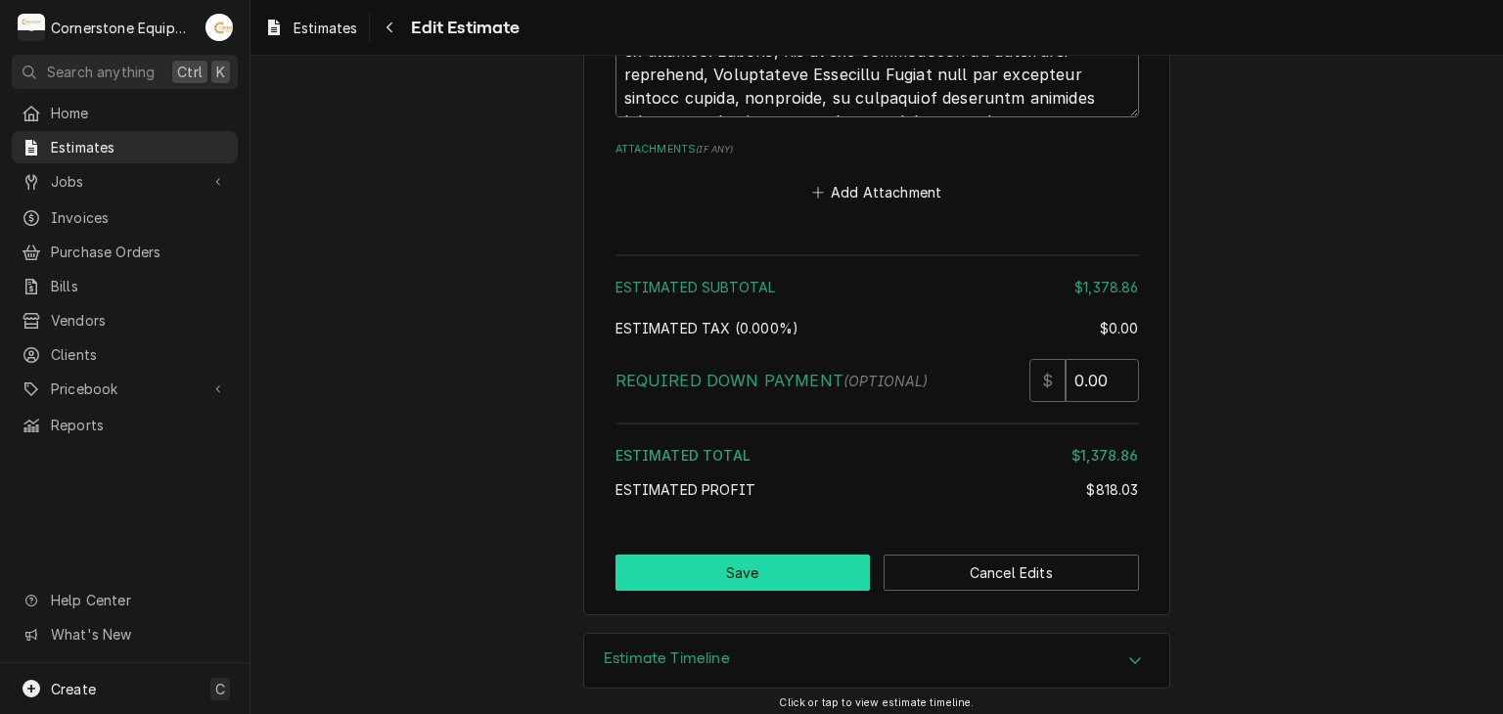
type textarea "ESTIMATE APPROVAL AND VALIDITY All estimates must be approved via email before …"
click at [729, 564] on button "Save" at bounding box center [742, 573] width 255 height 36
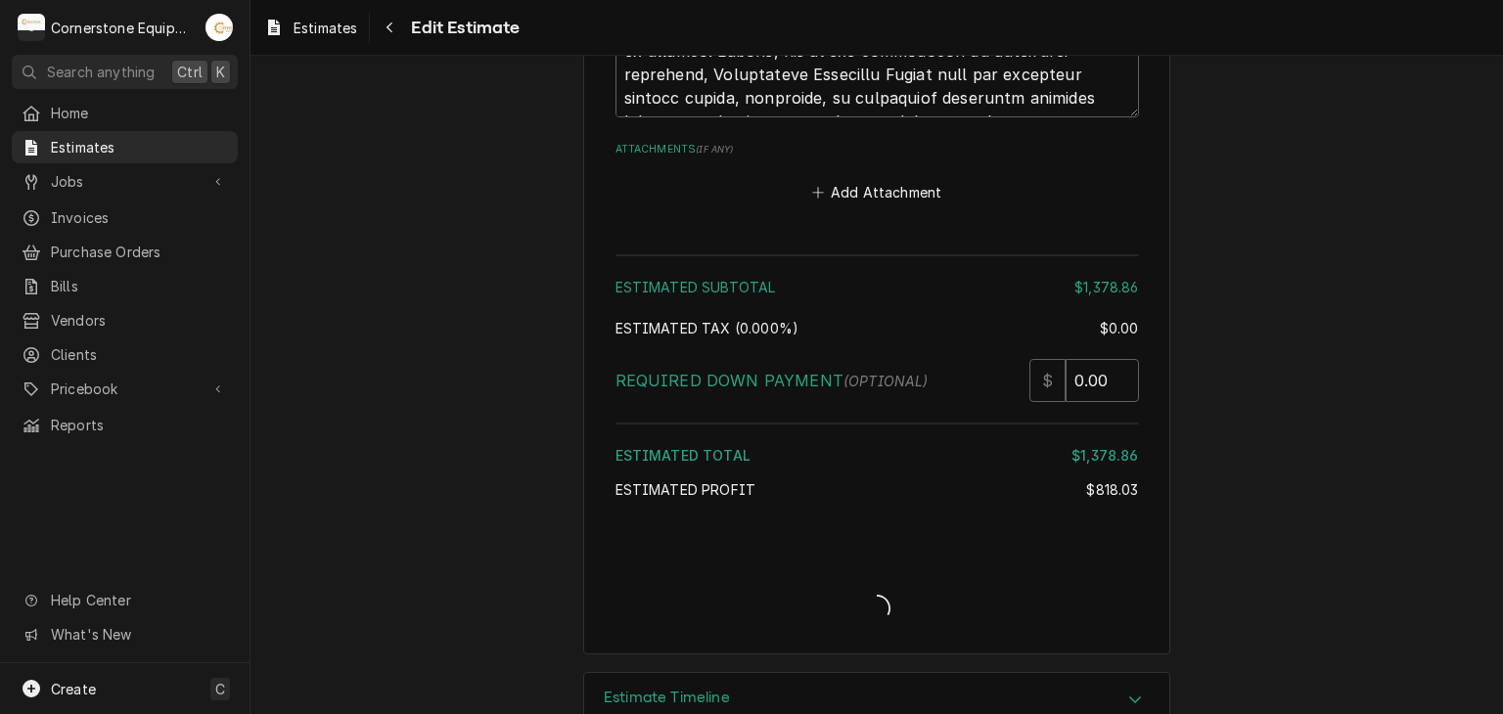
type textarea "x"
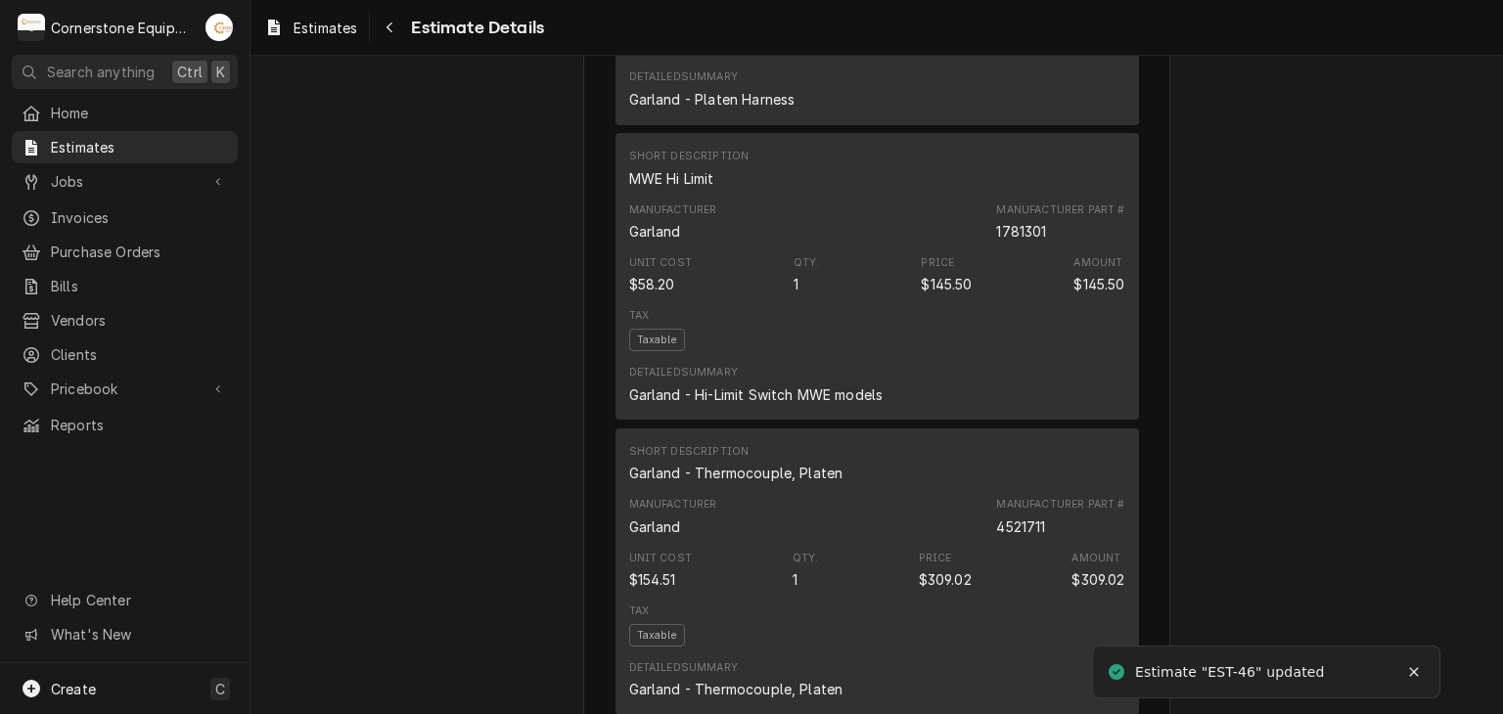
scroll to position [4304, 0]
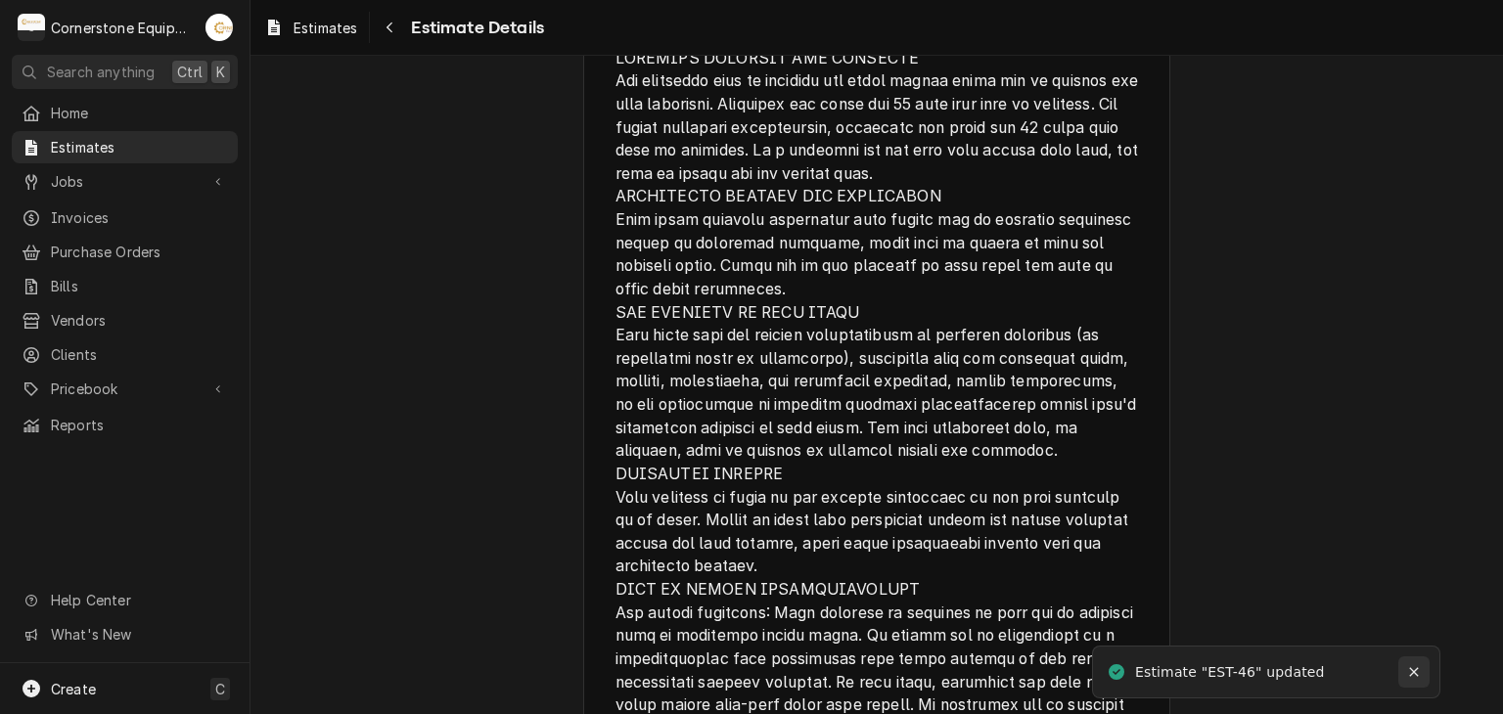
drag, startPoint x: 1425, startPoint y: 675, endPoint x: 1412, endPoint y: 674, distance: 13.7
click at [1414, 675] on button "Notifications alt+T" at bounding box center [1413, 671] width 31 height 31
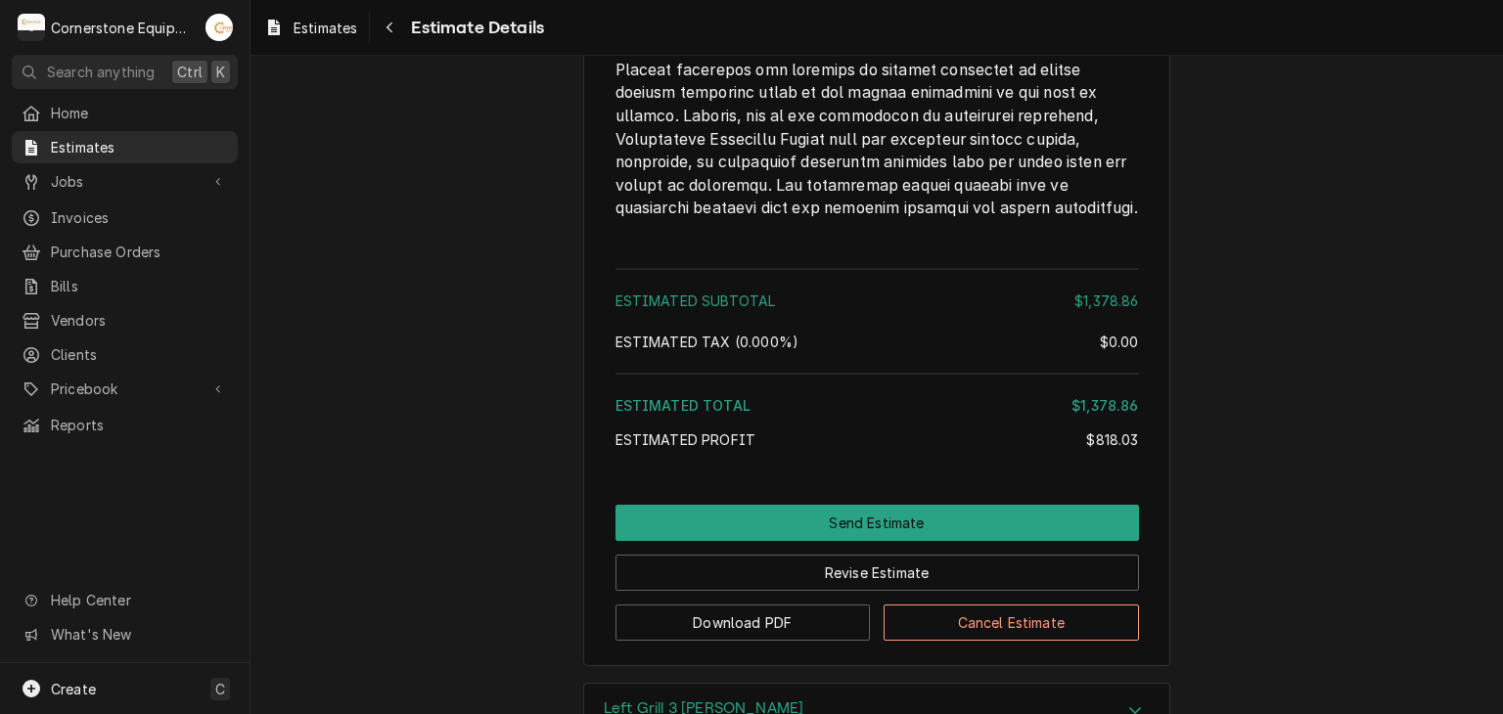
scroll to position [5235, 0]
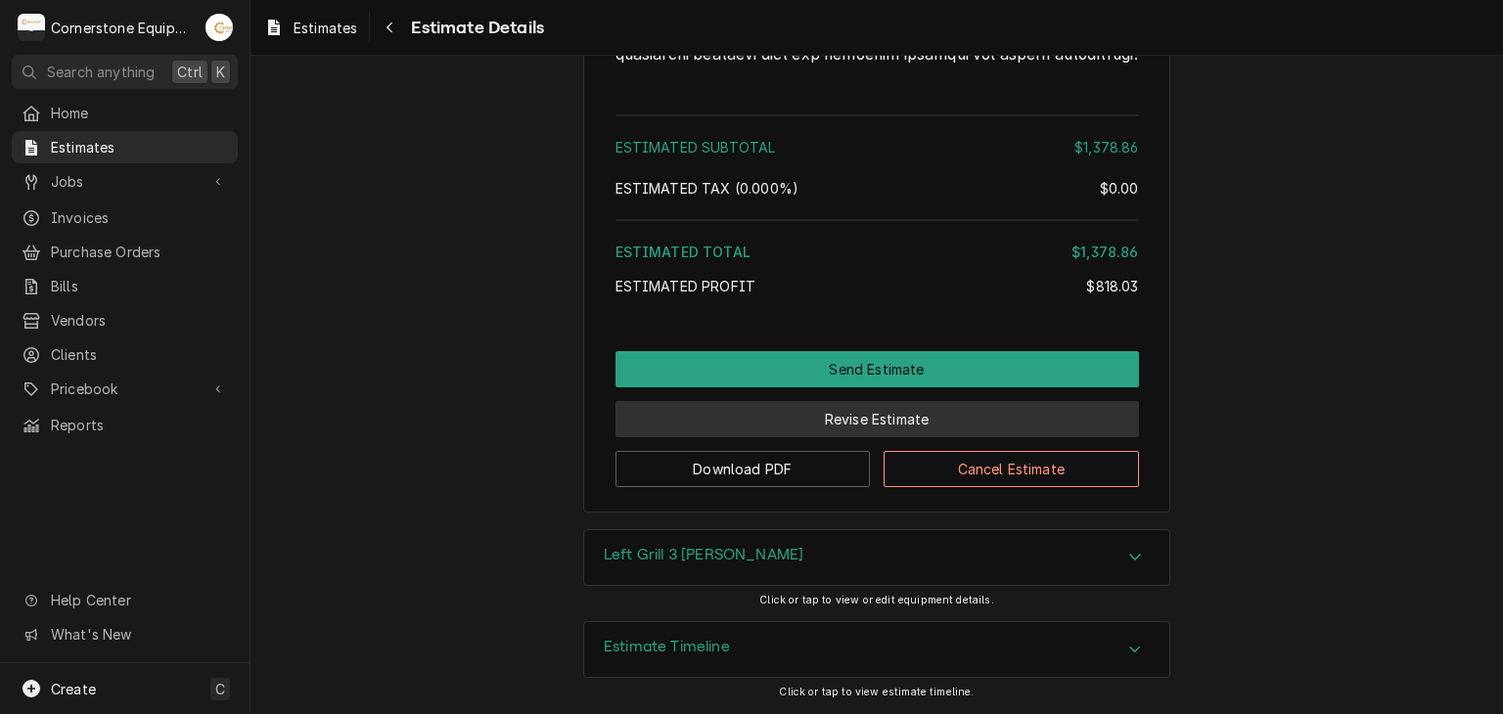
click at [943, 412] on button "Revise Estimate" at bounding box center [876, 419] width 523 height 36
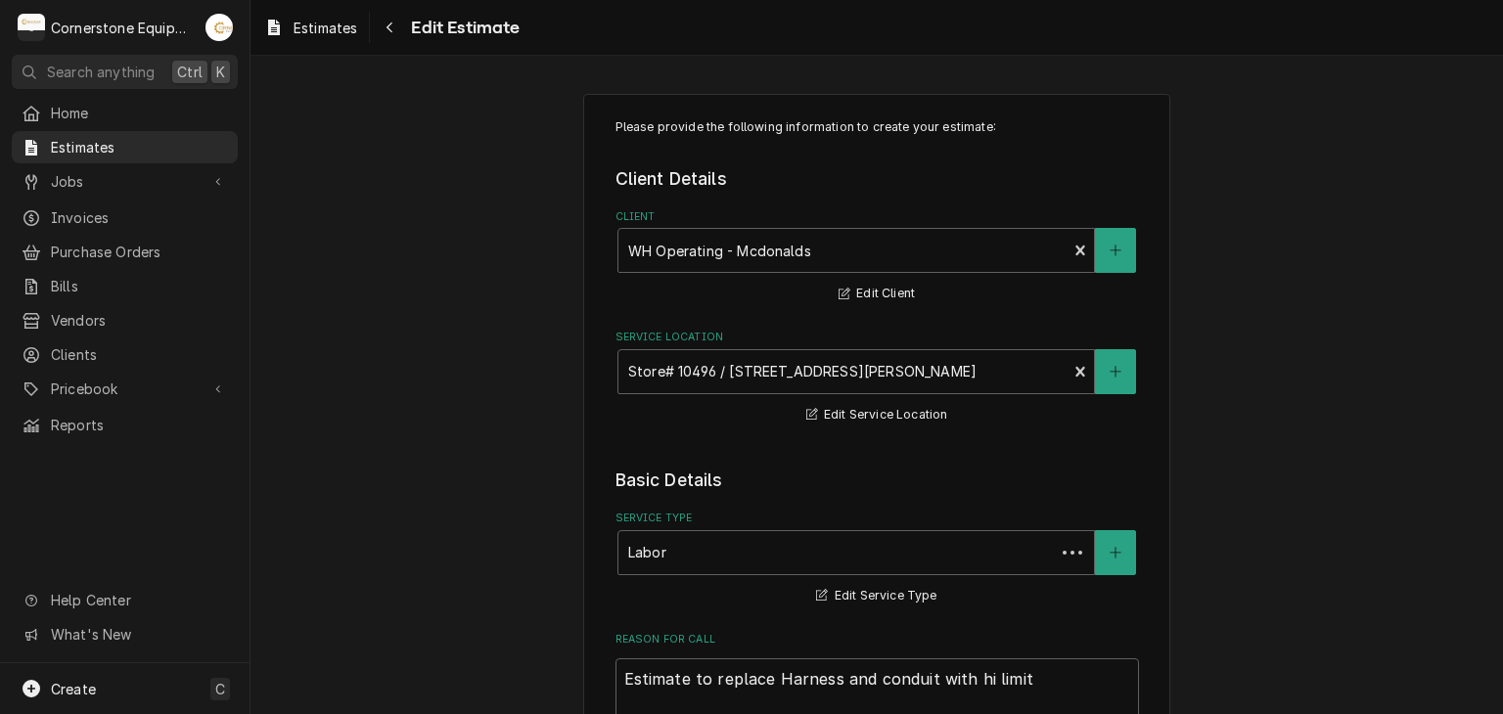
type textarea "x"
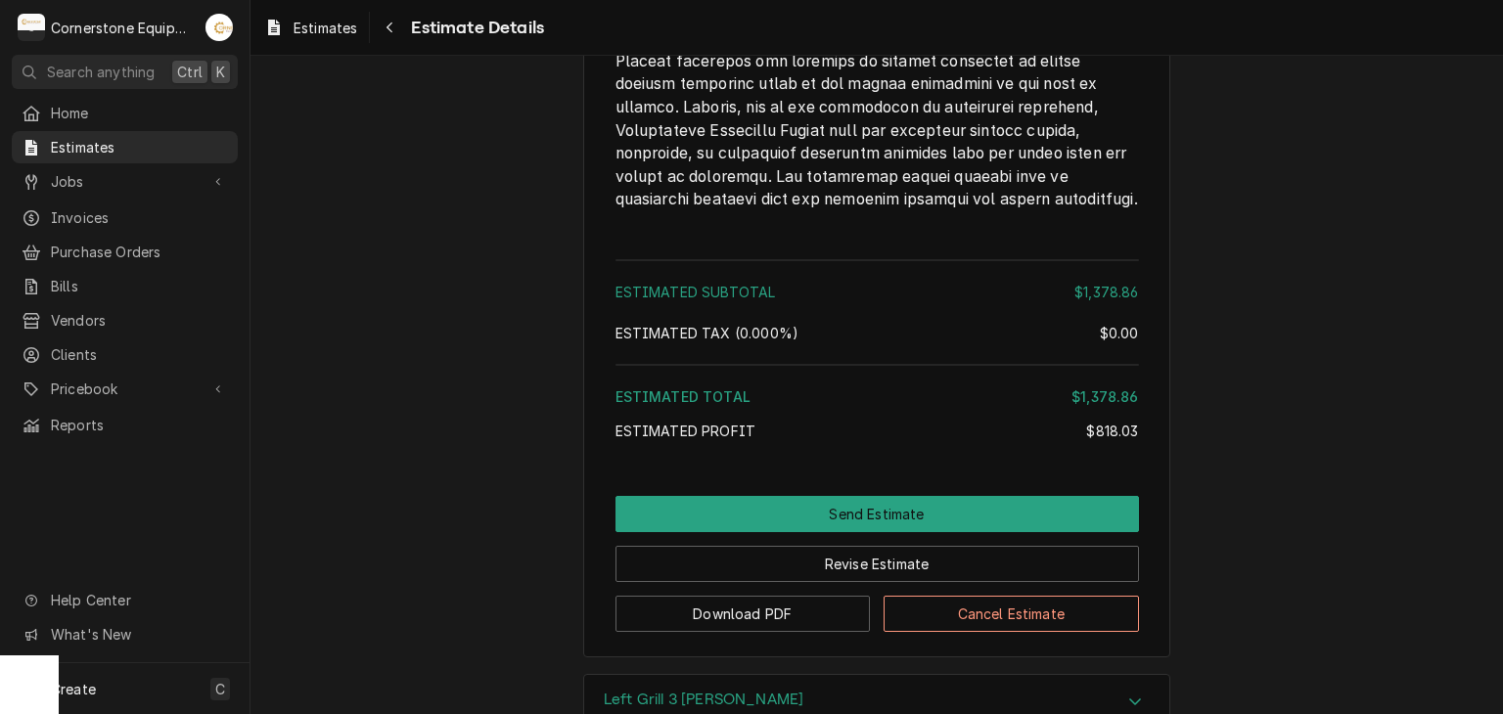
scroll to position [5235, 0]
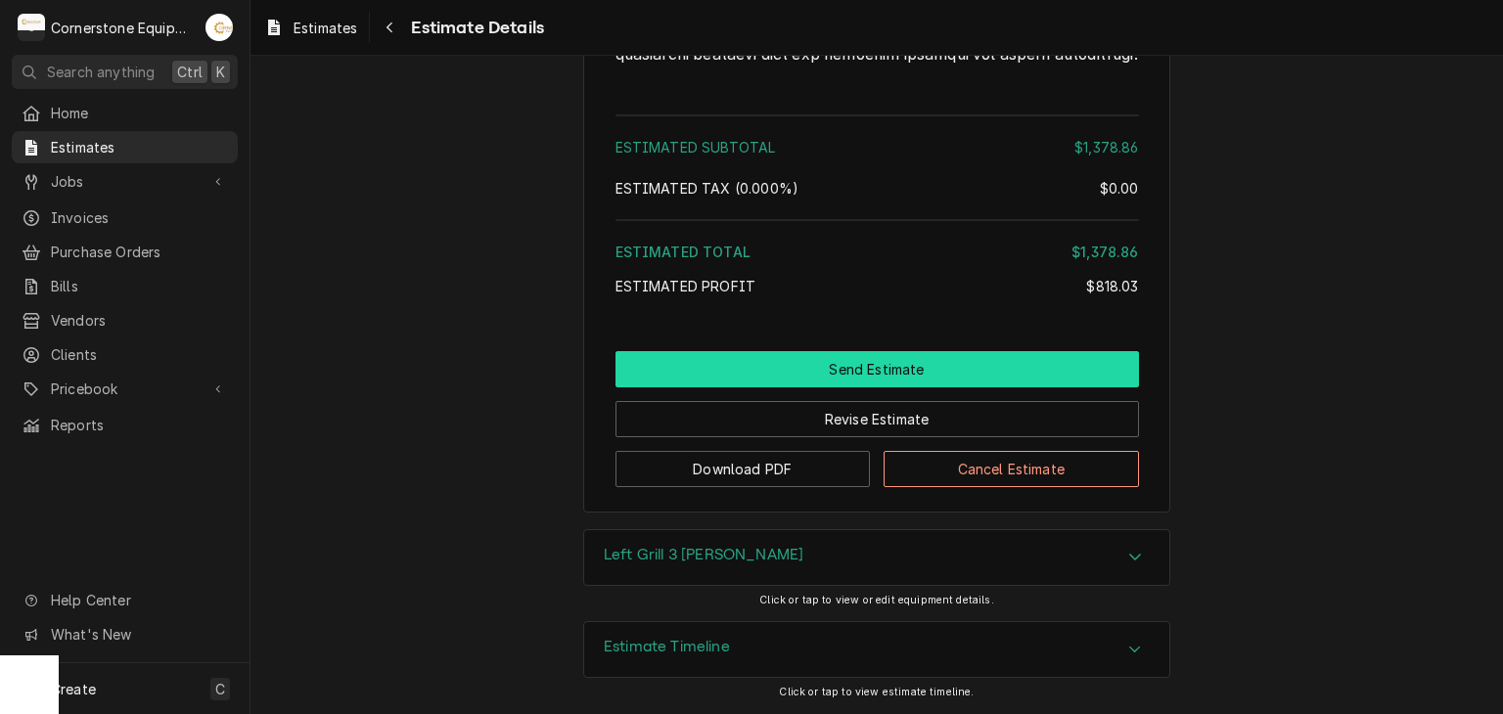
click at [945, 373] on button "Send Estimate" at bounding box center [876, 369] width 523 height 36
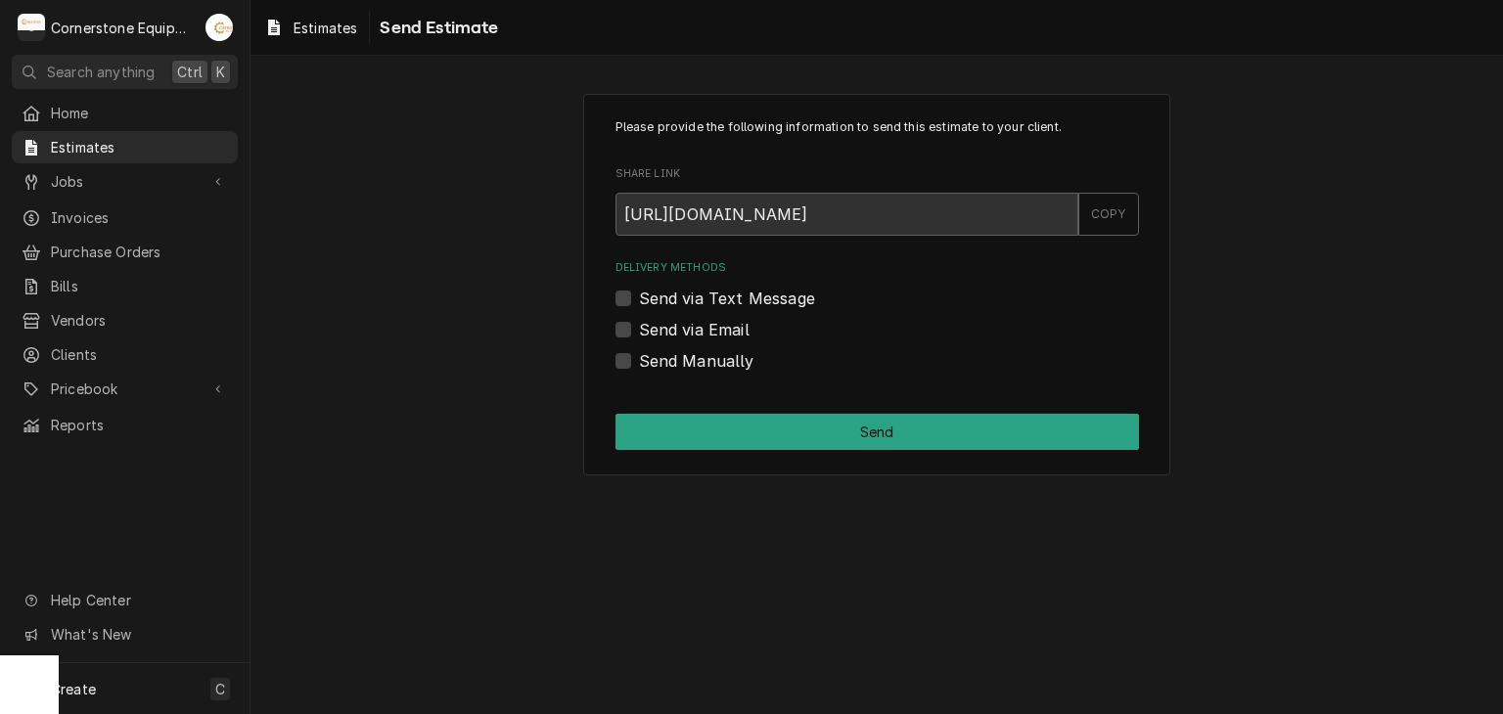
click at [719, 287] on label "Send via Text Message" at bounding box center [727, 298] width 176 height 23
click at [719, 287] on input "Send via Text Message" at bounding box center [900, 308] width 523 height 43
checkbox input "true"
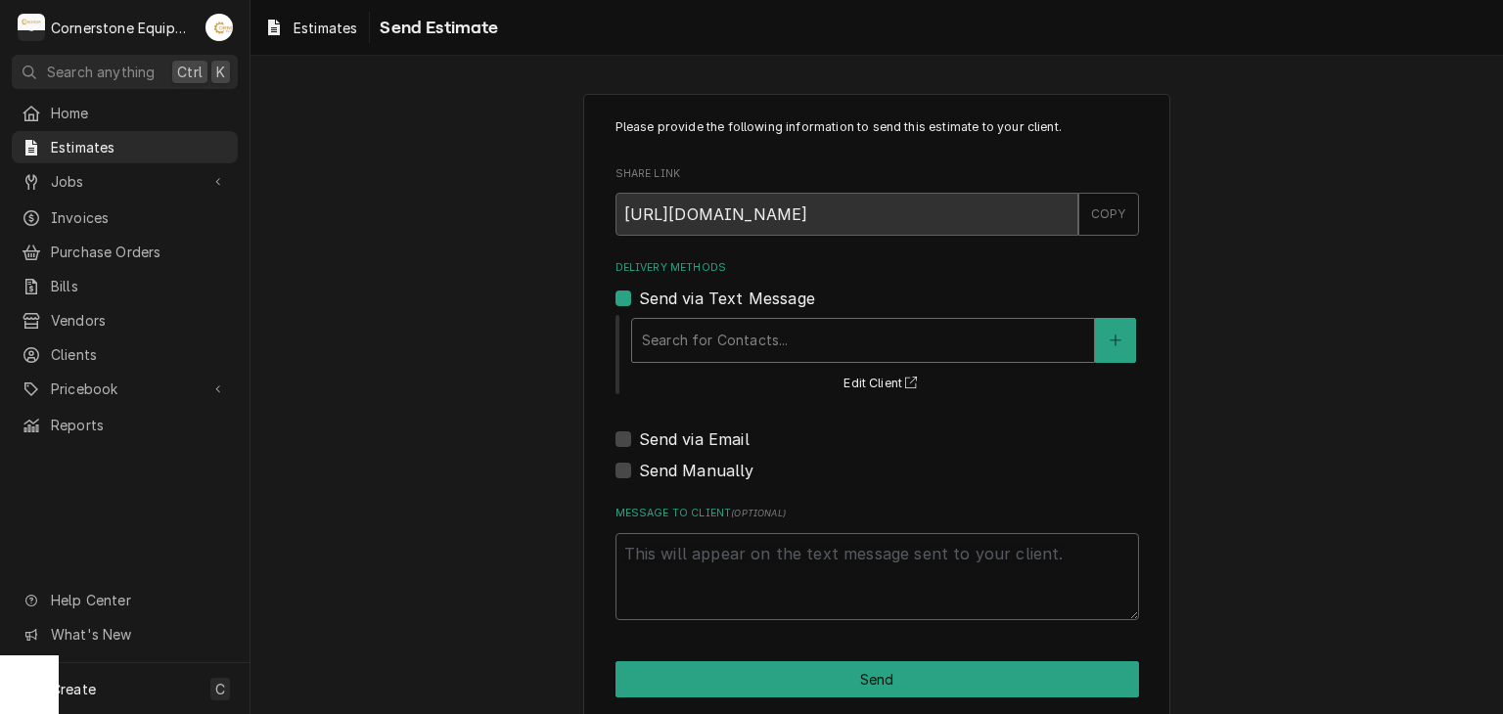
click at [727, 356] on div "Delivery Methods" at bounding box center [863, 340] width 442 height 35
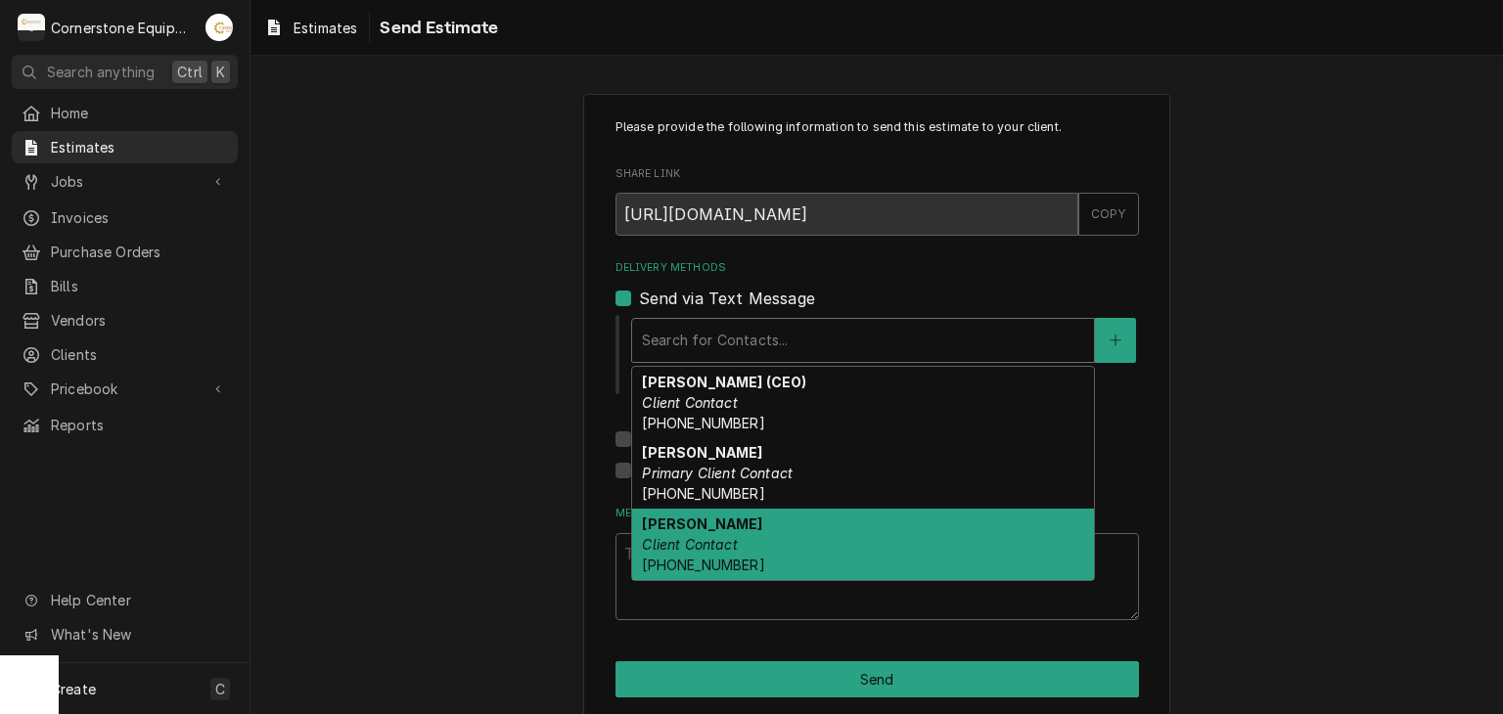
click at [746, 532] on div "[PERSON_NAME] Client Contact [PHONE_NUMBER]" at bounding box center [863, 544] width 462 height 71
type textarea "x"
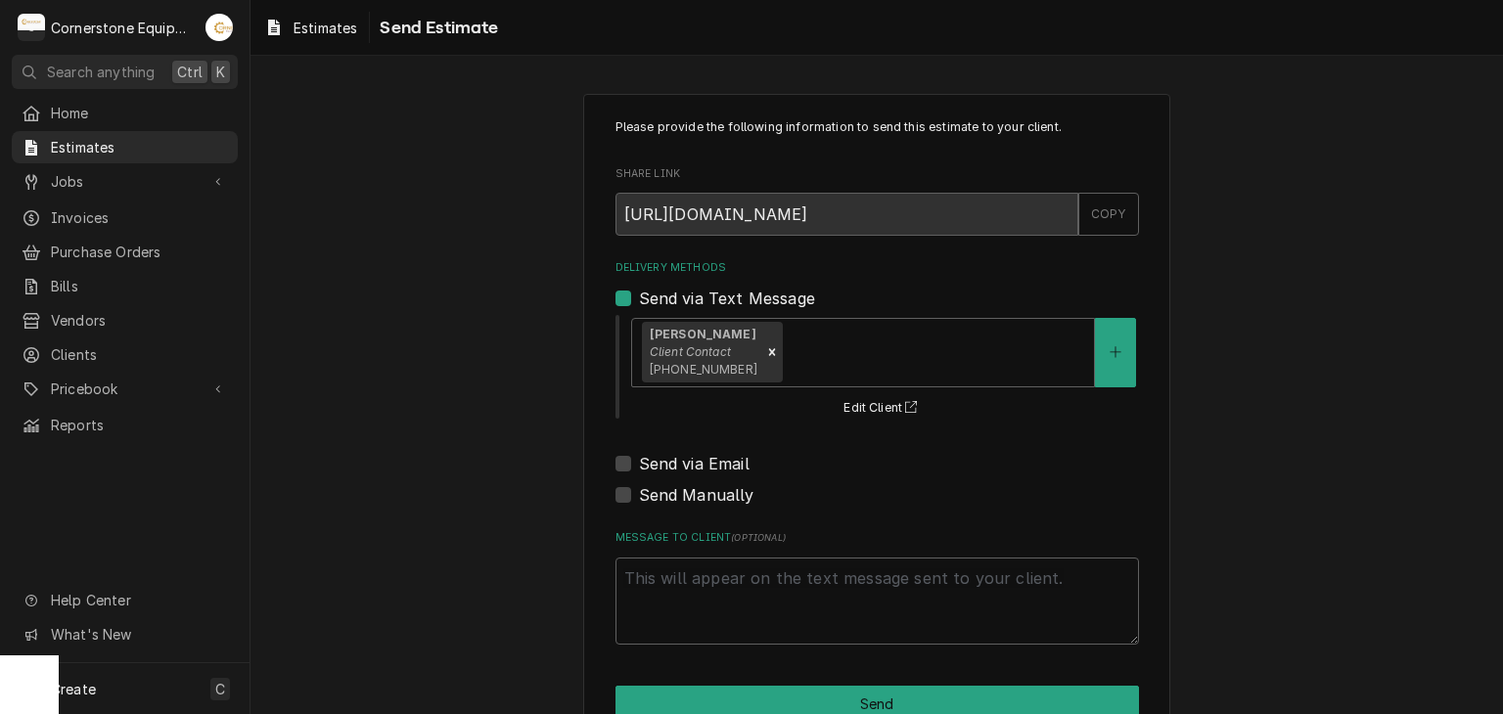
click at [692, 472] on label "Send via Email" at bounding box center [694, 463] width 111 height 23
click at [692, 472] on input "Send via Email" at bounding box center [900, 473] width 523 height 43
checkbox input "true"
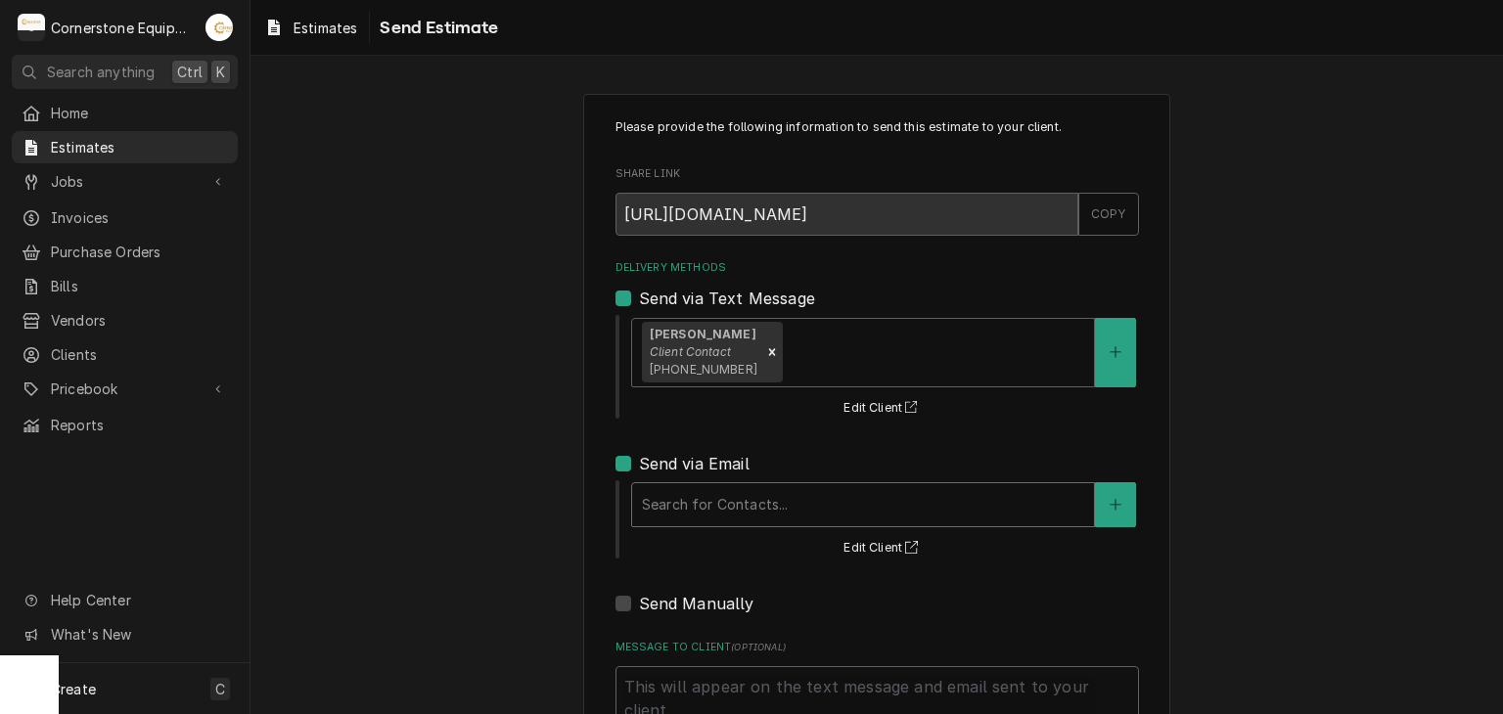
click at [701, 487] on div "Delivery Methods" at bounding box center [863, 504] width 442 height 35
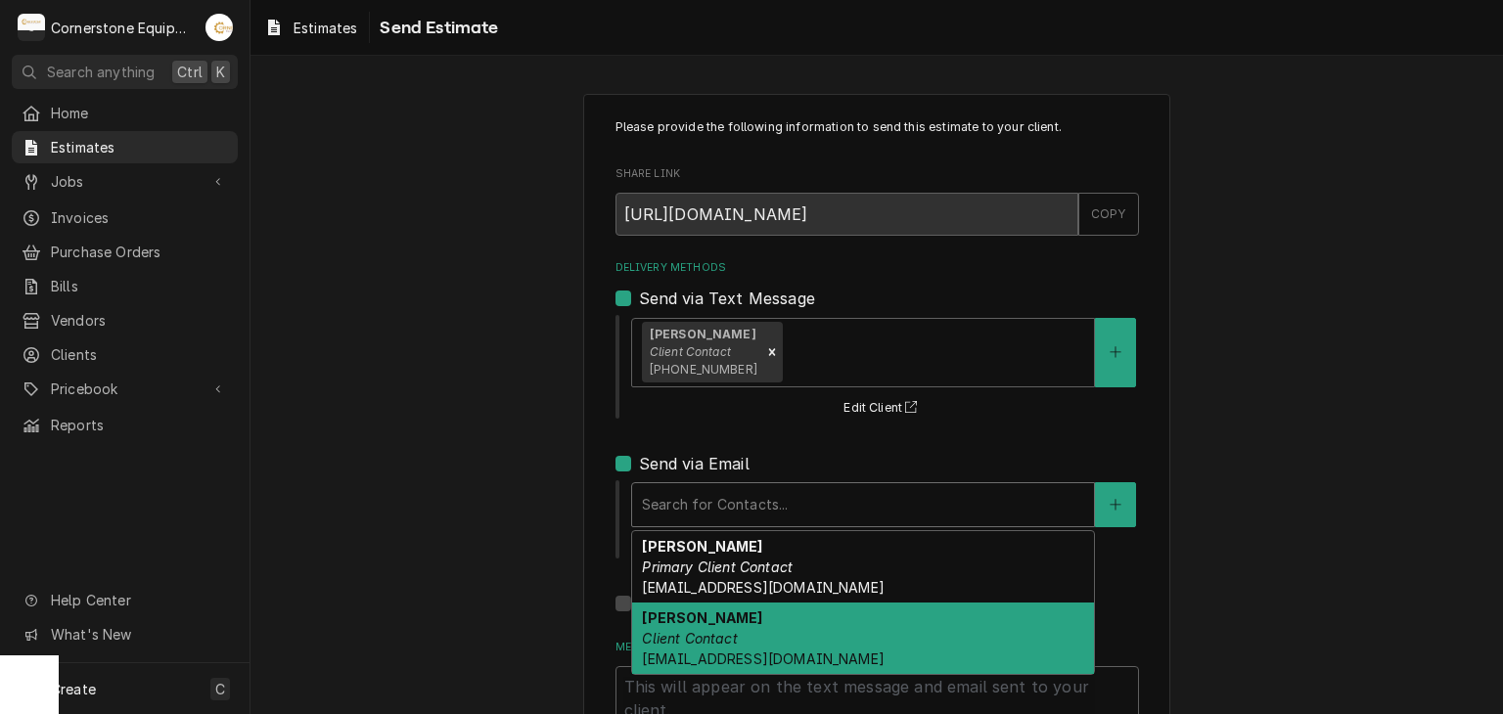
click at [775, 625] on div "[PERSON_NAME] Client Contact [EMAIL_ADDRESS][DOMAIN_NAME]" at bounding box center [863, 638] width 462 height 71
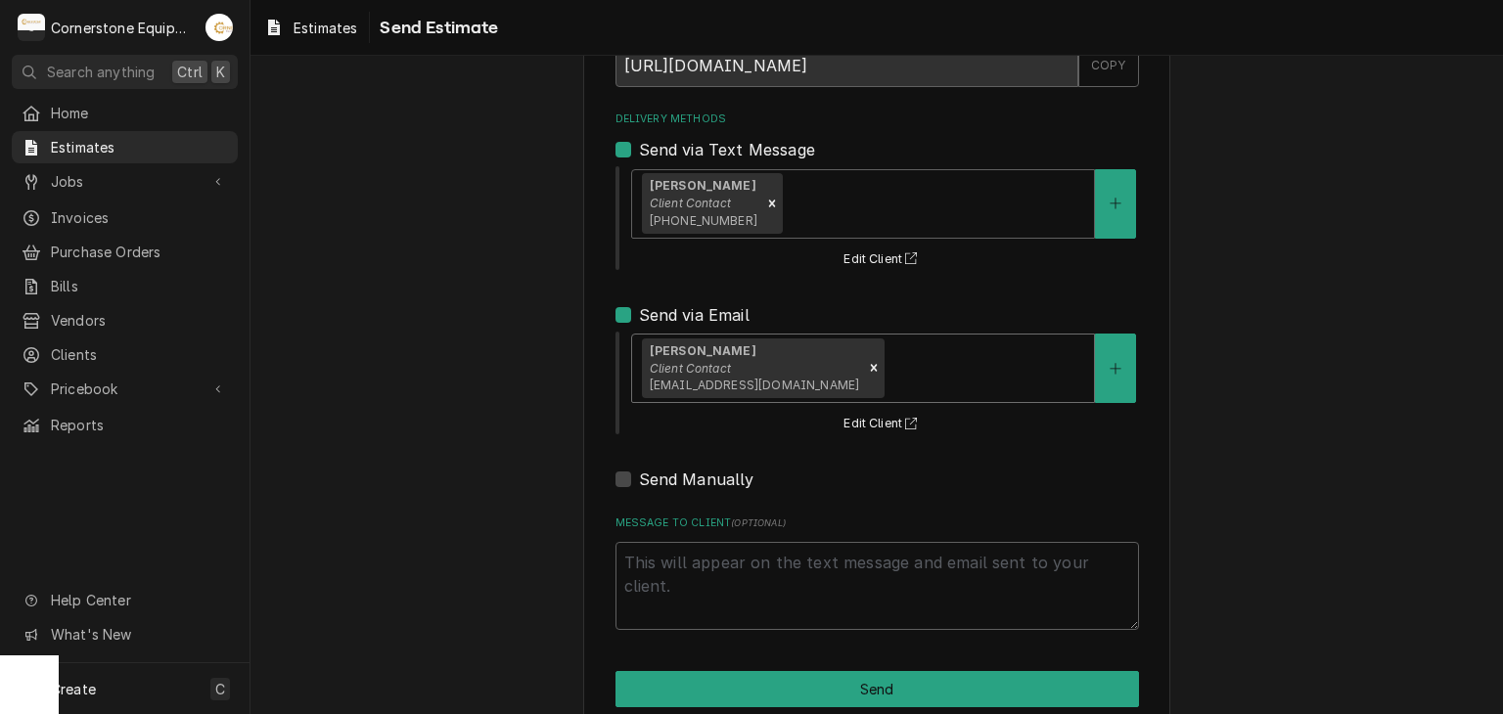
scroll to position [182, 0]
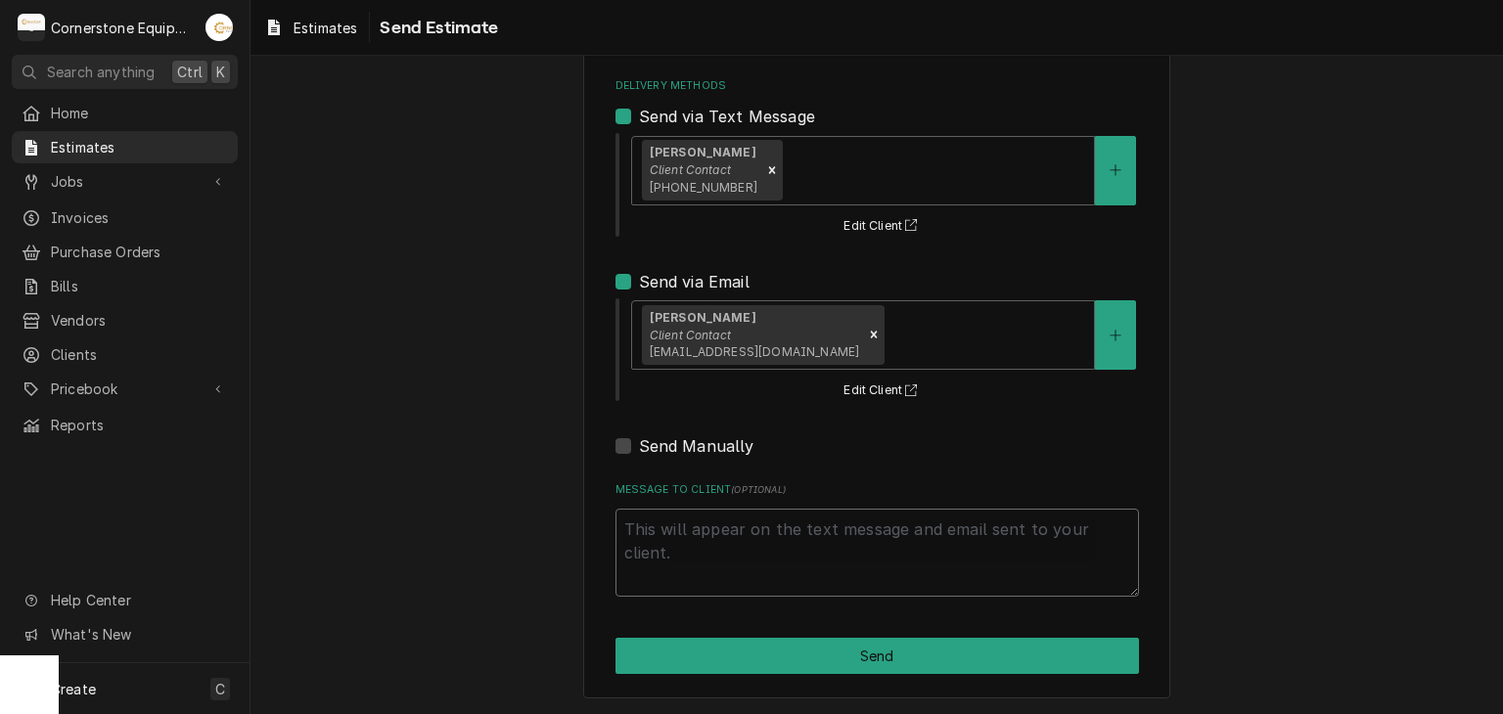
click at [704, 561] on textarea "Message to Client ( optional )" at bounding box center [876, 553] width 523 height 88
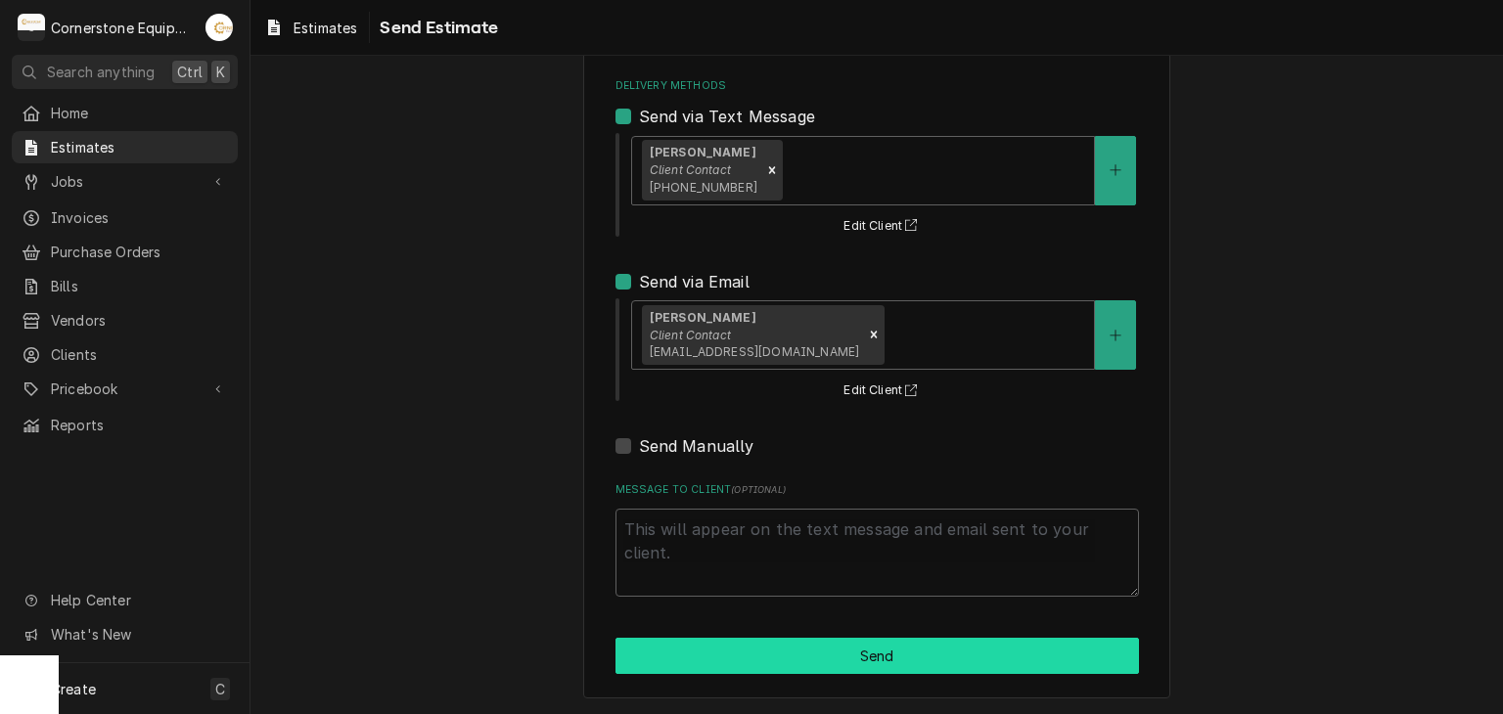
click at [986, 670] on button "Send" at bounding box center [876, 656] width 523 height 36
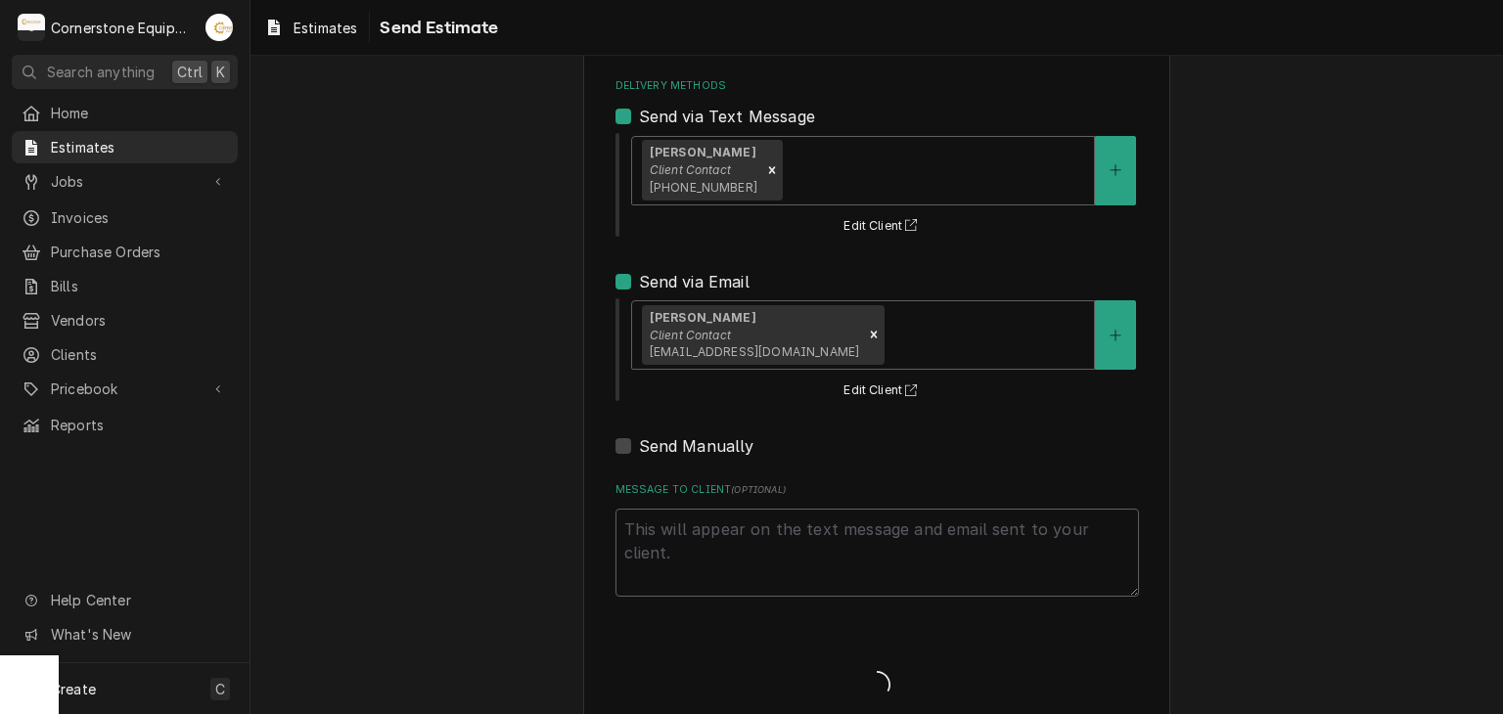
type textarea "x"
